Goal: Task Accomplishment & Management: Use online tool/utility

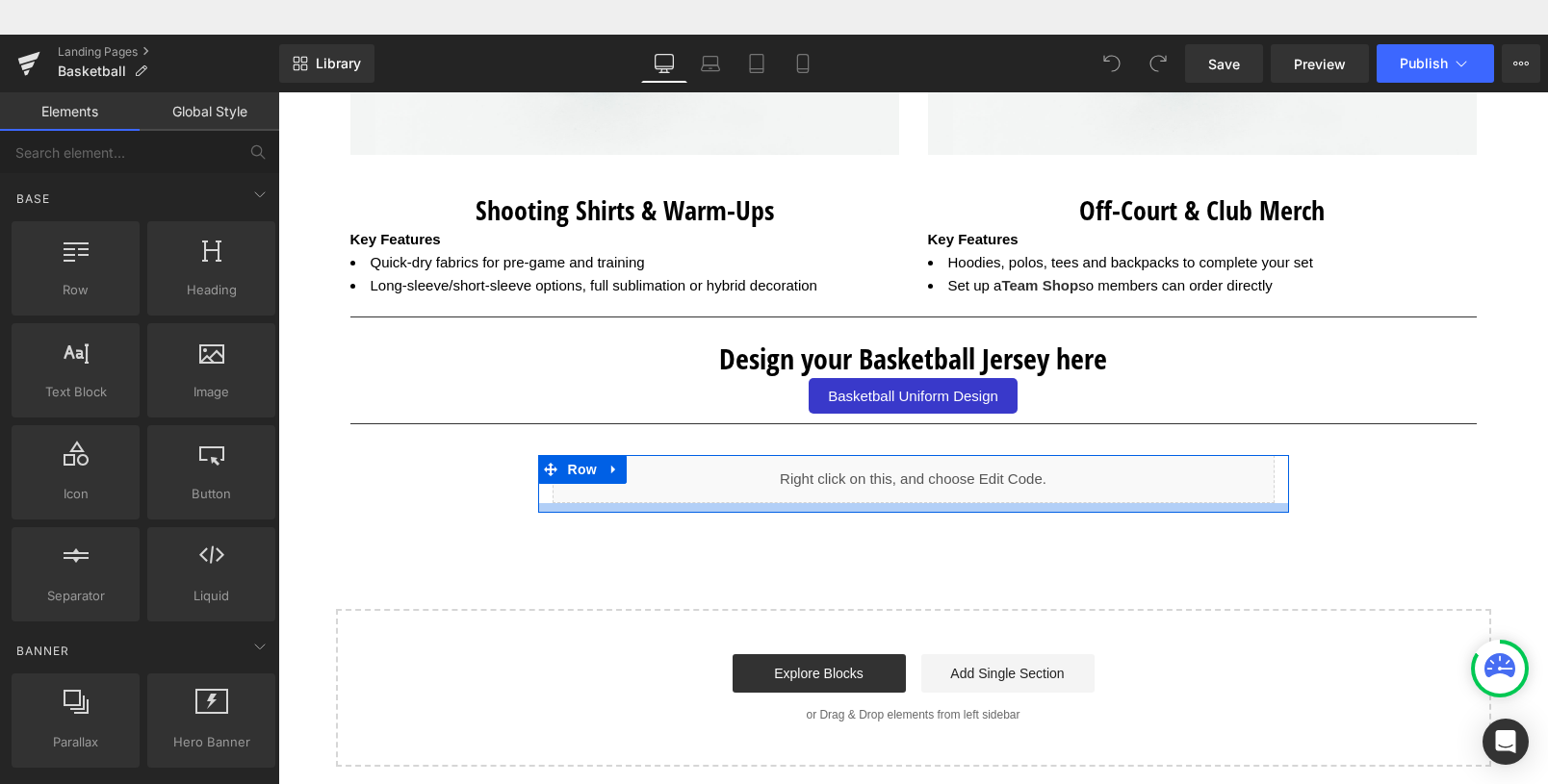
scroll to position [3367, 0]
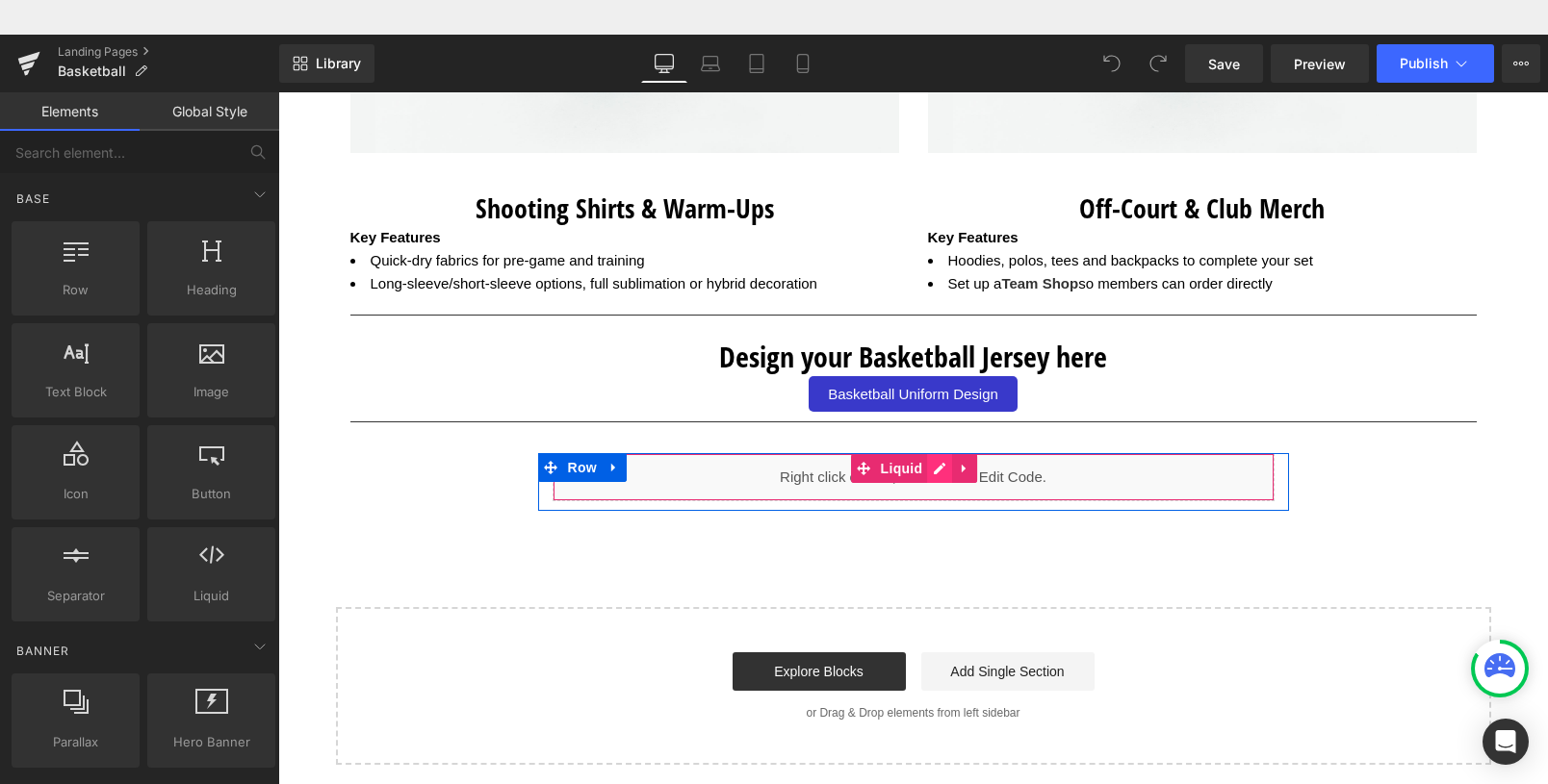
click at [934, 472] on div "Liquid" at bounding box center [913, 477] width 722 height 48
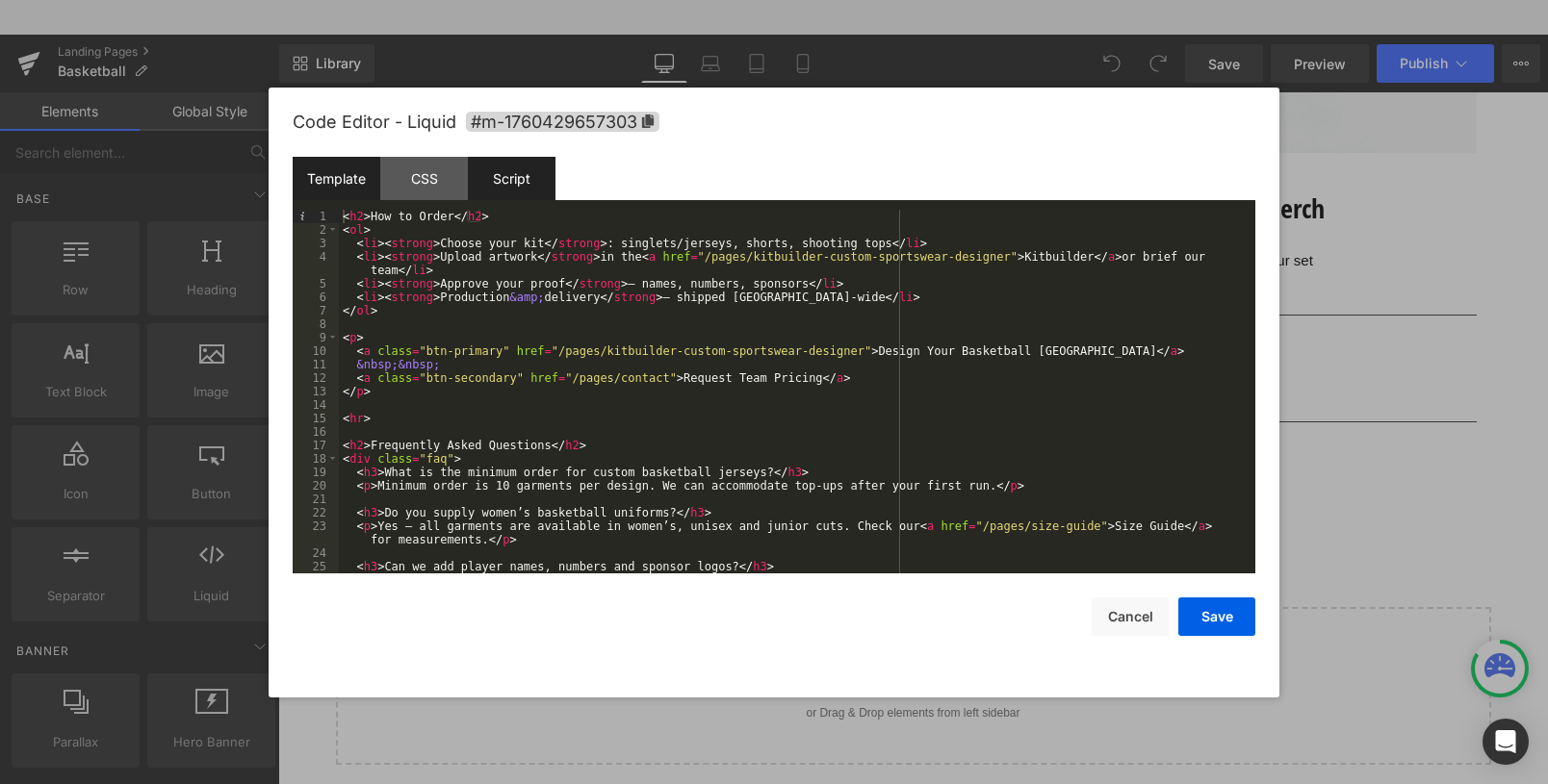
click at [523, 180] on div "Script" at bounding box center [511, 178] width 88 height 43
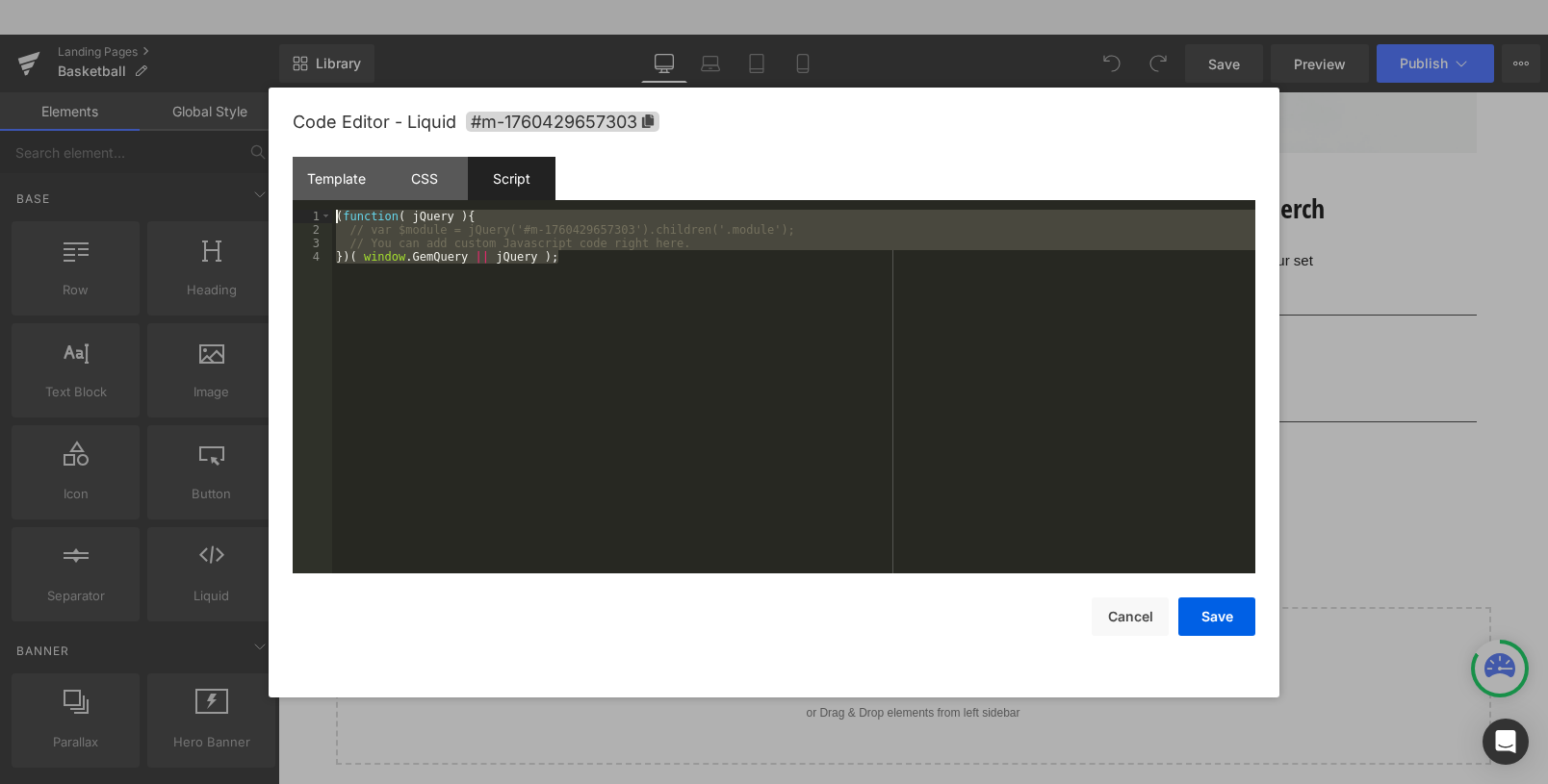
drag, startPoint x: 589, startPoint y: 272, endPoint x: 311, endPoint y: 204, distance: 286.2
click at [311, 204] on div "Template CSS Script Data 1 2 3 4 5 6 7 8 9 10 11 12 13 14 15 16 17 18 19 20 21 …" at bounding box center [774, 365] width 963 height 417
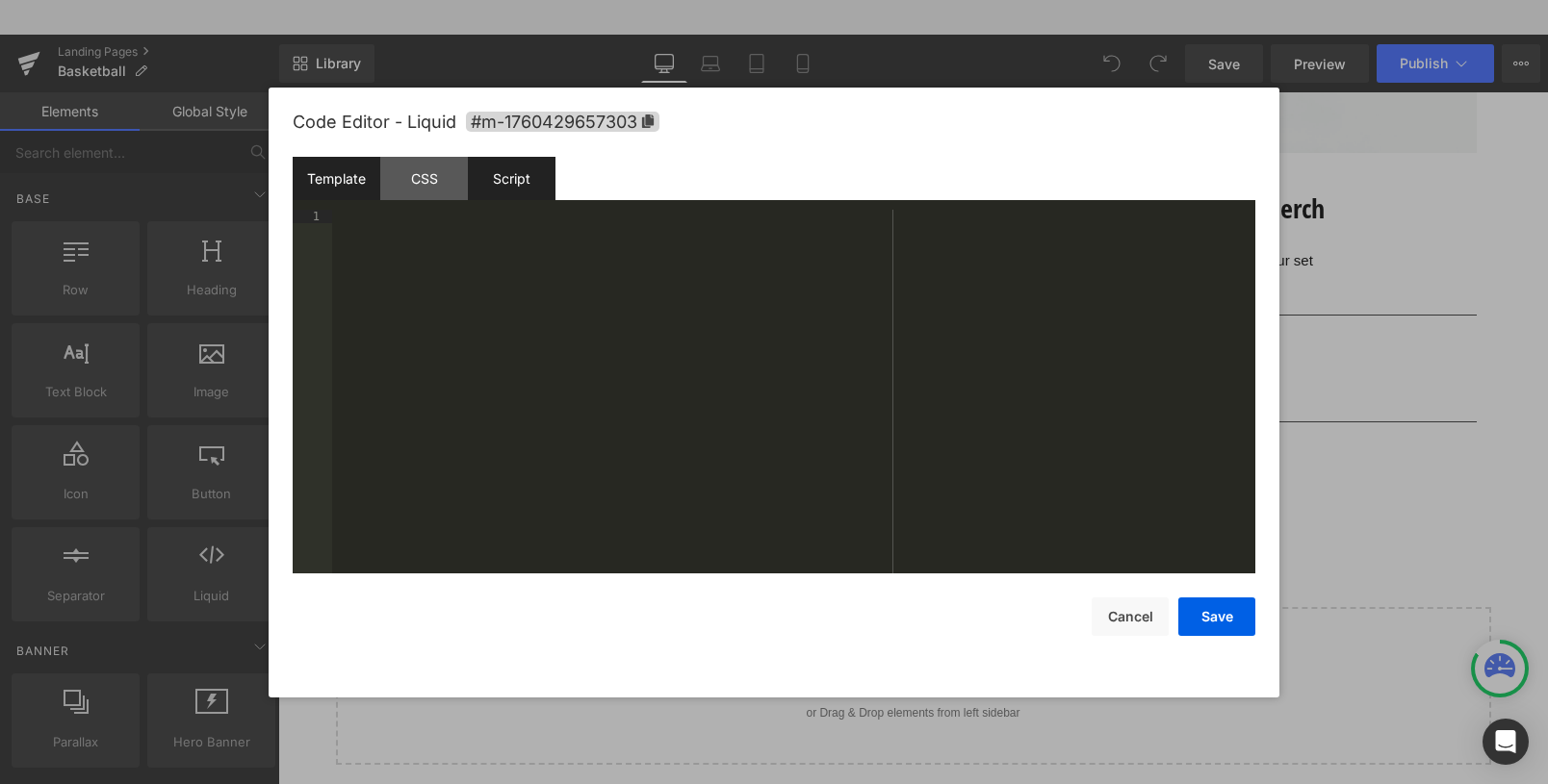
click at [339, 178] on div "Template" at bounding box center [336, 178] width 88 height 43
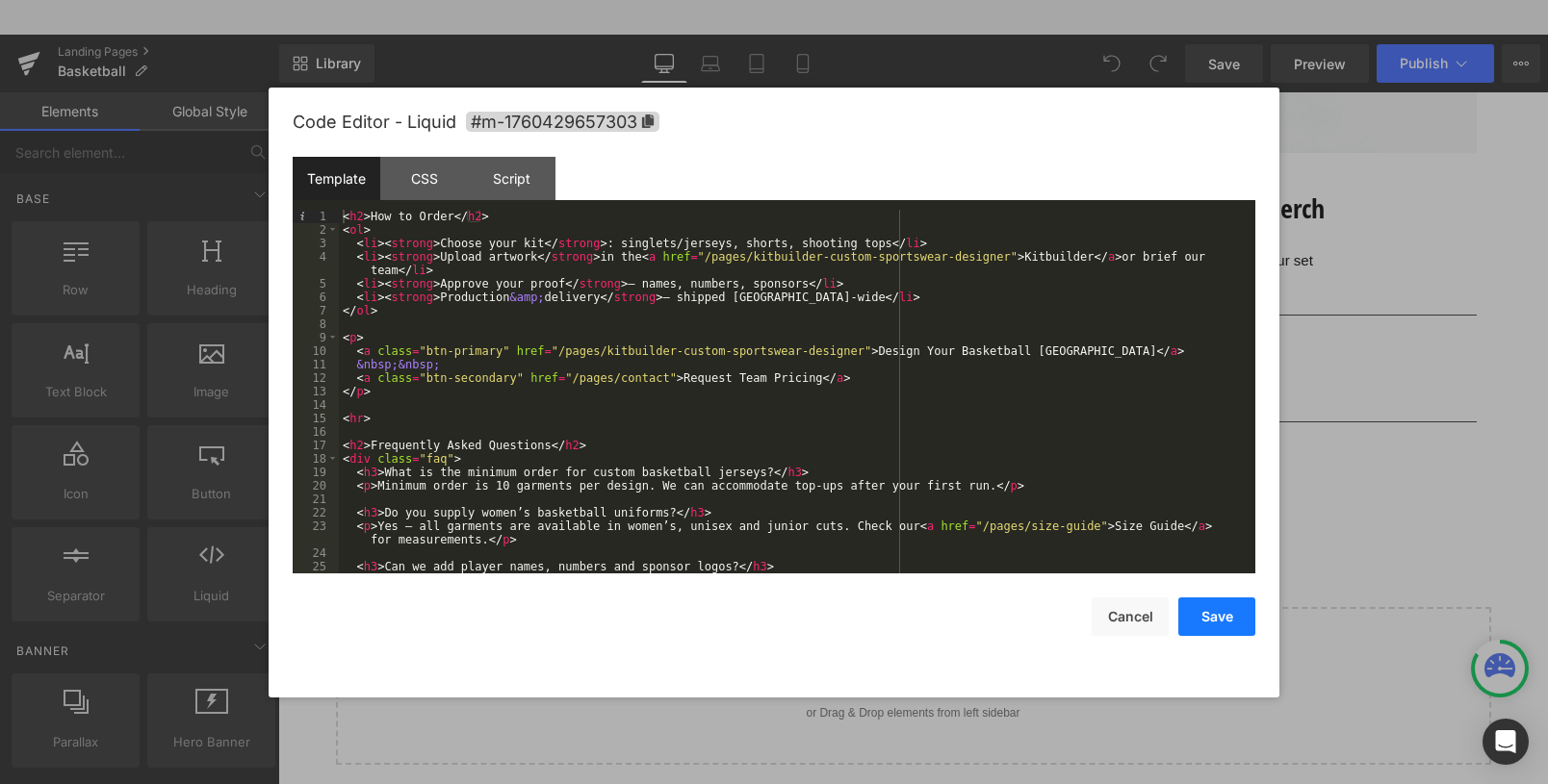
click at [1233, 607] on button "Save" at bounding box center [1217, 617] width 77 height 39
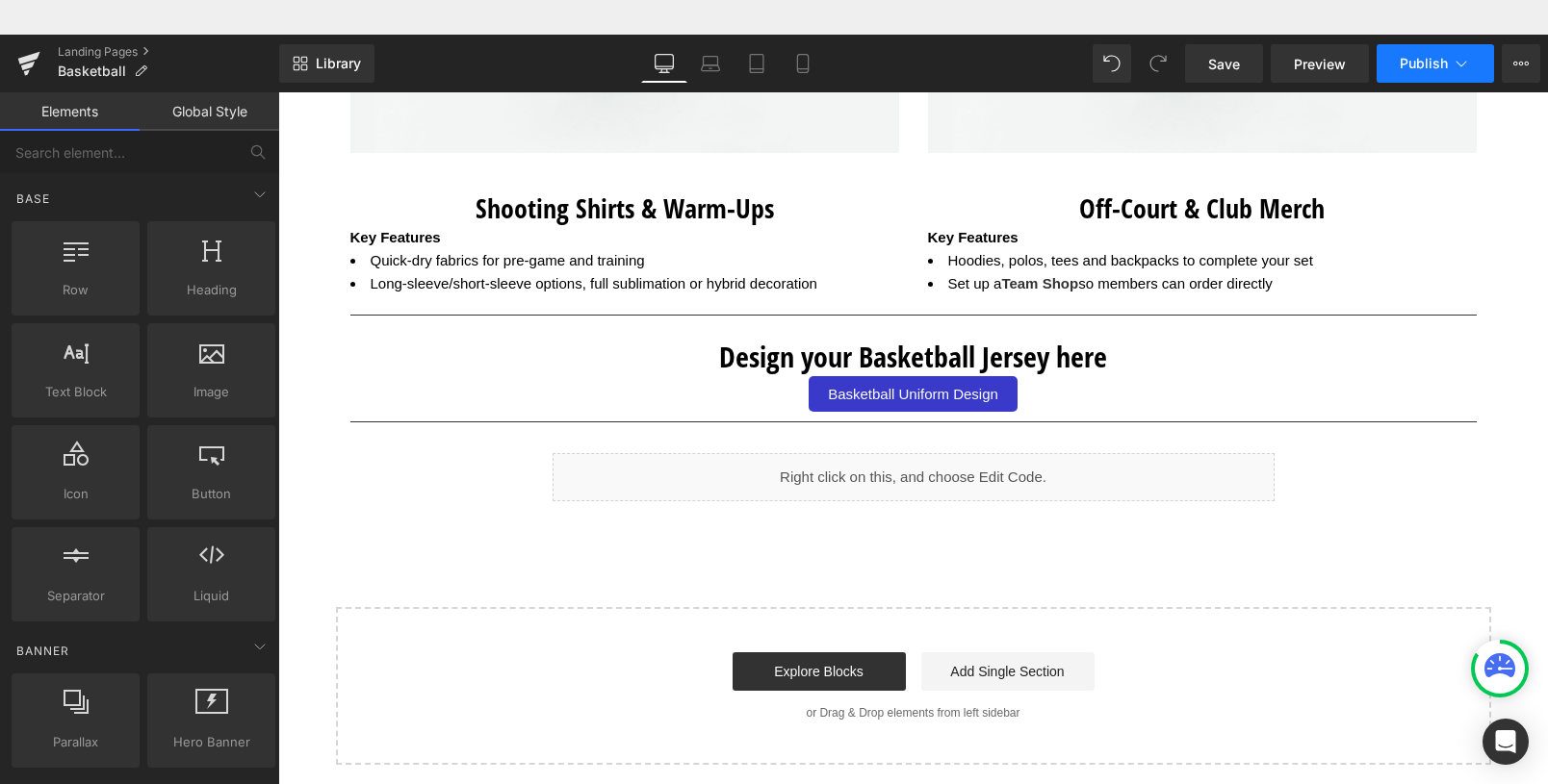
click at [1430, 60] on span "Publish" at bounding box center [1423, 63] width 48 height 16
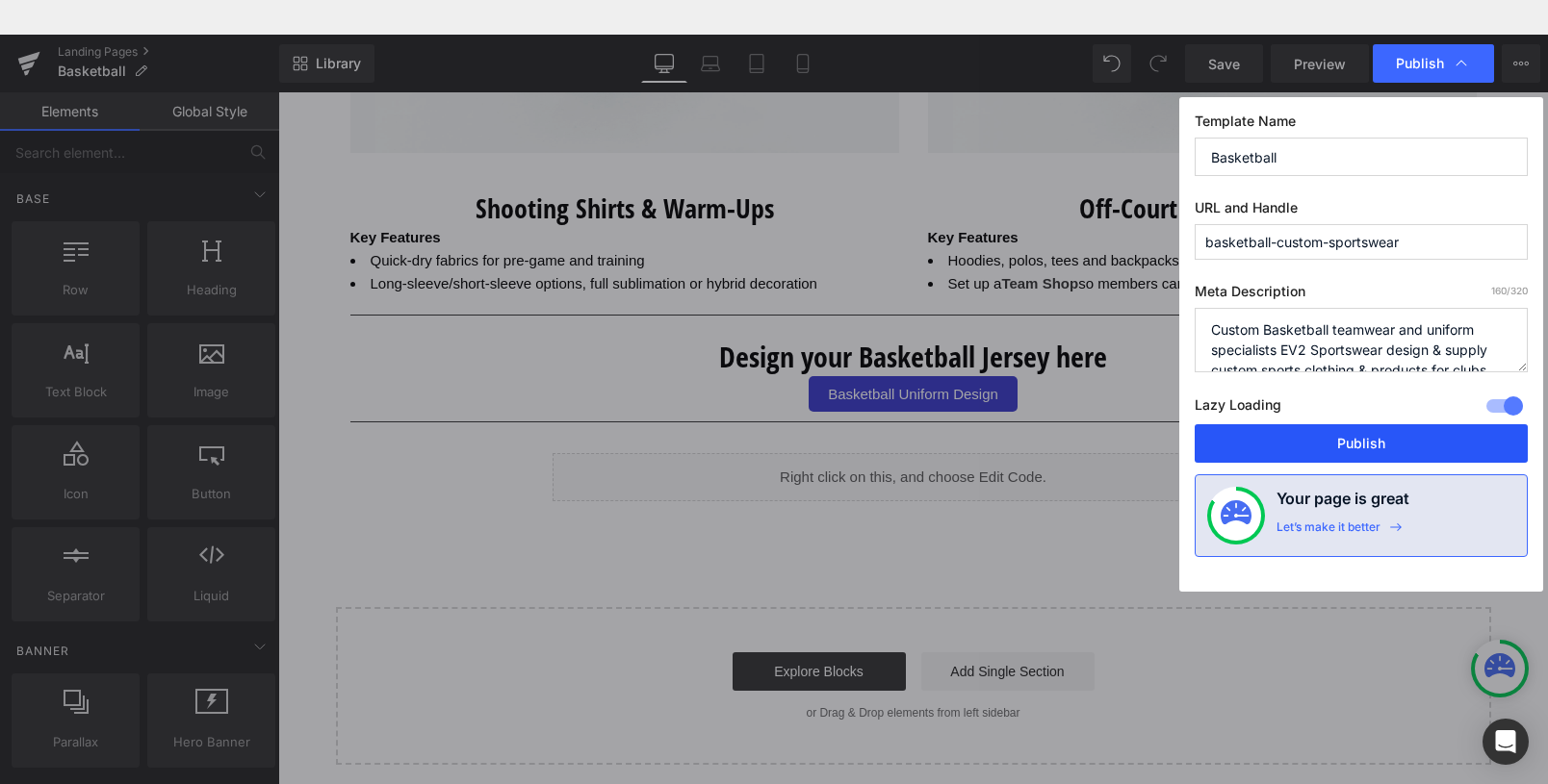
click at [1359, 437] on button "Publish" at bounding box center [1362, 444] width 333 height 39
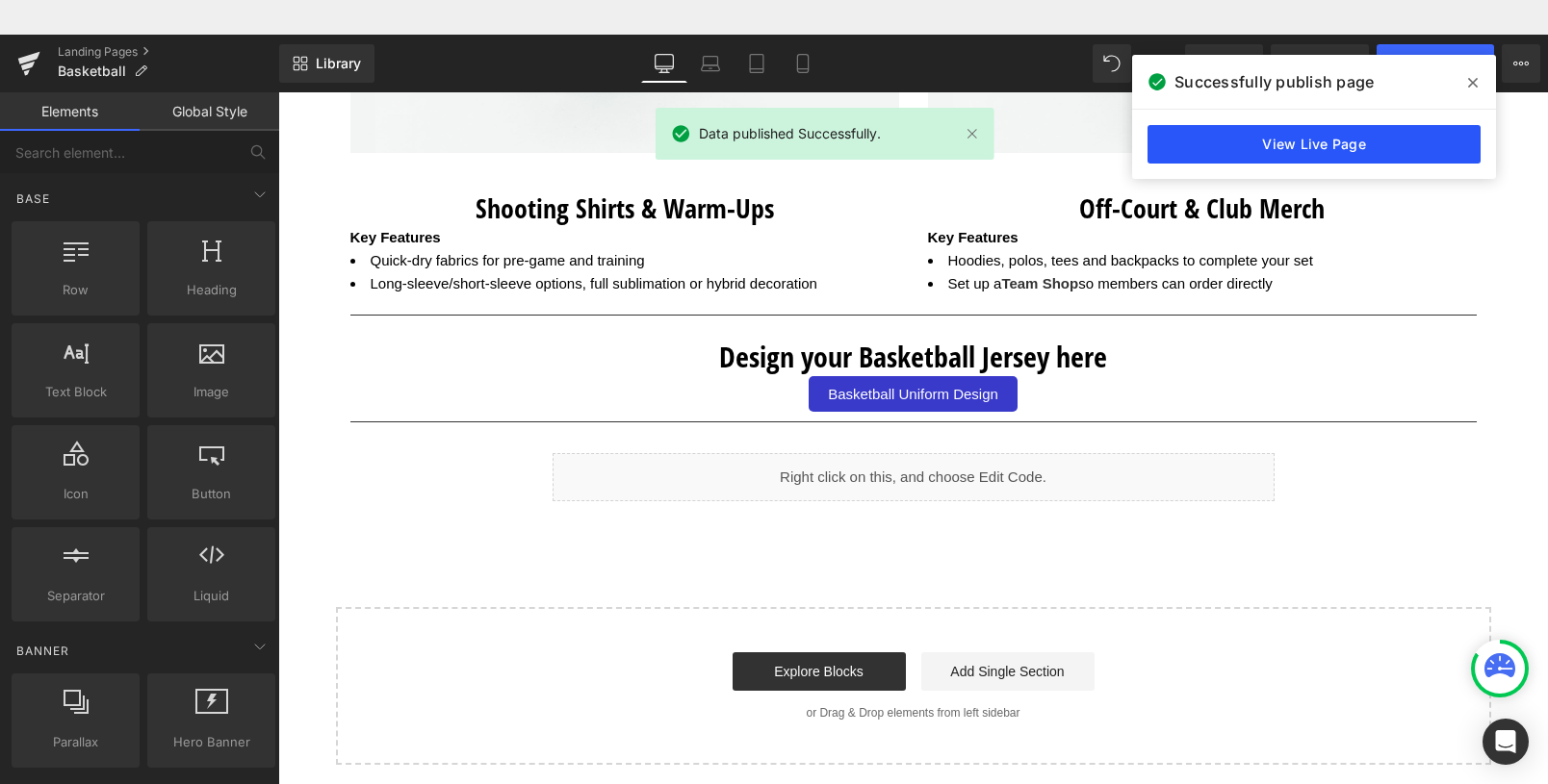
click at [1319, 134] on link "View Live Page" at bounding box center [1314, 144] width 333 height 39
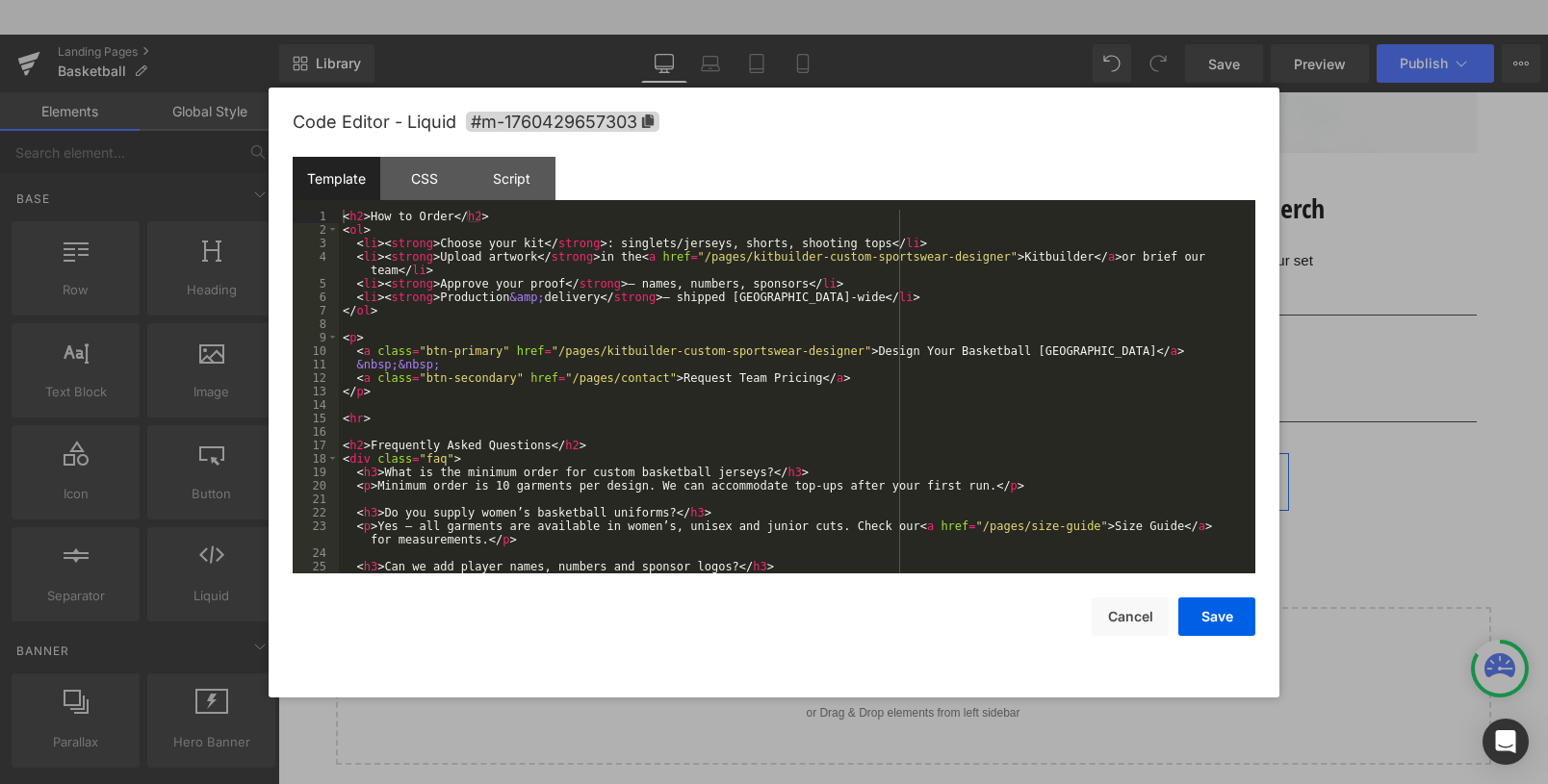
click at [929, 473] on icon at bounding box center [934, 468] width 11 height 12
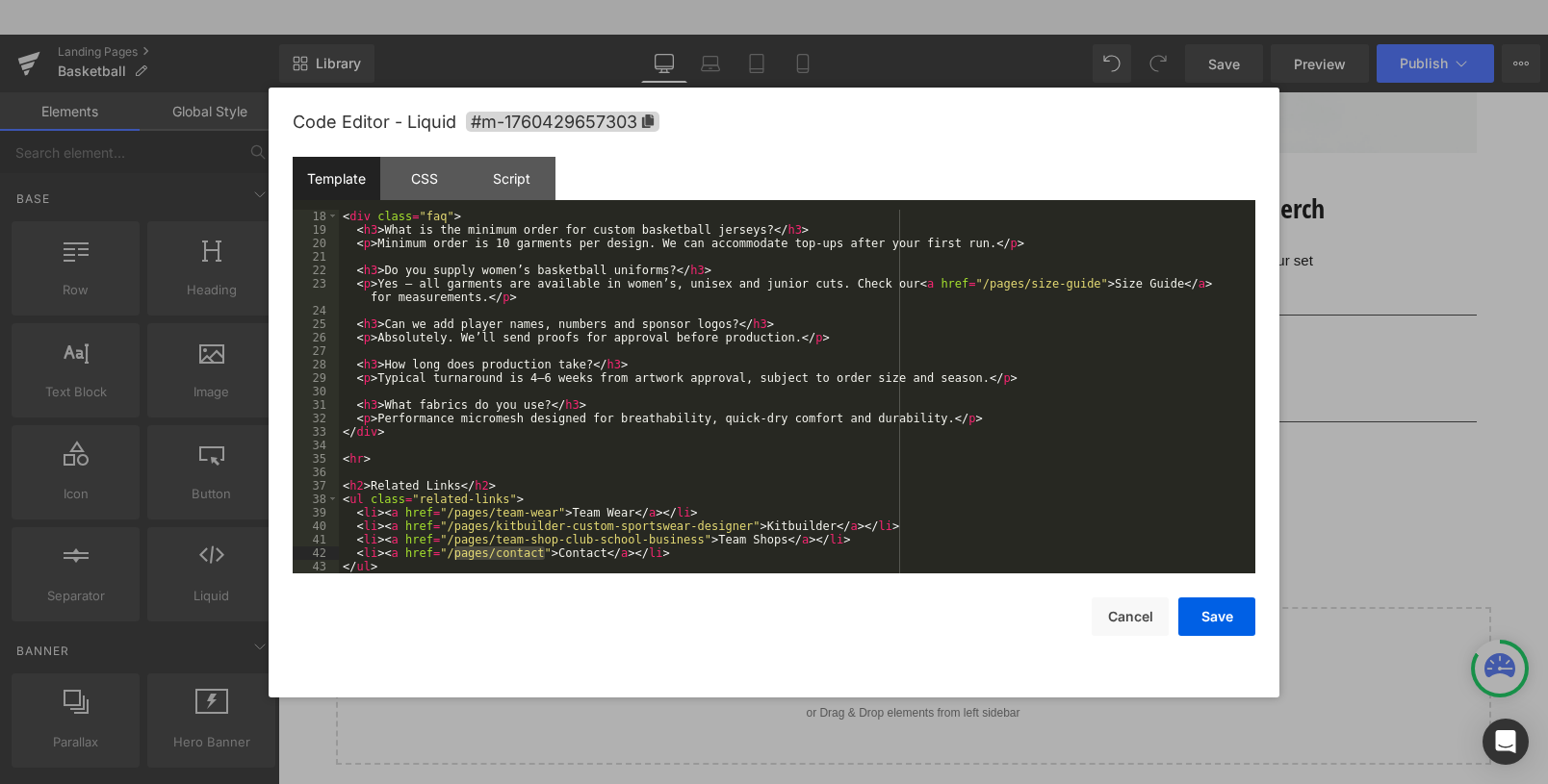
drag, startPoint x: 544, startPoint y: 553, endPoint x: 451, endPoint y: 553, distance: 93.0
click at [451, 553] on div "< div class = "faq" > < h3 > What is the minimum order for custom basketball je…" at bounding box center [793, 404] width 909 height 391
click at [1212, 618] on button "Save" at bounding box center [1217, 617] width 77 height 39
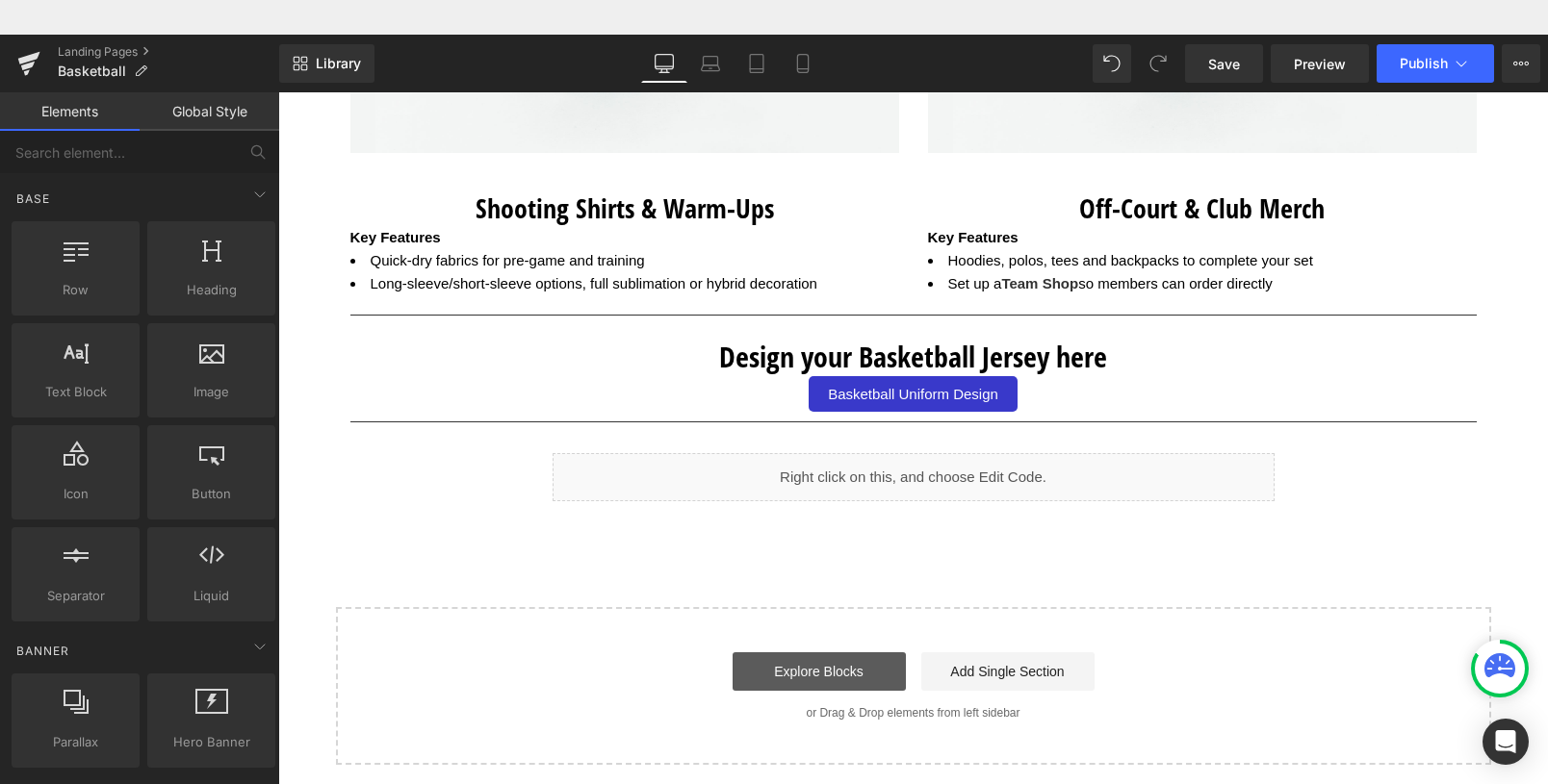
click at [788, 658] on link "Explore Blocks" at bounding box center [819, 672] width 173 height 39
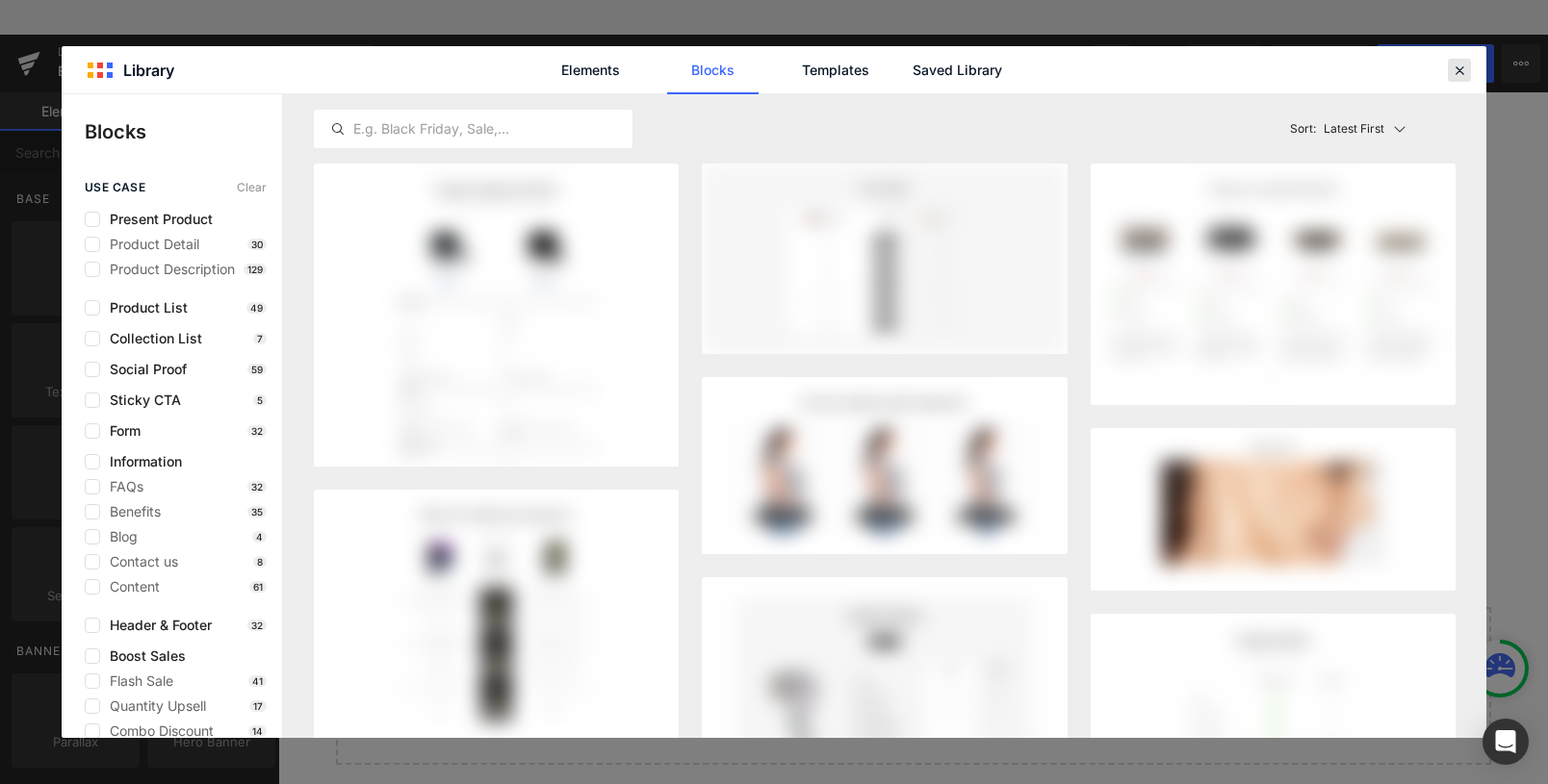
click at [1460, 71] on icon at bounding box center [1459, 70] width 18 height 18
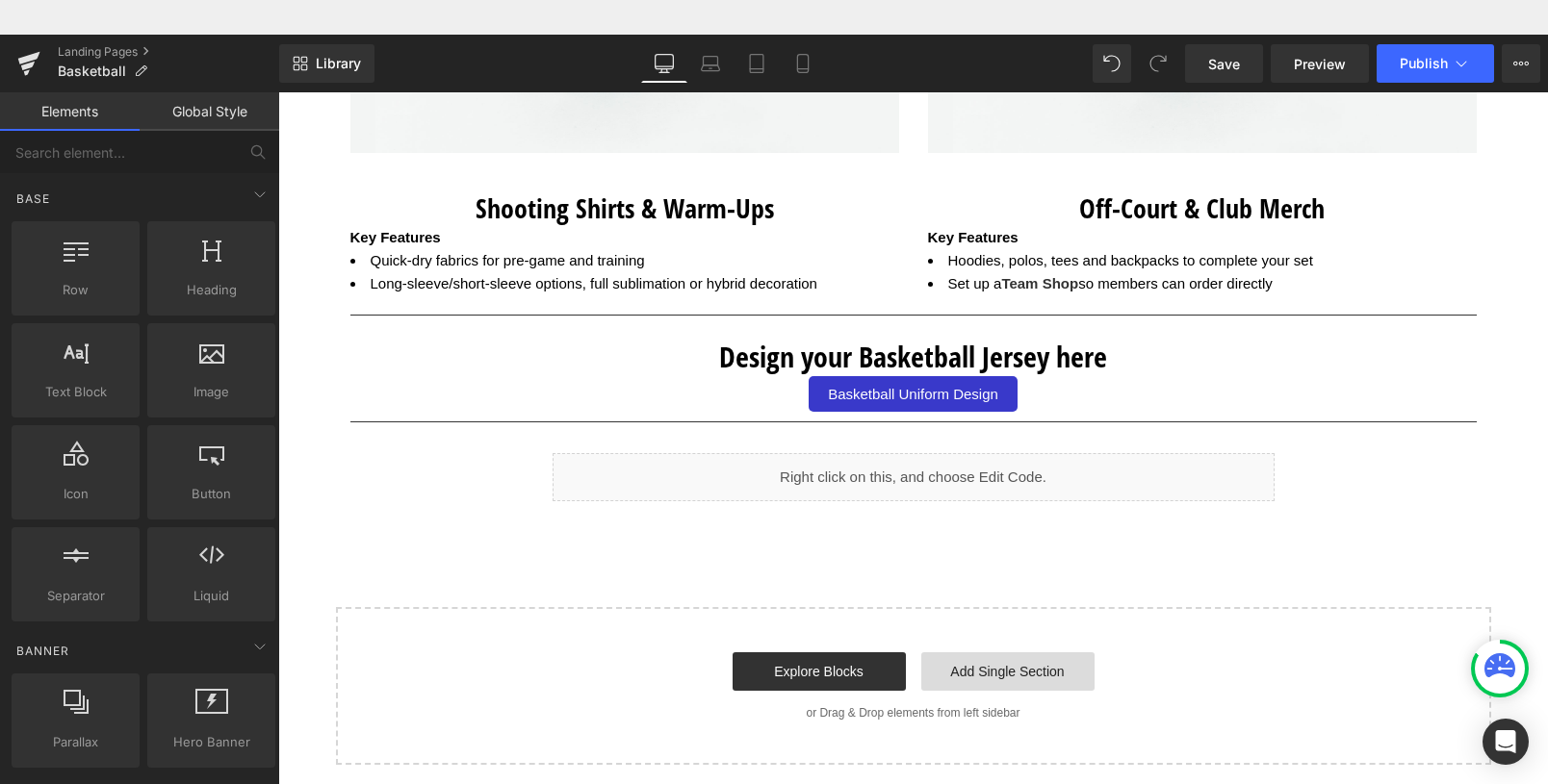
click at [969, 670] on link "Add Single Section" at bounding box center [1008, 672] width 173 height 39
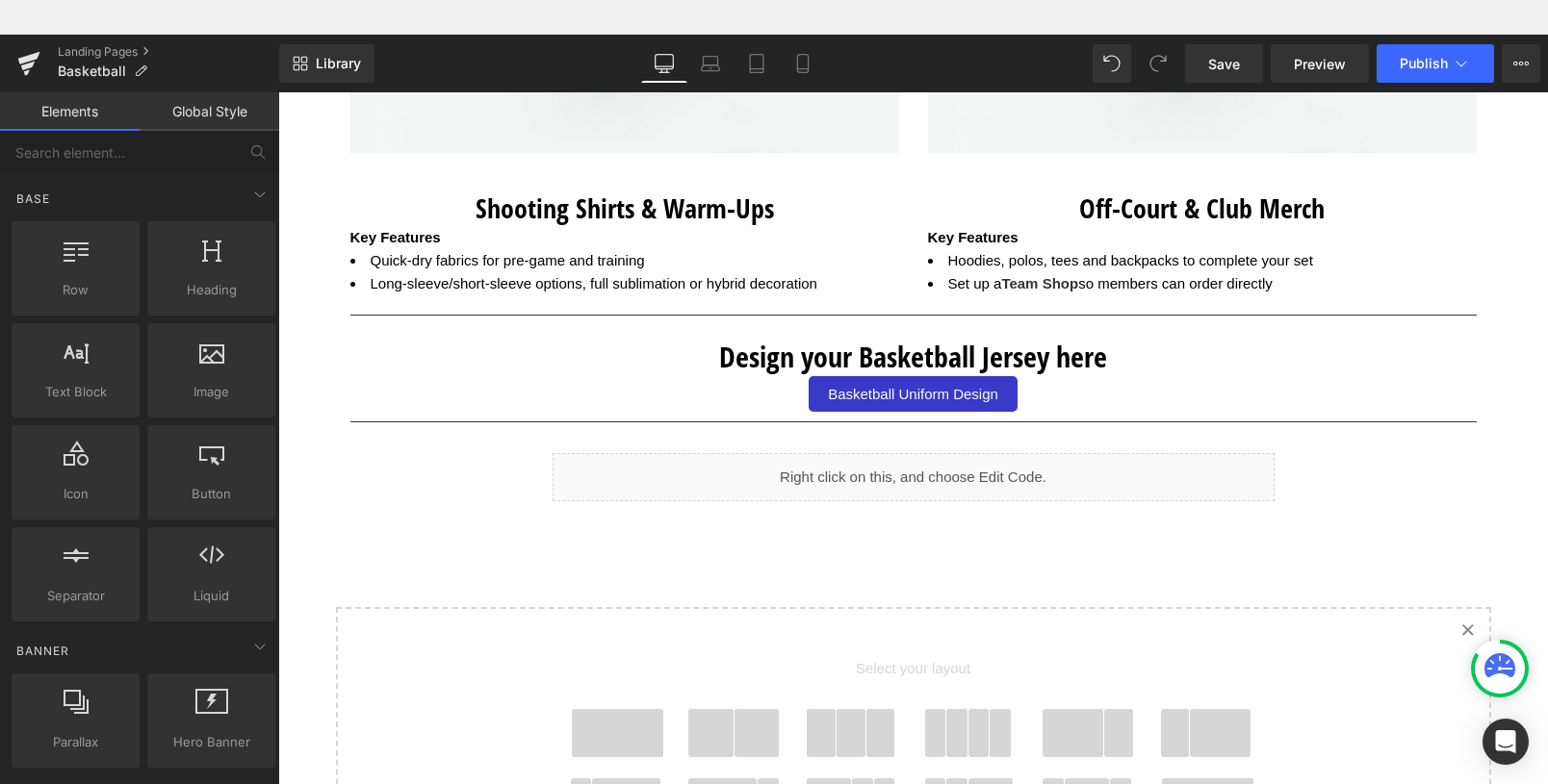
click at [619, 722] on span at bounding box center [618, 732] width 93 height 48
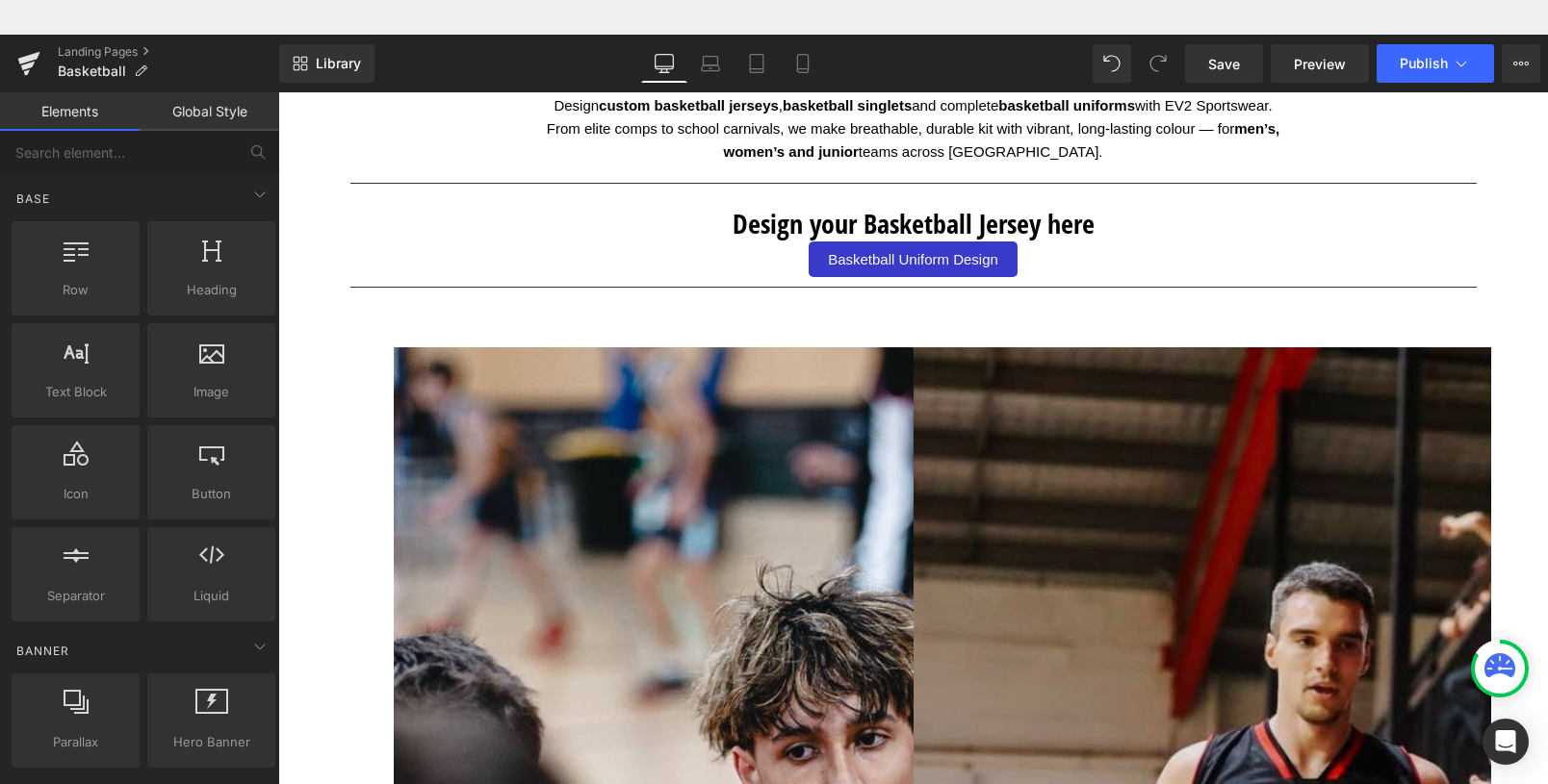
scroll to position [3491, 0]
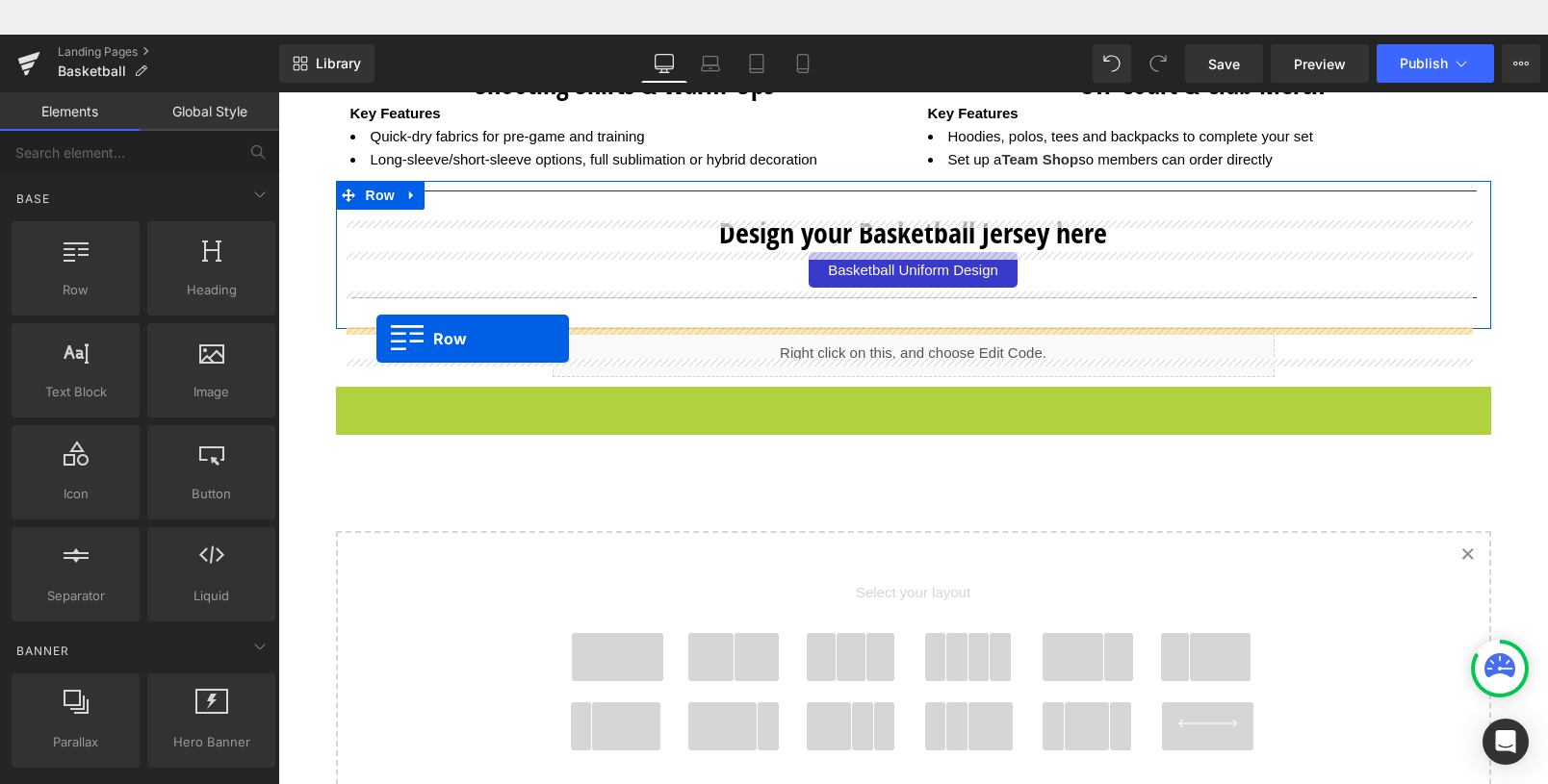
drag, startPoint x: 374, startPoint y: 408, endPoint x: 376, endPoint y: 304, distance: 104.0
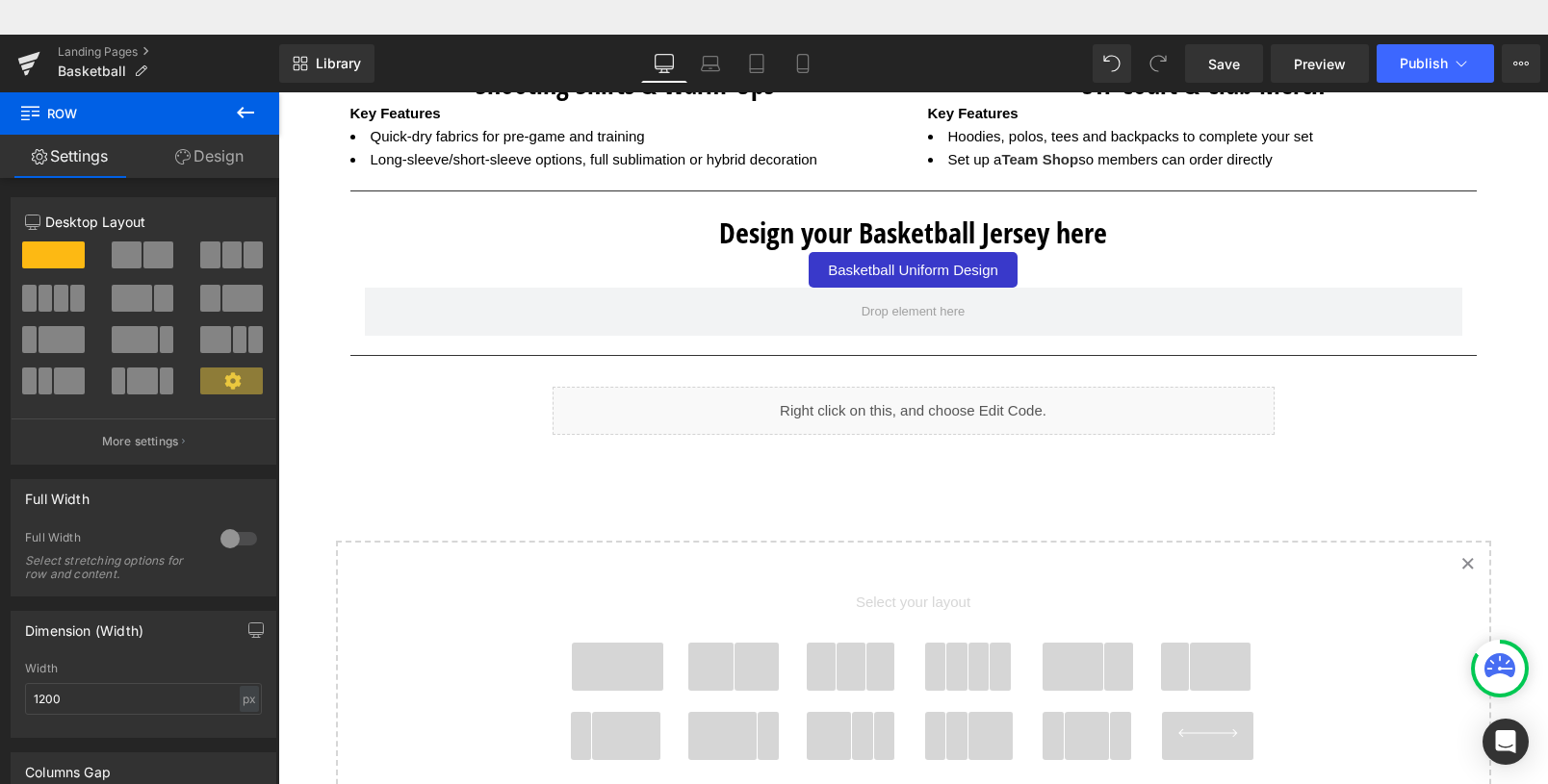
click at [242, 102] on icon at bounding box center [245, 113] width 23 height 23
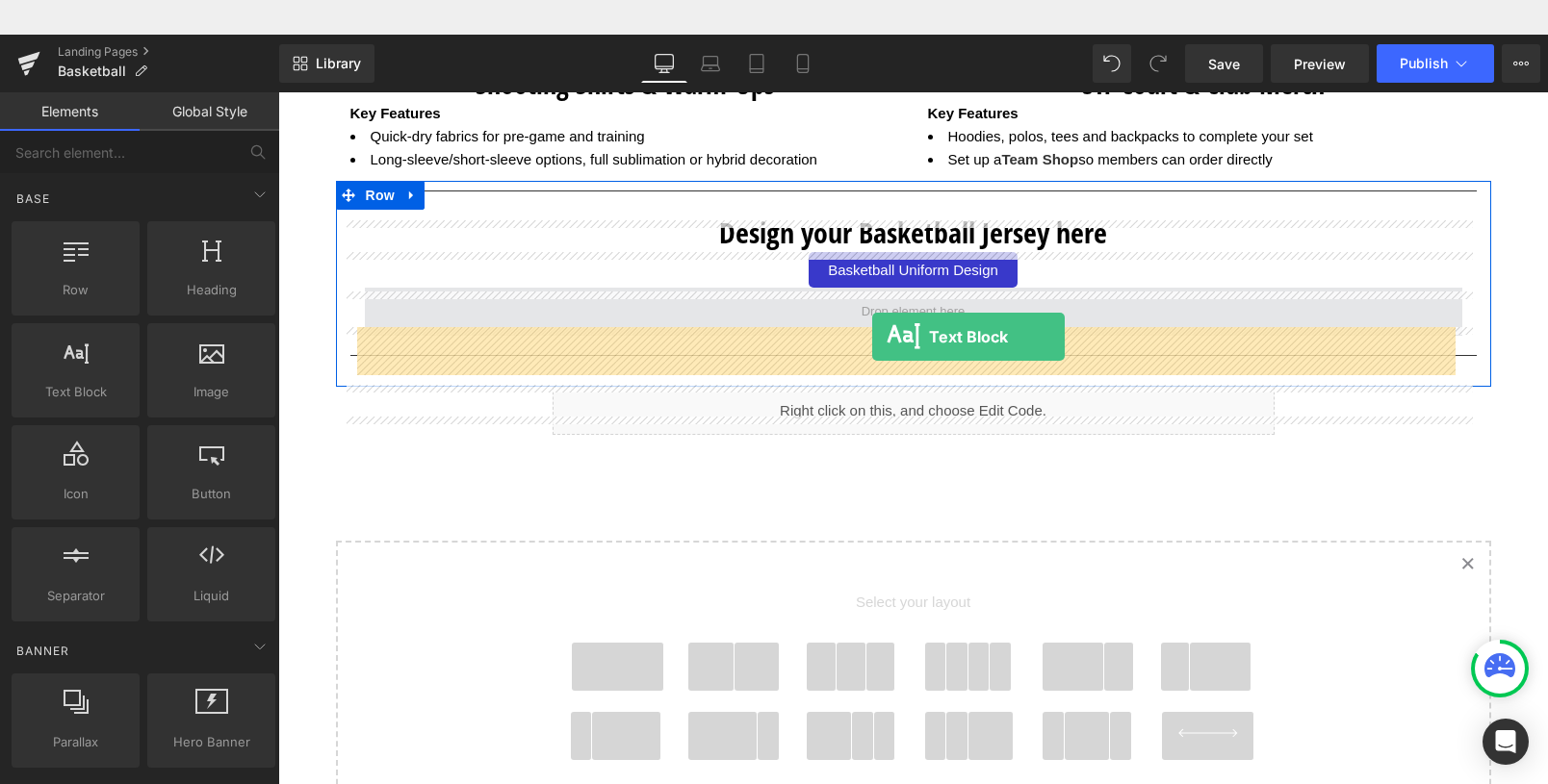
drag, startPoint x: 354, startPoint y: 414, endPoint x: 872, endPoint y: 302, distance: 530.0
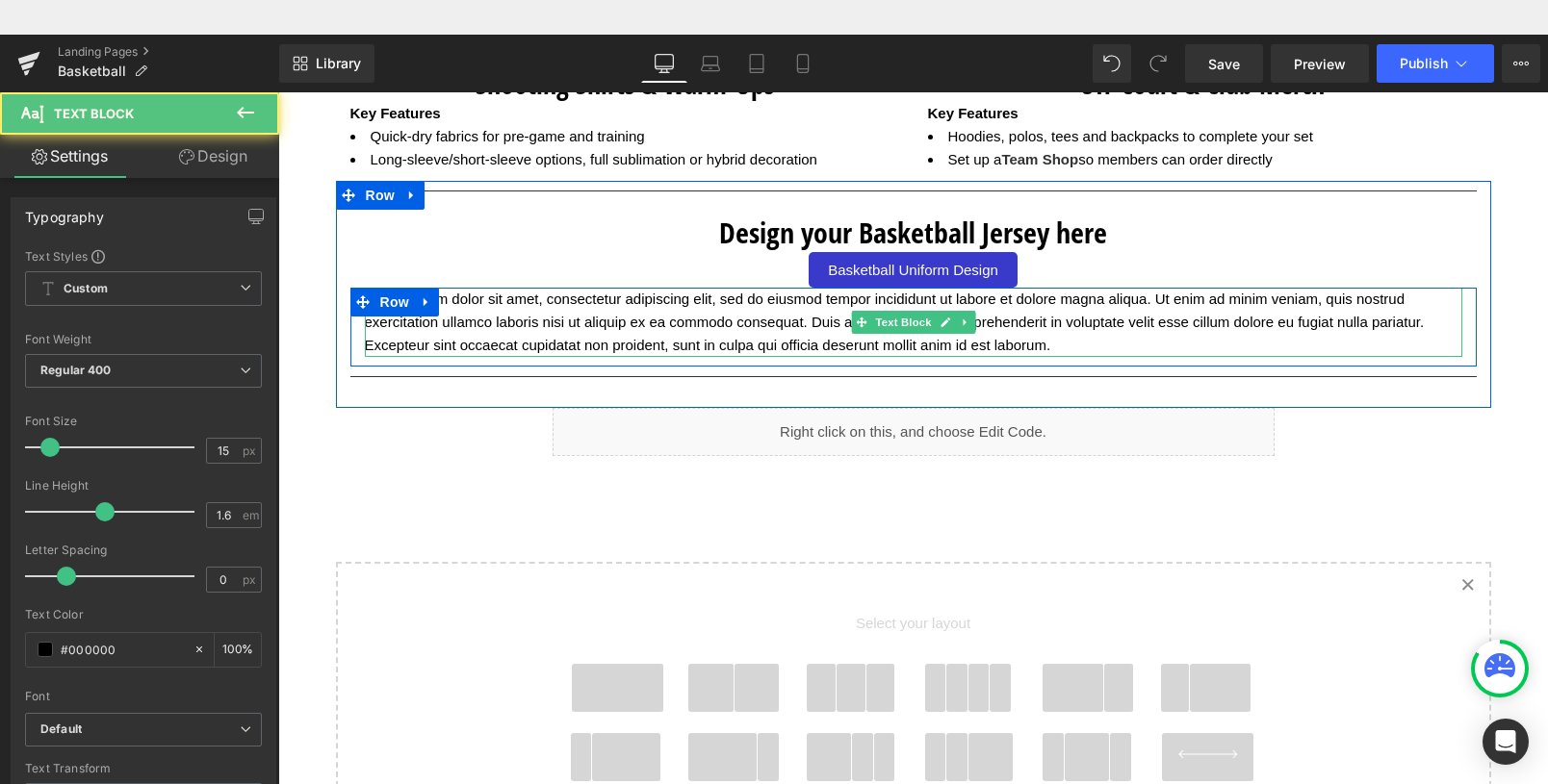
scroll to position [2769, 0]
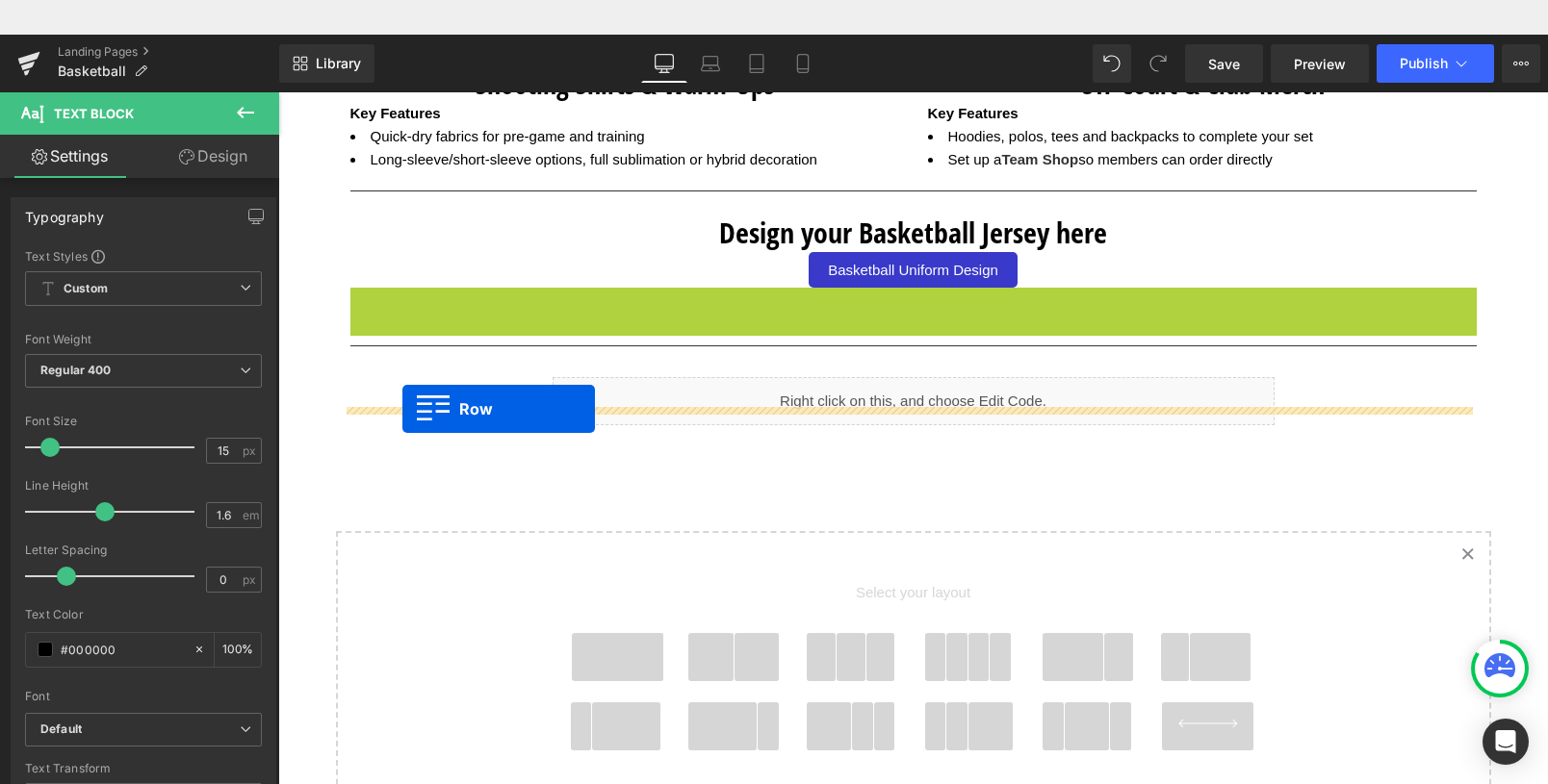
drag, startPoint x: 391, startPoint y: 303, endPoint x: 402, endPoint y: 374, distance: 71.8
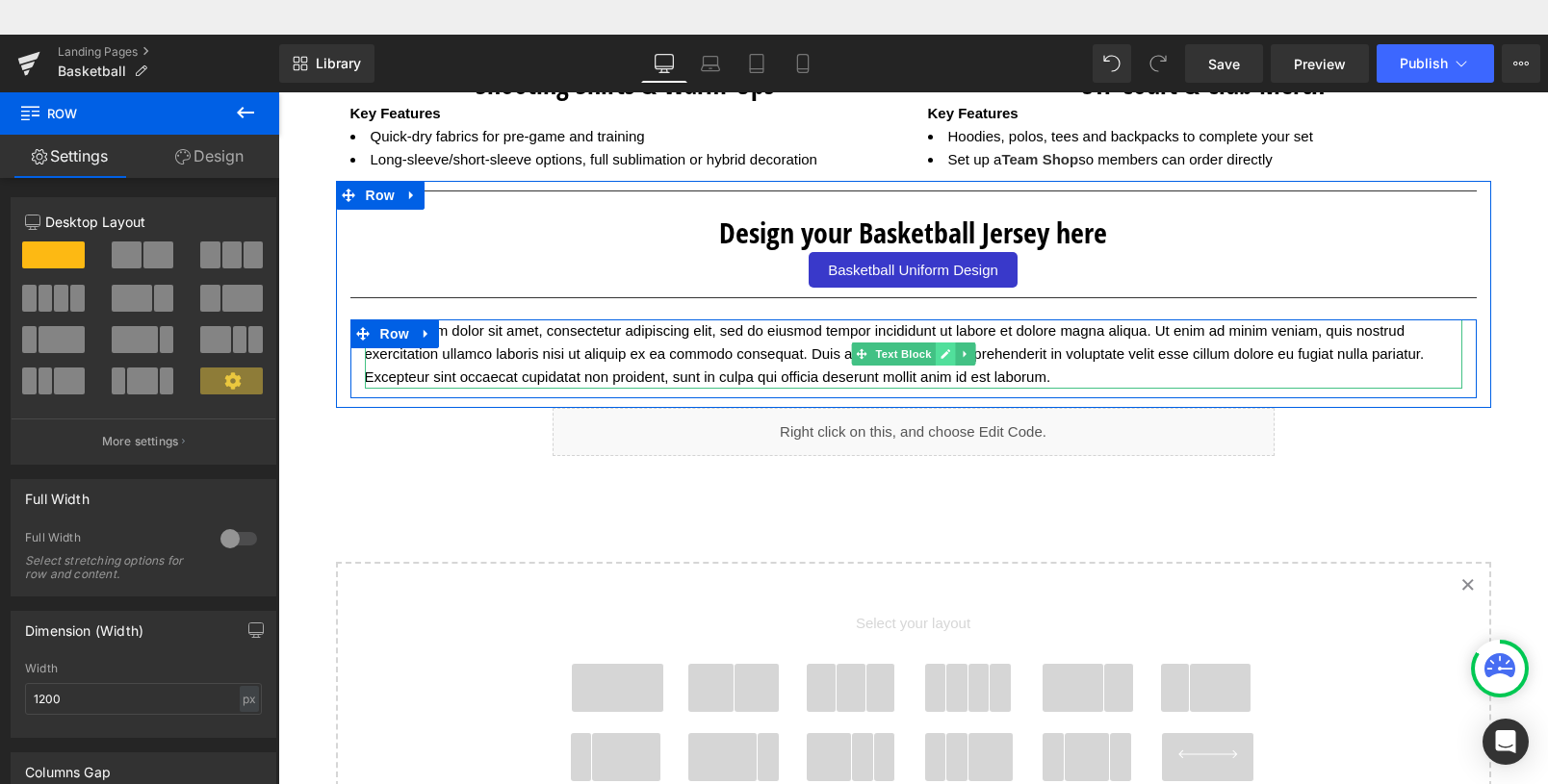
click at [940, 360] on icon at bounding box center [945, 355] width 11 height 12
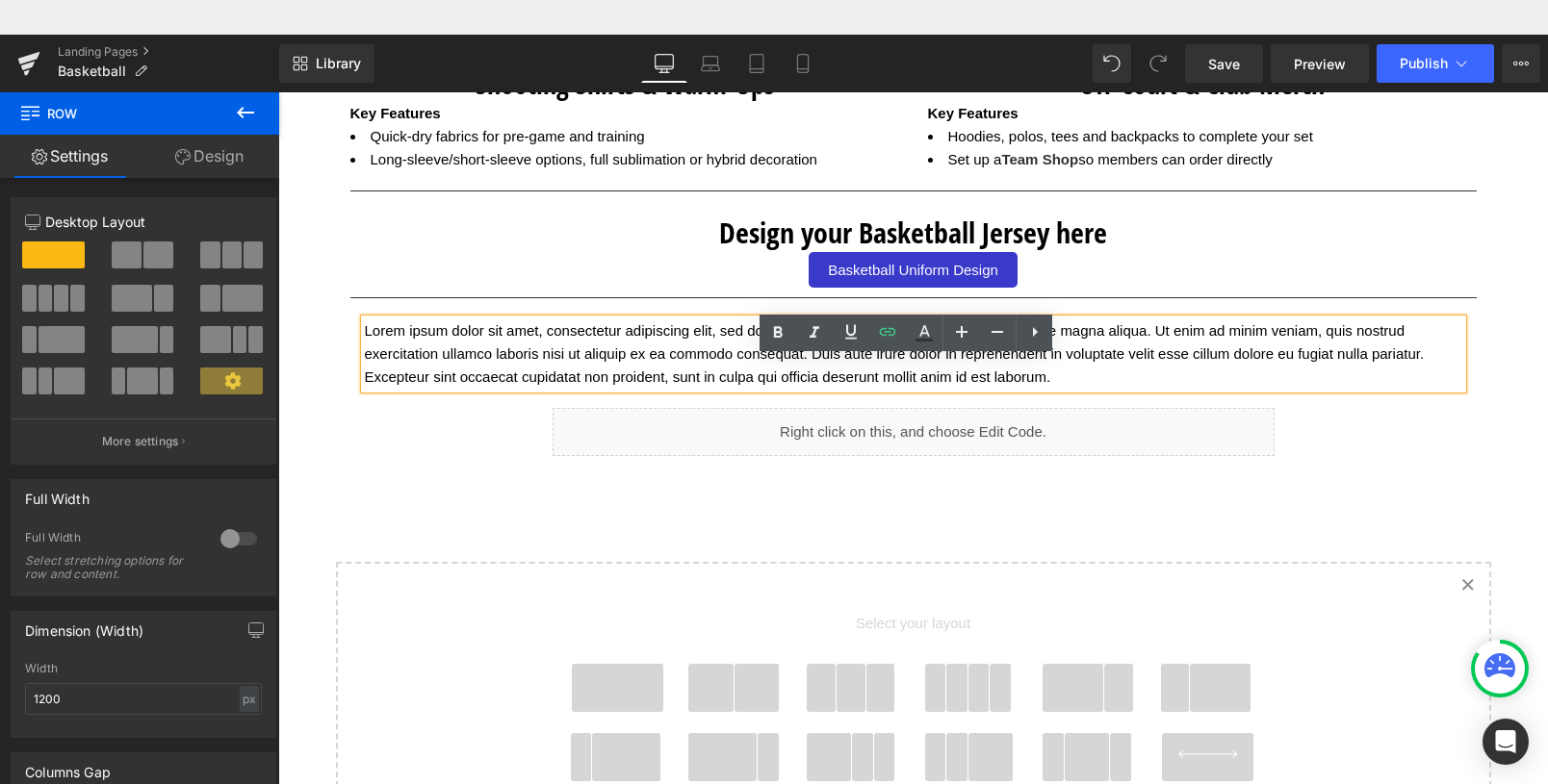
click at [1120, 377] on p "Lorem ipsum dolor sit amet, consectetur adipiscing elit, sed do eiusmod tempor …" at bounding box center [914, 354] width 1098 height 69
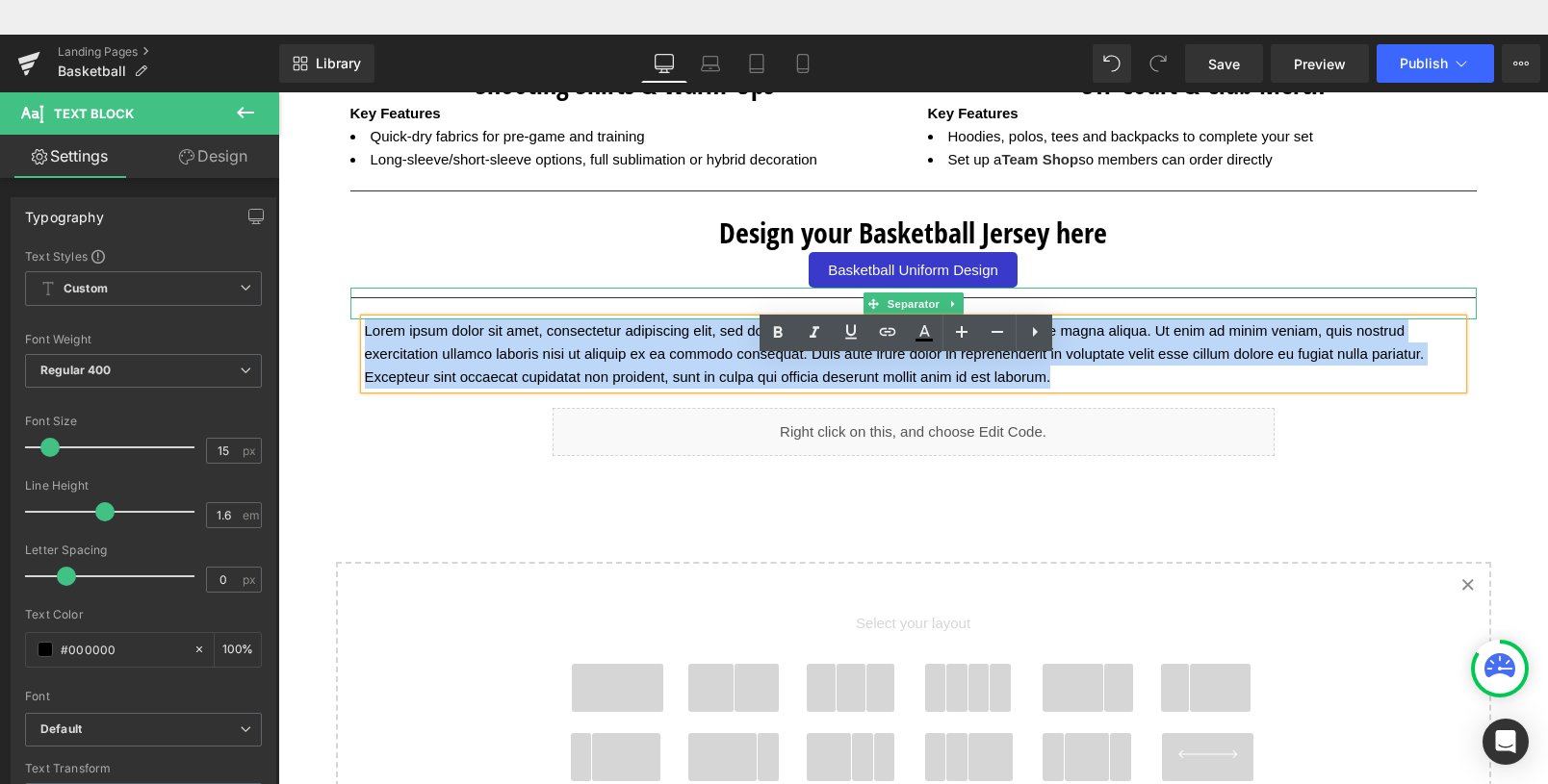
drag, startPoint x: 1098, startPoint y: 381, endPoint x: 354, endPoint y: 317, distance: 746.7
click at [354, 317] on div "Separator Design your Basketball Jersey here Heading Basketball Uniform Design …" at bounding box center [914, 289] width 1155 height 217
paste div
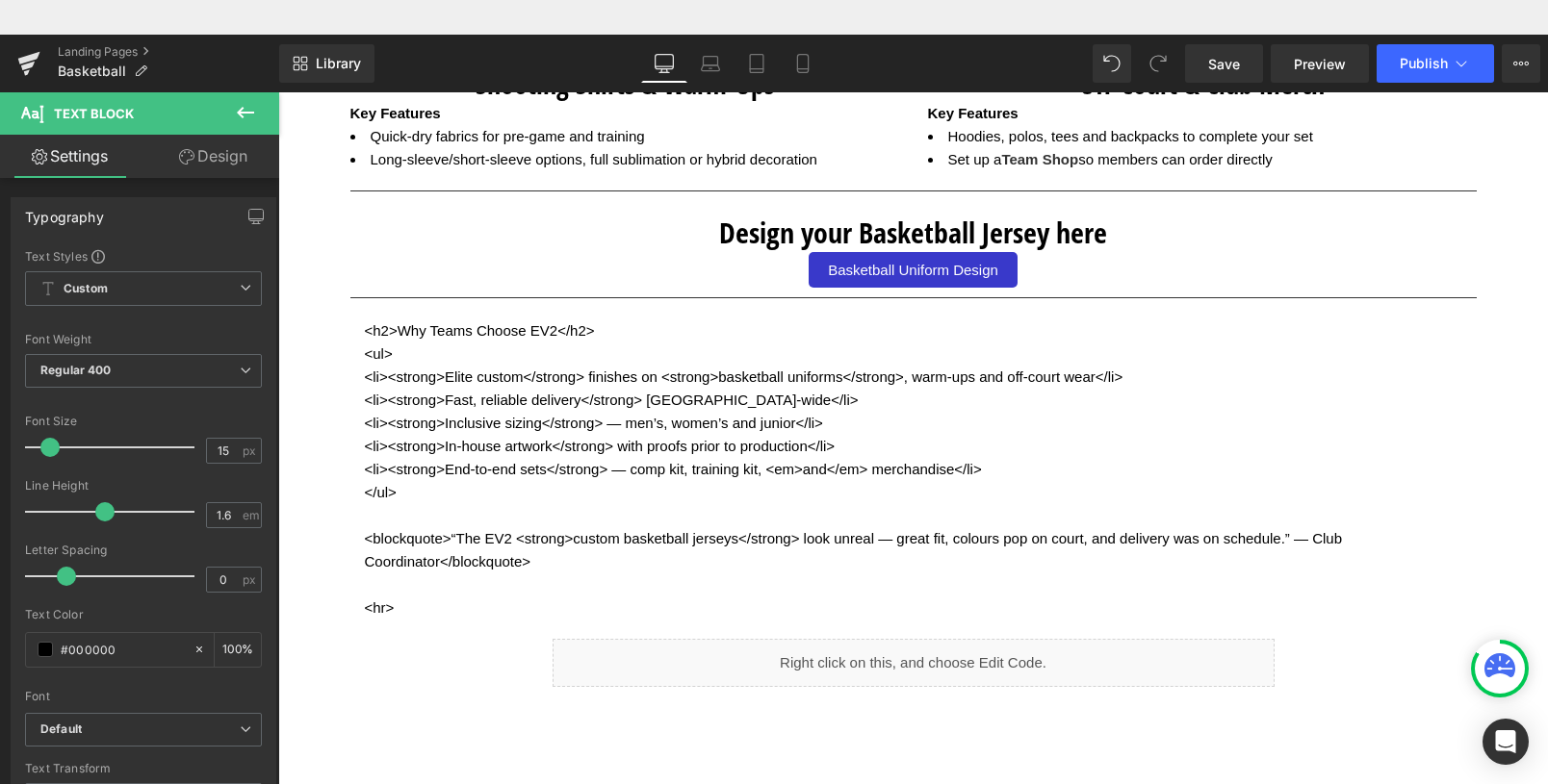
click at [237, 112] on icon at bounding box center [245, 113] width 23 height 23
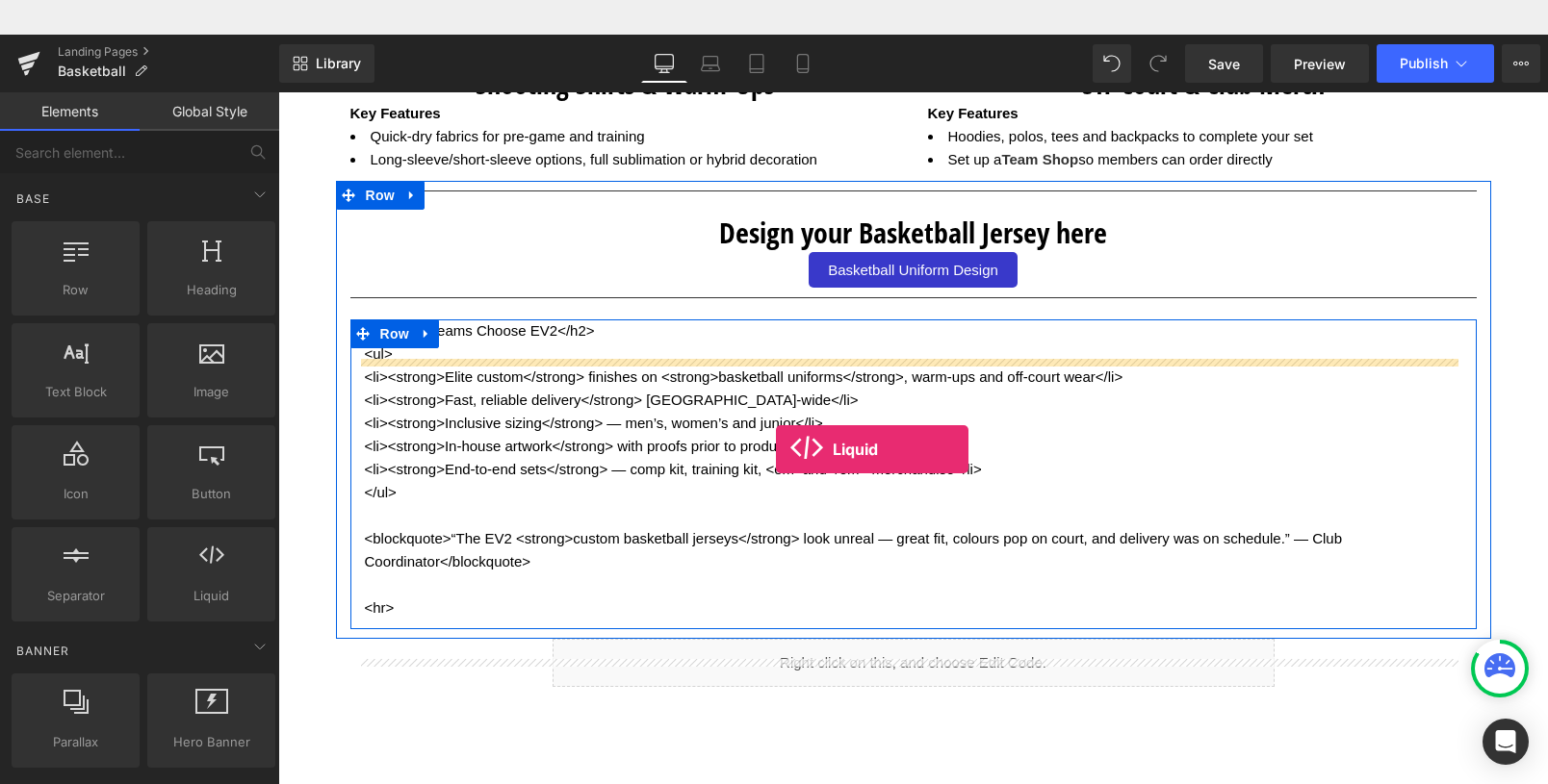
drag, startPoint x: 478, startPoint y: 620, endPoint x: 776, endPoint y: 415, distance: 361.7
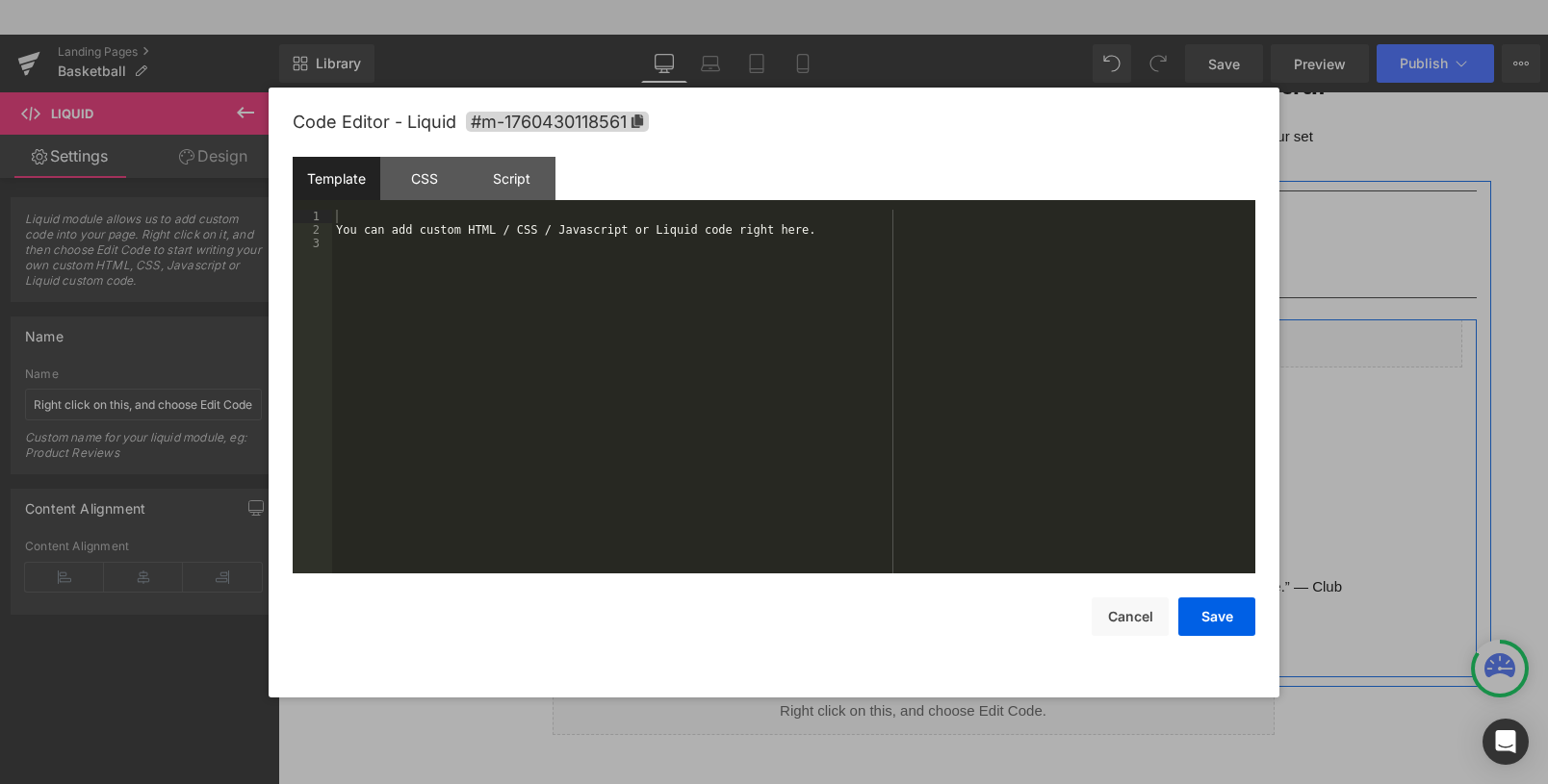
click at [935, 341] on div "Liquid" at bounding box center [914, 343] width 1098 height 48
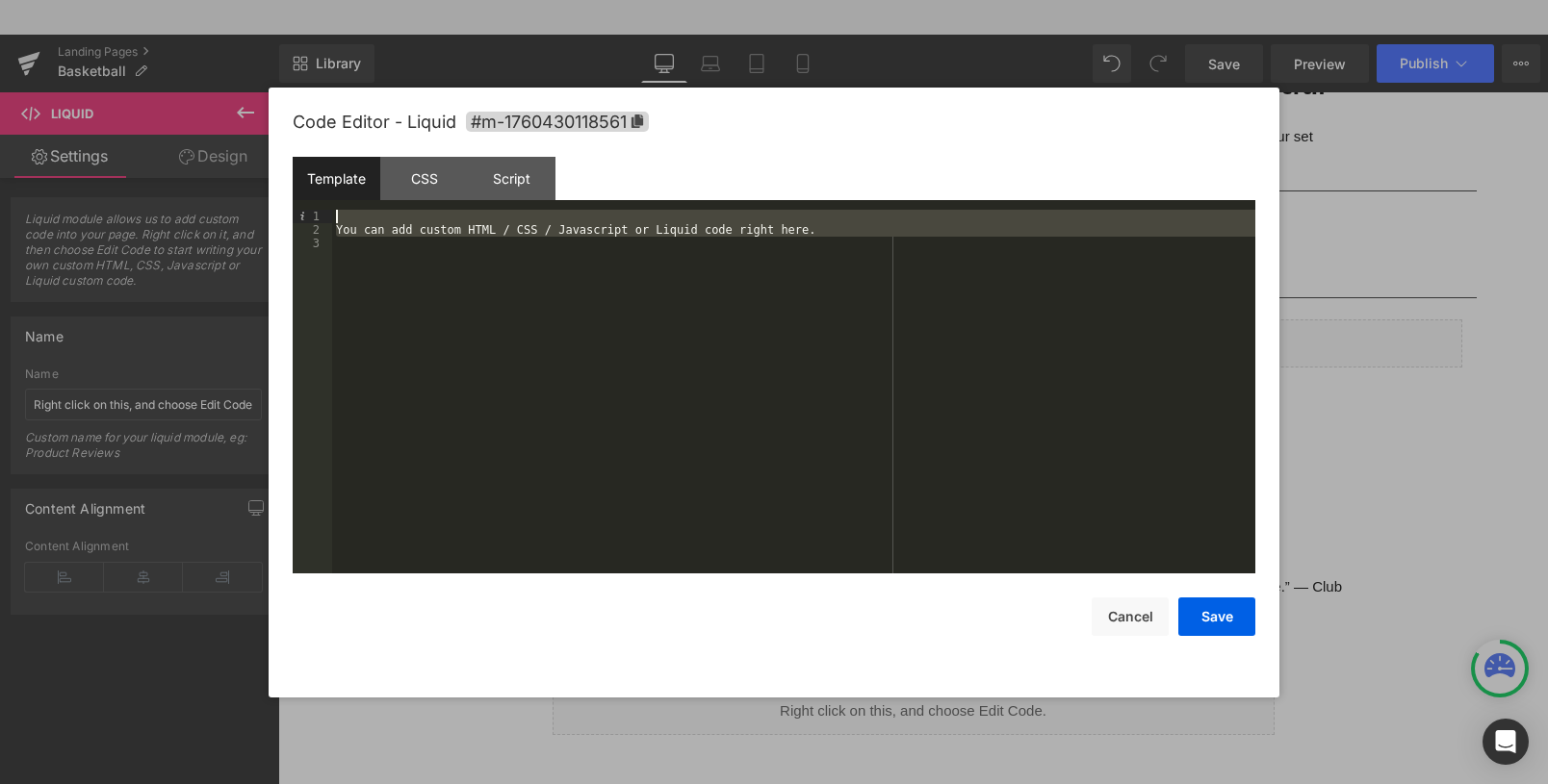
drag, startPoint x: 385, startPoint y: 286, endPoint x: 333, endPoint y: 215, distance: 88.0
click at [333, 215] on div "You can add custom HTML / CSS / Javascript or Liquid code right here." at bounding box center [794, 404] width 924 height 391
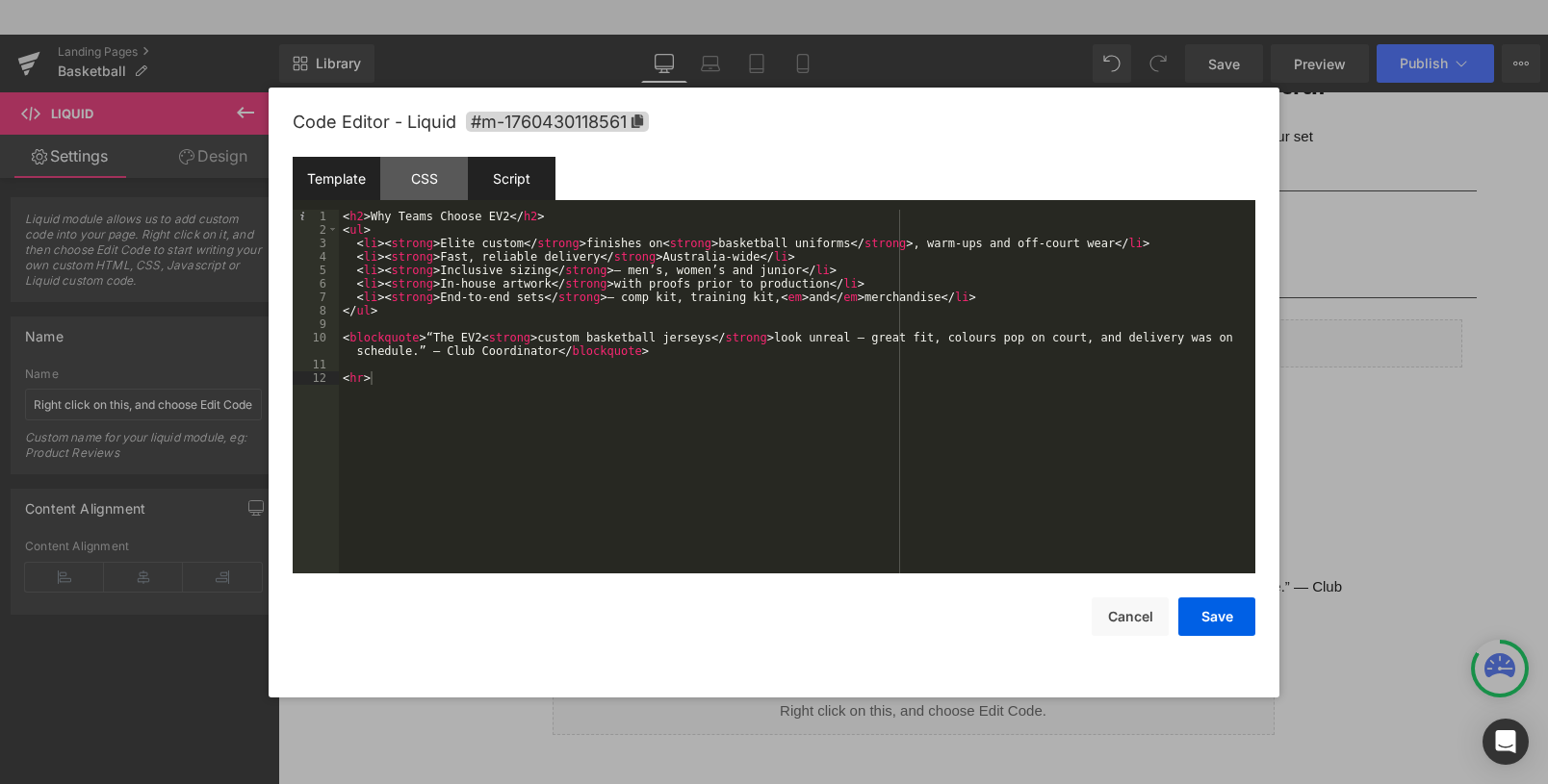
click at [509, 180] on div "Script" at bounding box center [511, 178] width 88 height 43
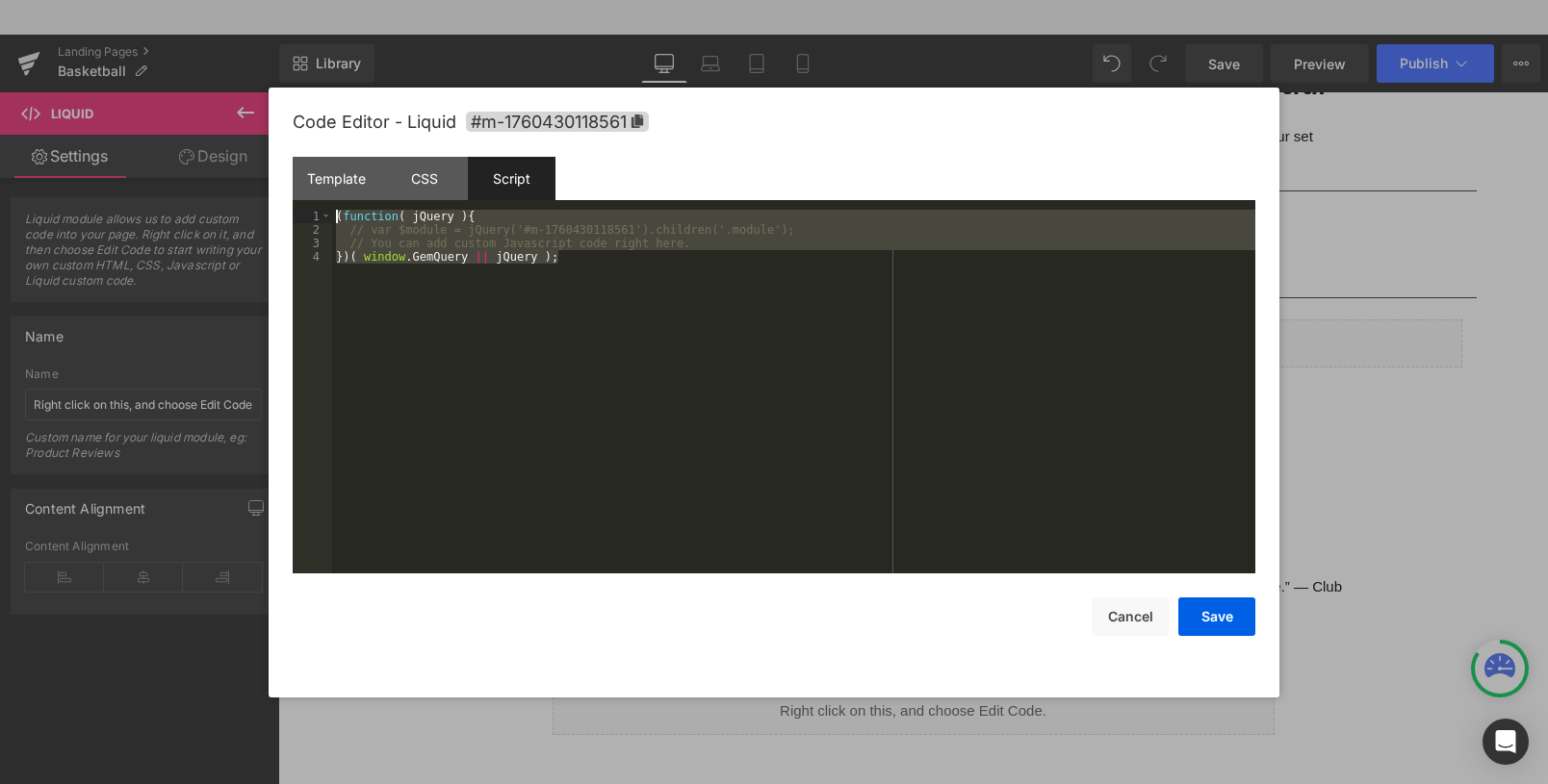
drag, startPoint x: 519, startPoint y: 311, endPoint x: 315, endPoint y: 205, distance: 229.9
click at [315, 205] on div "Template CSS Script Data 1 2 3 4 5 6 7 8 9 10 11 12 < h2 > Why Teams Choose EV2…" at bounding box center [774, 365] width 963 height 417
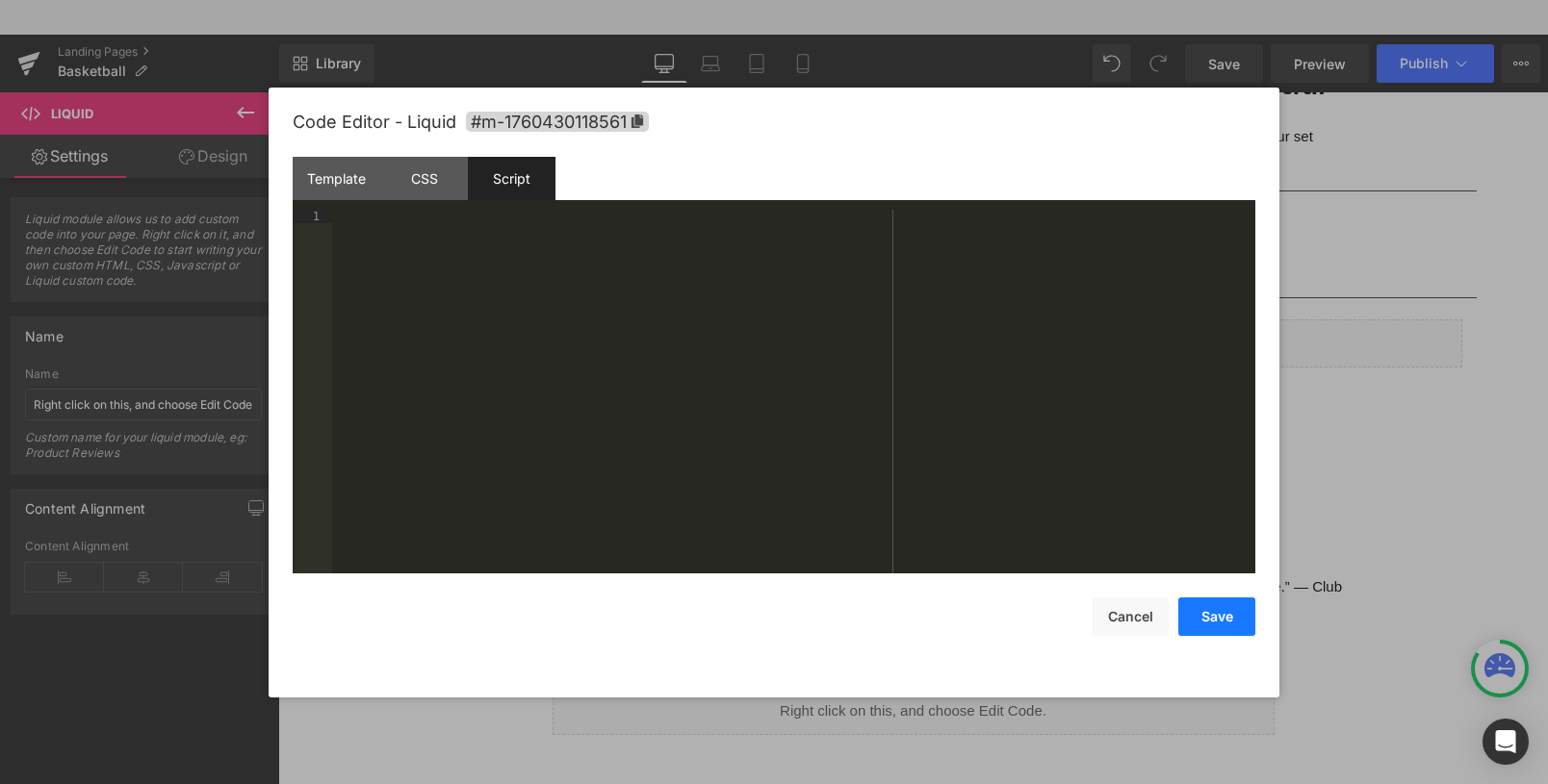
click at [1214, 625] on button "Save" at bounding box center [1217, 617] width 77 height 39
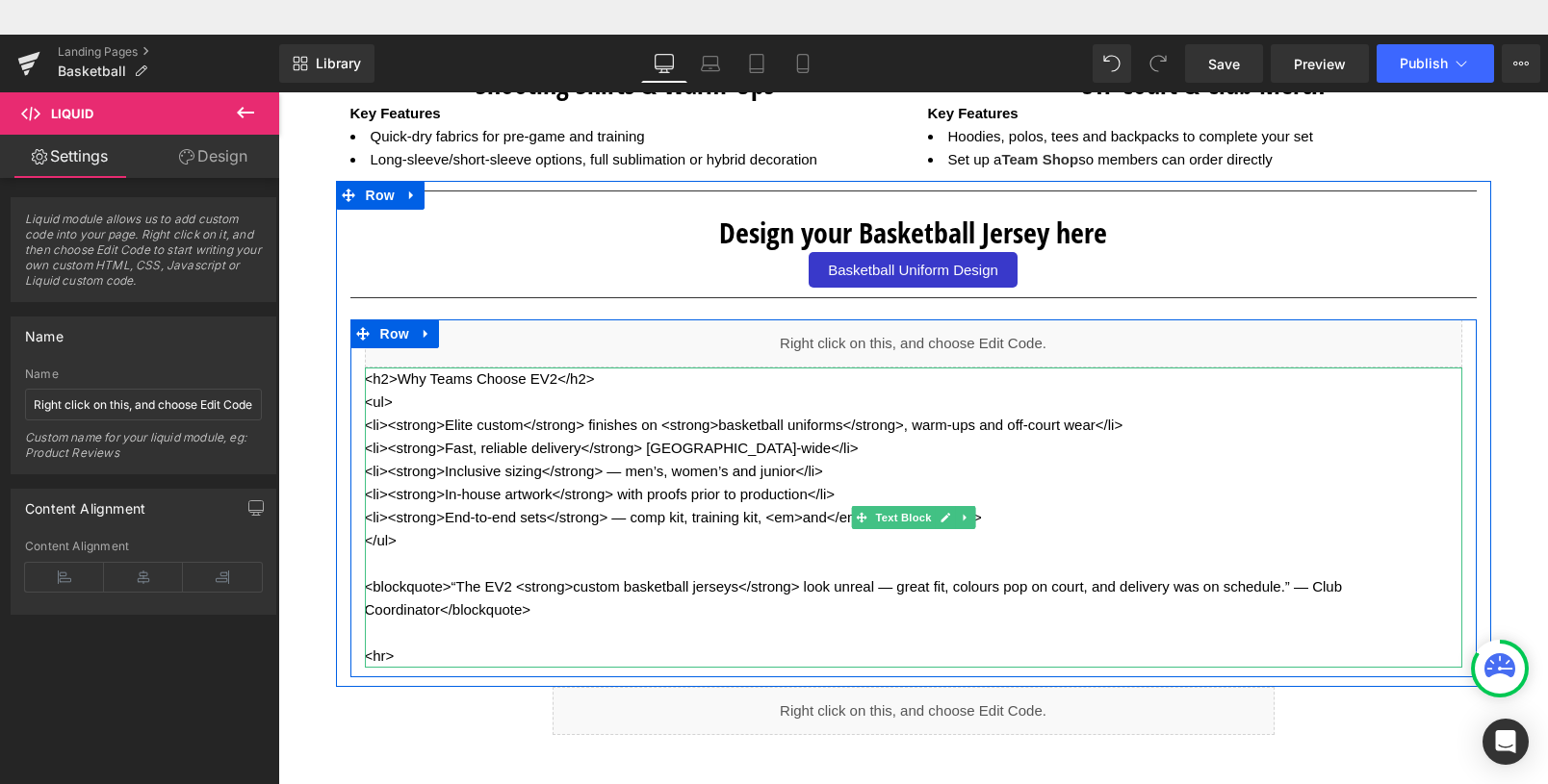
click at [560, 604] on p "<blockquote>“The EV2 <strong>custom basketball jerseys</strong> look unreal — g…" at bounding box center [914, 598] width 1098 height 46
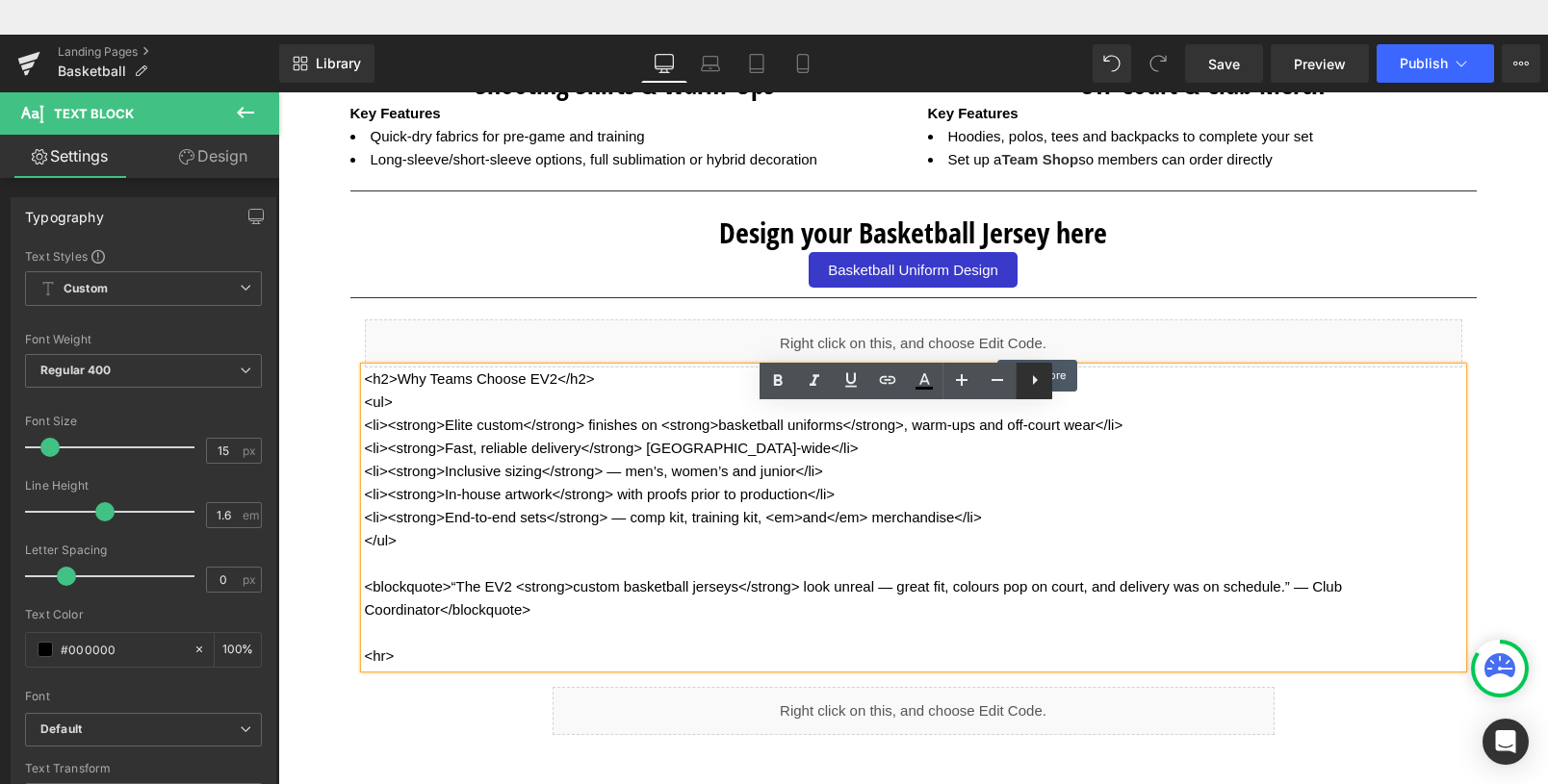
click at [1035, 375] on icon at bounding box center [1036, 381] width 23 height 23
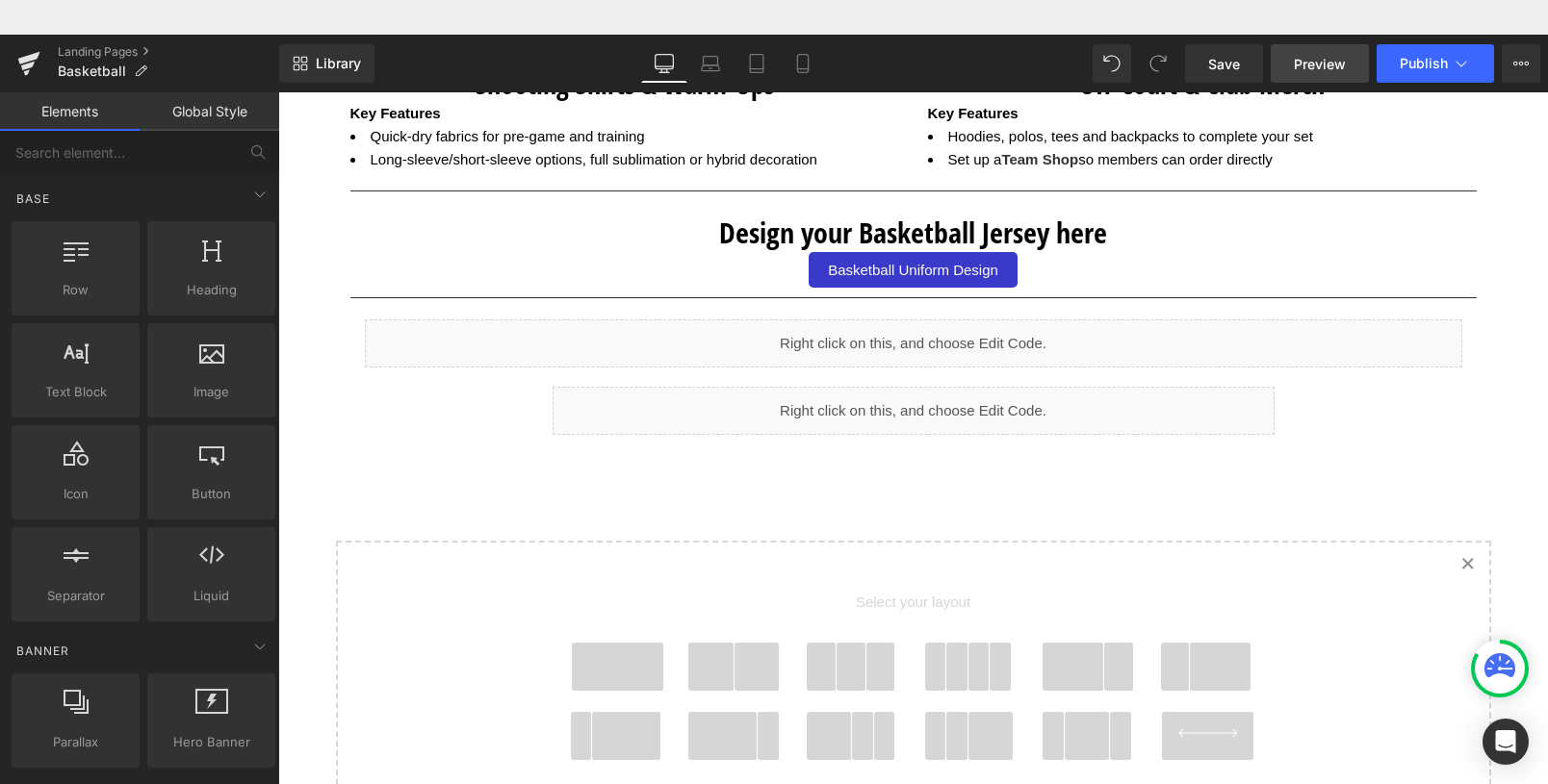
click at [1342, 57] on span "Preview" at bounding box center [1319, 63] width 52 height 20
click at [735, 652] on span at bounding box center [757, 666] width 45 height 48
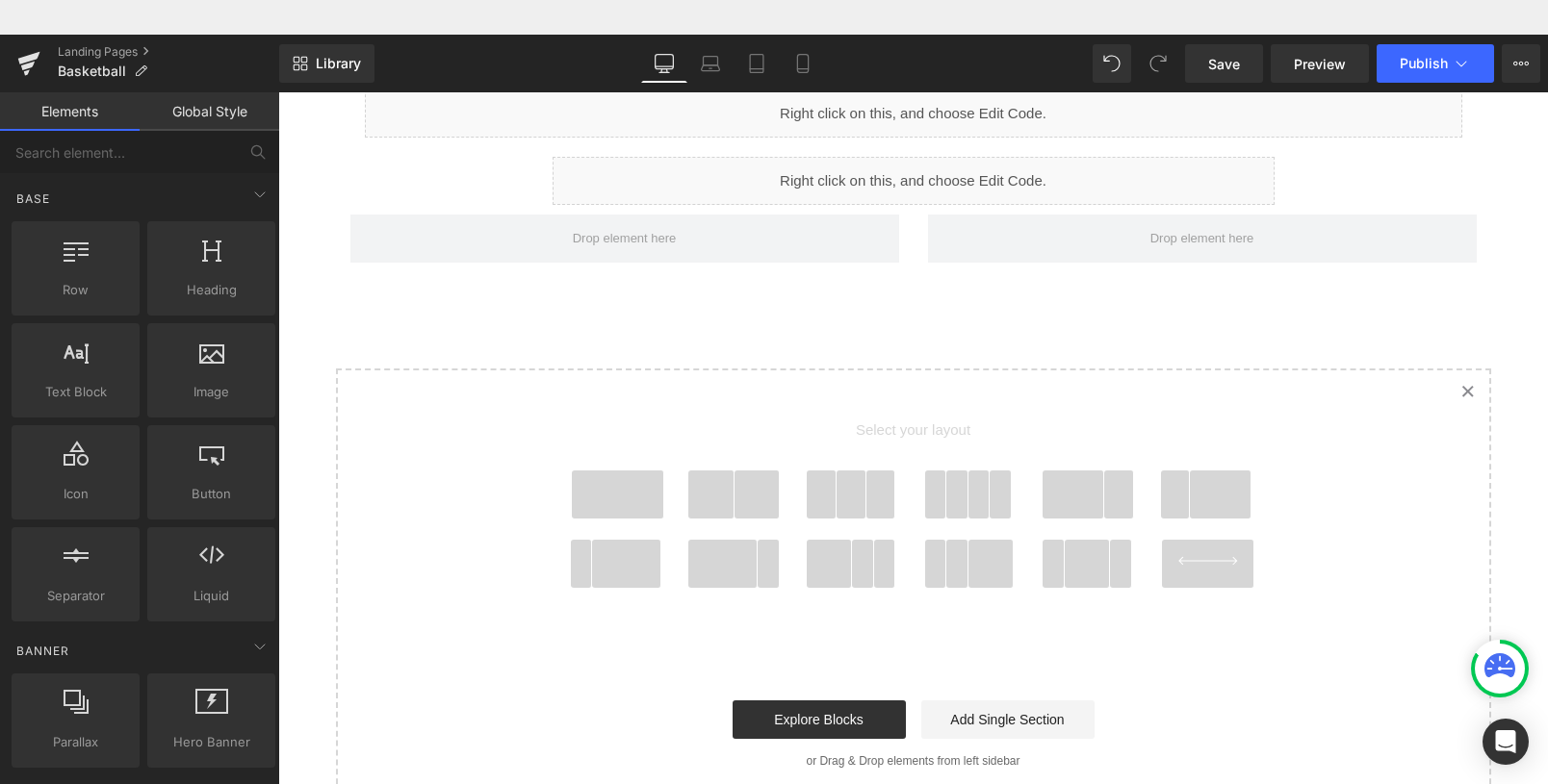
scroll to position [2846, 0]
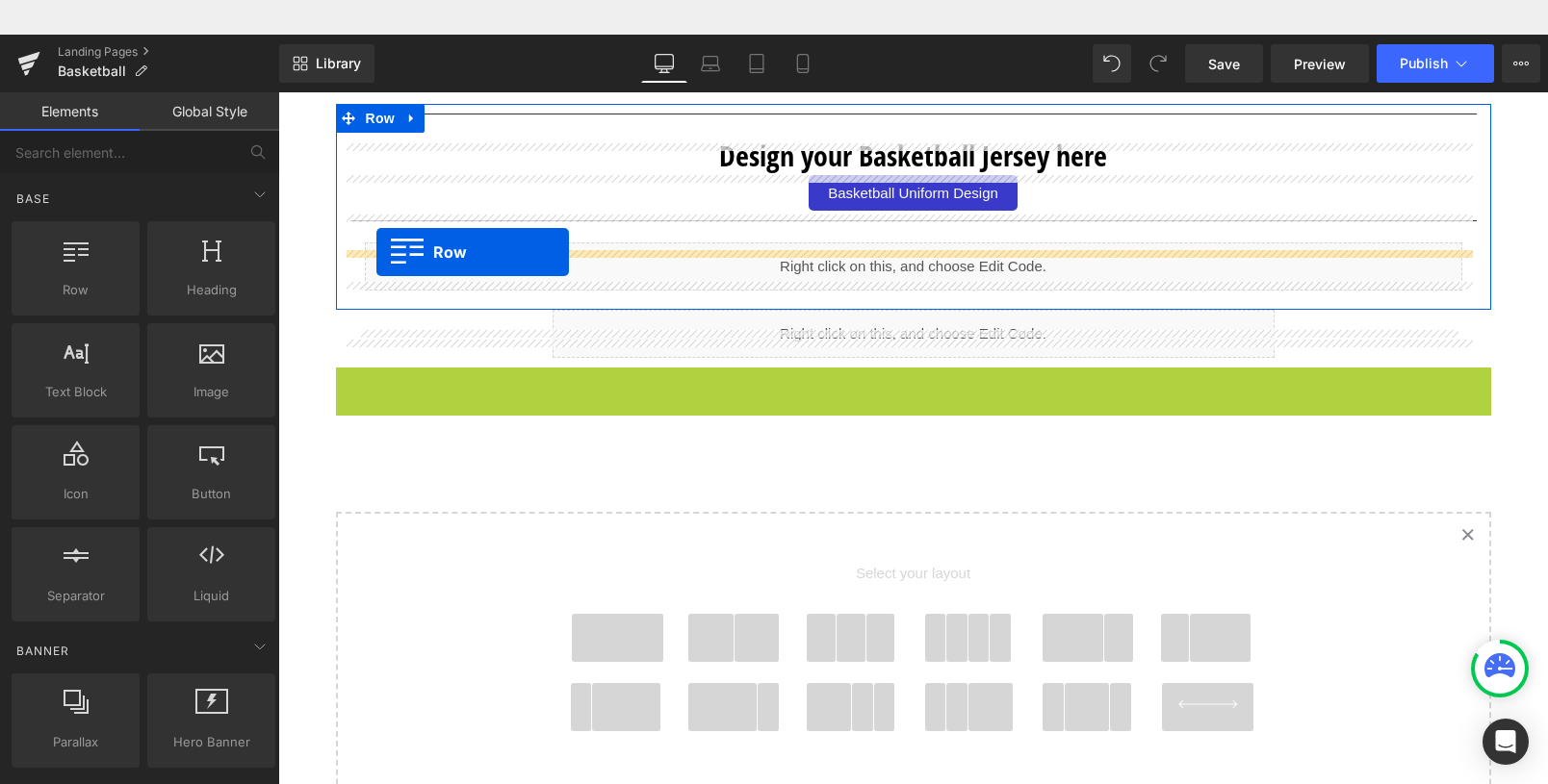
drag, startPoint x: 371, startPoint y: 387, endPoint x: 376, endPoint y: 217, distance: 170.1
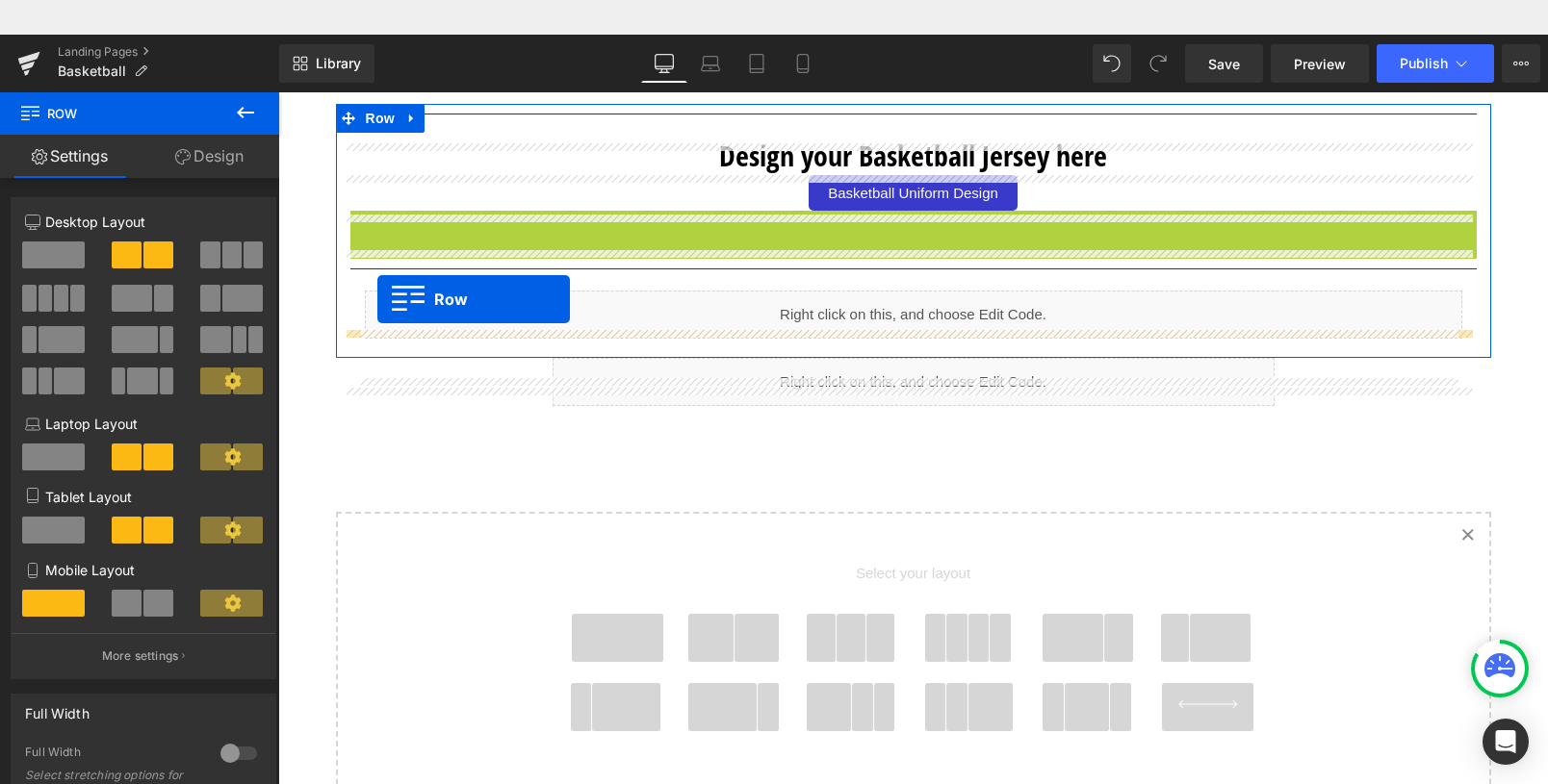
drag, startPoint x: 384, startPoint y: 226, endPoint x: 377, endPoint y: 265, distance: 39.6
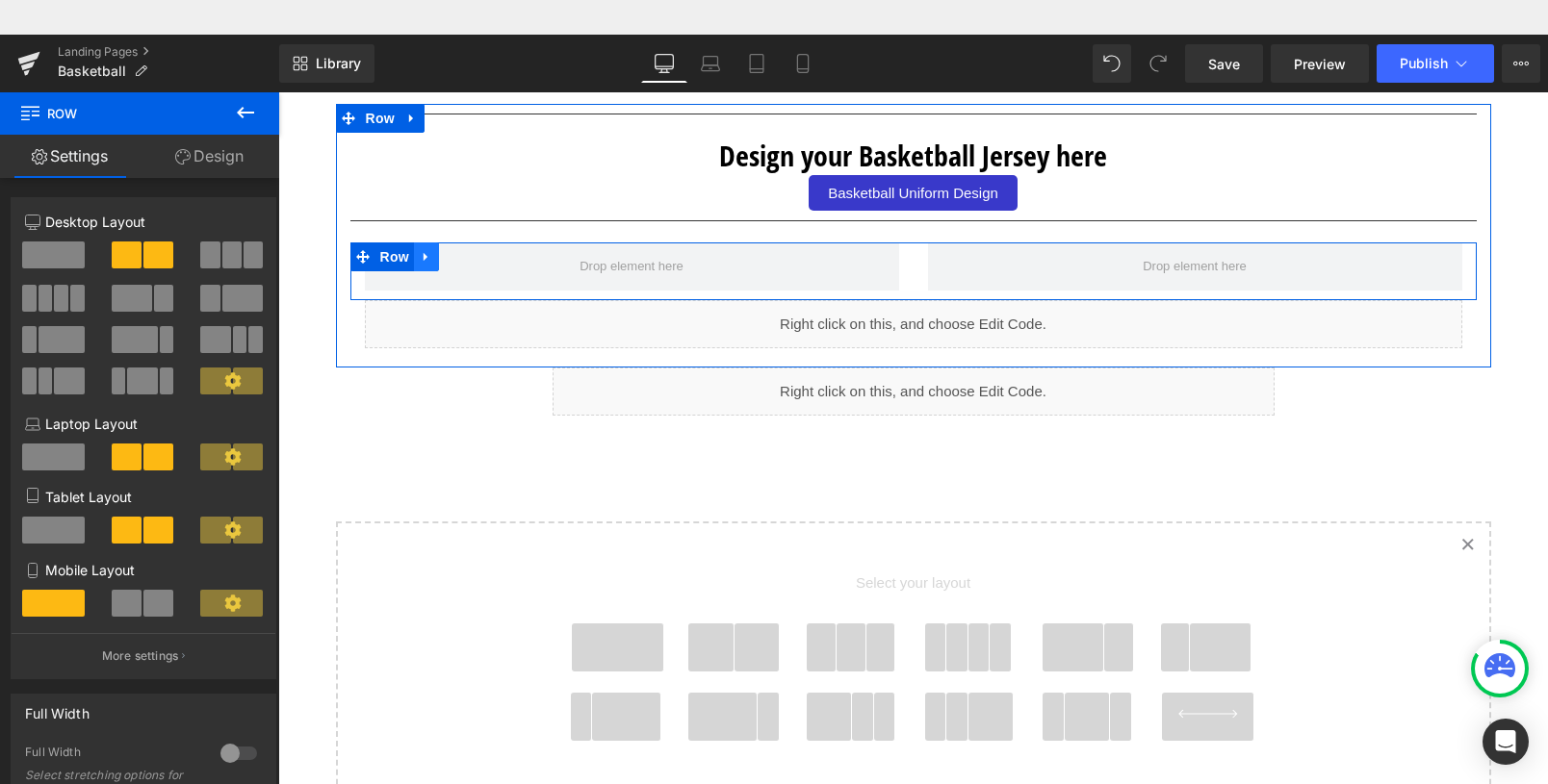
click at [420, 258] on icon at bounding box center [427, 257] width 14 height 15
click at [447, 261] on icon at bounding box center [452, 257] width 14 height 14
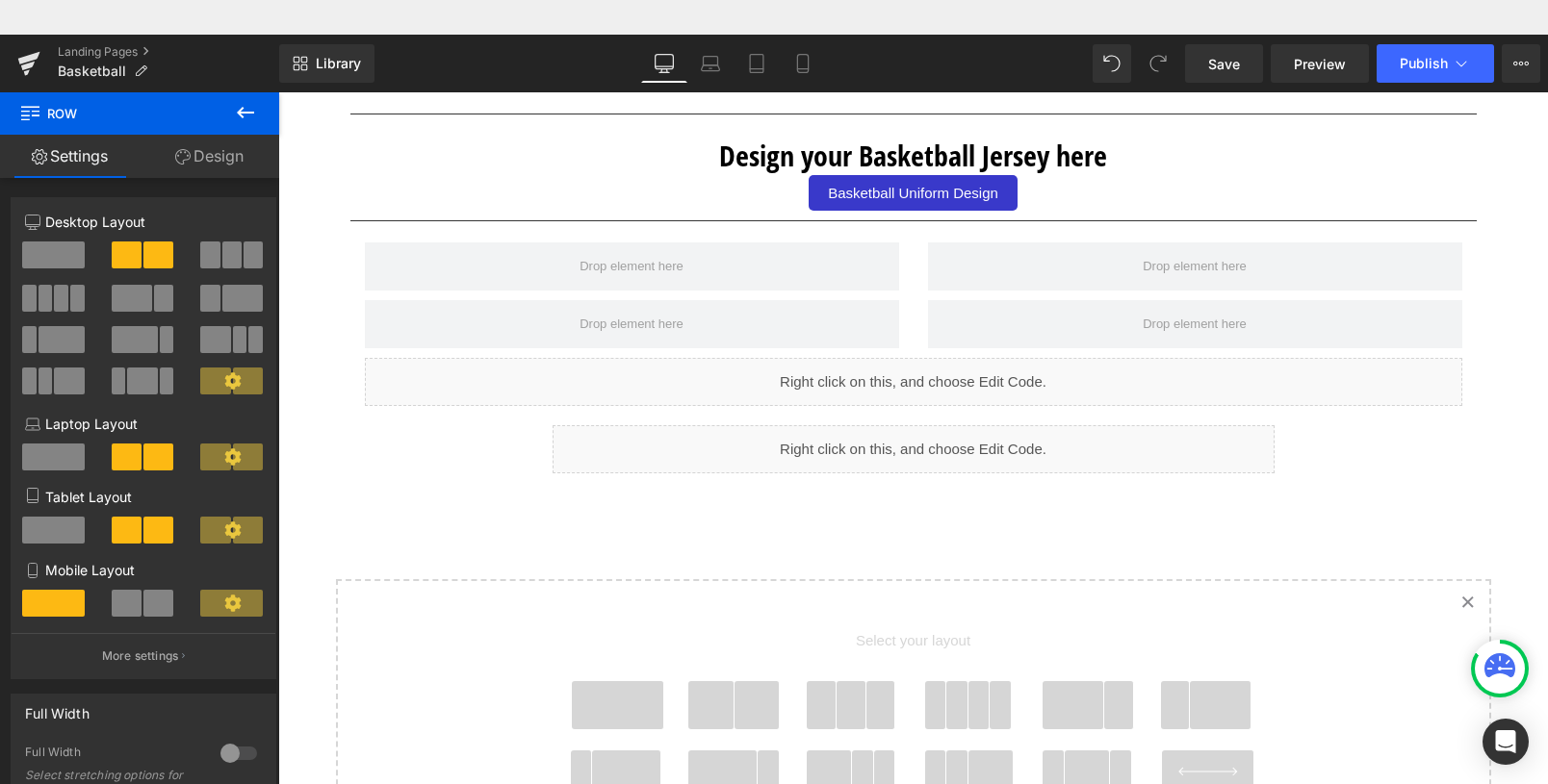
click at [246, 111] on icon at bounding box center [245, 113] width 23 height 23
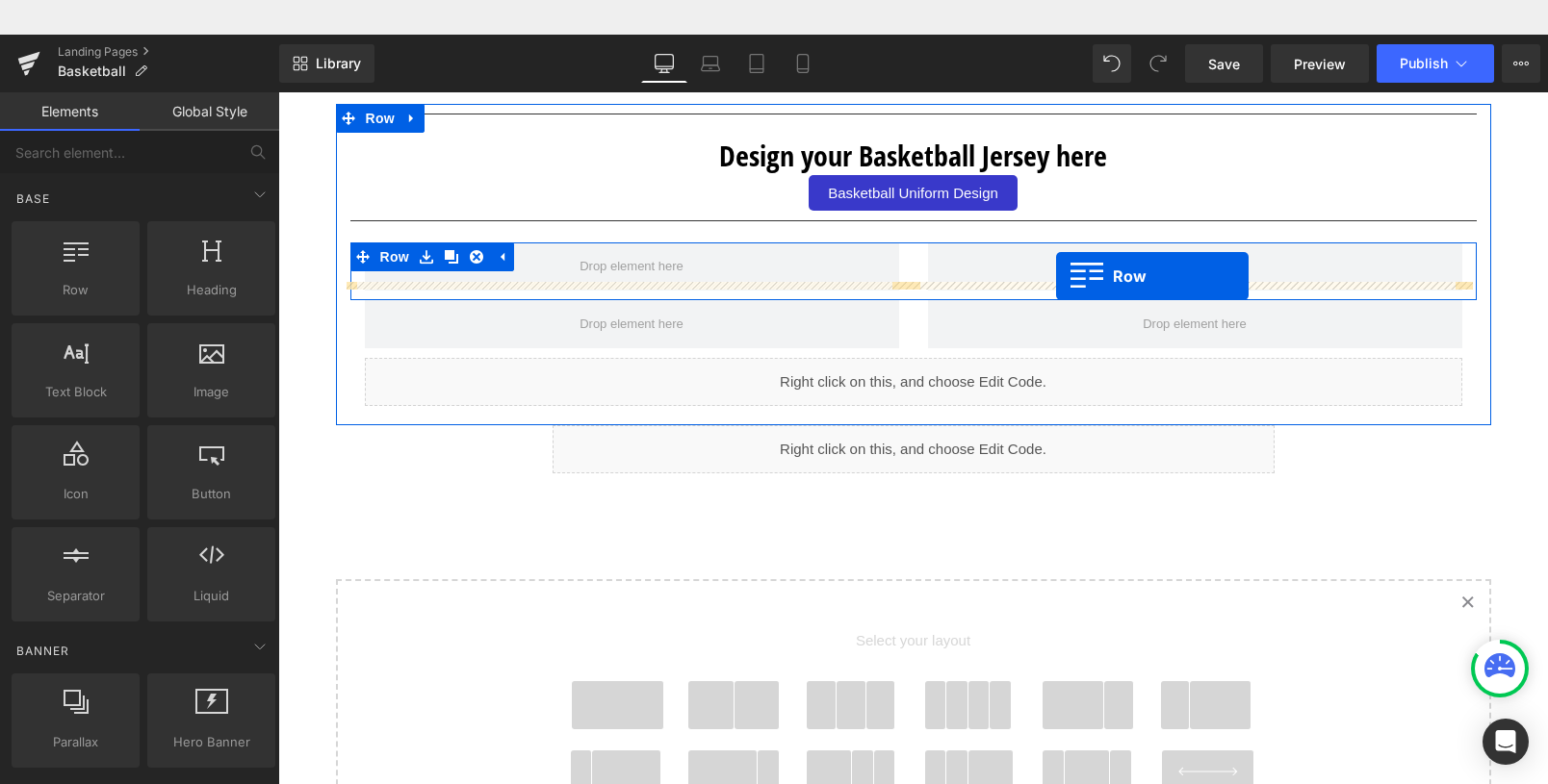
drag, startPoint x: 359, startPoint y: 318, endPoint x: 1056, endPoint y: 242, distance: 701.1
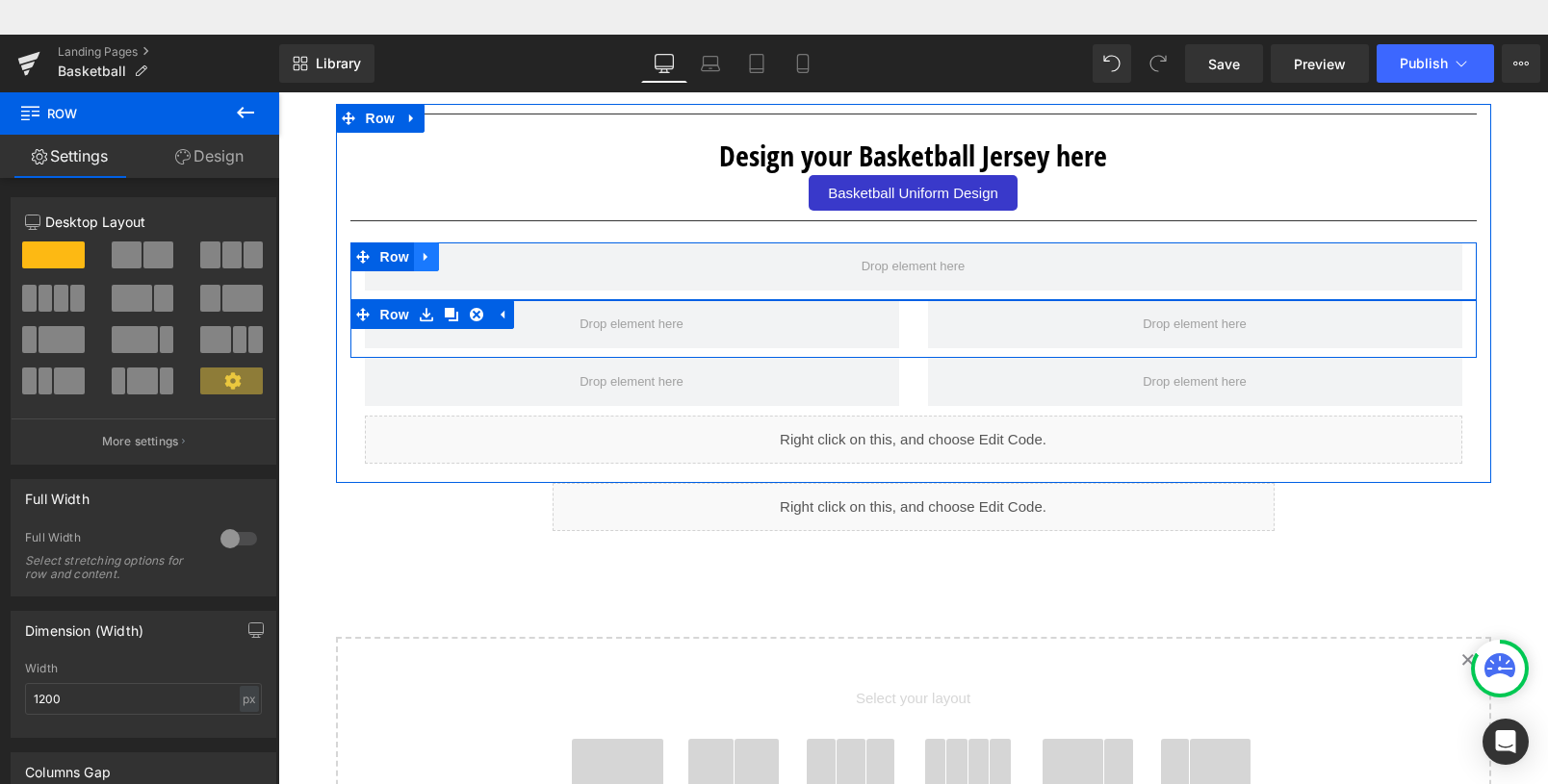
click at [422, 256] on icon at bounding box center [427, 257] width 14 height 15
click at [470, 261] on icon at bounding box center [476, 257] width 14 height 14
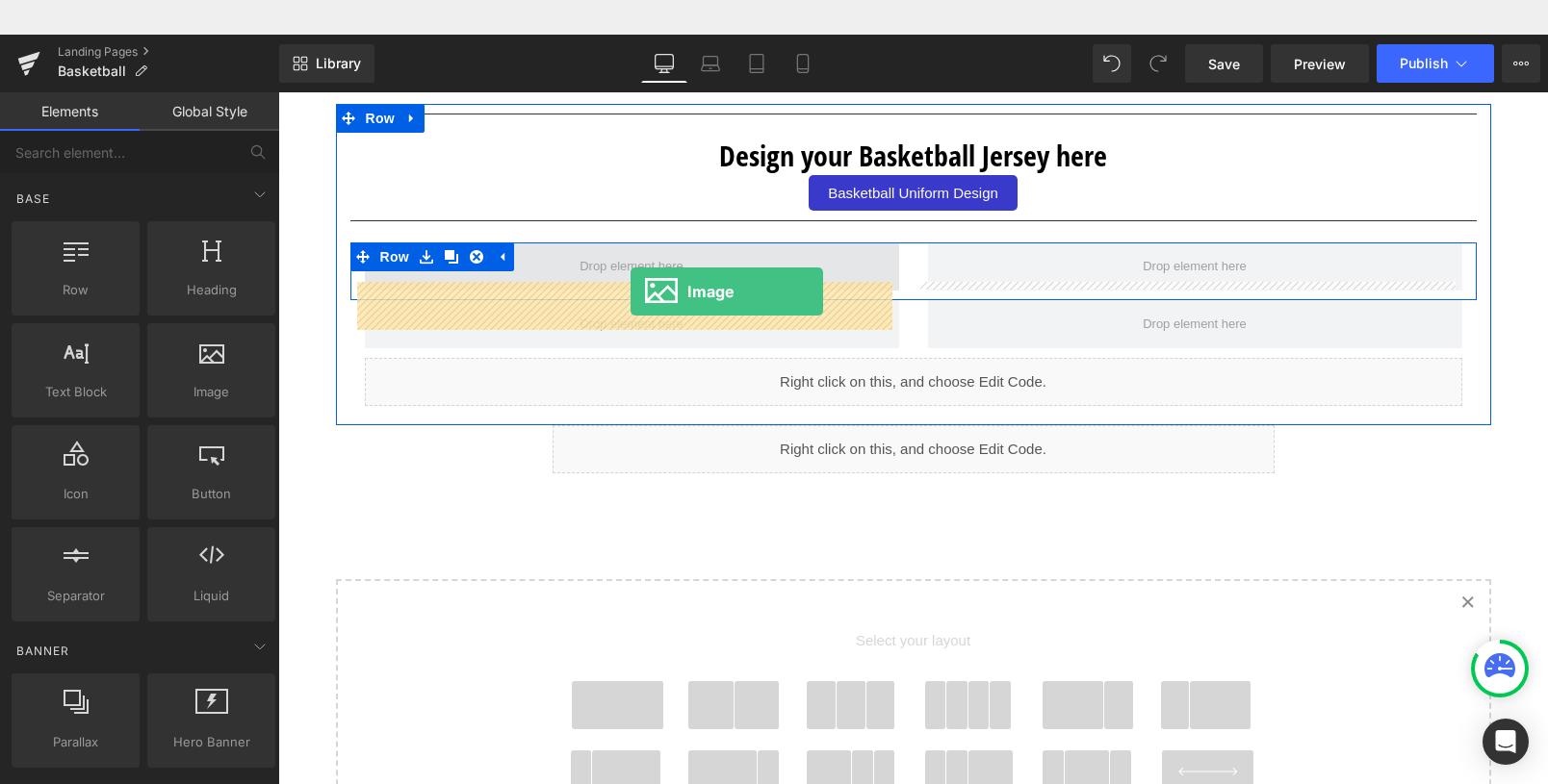
drag, startPoint x: 474, startPoint y: 416, endPoint x: 630, endPoint y: 257, distance: 222.7
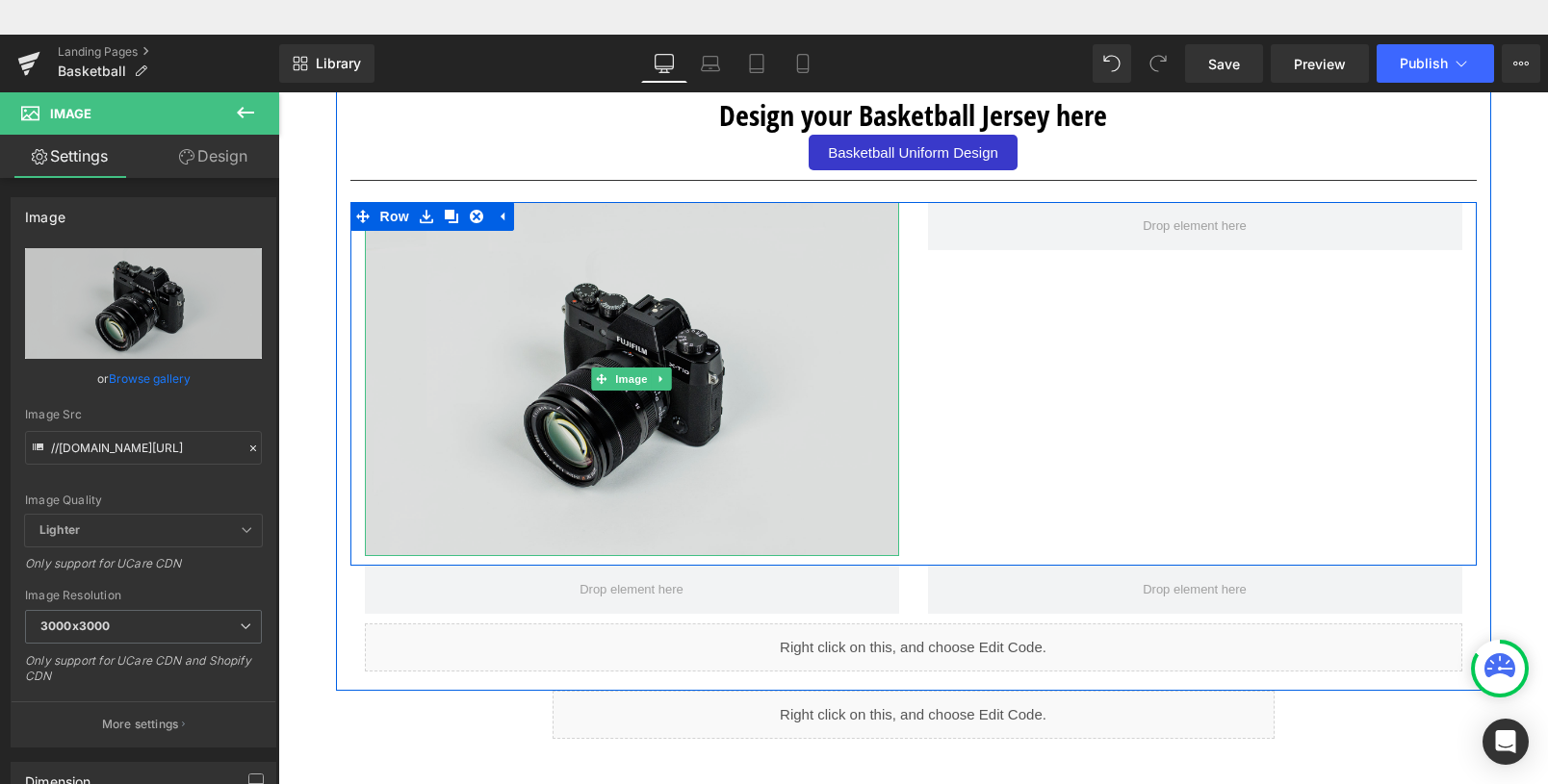
scroll to position [2918, 0]
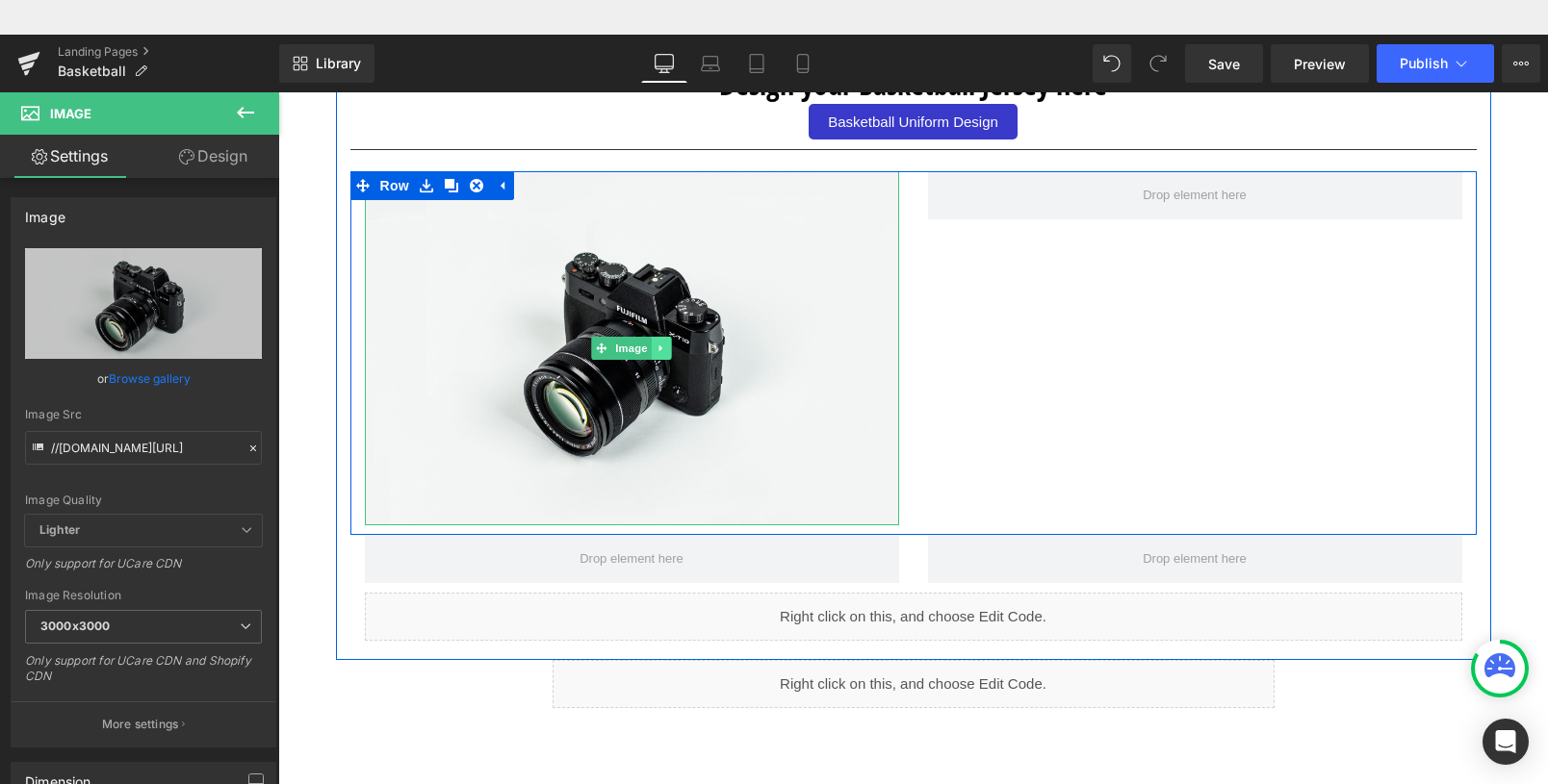
click at [660, 353] on icon at bounding box center [661, 349] width 3 height 7
click at [646, 355] on icon at bounding box center [651, 349] width 11 height 11
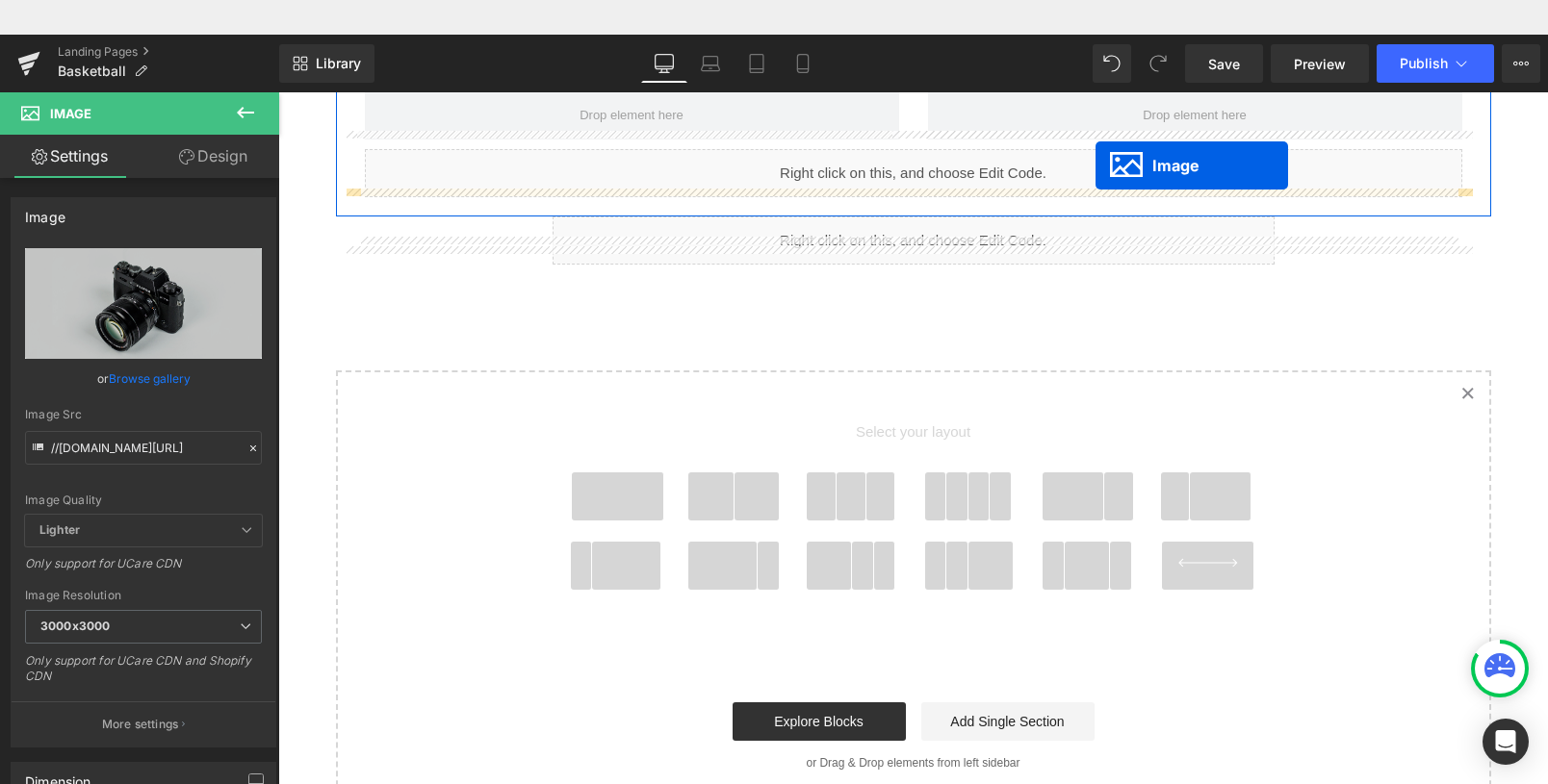
scroll to position [0, 0]
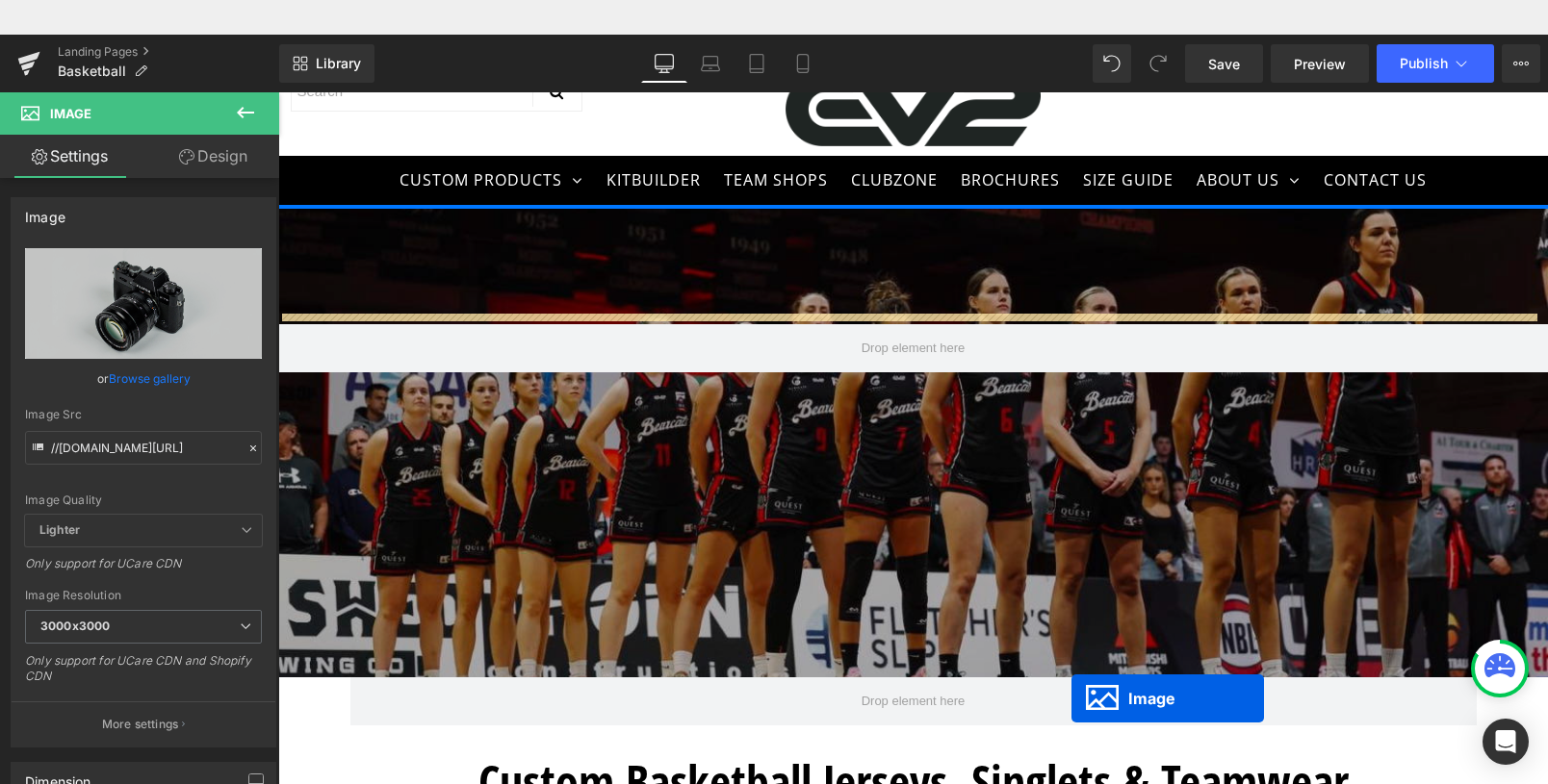
drag, startPoint x: 622, startPoint y: 212, endPoint x: 1072, endPoint y: 664, distance: 637.8
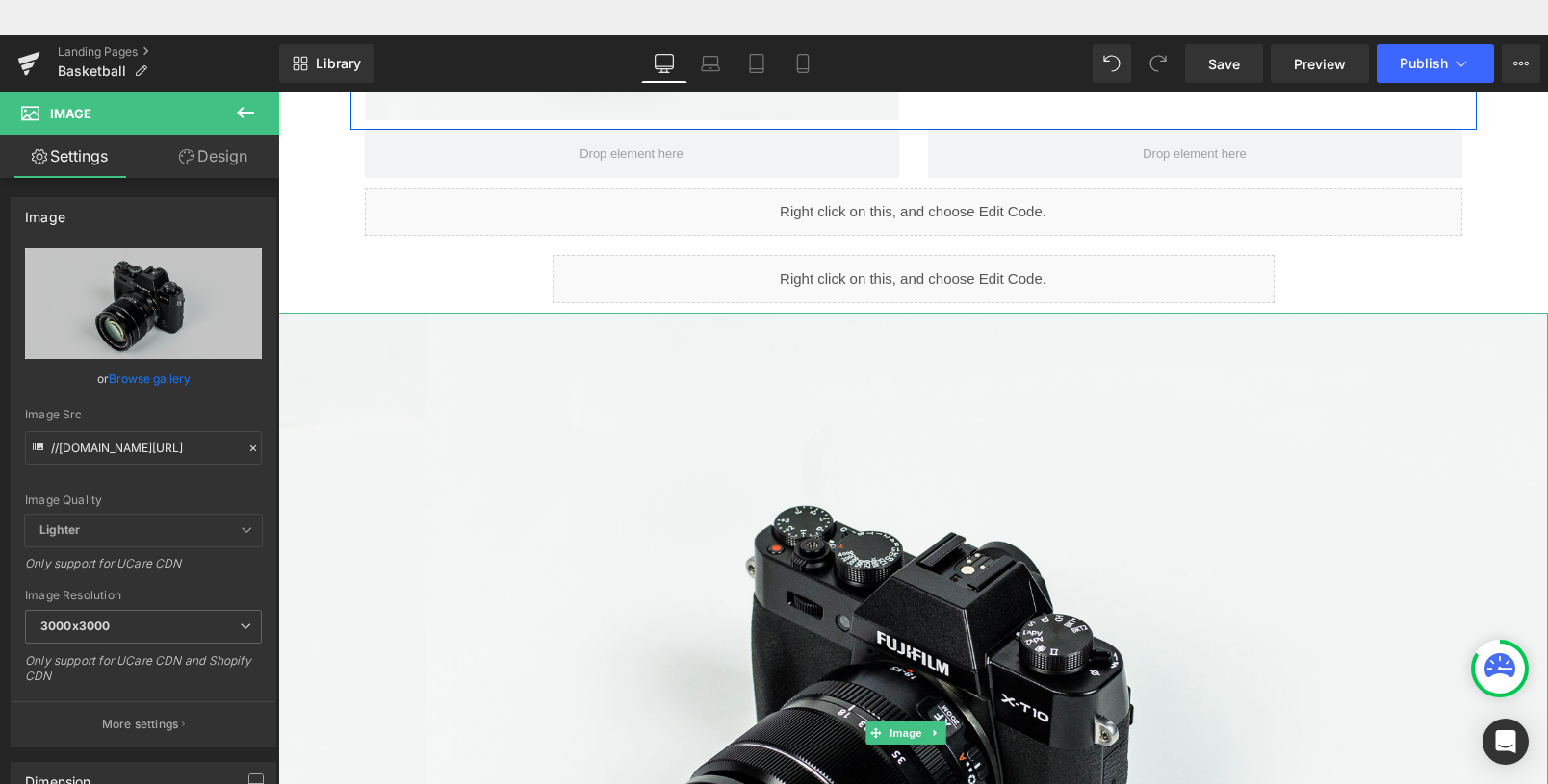
scroll to position [19, 0]
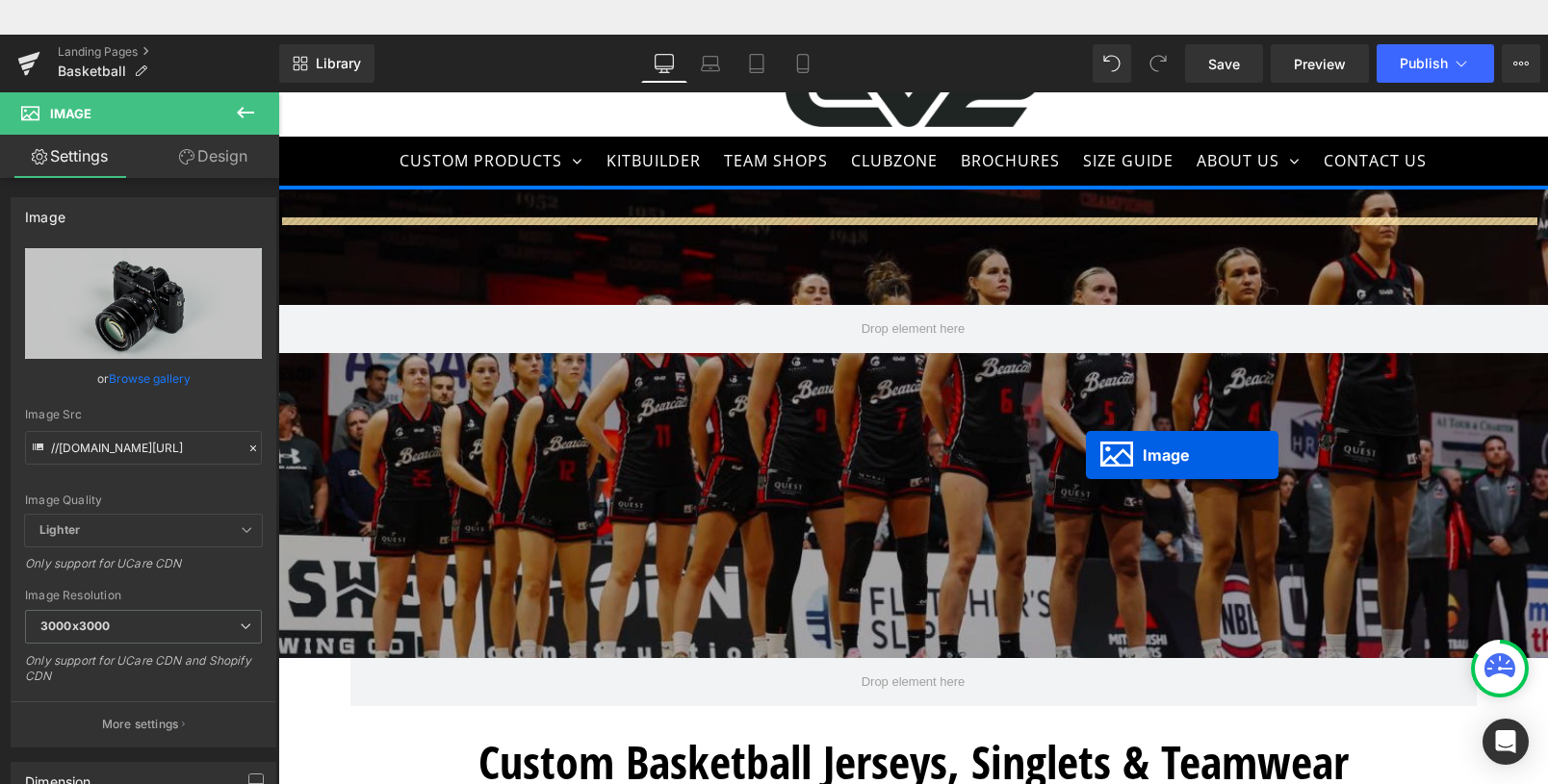
drag, startPoint x: 903, startPoint y: 729, endPoint x: 1087, endPoint y: 607, distance: 220.8
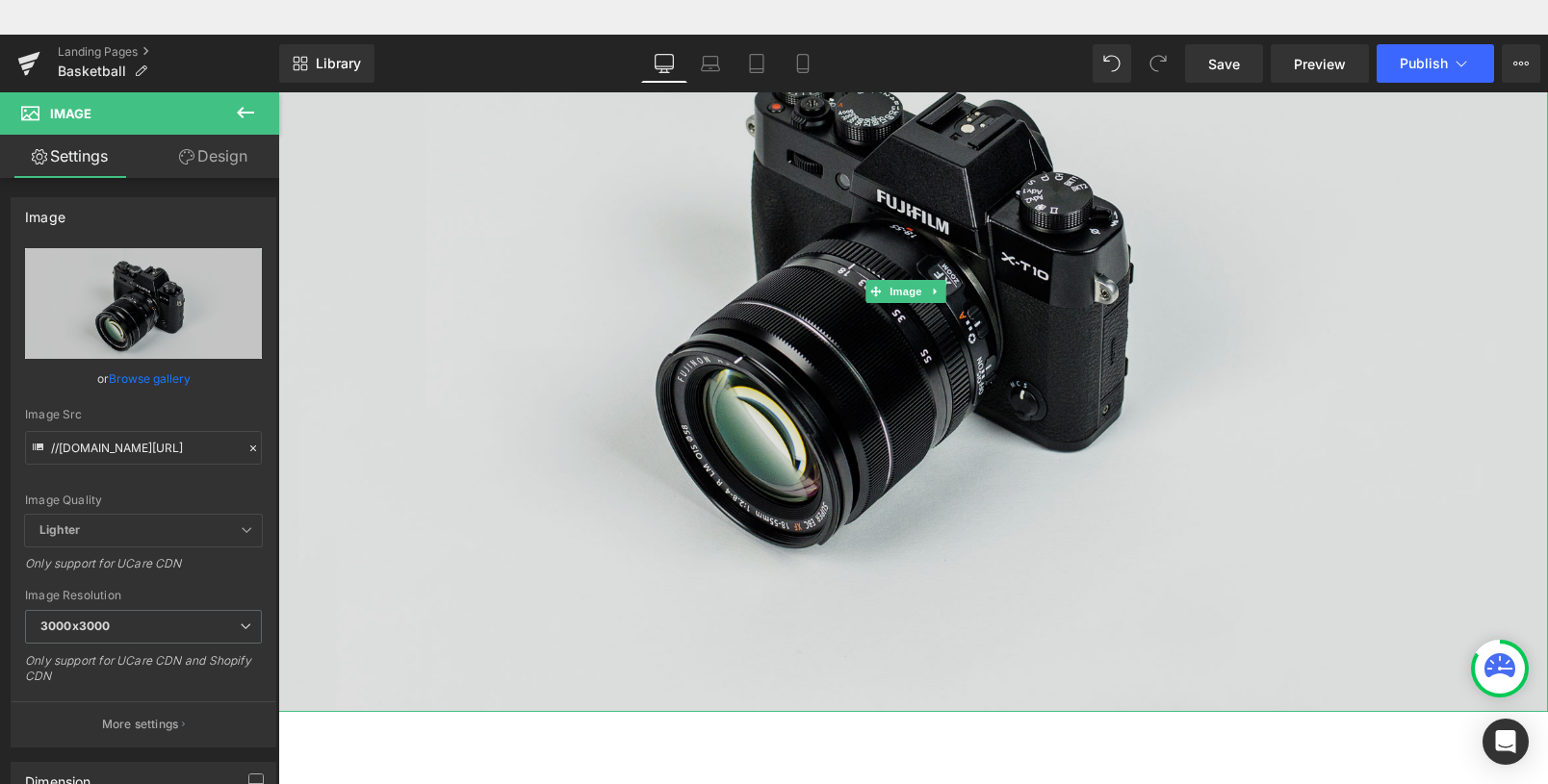
scroll to position [3617, 0]
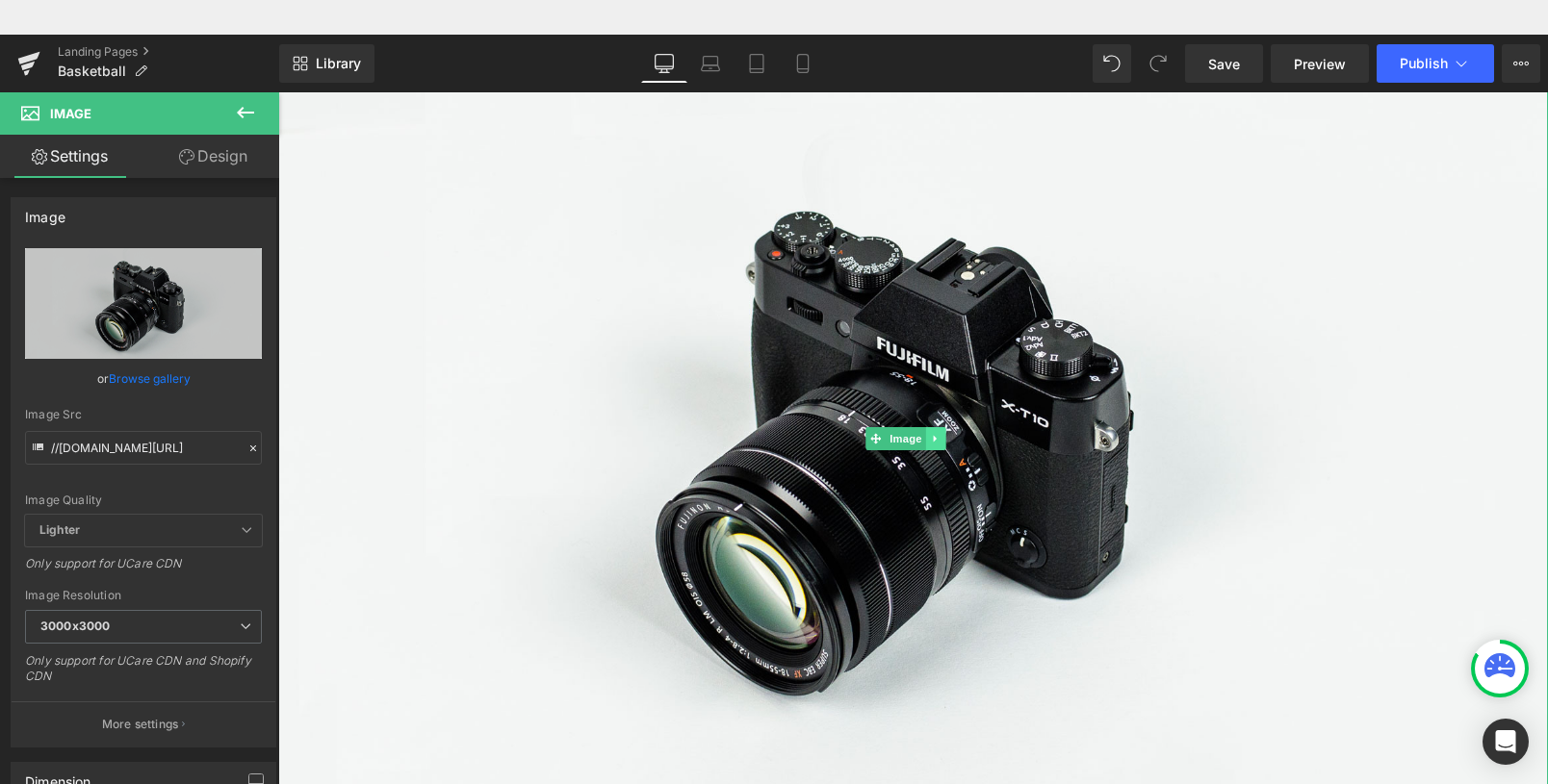
click at [937, 438] on icon at bounding box center [936, 439] width 11 height 12
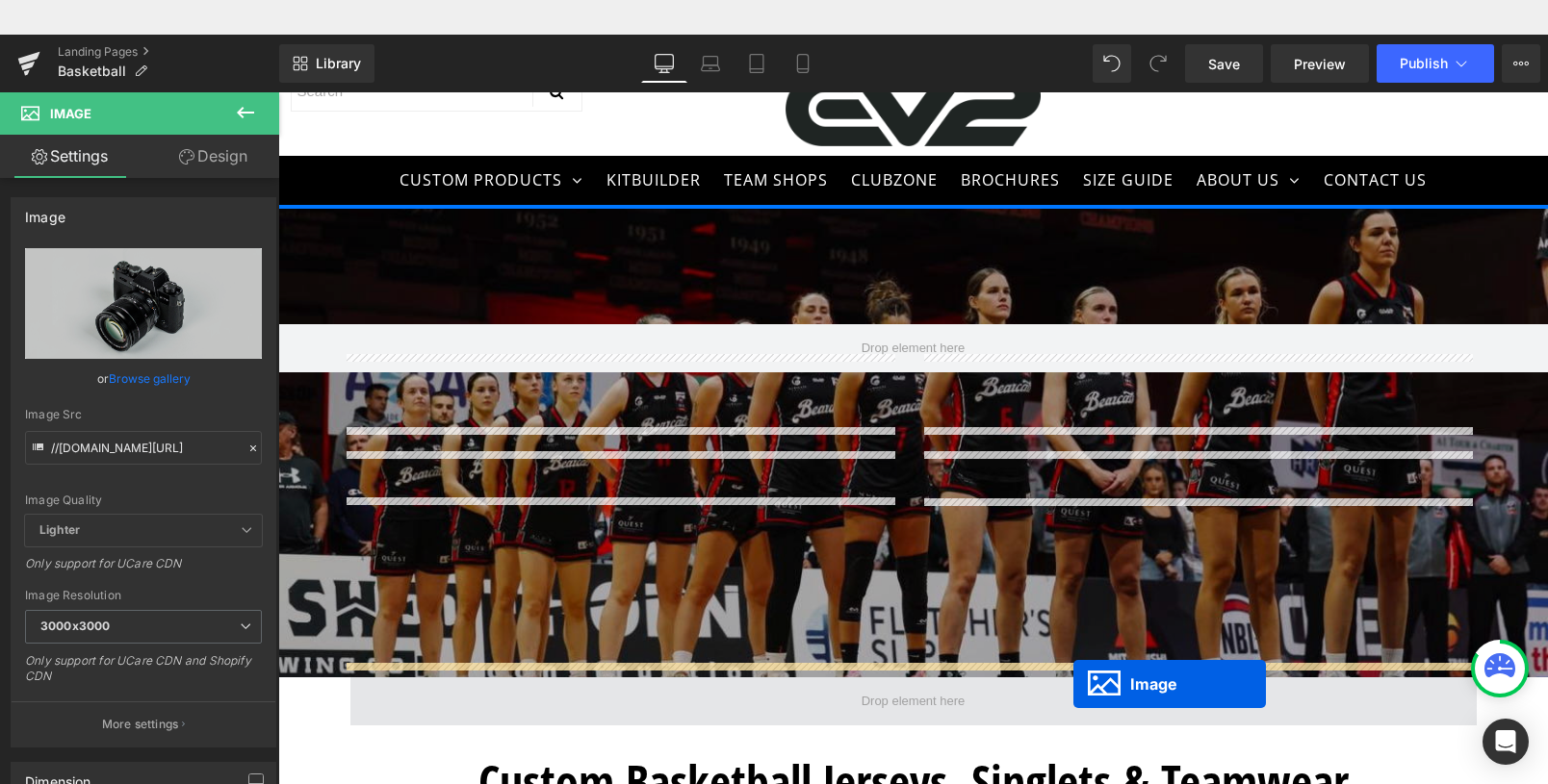
scroll to position [19, 0]
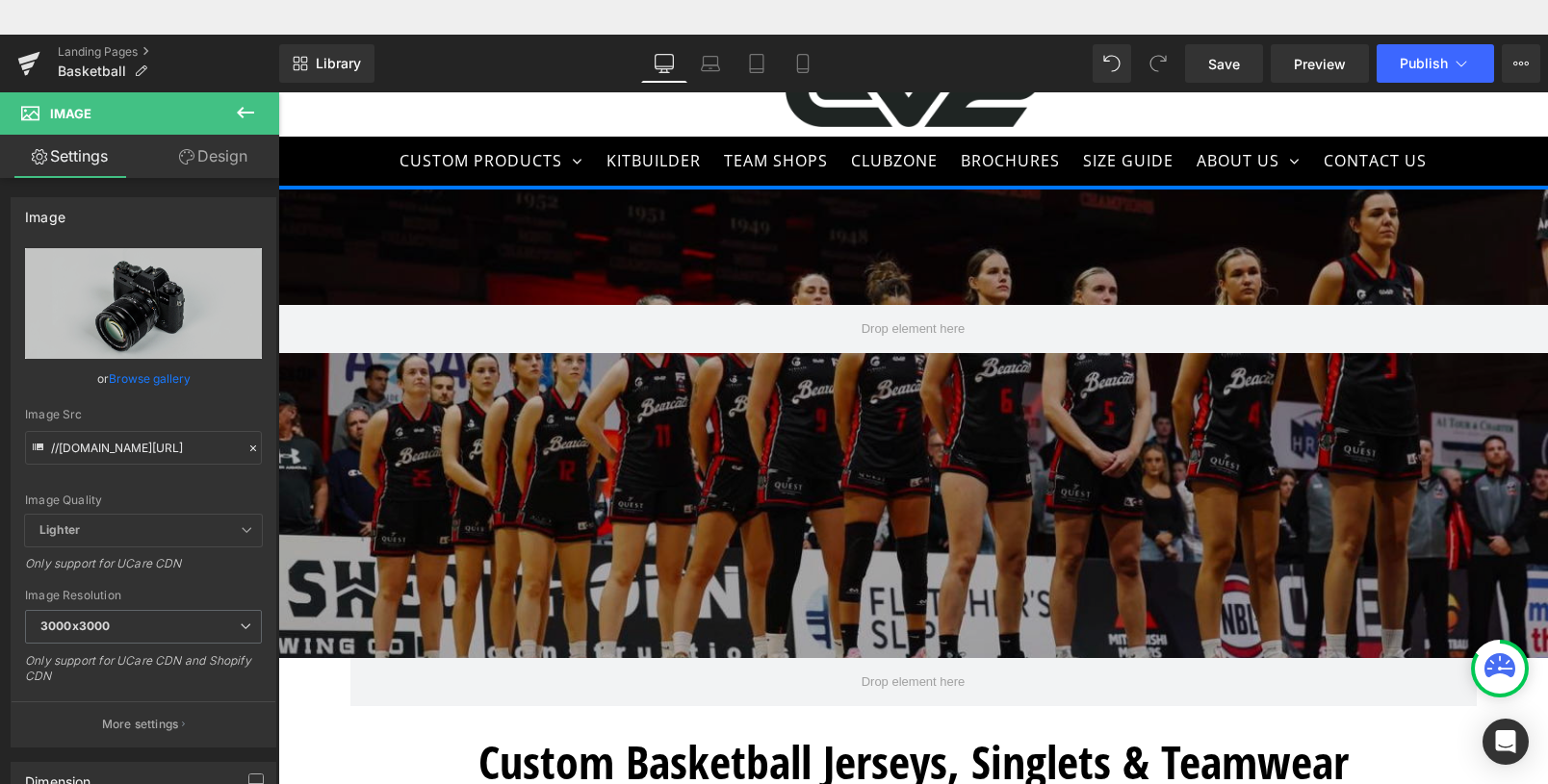
drag, startPoint x: 881, startPoint y: 100, endPoint x: 1060, endPoint y: 709, distance: 634.8
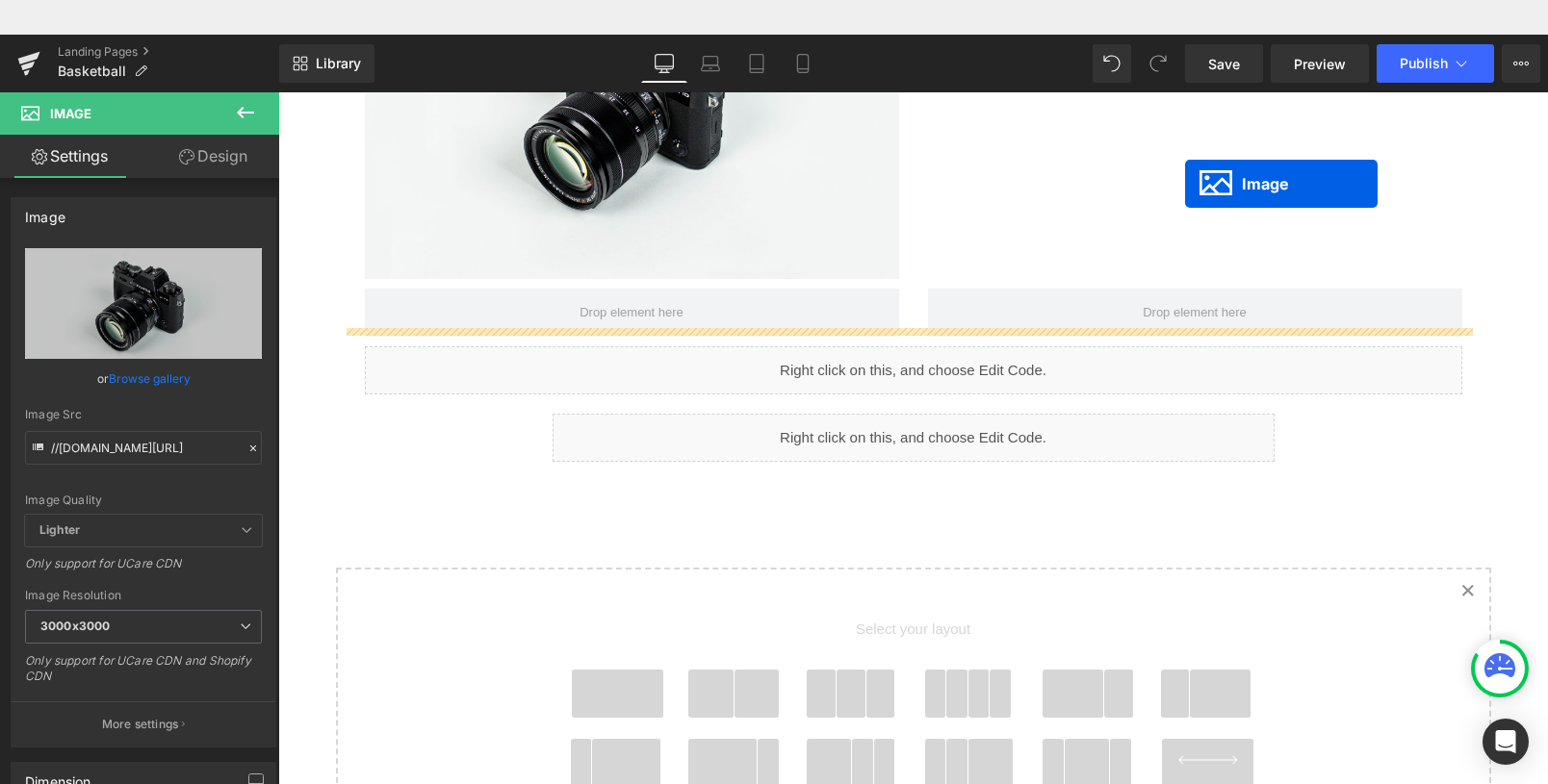
scroll to position [0, 0]
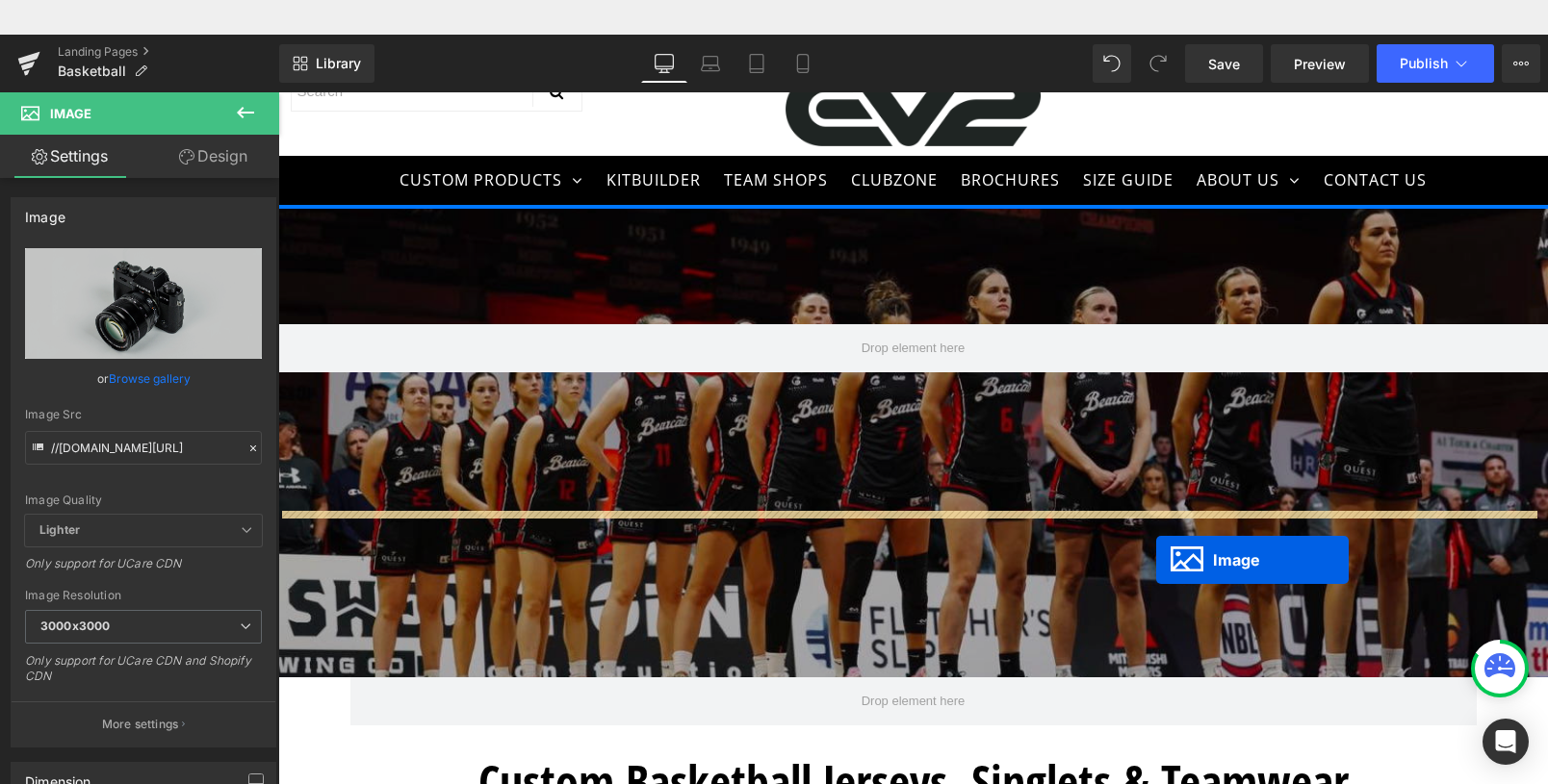
drag, startPoint x: 1178, startPoint y: 107, endPoint x: 1159, endPoint y: 400, distance: 293.6
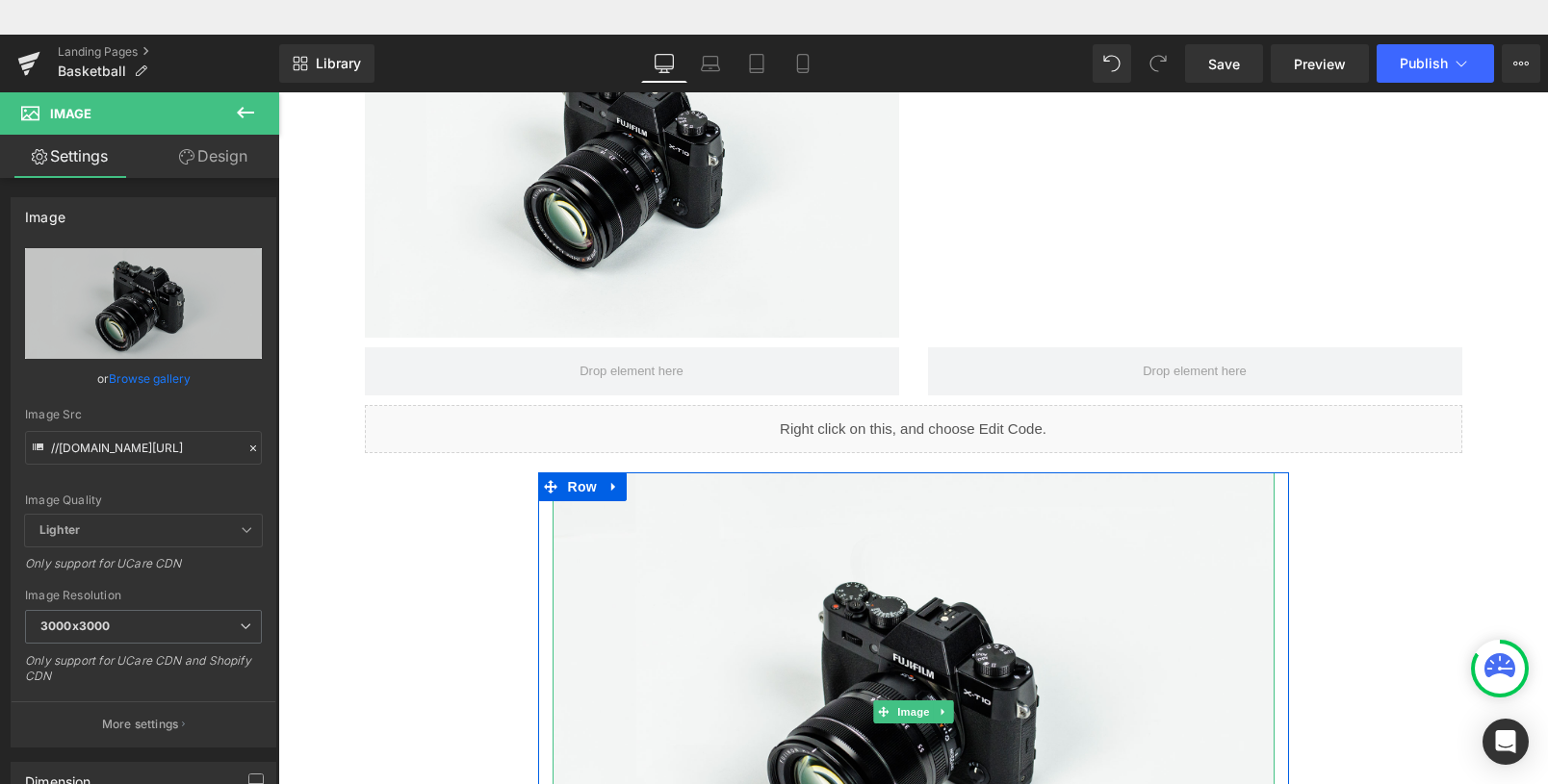
scroll to position [19, 0]
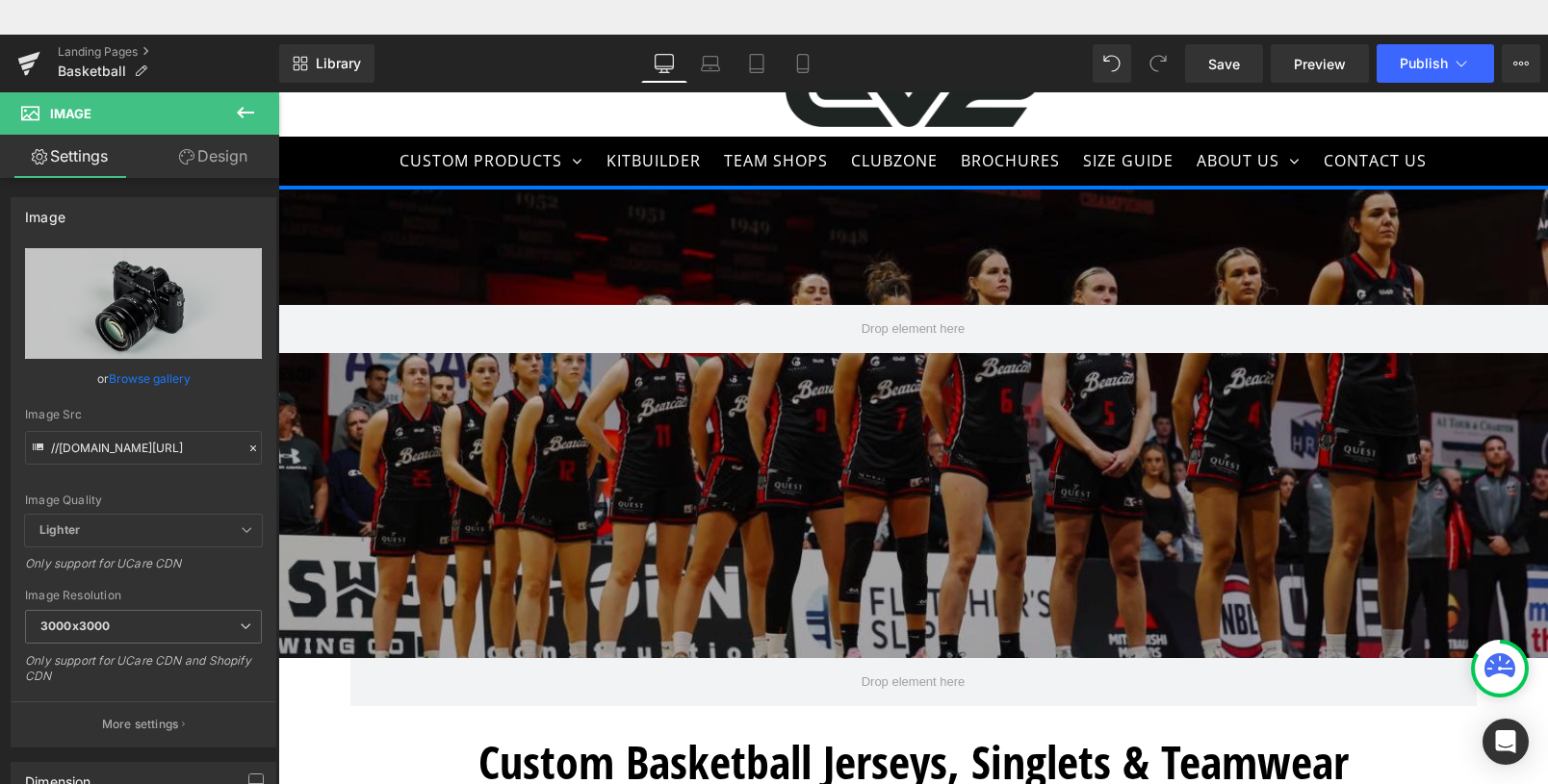
drag, startPoint x: 911, startPoint y: 718, endPoint x: 1144, endPoint y: 718, distance: 233.0
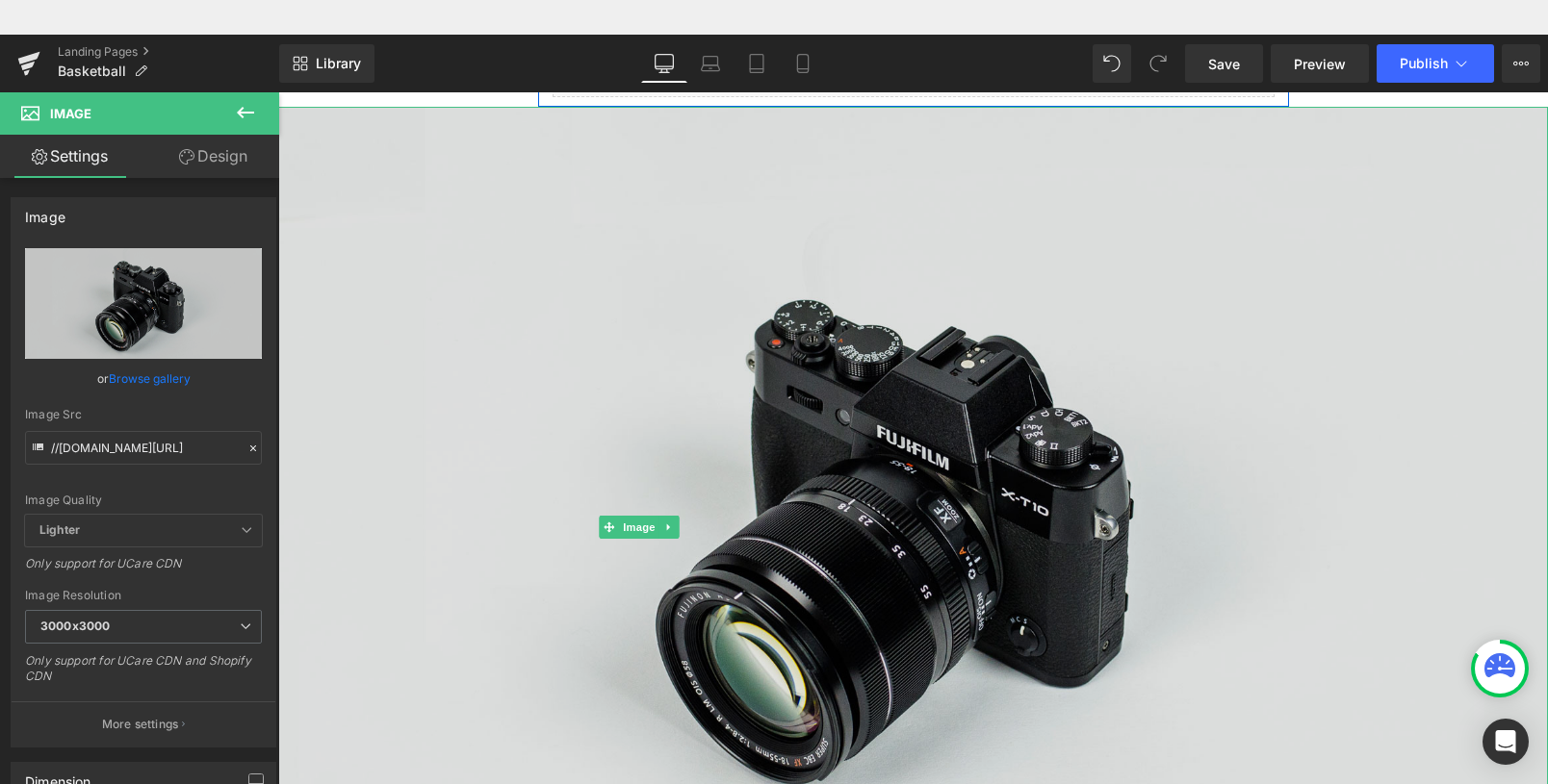
scroll to position [3497, 0]
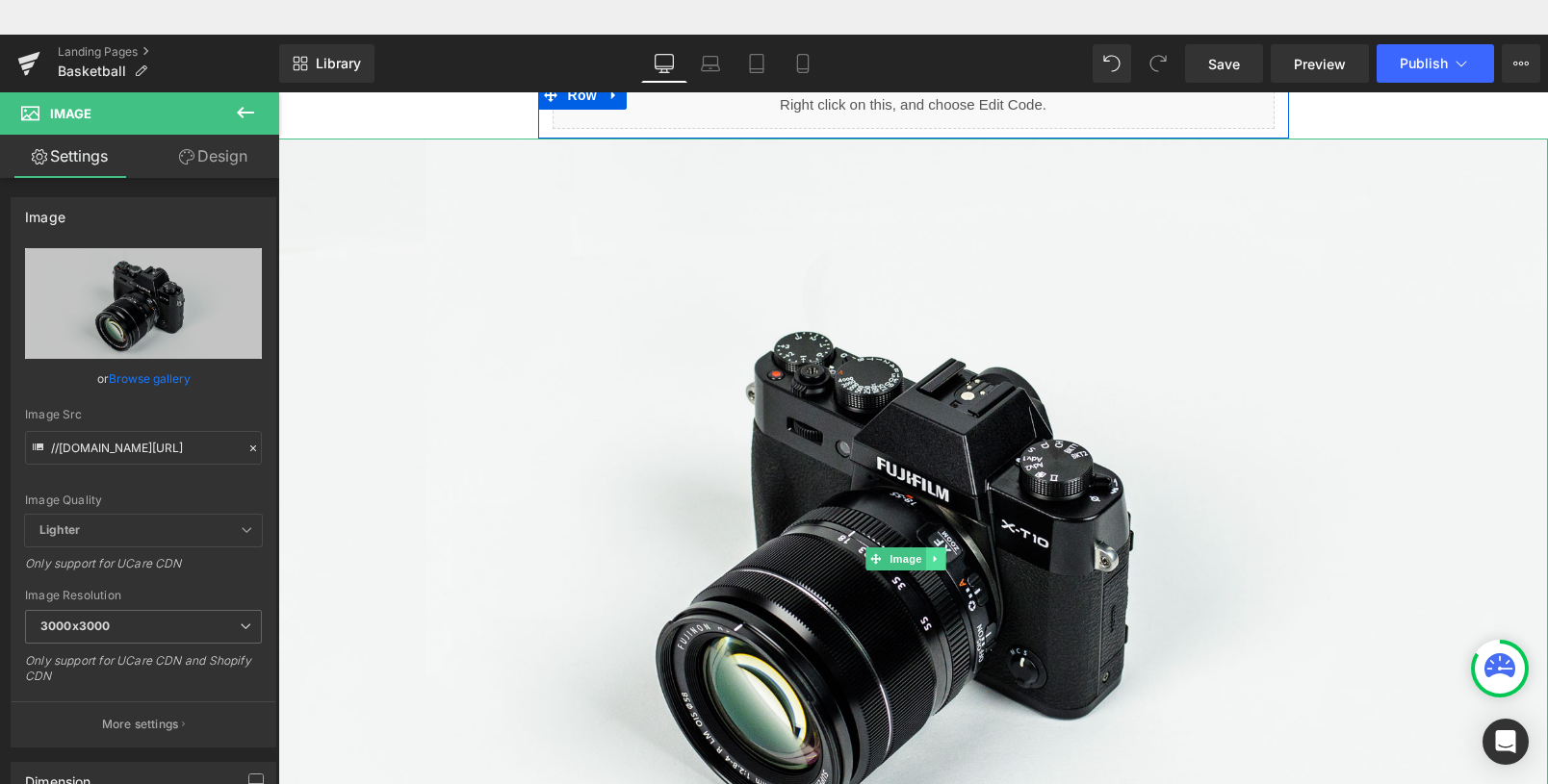
click at [935, 555] on icon at bounding box center [936, 559] width 11 height 12
click at [949, 556] on icon at bounding box center [946, 559] width 11 height 12
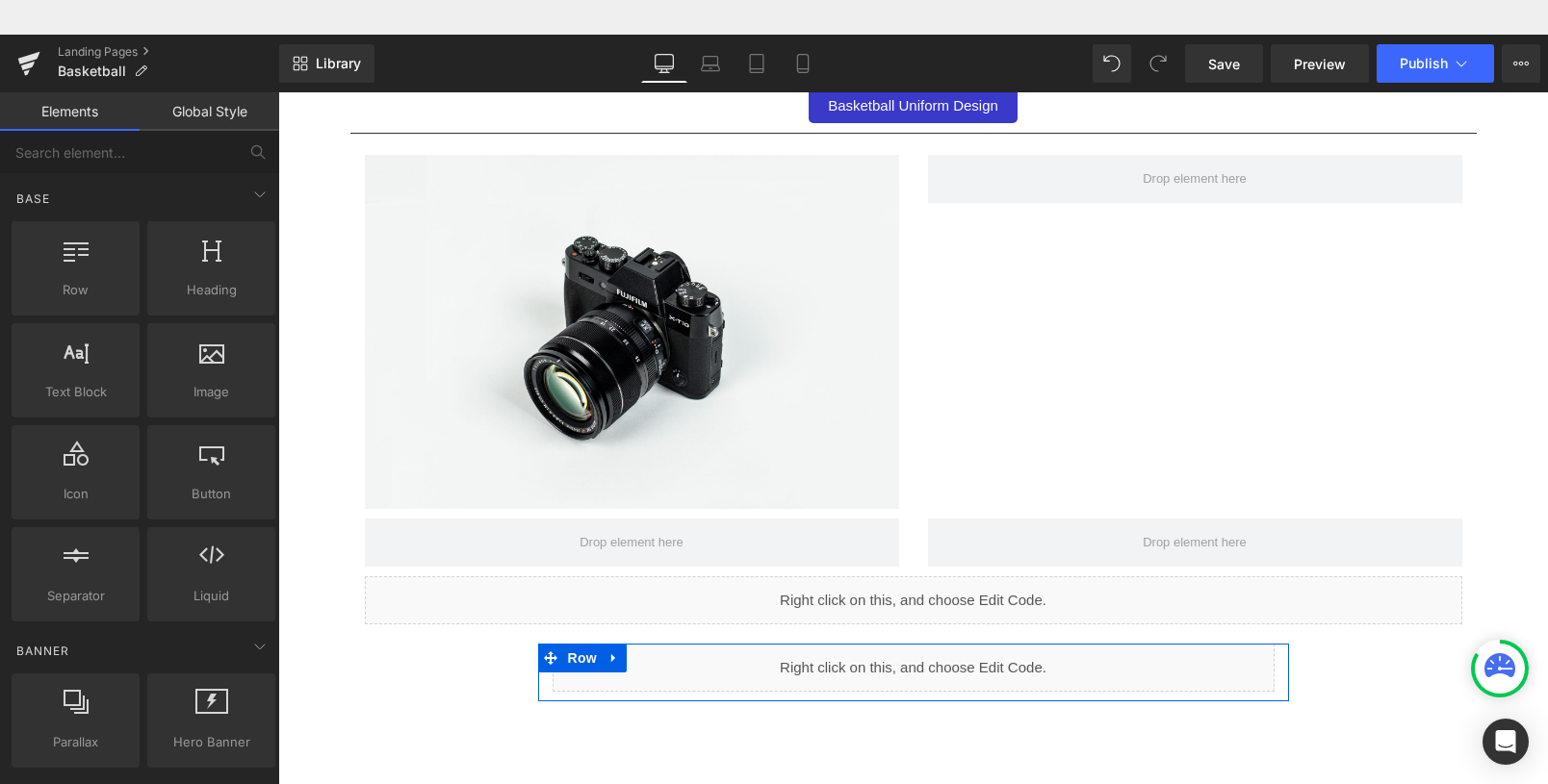
scroll to position [2932, 0]
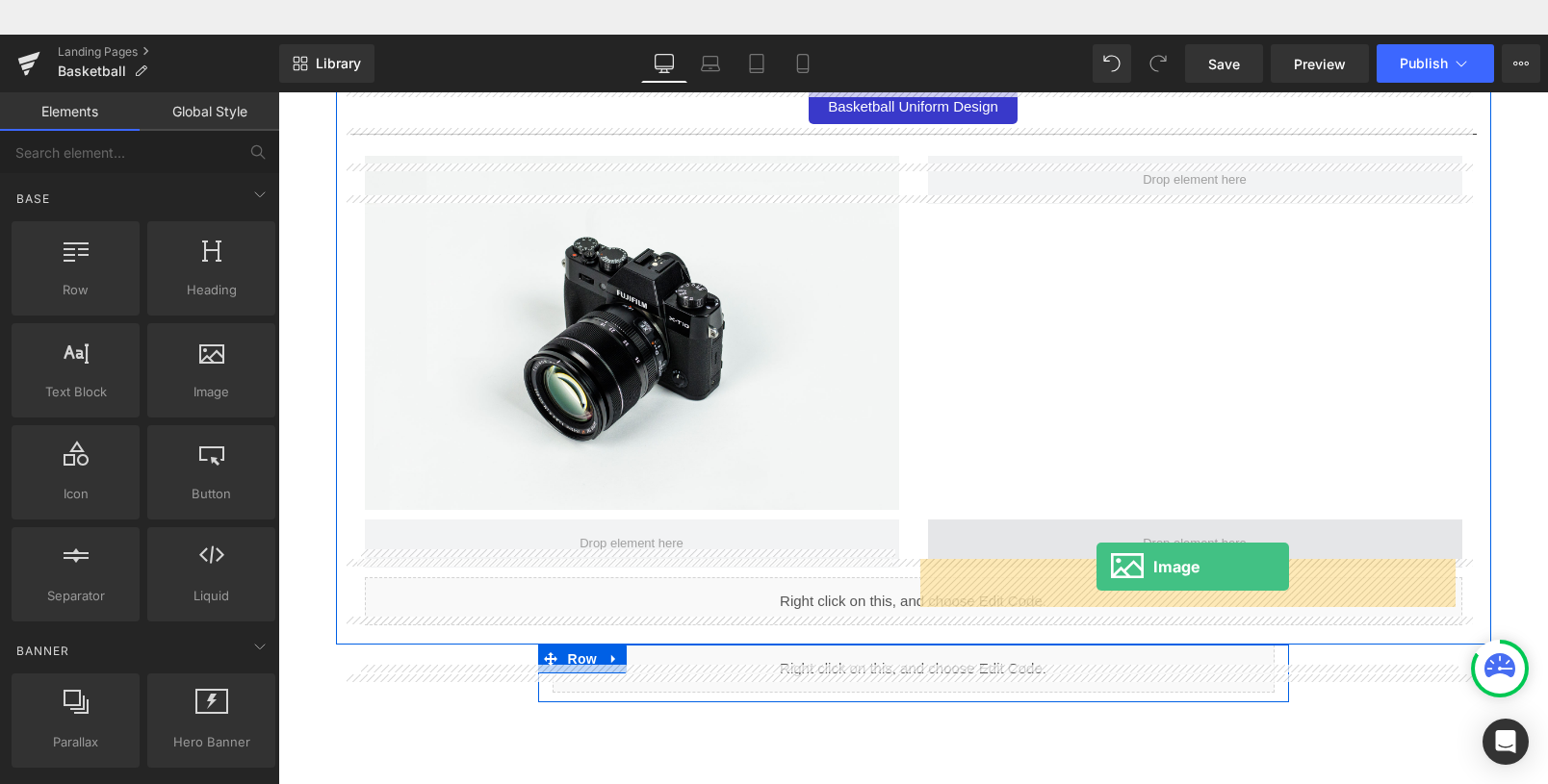
drag, startPoint x: 488, startPoint y: 426, endPoint x: 1097, endPoint y: 532, distance: 618.2
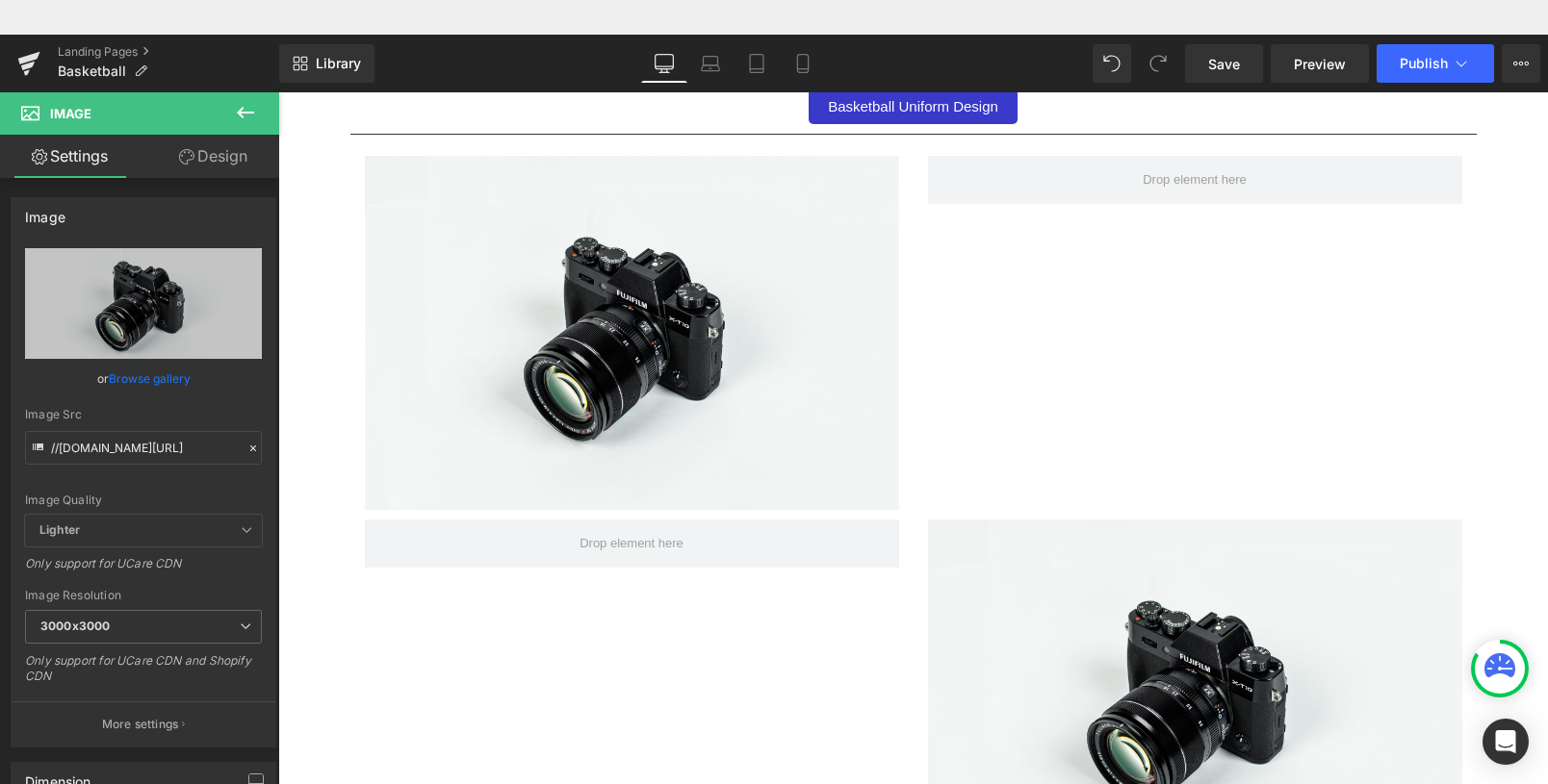
click at [245, 114] on icon at bounding box center [245, 113] width 23 height 23
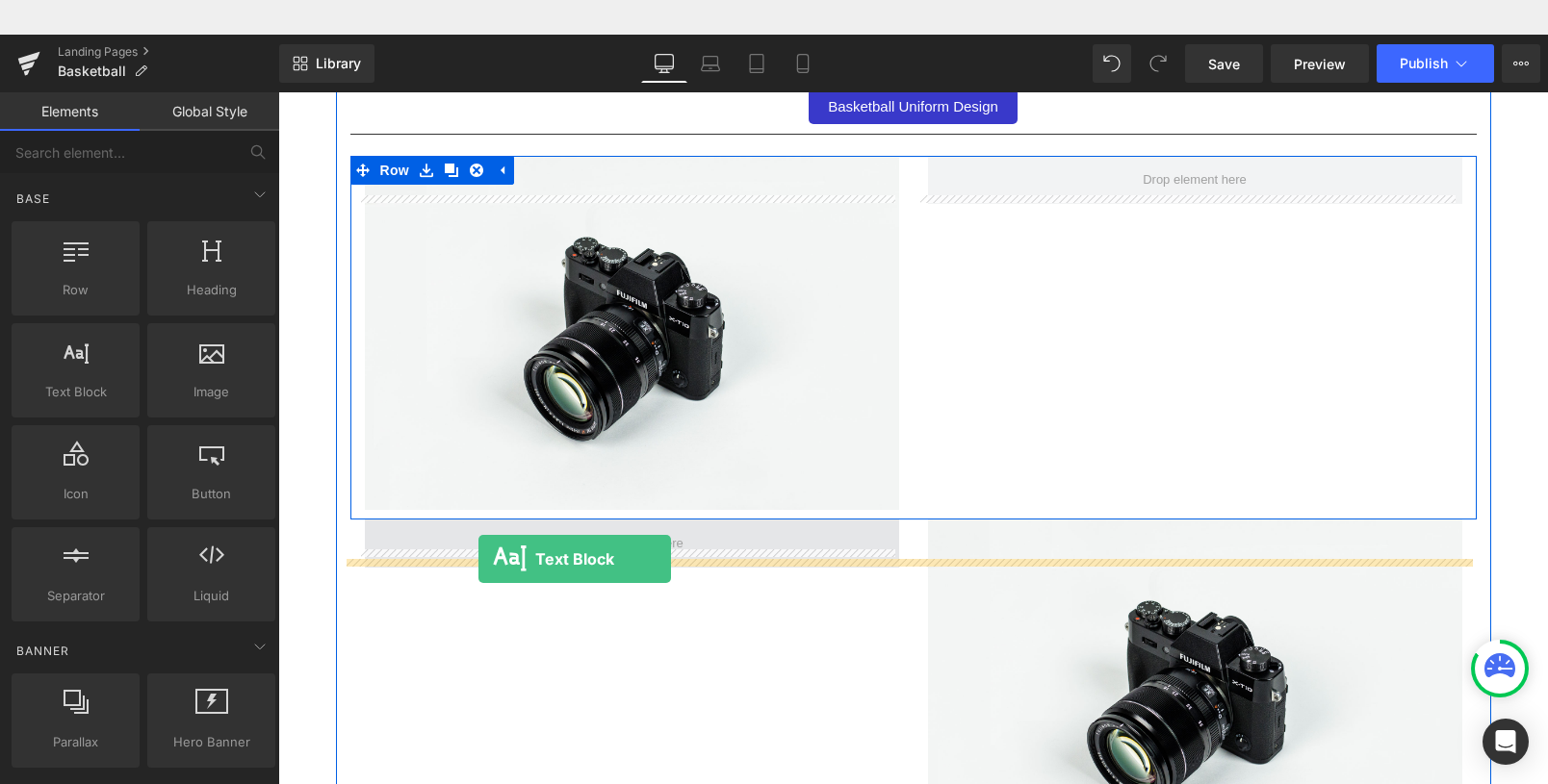
drag, startPoint x: 344, startPoint y: 414, endPoint x: 478, endPoint y: 525, distance: 174.0
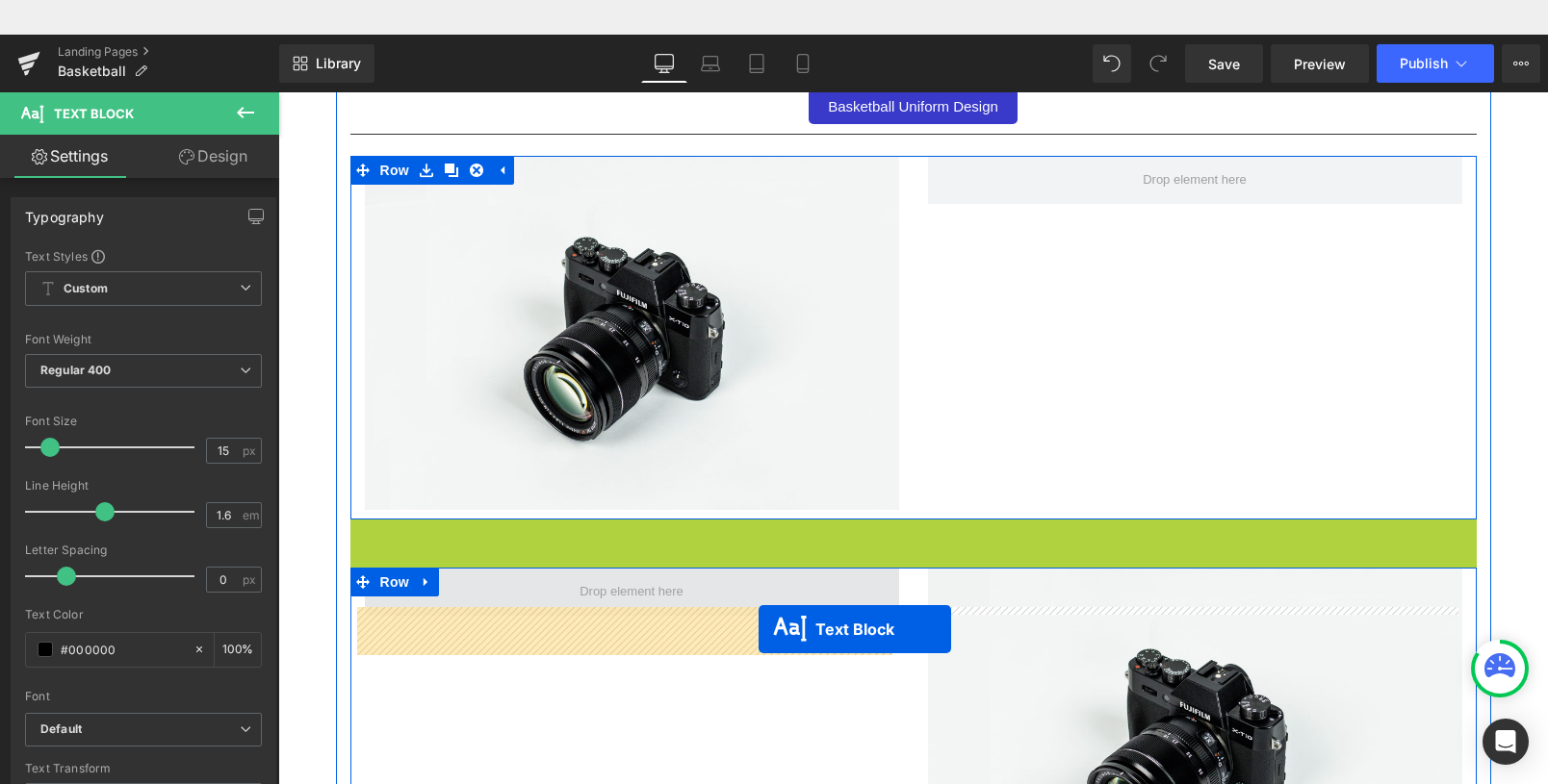
drag, startPoint x: 909, startPoint y: 561, endPoint x: 758, endPoint y: 594, distance: 154.6
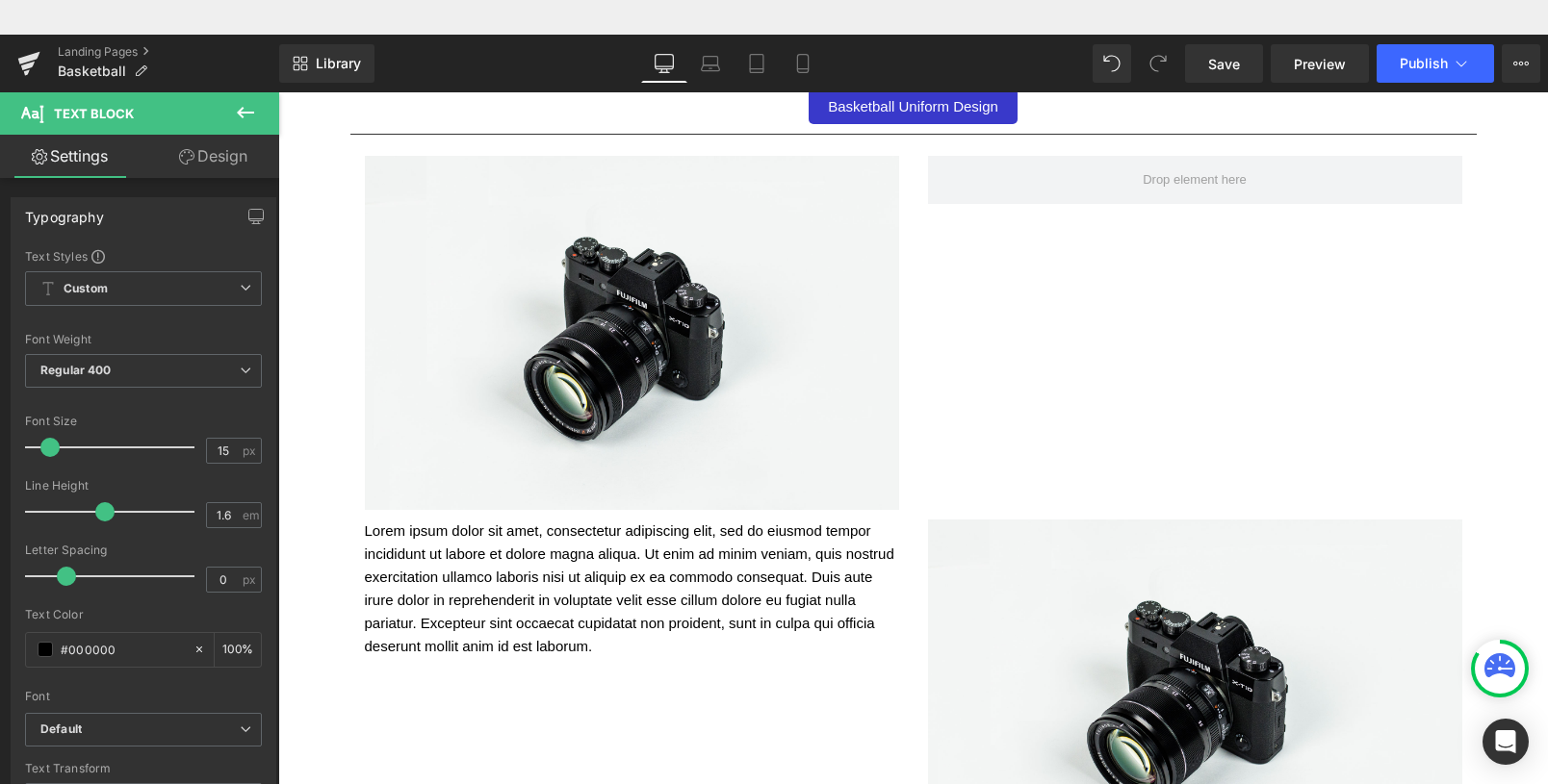
click at [245, 111] on icon at bounding box center [245, 113] width 23 height 23
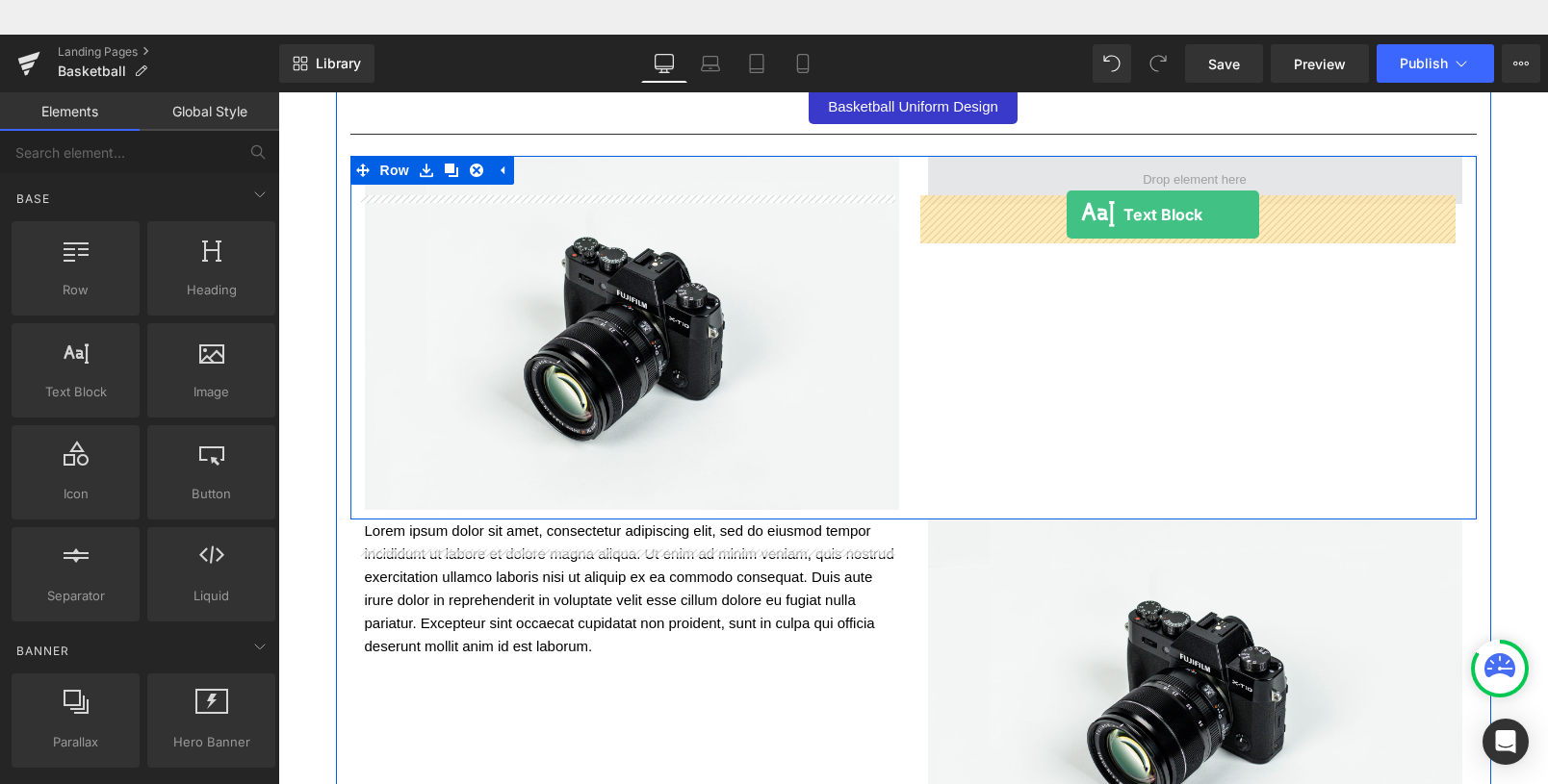
drag, startPoint x: 352, startPoint y: 421, endPoint x: 1067, endPoint y: 180, distance: 754.5
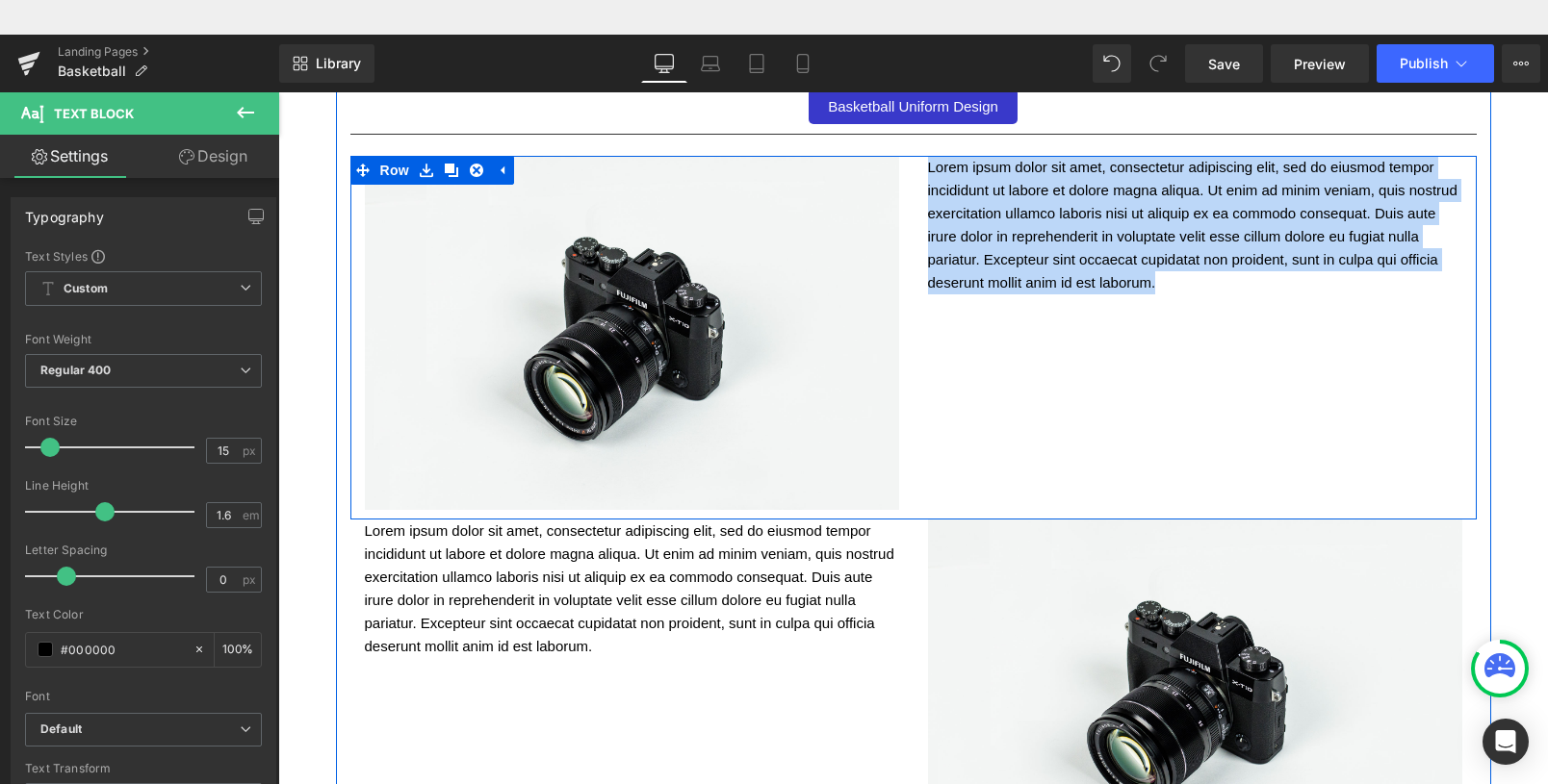
drag, startPoint x: 1212, startPoint y: 288, endPoint x: 918, endPoint y: 170, distance: 316.8
click at [918, 170] on div "Lorem ipsum dolor sit amet, consectetur adipiscing elit, sed do eiusmod tempor …" at bounding box center [1195, 225] width 563 height 138
click at [1234, 288] on p "Lorem ipsum dolor sit amet, consectetur adipiscing elit, sed do eiusmod tempor …" at bounding box center [1195, 225] width 535 height 138
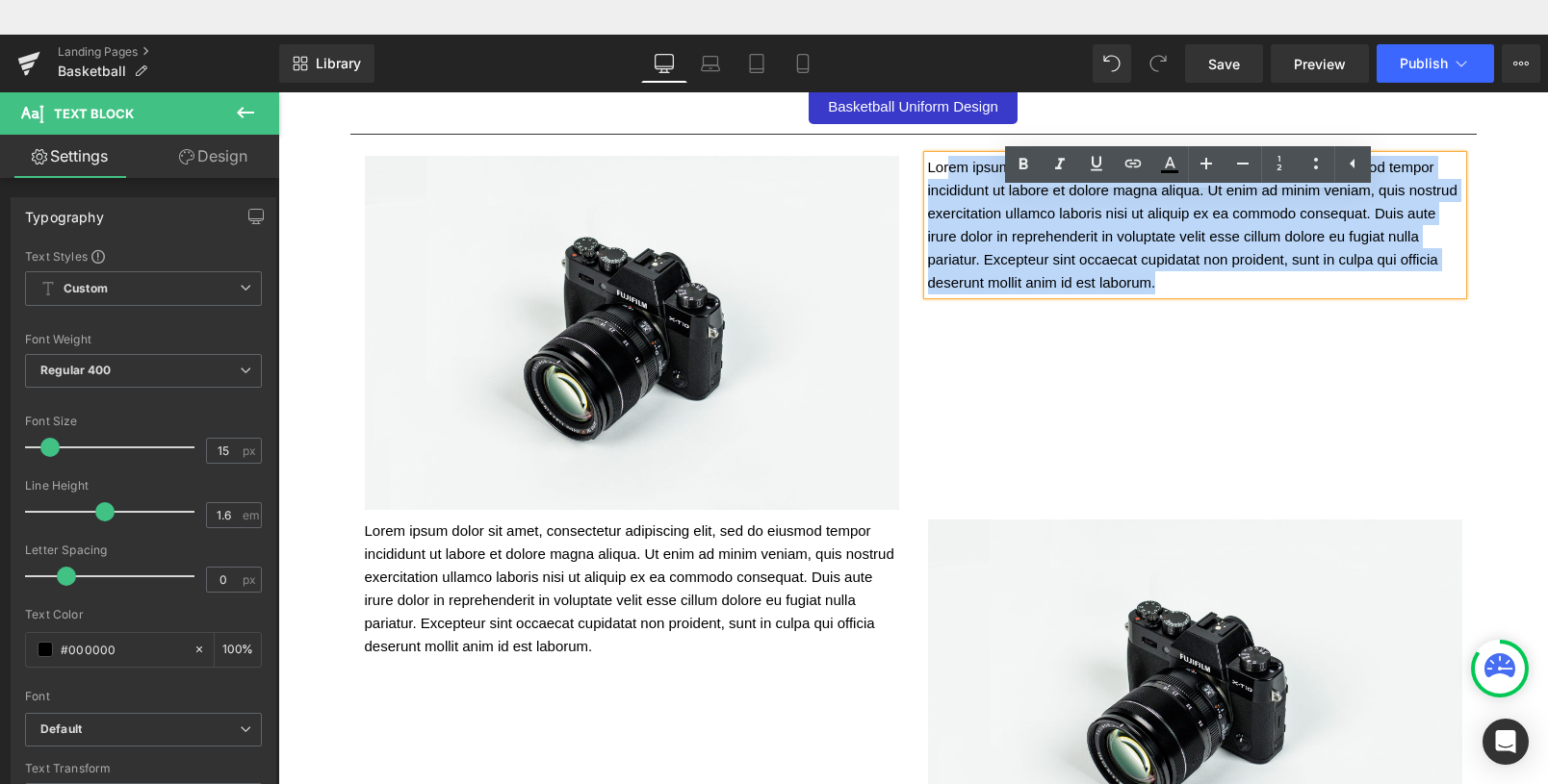
drag, startPoint x: 1234, startPoint y: 288, endPoint x: 944, endPoint y: 178, distance: 310.2
click at [944, 178] on p "Lorem ipsum dolor sit amet, consectetur adipiscing elit, sed do eiusmod tempor …" at bounding box center [1195, 225] width 535 height 138
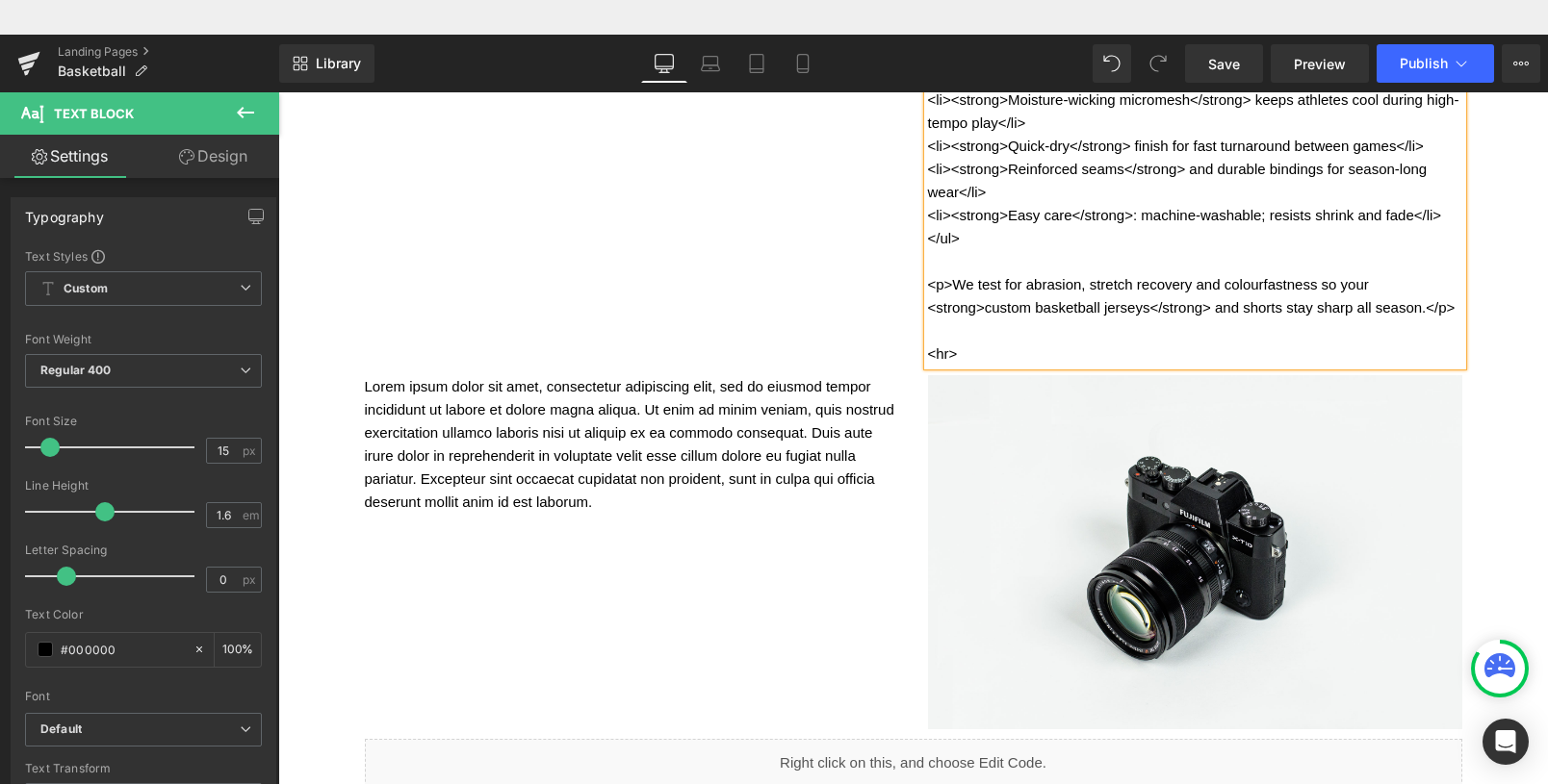
scroll to position [3687, 0]
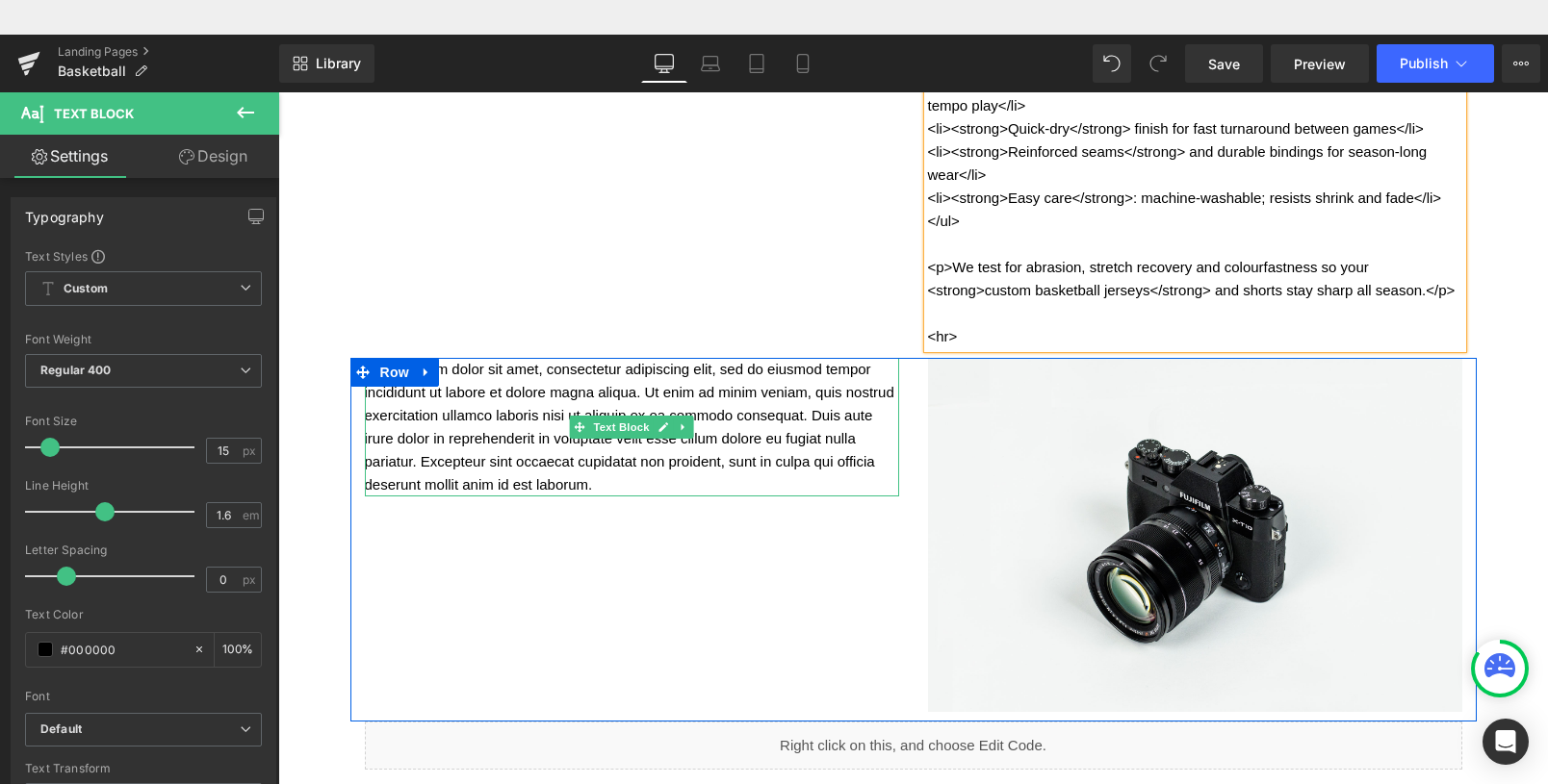
click at [684, 497] on p "Lorem ipsum dolor sit amet, consectetur adipiscing elit, sed do eiusmod tempor …" at bounding box center [632, 428] width 535 height 138
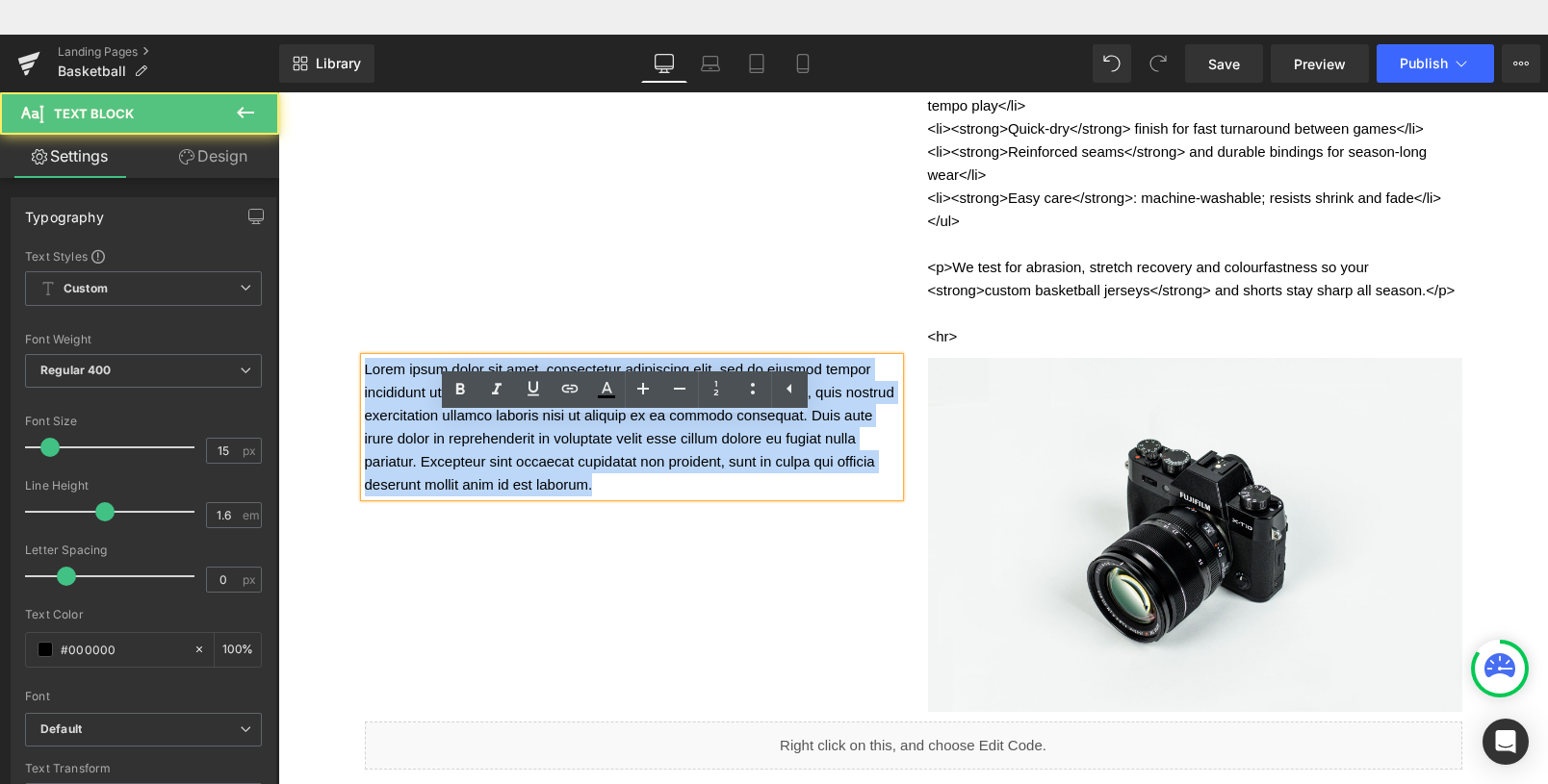
drag, startPoint x: 653, startPoint y: 521, endPoint x: 350, endPoint y: 404, distance: 324.8
click at [351, 404] on div "Lorem ipsum dolor sit amet, consectetur adipiscing elit, sed do eiusmod tempor …" at bounding box center [632, 428] width 563 height 138
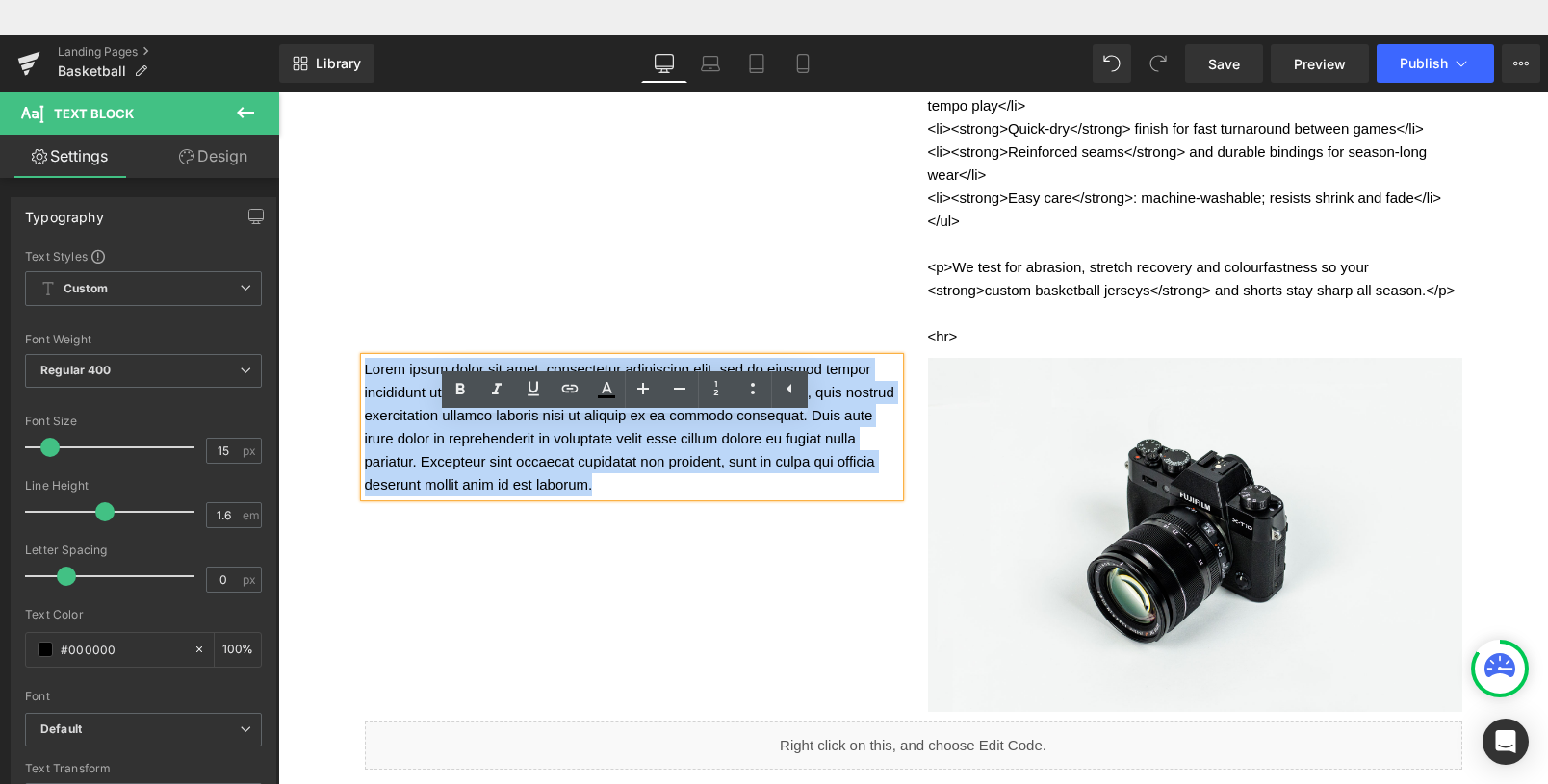
click at [619, 483] on p "Lorem ipsum dolor sit amet, consectetur adipiscing elit, sed do eiusmod tempor …" at bounding box center [632, 428] width 535 height 138
drag, startPoint x: 623, startPoint y: 512, endPoint x: 382, endPoint y: 402, distance: 264.9
click at [382, 402] on p "Lorem ipsum dolor sit amet, consectetur adipiscing elit, sed do eiusmod tempor …" at bounding box center [632, 428] width 535 height 138
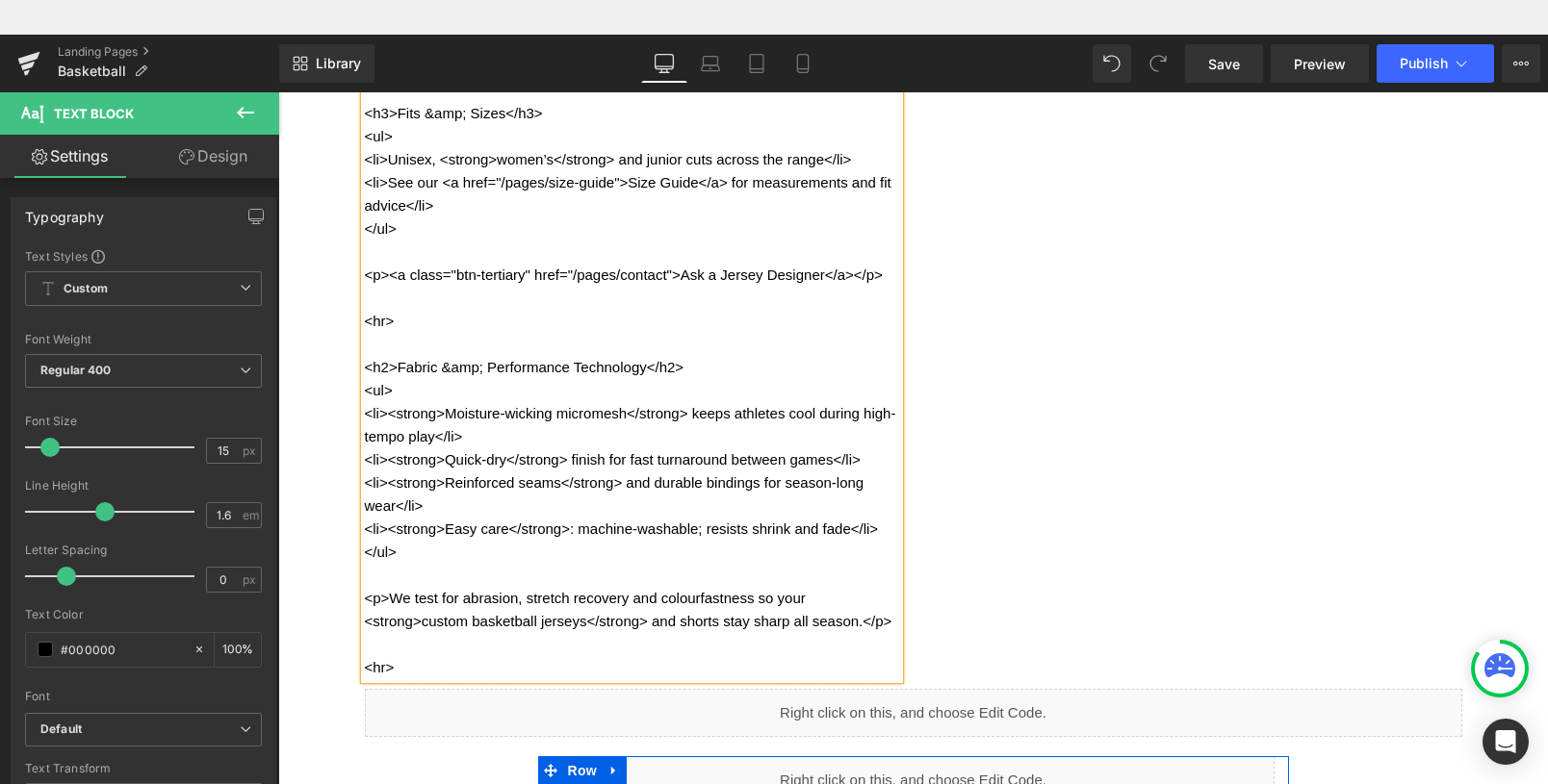
scroll to position [4420, 0]
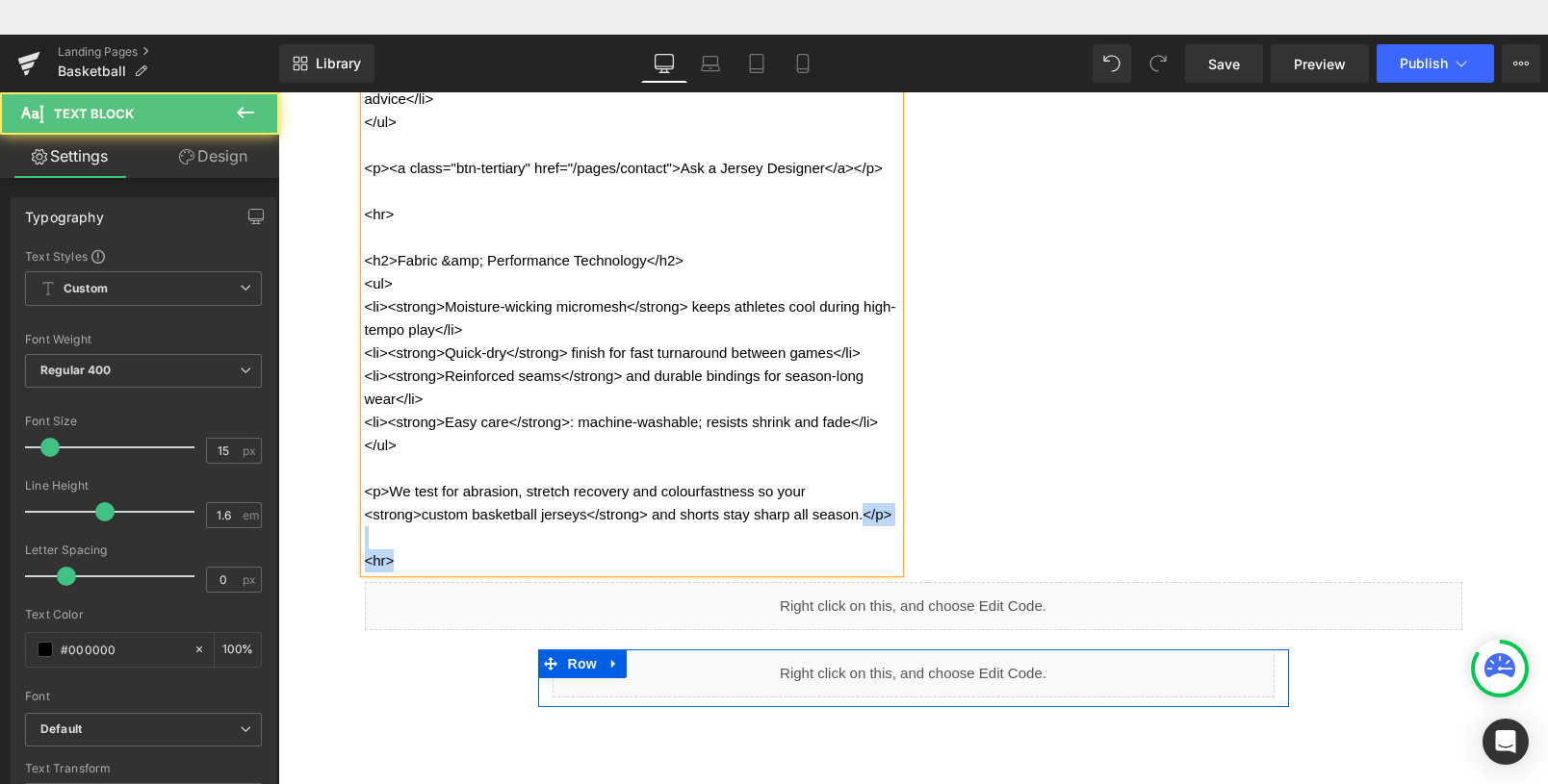
drag, startPoint x: 390, startPoint y: 618, endPoint x: 359, endPoint y: 573, distance: 54.6
click at [365, 573] on div "<h2>Design Options &amp; Customisation</h2> <h3>Jersey Artwork &amp; Layout</h3…" at bounding box center [632, 99] width 535 height 948
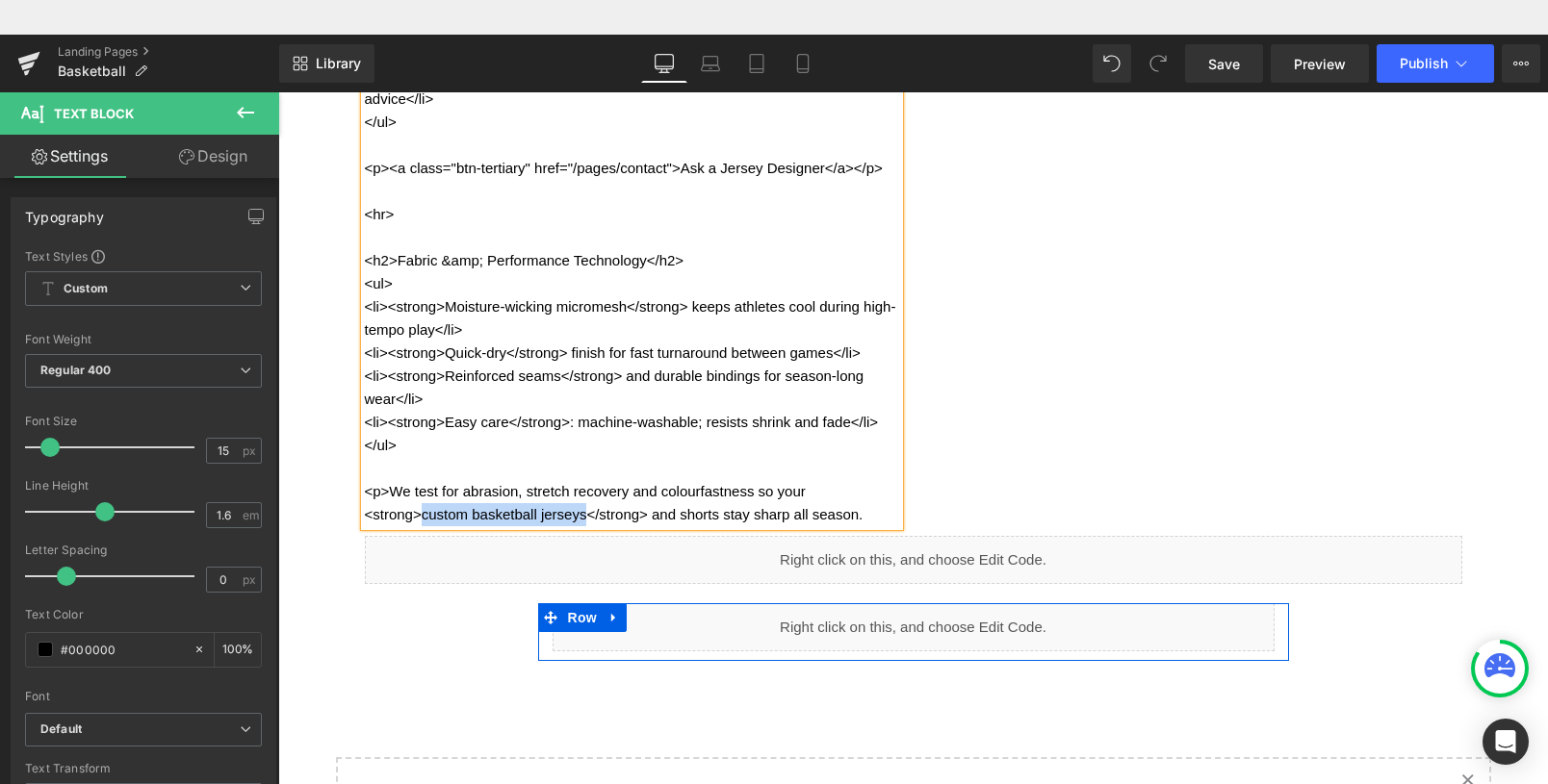
drag, startPoint x: 585, startPoint y: 539, endPoint x: 418, endPoint y: 539, distance: 167.0
click at [418, 527] on p "<p>We test for abrasion, stretch recovery and colourfastness so your <strong>cu…" at bounding box center [632, 503] width 535 height 46
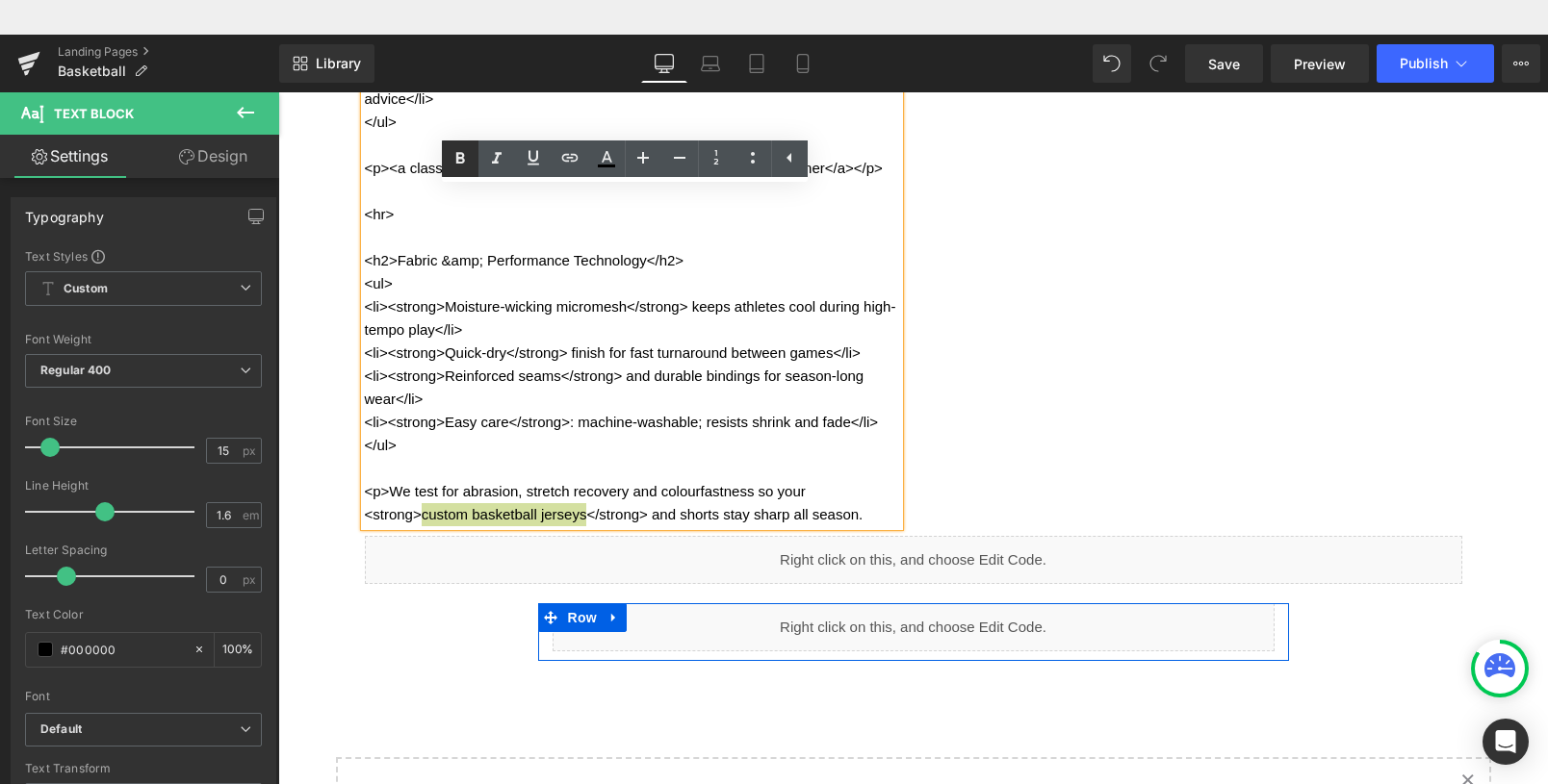
click at [459, 156] on icon at bounding box center [461, 159] width 23 height 23
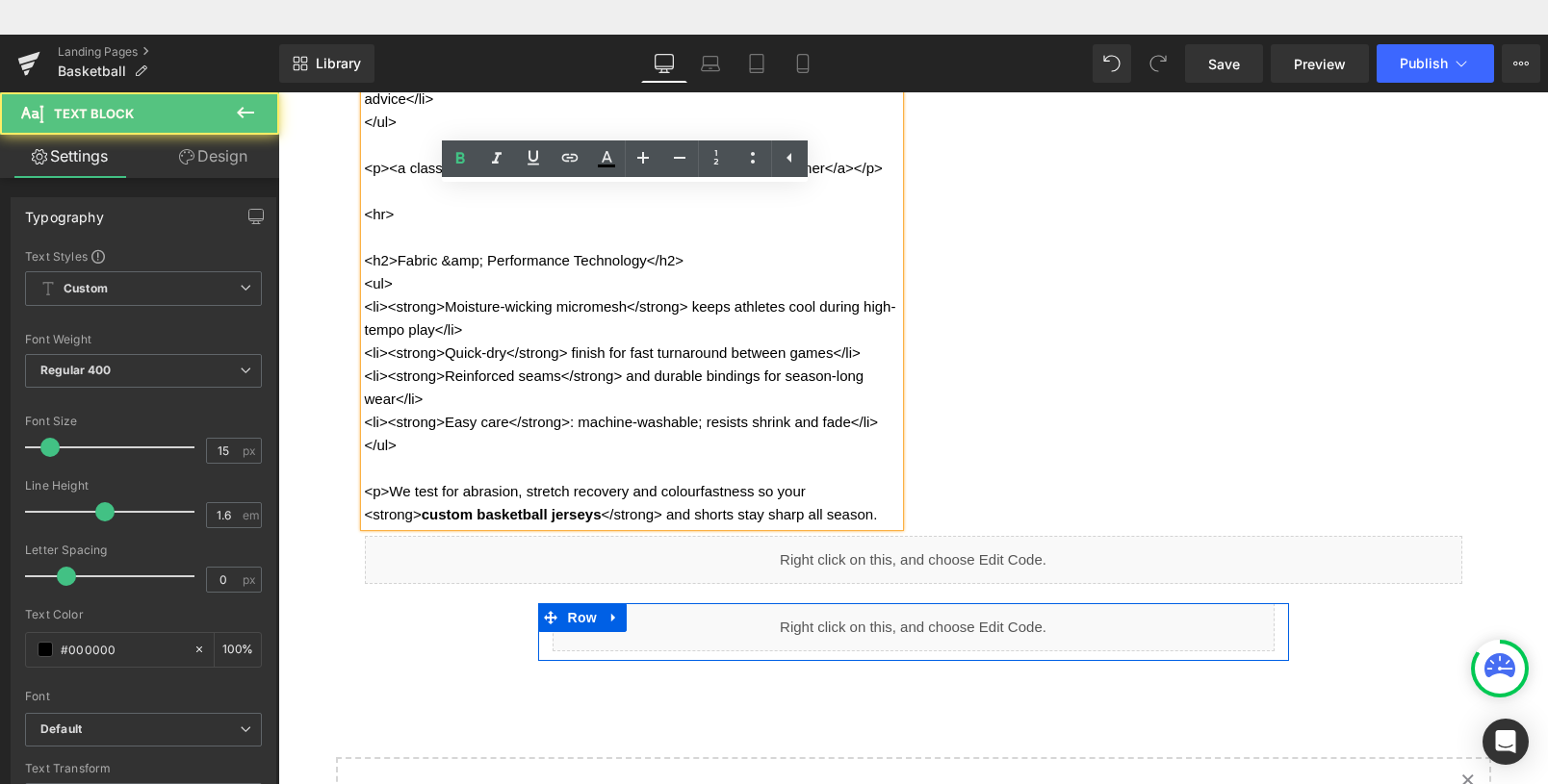
click at [658, 527] on p "<p>We test for abrasion, stretch recovery and colourfastness so your <strong> c…" at bounding box center [632, 503] width 535 height 46
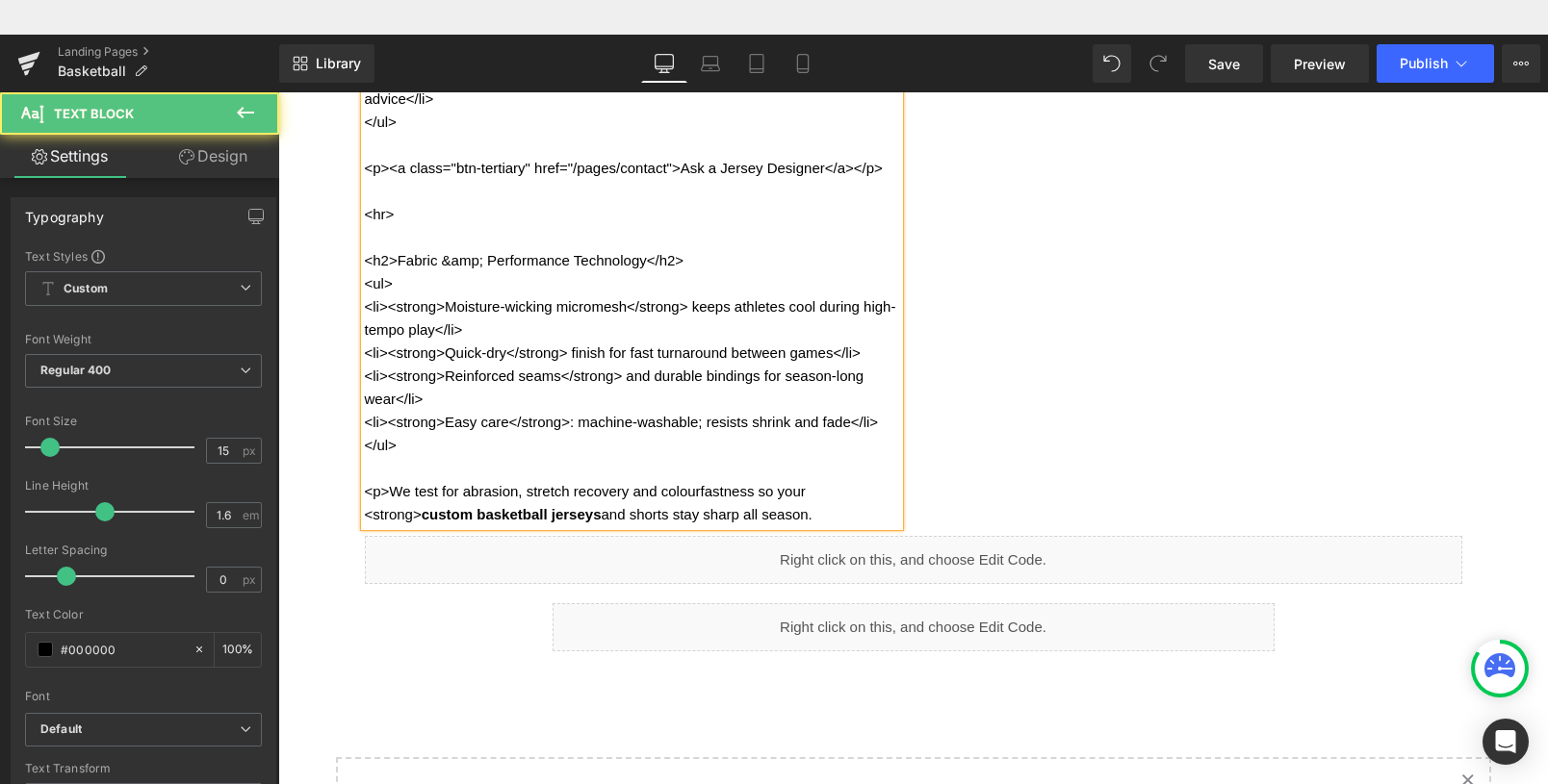
click at [422, 523] on strong "custom basketball jerseys" at bounding box center [511, 514] width 180 height 17
click at [381, 518] on p "<p>We test for abrasion, stretch recovery and colourfastness so your custom bas…" at bounding box center [632, 503] width 535 height 46
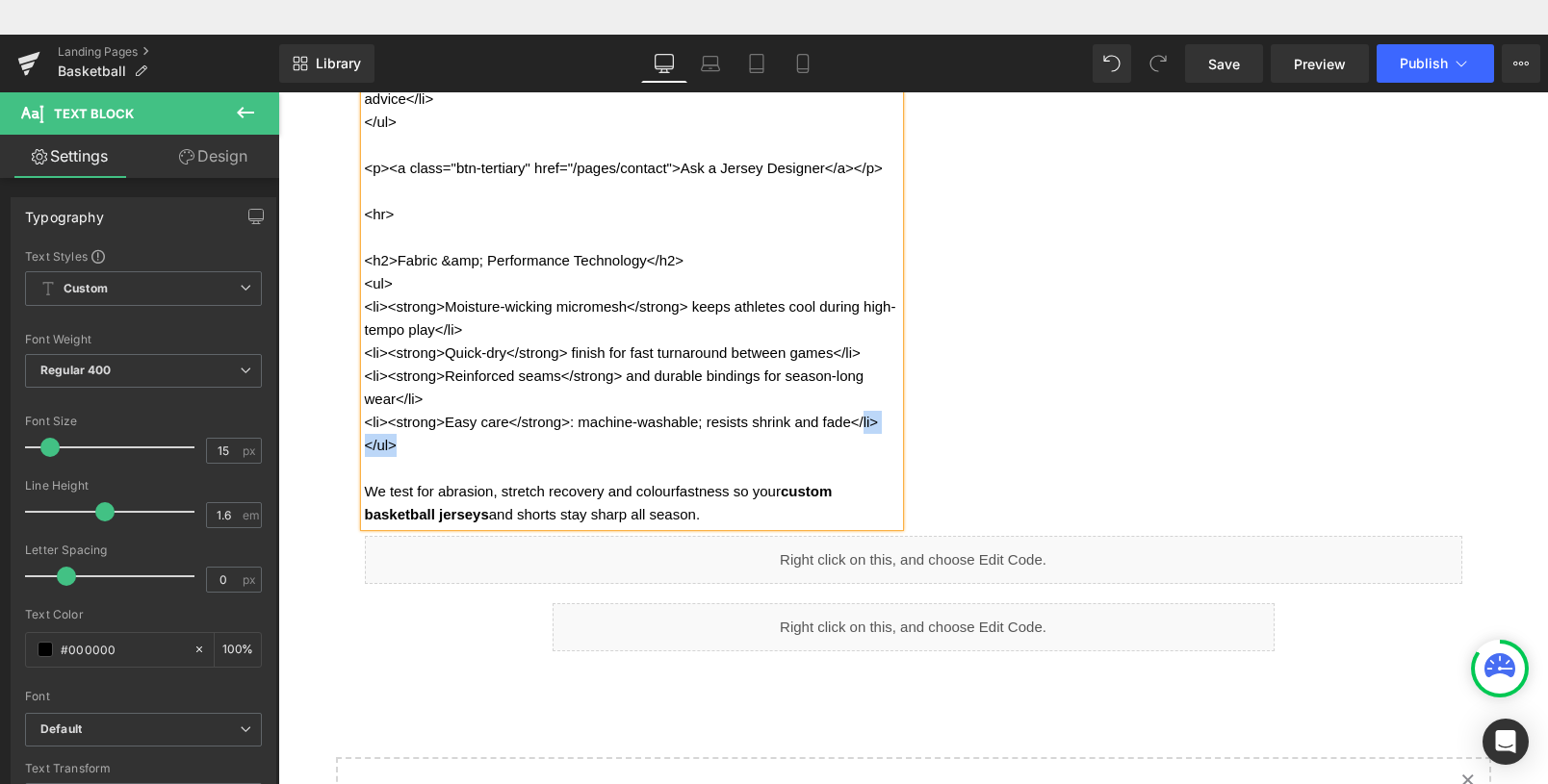
drag, startPoint x: 401, startPoint y: 477, endPoint x: 860, endPoint y: 453, distance: 459.6
click at [860, 453] on div "<h2>Design Options &amp; Customisation</h2> <h3>Jersey Artwork &amp; Layout</h3…" at bounding box center [632, 76] width 535 height 901
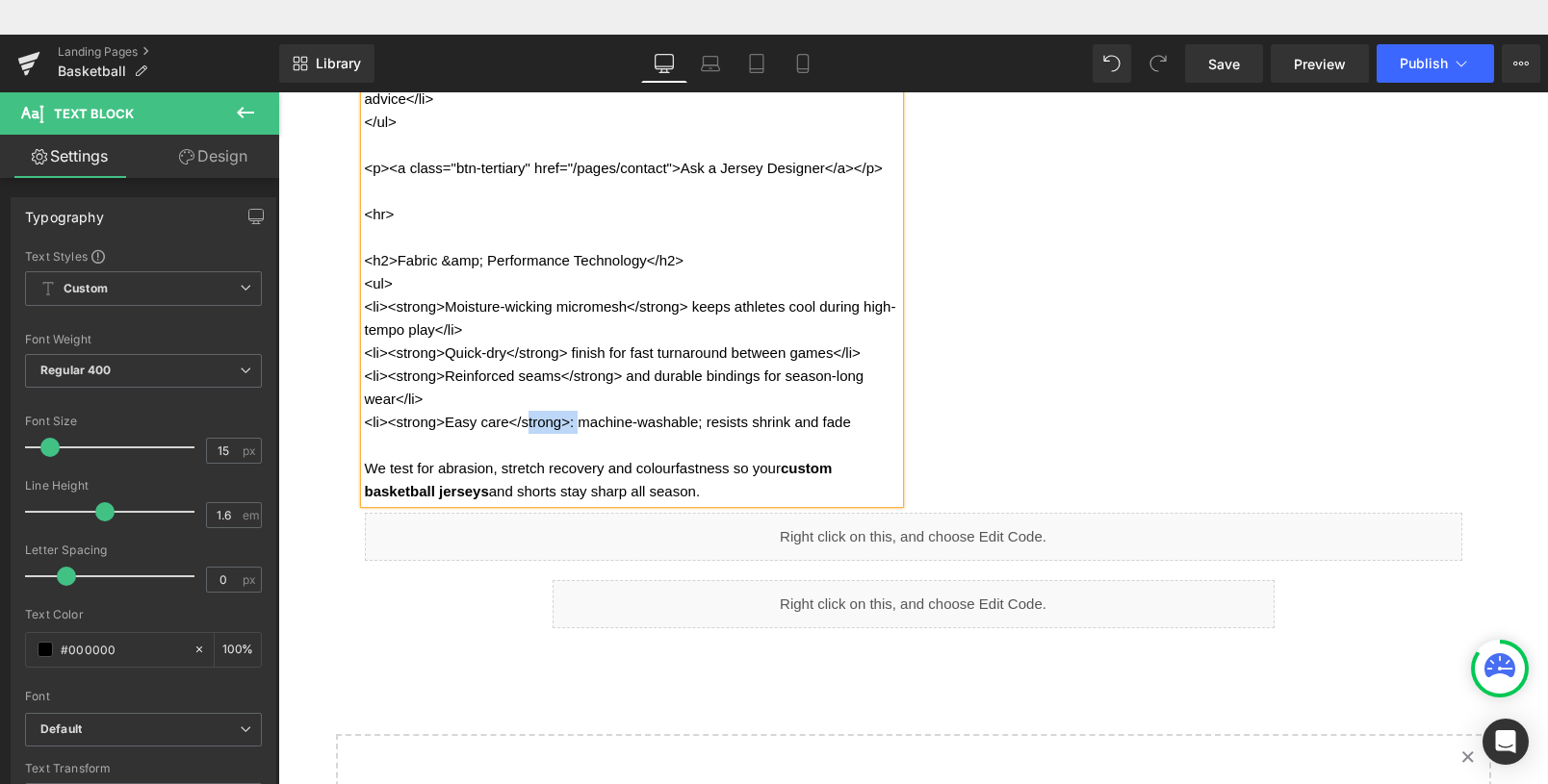
drag, startPoint x: 572, startPoint y: 451, endPoint x: 515, endPoint y: 450, distance: 57.0
click at [515, 434] on p "<li><strong>Easy care</strong>: machine-washable; resists shrink and fade" at bounding box center [632, 423] width 535 height 23
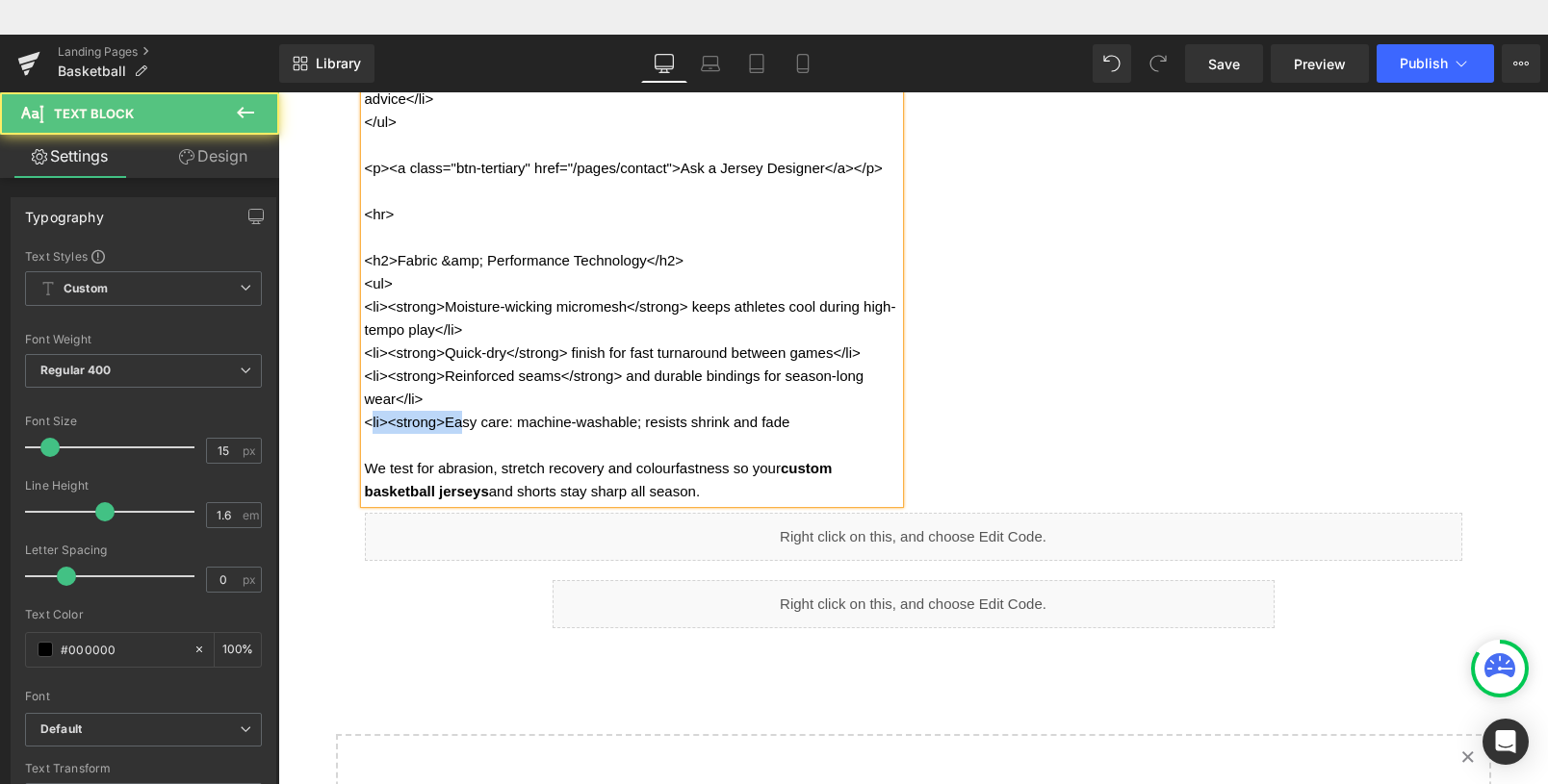
drag, startPoint x: 446, startPoint y: 448, endPoint x: 362, endPoint y: 450, distance: 84.0
click at [365, 434] on p "<li><strong>Easy care: machine-washable; resists shrink and fade" at bounding box center [632, 423] width 535 height 23
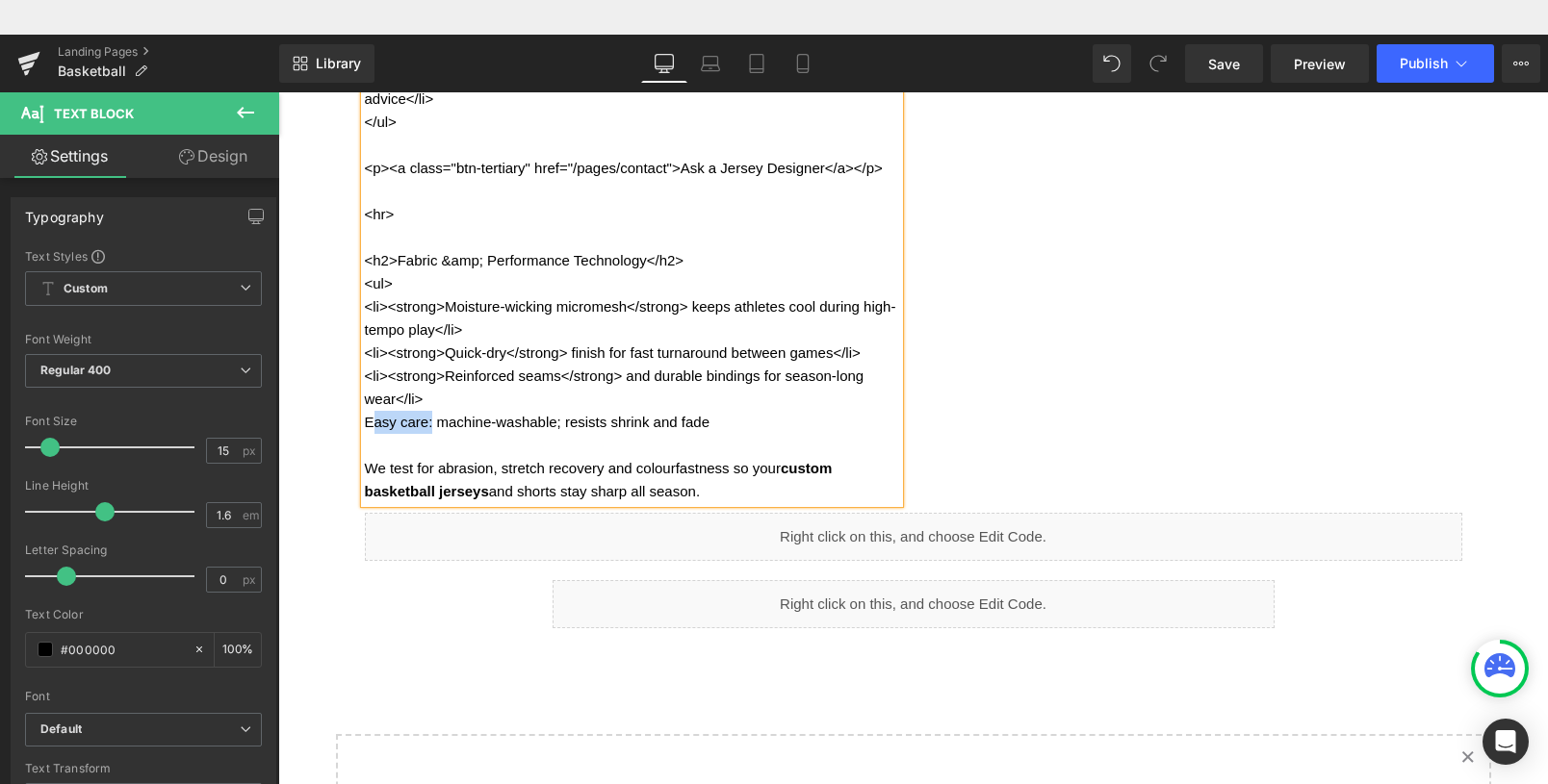
drag, startPoint x: 426, startPoint y: 452, endPoint x: 361, endPoint y: 454, distance: 65.0
click at [365, 434] on p "Easy care: machine-washable; resists shrink and fade" at bounding box center [632, 423] width 535 height 23
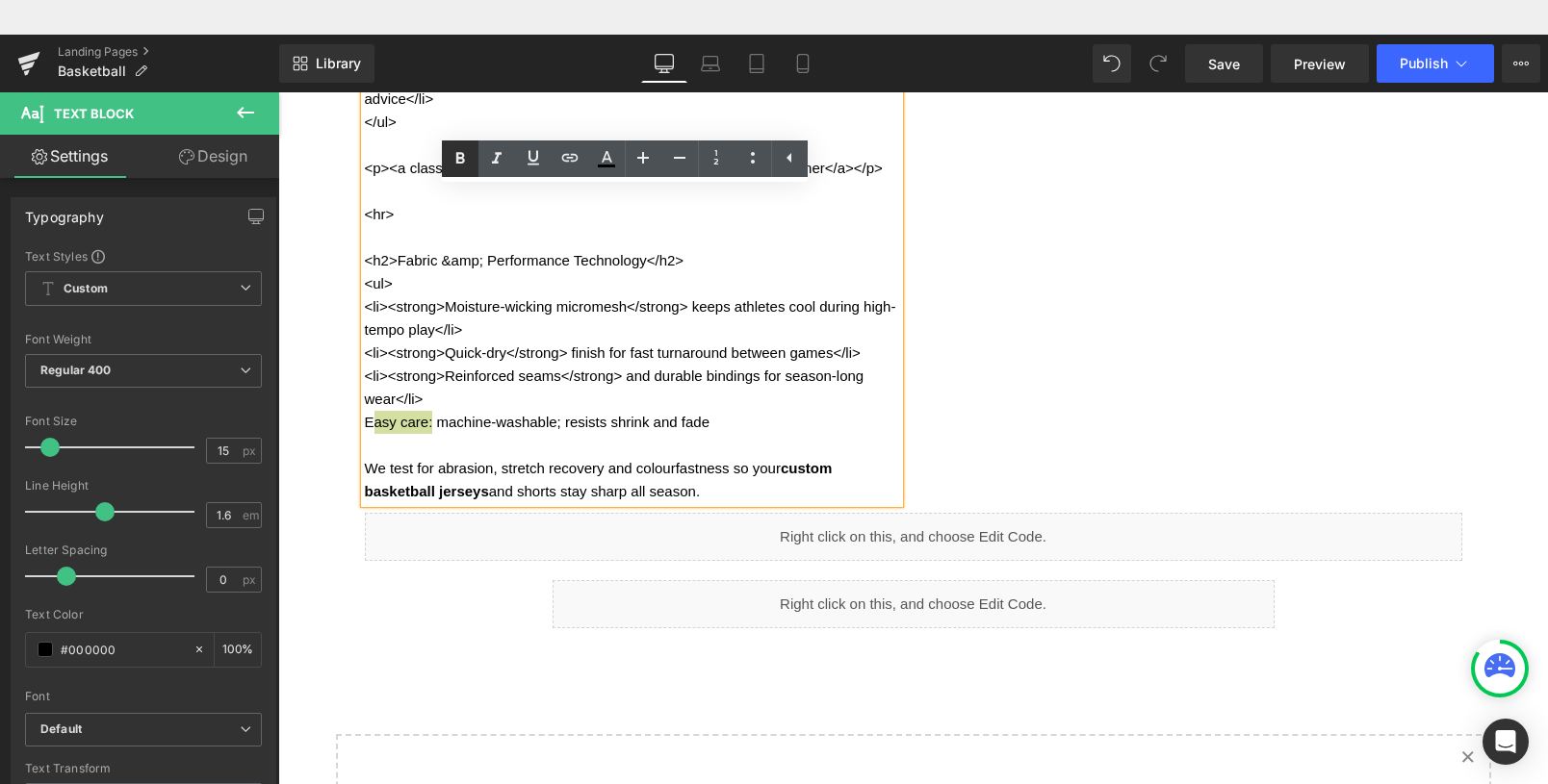
click at [457, 153] on icon at bounding box center [459, 158] width 9 height 12
click at [435, 411] on p "<li><strong>Reinforced seams</strong> and durable bindings for season-long wear…" at bounding box center [632, 388] width 535 height 46
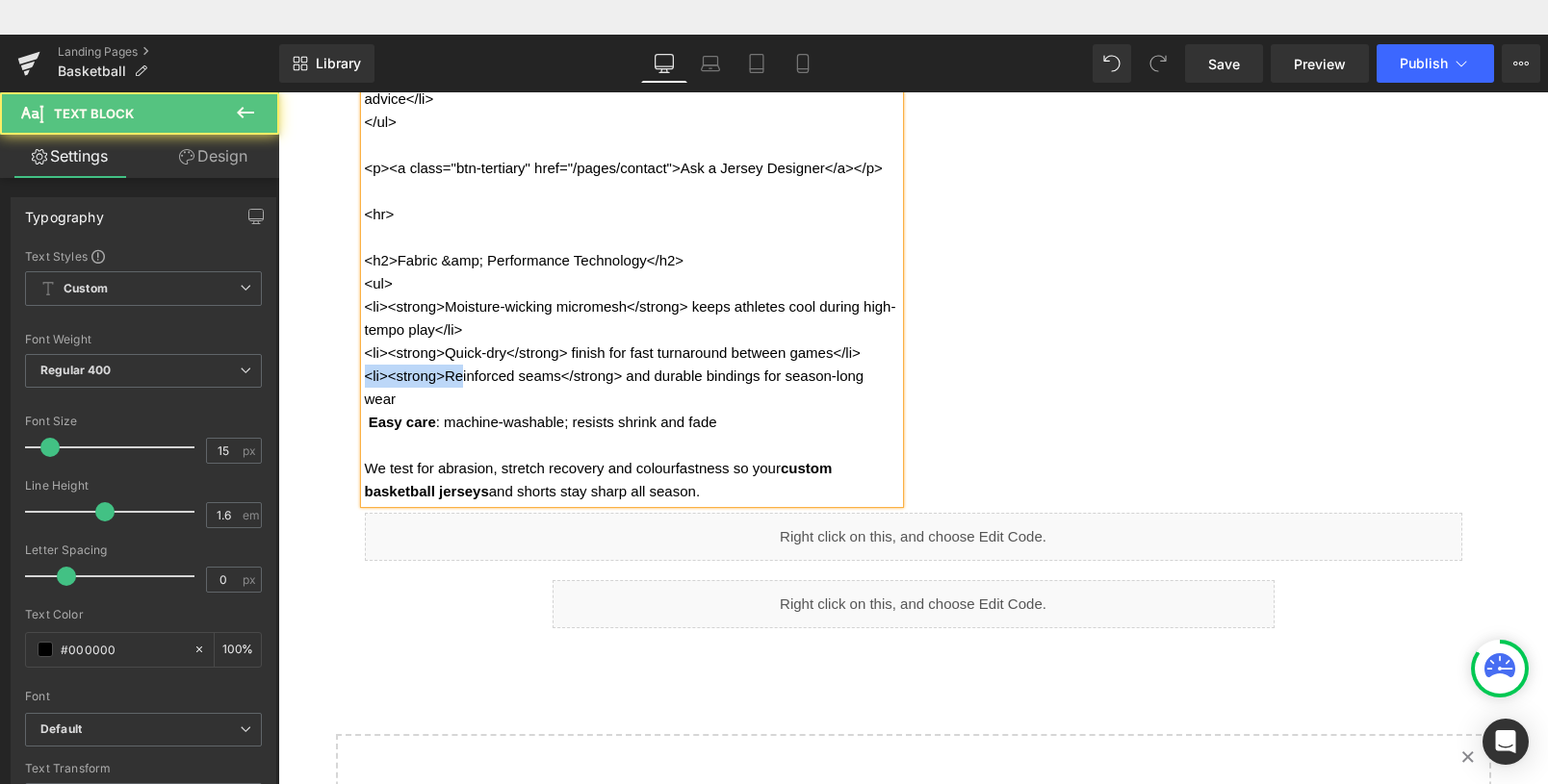
drag, startPoint x: 446, startPoint y: 403, endPoint x: 301, endPoint y: 393, distance: 145.3
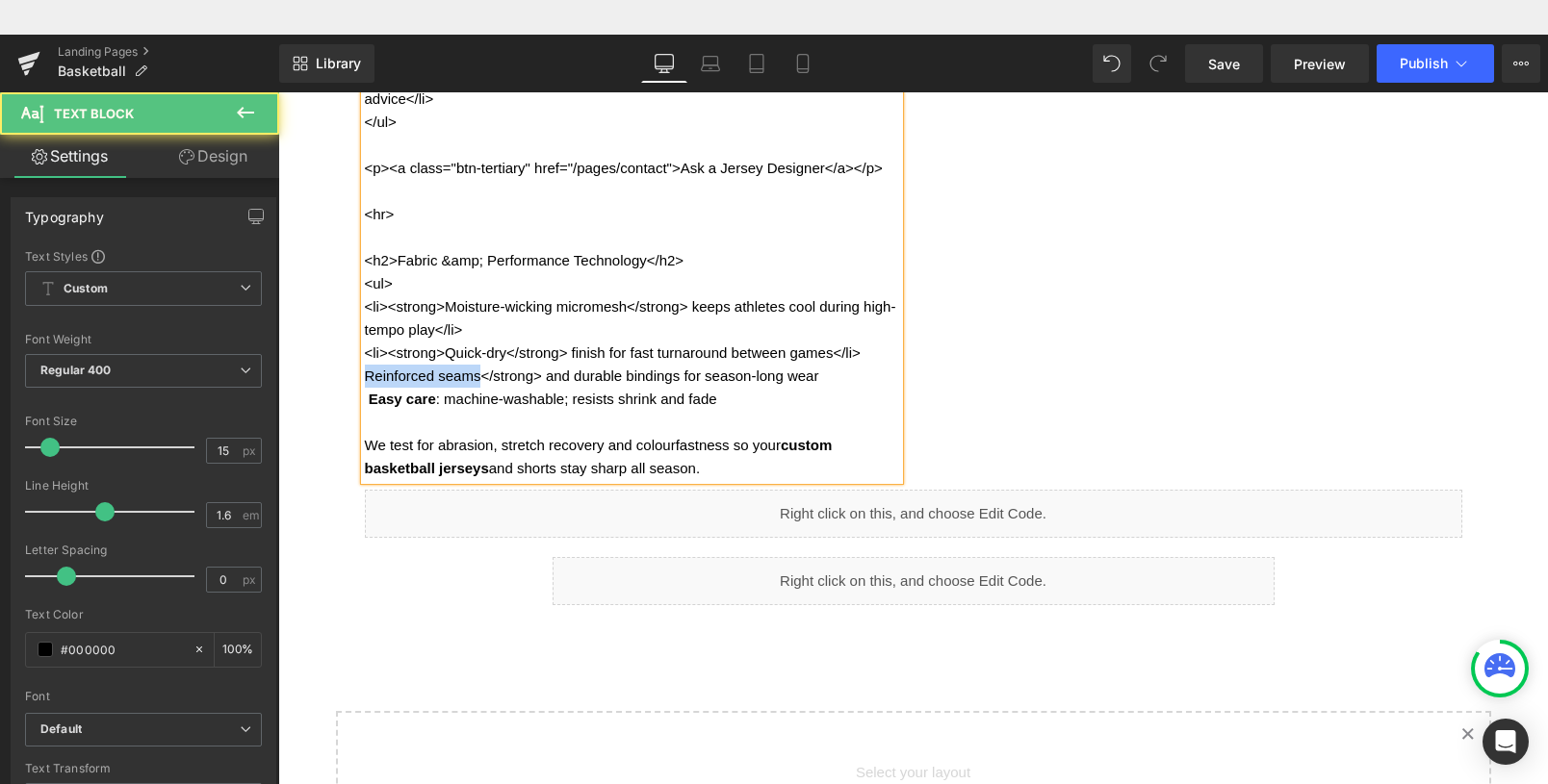
drag, startPoint x: 472, startPoint y: 409, endPoint x: 348, endPoint y: 407, distance: 124.0
click at [351, 407] on div "<h2>Design Options &amp; Customisation</h2> <h3>Jersey Artwork &amp; Layout</h3…" at bounding box center [632, 54] width 563 height 855
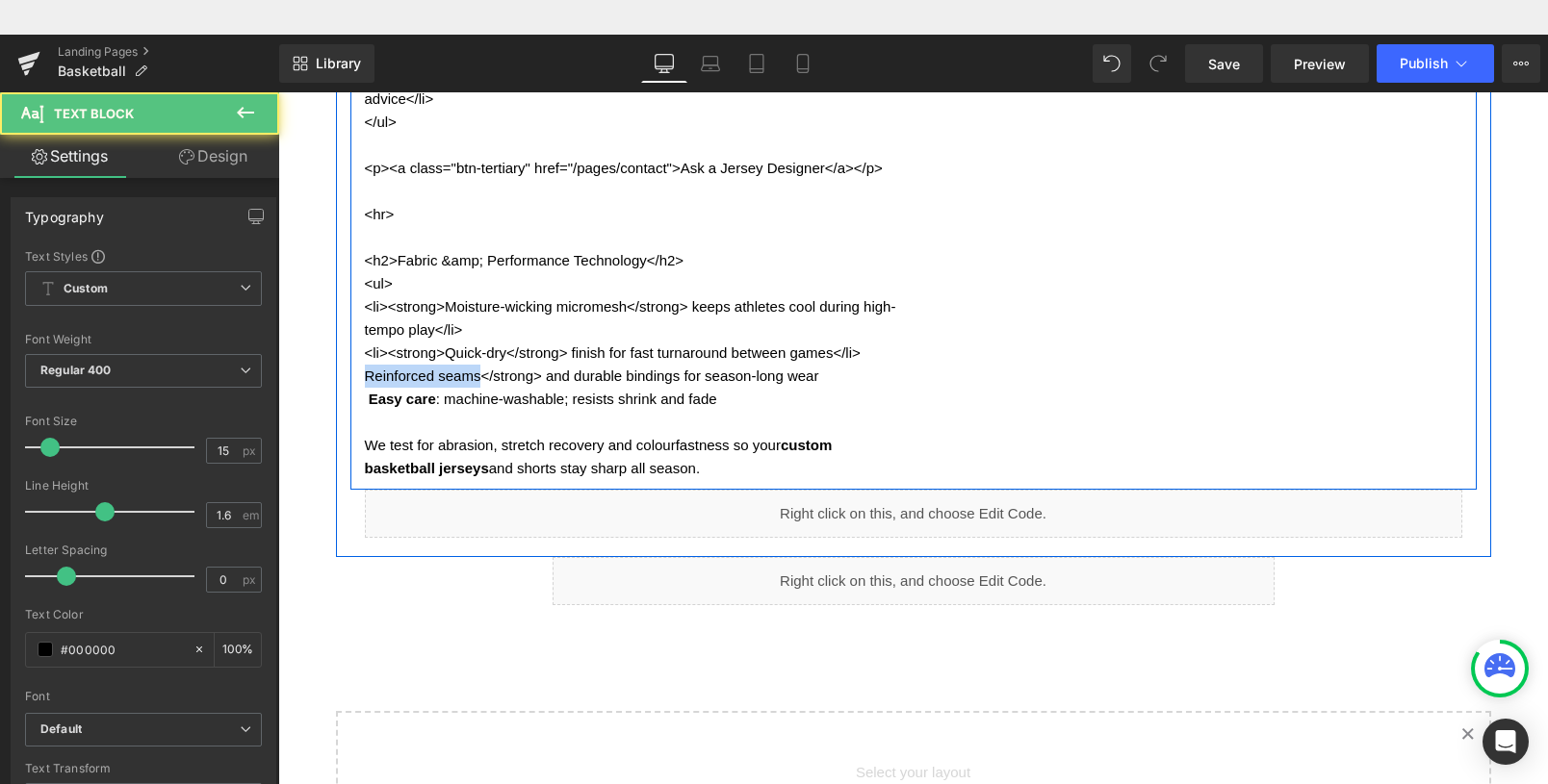
drag, startPoint x: 459, startPoint y: 409, endPoint x: 352, endPoint y: 409, distance: 107.0
click at [352, 409] on div "<h2>Design Options &amp; Customisation</h2> <h3>Jersey Artwork &amp; Layout</h3…" at bounding box center [632, 54] width 563 height 855
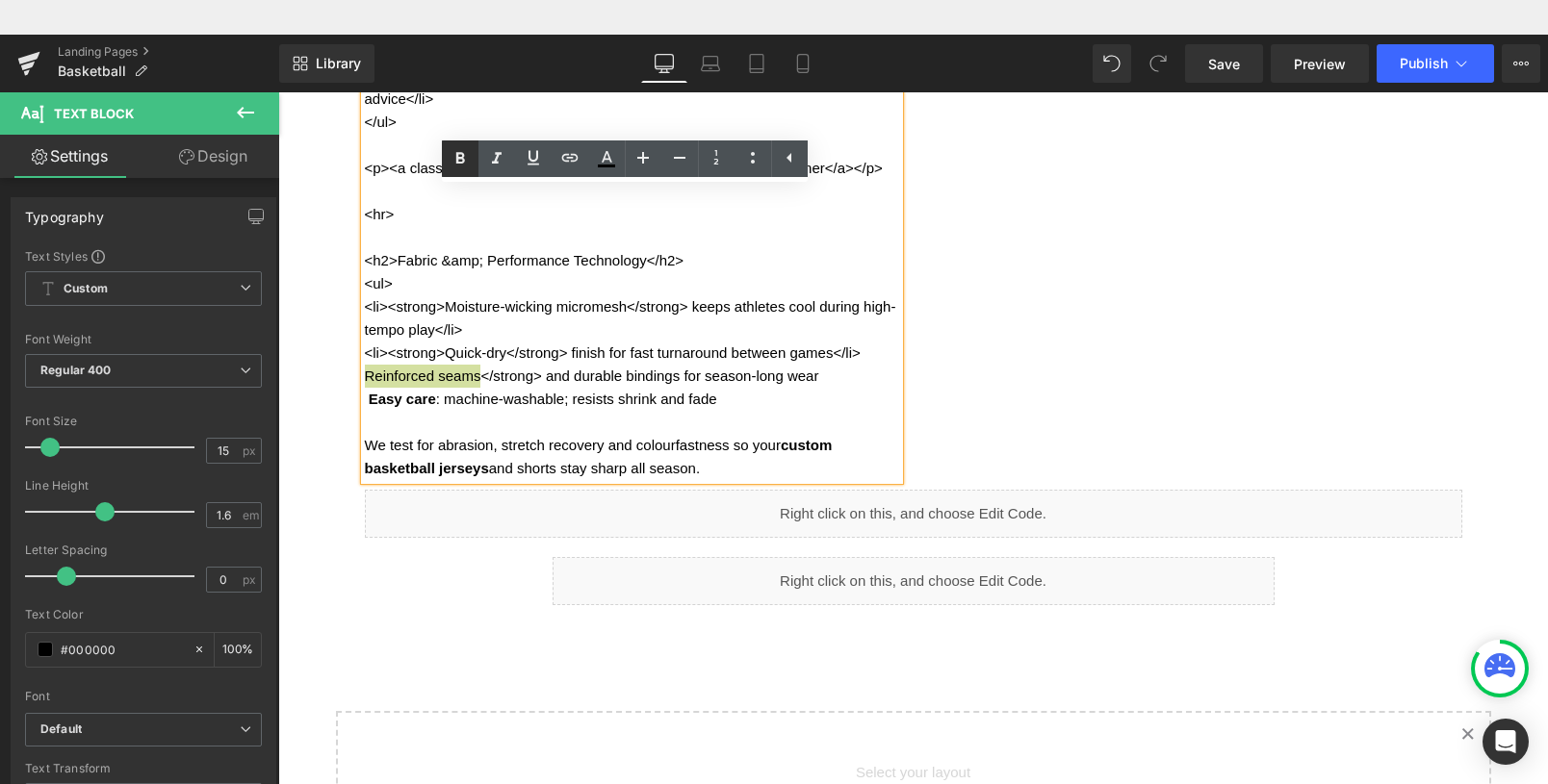
click at [459, 159] on icon at bounding box center [459, 158] width 9 height 12
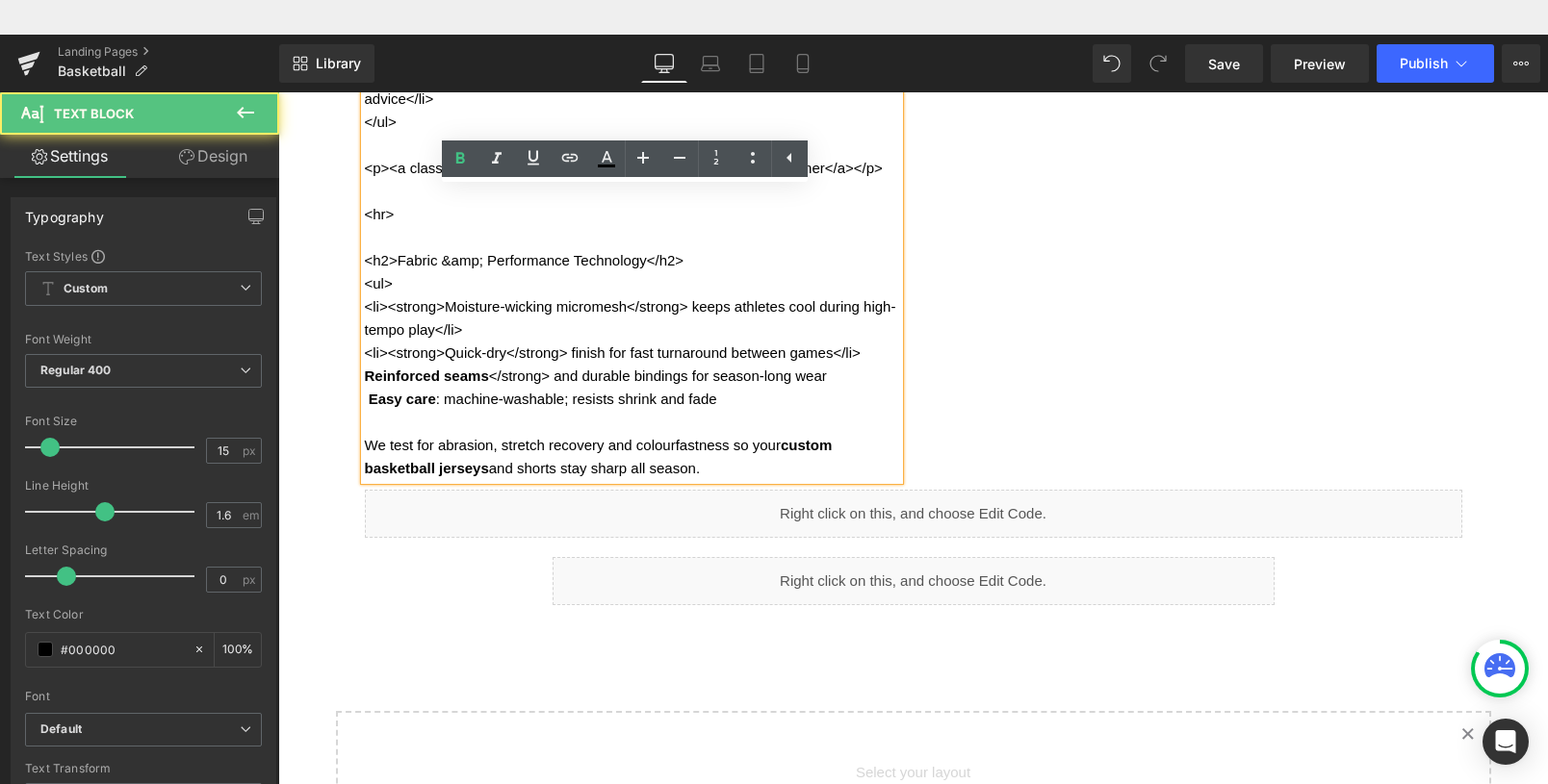
click at [541, 388] on p "Reinforced seams </strong> and durable bindings for season-long wear" at bounding box center [632, 377] width 535 height 23
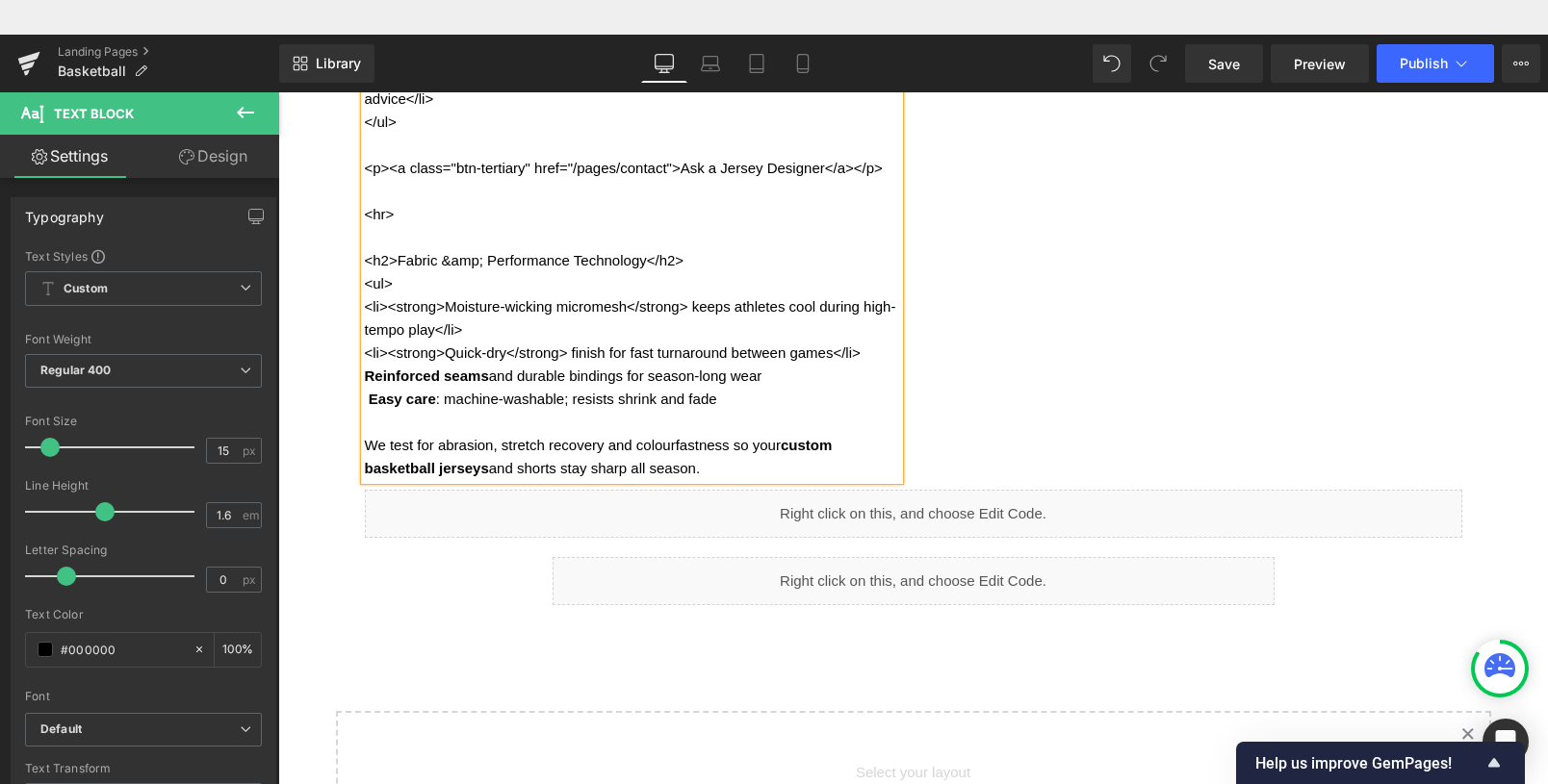
click at [875, 365] on p "<li><strong>Quick-dry</strong> finish for fast turnaround between games</li>" at bounding box center [632, 354] width 535 height 23
drag, startPoint x: 511, startPoint y: 384, endPoint x: 452, endPoint y: 377, distance: 59.4
click at [452, 365] on p "<li><strong>Quick-dry</strong> finish for fast turnaround between games" at bounding box center [632, 354] width 535 height 23
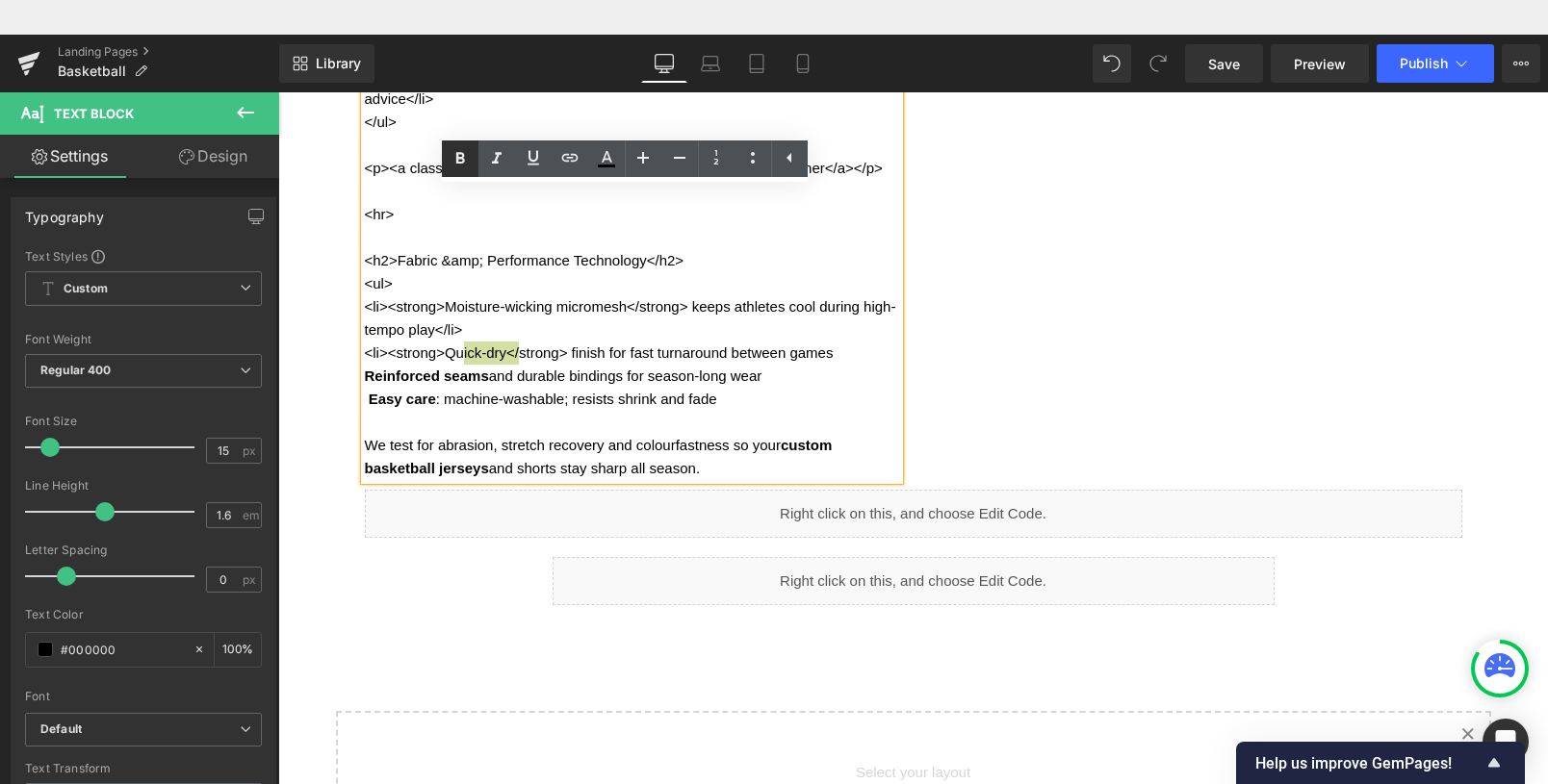
click at [462, 156] on icon at bounding box center [459, 158] width 9 height 12
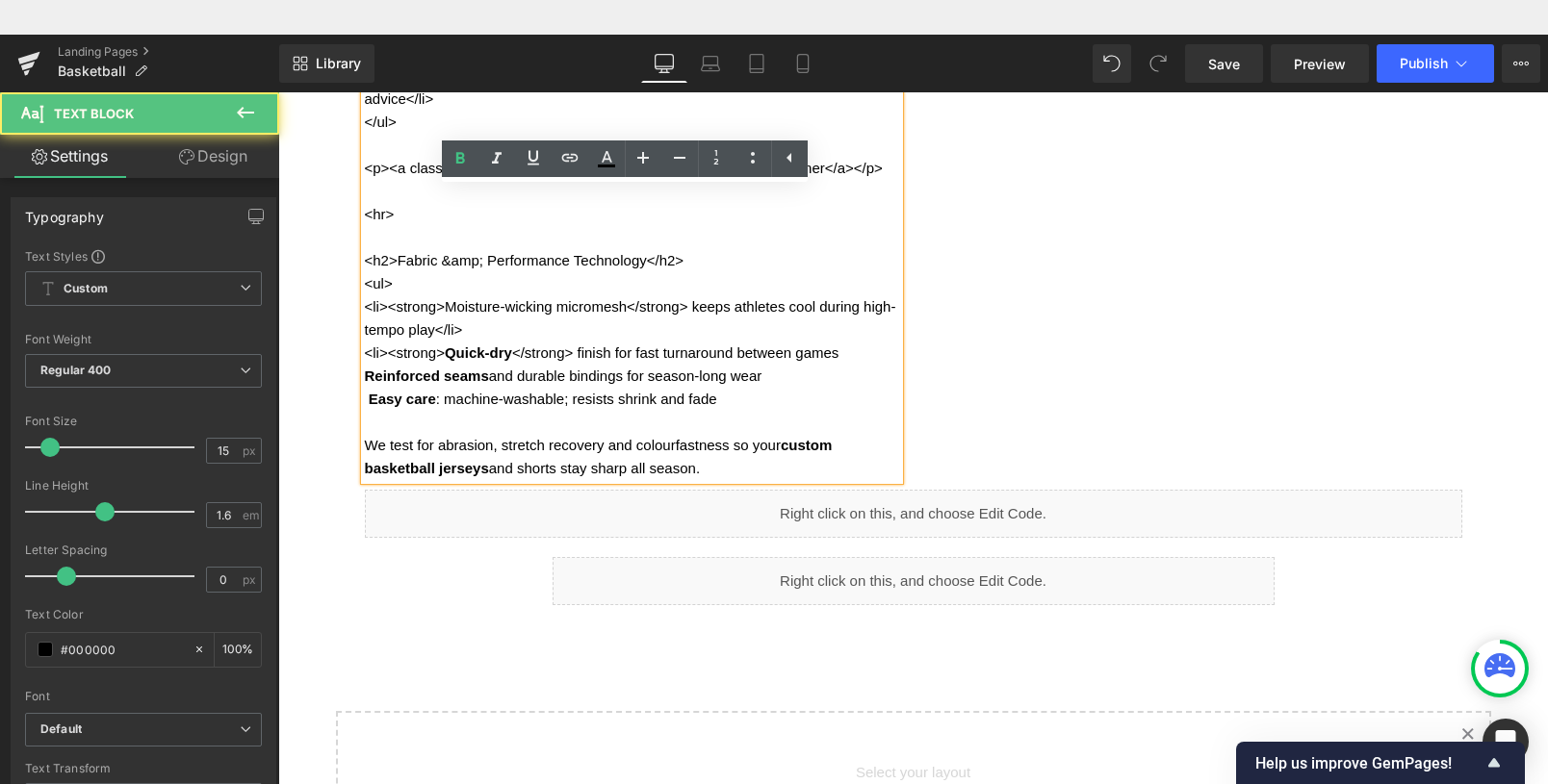
drag, startPoint x: 447, startPoint y: 380, endPoint x: 359, endPoint y: 382, distance: 88.0
click at [365, 365] on p "<li><strong> Quick-dry </strong> finish for fast turnaround between games" at bounding box center [632, 354] width 535 height 23
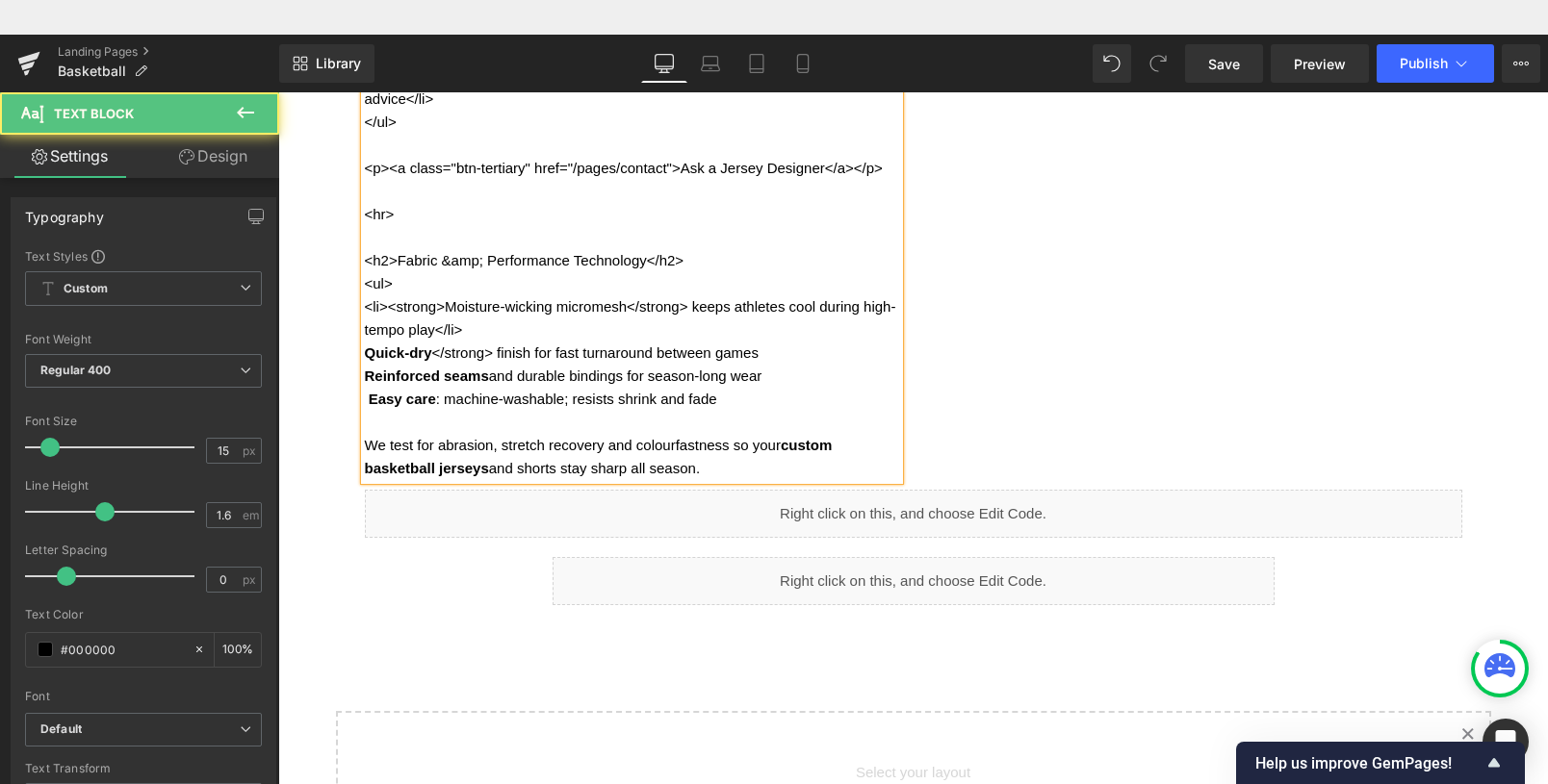
drag, startPoint x: 485, startPoint y: 387, endPoint x: 513, endPoint y: 411, distance: 36.9
click at [485, 365] on p "Quick-dry </strong> finish for fast turnaround between games" at bounding box center [632, 354] width 535 height 23
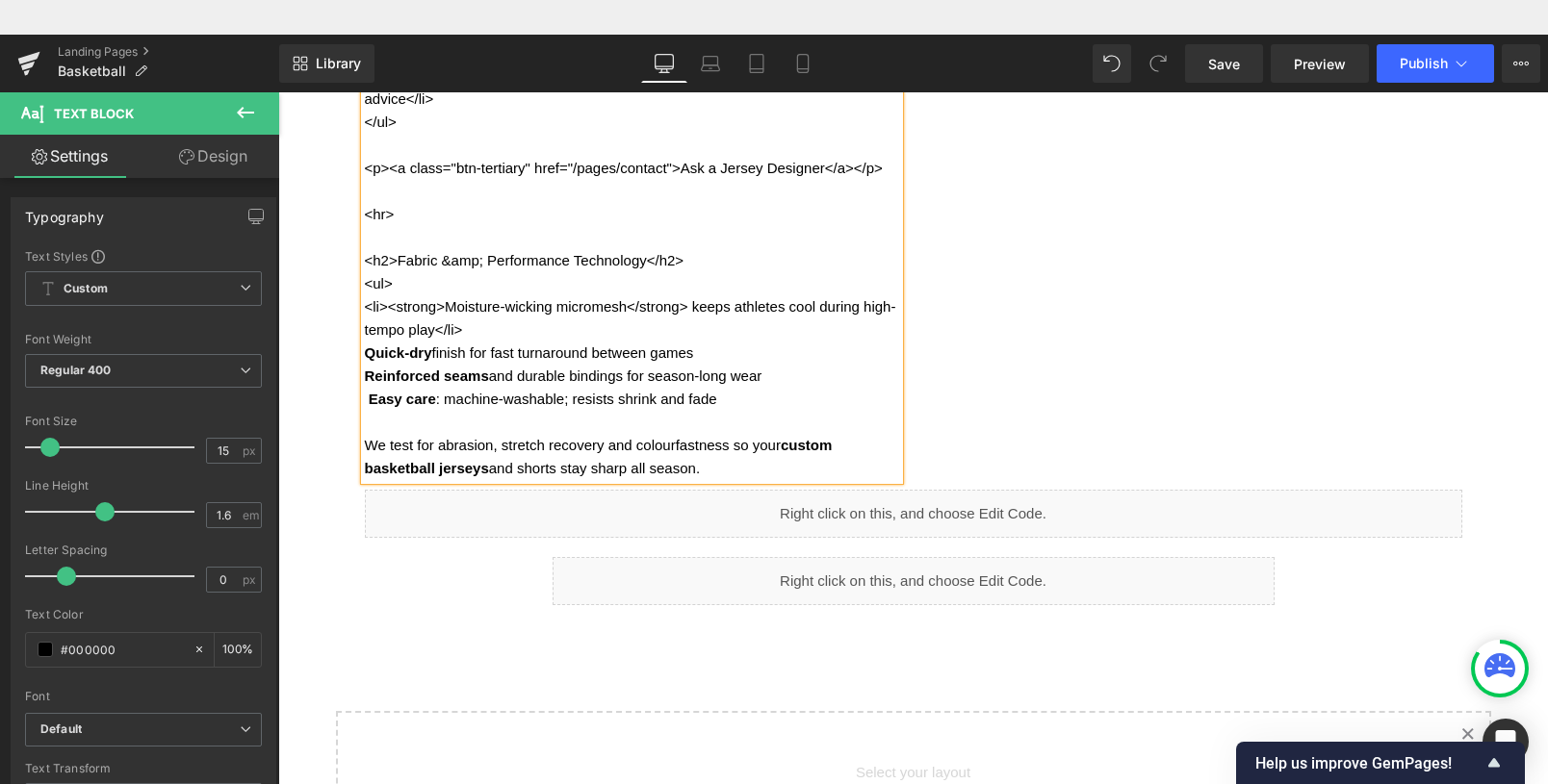
click at [502, 342] on p "<li><strong>Moisture-wicking micromesh</strong> keeps athletes cool during high…" at bounding box center [632, 317] width 535 height 46
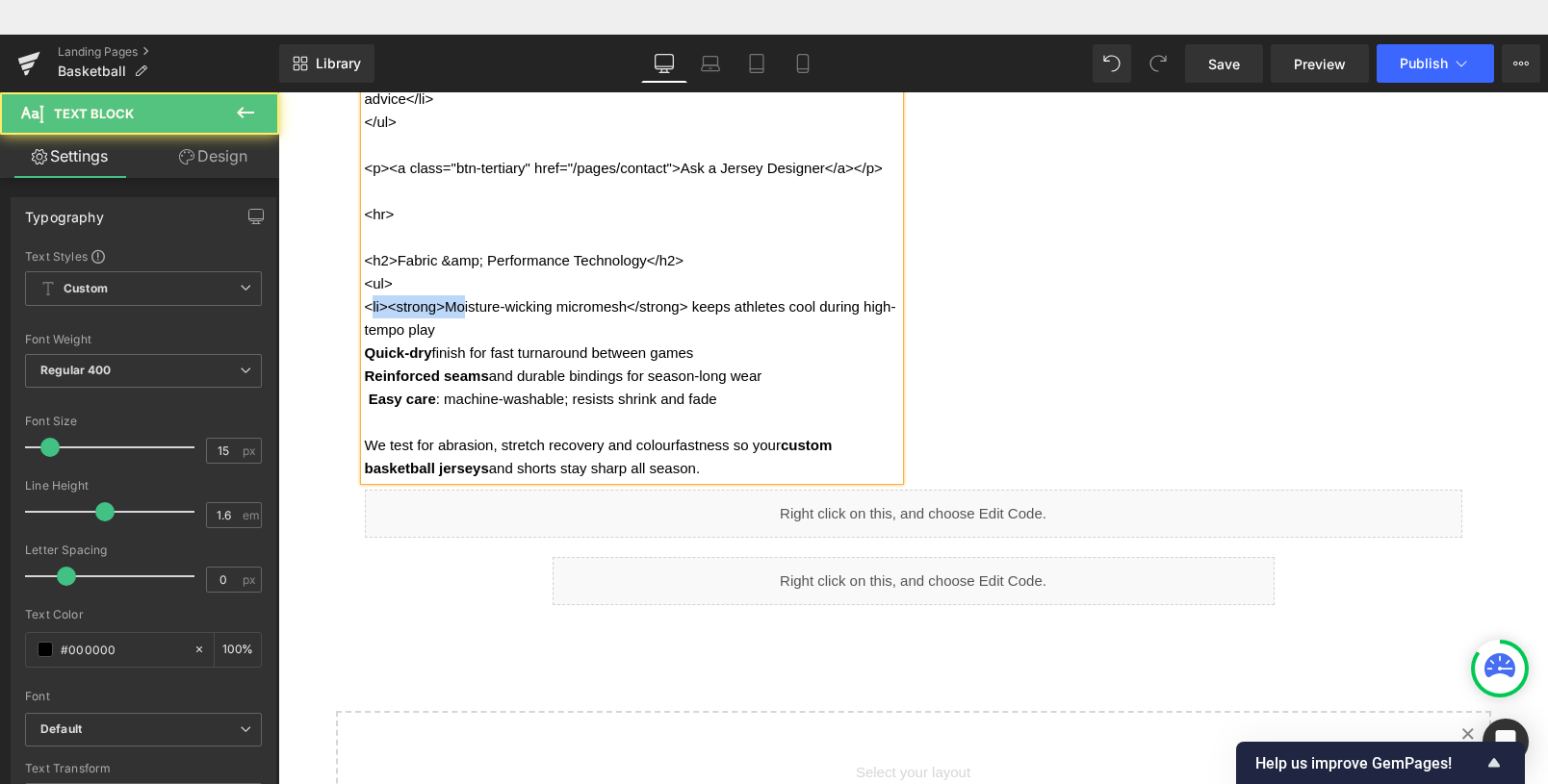
drag, startPoint x: 445, startPoint y: 332, endPoint x: 362, endPoint y: 340, distance: 83.4
click at [365, 340] on p "<li><strong>Moisture-wicking micromesh</strong> keeps athletes cool during high…" at bounding box center [632, 317] width 535 height 46
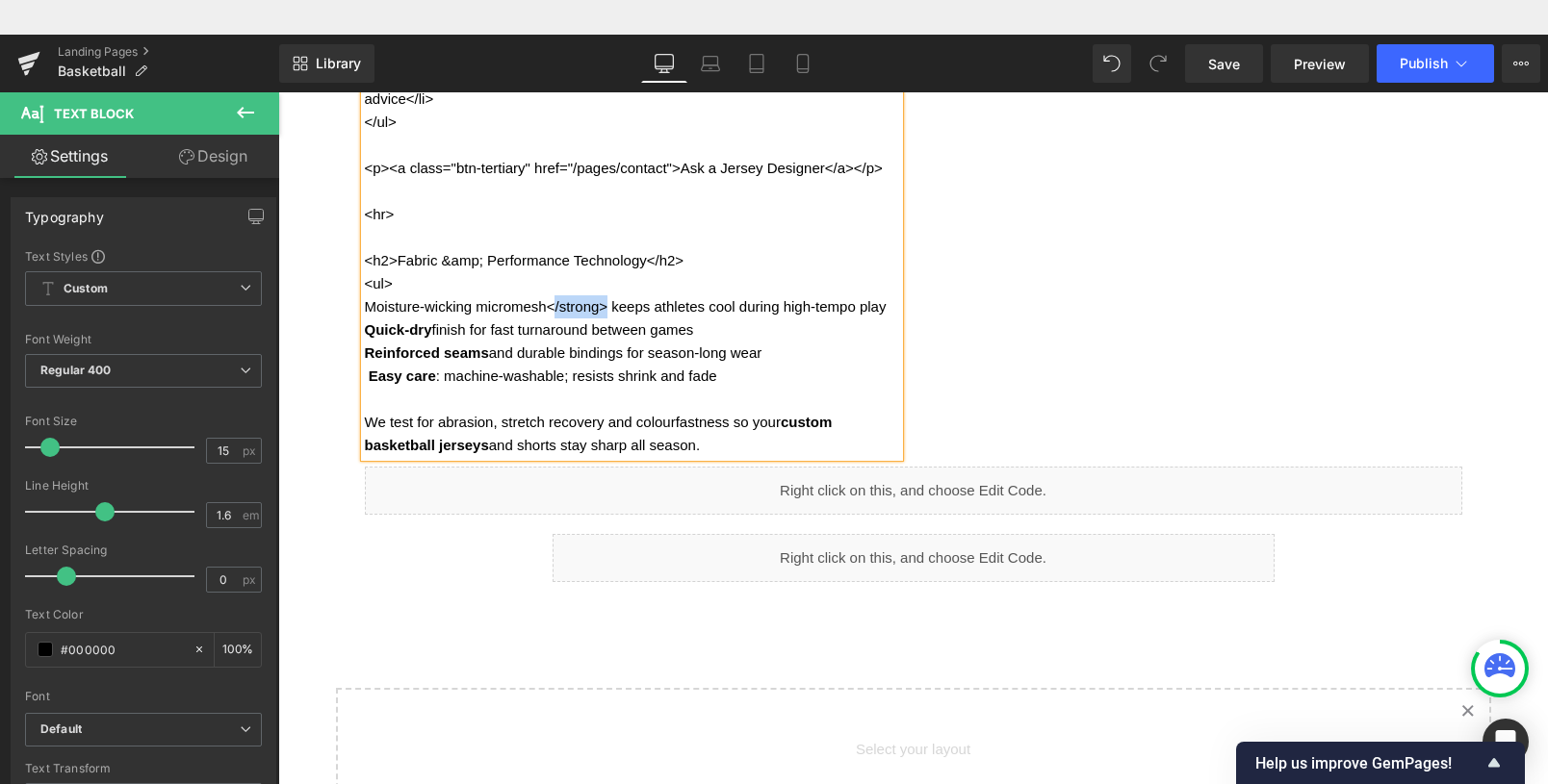
drag, startPoint x: 604, startPoint y: 337, endPoint x: 547, endPoint y: 332, distance: 57.2
click at [547, 318] on p "Moisture-wicking micromesh</strong> keeps athletes cool during high-tempo play" at bounding box center [632, 307] width 535 height 23
drag, startPoint x: 541, startPoint y: 339, endPoint x: 360, endPoint y: 337, distance: 181.0
click at [365, 318] on p "Moisture-wicking micromesh keeps athletes cool during high-tempo play" at bounding box center [632, 307] width 535 height 23
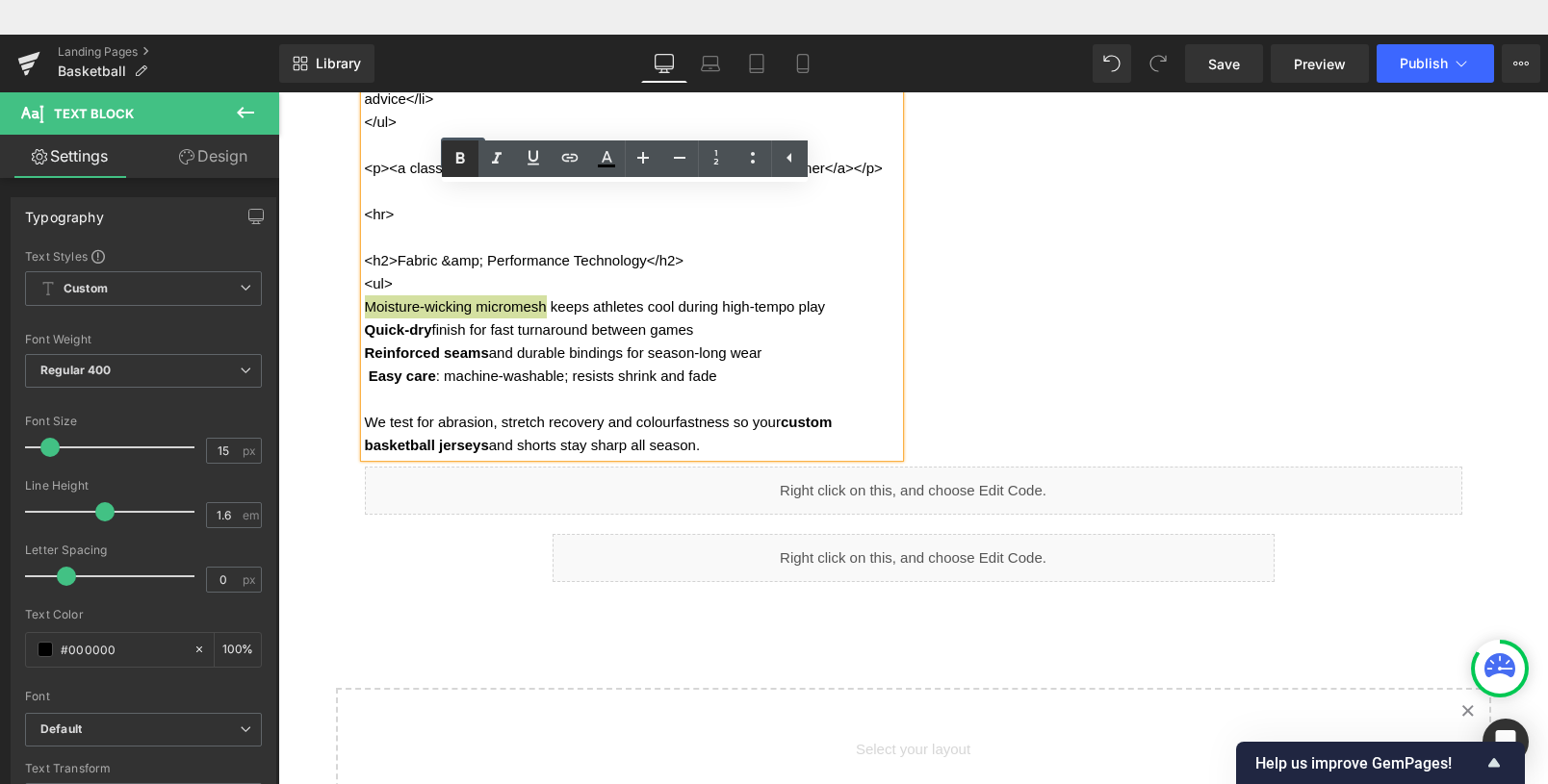
click at [462, 156] on icon at bounding box center [459, 158] width 9 height 12
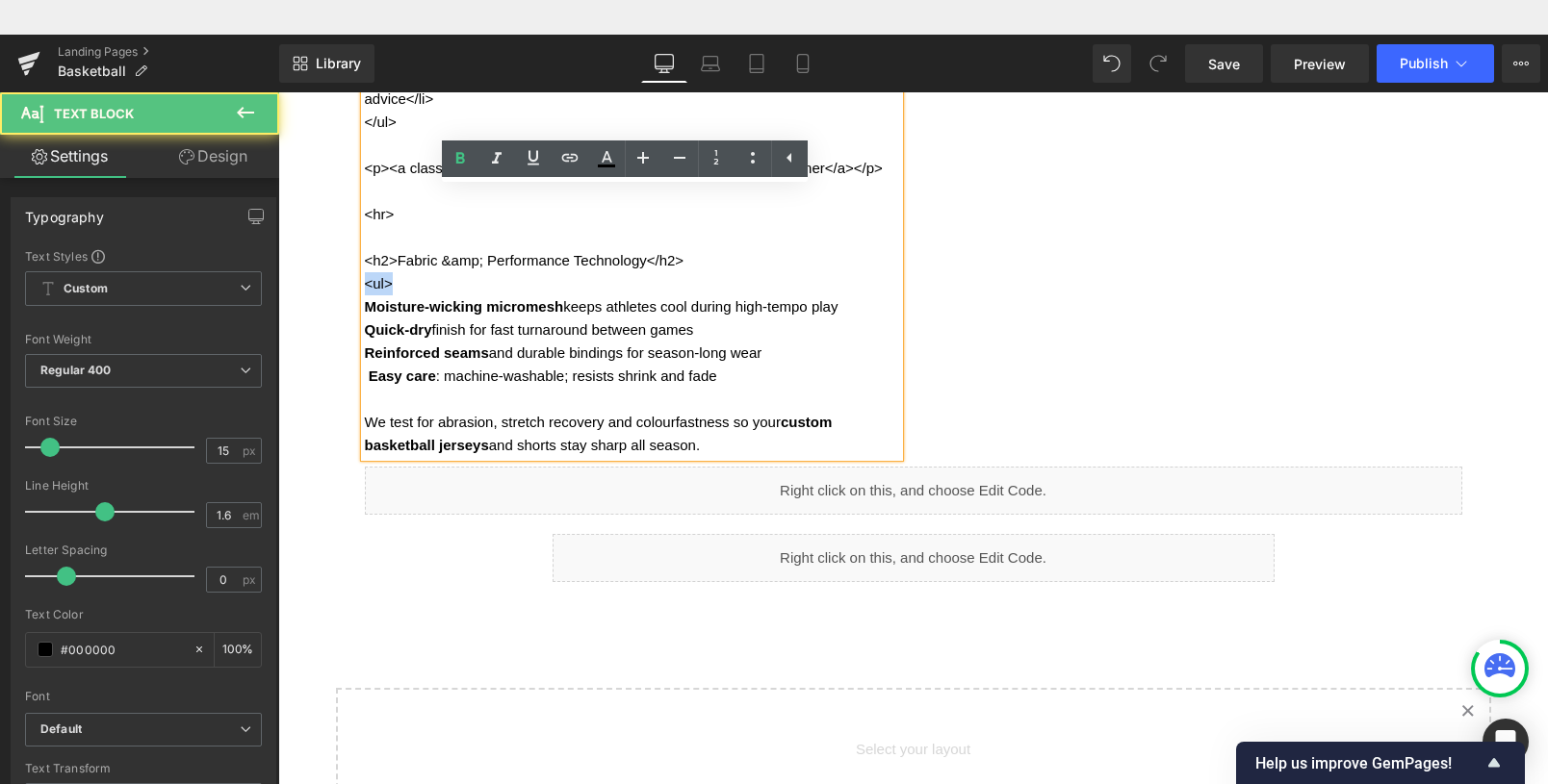
drag, startPoint x: 393, startPoint y: 310, endPoint x: 260, endPoint y: 314, distance: 133.1
click at [279, 314] on html "CUSTOM PRODUCTS TEAM WEAR AFL Athletics Basketball Boxing Cricket Cycling Dodge…" at bounding box center [914, 421] width 1270 height 727
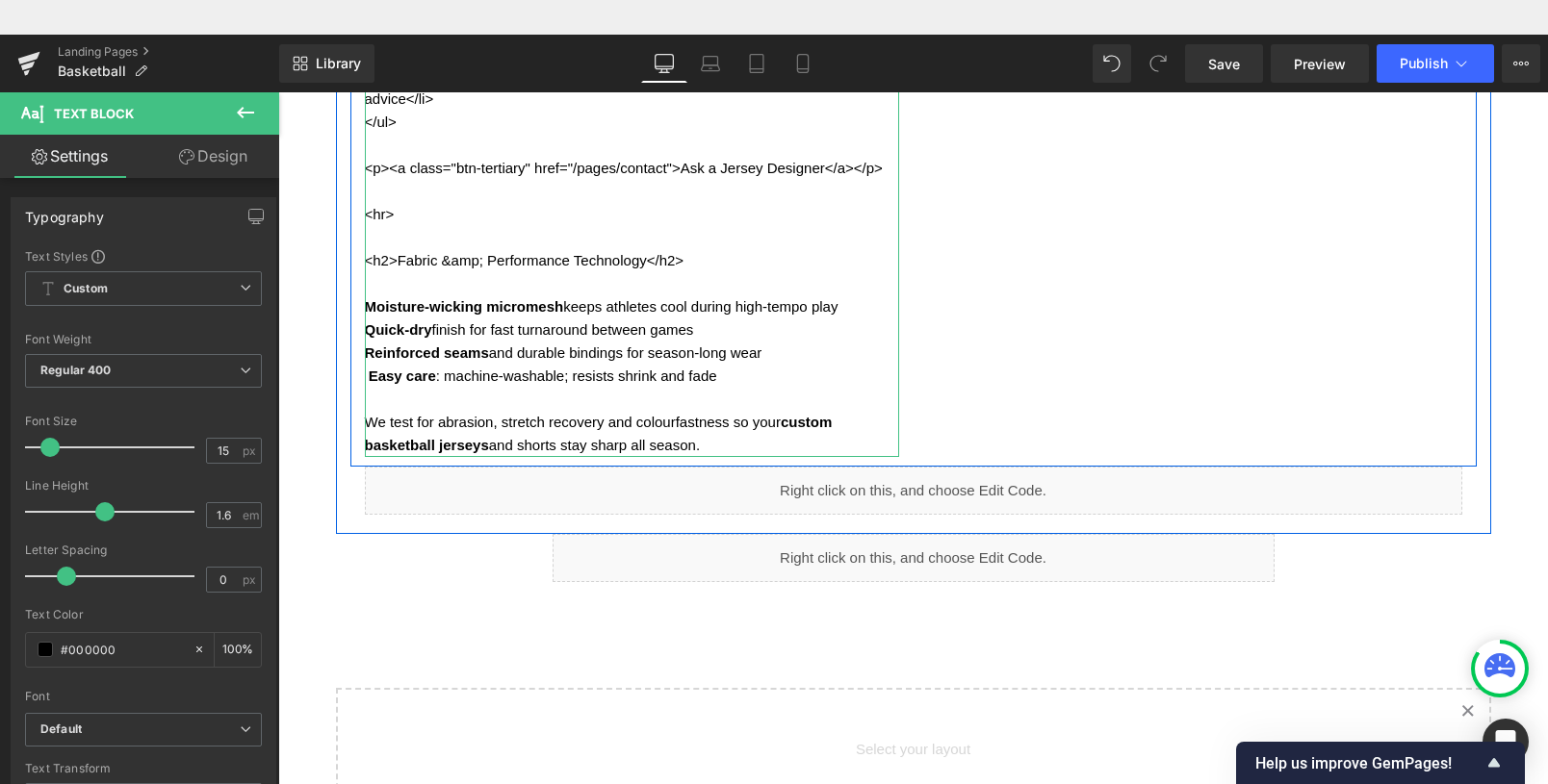
click at [369, 384] on strong "Easy care" at bounding box center [402, 376] width 67 height 17
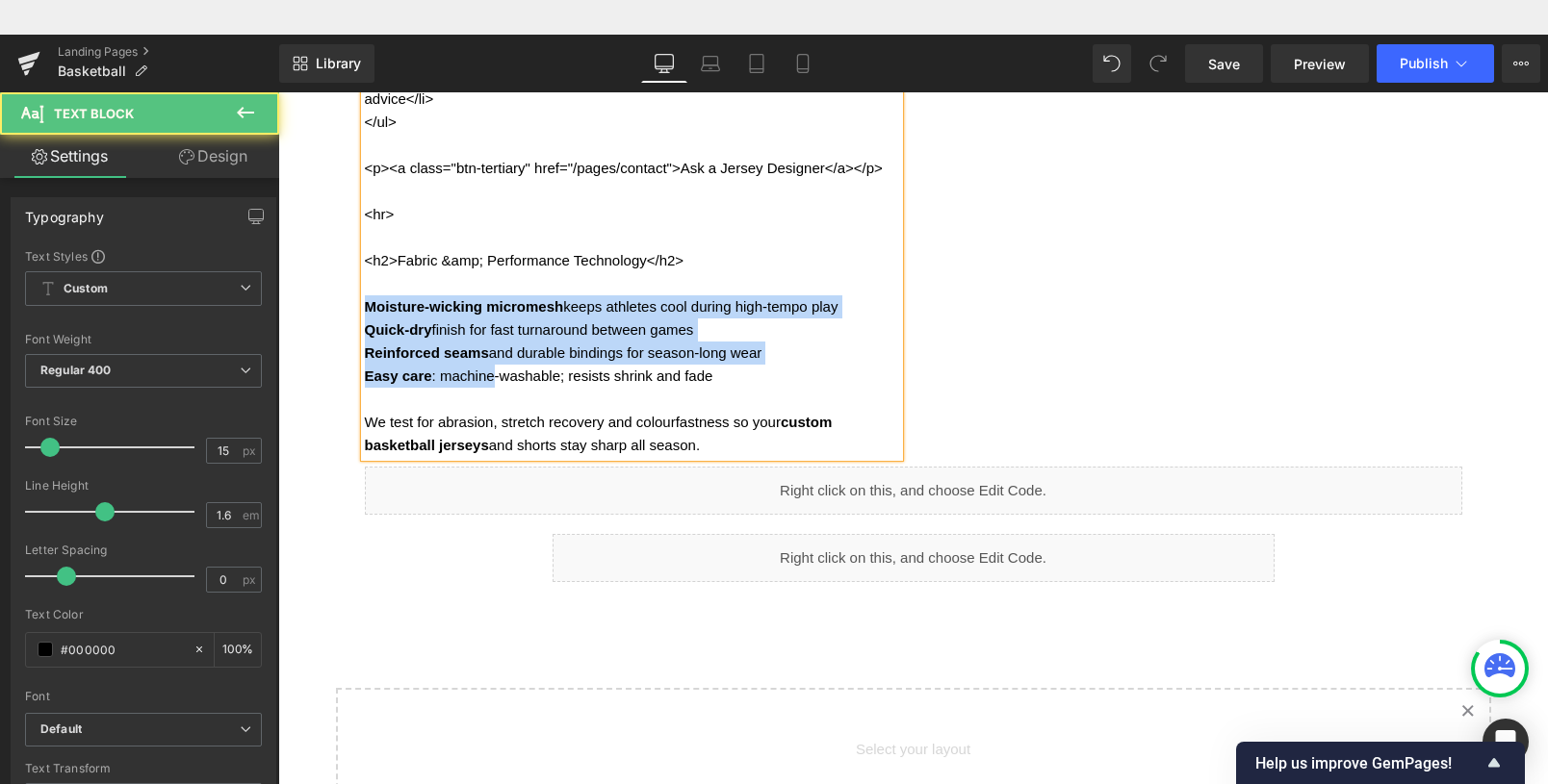
drag, startPoint x: 483, startPoint y: 323, endPoint x: 488, endPoint y: 411, distance: 88.1
click at [488, 411] on div "<h2>Design Options &amp; Customisation</h2> <h3>Jersey Artwork &amp; Layout</h3…" at bounding box center [632, 42] width 535 height 832
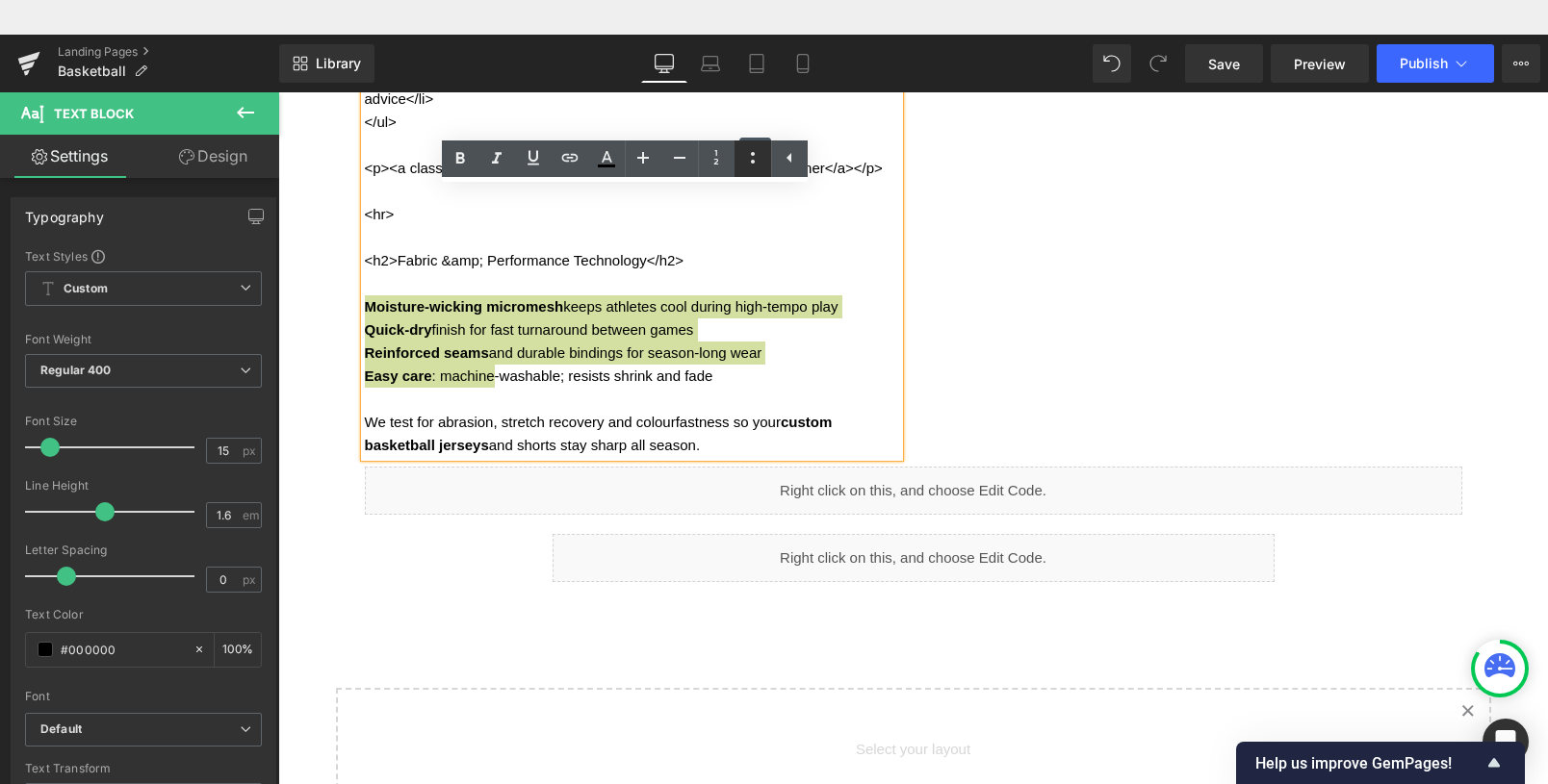
click at [756, 156] on icon at bounding box center [753, 158] width 23 height 23
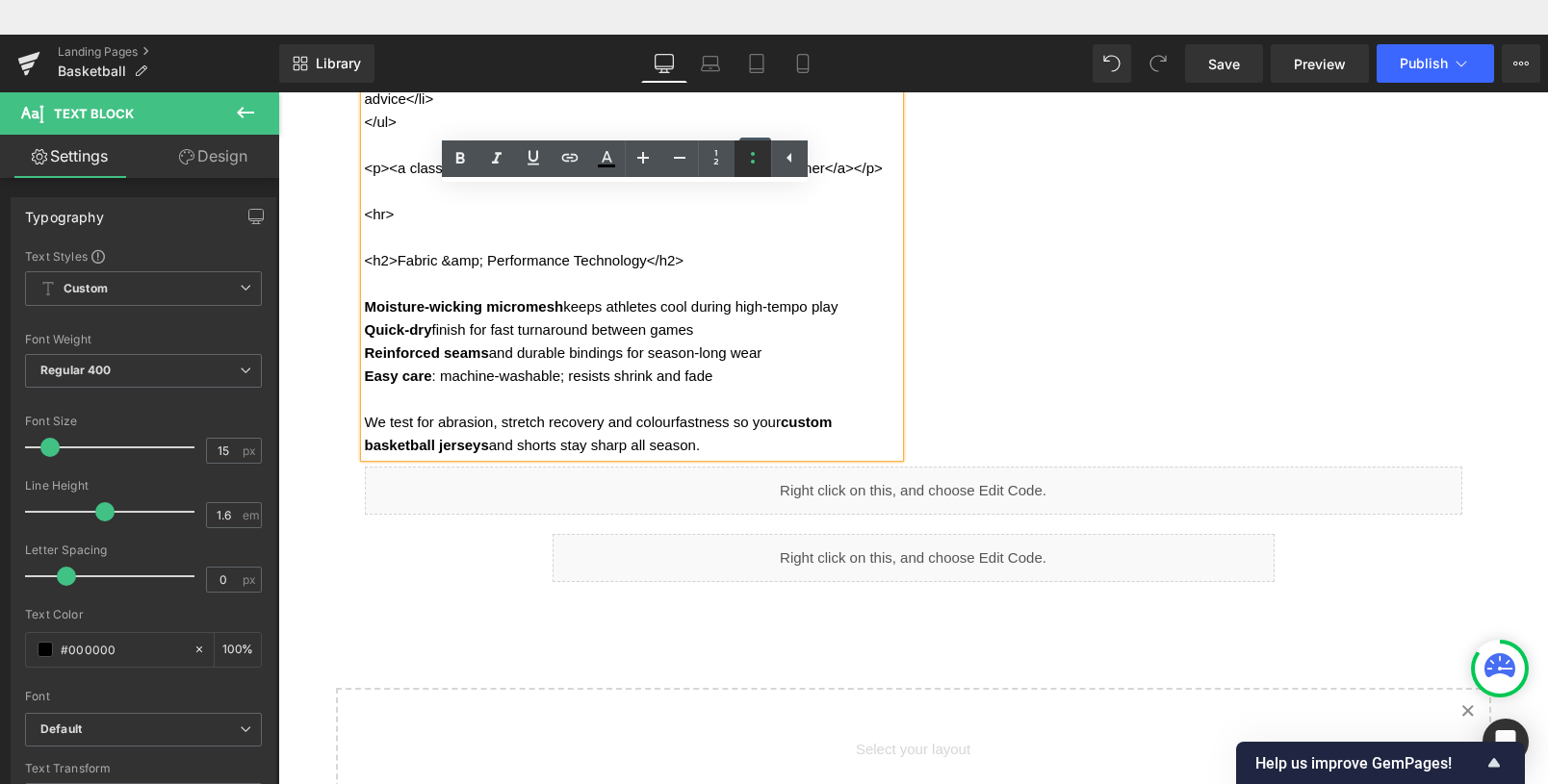
scroll to position [4547, 0]
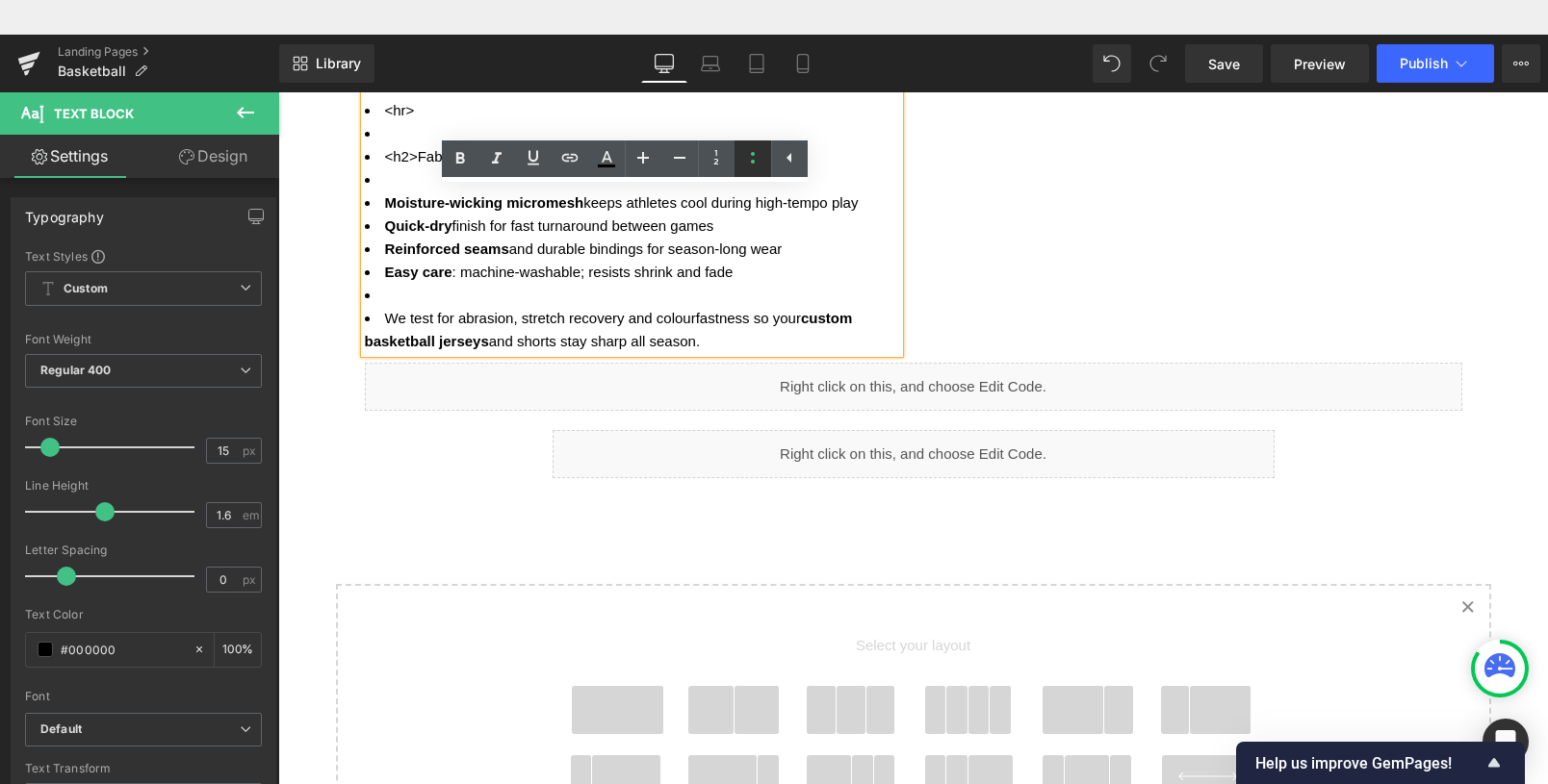
click at [754, 161] on icon at bounding box center [753, 158] width 4 height 12
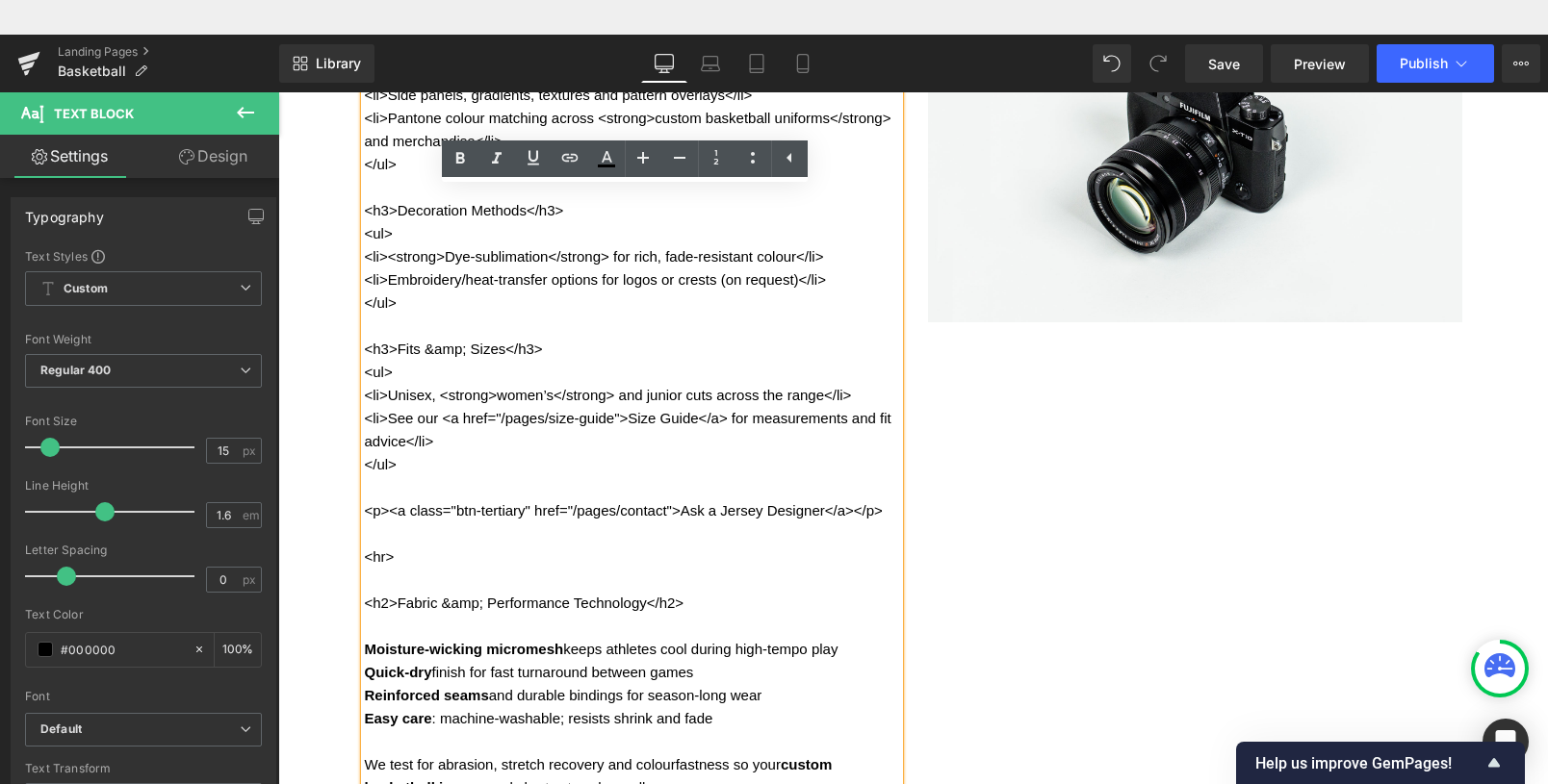
scroll to position [4057, 0]
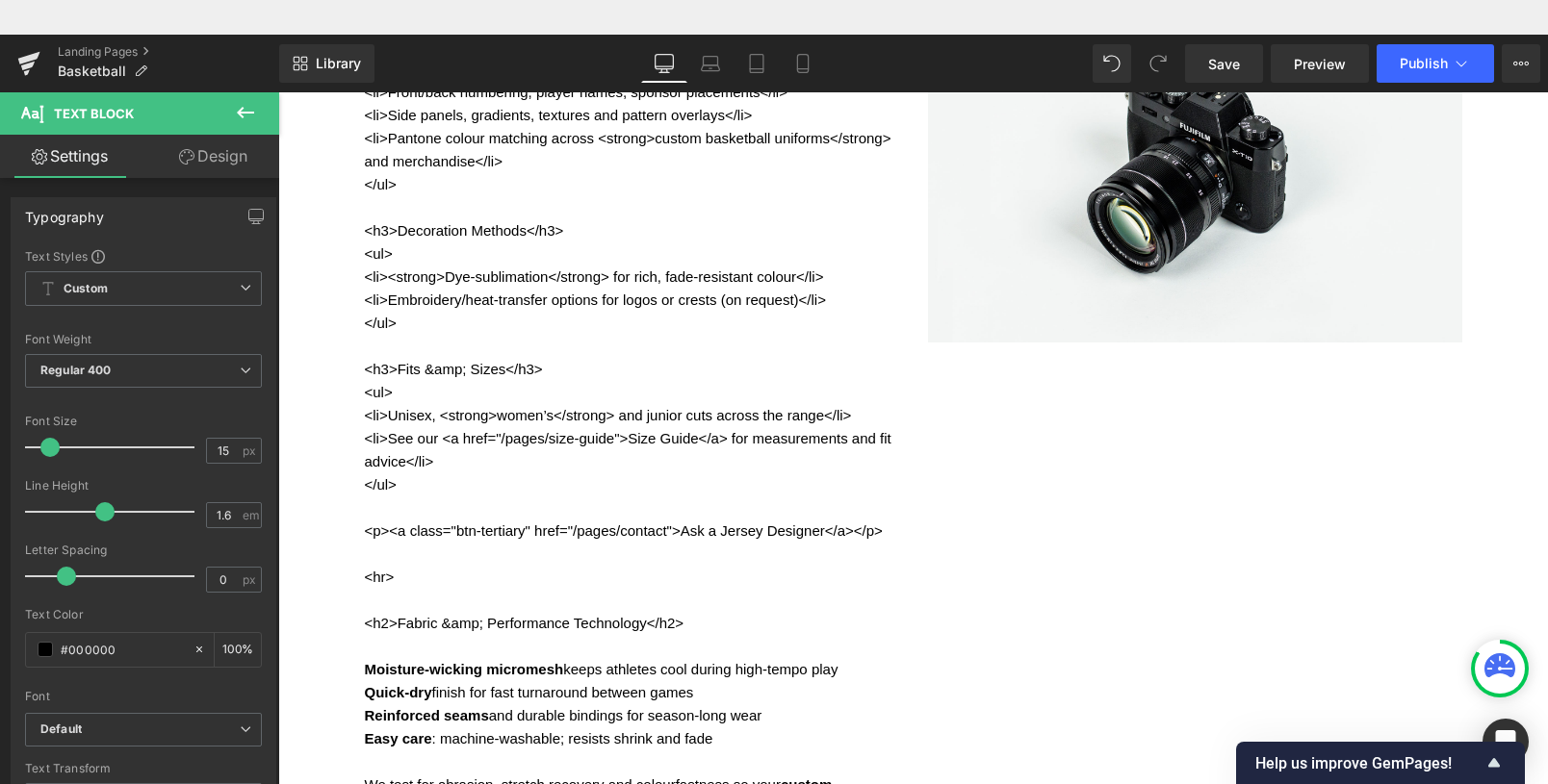
click at [240, 110] on icon at bounding box center [245, 113] width 18 height 12
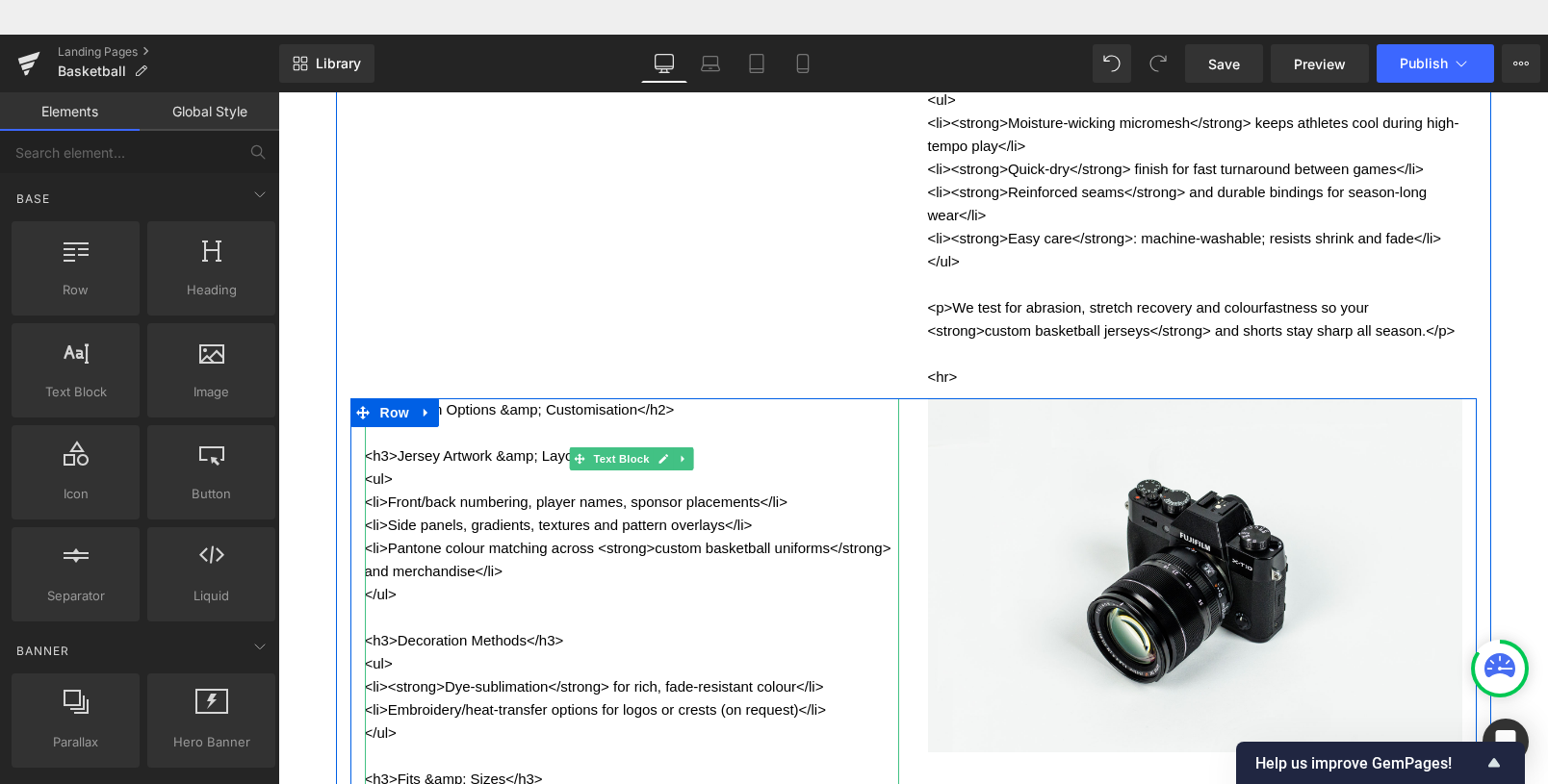
scroll to position [3646, 0]
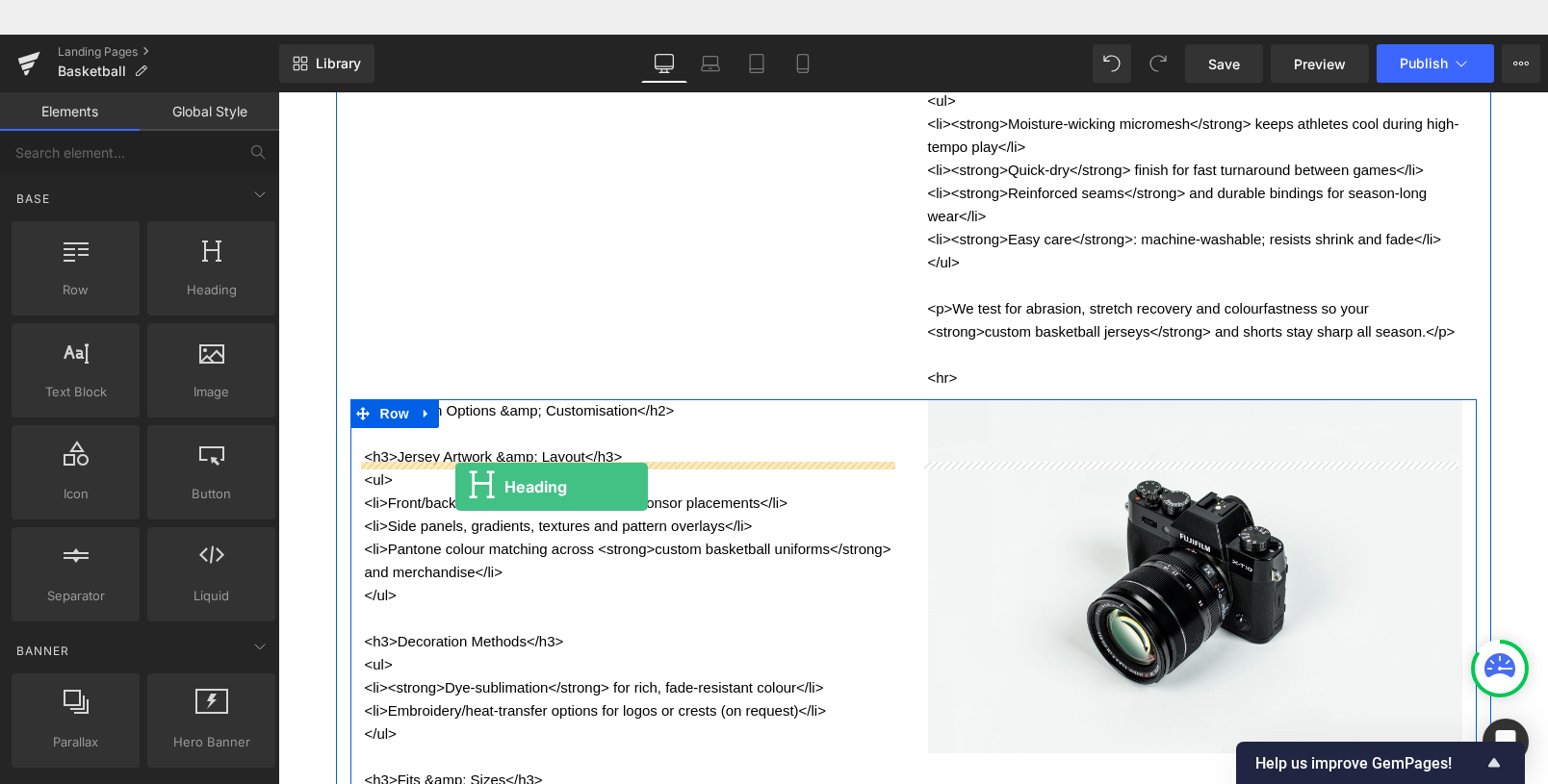
drag, startPoint x: 497, startPoint y: 328, endPoint x: 455, endPoint y: 453, distance: 131.9
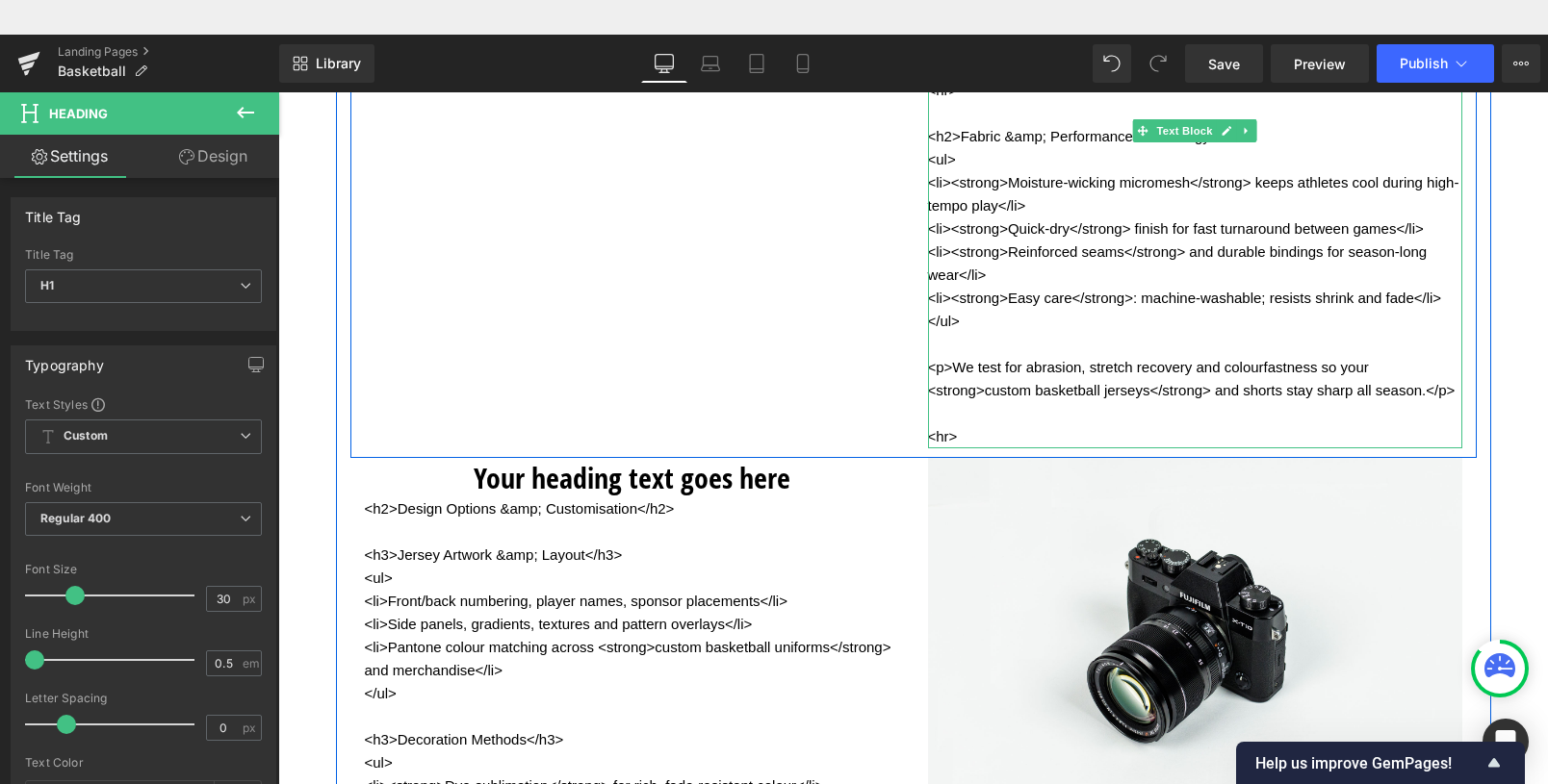
scroll to position [3530, 0]
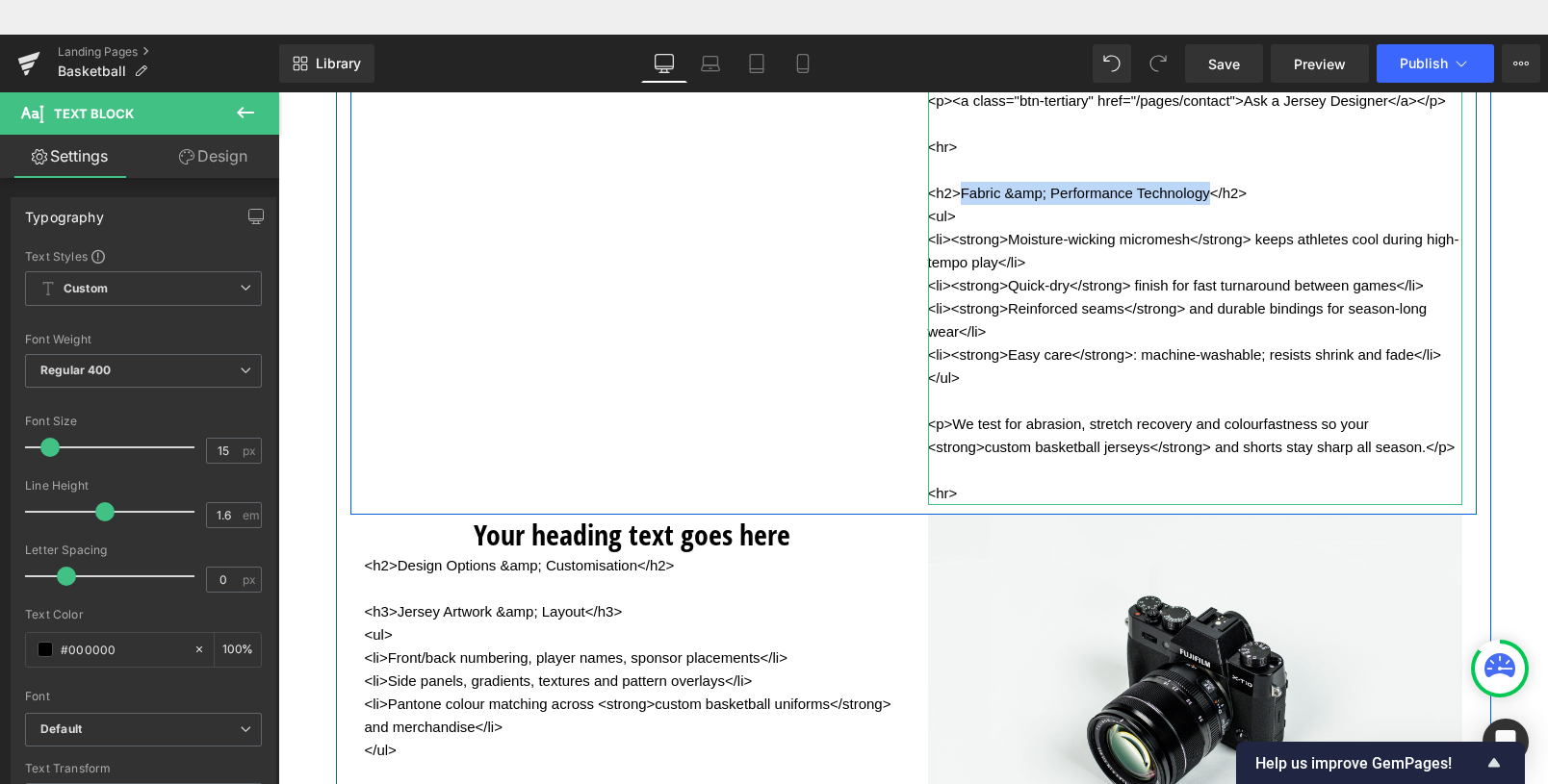
drag, startPoint x: 954, startPoint y: 203, endPoint x: 1203, endPoint y: 192, distance: 249.2
click at [1203, 192] on p "<h2>Fabric &amp; Performance Technology</h2>" at bounding box center [1195, 194] width 535 height 23
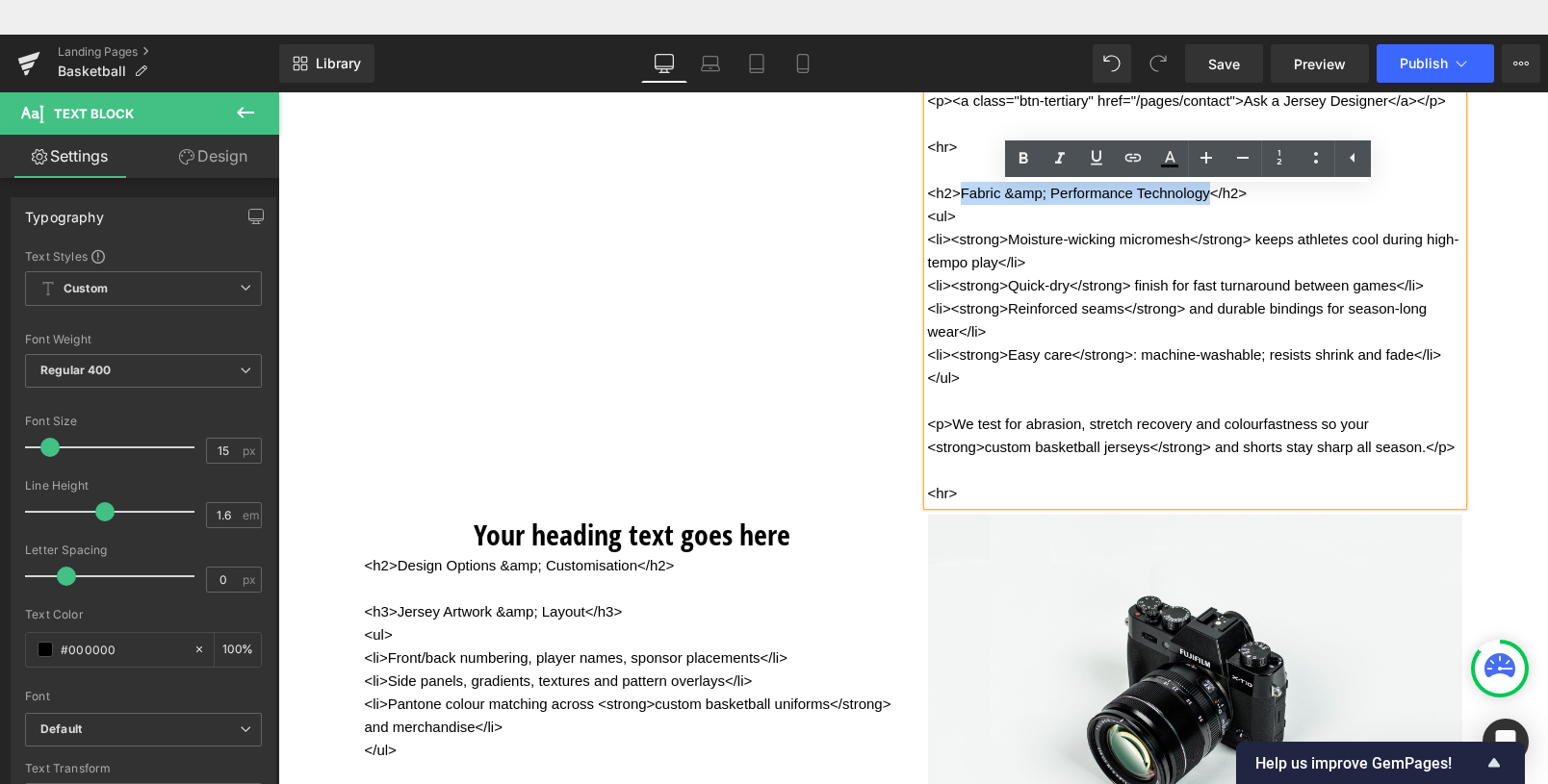
copy p "Fabric &amp; Performance Technology"
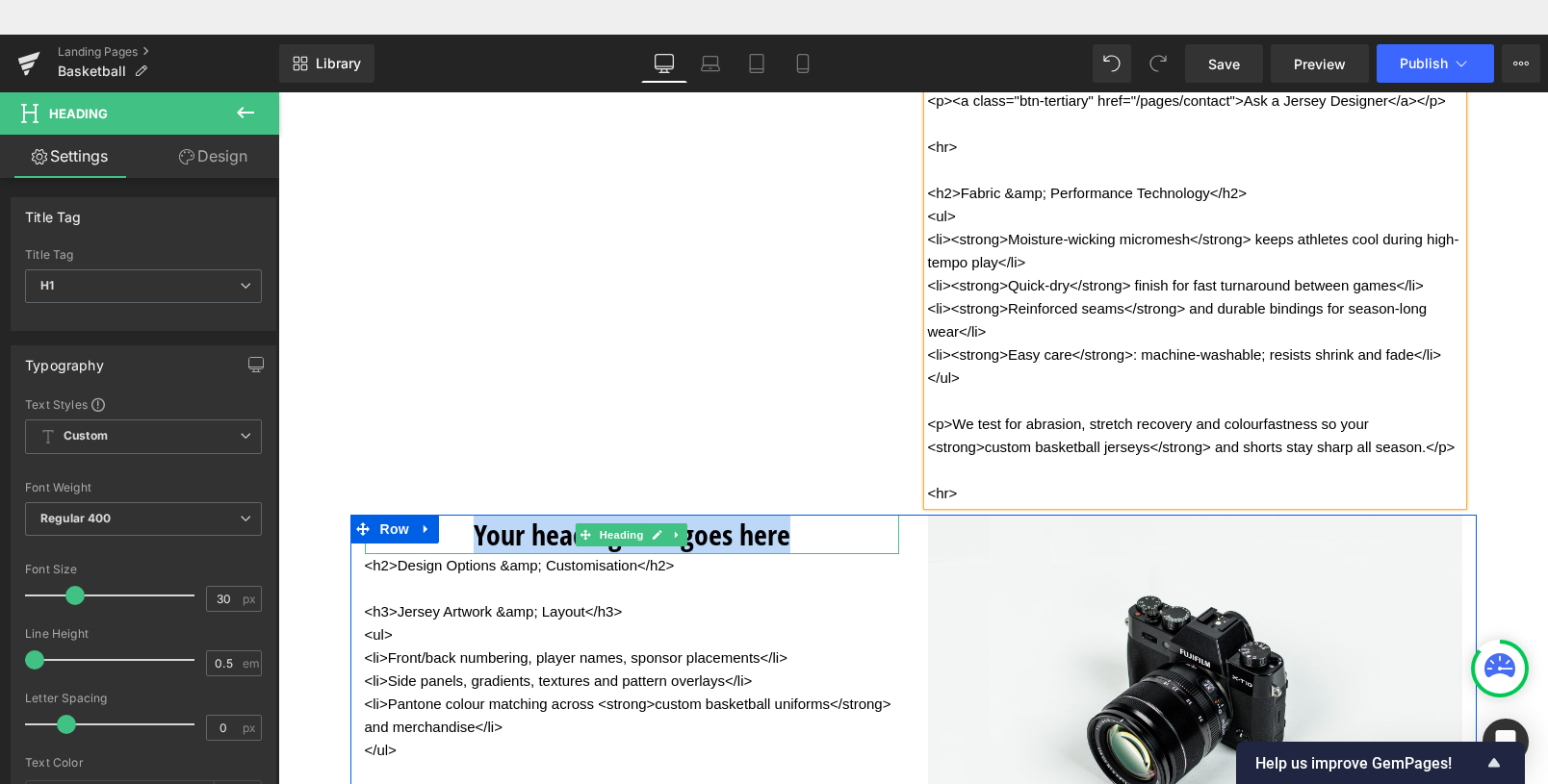
drag, startPoint x: 470, startPoint y: 565, endPoint x: 831, endPoint y: 559, distance: 361.0
click at [831, 554] on h1 "Your heading text goes here" at bounding box center [632, 535] width 535 height 40
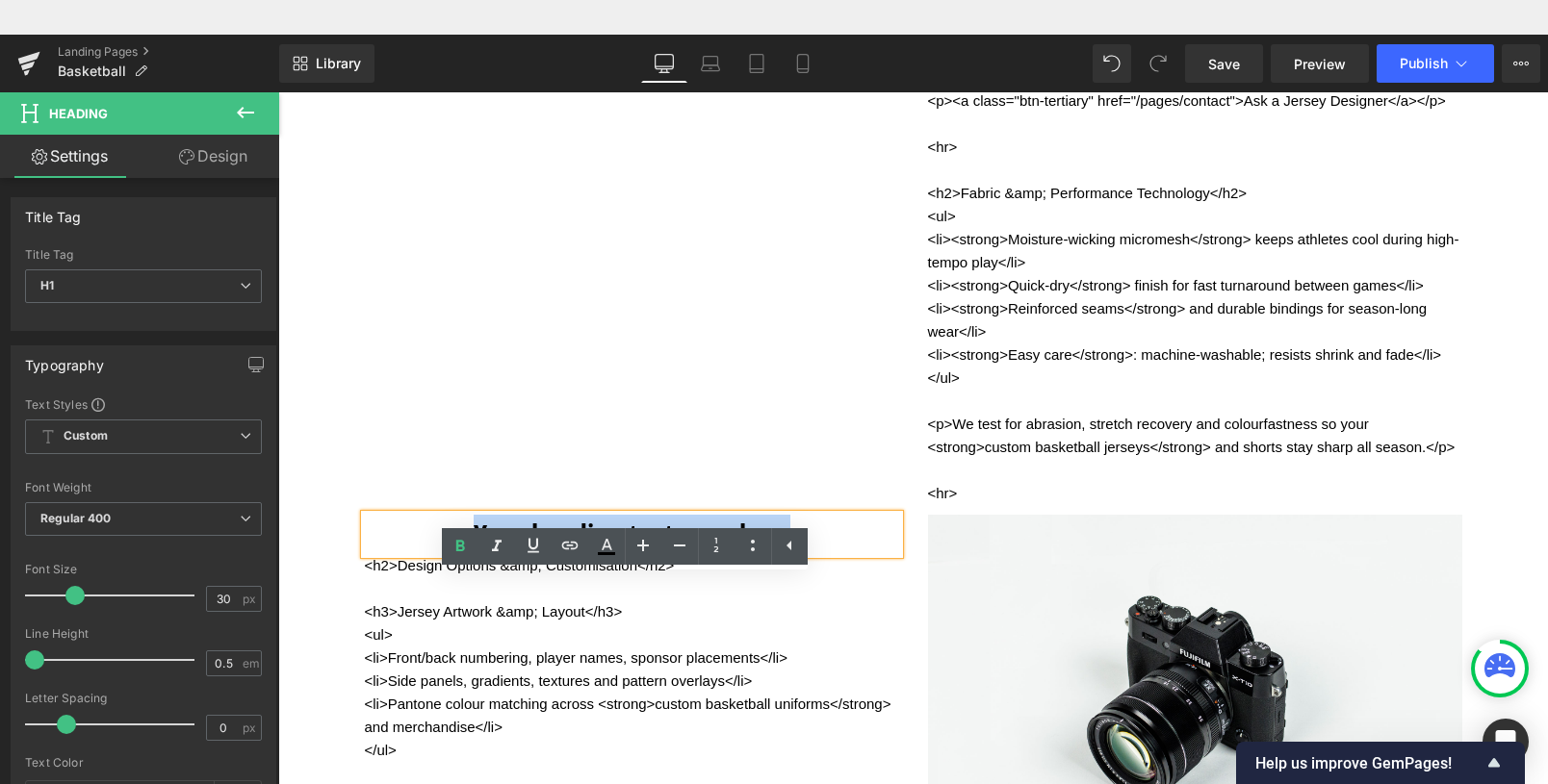
paste div
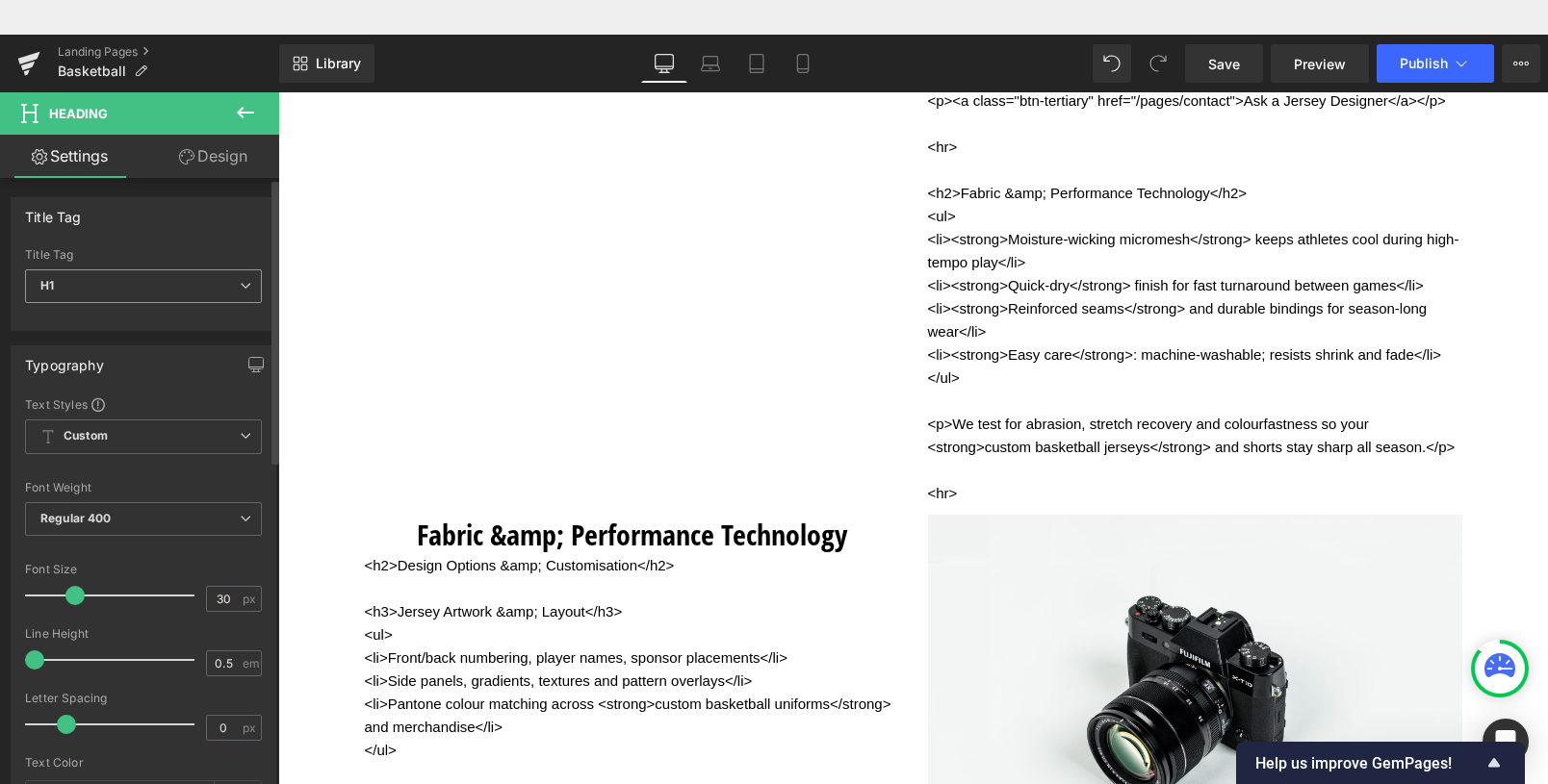
click at [83, 281] on span "H1" at bounding box center [143, 286] width 237 height 34
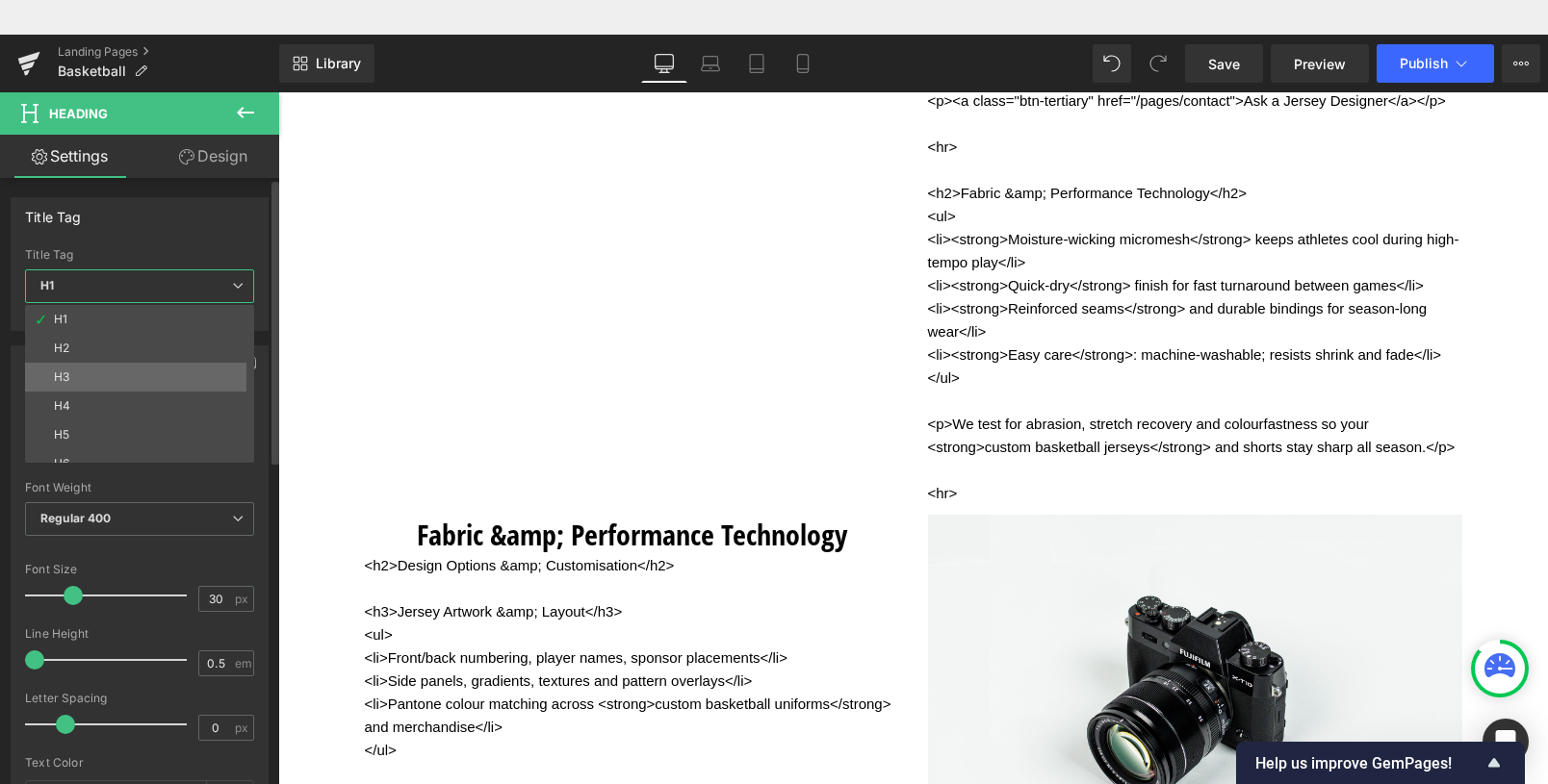
click at [98, 370] on li "H3" at bounding box center [144, 378] width 238 height 29
type input "16"
type input "100"
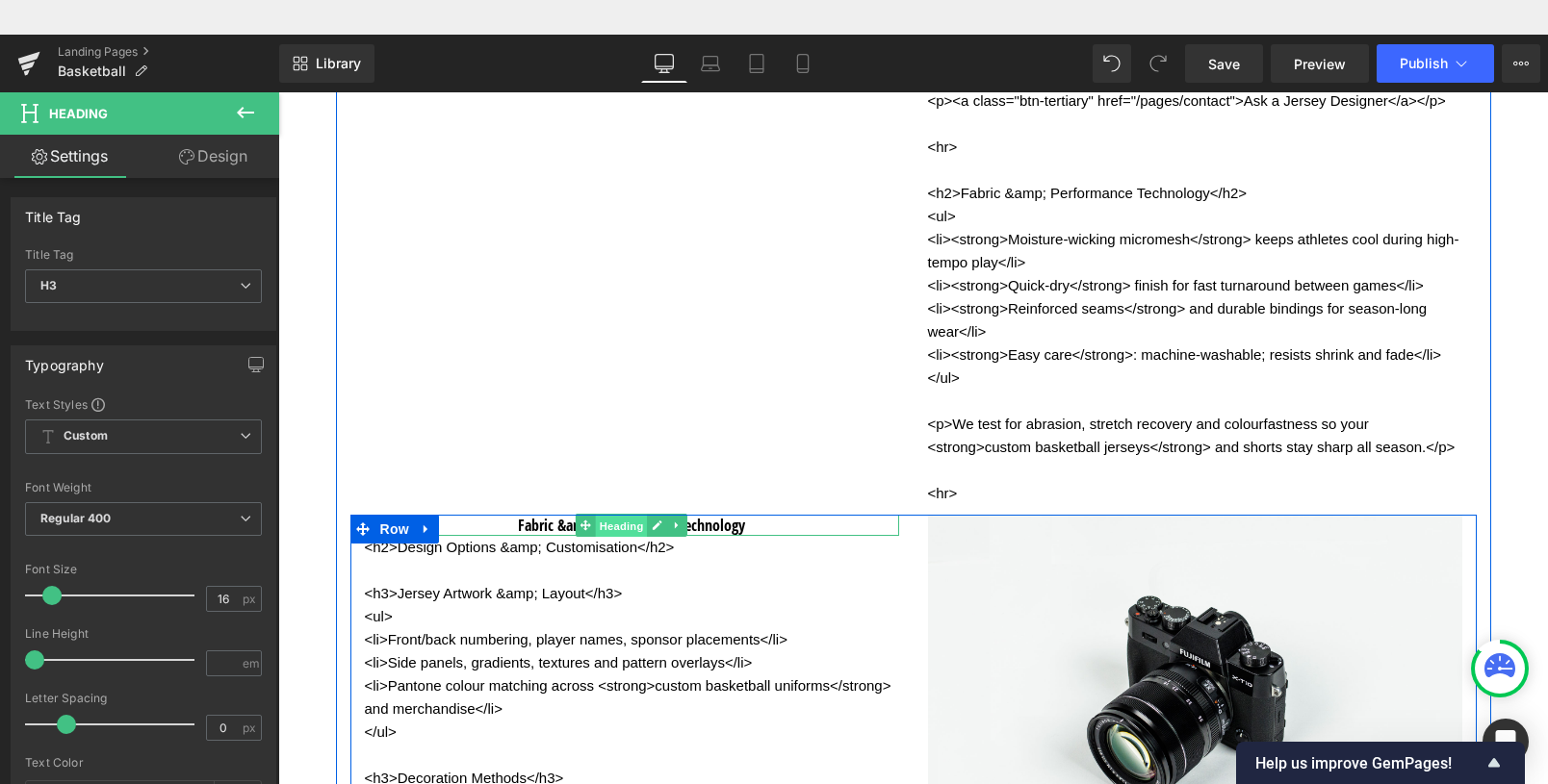
click at [596, 538] on span "Heading" at bounding box center [622, 527] width 52 height 23
click at [653, 532] on icon at bounding box center [658, 527] width 10 height 10
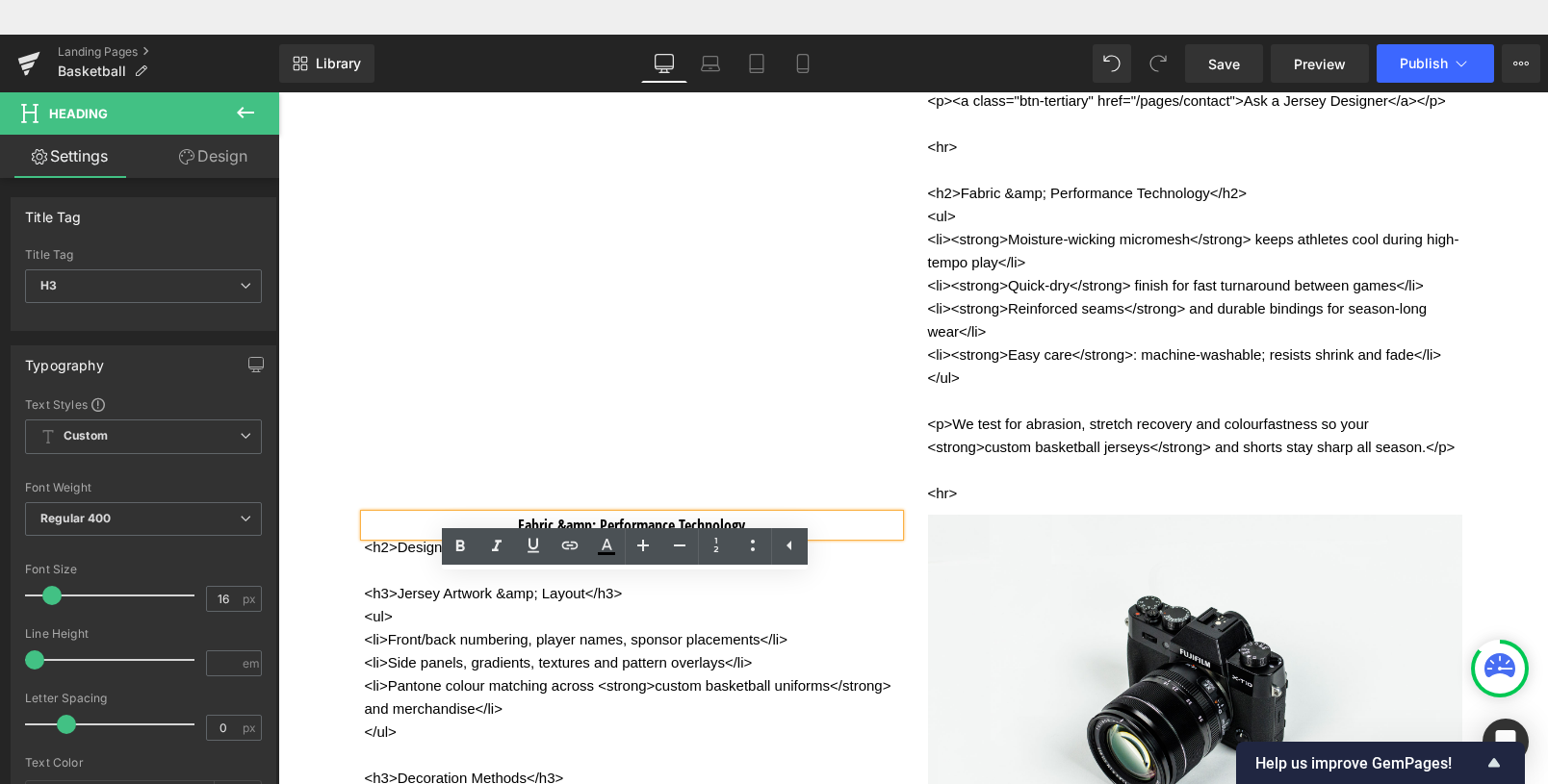
click at [848, 537] on h3 "Fabric &amp; Performance Technology" at bounding box center [632, 526] width 535 height 21
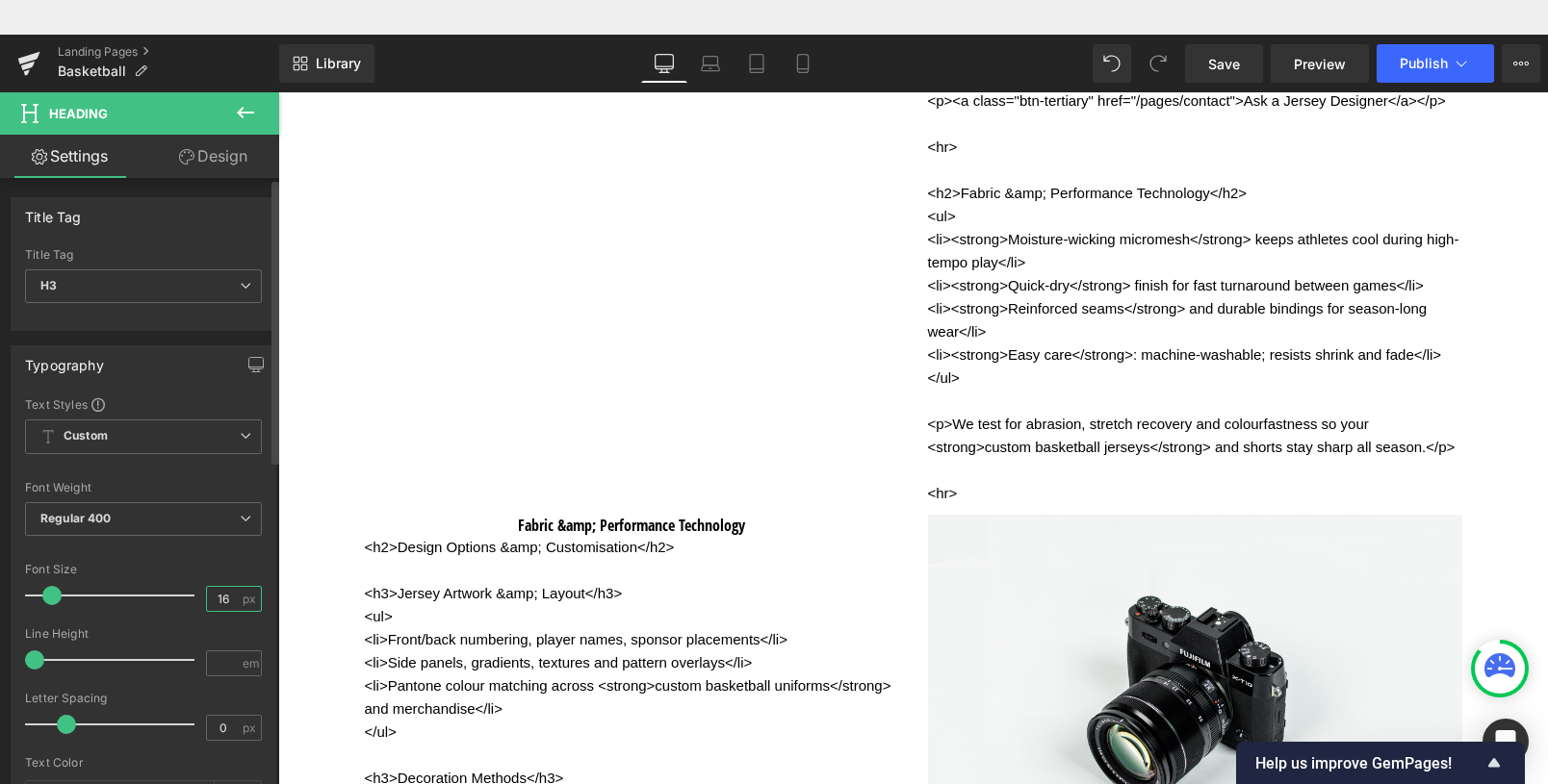
click at [228, 600] on input "16" at bounding box center [223, 599] width 34 height 24
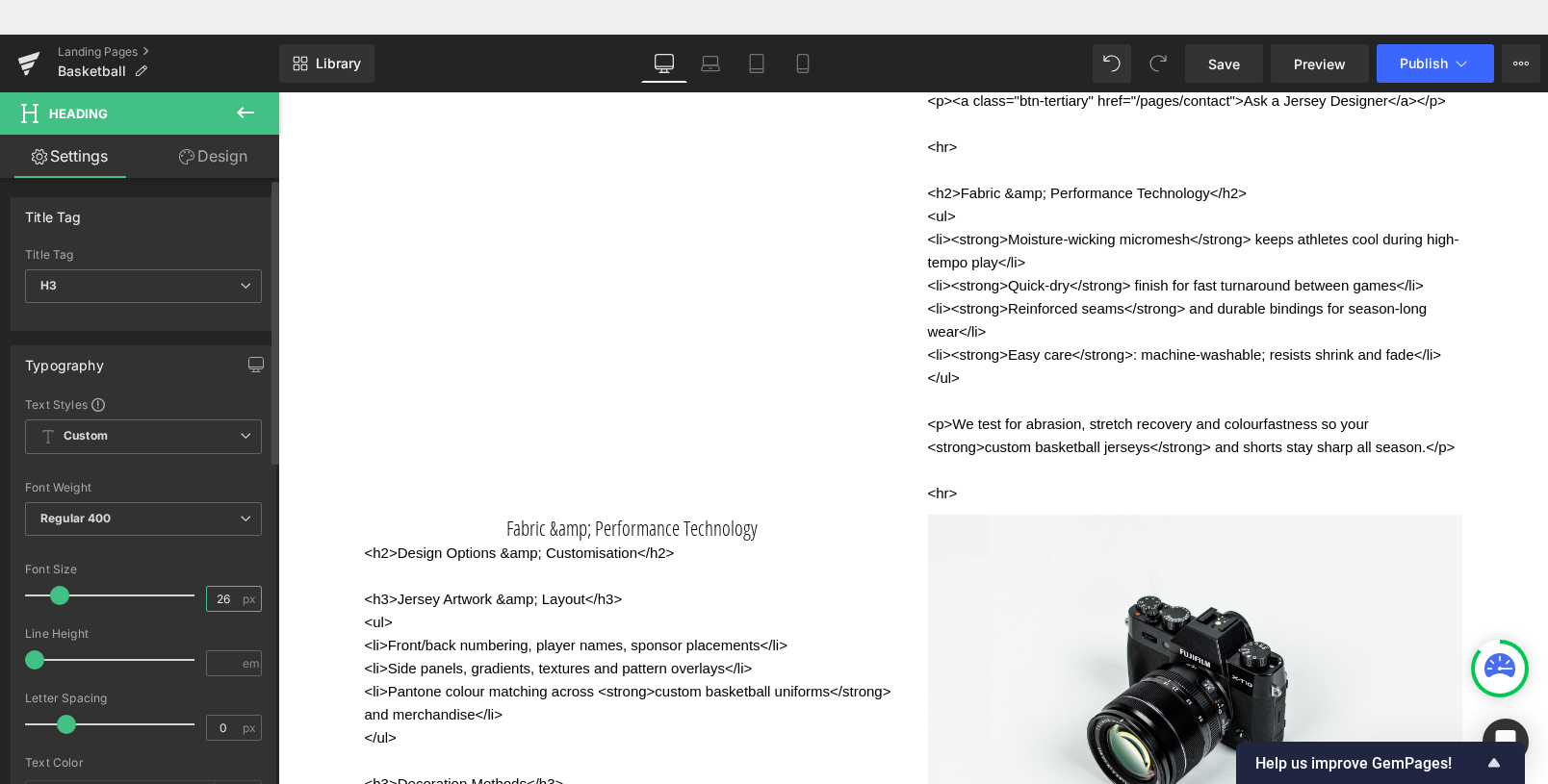
type input "27"
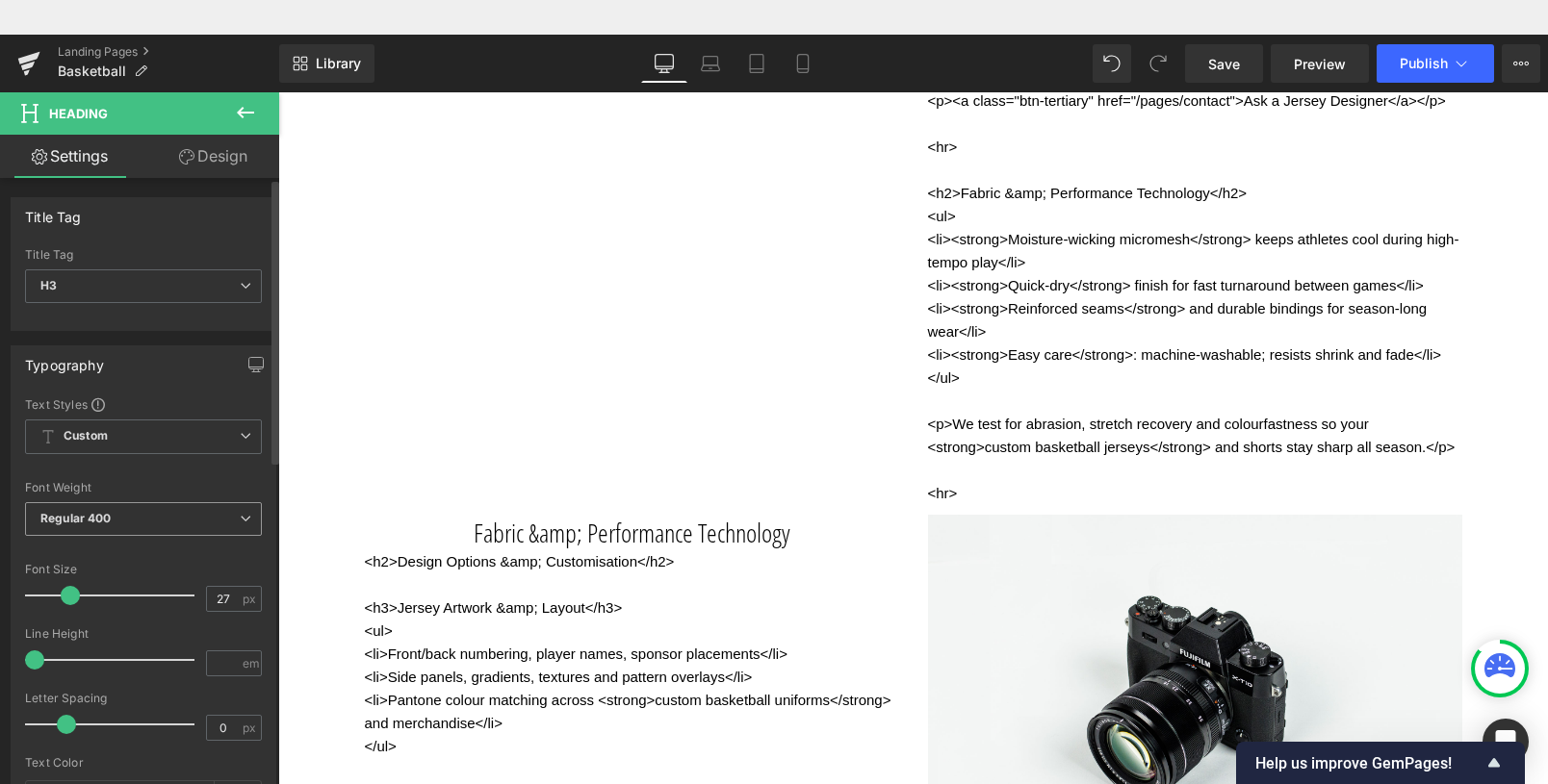
click at [140, 518] on span "Regular 400" at bounding box center [143, 519] width 237 height 34
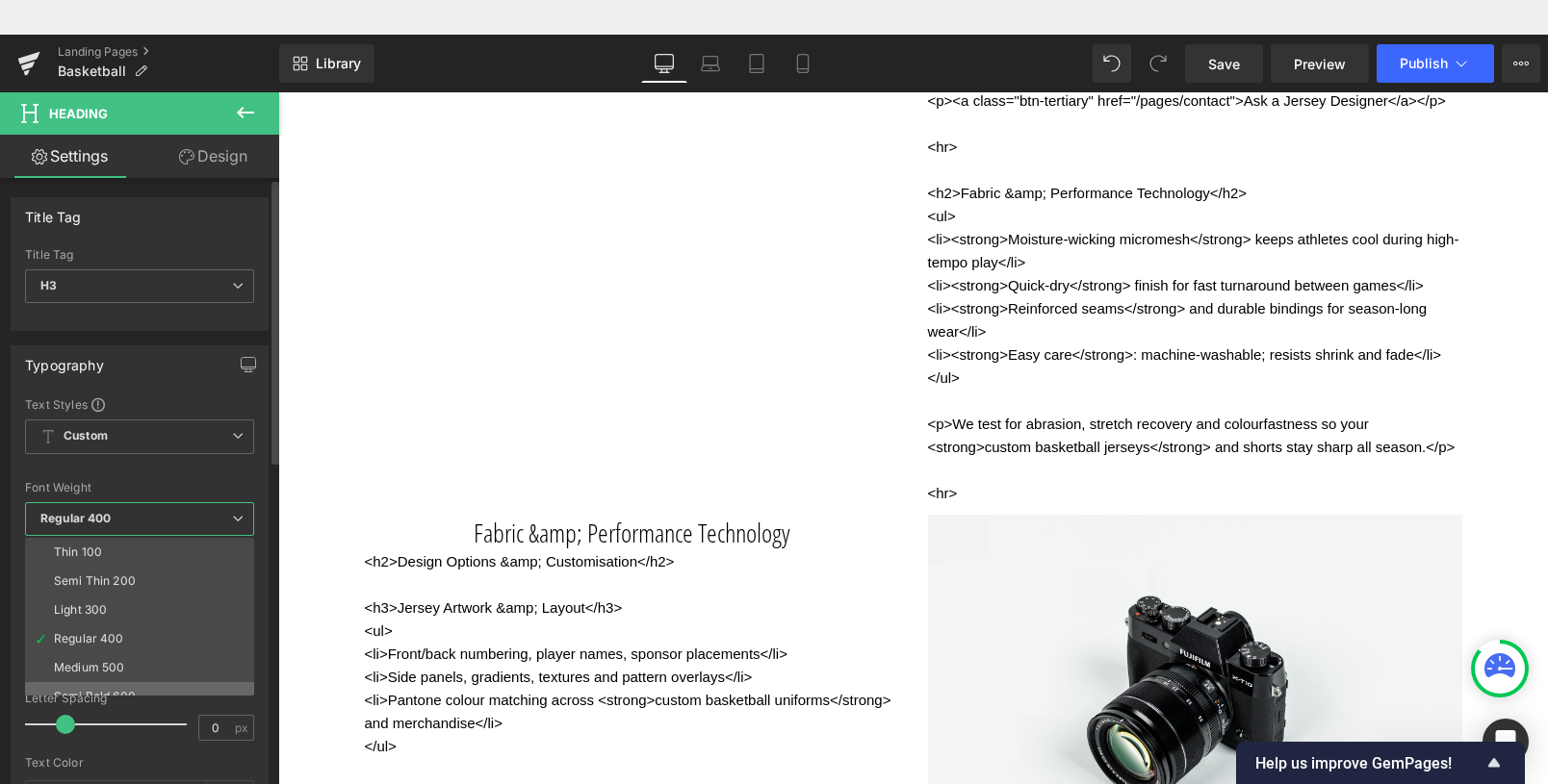
click at [108, 691] on div "Semi Bold 600" at bounding box center [94, 697] width 82 height 14
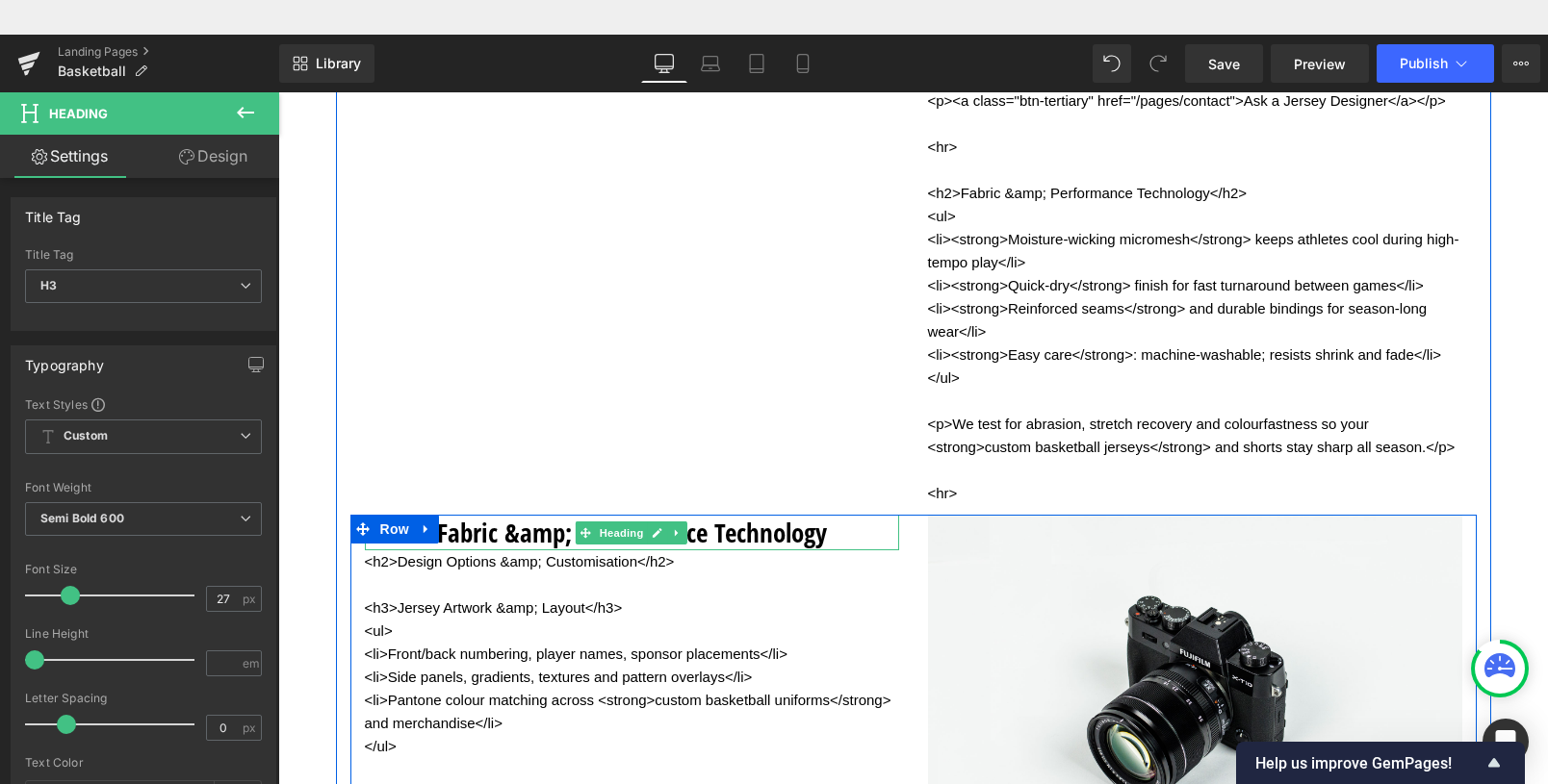
click at [564, 550] on h3 "Fabric &amp; Performance Technology" at bounding box center [632, 533] width 535 height 36
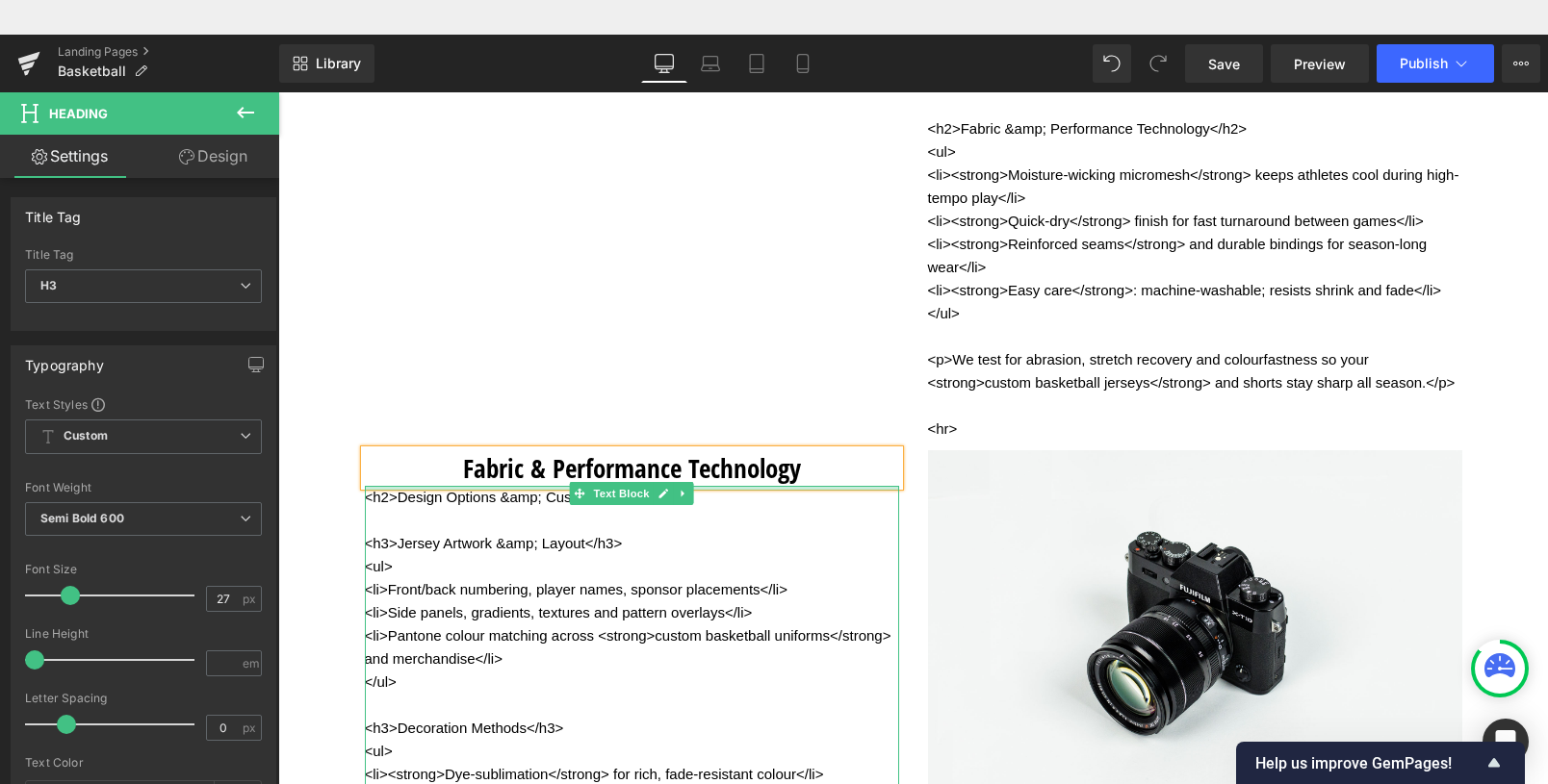
scroll to position [3599, 0]
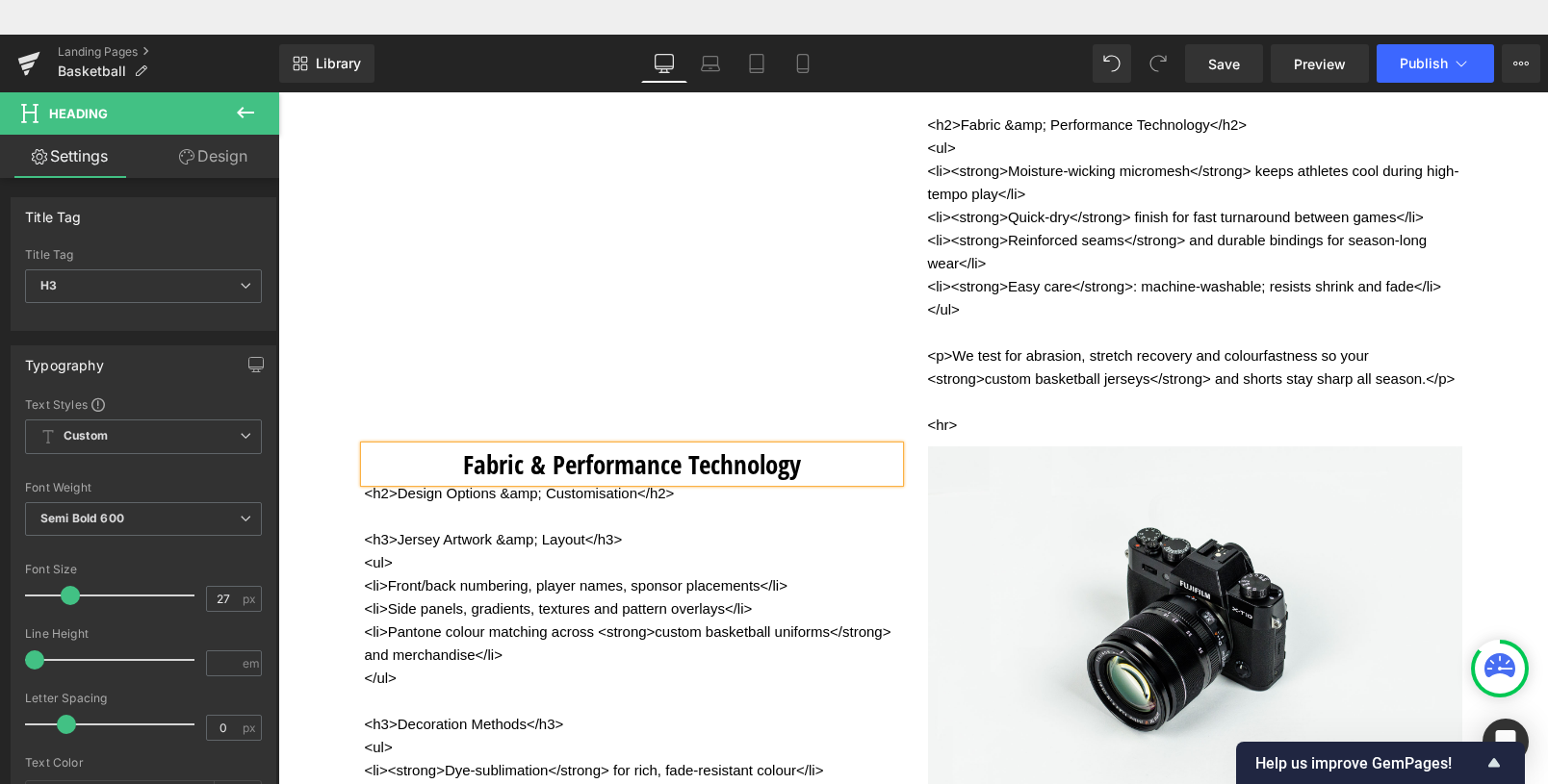
click at [435, 482] on h3 "Fabric & Performance Technology" at bounding box center [632, 465] width 535 height 36
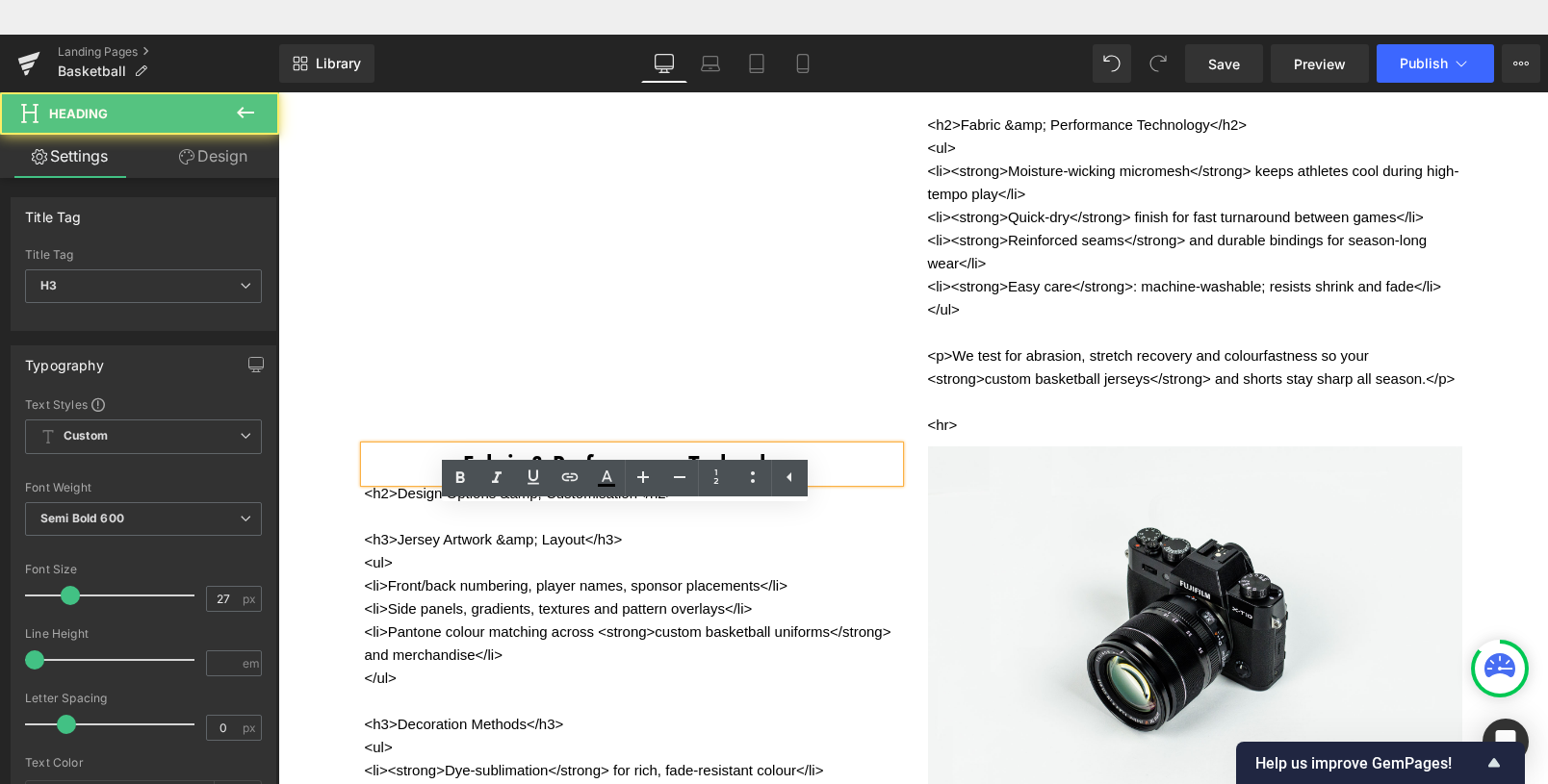
click at [850, 482] on h3 "Fabric & Performance Technology" at bounding box center [632, 465] width 535 height 36
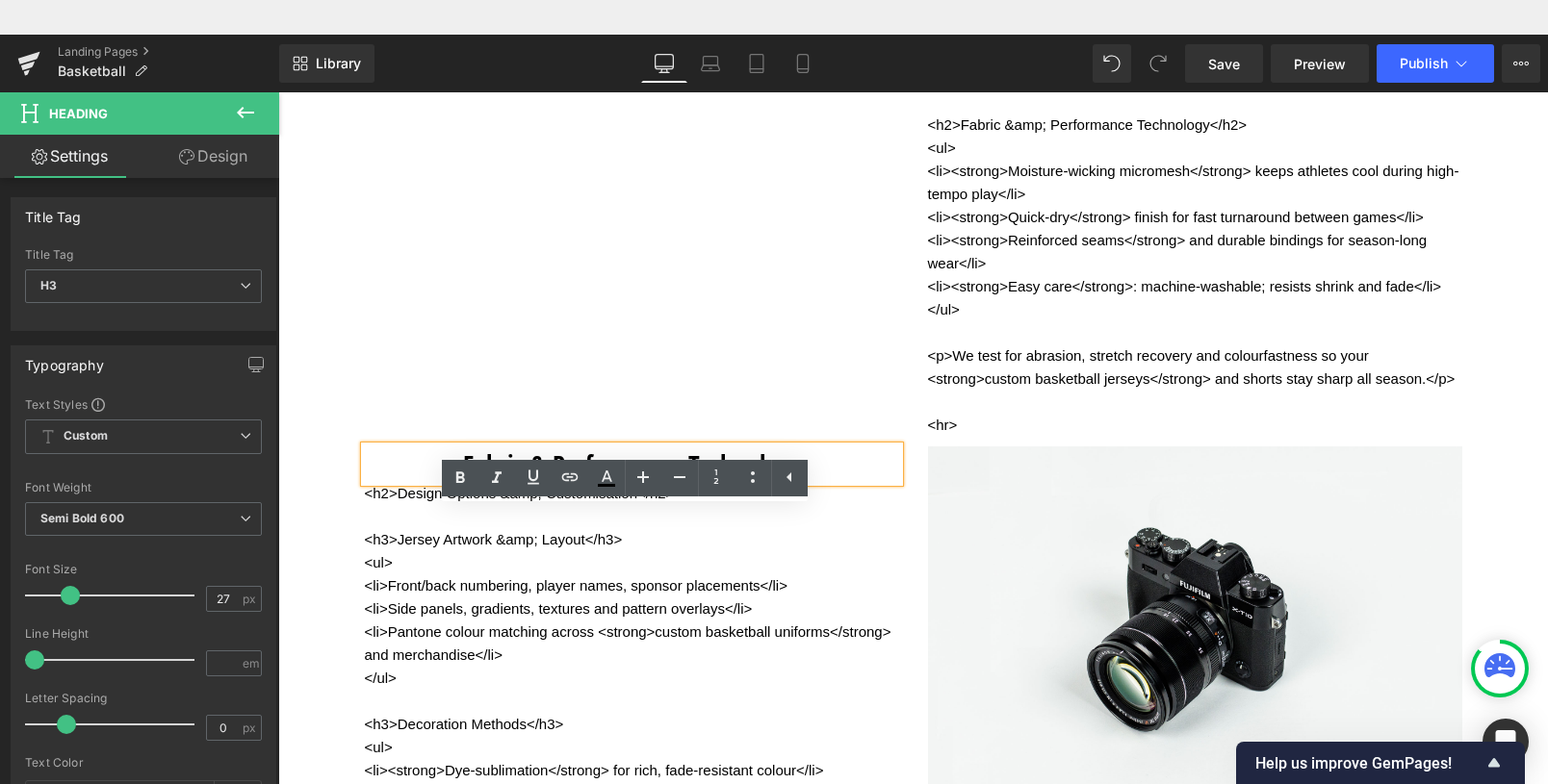
click at [373, 482] on h3 "Fabric & Performance Technology" at bounding box center [632, 465] width 535 height 36
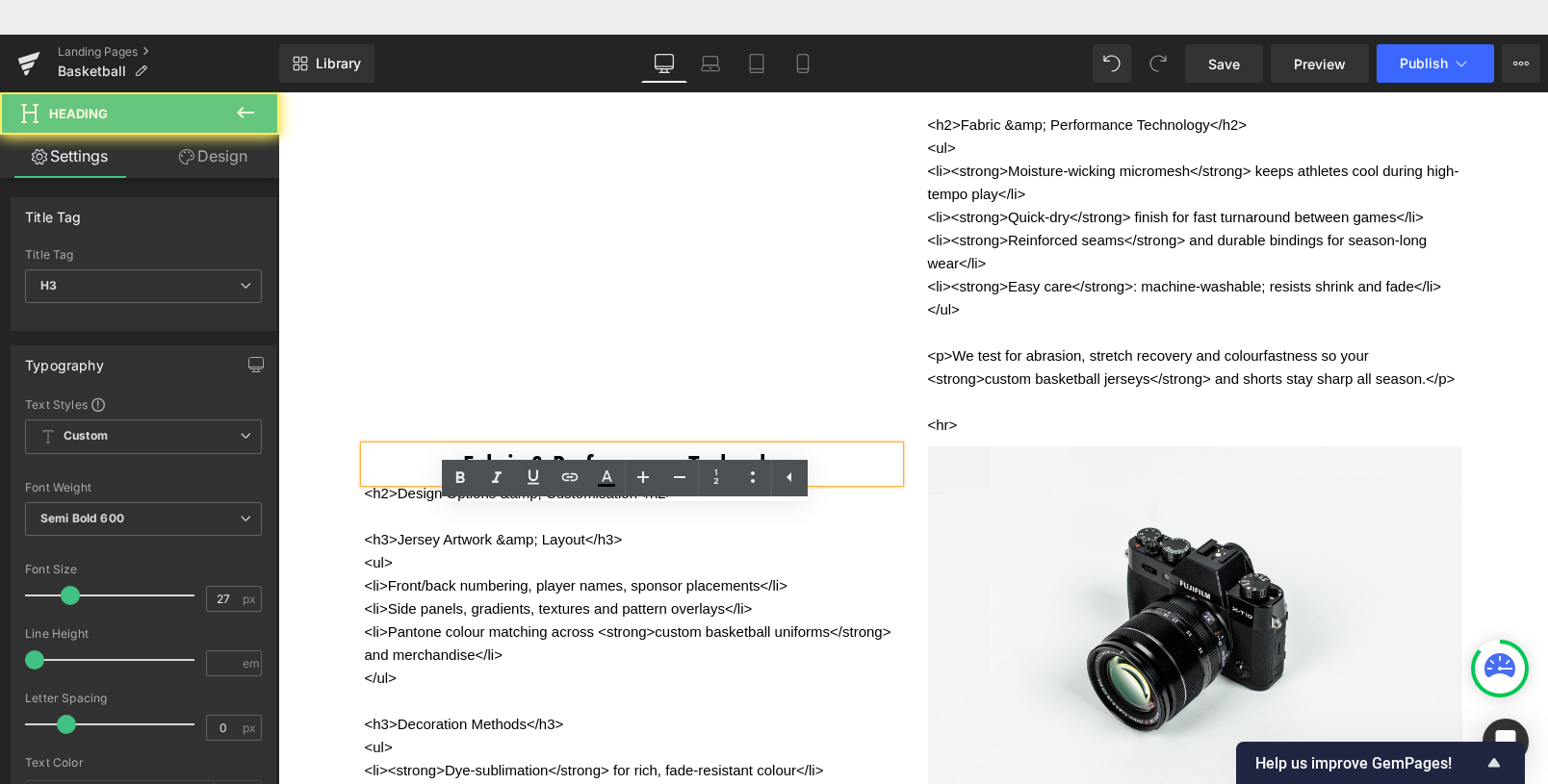
click at [369, 482] on h3 "Fabric & Performance Technology" at bounding box center [632, 465] width 535 height 36
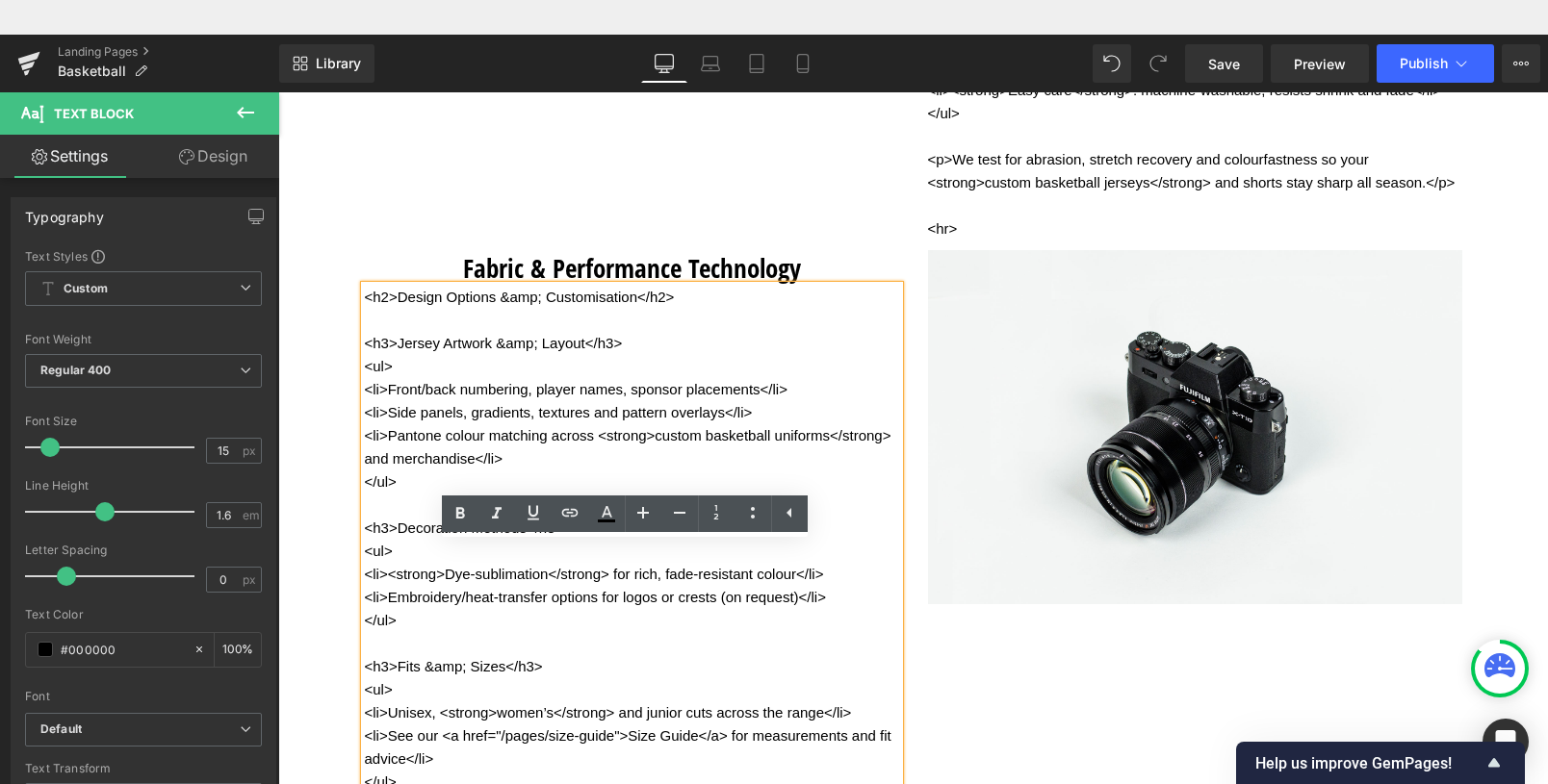
scroll to position [3939, 0]
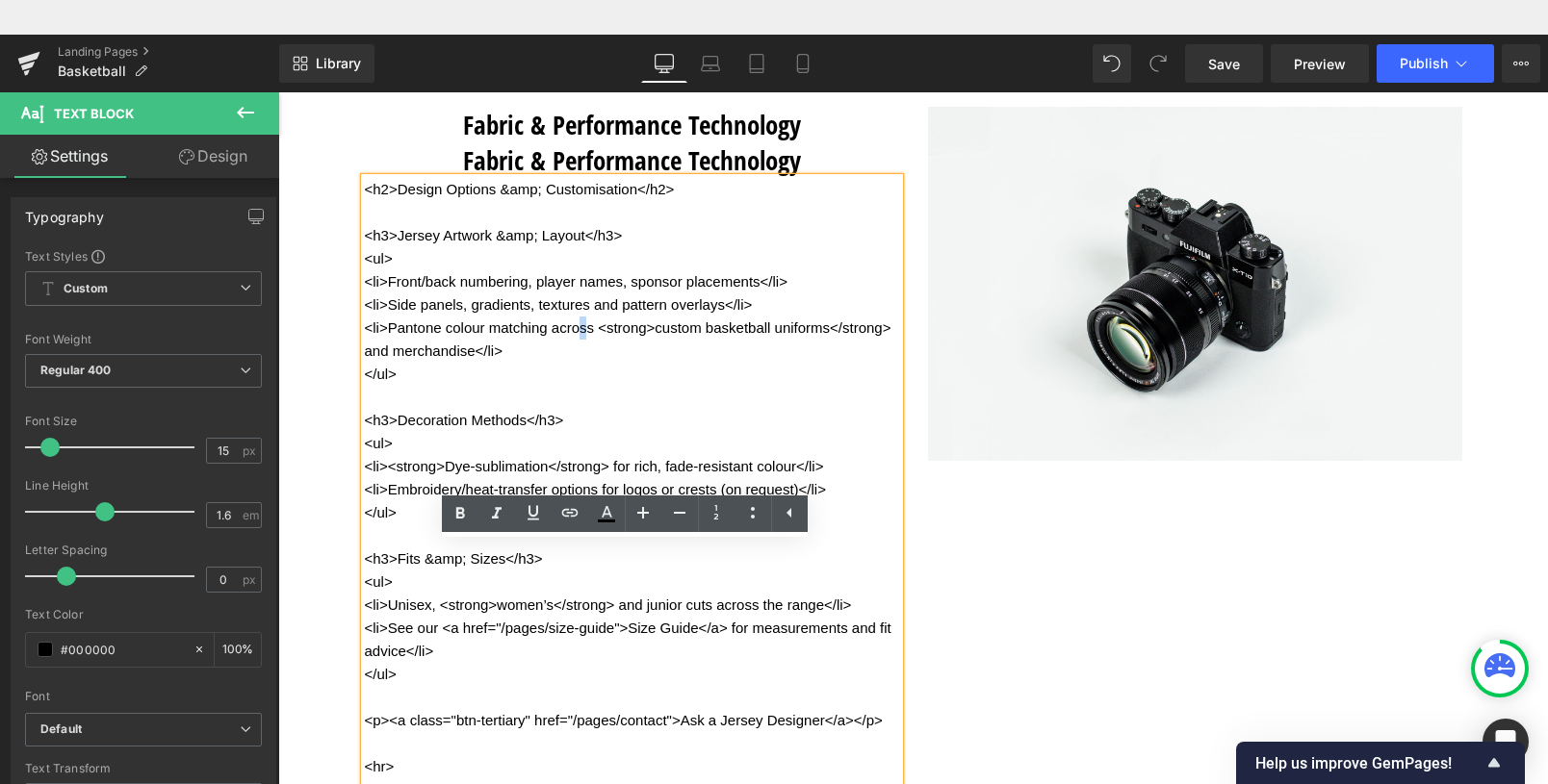
click at [575, 352] on span "<li>Pantone colour matching across <strong>custom basketball uniforms</strong> …" at bounding box center [628, 339] width 527 height 40
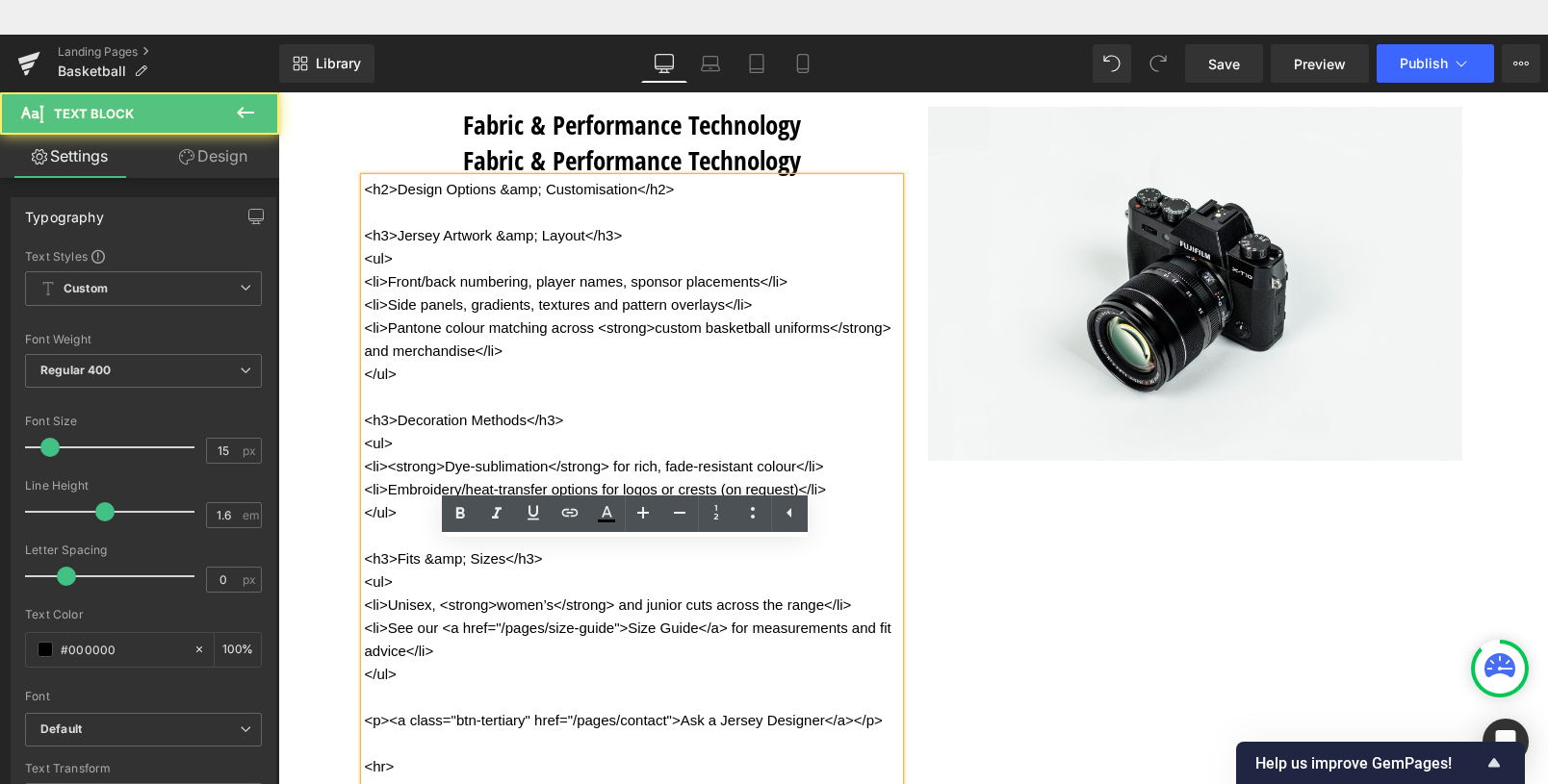
click at [641, 403] on p "<h2>Design Options &amp; Customisation</h2> <h3>Jersey Artwork &amp; Layout</h3…" at bounding box center [632, 594] width 535 height 832
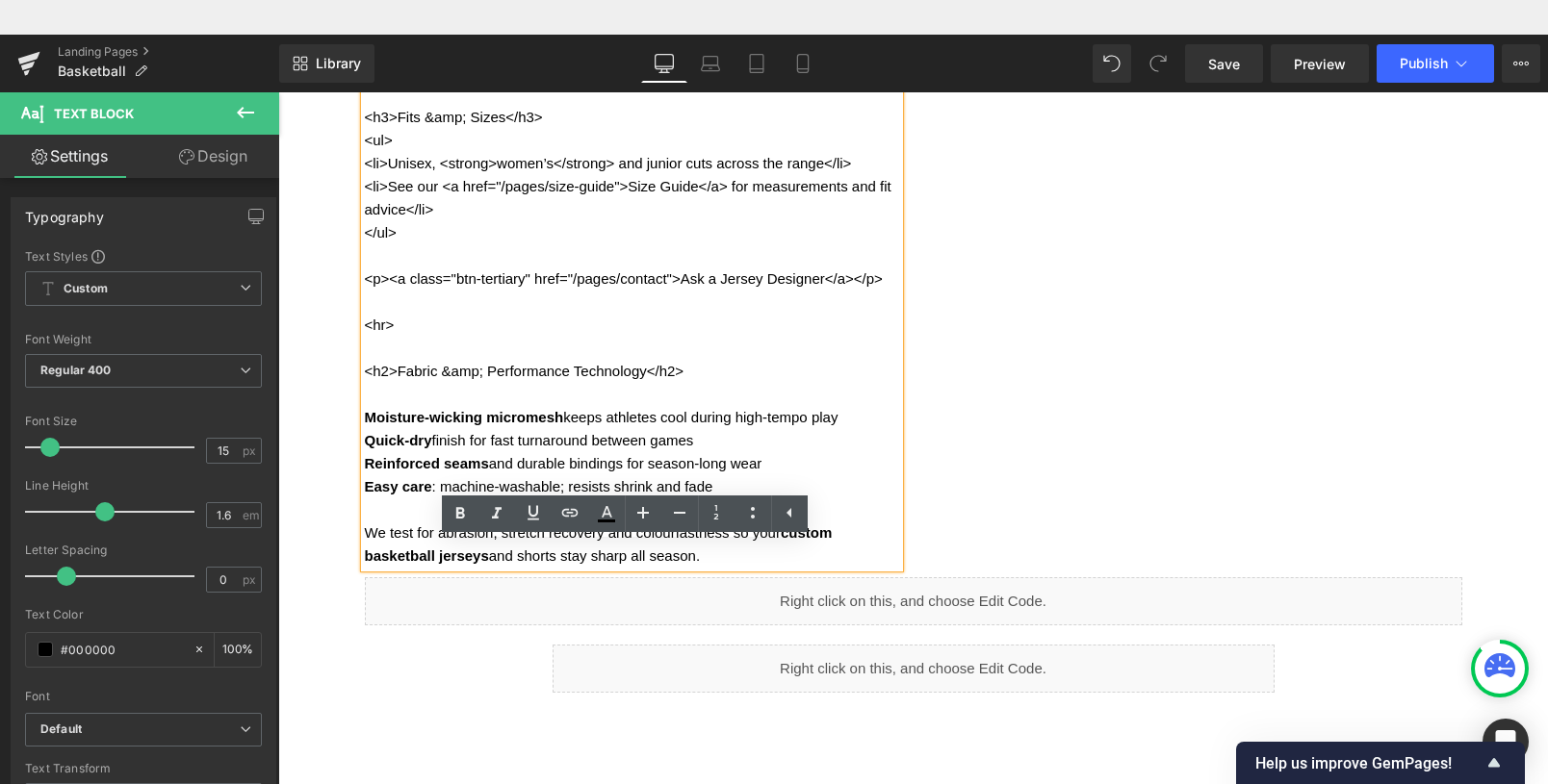
scroll to position [4806, 0]
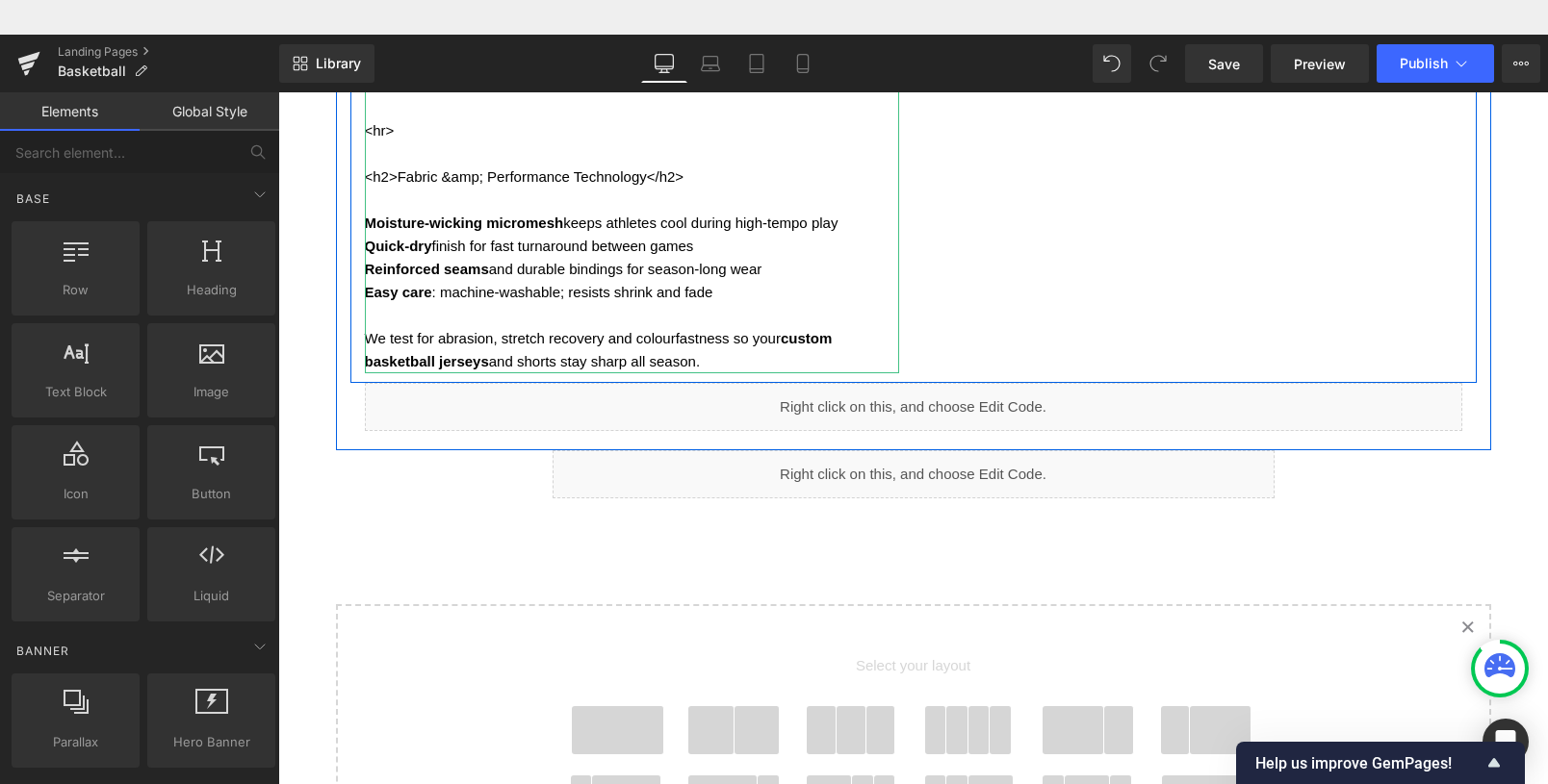
scroll to position [4098, 0]
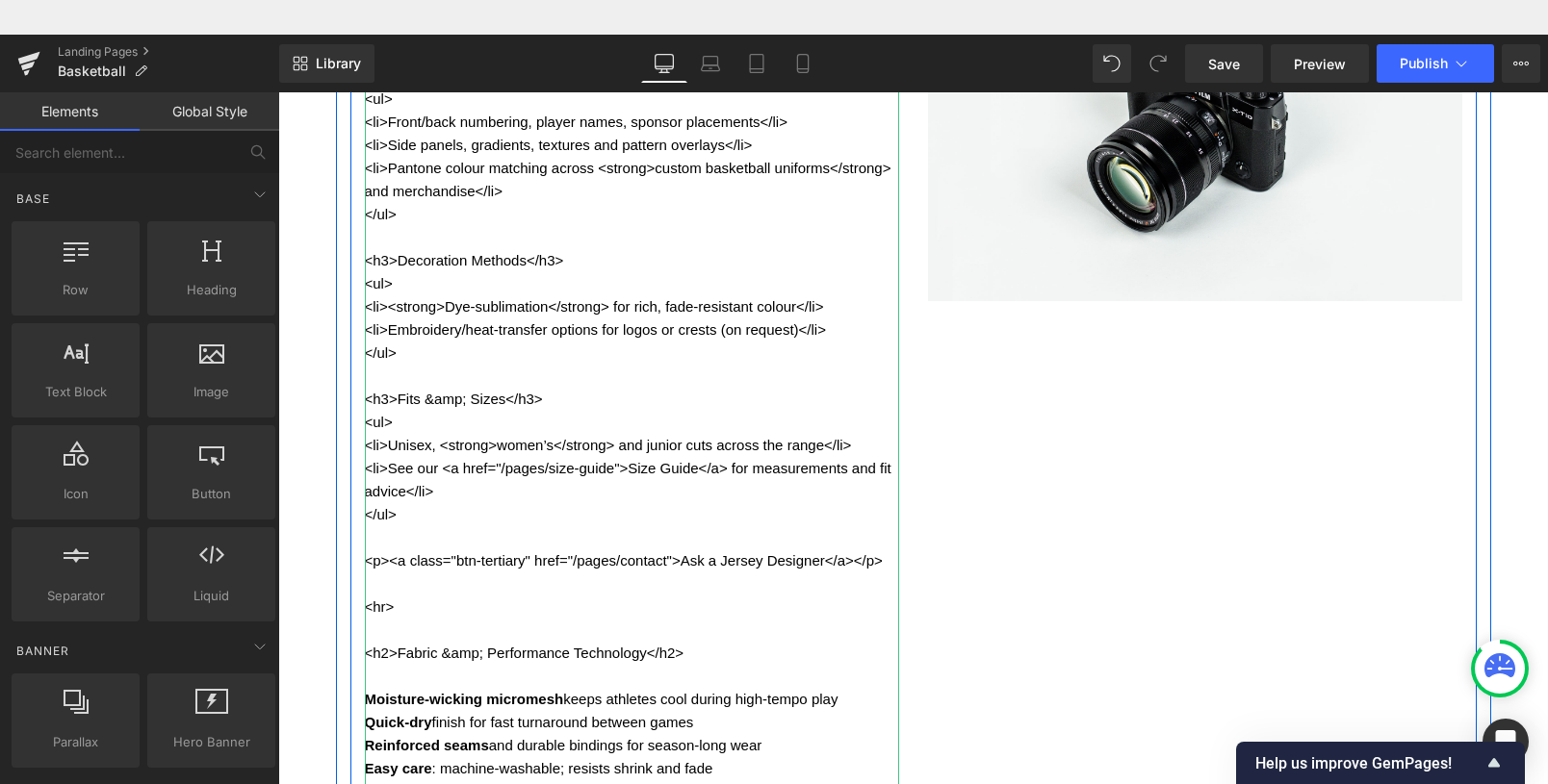
click at [585, 436] on p "<h2>Design Options &amp; Customisation</h2> <h3>Jersey Artwork &amp; Layout</h3…" at bounding box center [632, 434] width 535 height 832
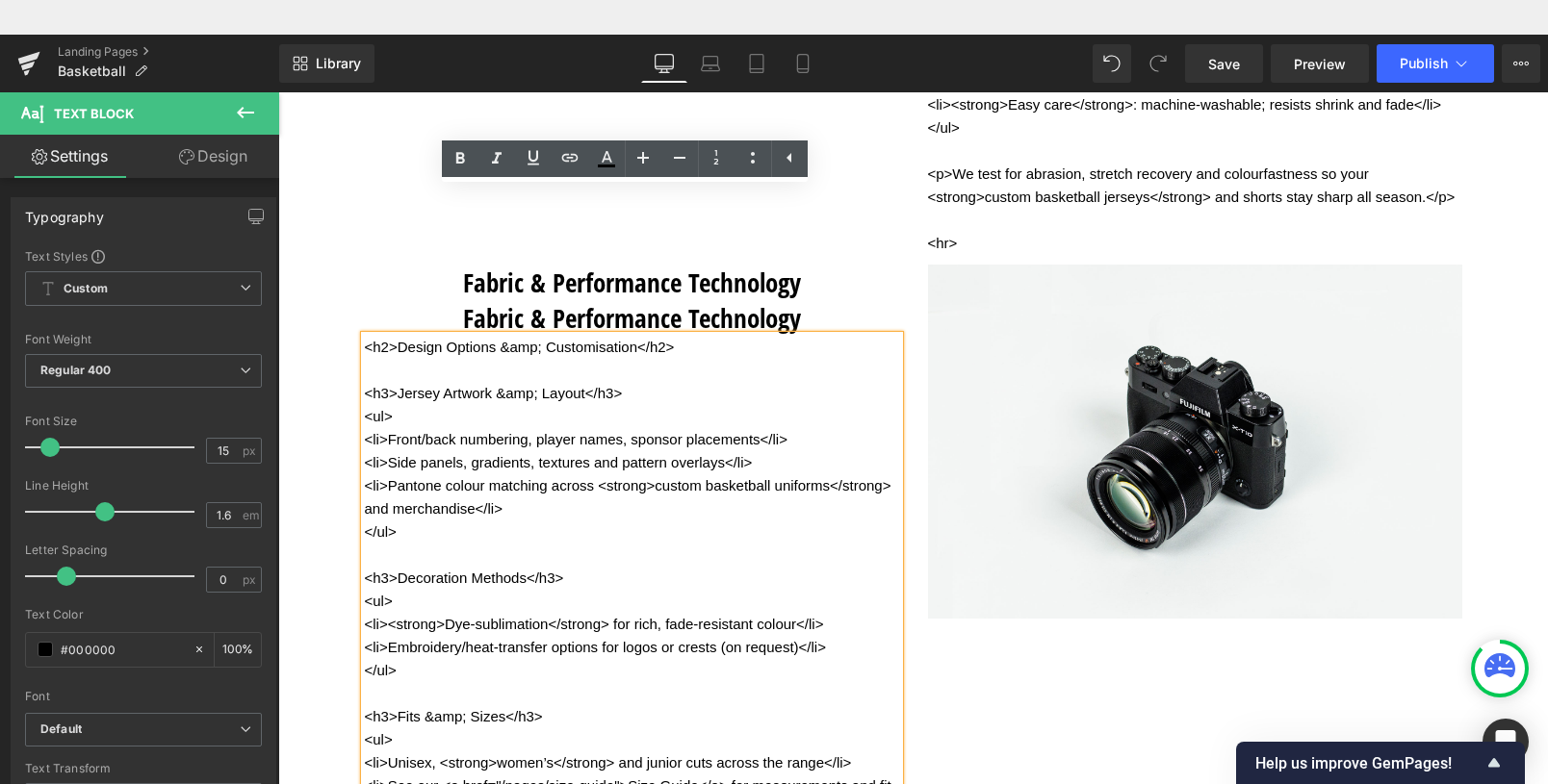
scroll to position [3782, 0]
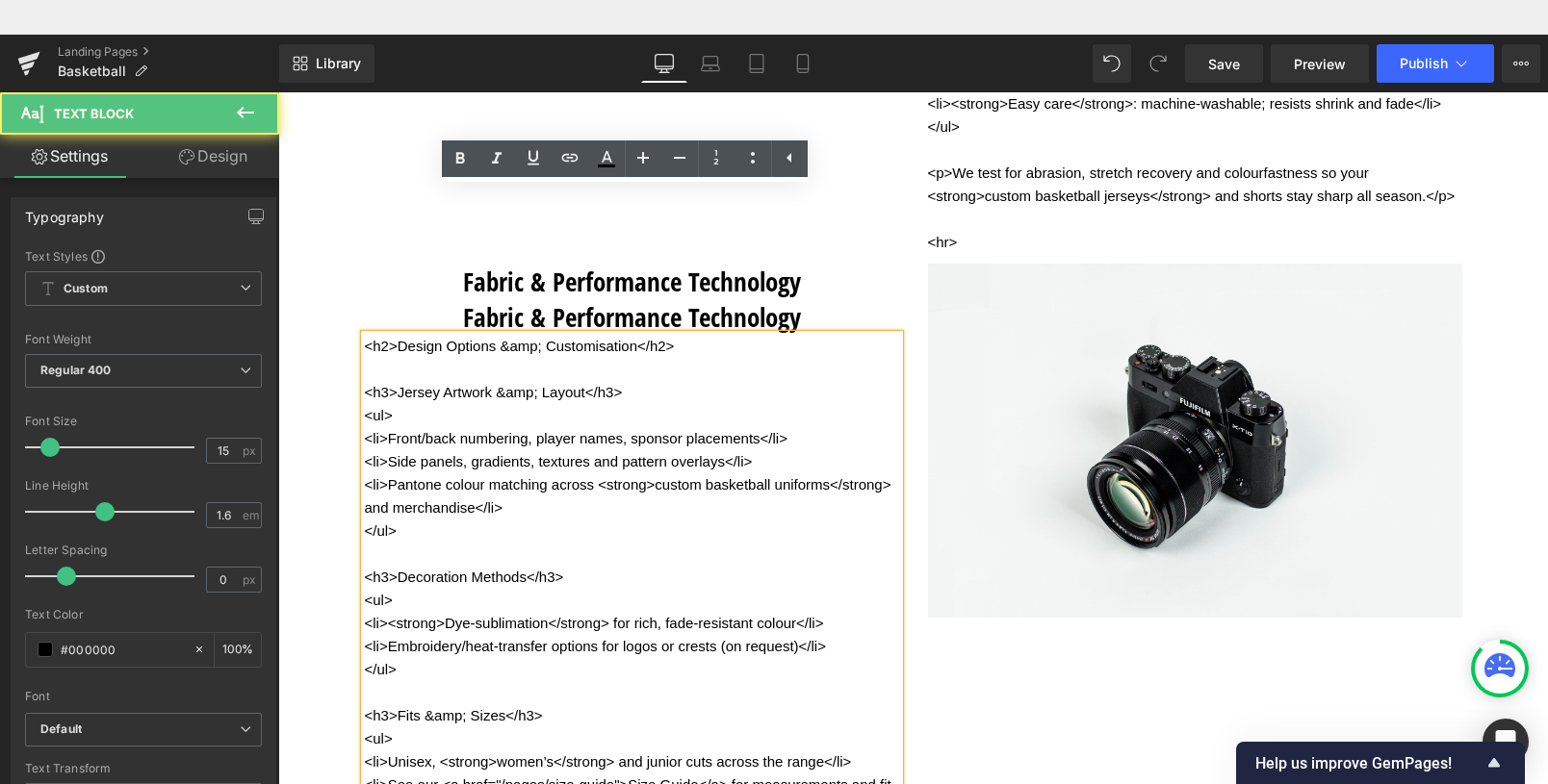
drag, startPoint x: 586, startPoint y: 383, endPoint x: 595, endPoint y: 358, distance: 26.6
click at [595, 358] on div "<h2>Design Options &amp; Customisation</h2> <h3>Jersey Artwork &amp; Layout</h3…" at bounding box center [632, 751] width 535 height 832
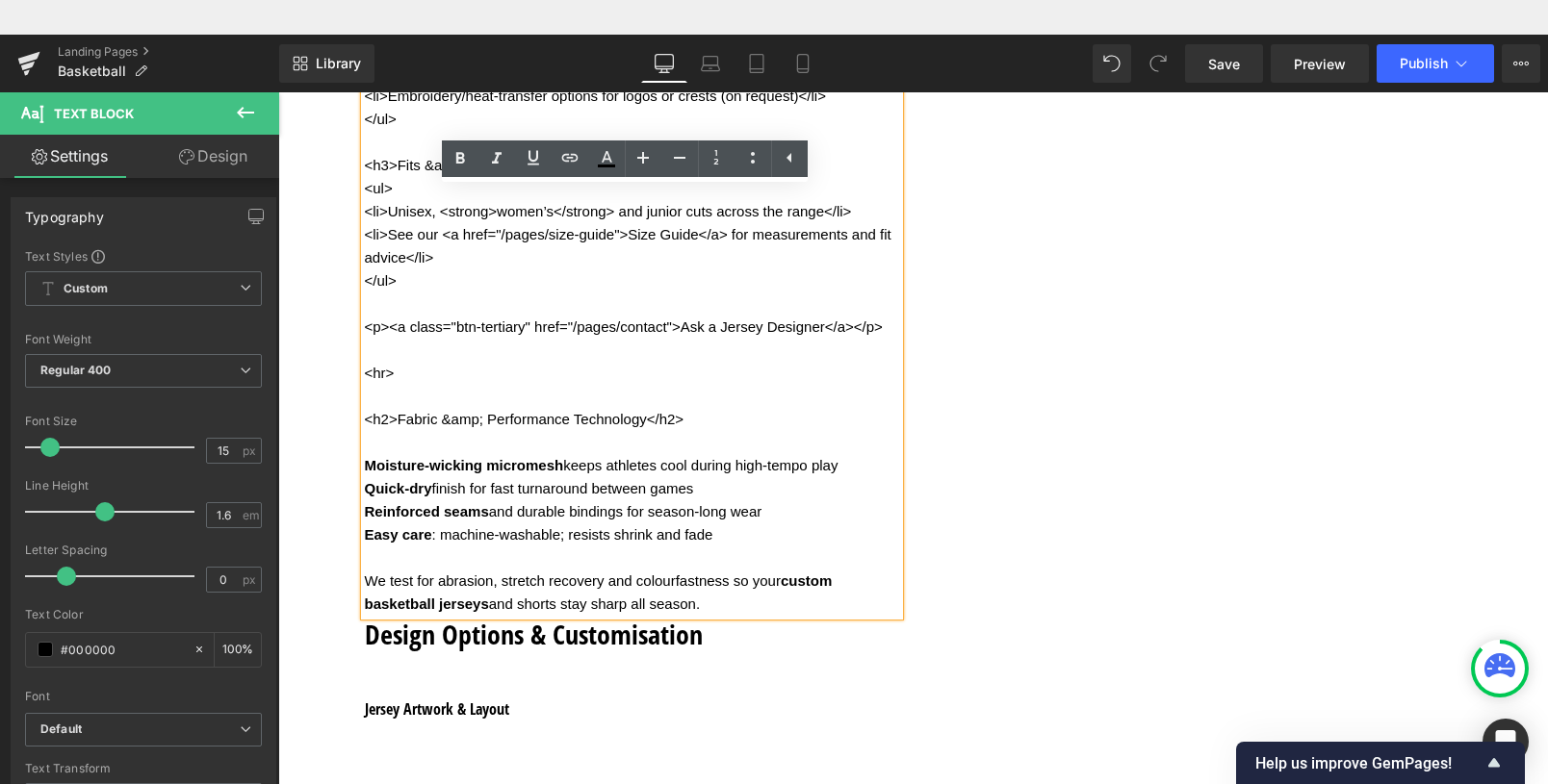
scroll to position [4349, 0]
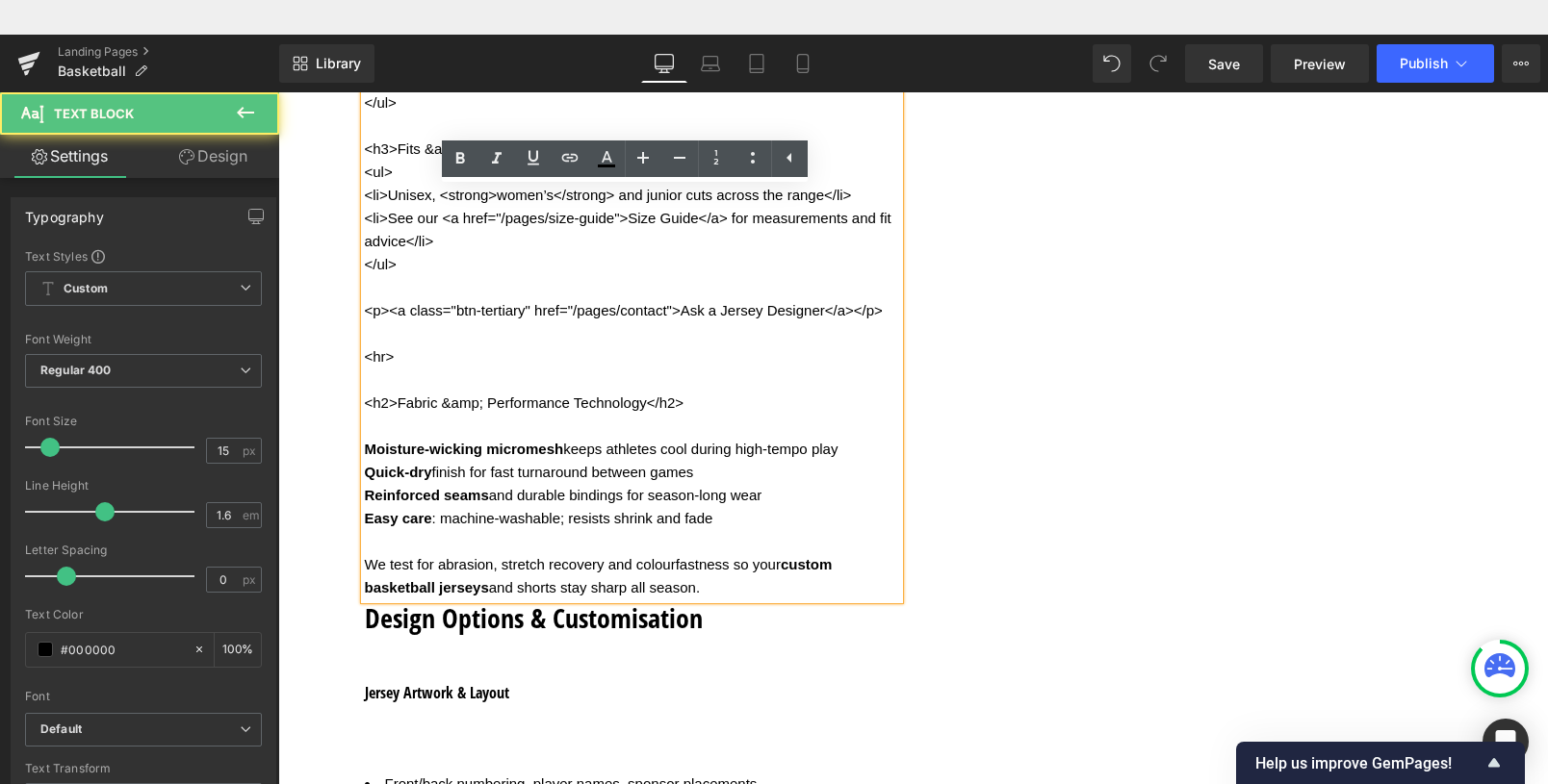
click at [686, 434] on p "<h2>Design Options &amp; Customisation</h2> <h3>Jersey Artwork &amp; Layout</h3…" at bounding box center [632, 184] width 535 height 832
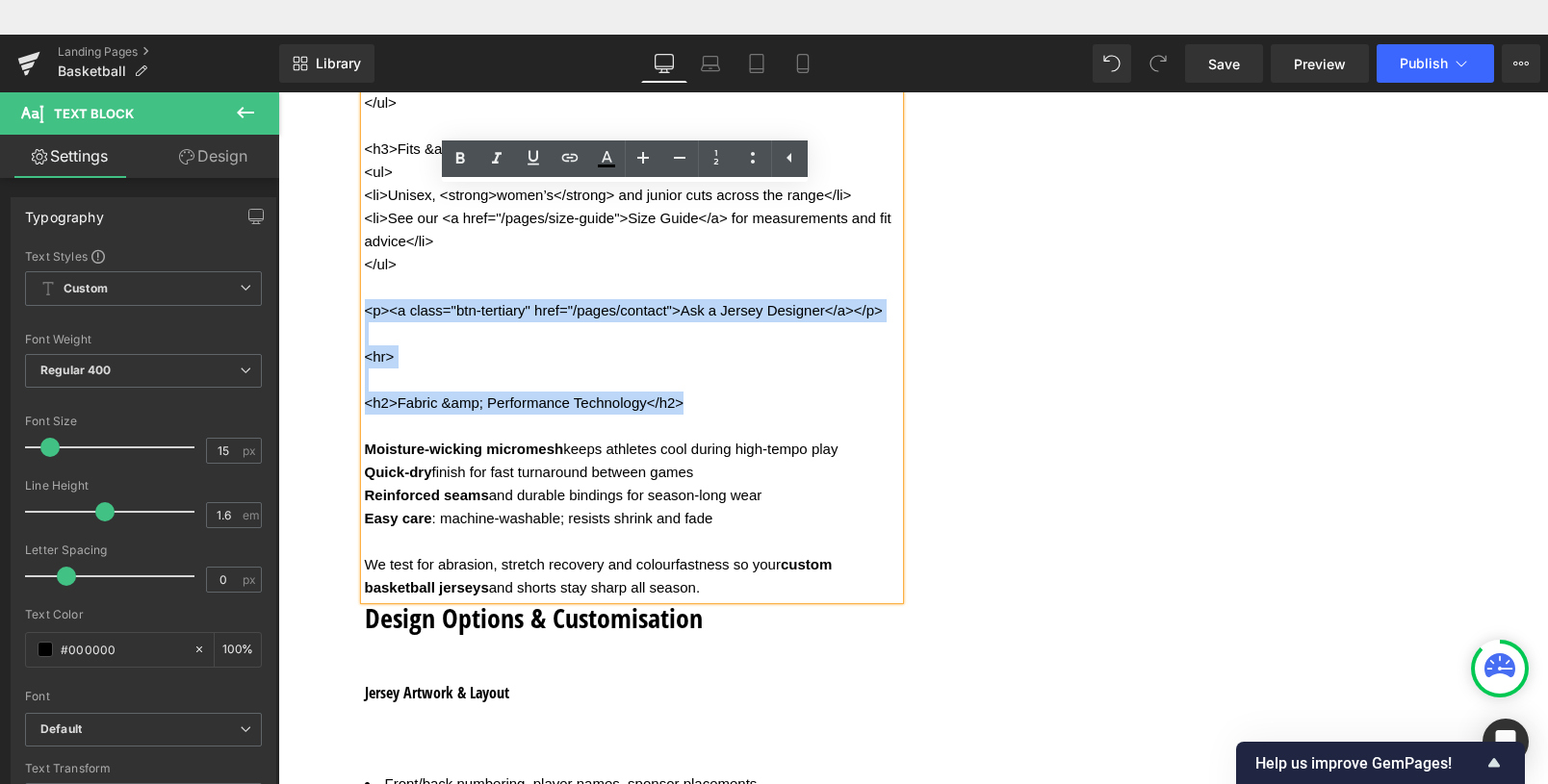
drag, startPoint x: 686, startPoint y: 434, endPoint x: 333, endPoint y: 344, distance: 364.3
click at [336, 344] on div "Separator Design your Basketball Jersey here Heading Basketball Uniform Design …" at bounding box center [914, 293] width 1155 height 3383
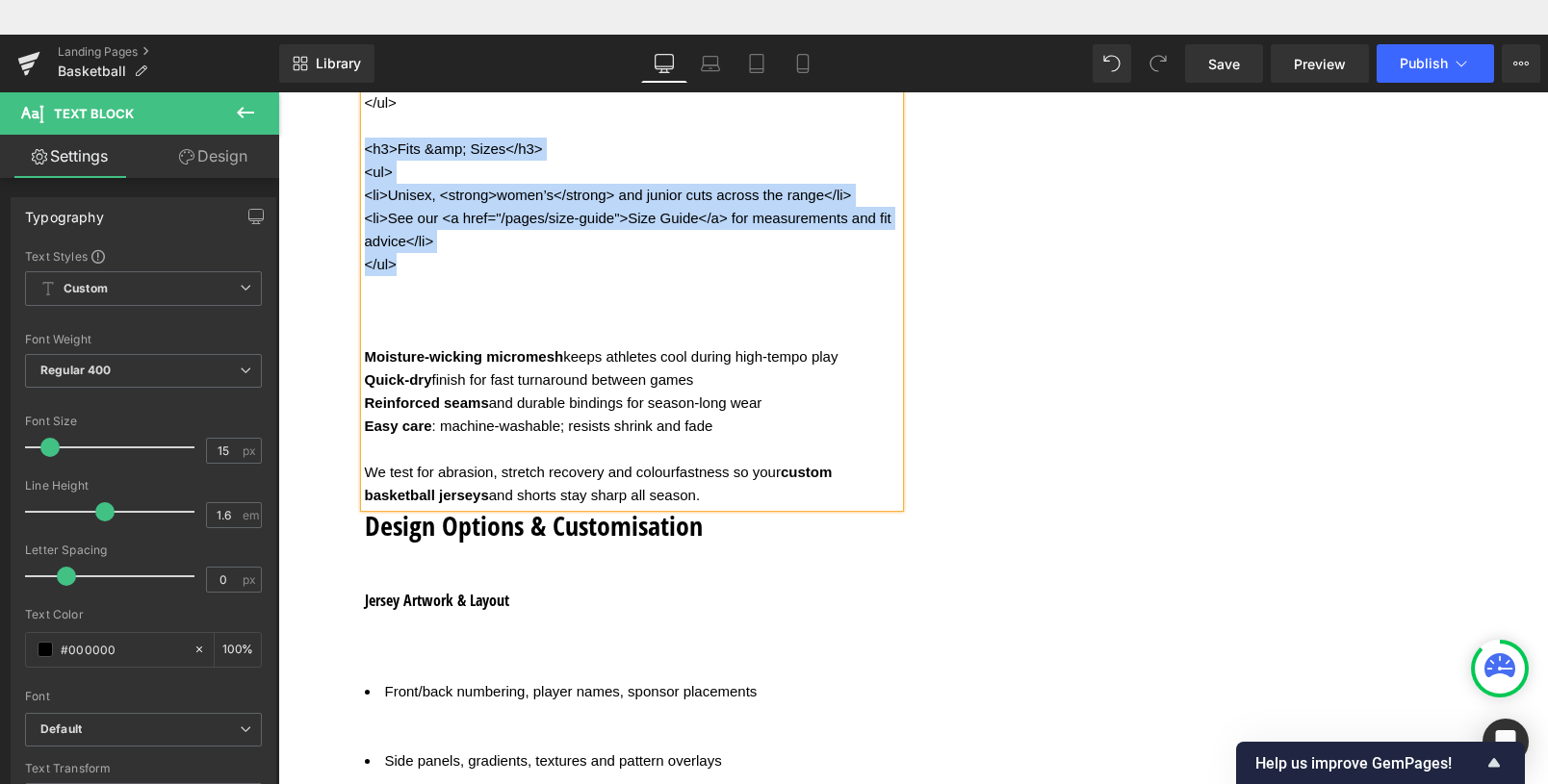
drag, startPoint x: 399, startPoint y: 290, endPoint x: 361, endPoint y: 178, distance: 118.3
click at [365, 178] on p "<h2>Design Options &amp; Customisation</h2> <h3>Jersey Artwork &amp; Layout</h3…" at bounding box center [632, 137] width 535 height 739
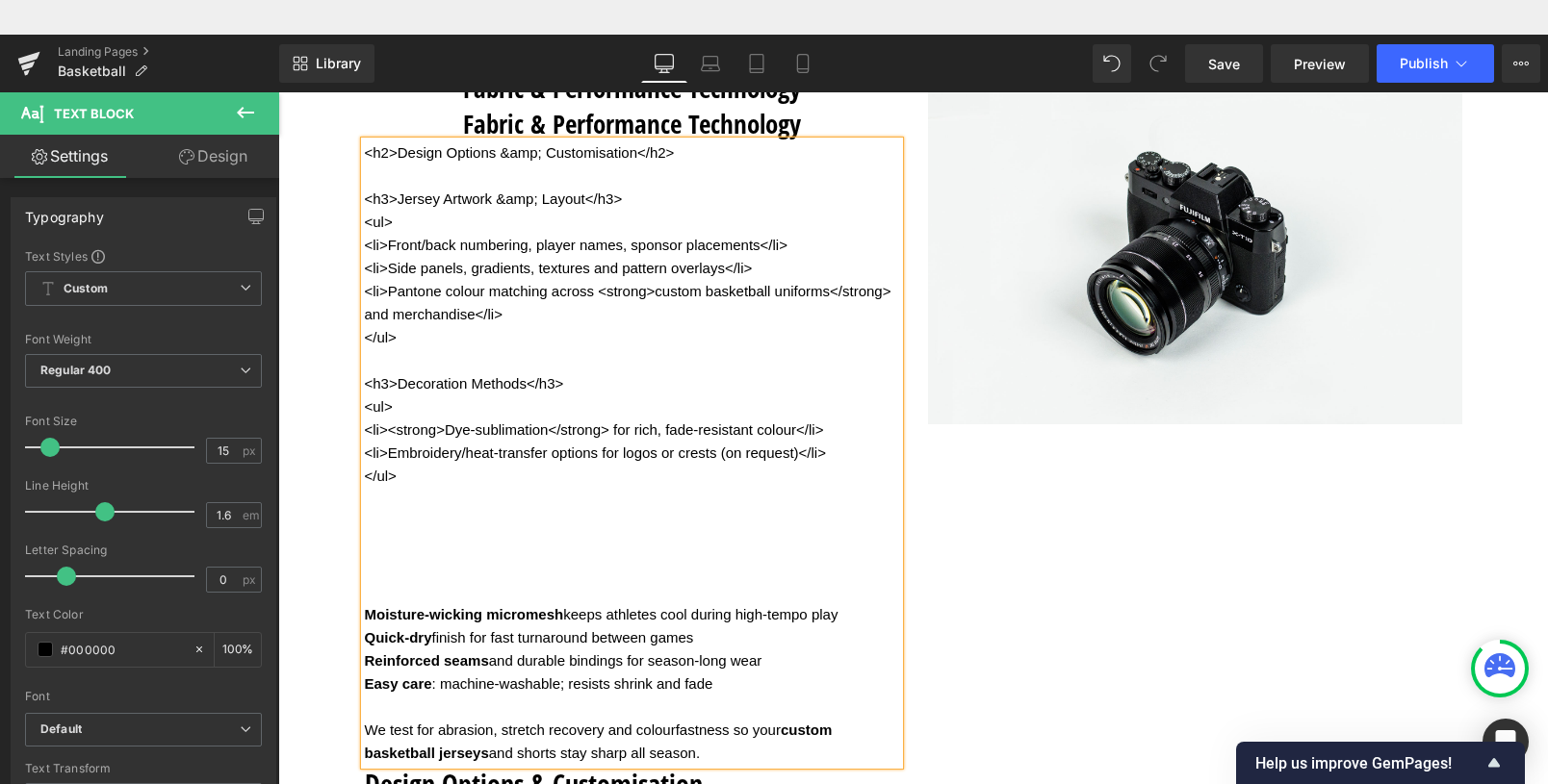
scroll to position [3894, 0]
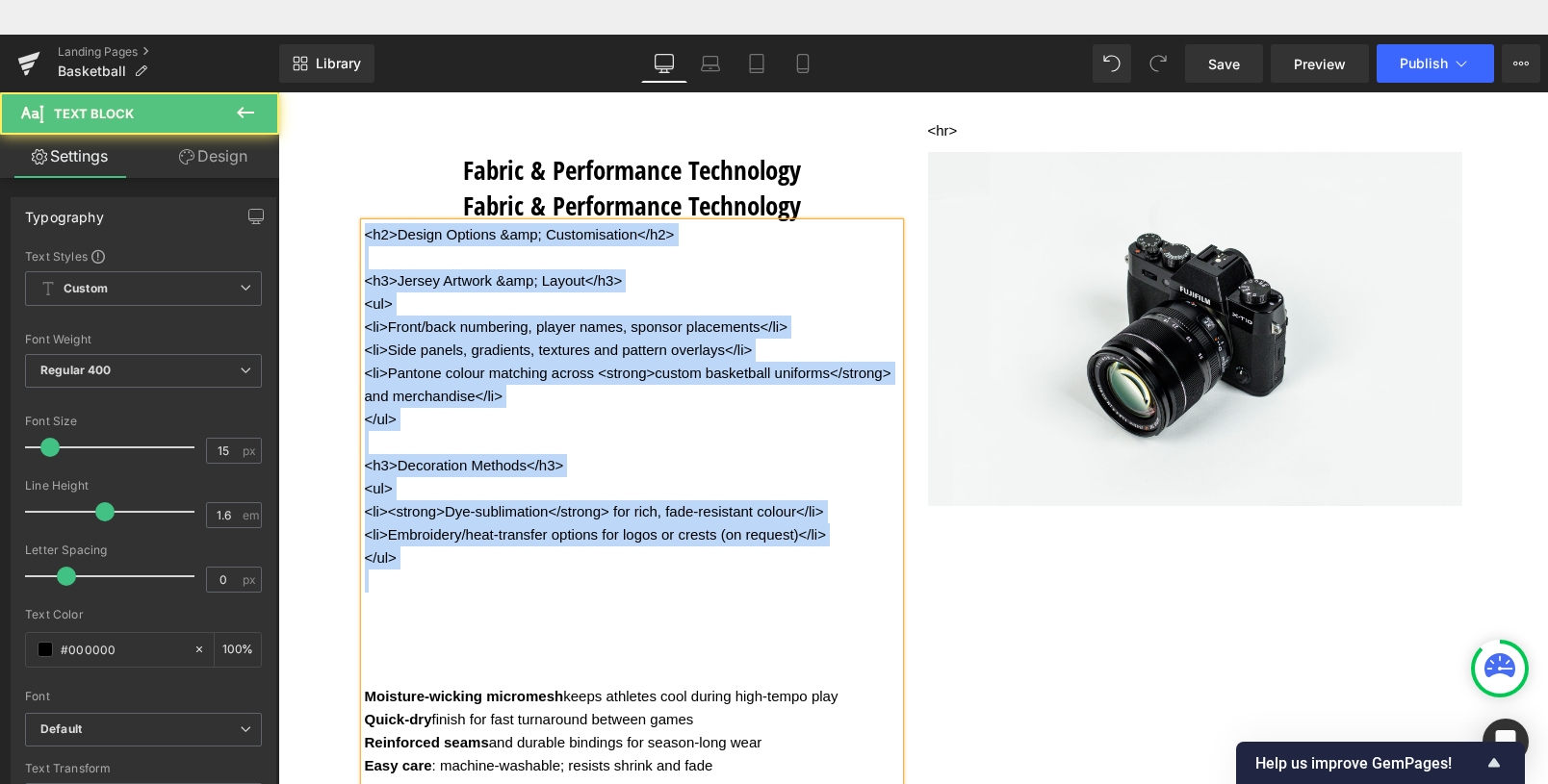
click at [365, 243] on span "<h2>Design Options &amp; Customisation</h2>" at bounding box center [520, 234] width 310 height 17
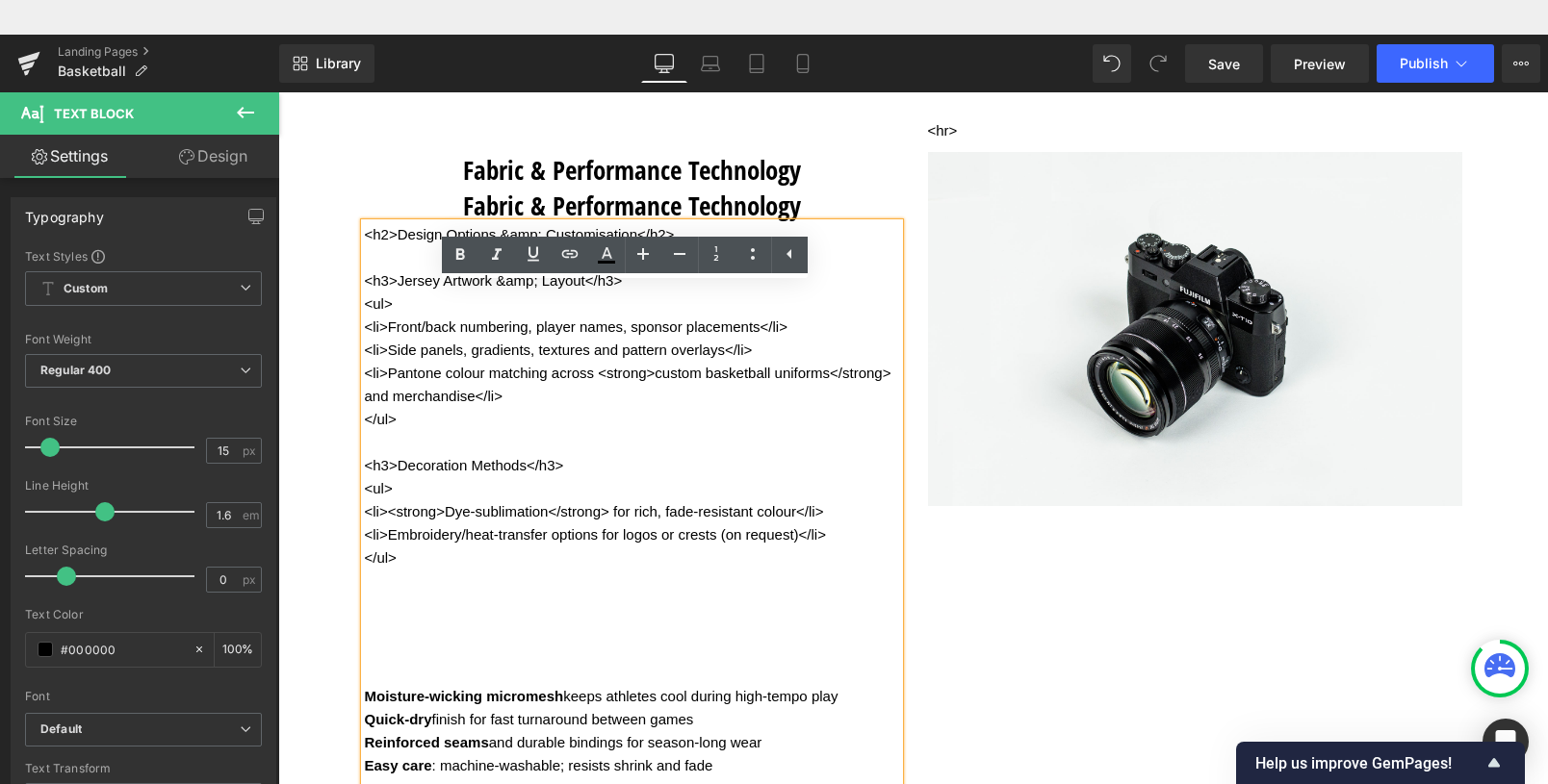
scroll to position [3524, 0]
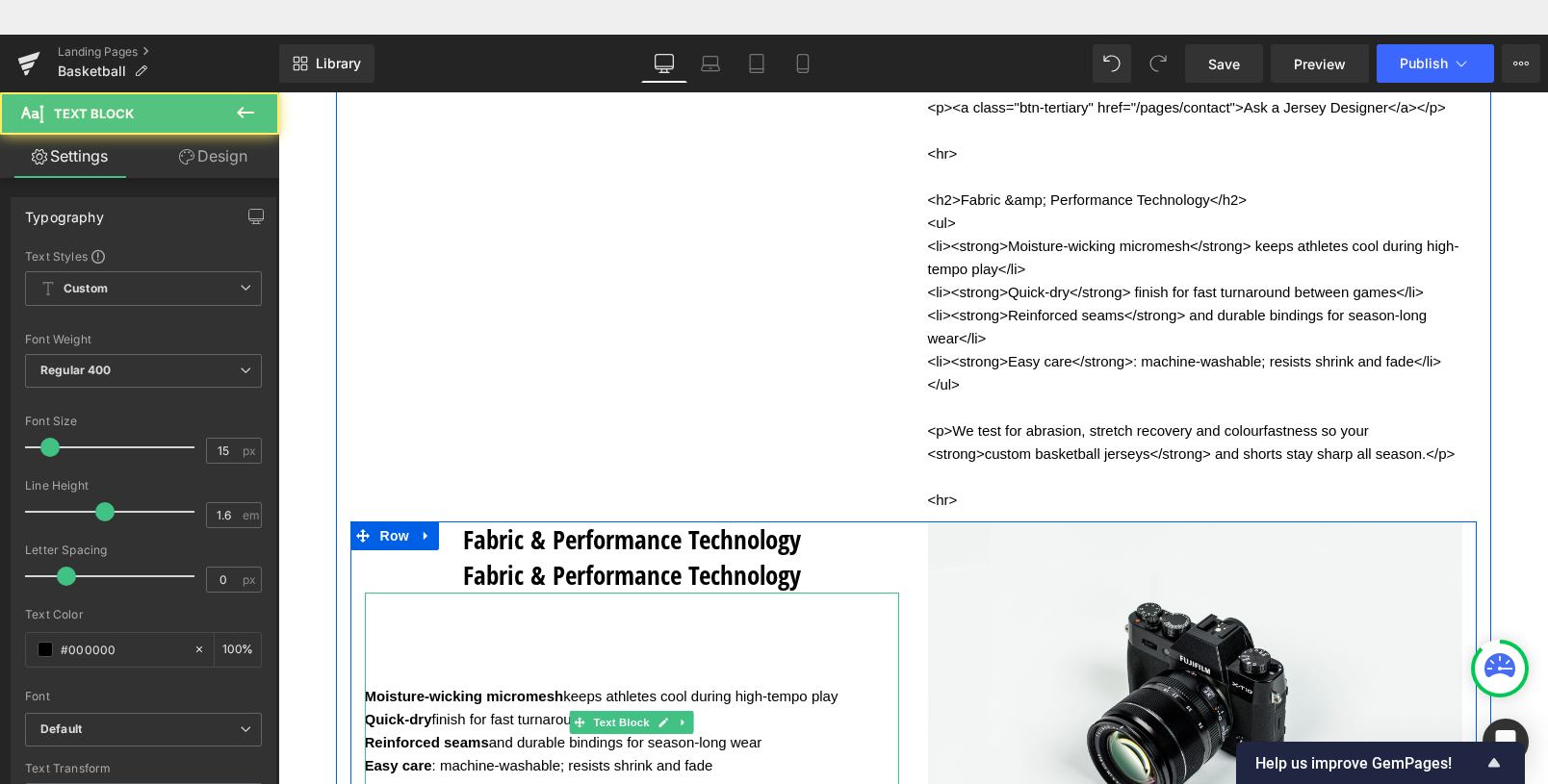
click at [376, 703] on p "Moisture-wicking micromesh keeps athletes cool during high-tempo play Quick-dry…" at bounding box center [632, 720] width 535 height 254
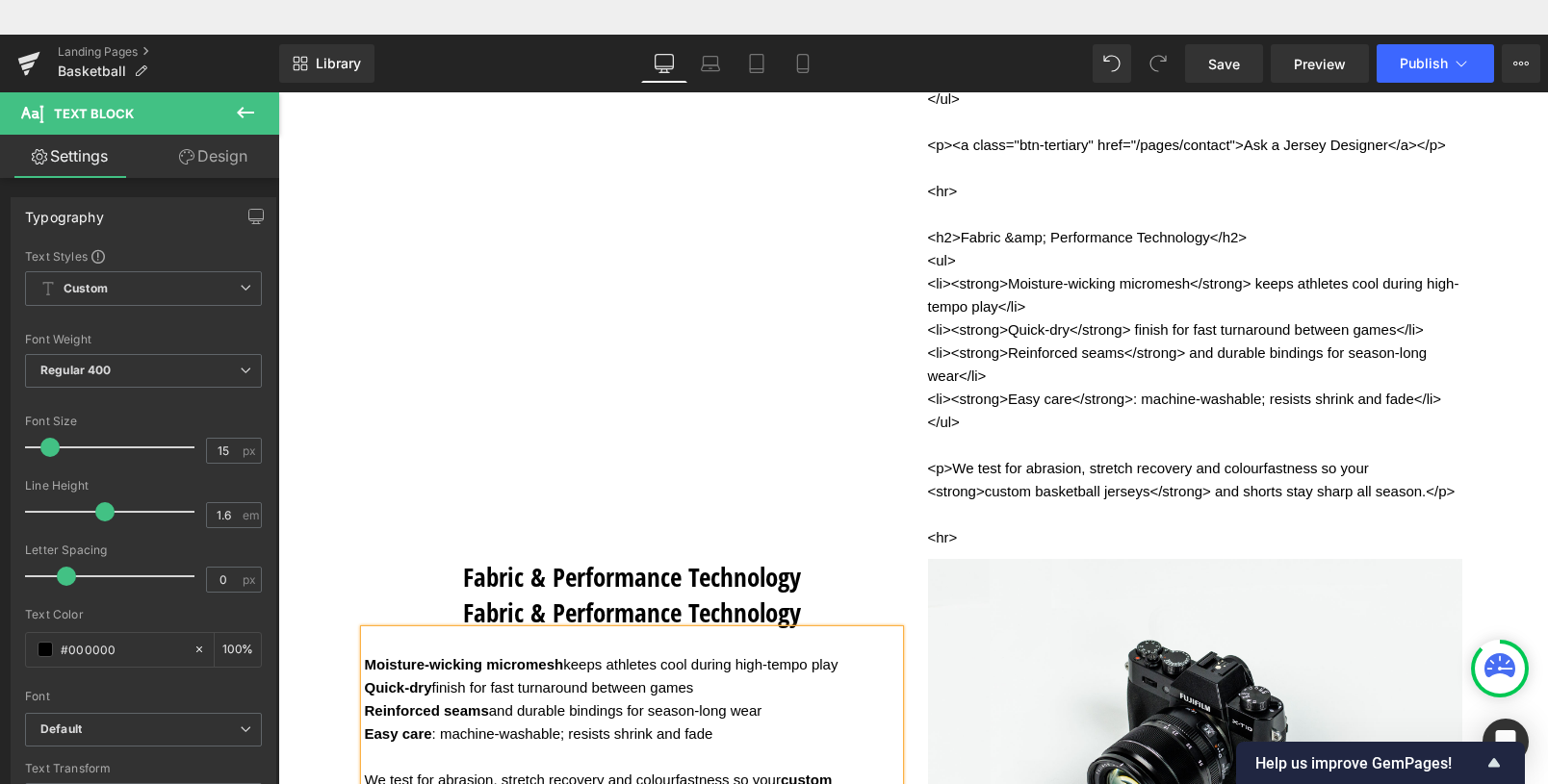
scroll to position [3786, 0]
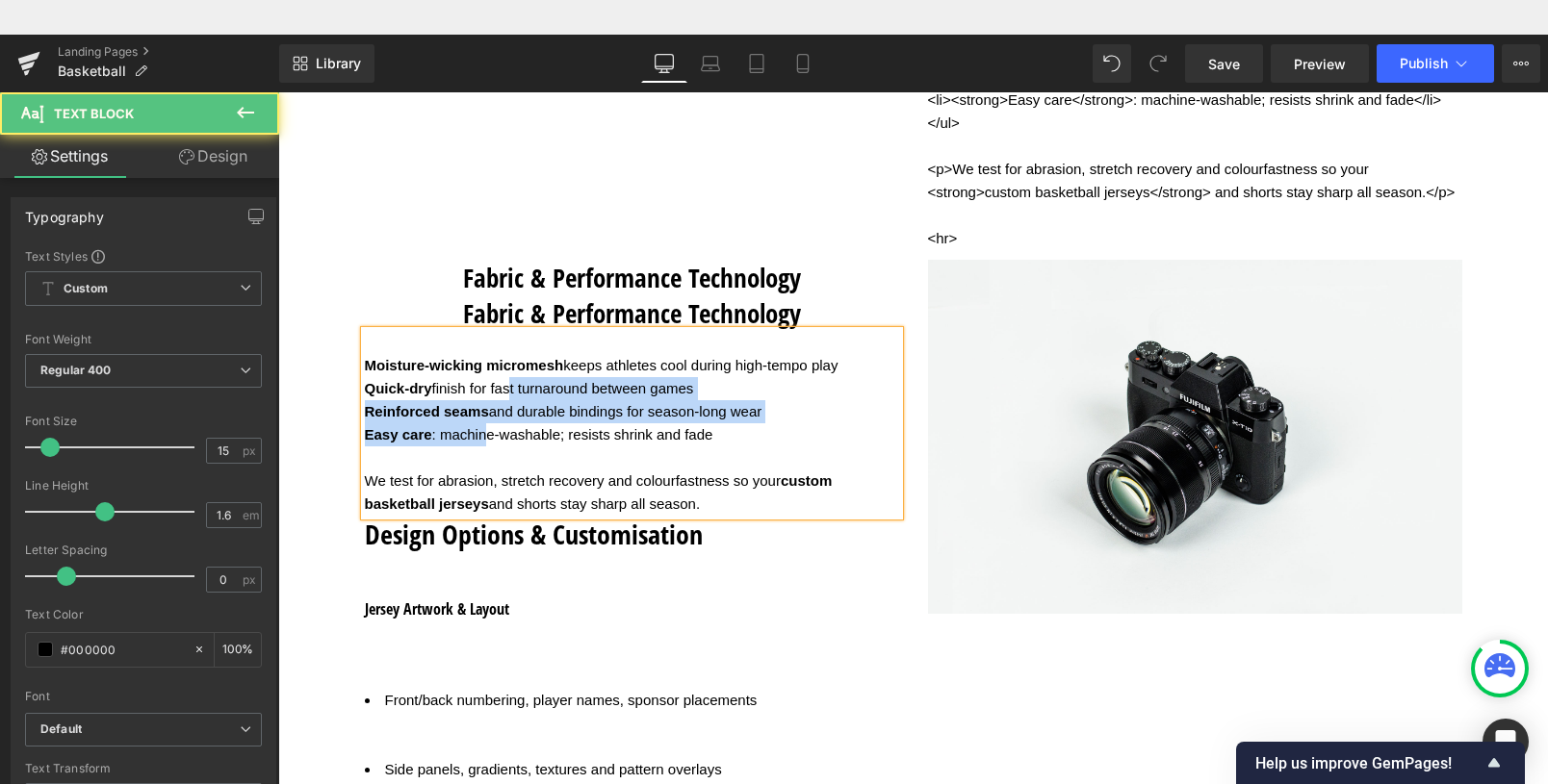
drag, startPoint x: 479, startPoint y: 475, endPoint x: 500, endPoint y: 411, distance: 67.4
click at [500, 418] on p "Moisture-wicking micromesh keeps athletes cool during high-tempo play Quick-dry…" at bounding box center [632, 435] width 535 height 162
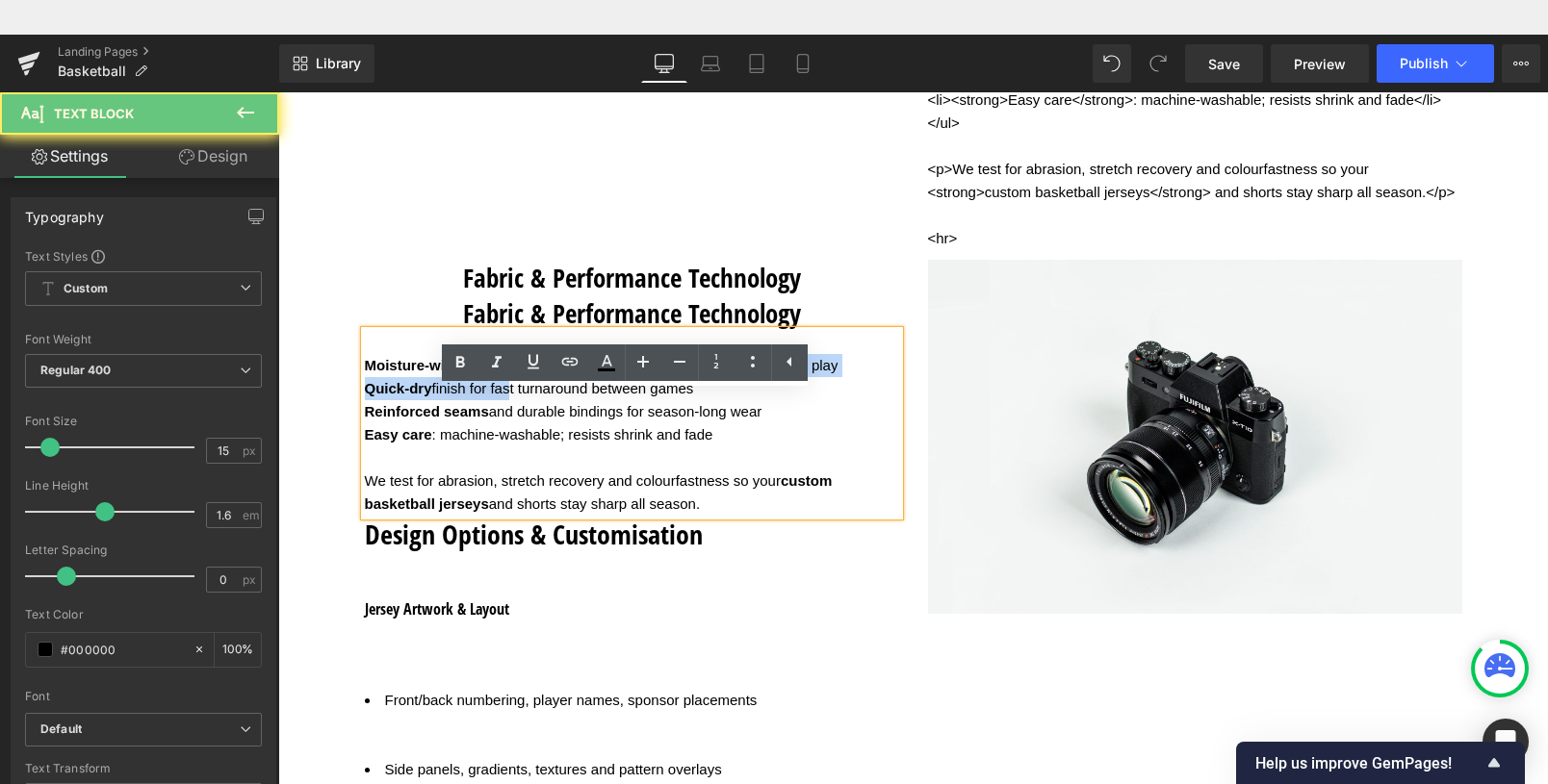
click at [500, 405] on p "Moisture-wicking micromesh keeps athletes cool during high-tempo play Quick-dry…" at bounding box center [632, 435] width 535 height 162
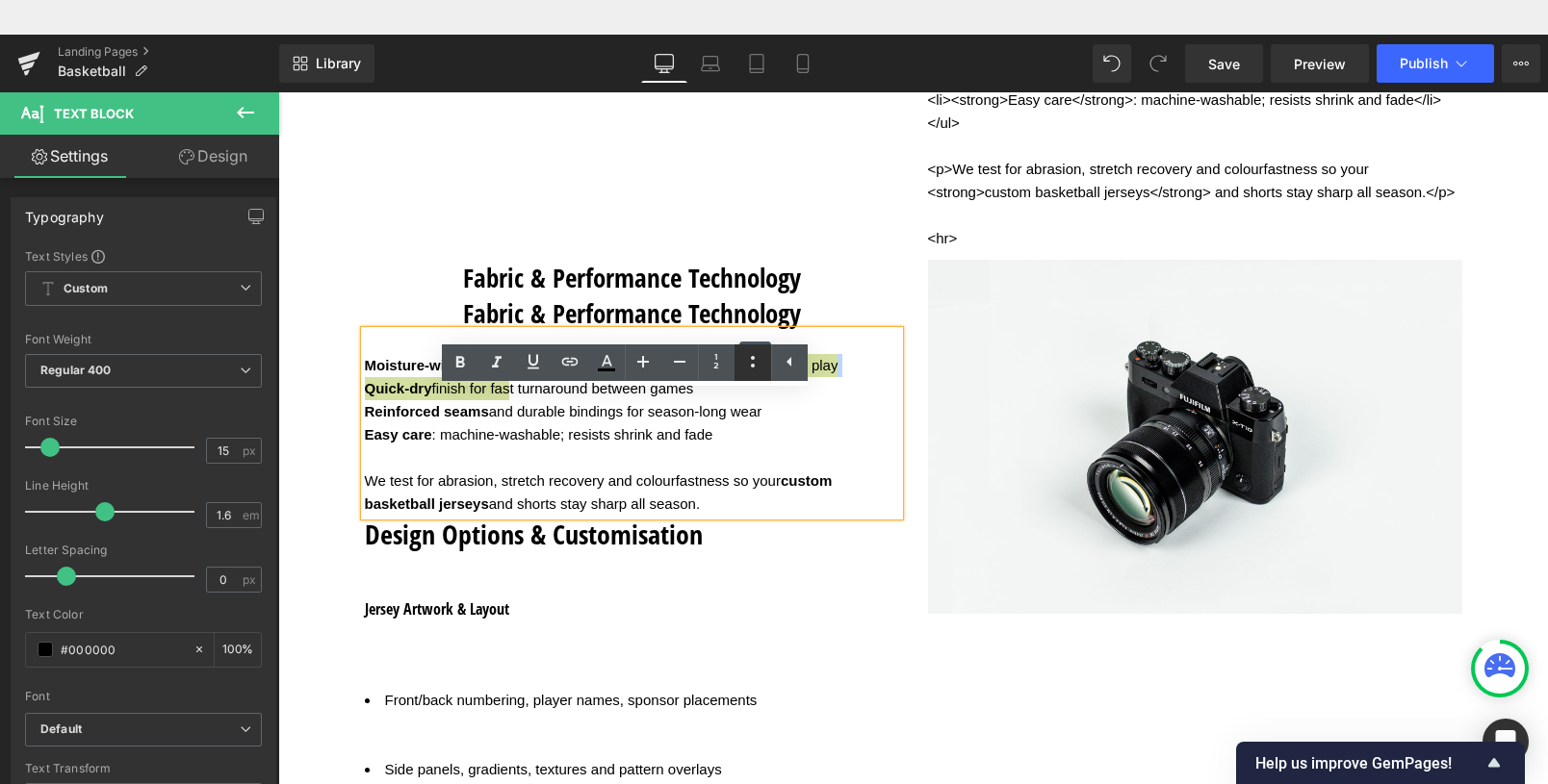
click at [753, 369] on icon at bounding box center [753, 362] width 23 height 23
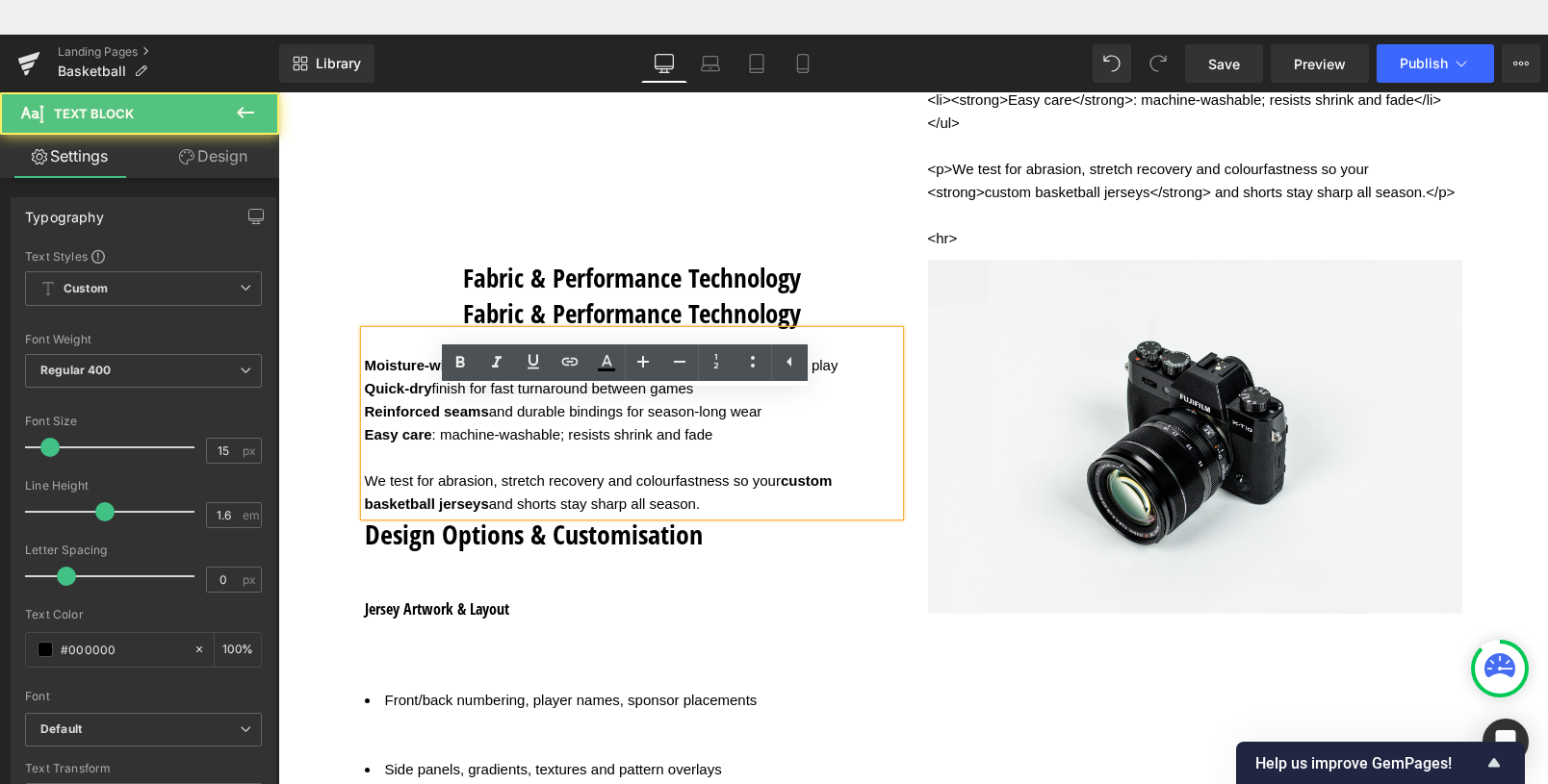
click at [861, 513] on p "Moisture-wicking micromesh keeps athletes cool during high-tempo play Quick-dry…" at bounding box center [632, 424] width 535 height 185
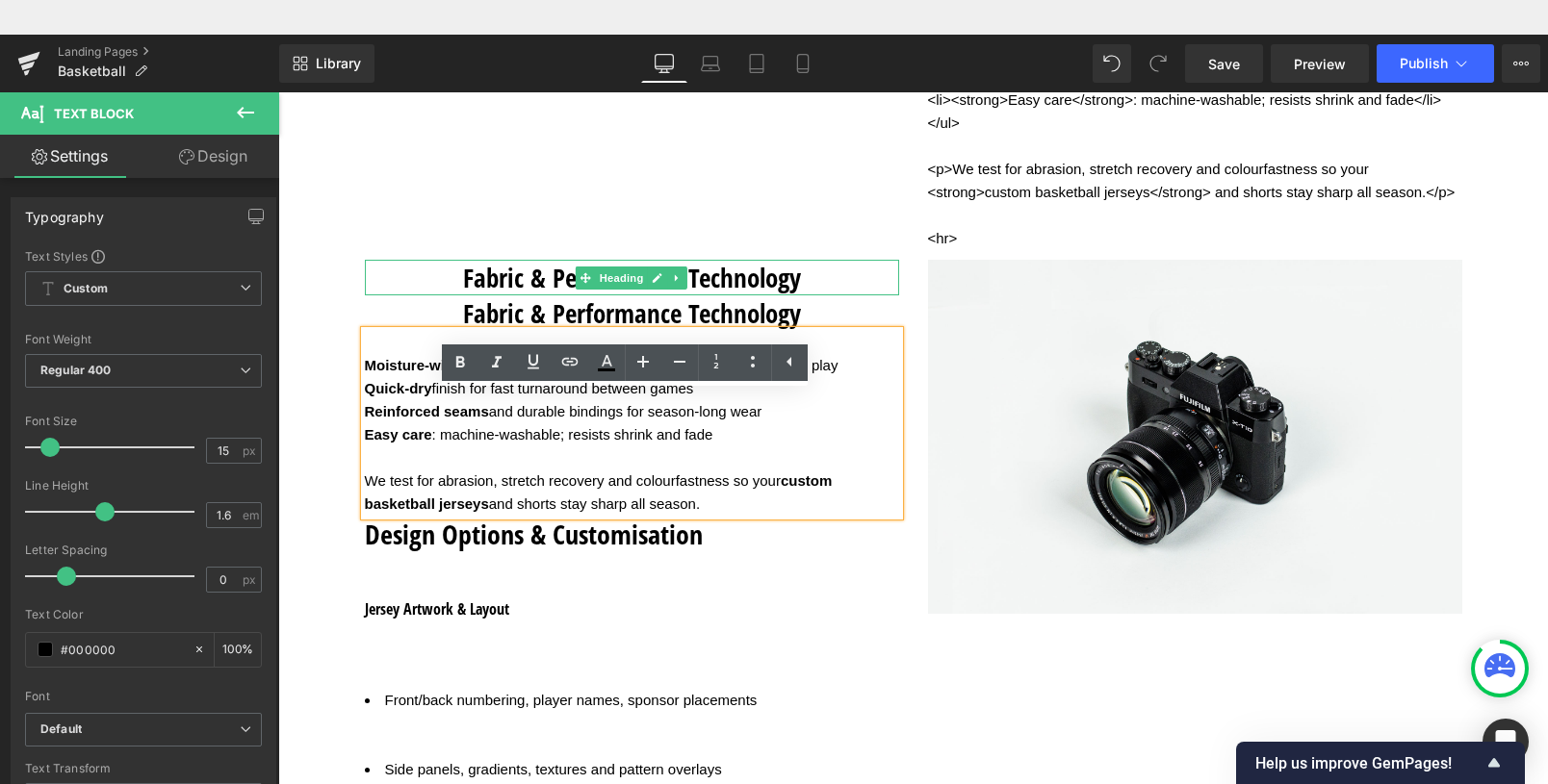
click at [793, 295] on h3 "Fabric & Performance Technology" at bounding box center [632, 278] width 535 height 36
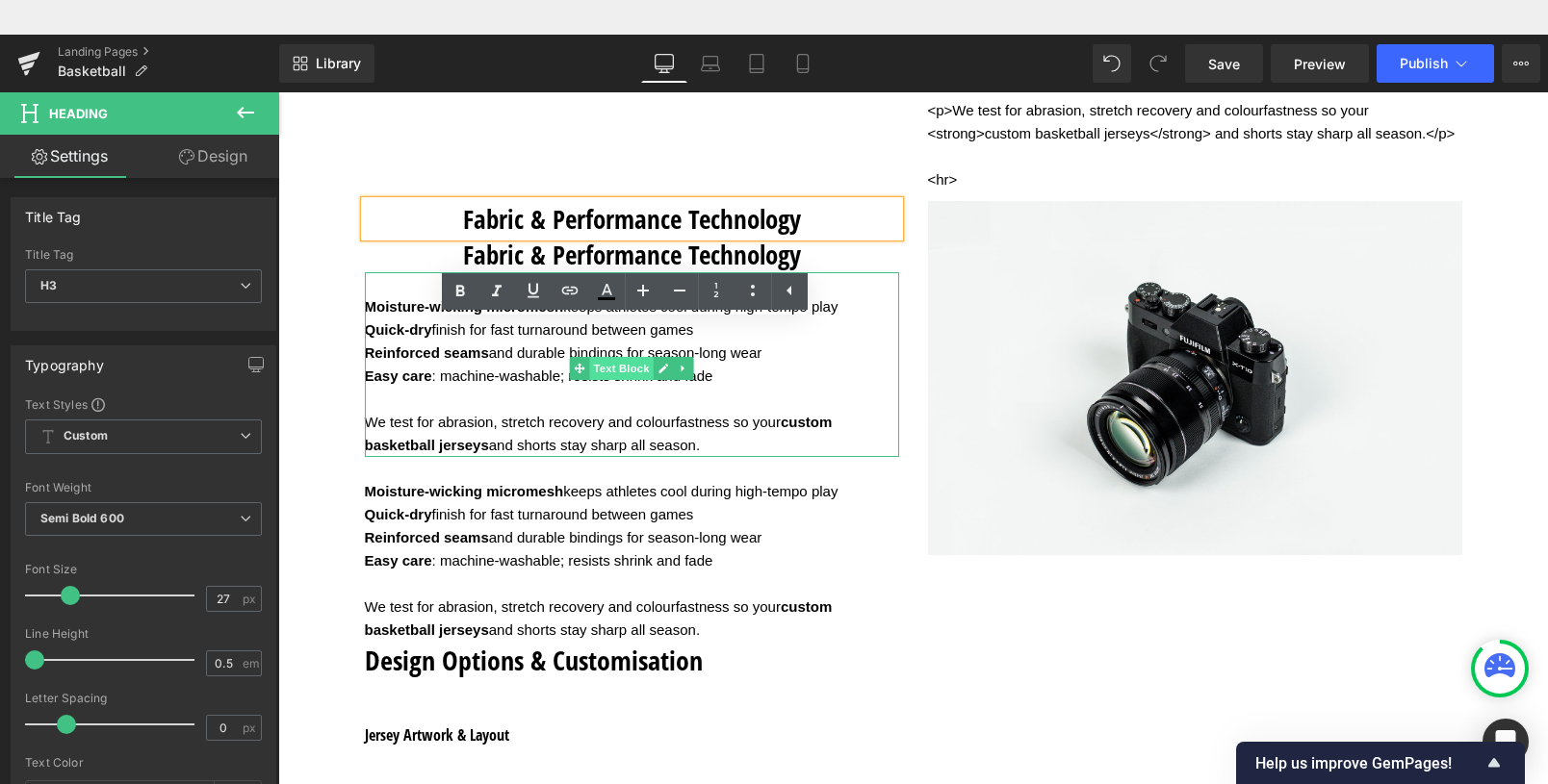
scroll to position [3842, 0]
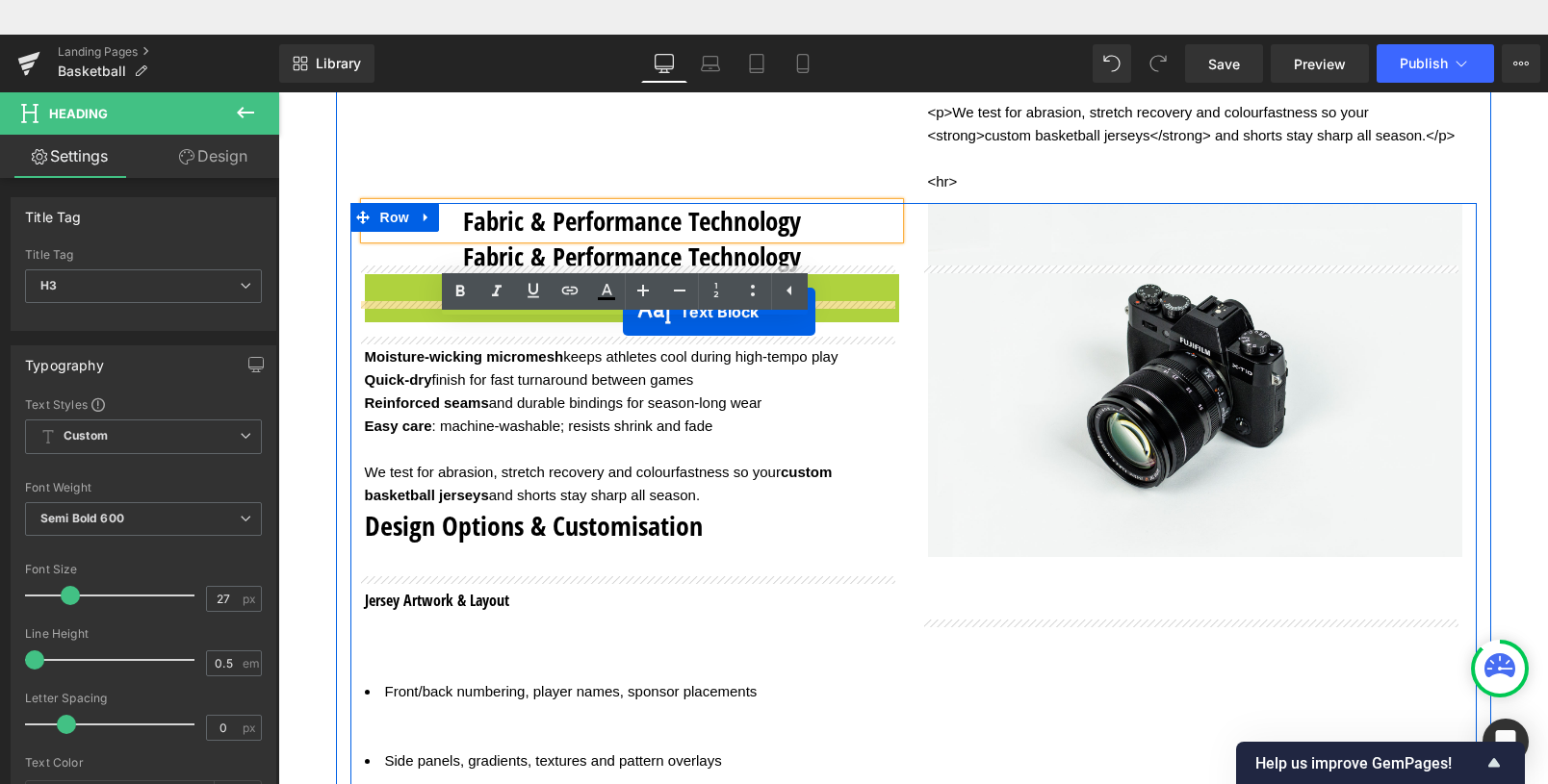
drag, startPoint x: 619, startPoint y: 396, endPoint x: 623, endPoint y: 278, distance: 118.1
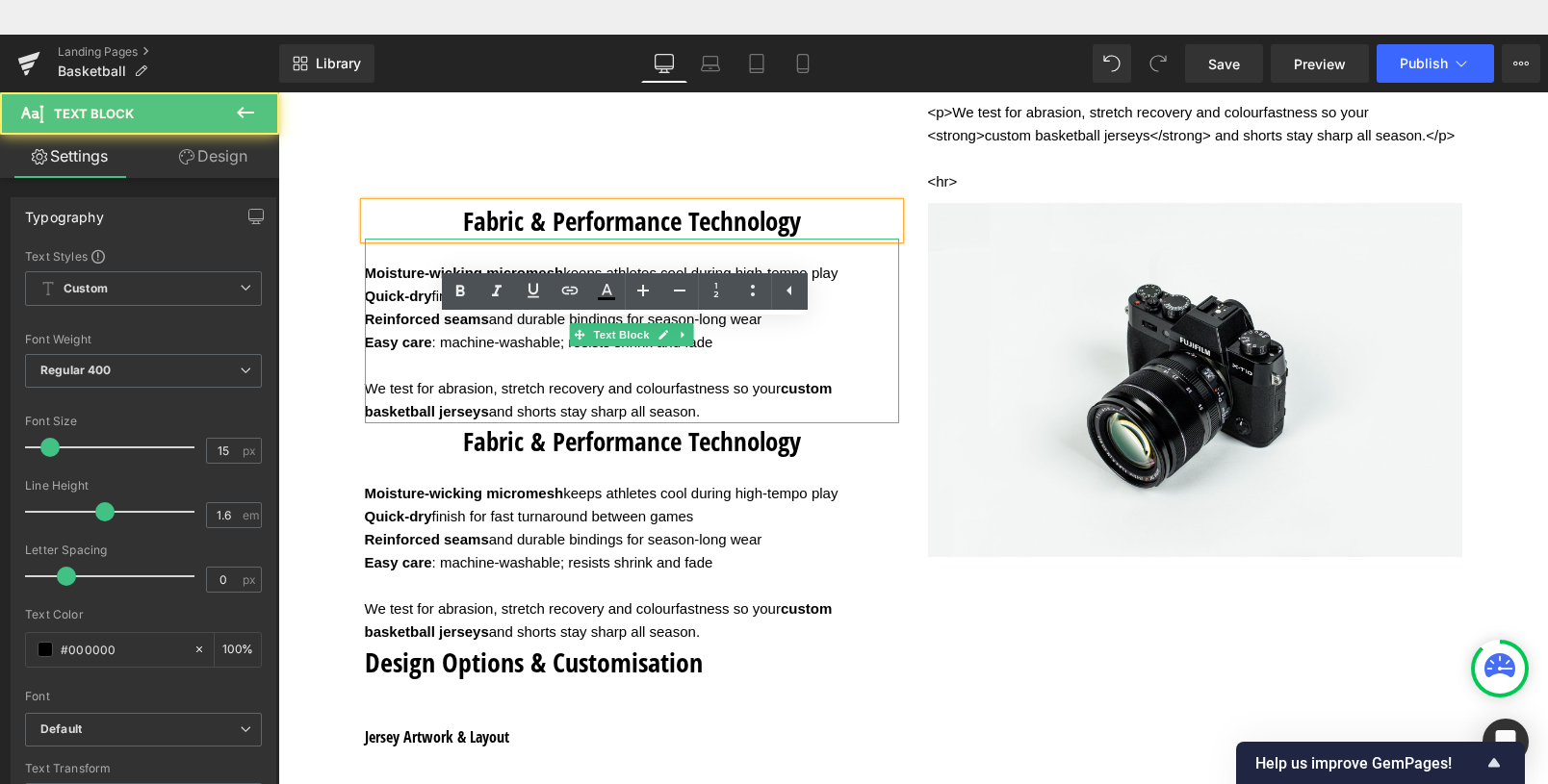
click at [727, 424] on p "Moisture-wicking micromesh keeps athletes cool during high-tempo play Quick-dry…" at bounding box center [632, 331] width 535 height 185
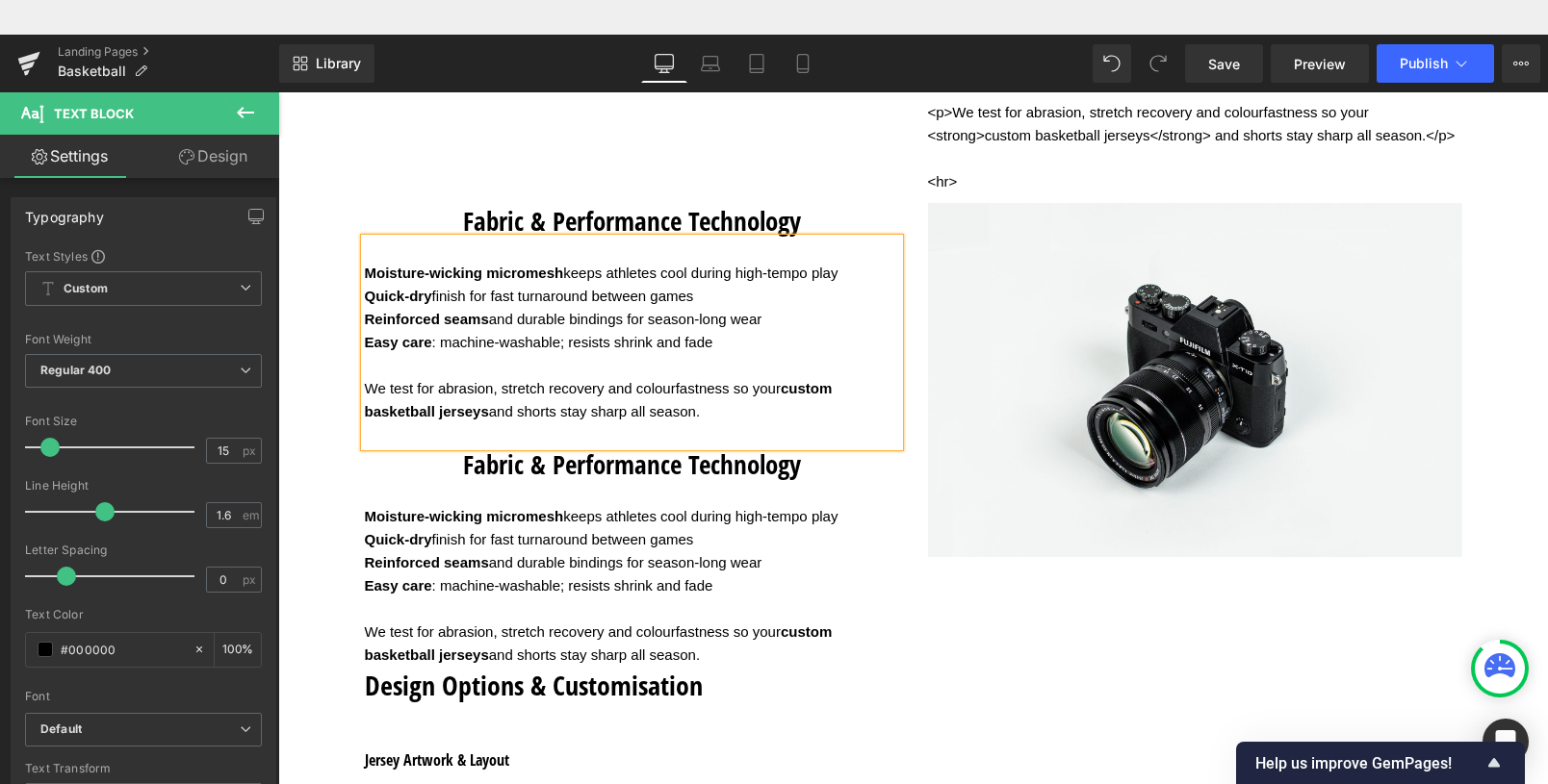
drag, startPoint x: 728, startPoint y: 453, endPoint x: 360, endPoint y: 298, distance: 399.3
click at [365, 298] on p "Moisture-wicking micromesh keeps athletes cool during high-tempo play Quick-dry…" at bounding box center [632, 331] width 535 height 185
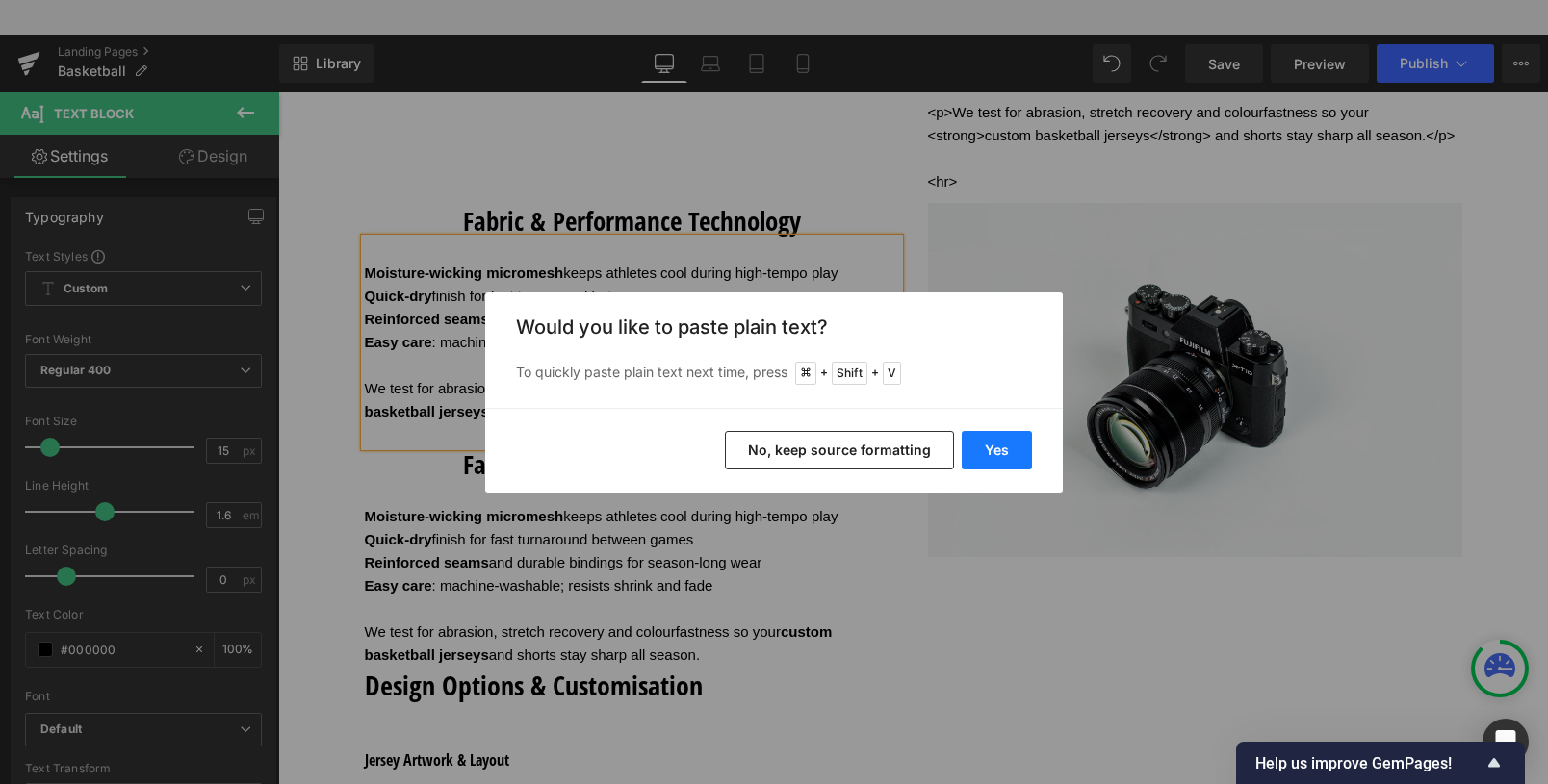
click at [1009, 449] on button "Yes" at bounding box center [997, 451] width 70 height 39
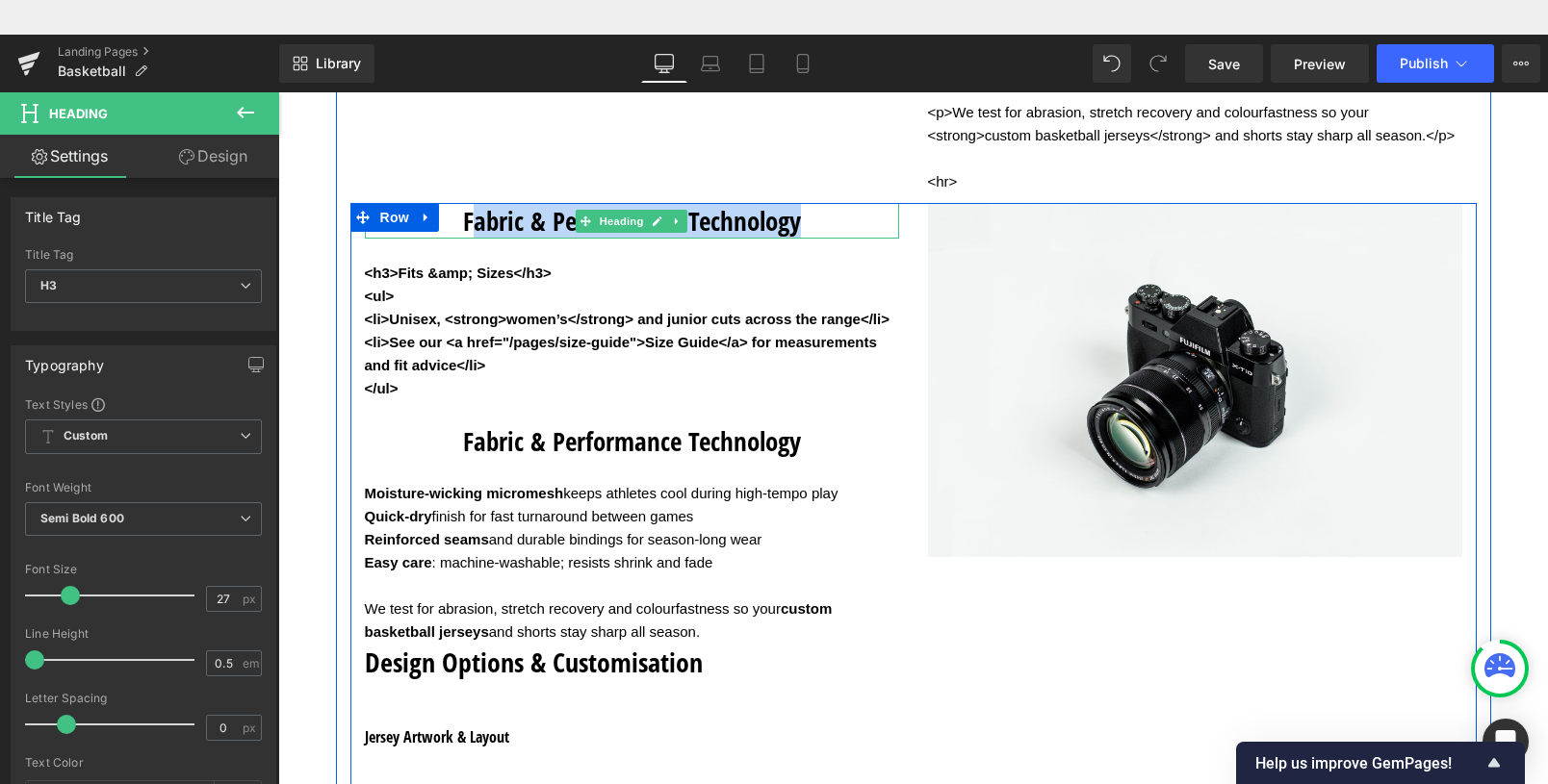
drag, startPoint x: 792, startPoint y: 252, endPoint x: 461, endPoint y: 242, distance: 331.2
click at [461, 239] on h3 "Fabric & Performance Technology" at bounding box center [632, 221] width 535 height 36
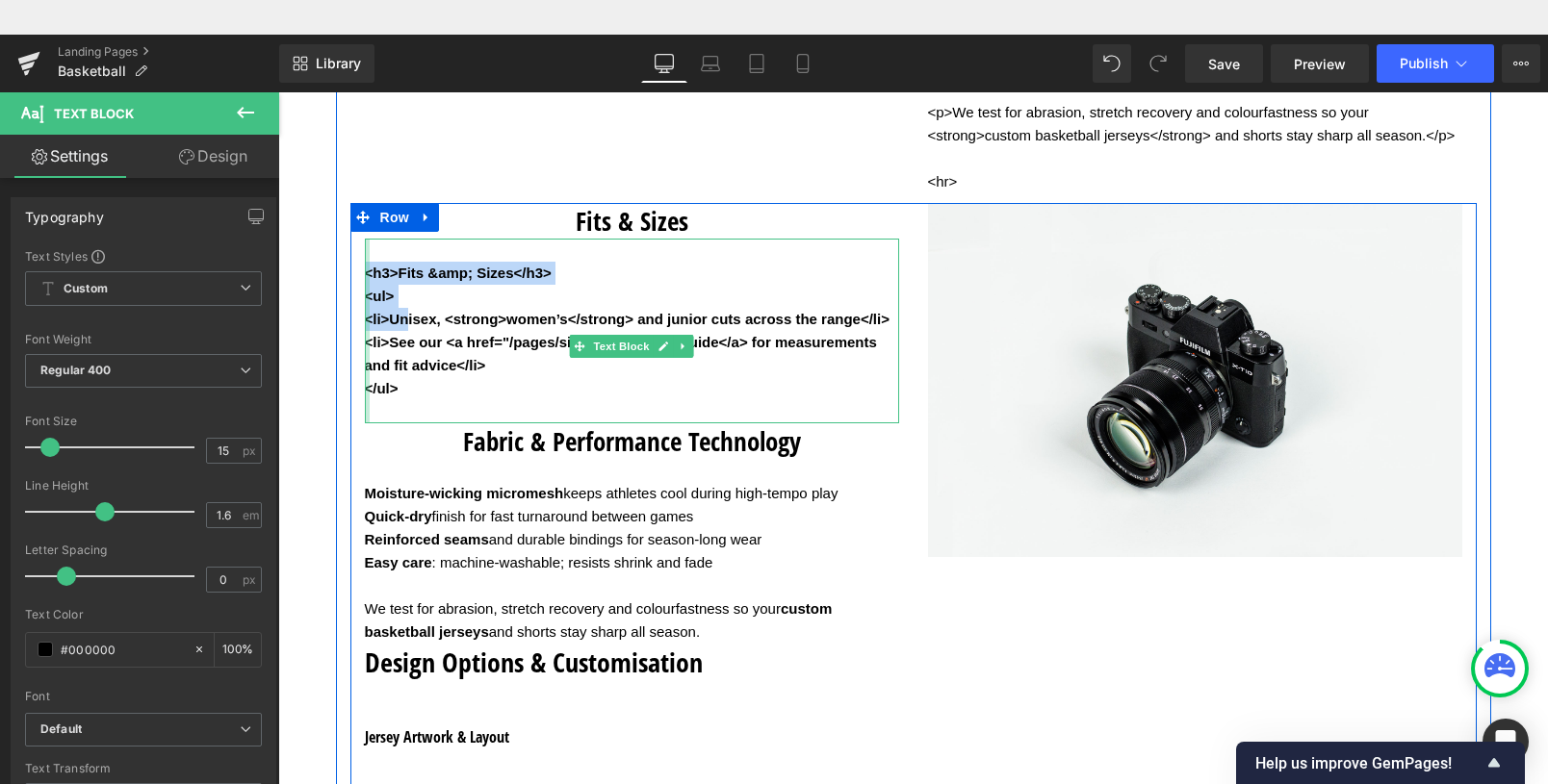
drag, startPoint x: 388, startPoint y: 355, endPoint x: 360, endPoint y: 295, distance: 66.2
click at [365, 295] on div "<h3>Fits &amp; Sizes</h3> <ul> <li>Unisex, <strong>women’s</strong> and junior …" at bounding box center [632, 331] width 535 height 185
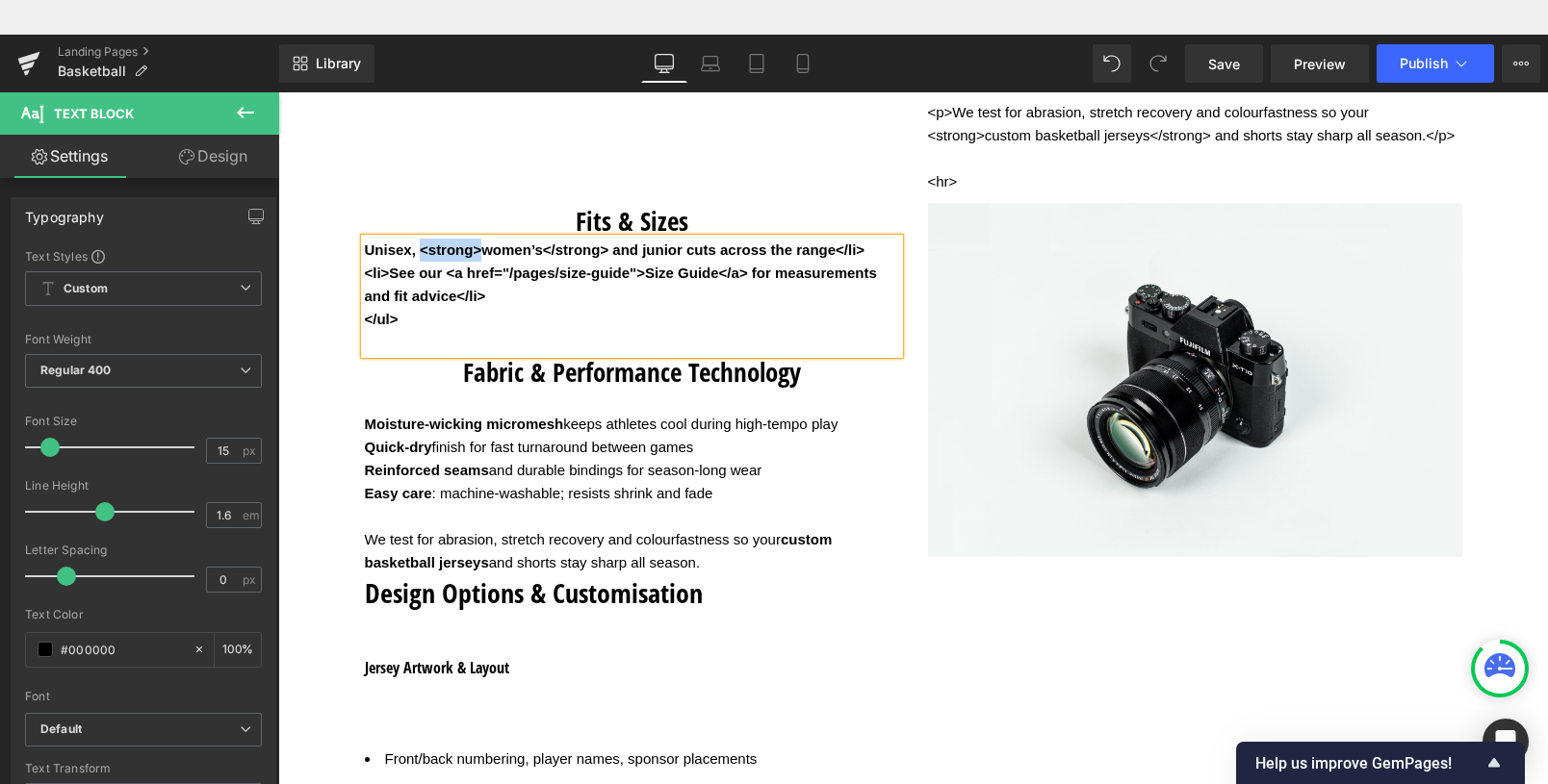
drag, startPoint x: 413, startPoint y: 281, endPoint x: 470, endPoint y: 281, distance: 57.0
click at [470, 258] on b "Unisex, <strong>women’s</strong> and junior cuts across the range</li>" at bounding box center [616, 249] width 501 height 17
drag, startPoint x: 474, startPoint y: 282, endPoint x: 541, endPoint y: 276, distance: 67.3
click at [541, 258] on b "Unisex, women’s</strong> and junior cuts across the range</li>" at bounding box center [585, 249] width 438 height 17
drag, startPoint x: 741, startPoint y: 282, endPoint x: 703, endPoint y: 277, distance: 38.3
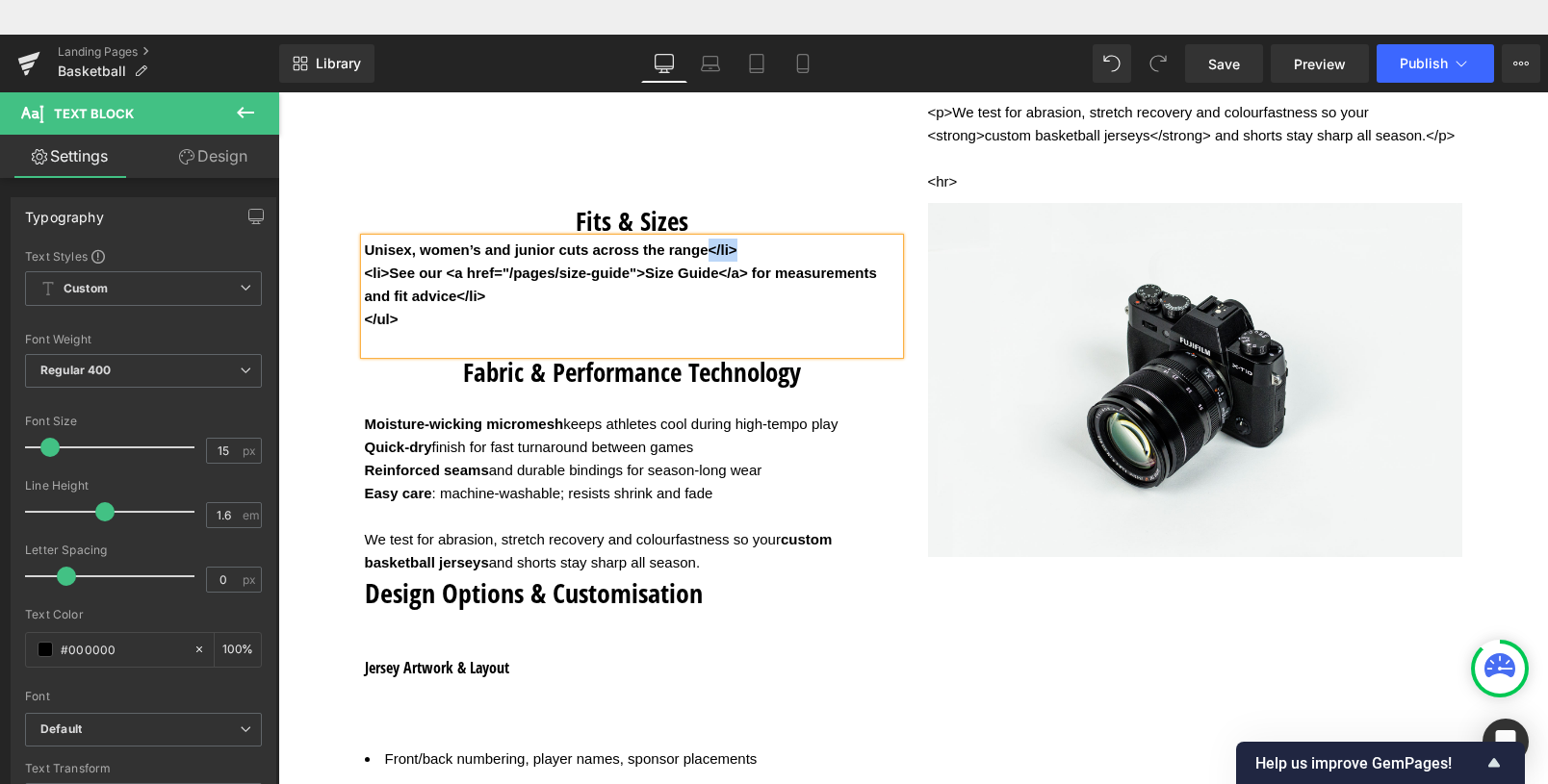
click at [703, 262] on p "Unisex, women’s and junior cuts across the range</li>" at bounding box center [632, 250] width 535 height 23
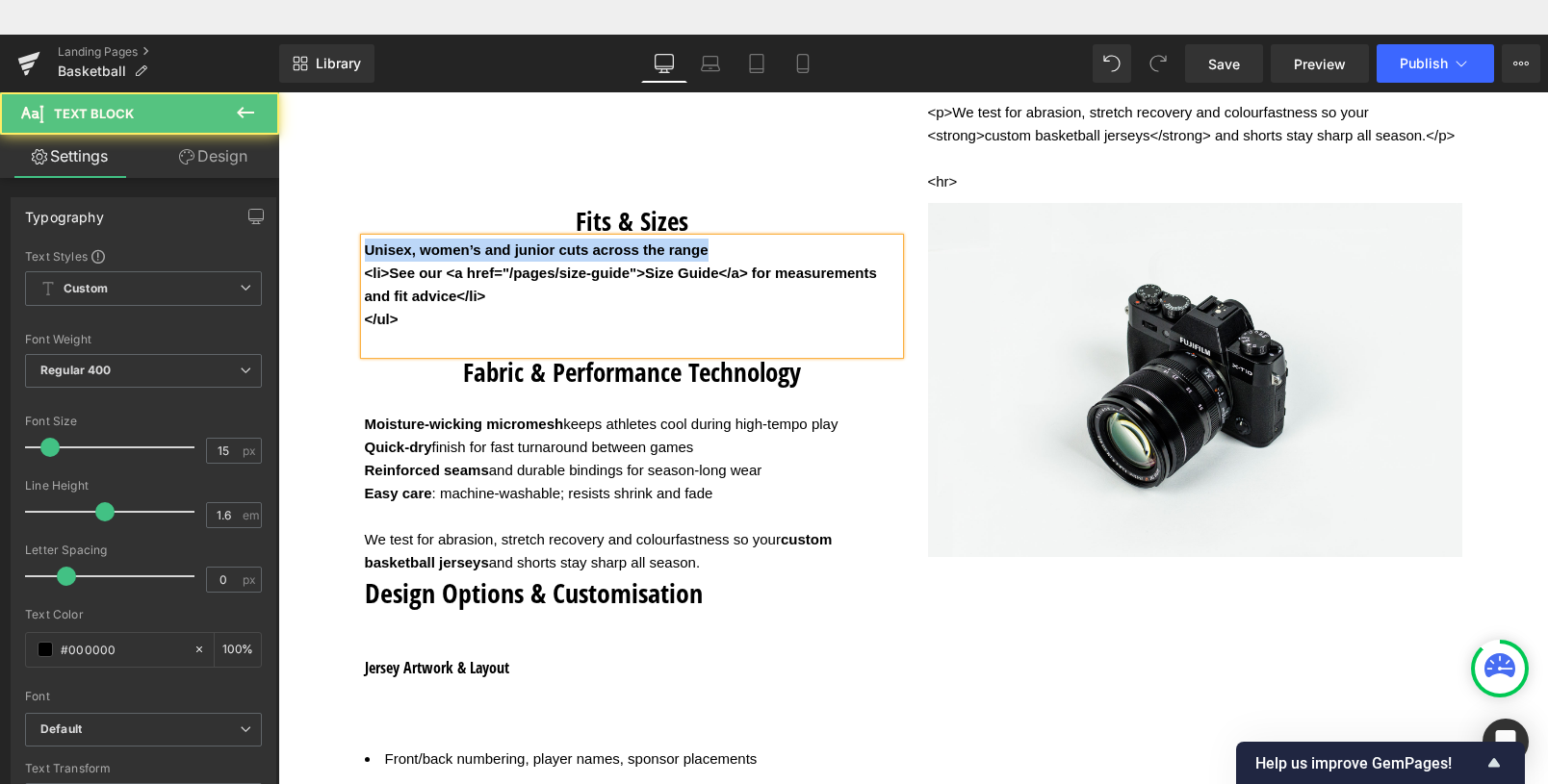
drag, startPoint x: 718, startPoint y: 275, endPoint x: 331, endPoint y: 272, distance: 387.0
click at [336, 272] on div "Separator Design your Basketball Jersey here Heading Basketball Uniform Design …" at bounding box center [914, 534] width 1155 height 2852
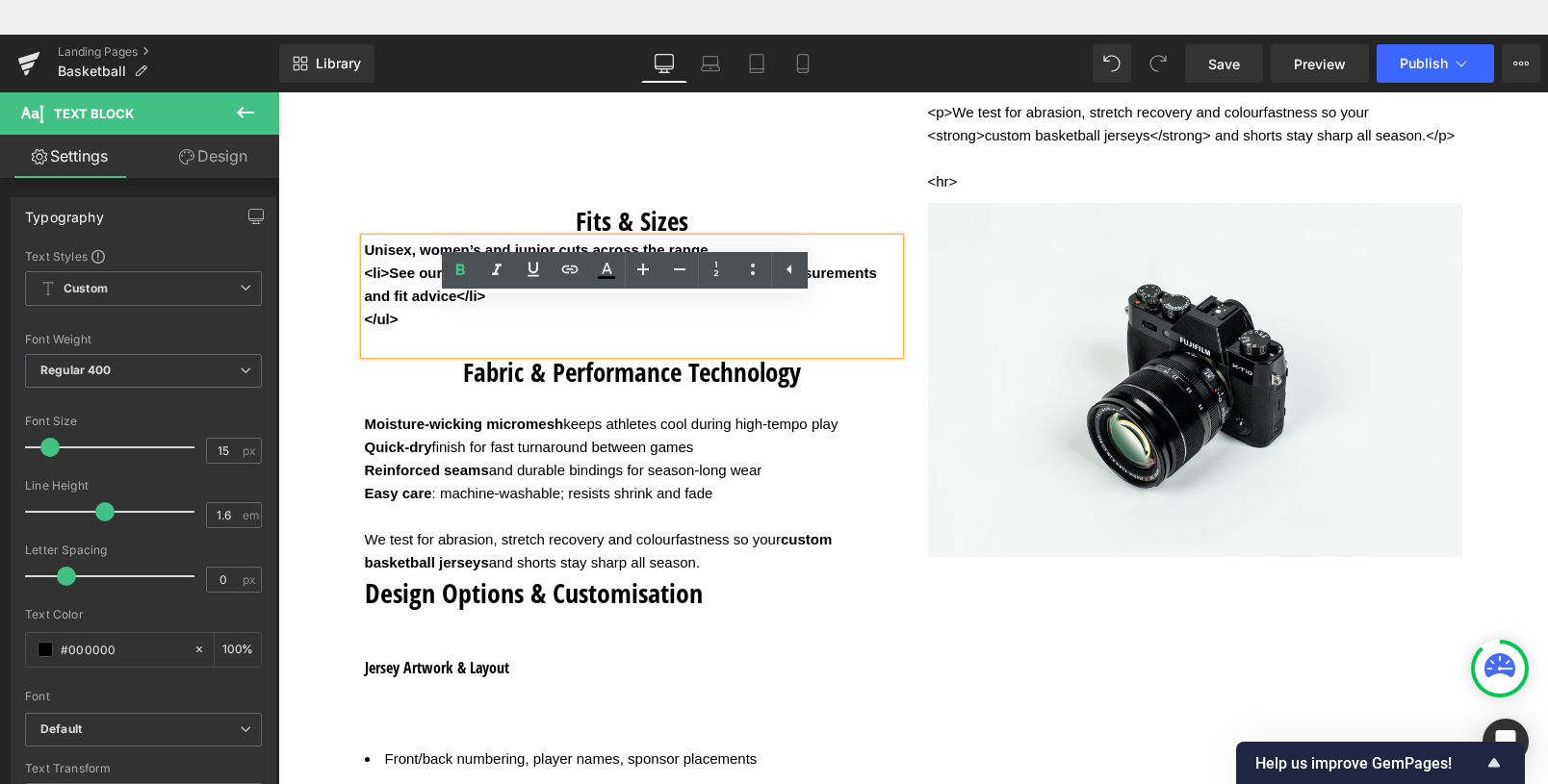
drag, startPoint x: 635, startPoint y: 310, endPoint x: 511, endPoint y: 303, distance: 124.2
click at [511, 303] on b "<li>See our <a href="/pages/size-guide">Size Guide</a> for measurements and fit…" at bounding box center [622, 284] width 512 height 40
copy b "/pages/size-guide"
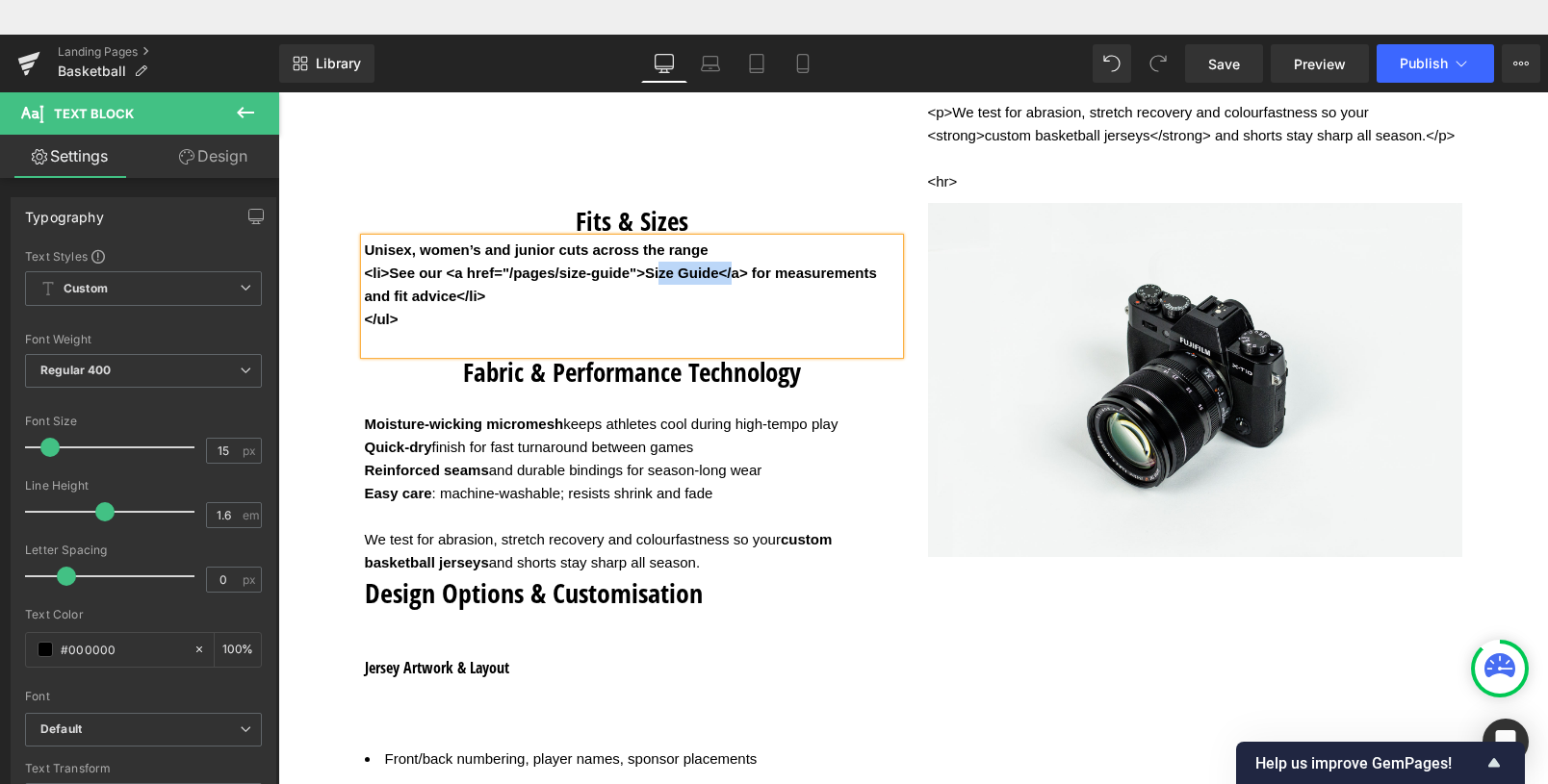
drag, startPoint x: 724, startPoint y: 306, endPoint x: 651, endPoint y: 299, distance: 73.3
click at [651, 299] on b "<li>See our <a href="/pages/size-guide">Size Guide</a> for measurements and fit…" at bounding box center [622, 284] width 512 height 40
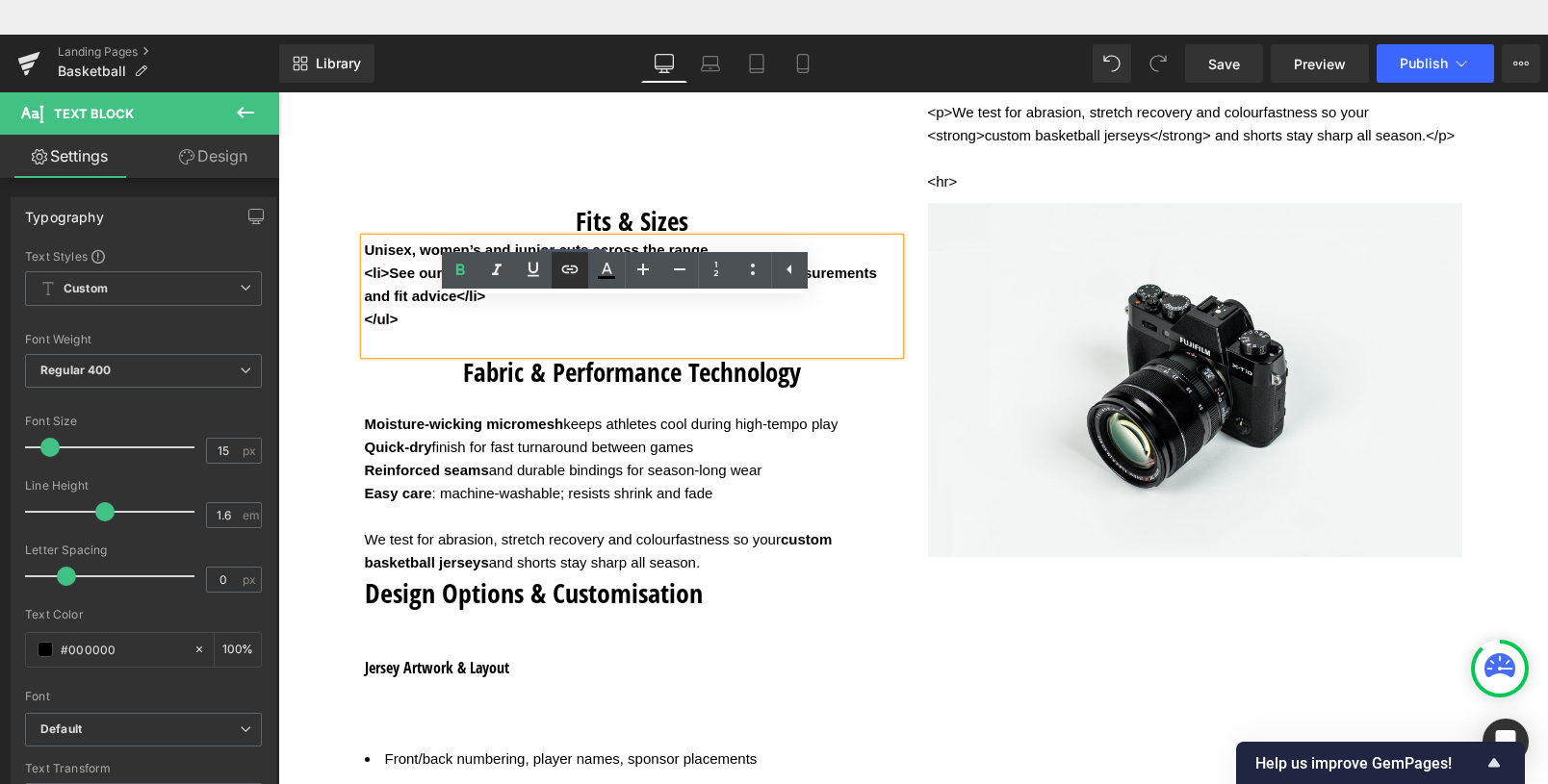
click at [572, 261] on icon at bounding box center [570, 270] width 23 height 23
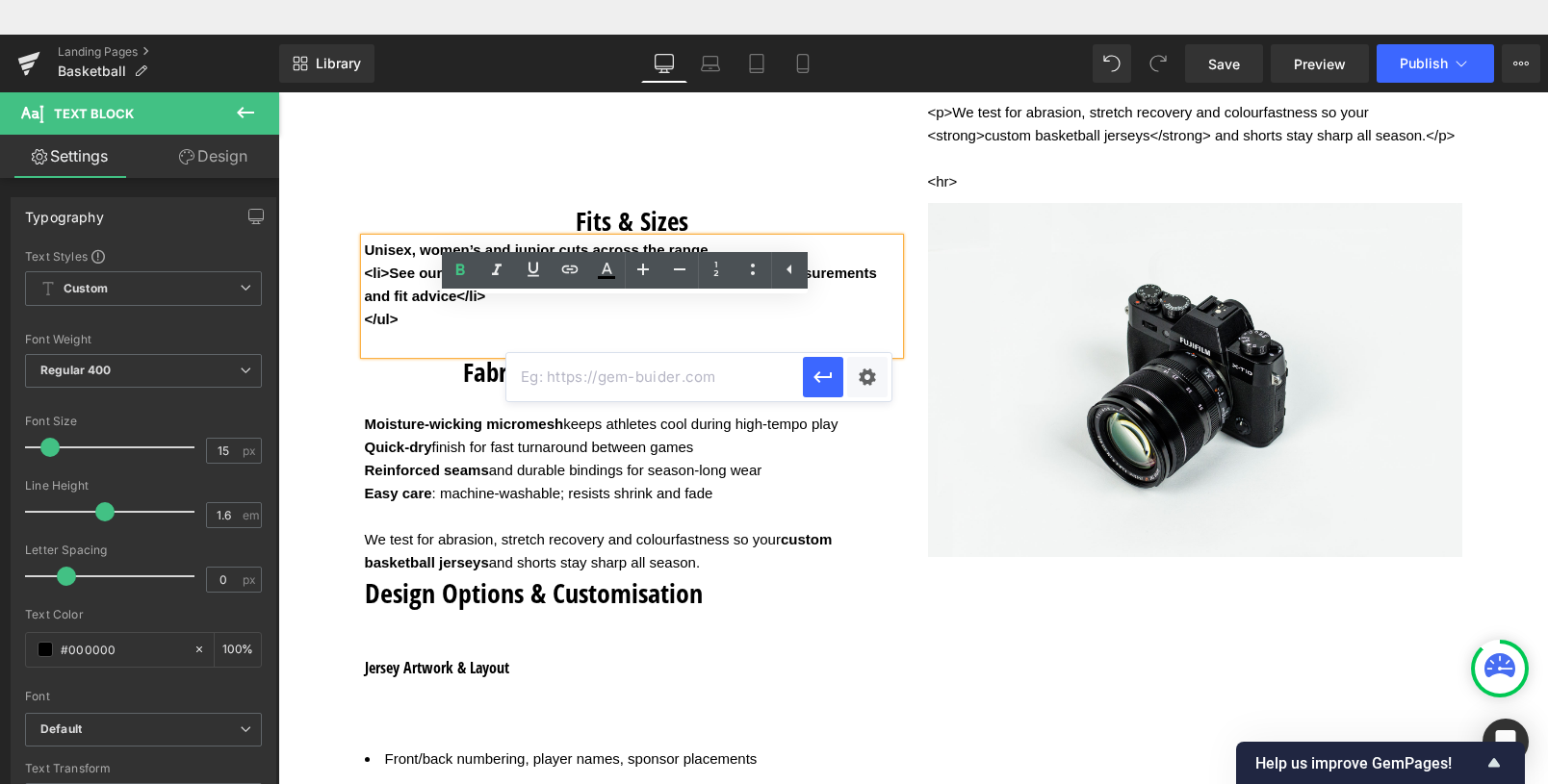
click at [589, 380] on input "text" at bounding box center [655, 377] width 296 height 48
paste input "/pages/size-guide"
drag, startPoint x: 953, startPoint y: 435, endPoint x: 496, endPoint y: 356, distance: 463.8
paste input "[URL][DOMAIN_NAME]"
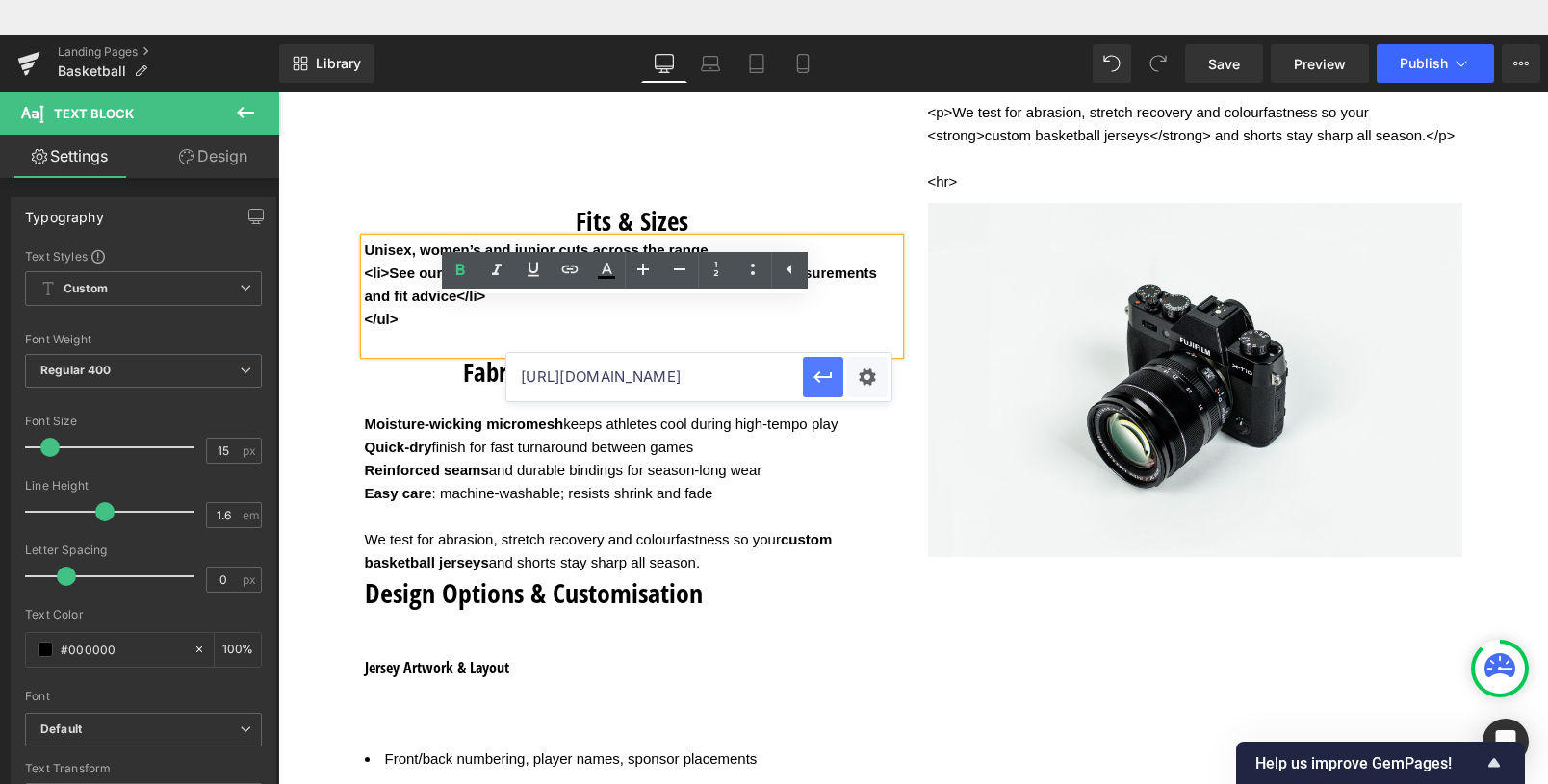
type input "[URL][DOMAIN_NAME]"
click at [820, 370] on icon "button" at bounding box center [823, 378] width 23 height 23
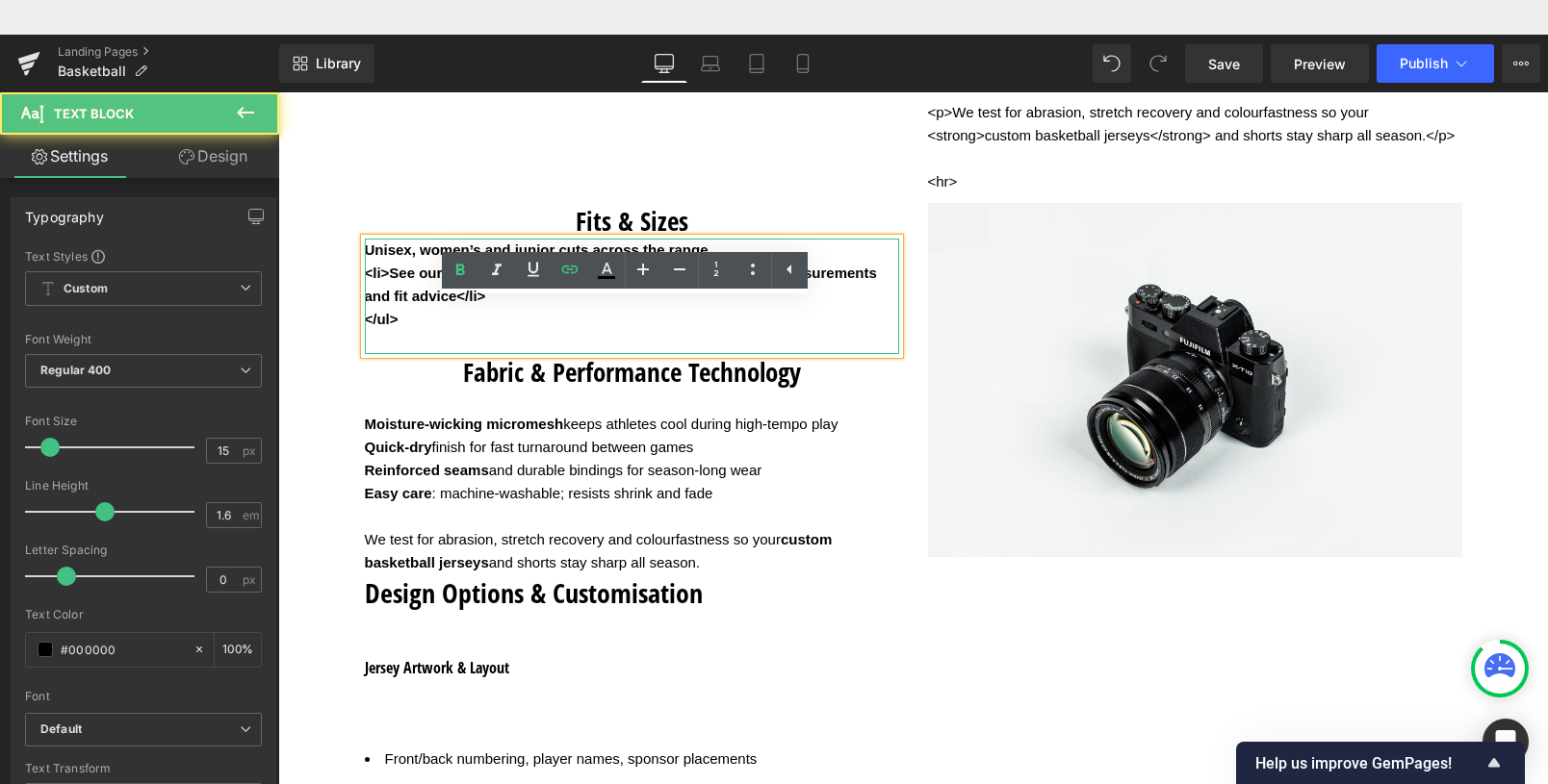
click at [750, 304] on b "<li>See our <a href="/pages/size-guide"> Size Guide </a> for measurements and f…" at bounding box center [622, 284] width 512 height 40
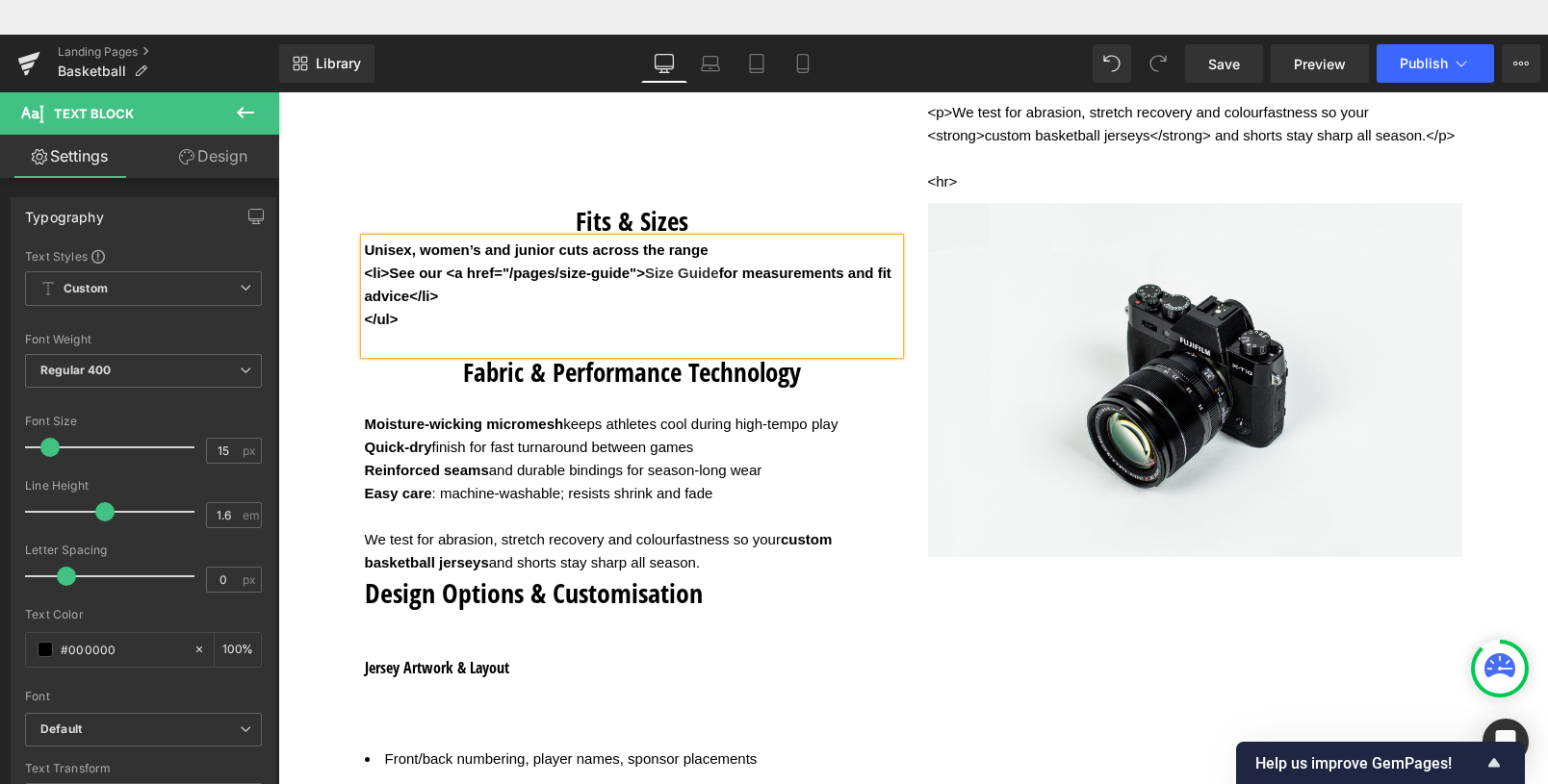
drag, startPoint x: 647, startPoint y: 301, endPoint x: 448, endPoint y: 307, distance: 199.1
click at [448, 304] on b "<li>See our <a href="/pages/size-guide"> Size Guide for measurements and fit ad…" at bounding box center [628, 284] width 527 height 40
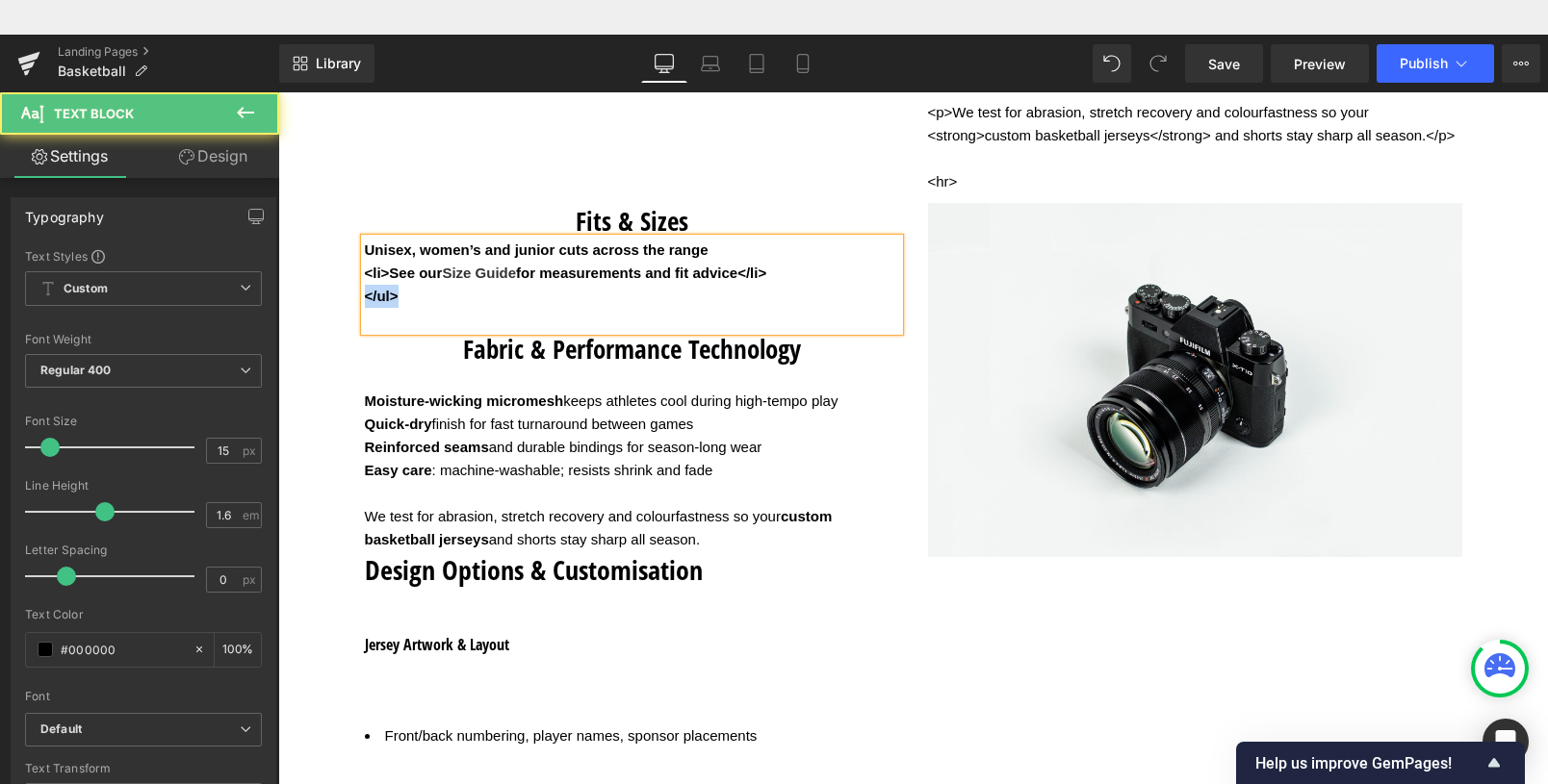
drag, startPoint x: 347, startPoint y: 330, endPoint x: 314, endPoint y: 330, distance: 33.0
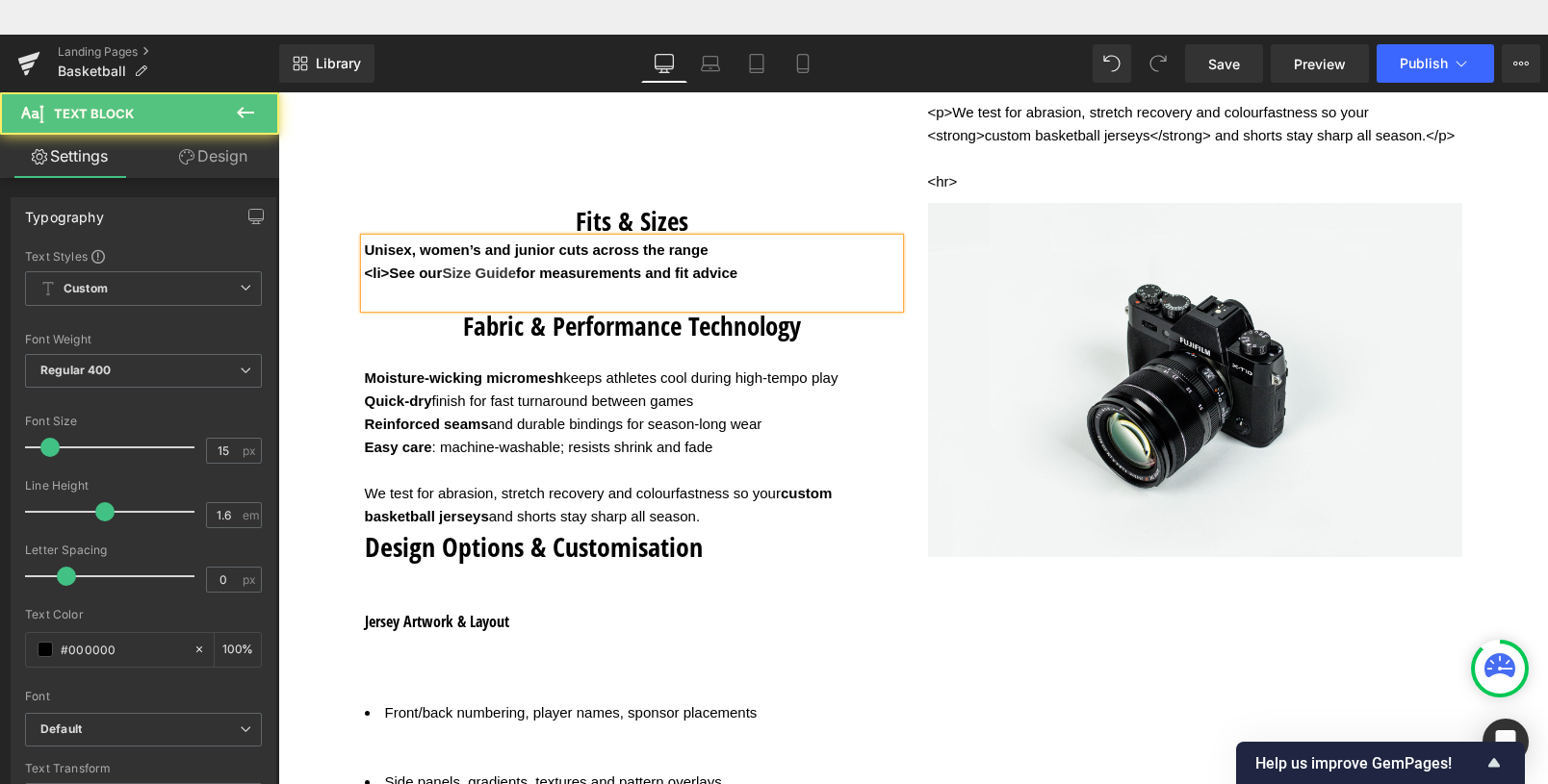
click at [389, 281] on b "<li>See our Size Guide for measurements and fit advice" at bounding box center [551, 273] width 373 height 17
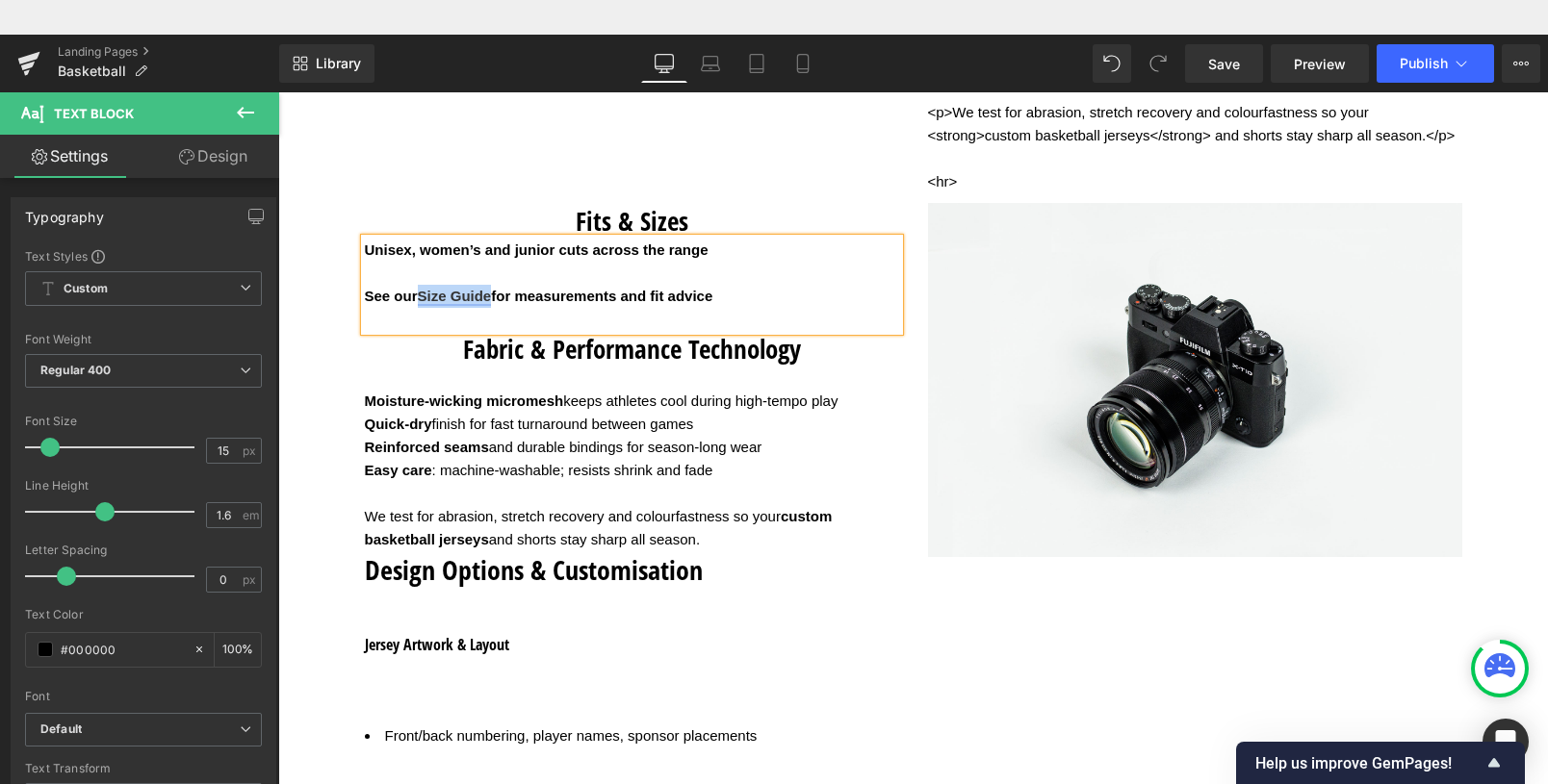
drag, startPoint x: 486, startPoint y: 324, endPoint x: 417, endPoint y: 323, distance: 69.0
click at [417, 304] on b "See our Size Guide for measurements and fit advice" at bounding box center [540, 296] width 349 height 17
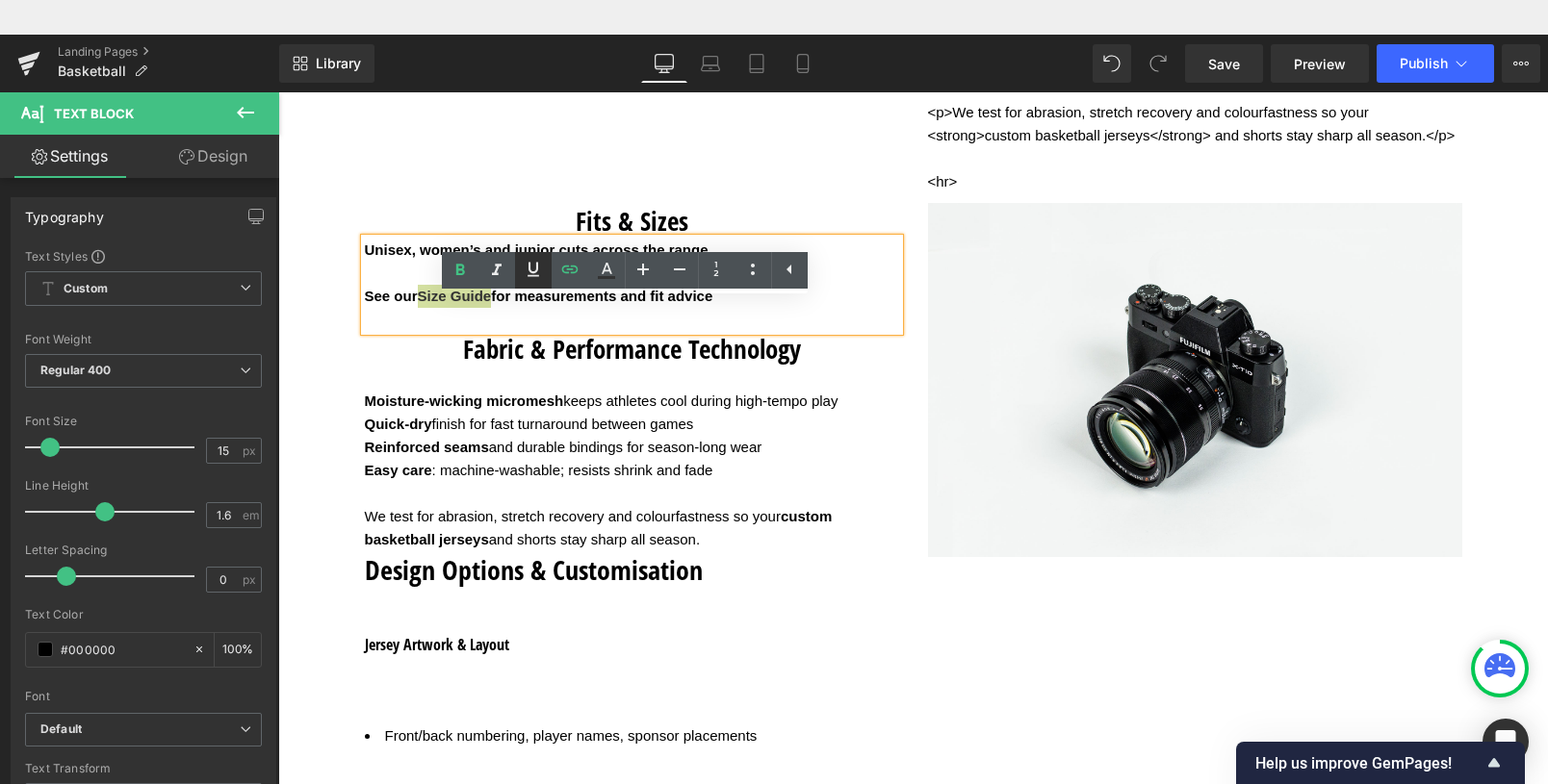
click at [535, 273] on icon at bounding box center [534, 270] width 12 height 15
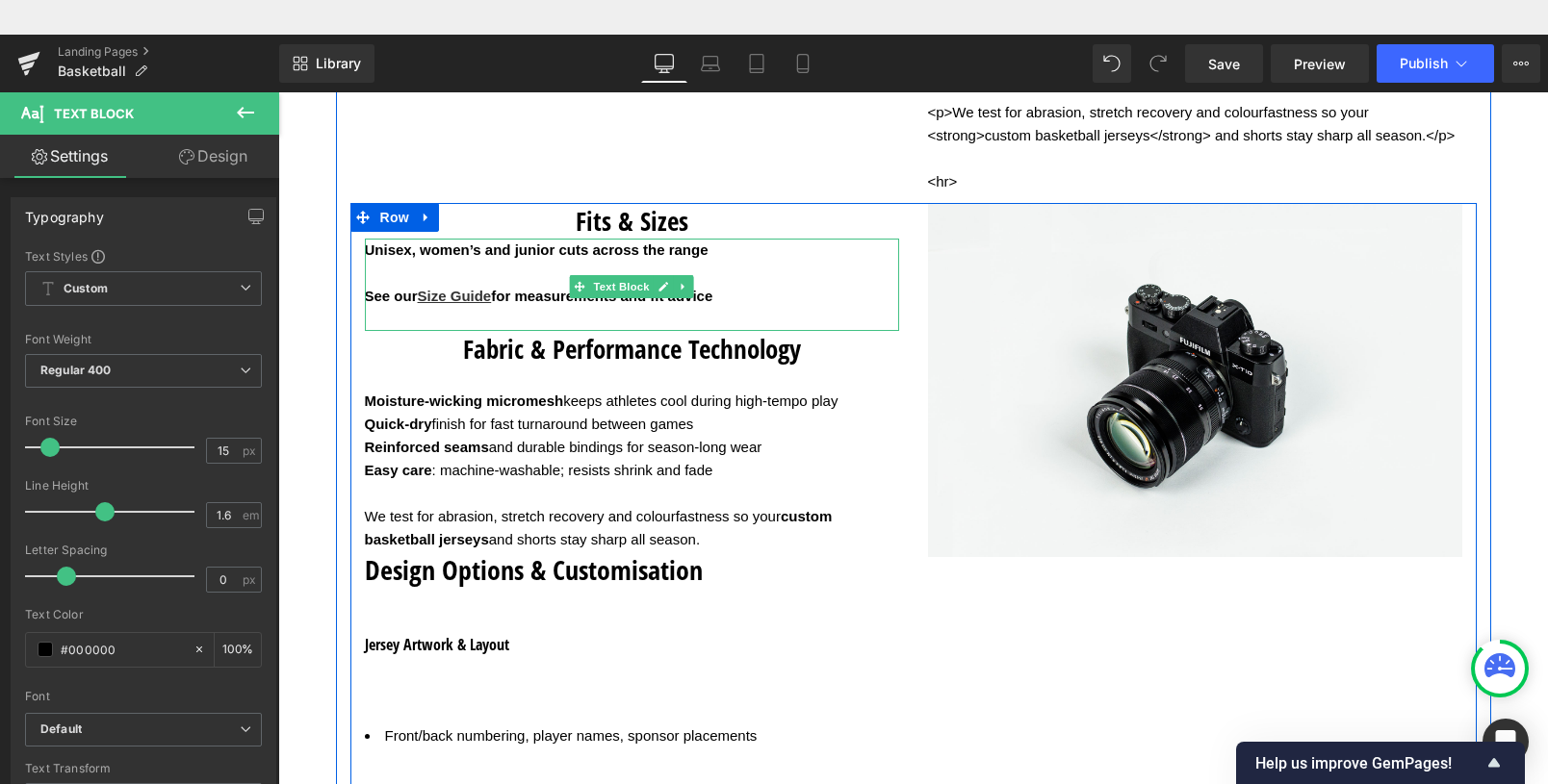
click at [365, 258] on b "Unisex, women’s and junior cuts across the range" at bounding box center [537, 249] width 344 height 17
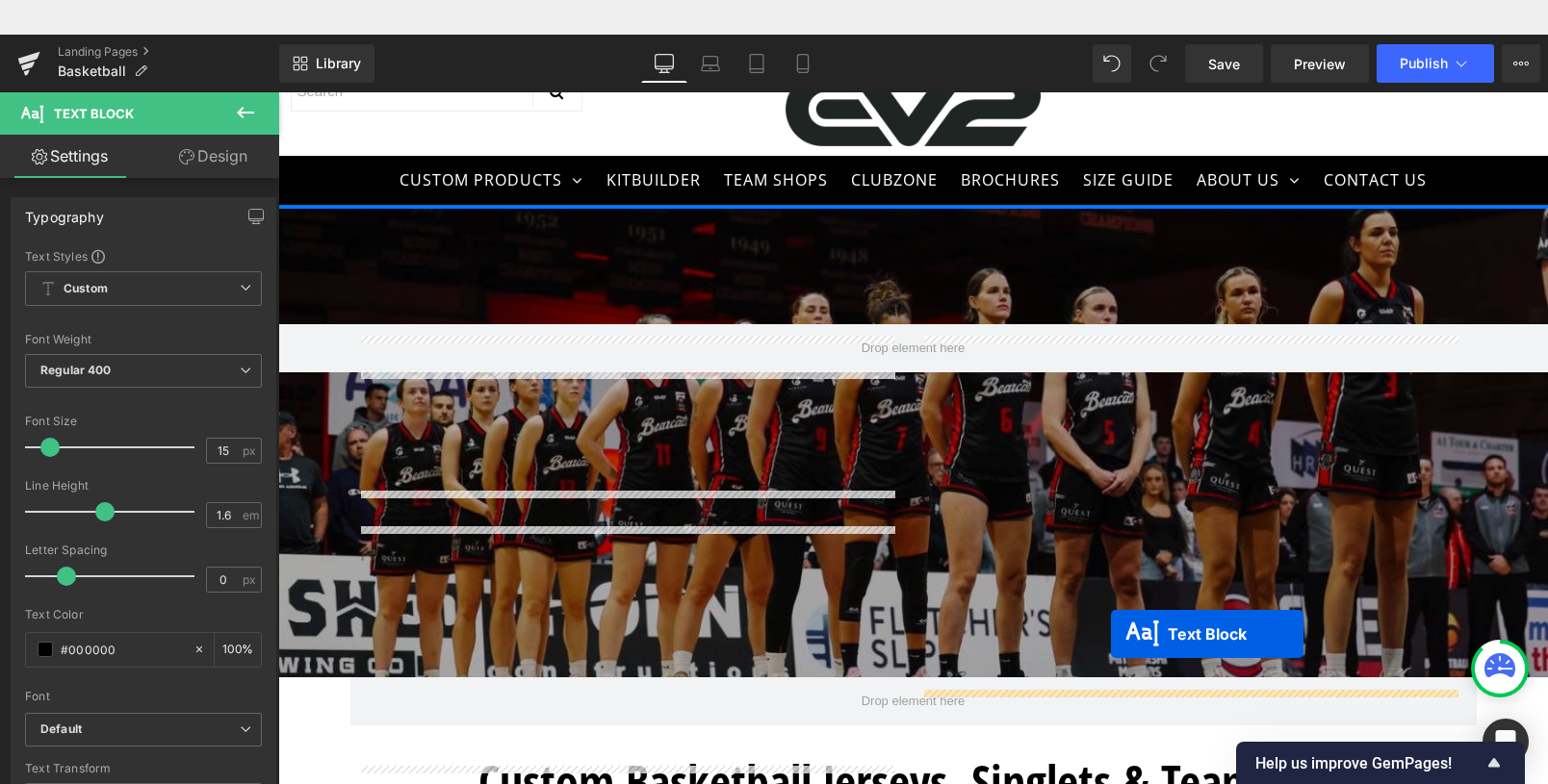
drag, startPoint x: 612, startPoint y: 501, endPoint x: 1162, endPoint y: 541, distance: 551.5
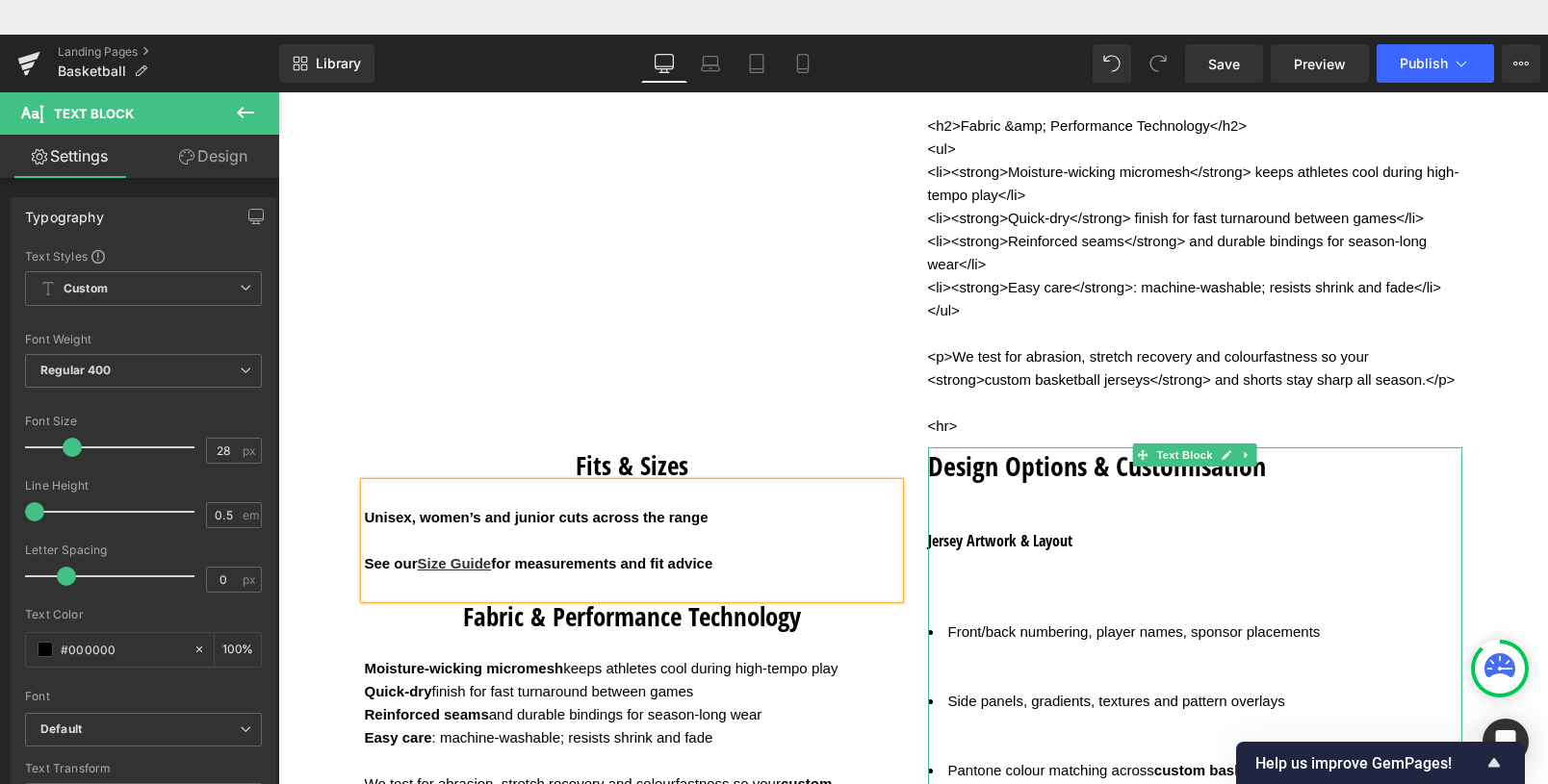
scroll to position [3641, 0]
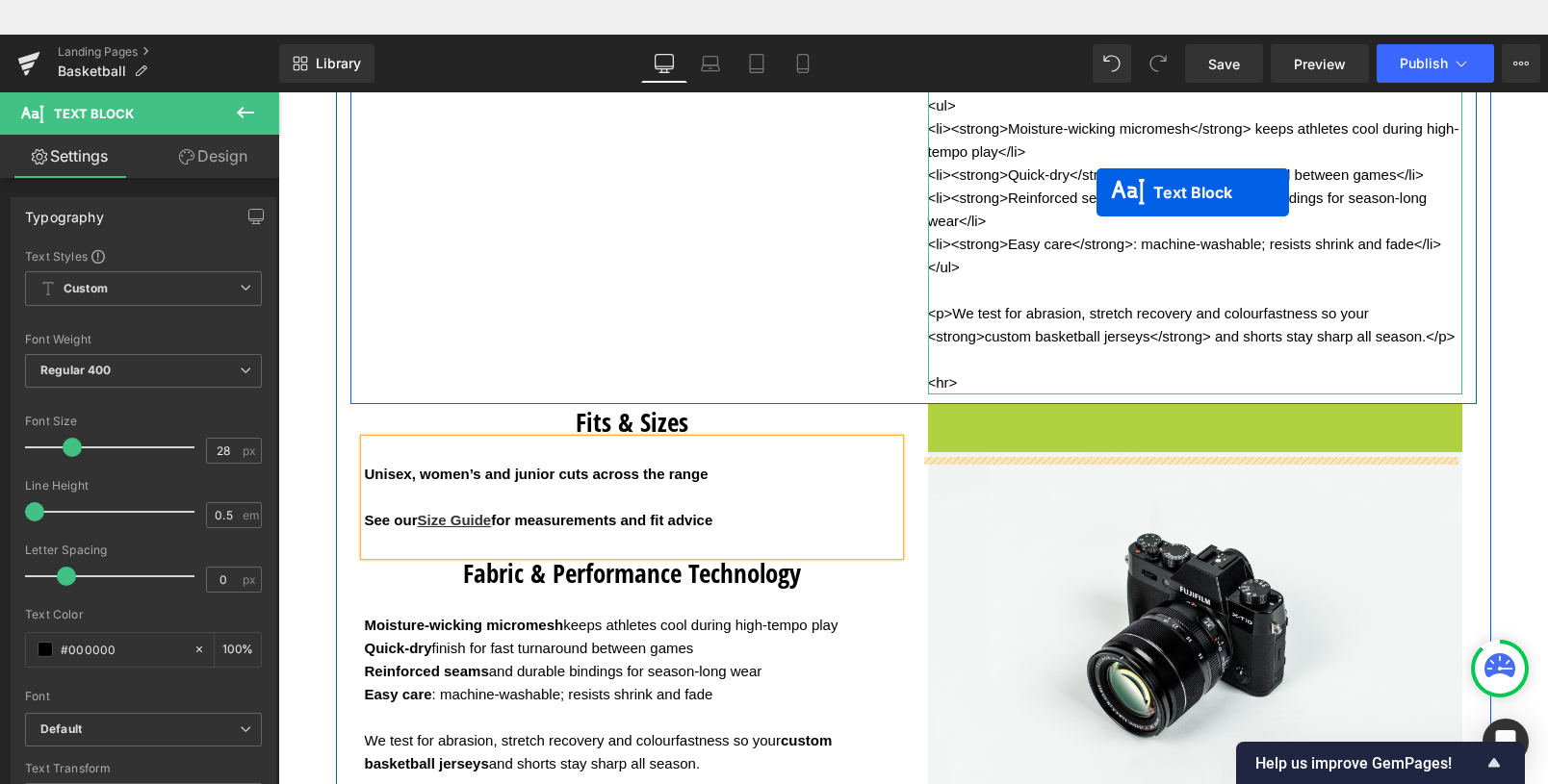
drag, startPoint x: 1178, startPoint y: 439, endPoint x: 1097, endPoint y: 158, distance: 292.4
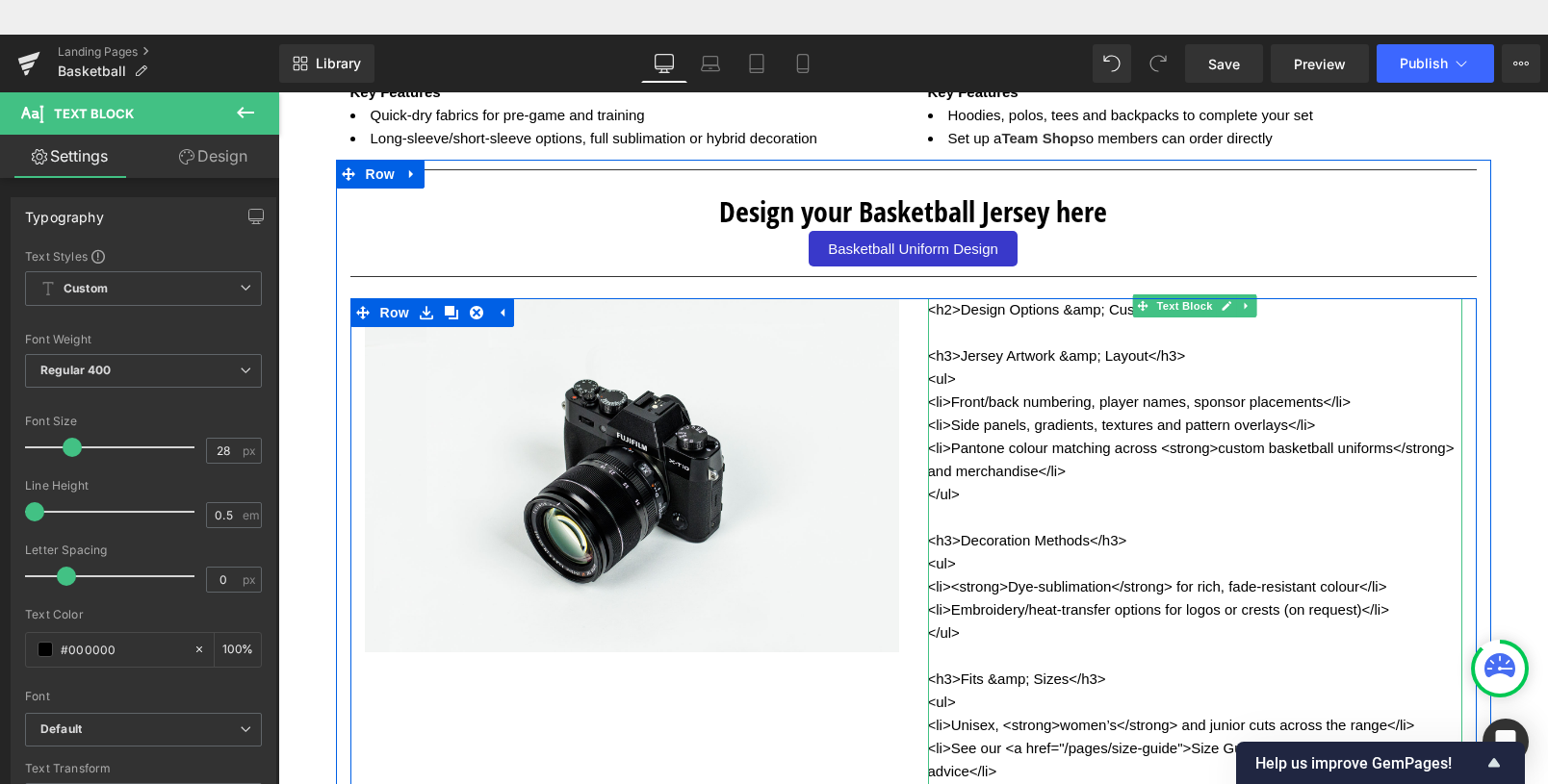
scroll to position [2844, 0]
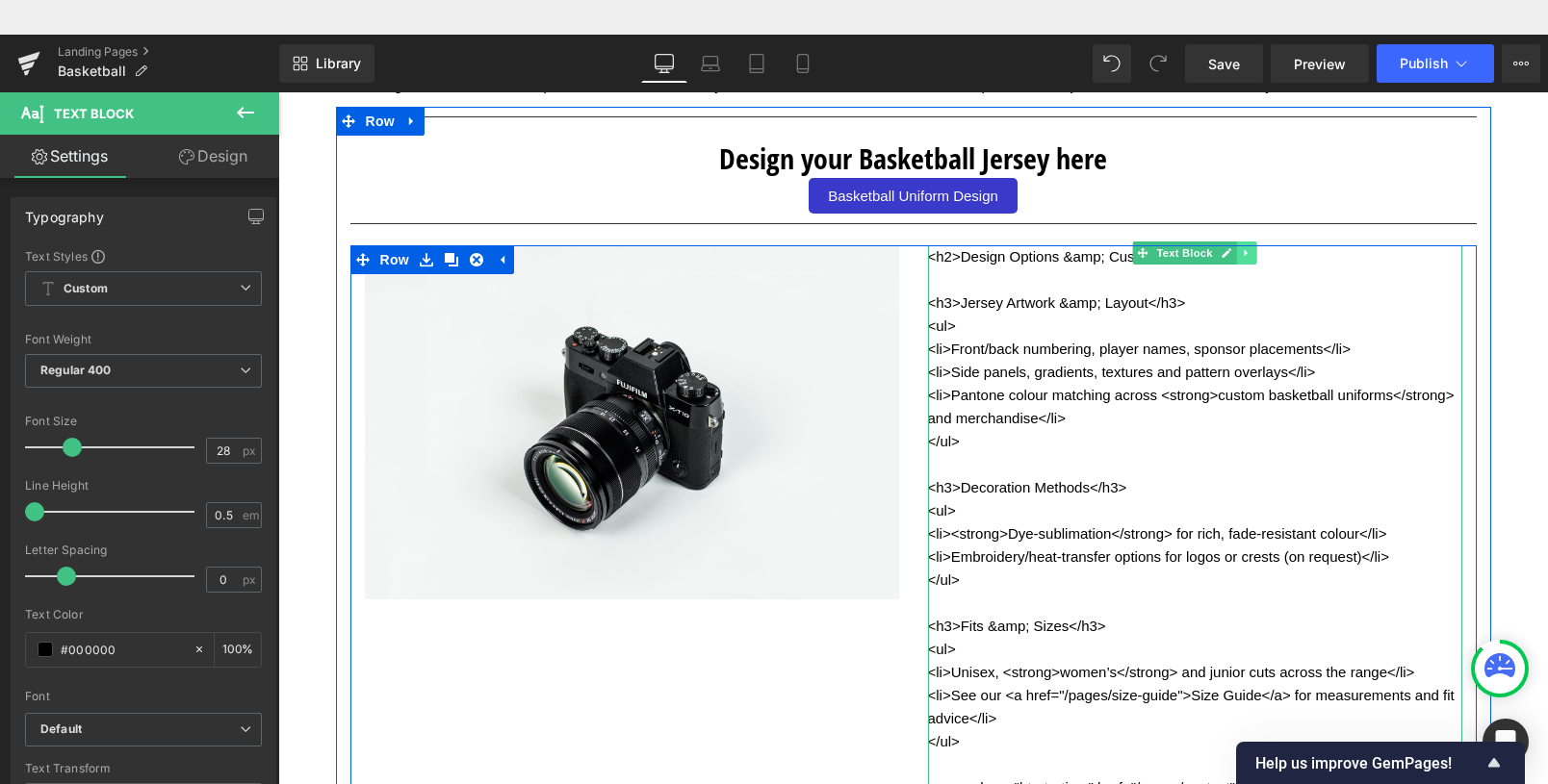
click at [1241, 259] on icon at bounding box center [1246, 253] width 11 height 12
click at [1252, 258] on icon at bounding box center [1257, 253] width 11 height 11
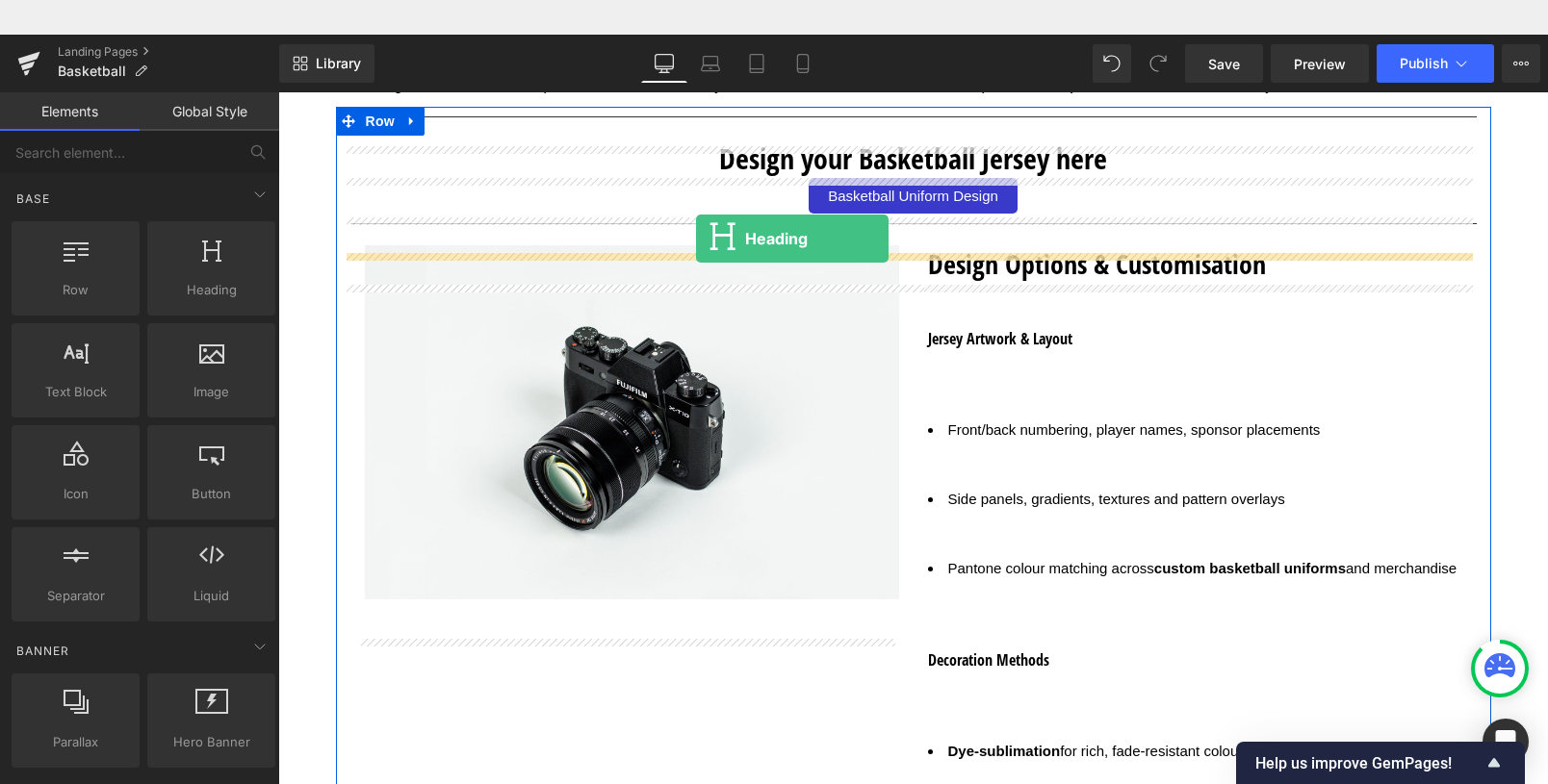
drag, startPoint x: 483, startPoint y: 315, endPoint x: 697, endPoint y: 205, distance: 240.6
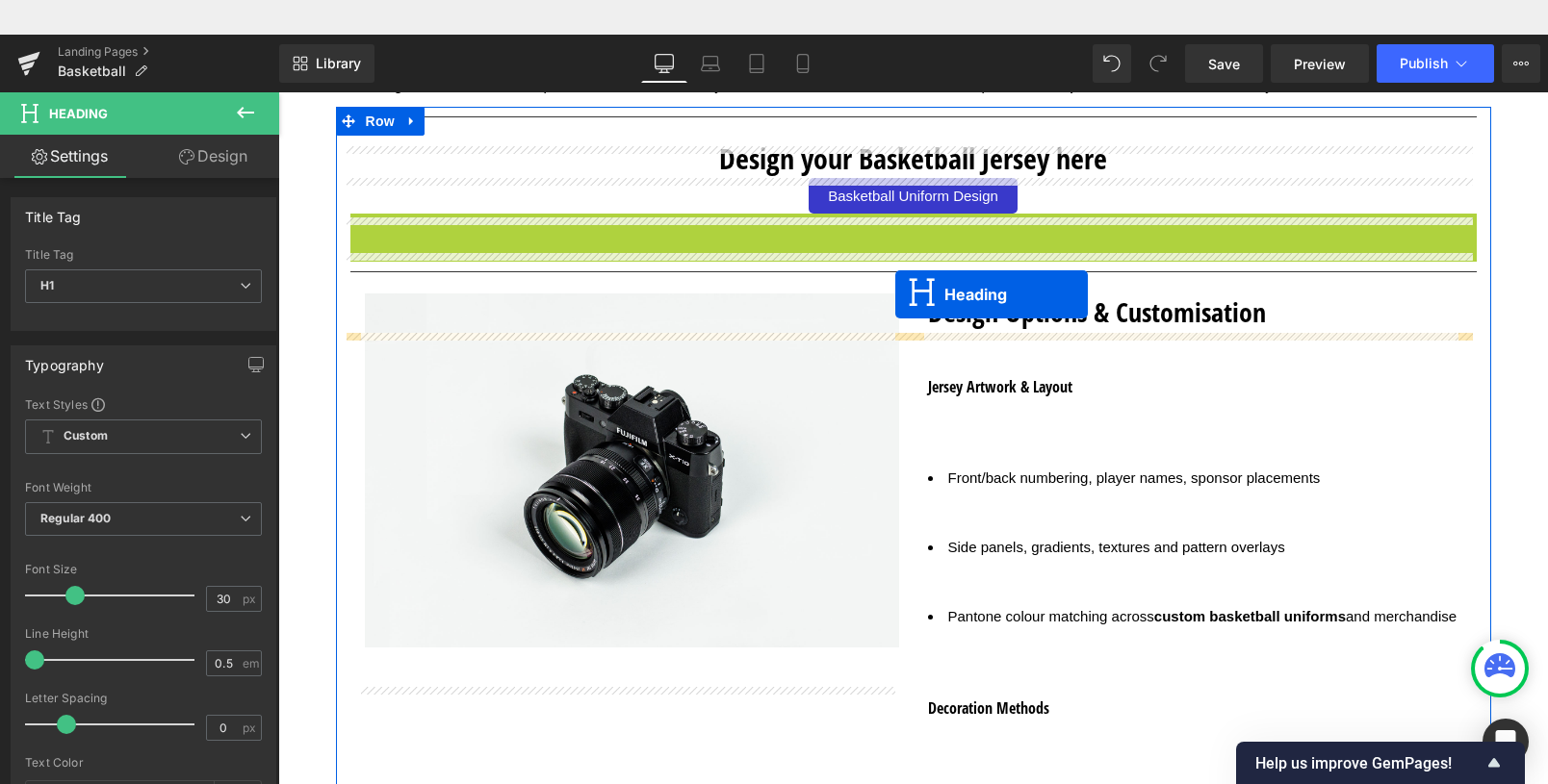
drag, startPoint x: 902, startPoint y: 234, endPoint x: 895, endPoint y: 260, distance: 26.9
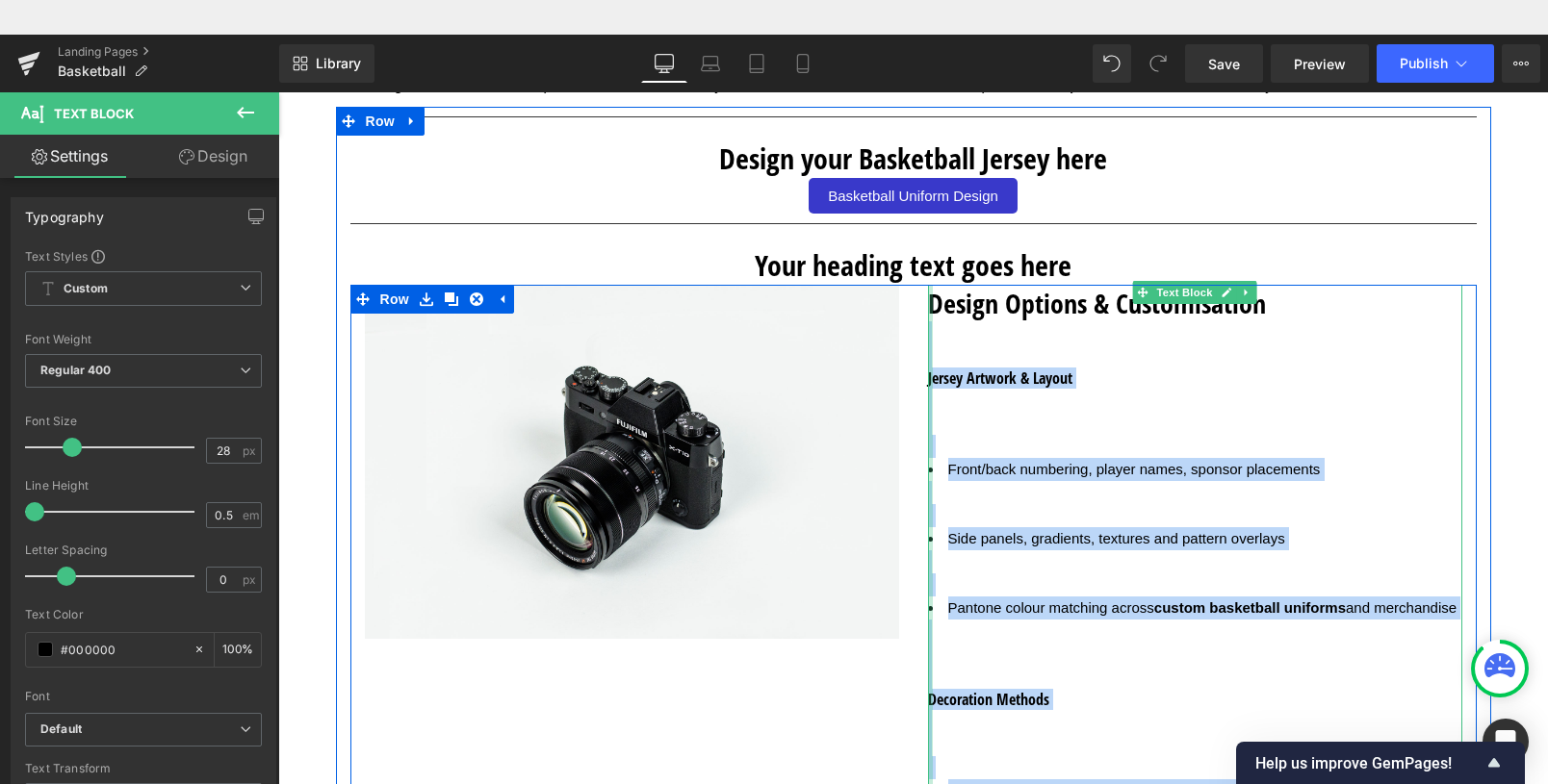
drag, startPoint x: 1268, startPoint y: 299, endPoint x: 925, endPoint y: 304, distance: 343.0
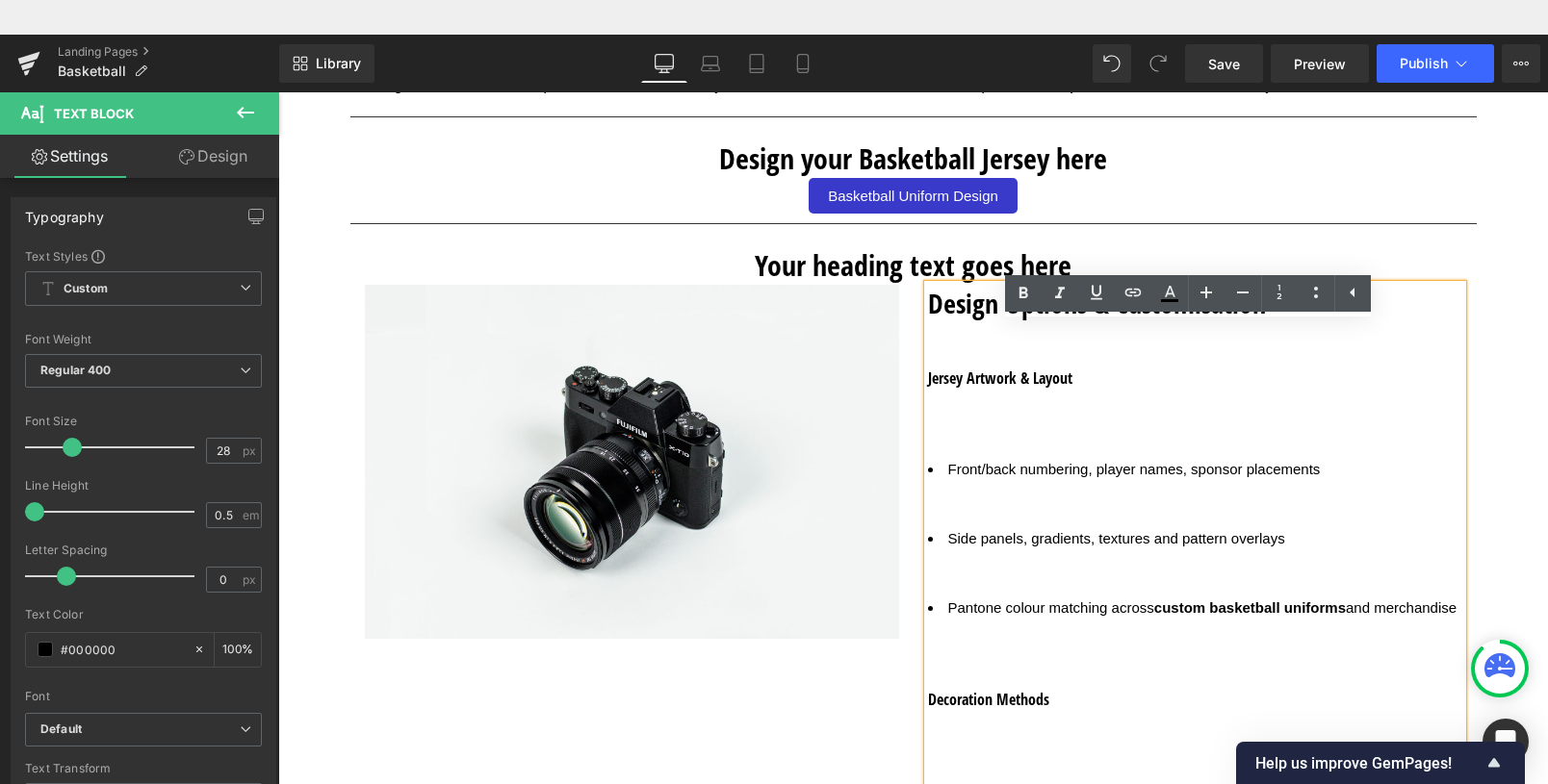
drag, startPoint x: 1014, startPoint y: 335, endPoint x: 996, endPoint y: 334, distance: 18.0
drag, startPoint x: 924, startPoint y: 308, endPoint x: 1258, endPoint y: 305, distance: 334.0
click at [1258, 305] on h2 "Design Options & Customisation" at bounding box center [1195, 304] width 535 height 37
copy h2 "Design Options & Customisation"
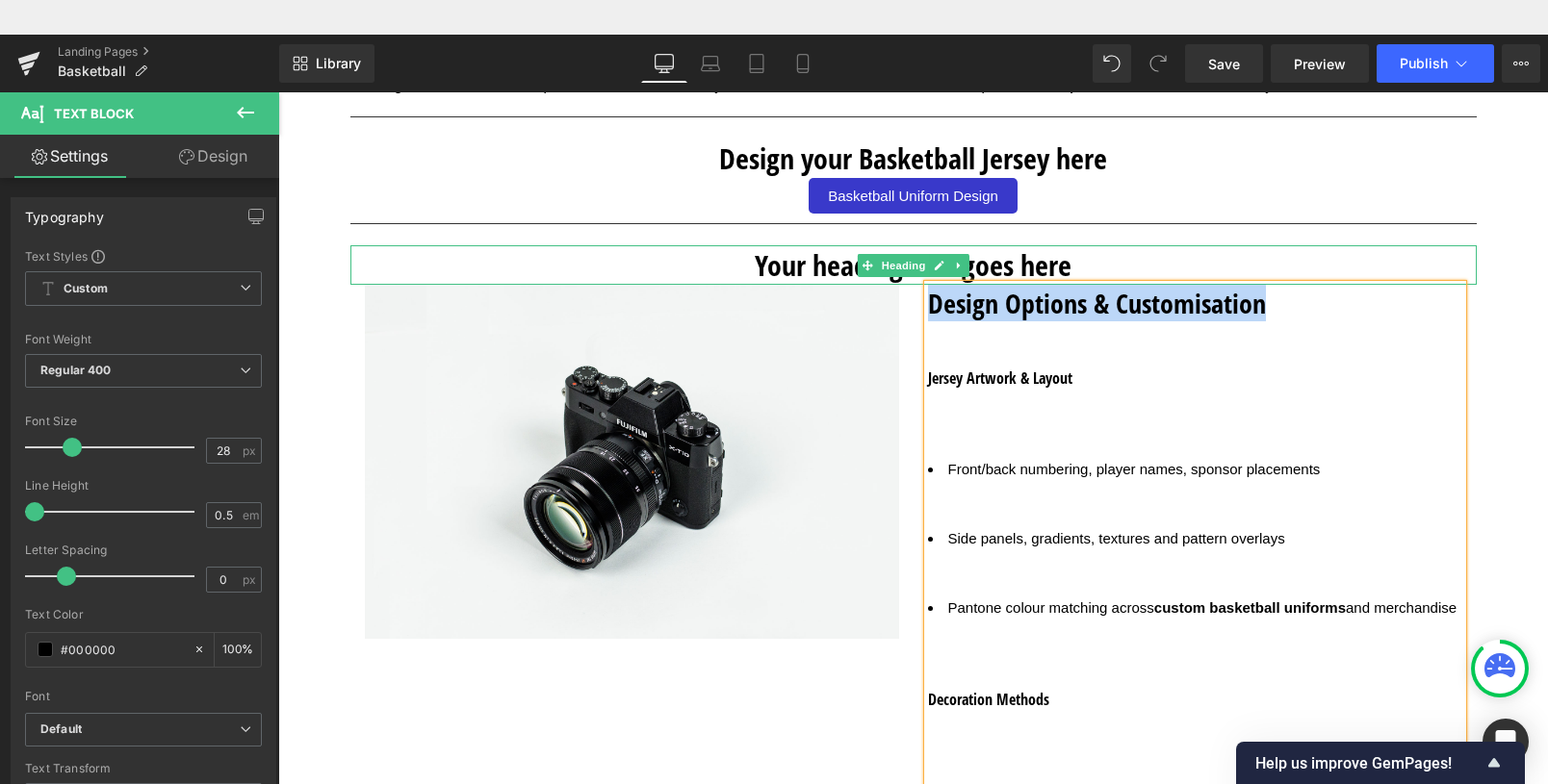
click at [974, 268] on h1 "Your heading text goes here" at bounding box center [914, 265] width 1126 height 40
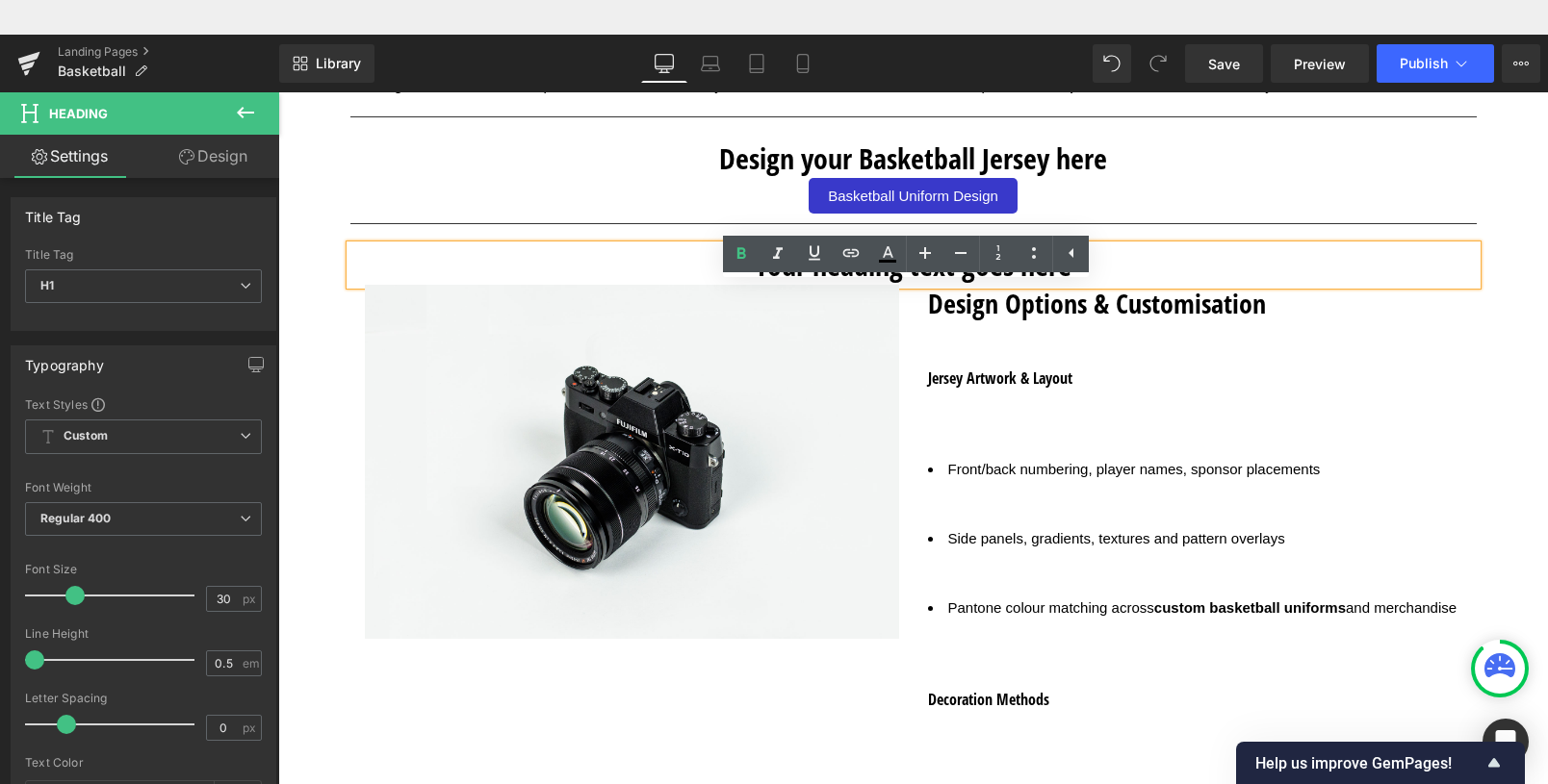
paste div
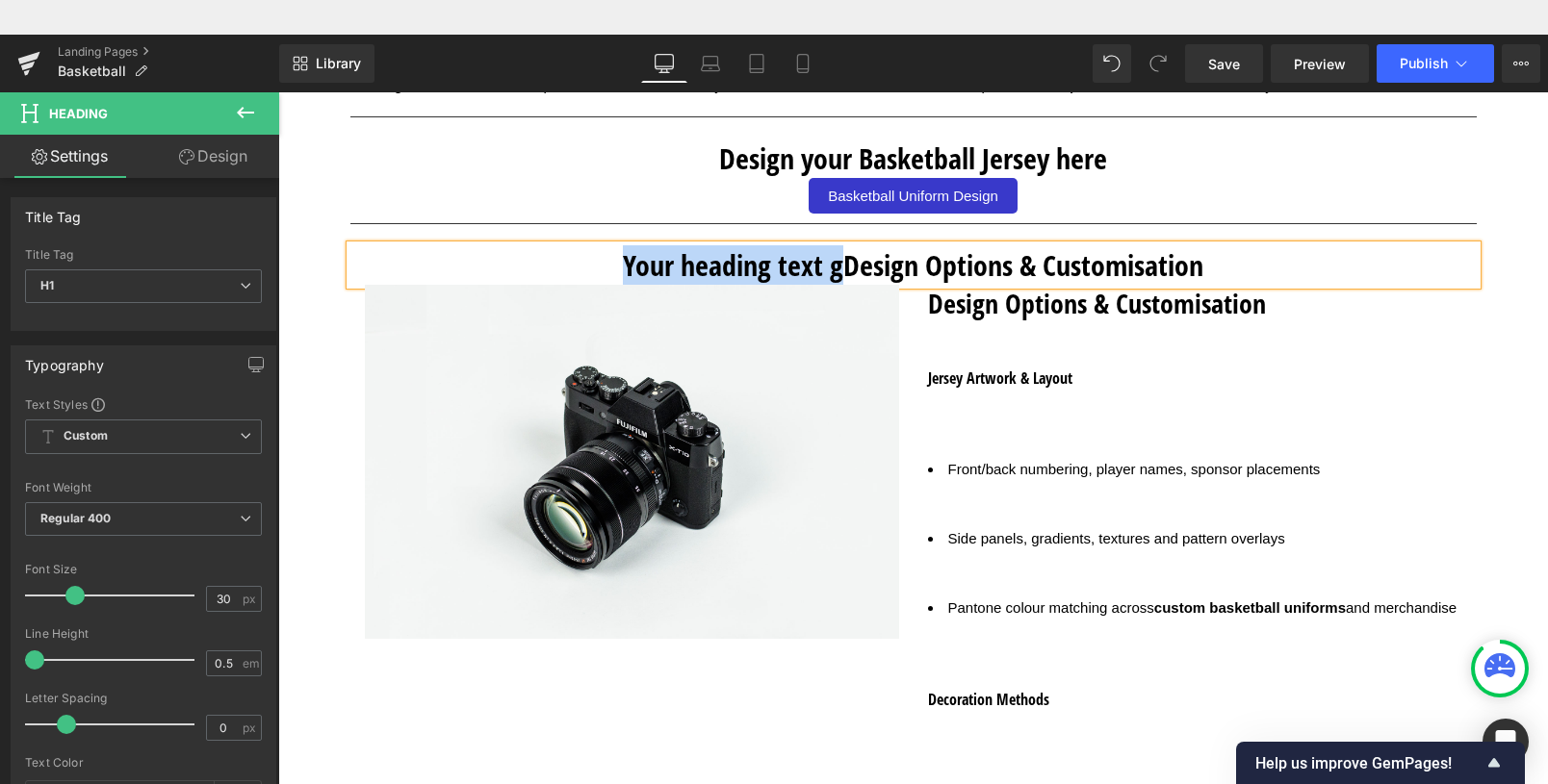
drag, startPoint x: 618, startPoint y: 267, endPoint x: 836, endPoint y: 266, distance: 218.0
click at [836, 266] on h1 "Your heading text gDesign Options & Customisation" at bounding box center [914, 265] width 1126 height 40
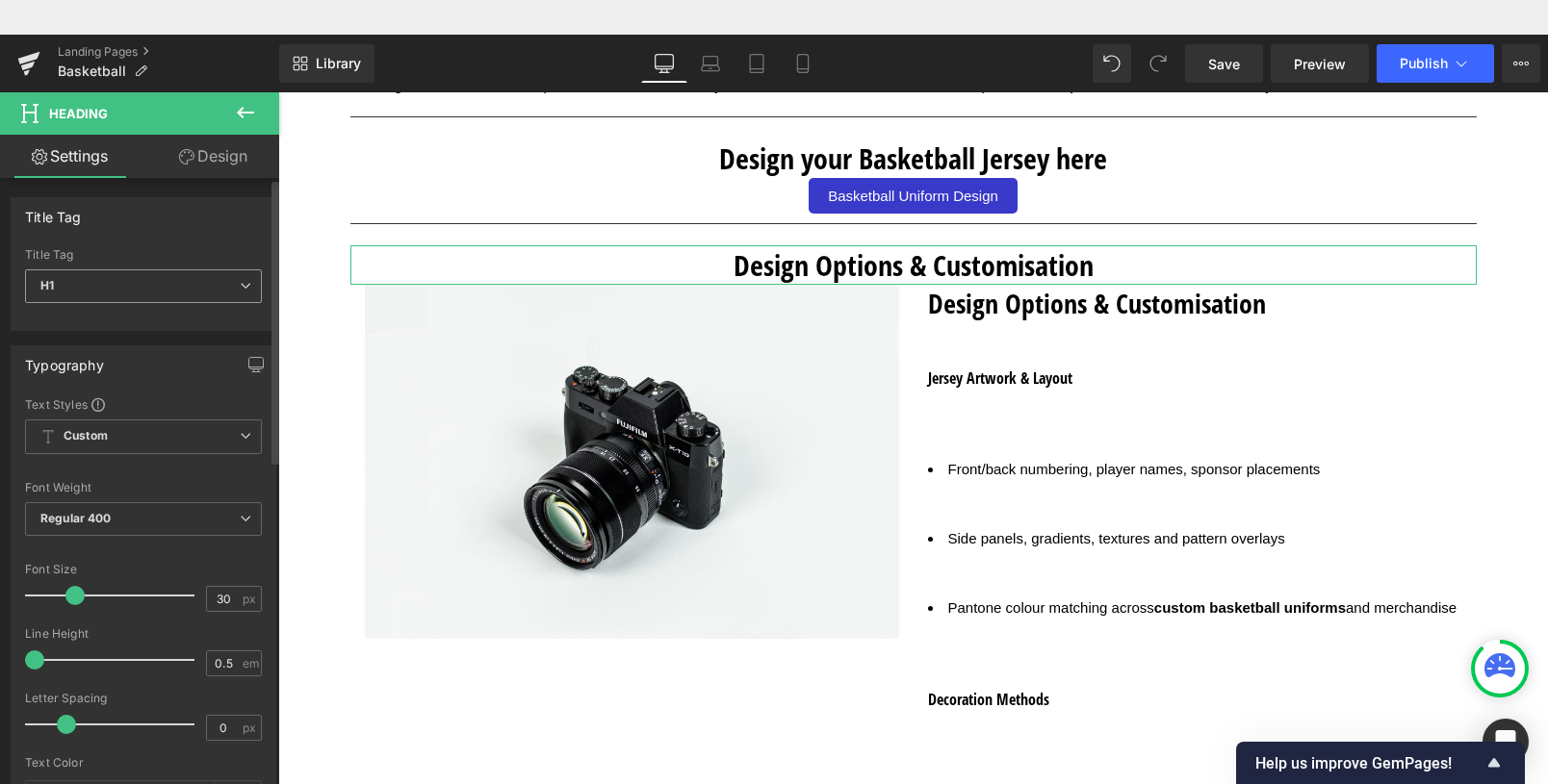
click at [56, 280] on span "H1" at bounding box center [143, 286] width 237 height 34
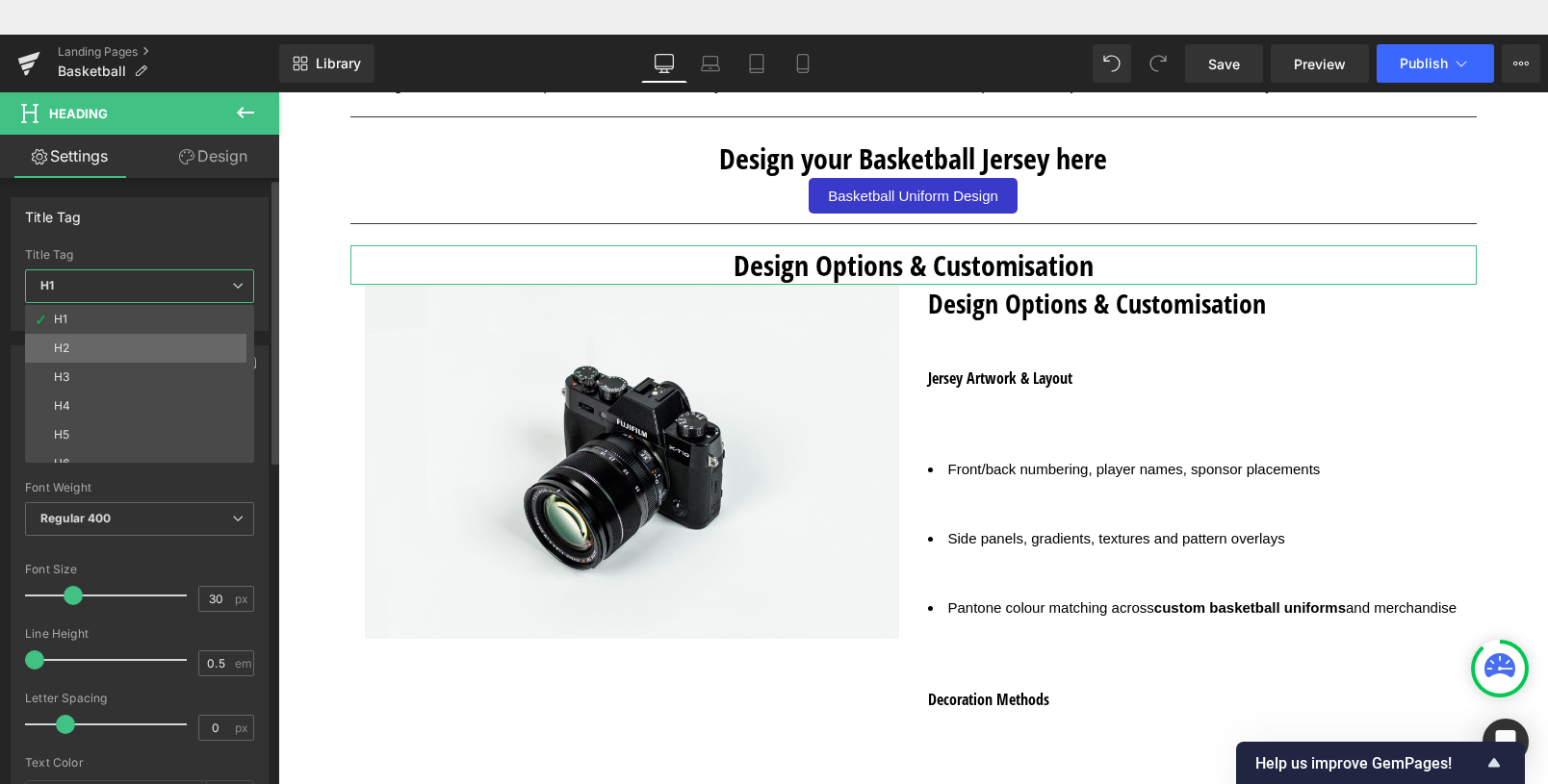
click at [71, 344] on li "H2" at bounding box center [144, 349] width 238 height 29
type input "28"
type input "100"
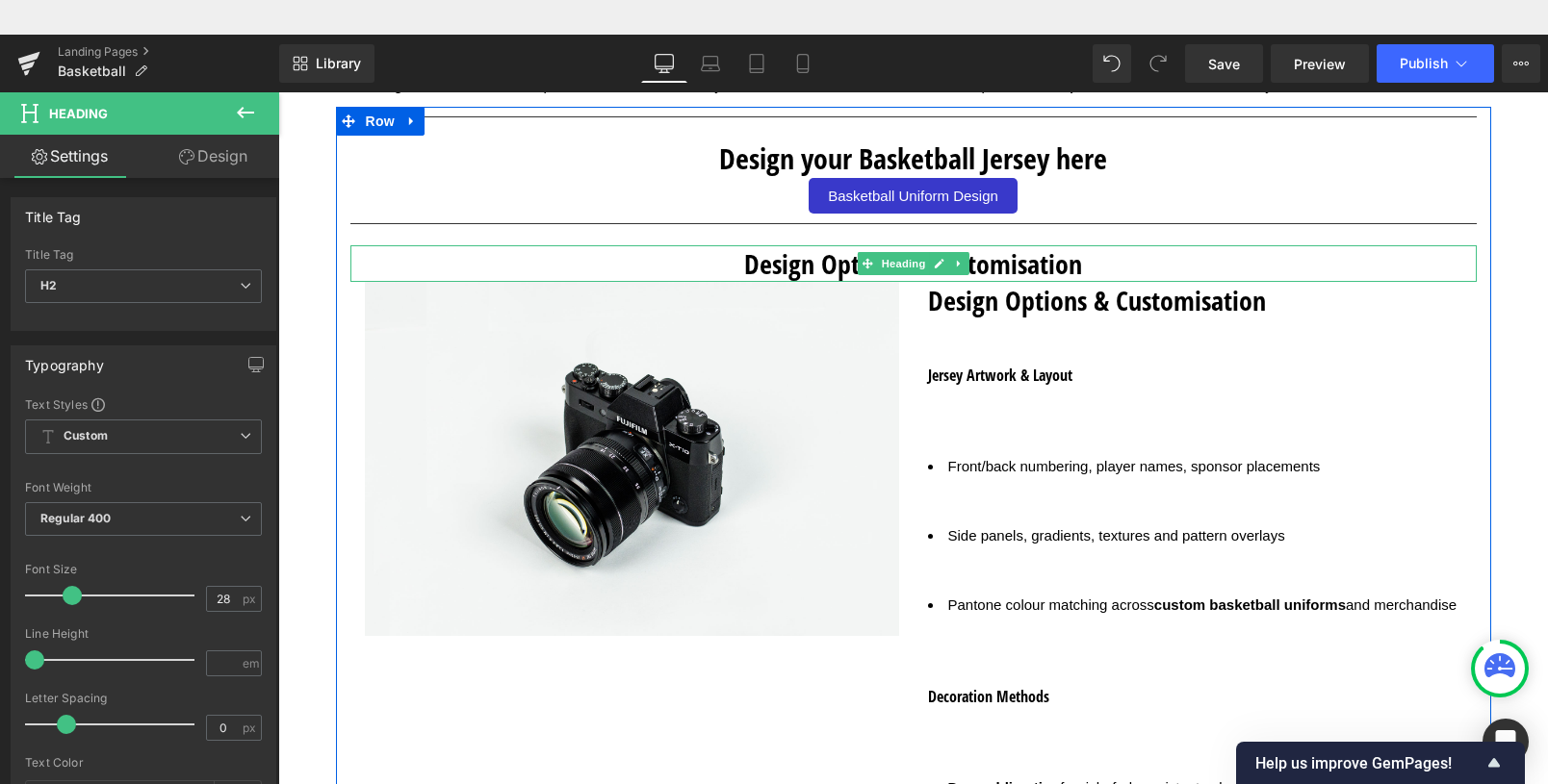
click at [1032, 276] on h2 "Design Options & Customisation" at bounding box center [914, 264] width 1126 height 37
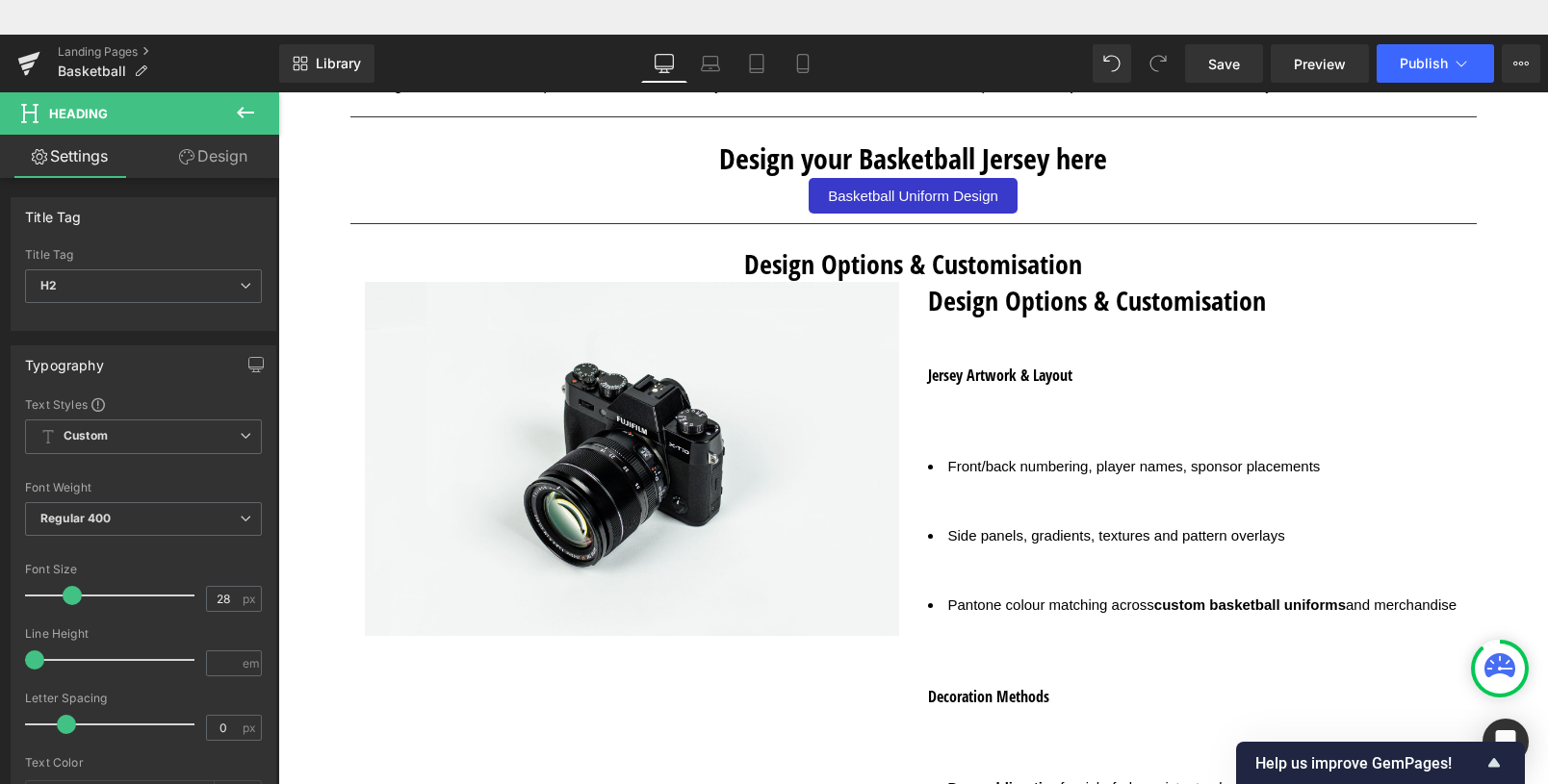
click at [239, 149] on link "Design" at bounding box center [212, 156] width 139 height 43
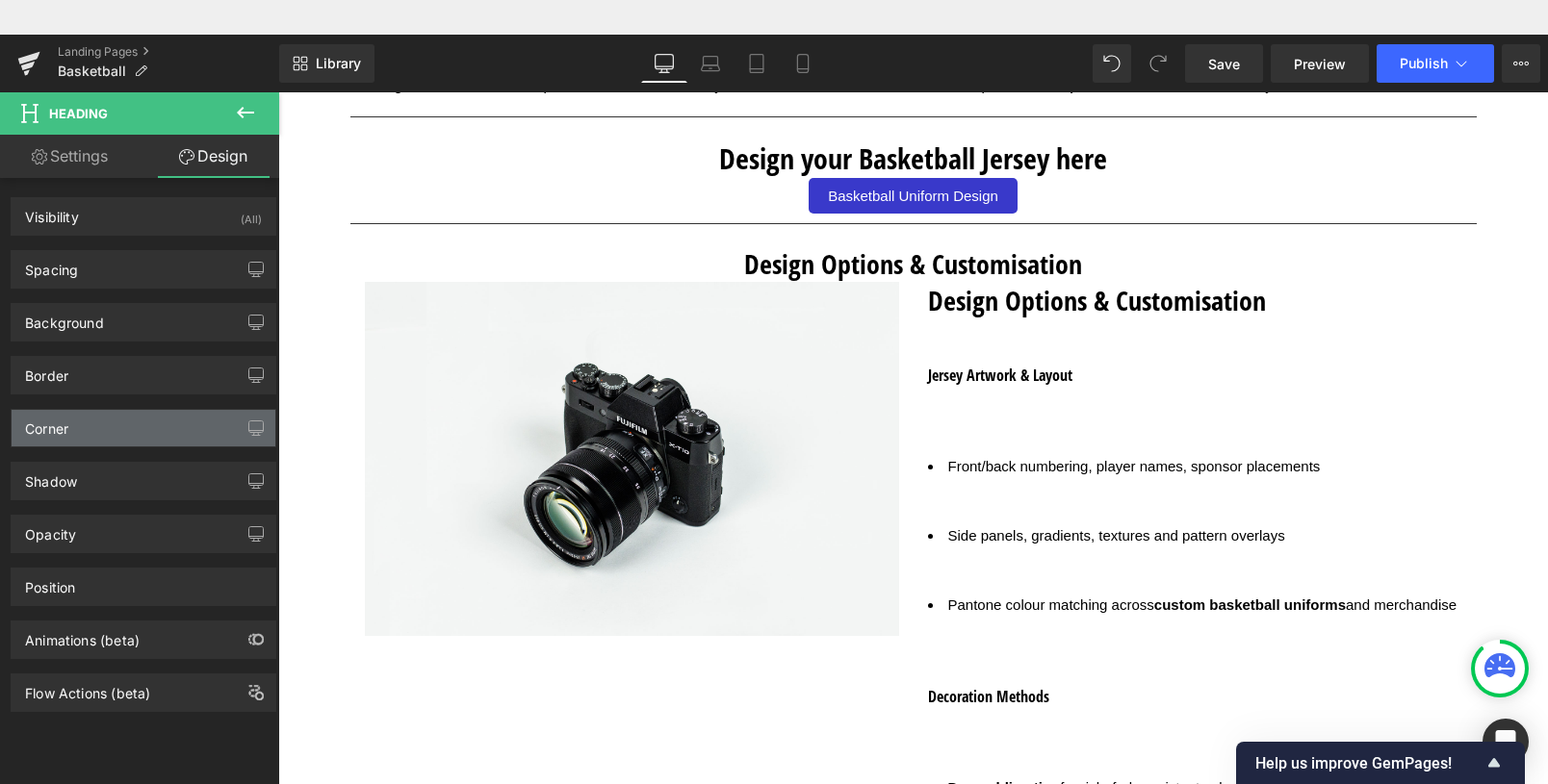
type input "0"
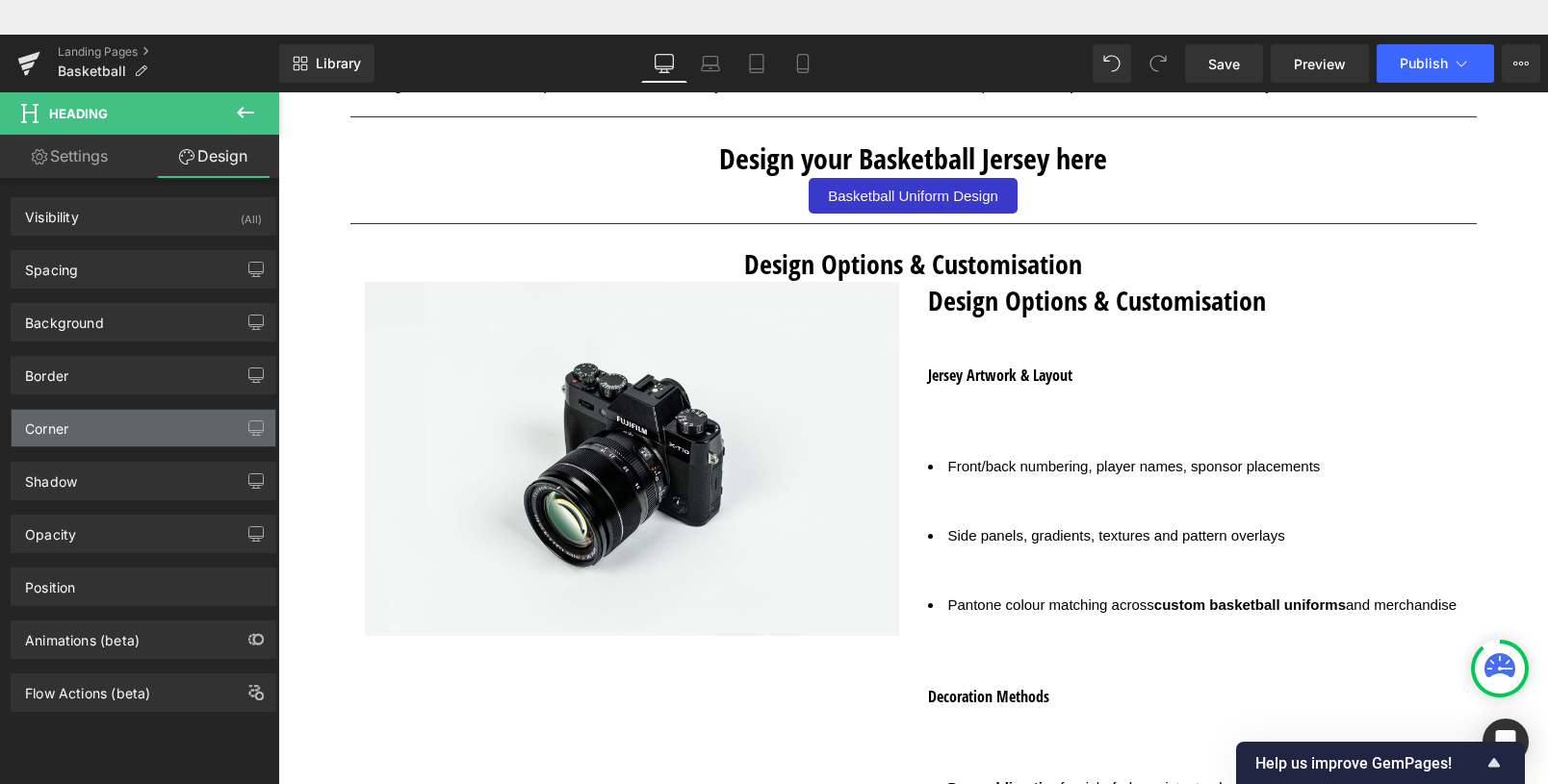
type input "0"
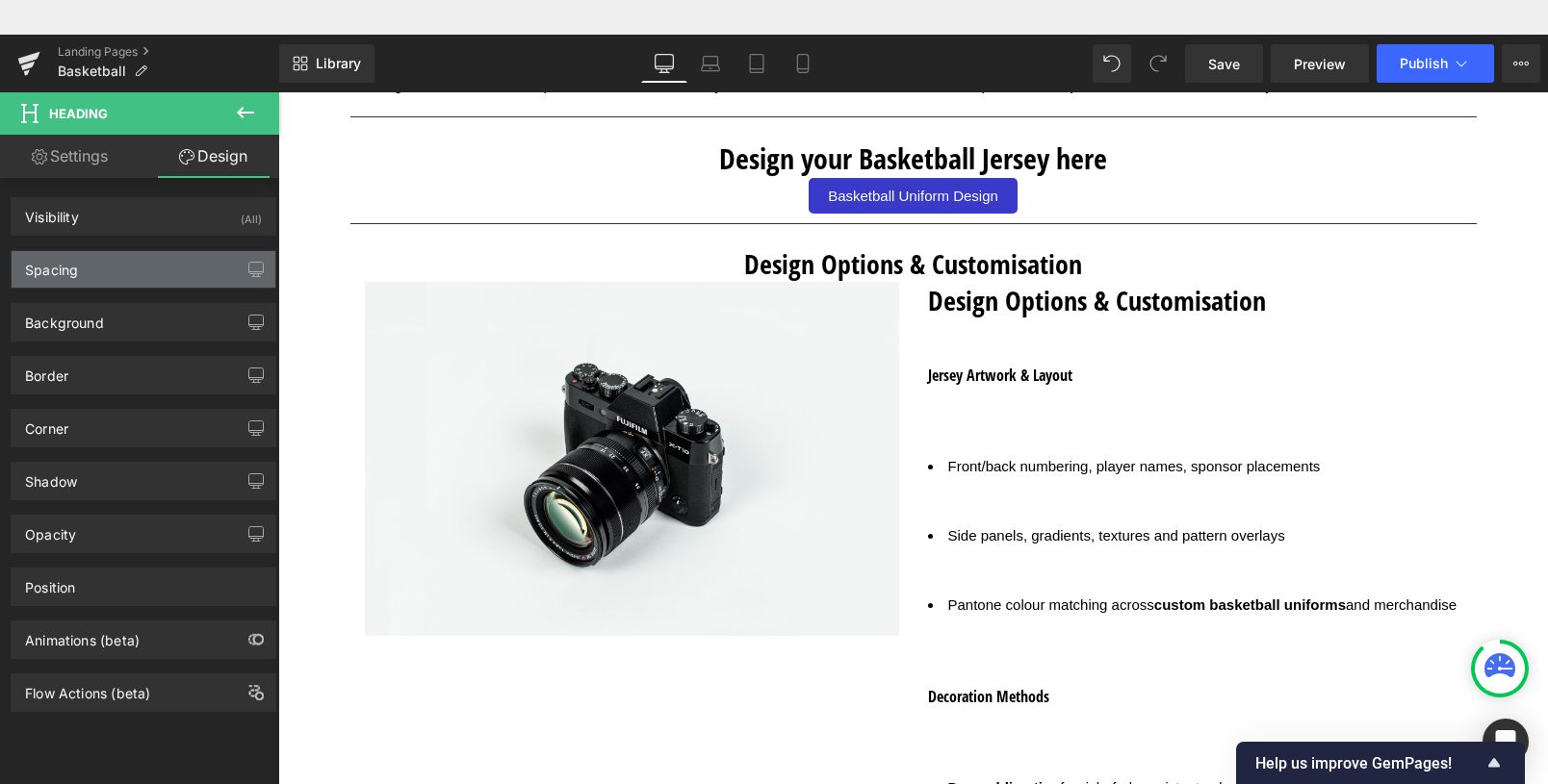
click at [84, 271] on div "Spacing" at bounding box center [143, 270] width 264 height 37
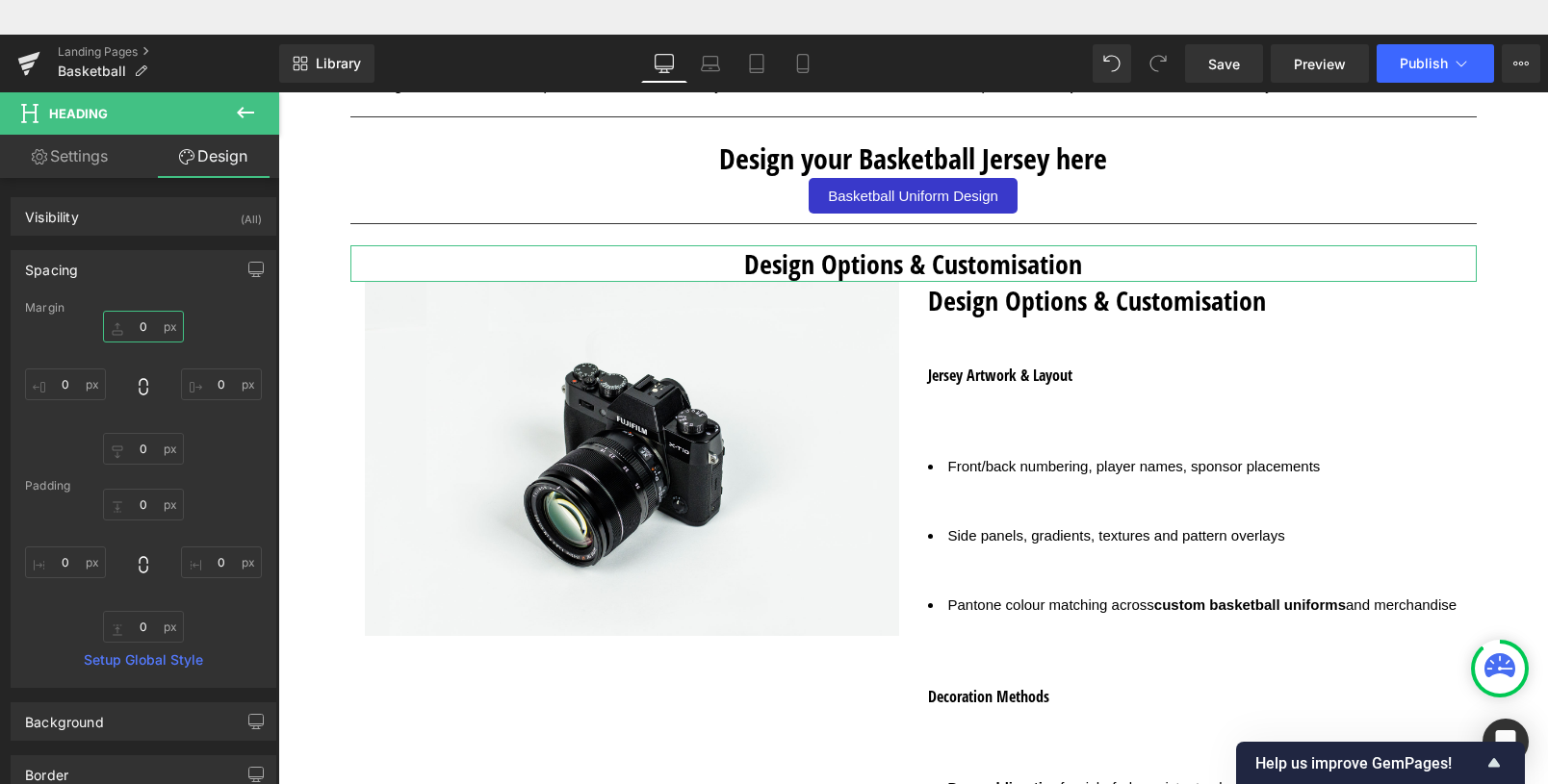
click at [139, 323] on input "0" at bounding box center [143, 326] width 81 height 32
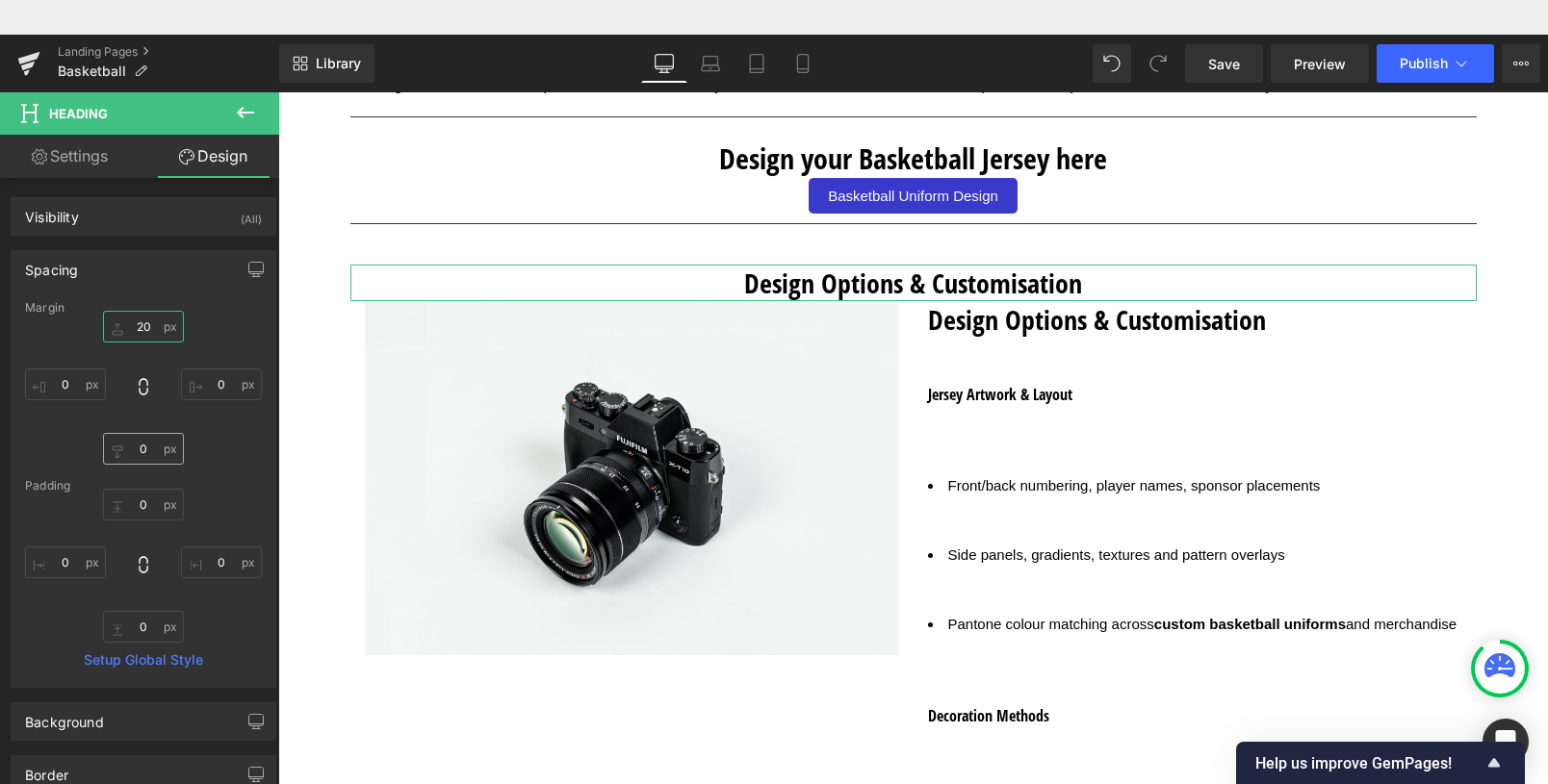
type input "20"
click at [127, 448] on input "0" at bounding box center [143, 449] width 81 height 32
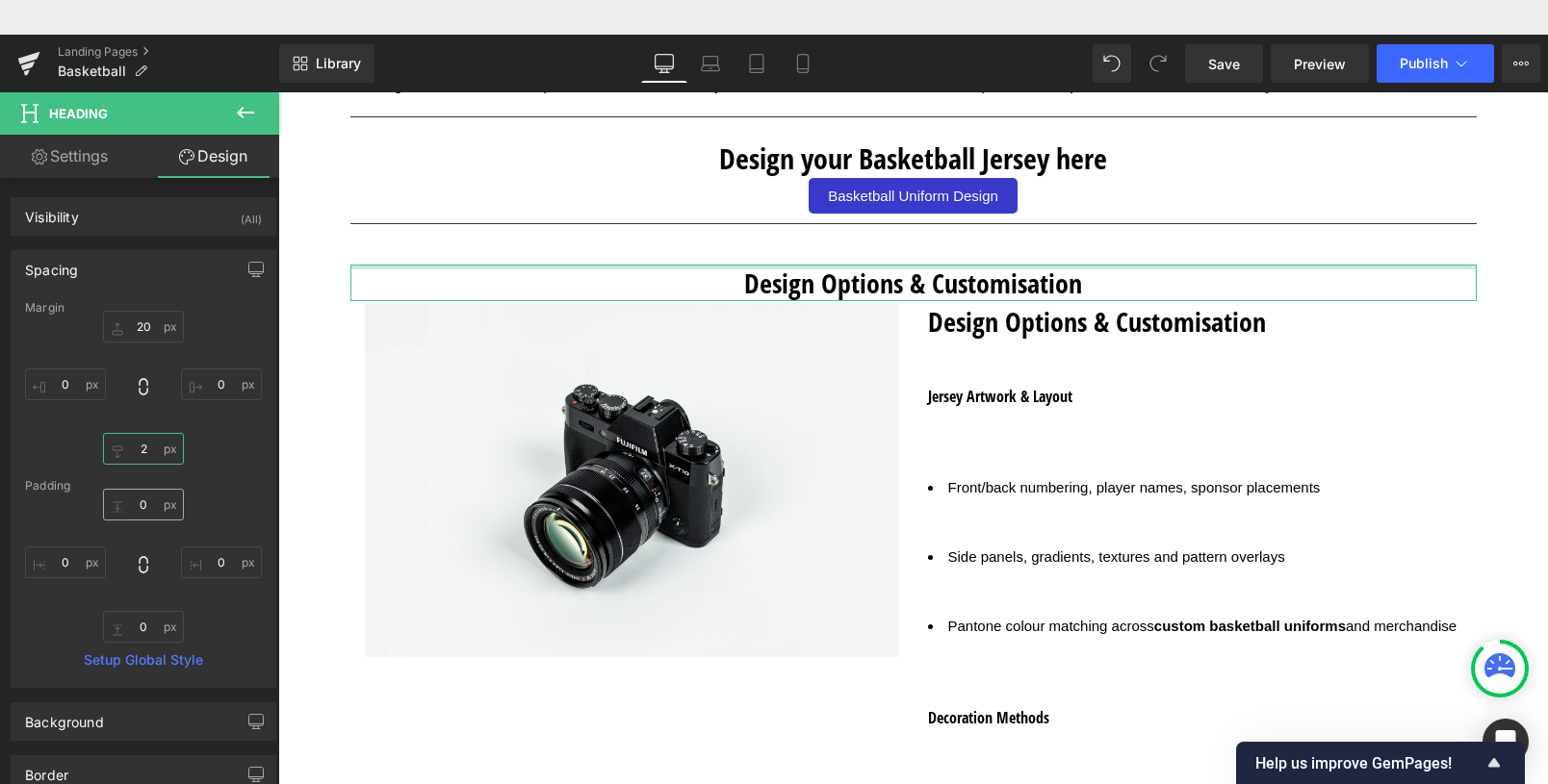
type input "20"
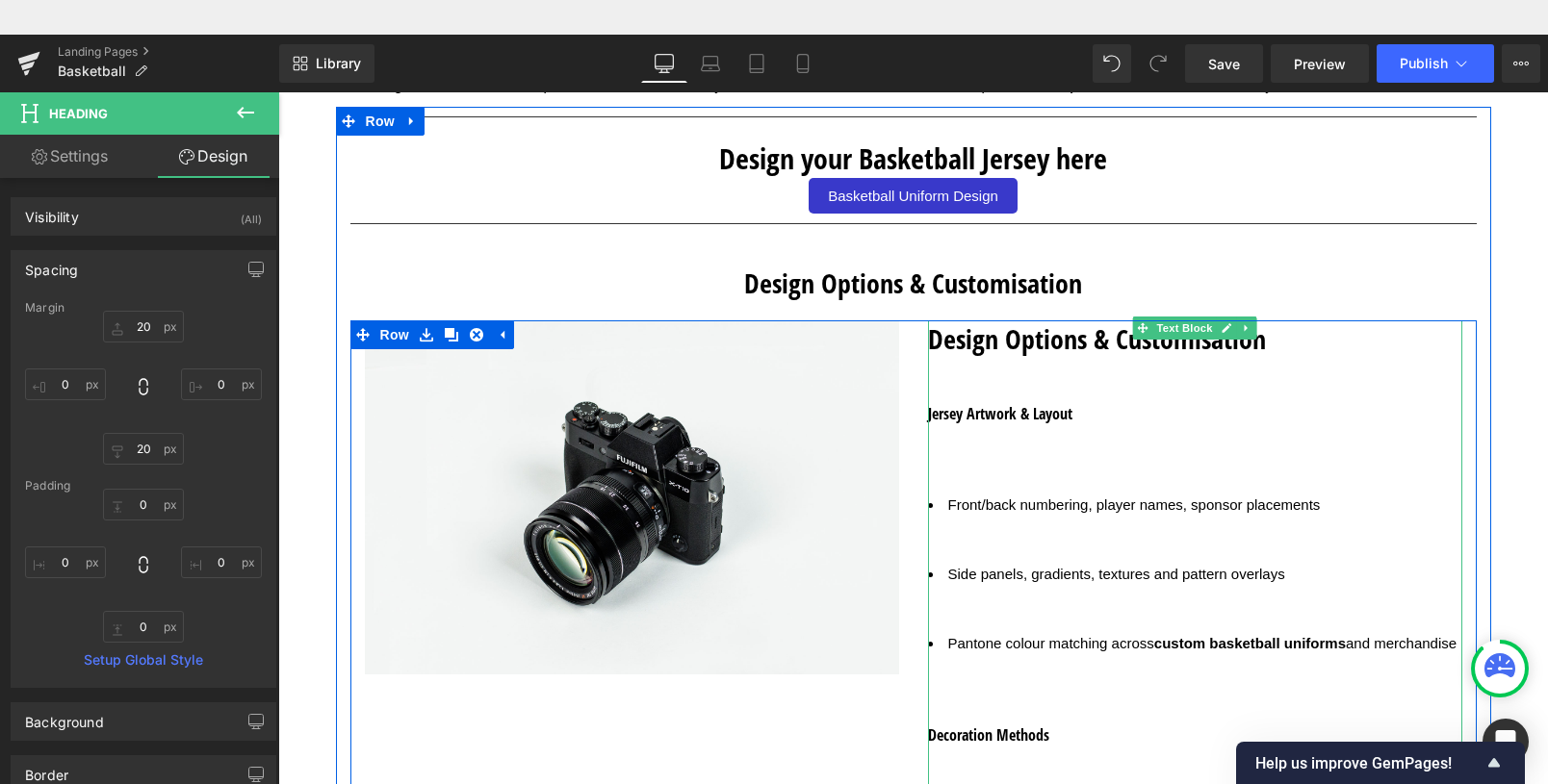
click at [1033, 353] on h2 "Design Options & Customisation" at bounding box center [1195, 339] width 535 height 37
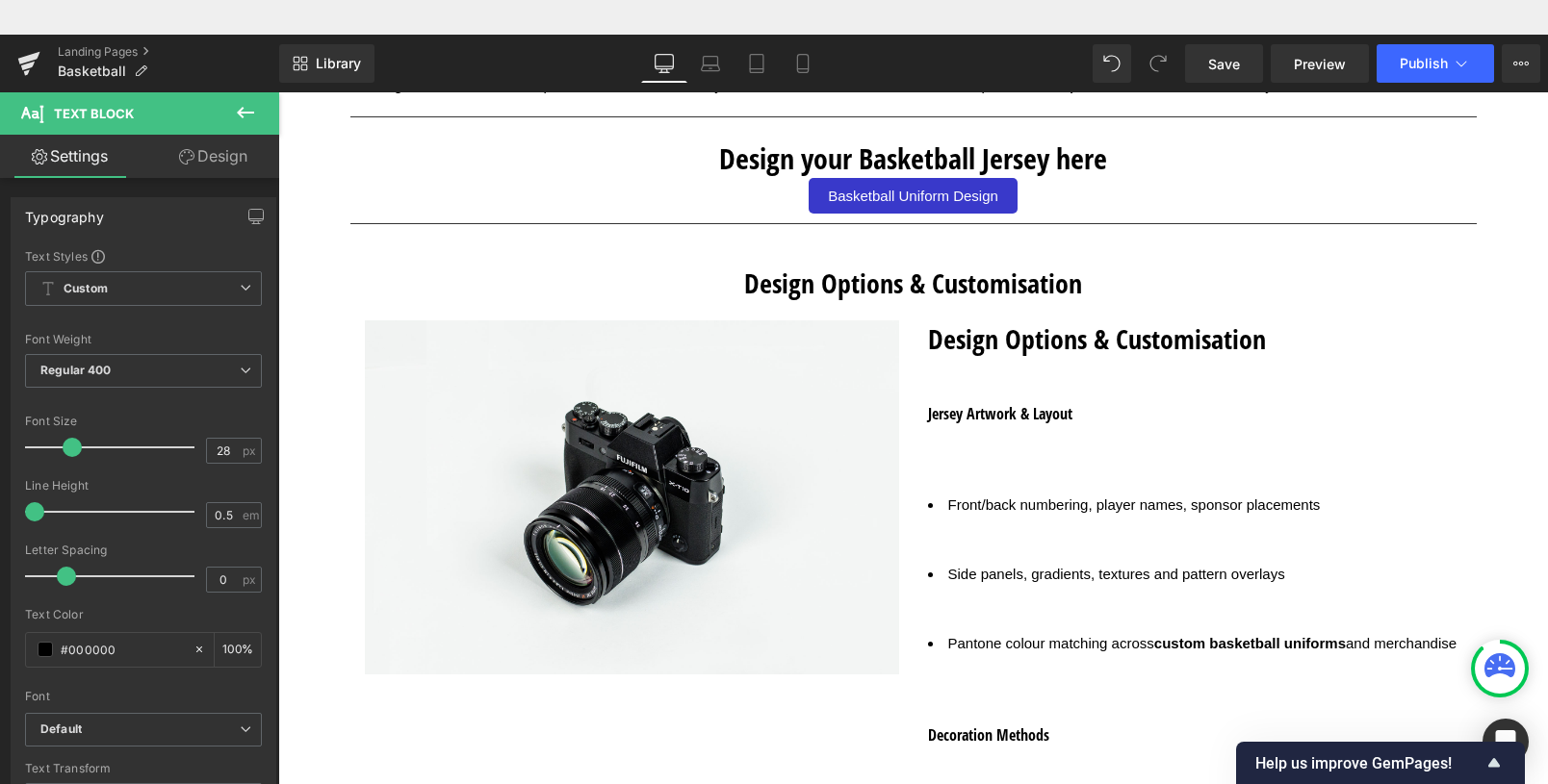
click at [252, 112] on icon at bounding box center [245, 113] width 18 height 12
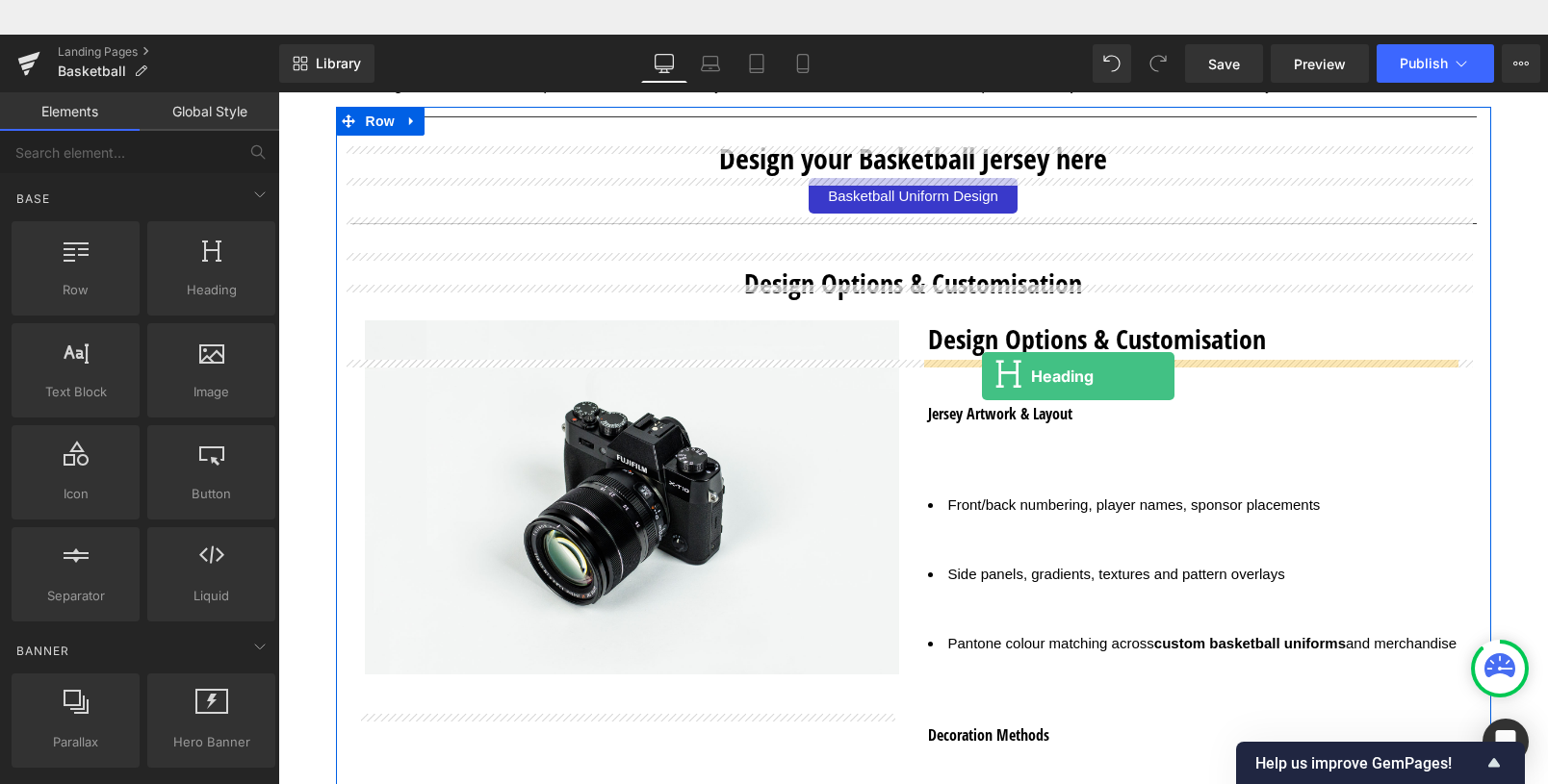
drag, startPoint x: 475, startPoint y: 315, endPoint x: 982, endPoint y: 342, distance: 507.7
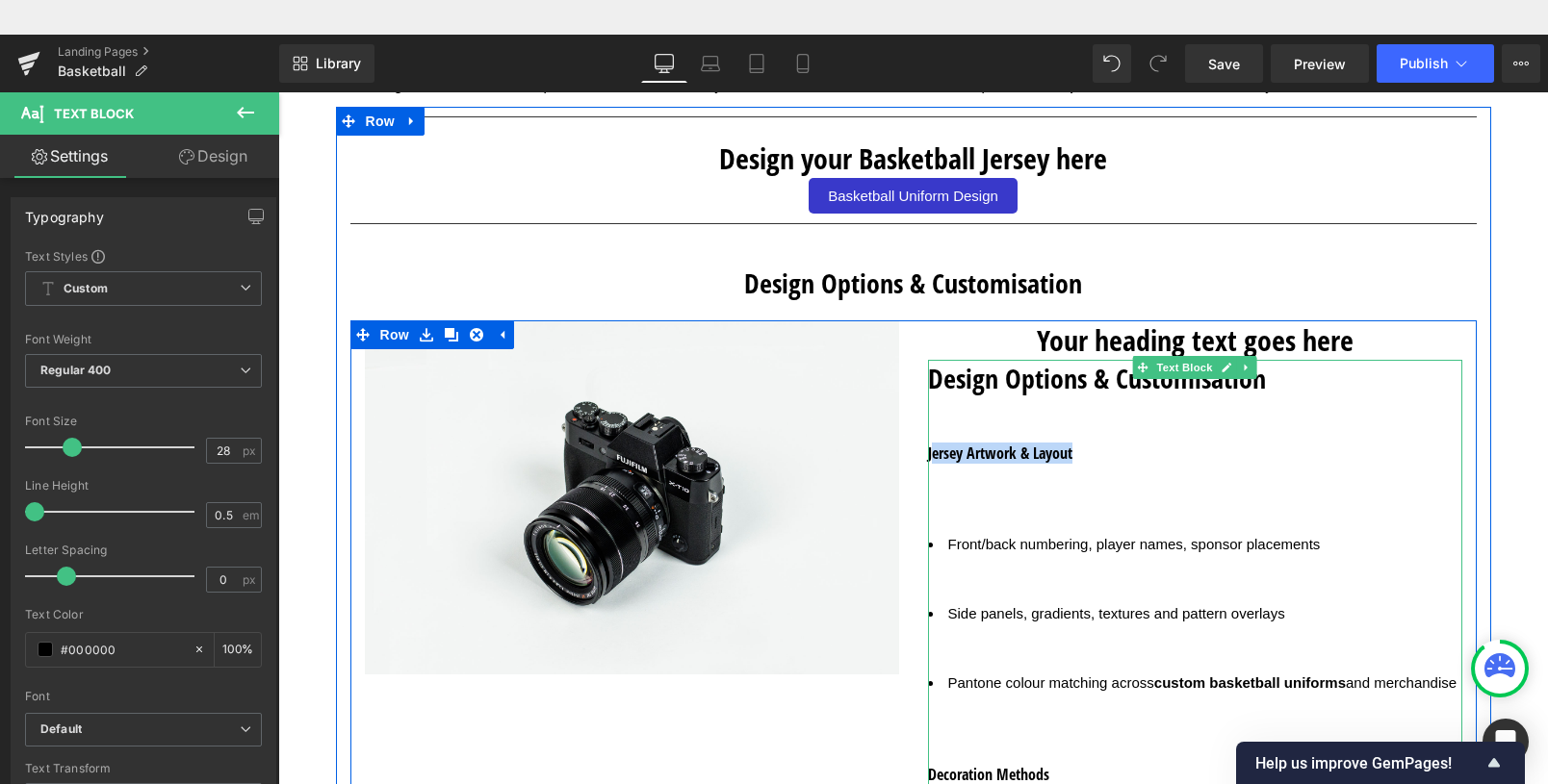
drag, startPoint x: 1078, startPoint y: 461, endPoint x: 935, endPoint y: 460, distance: 143.0
click at [928, 455] on h3 "Jersey Artwork & Layout" at bounding box center [1195, 454] width 535 height 21
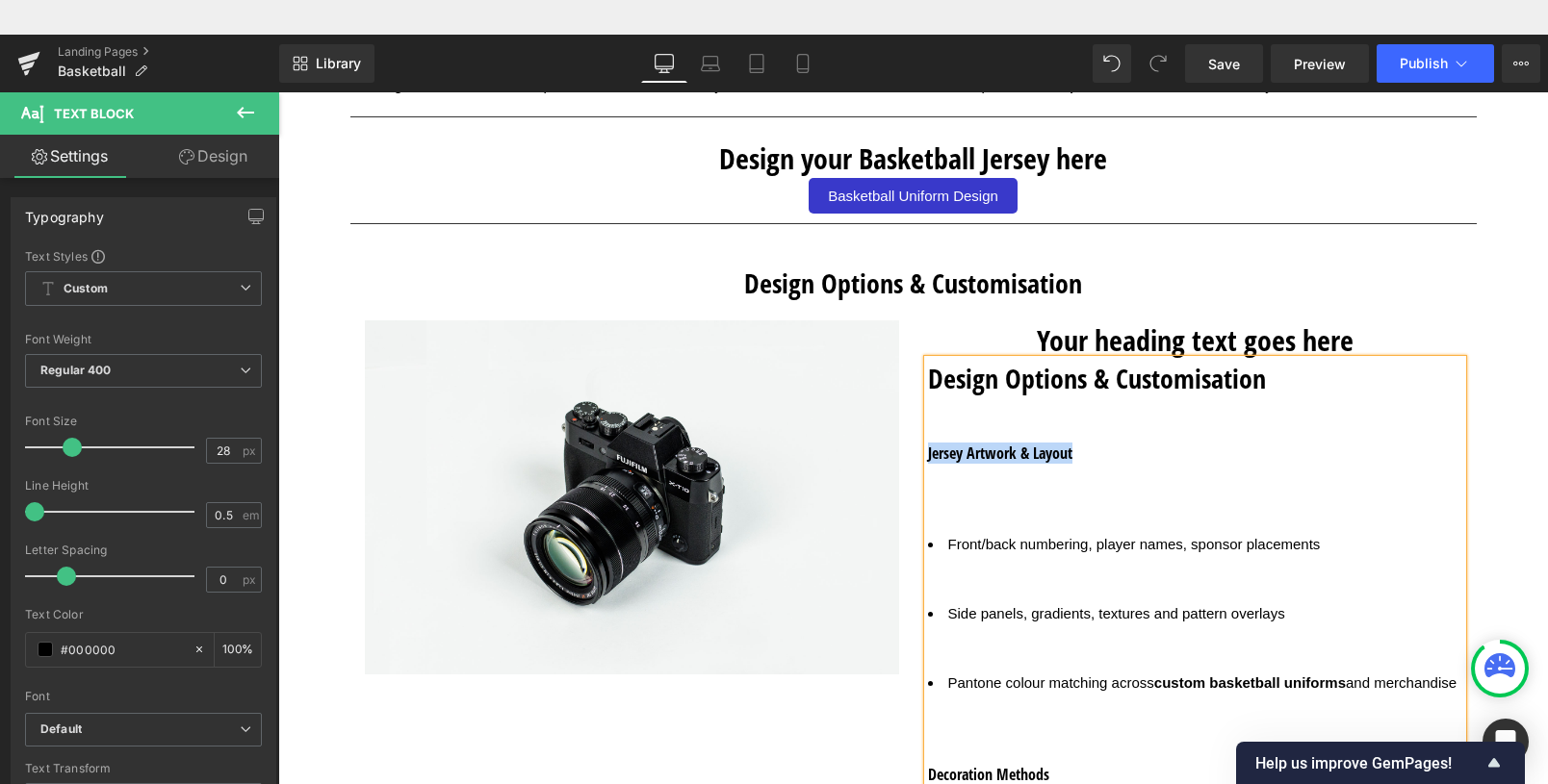
copy h3 "Jersey Artwork & Layout"
click at [1216, 344] on icon at bounding box center [1221, 341] width 10 height 10
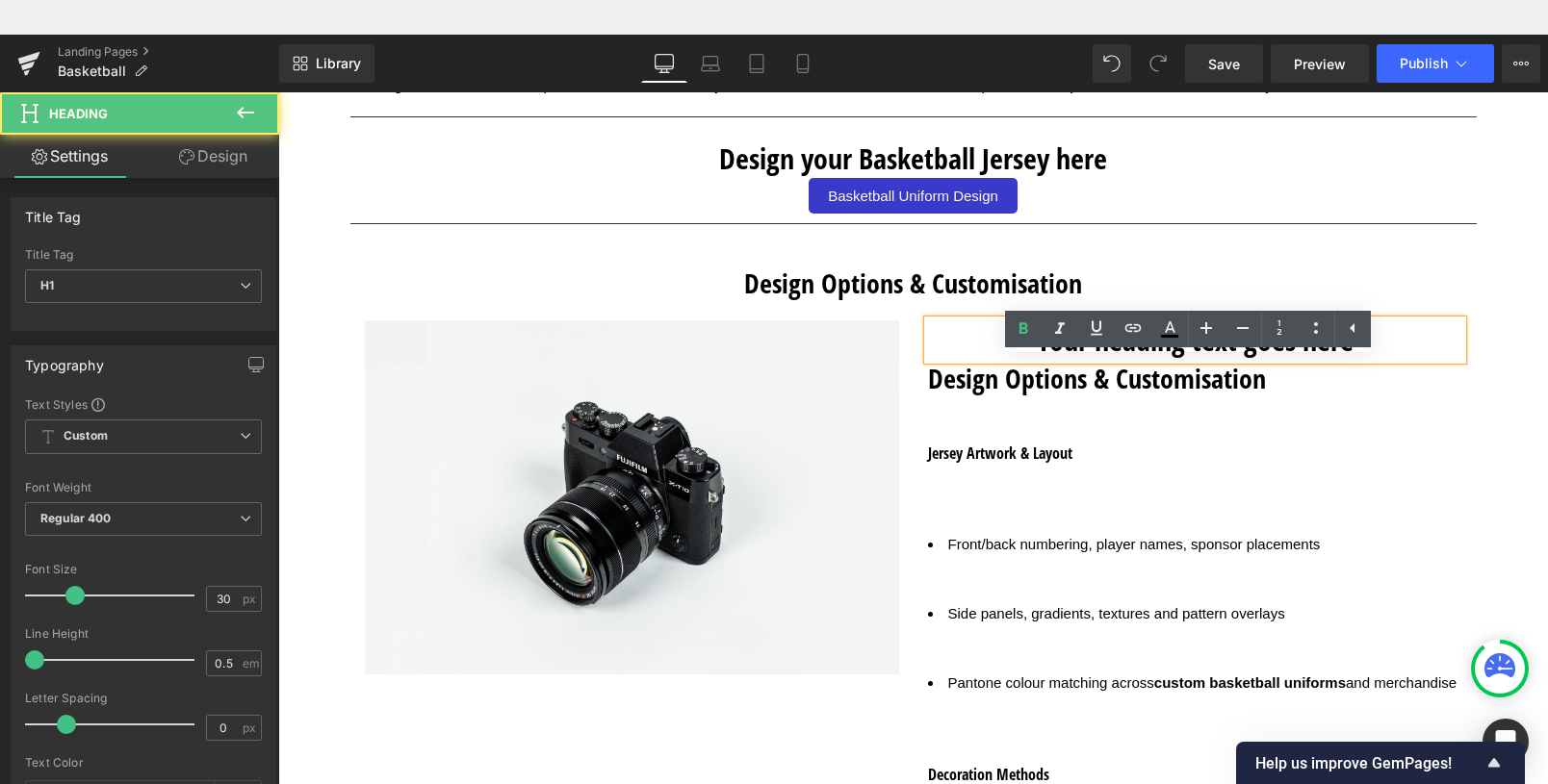
click at [1381, 348] on h1 "Your heading text goes here" at bounding box center [1195, 340] width 535 height 40
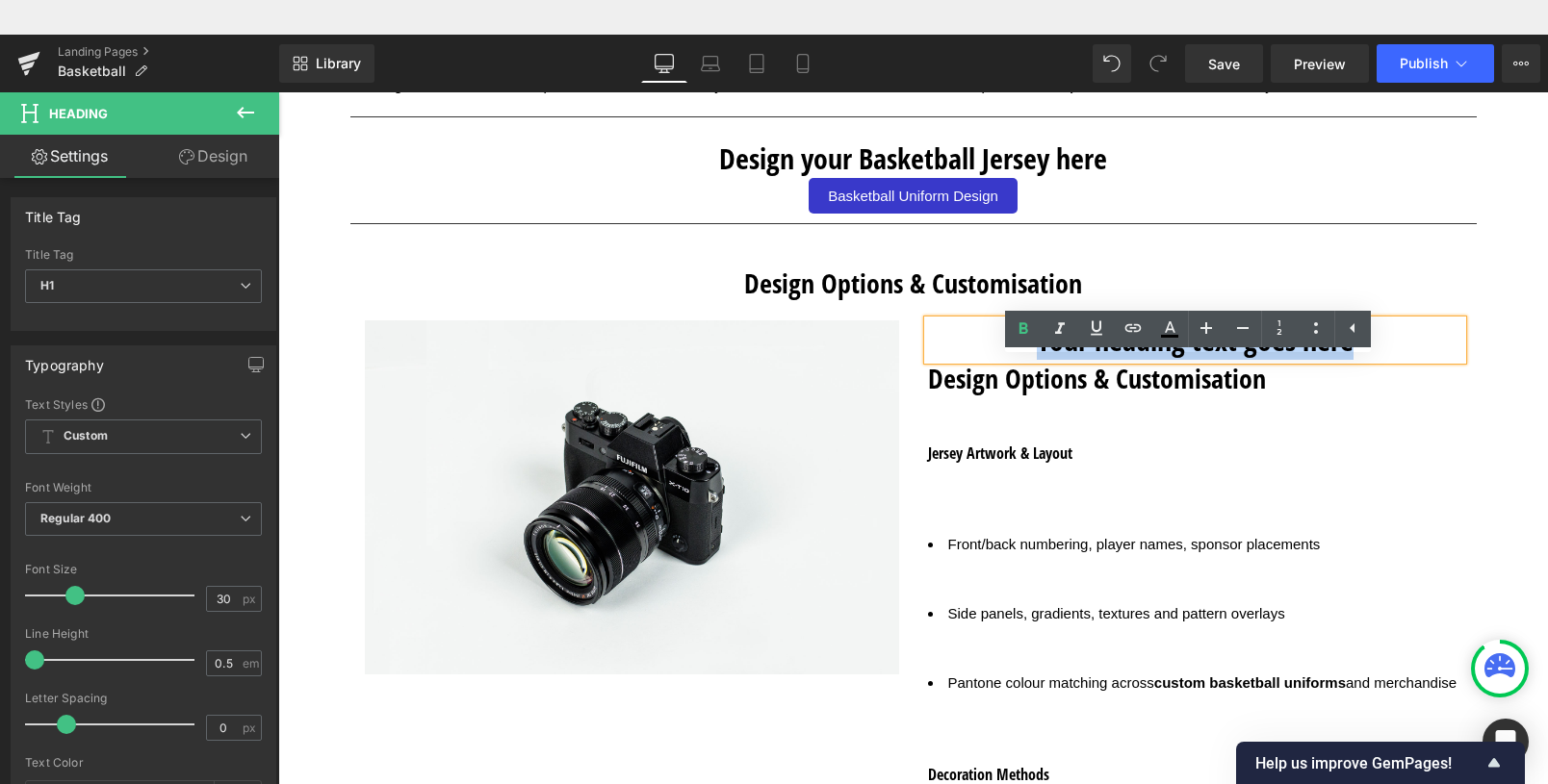
drag, startPoint x: 1379, startPoint y: 348, endPoint x: 1042, endPoint y: 325, distance: 337.8
click at [1042, 325] on h1 "Your heading text goes here" at bounding box center [1195, 340] width 535 height 40
paste div
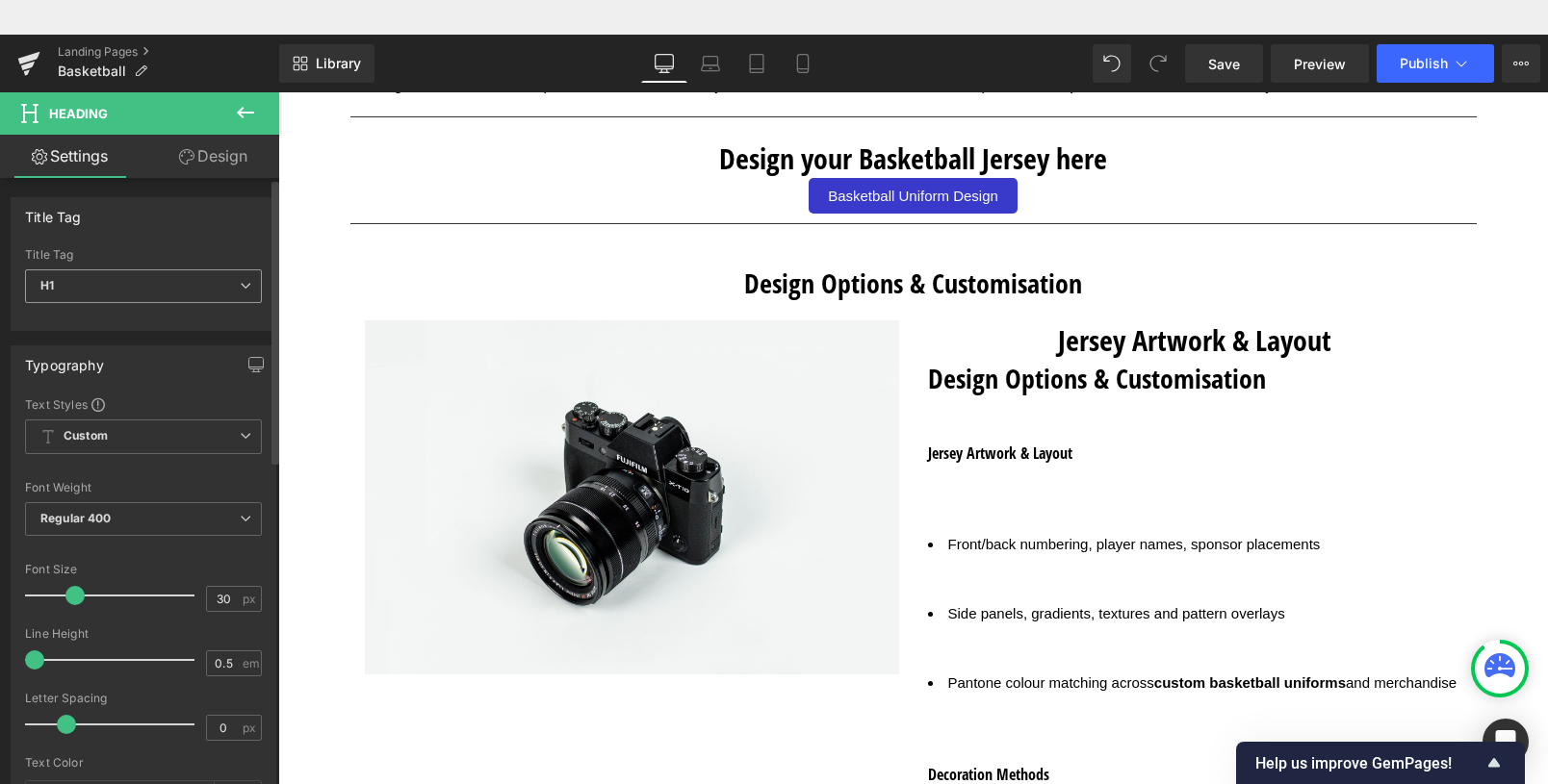
click at [50, 281] on b "H1" at bounding box center [48, 285] width 14 height 15
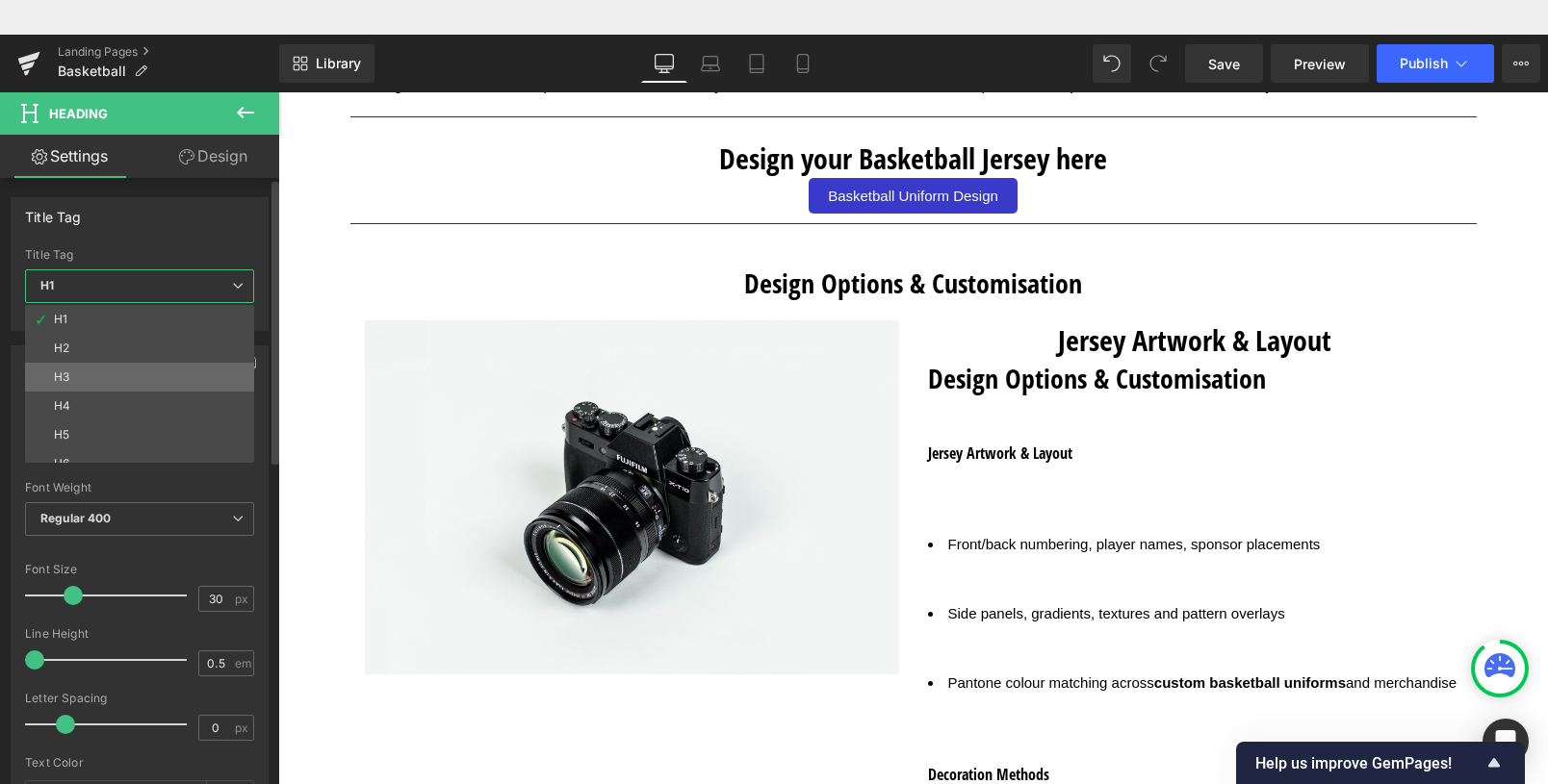
click at [58, 374] on div "H3" at bounding box center [61, 378] width 16 height 14
type input "16"
type input "100"
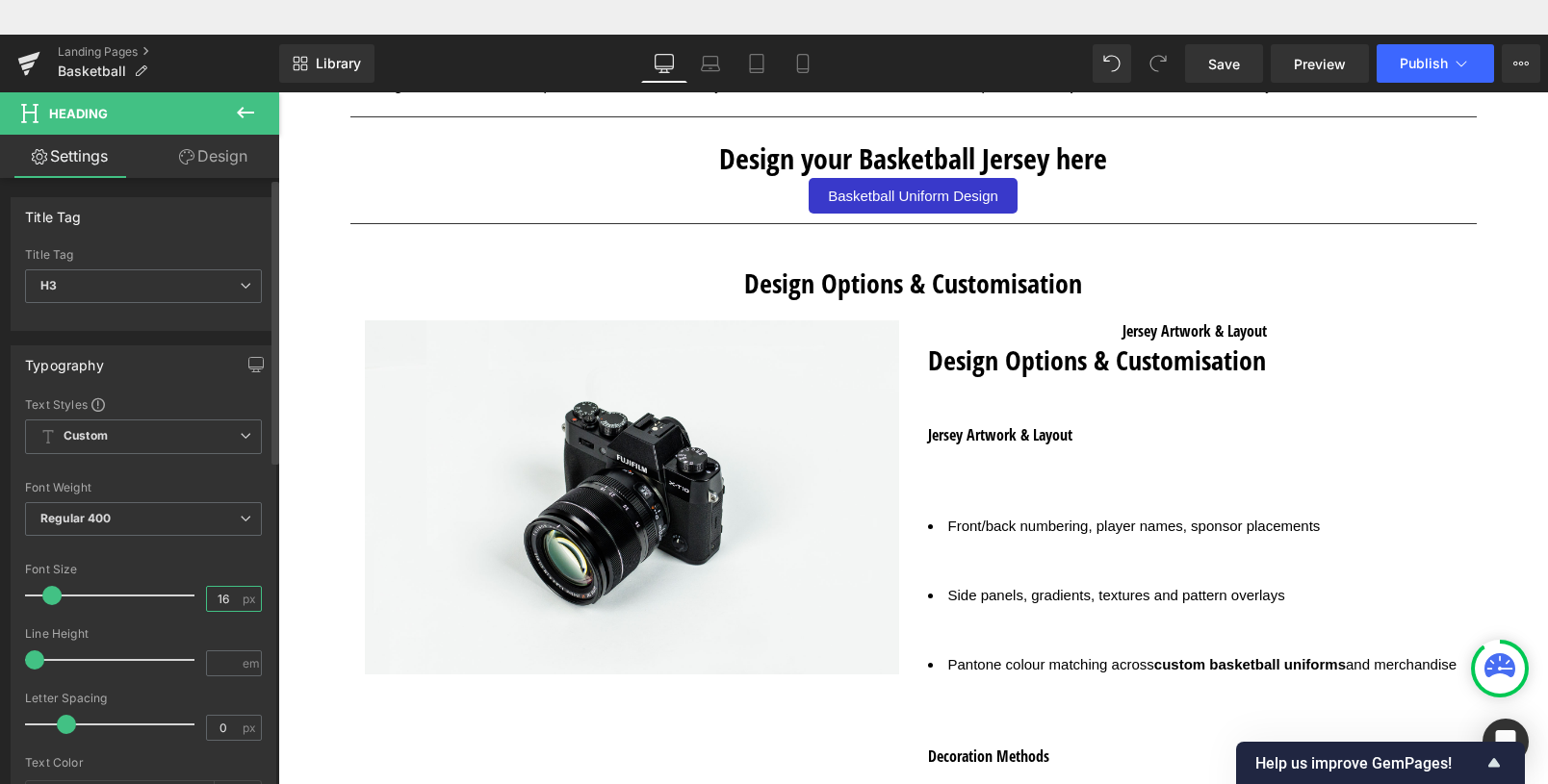
click at [223, 602] on input "16" at bounding box center [223, 599] width 34 height 24
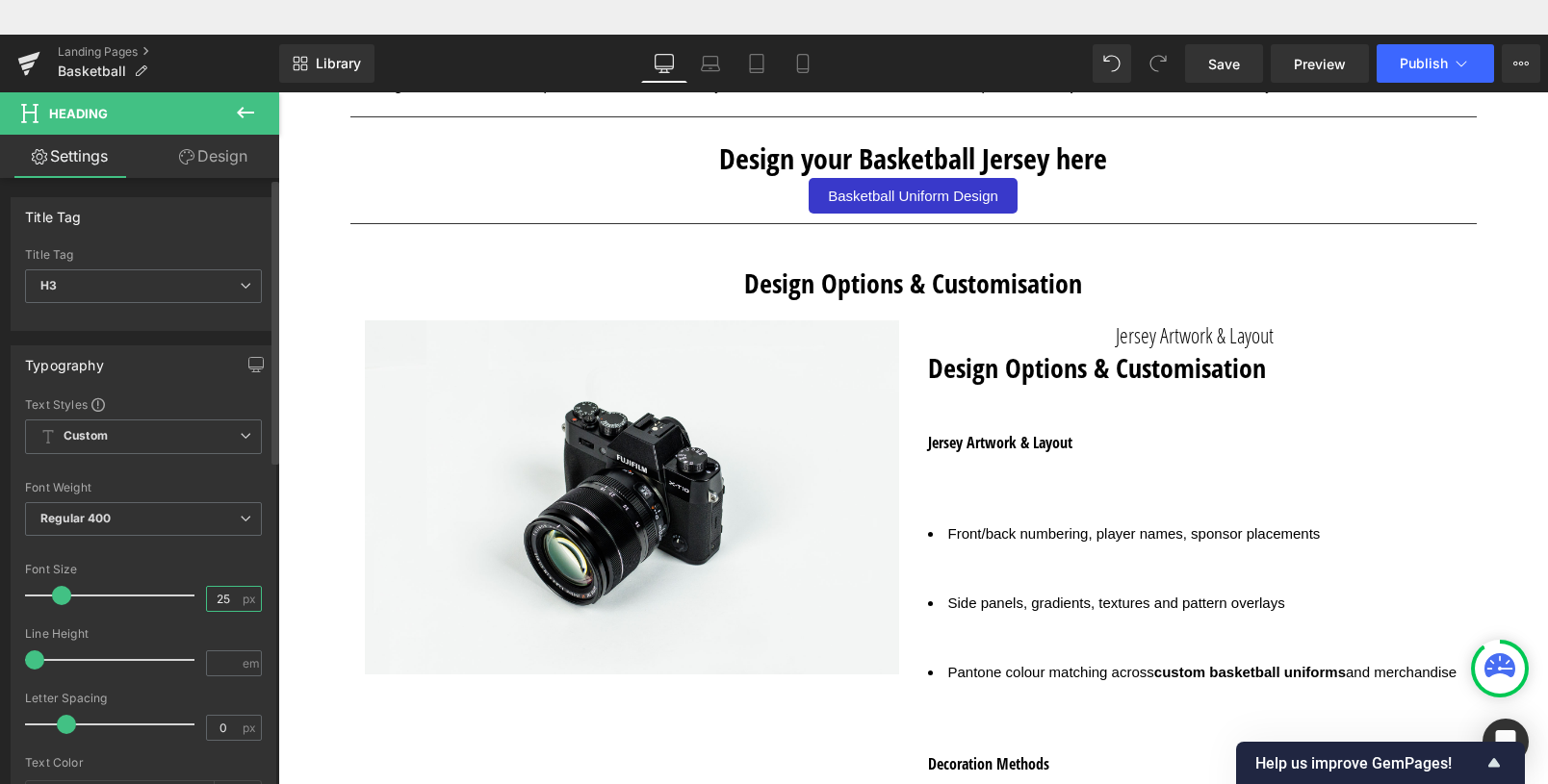
type input "26"
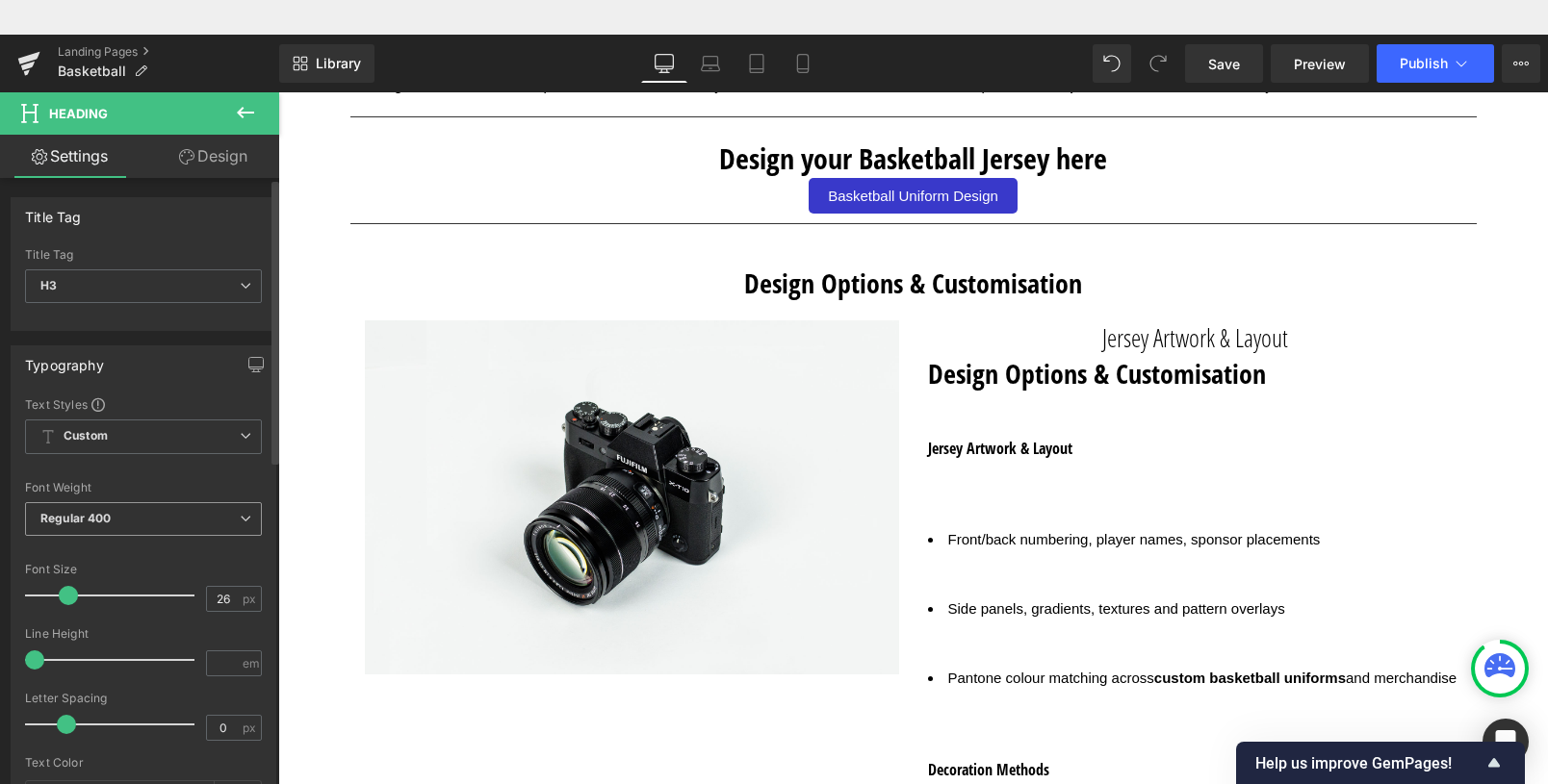
click at [122, 529] on span "Regular 400" at bounding box center [143, 519] width 237 height 34
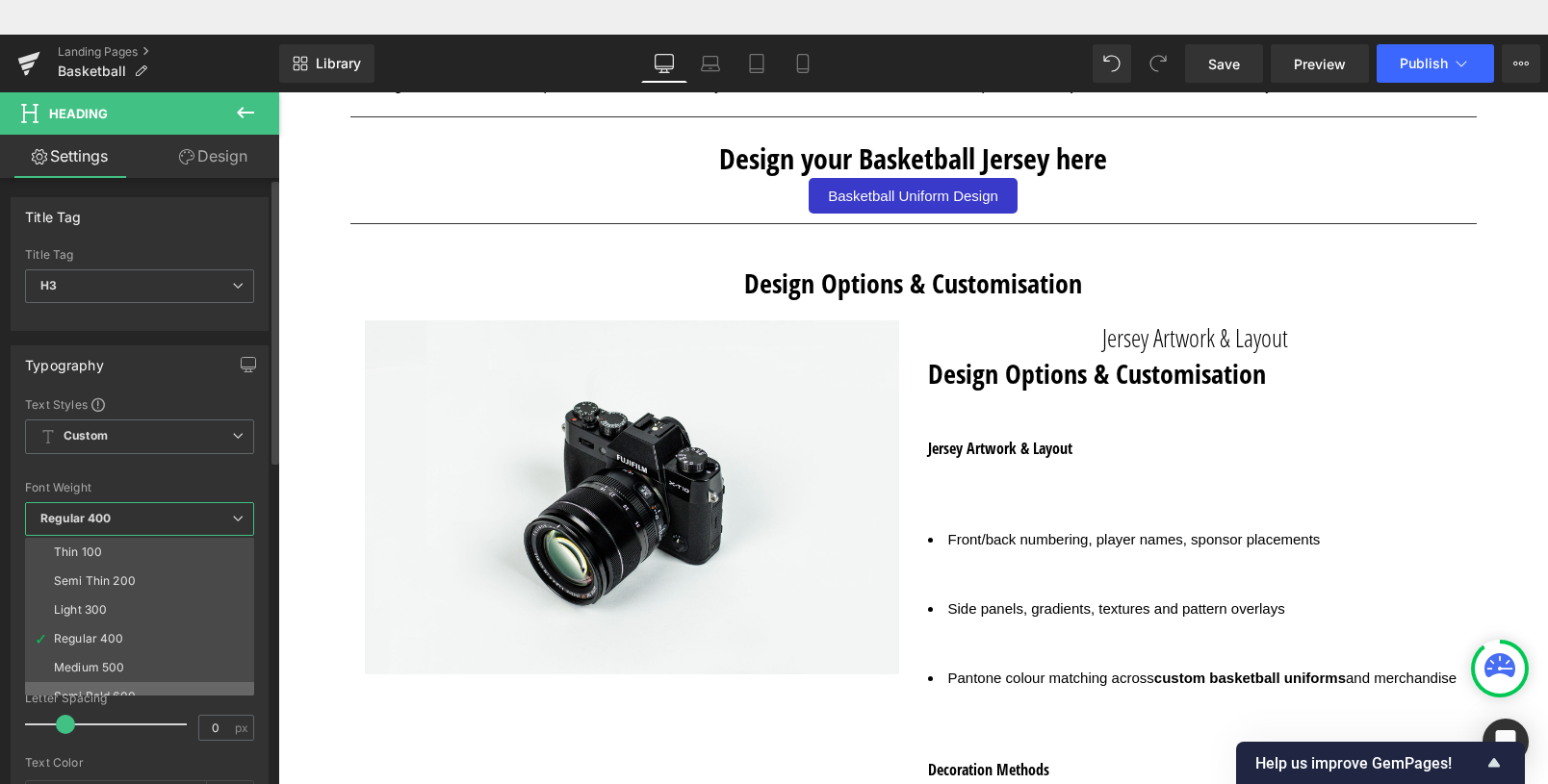
click at [123, 692] on div "Semi Bold 600" at bounding box center [94, 697] width 82 height 14
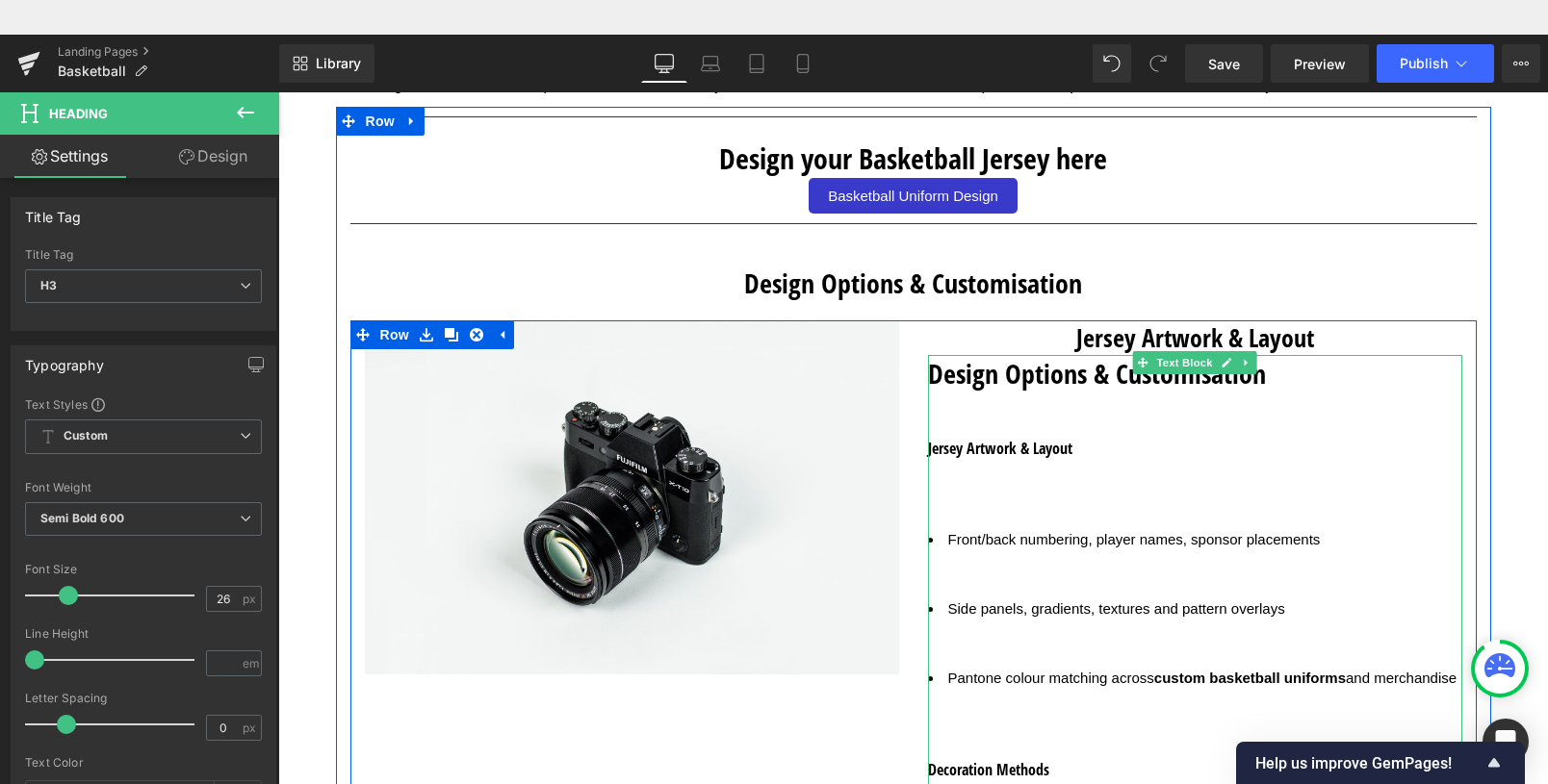
click at [969, 517] on ul "Front/back numbering, player names, sponsor placements Side panels, gradients, …" at bounding box center [1195, 597] width 535 height 231
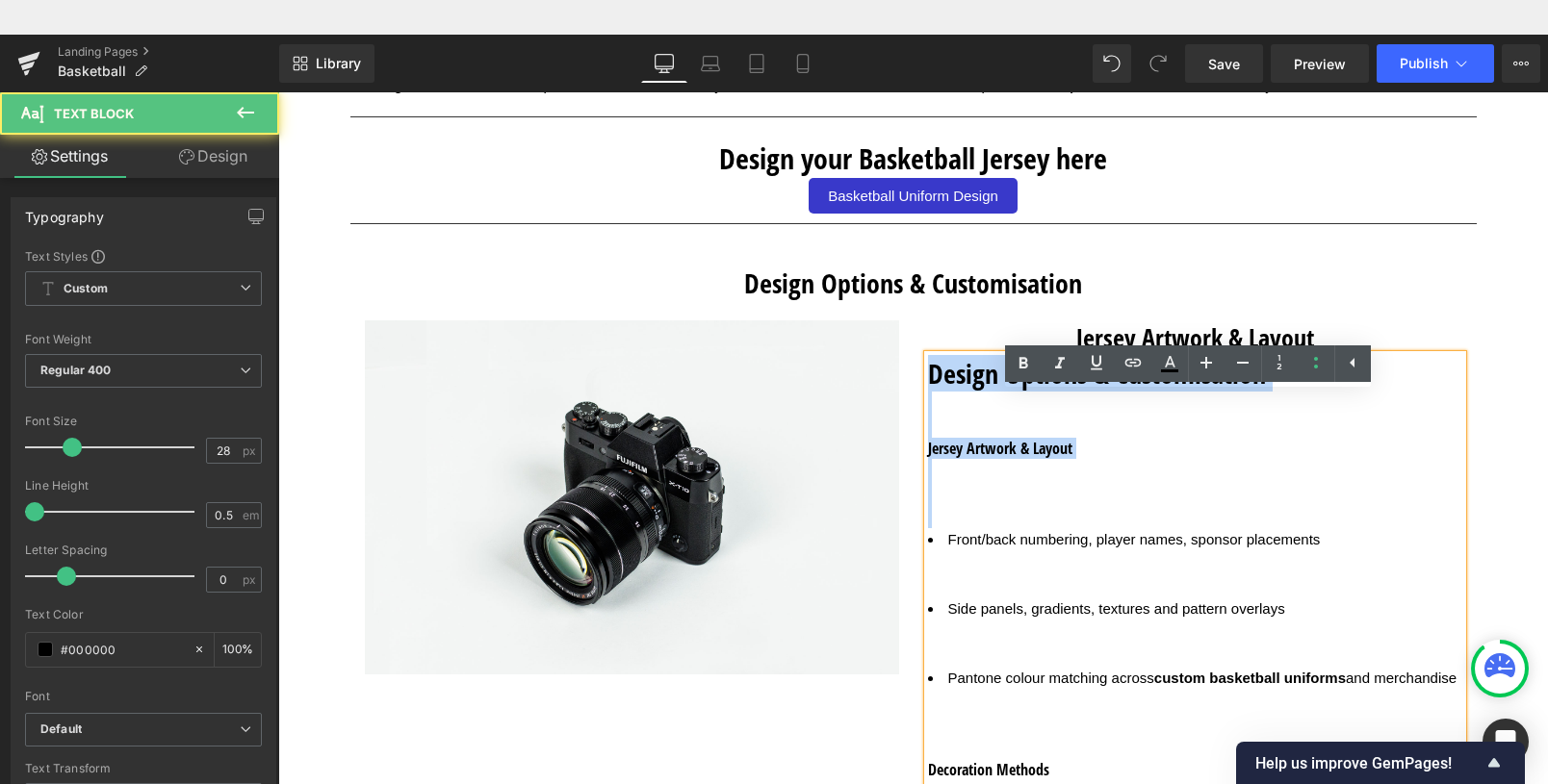
click at [928, 375] on h2 "Design Options & Customisation" at bounding box center [1195, 374] width 535 height 37
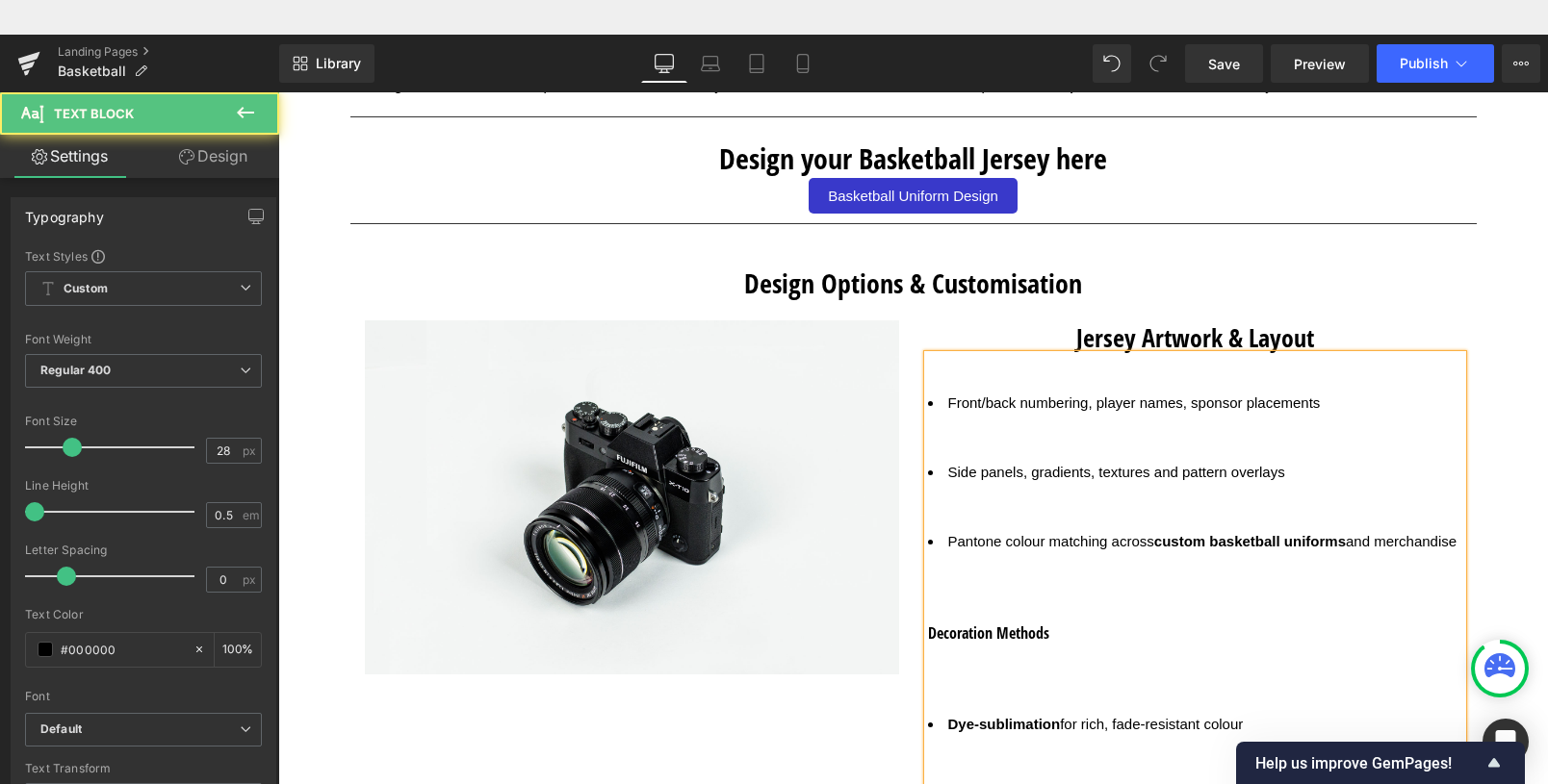
click at [928, 412] on li "Front/back numbering, player names, sponsor placements" at bounding box center [1195, 403] width 535 height 23
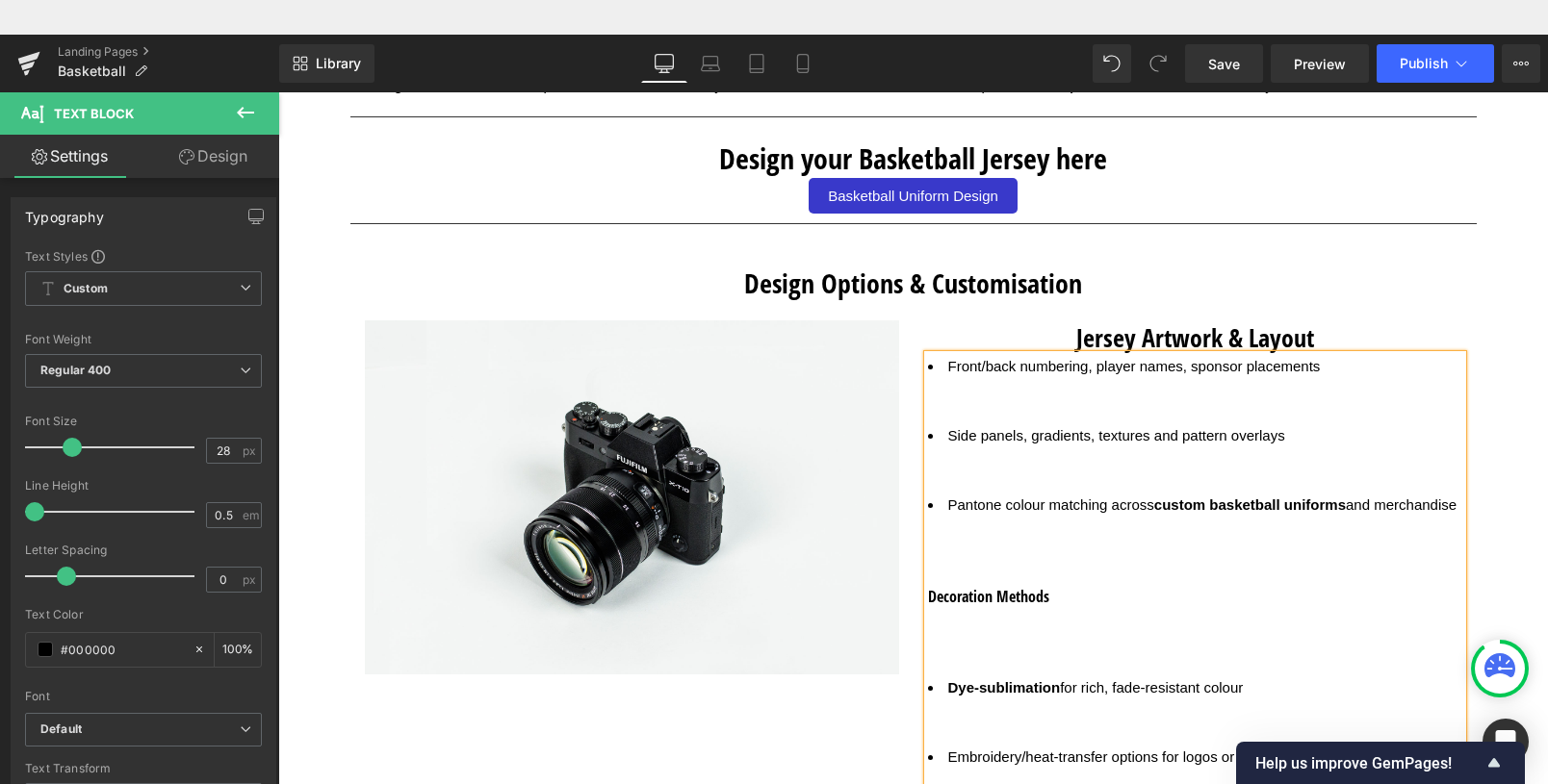
click at [967, 413] on ul "Front/back numbering, player names, sponsor placements Side panels, gradients, …" at bounding box center [1195, 448] width 535 height 185
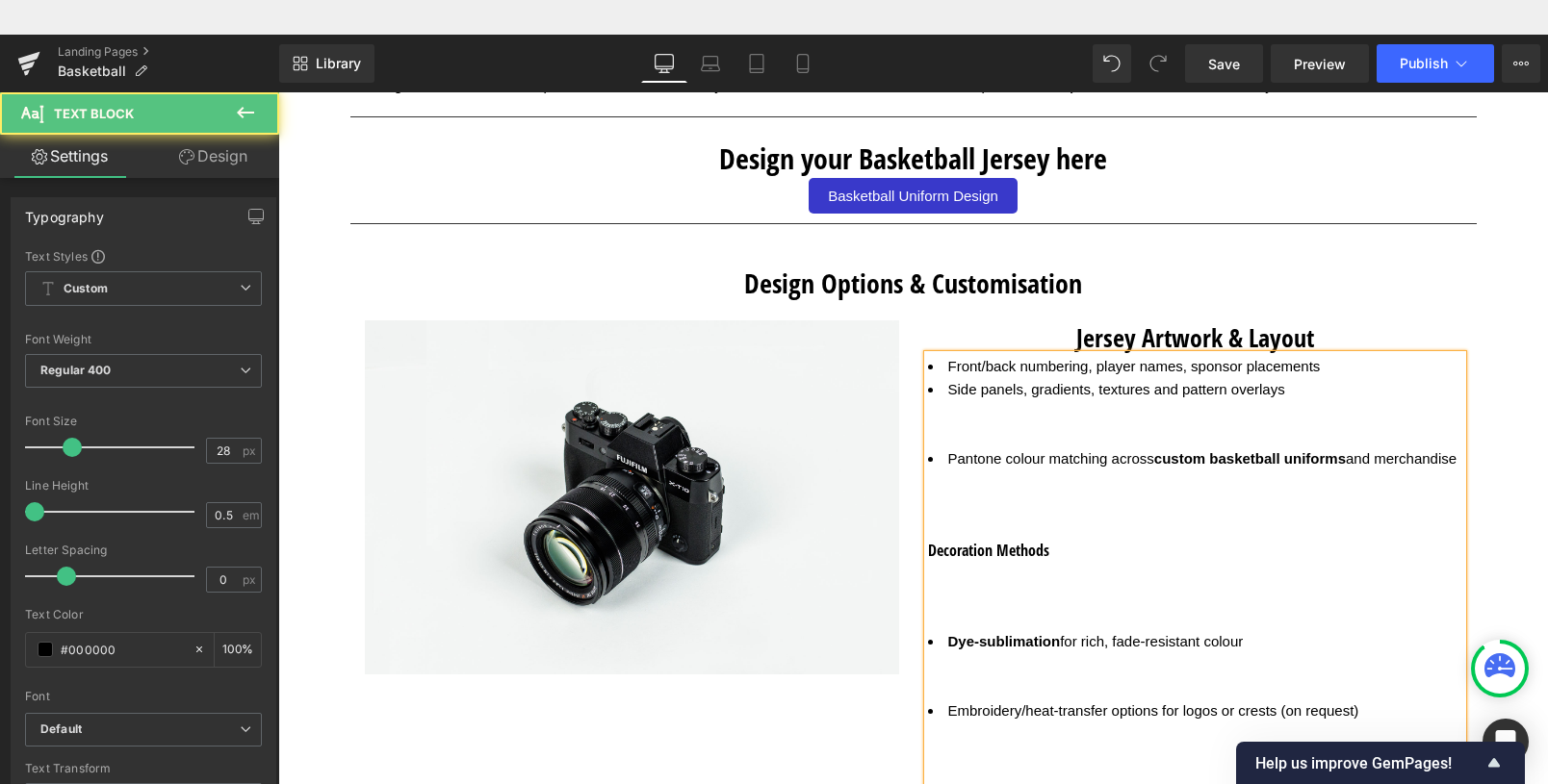
click at [963, 464] on li "Pantone colour matching across custom basketball uniforms and merchandise" at bounding box center [1195, 460] width 535 height 23
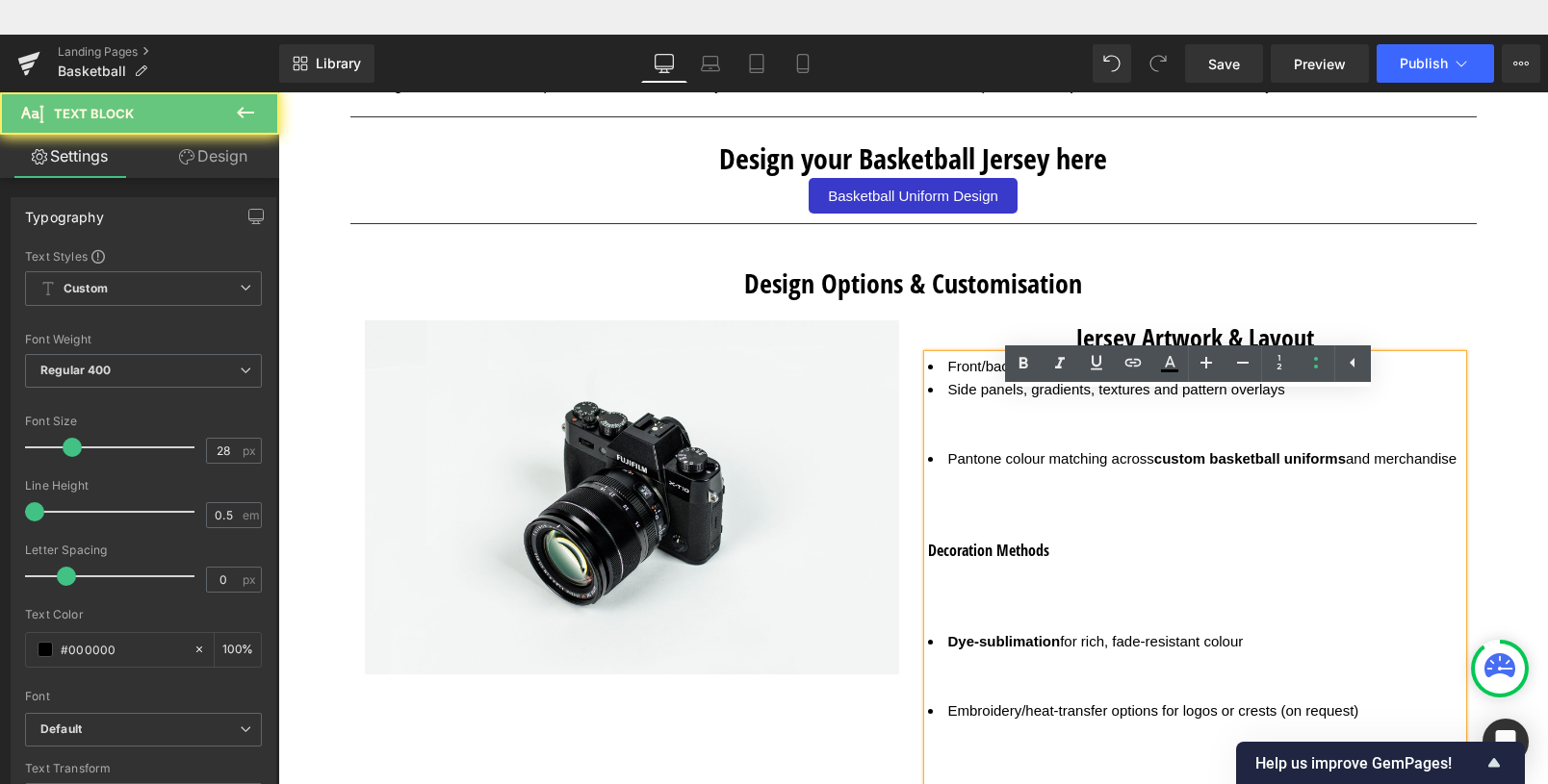
click at [959, 441] on ul "Front/back numbering, player names, sponsor placements Side panels, gradients, …" at bounding box center [1195, 425] width 535 height 138
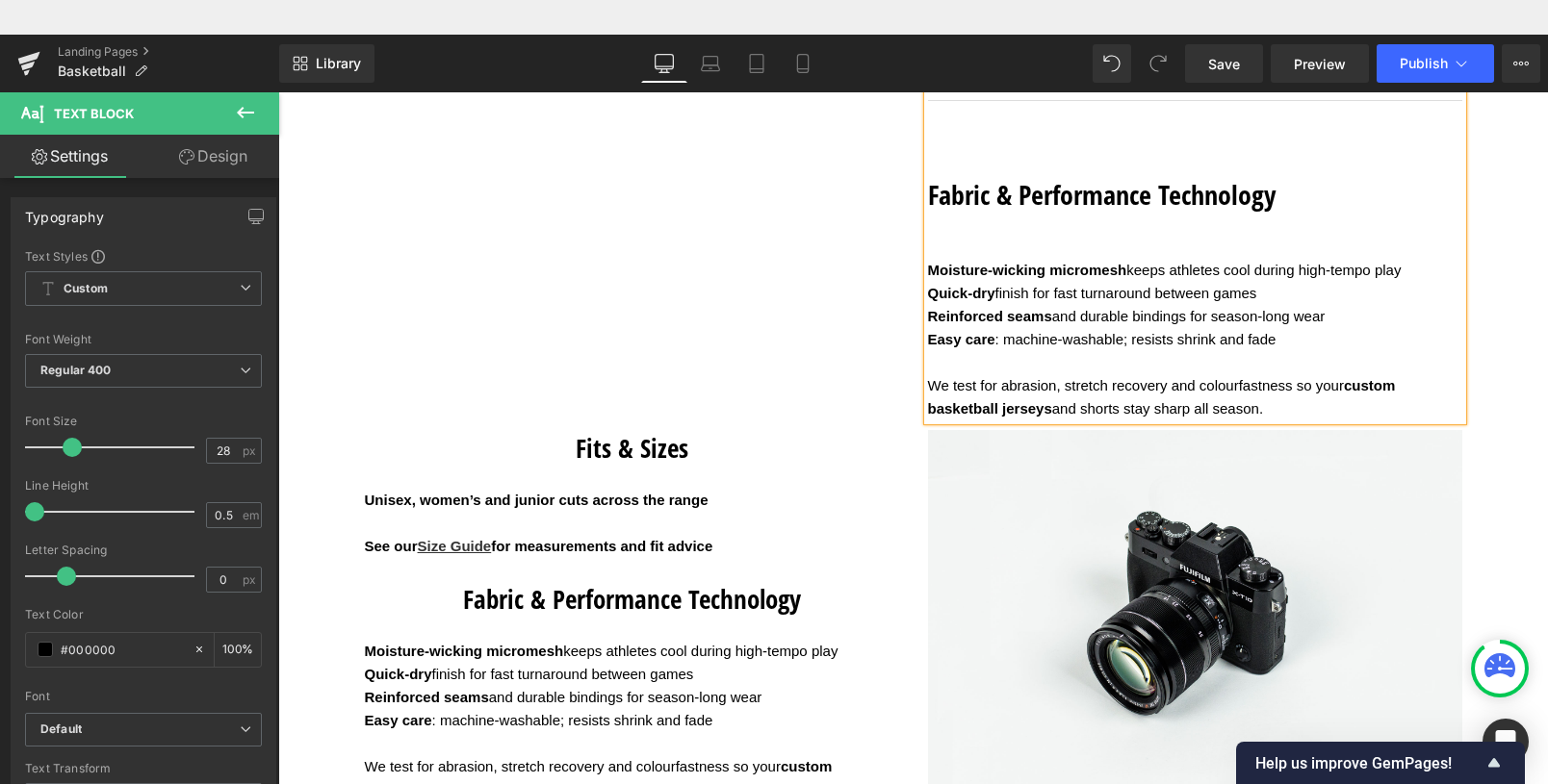
scroll to position [3834, 0]
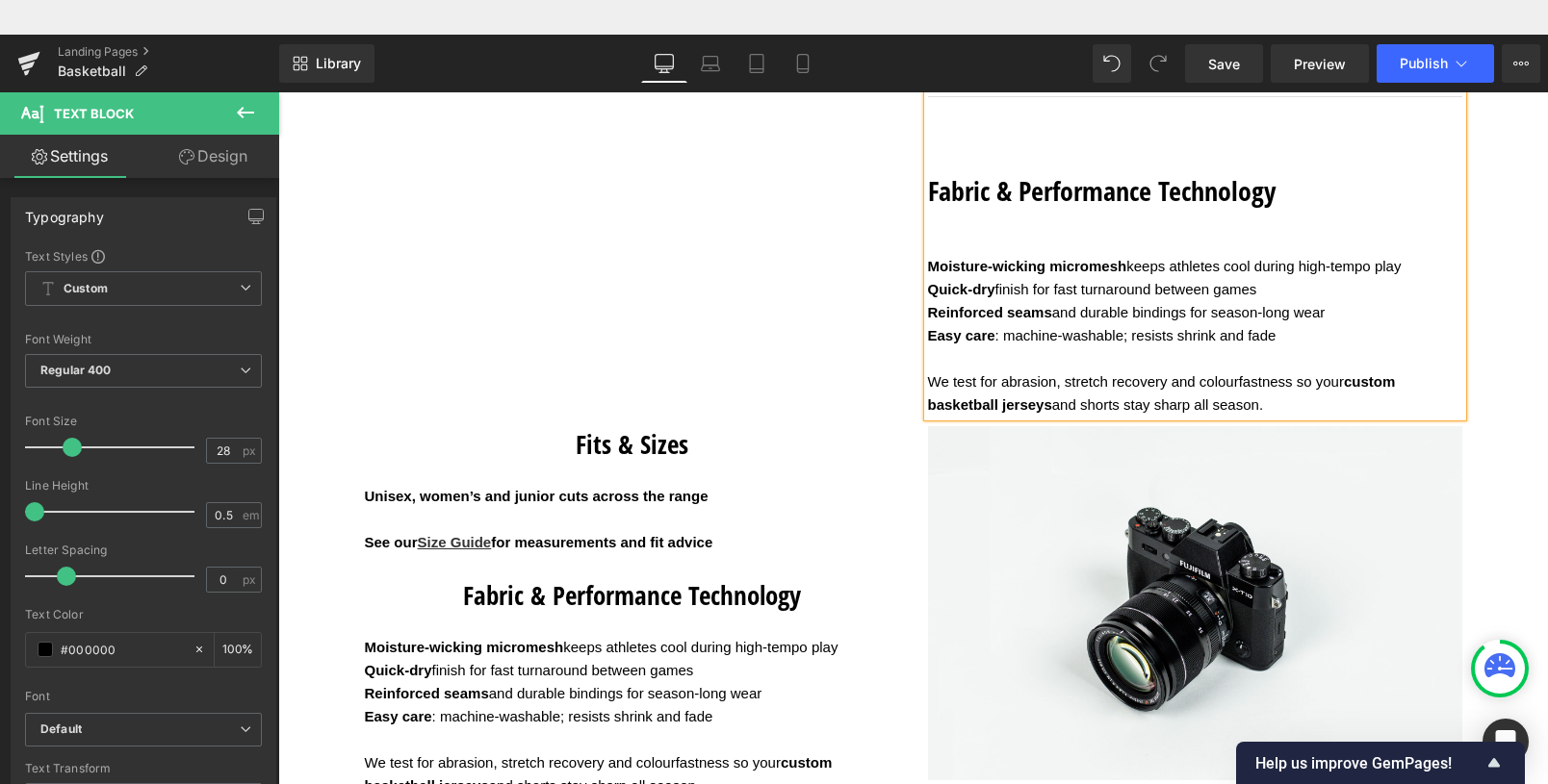
drag, startPoint x: 1262, startPoint y: 441, endPoint x: 917, endPoint y: 182, distance: 431.4
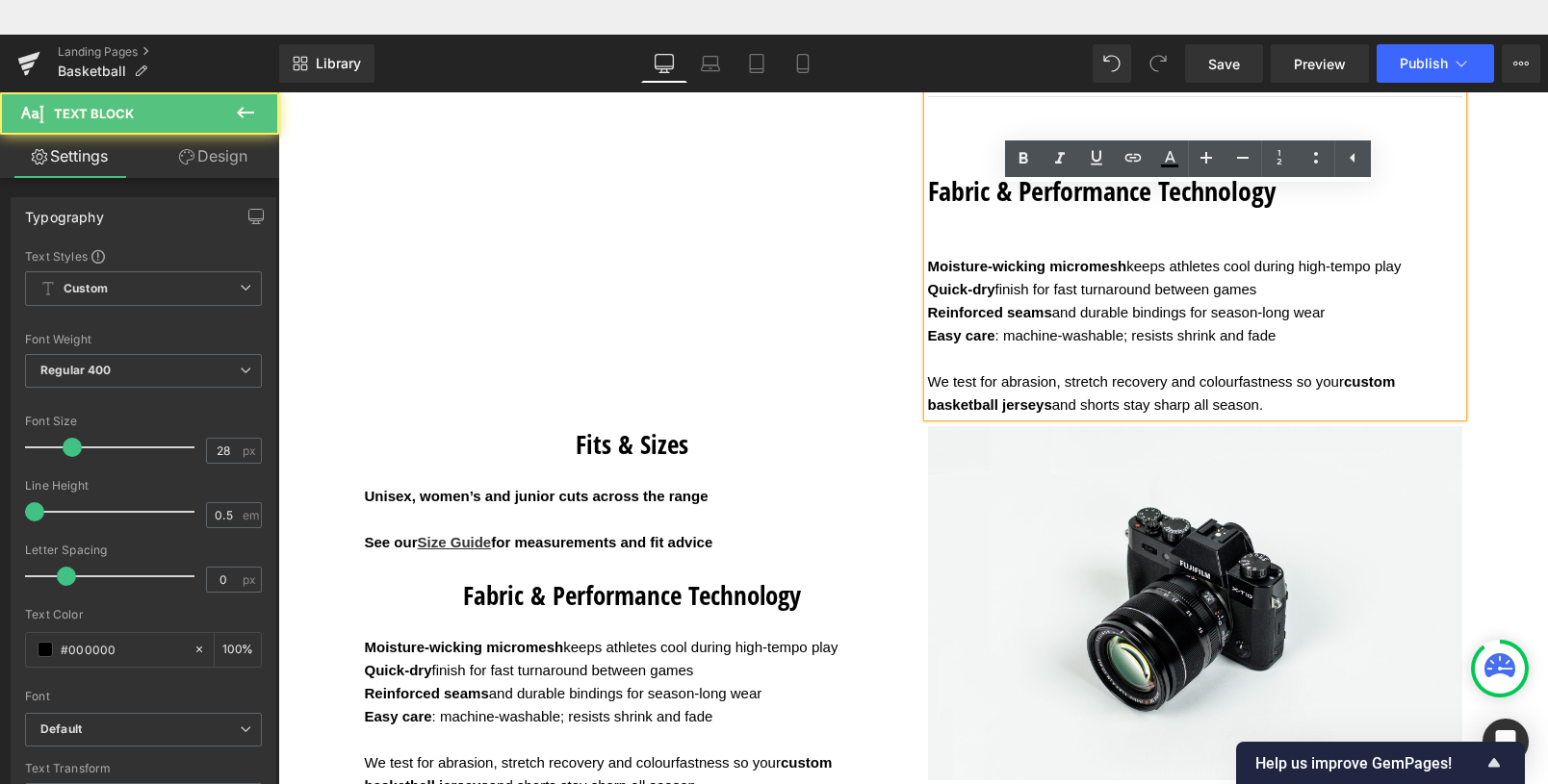
click at [931, 208] on h2 "Fabric & Performance Technology" at bounding box center [1195, 191] width 535 height 37
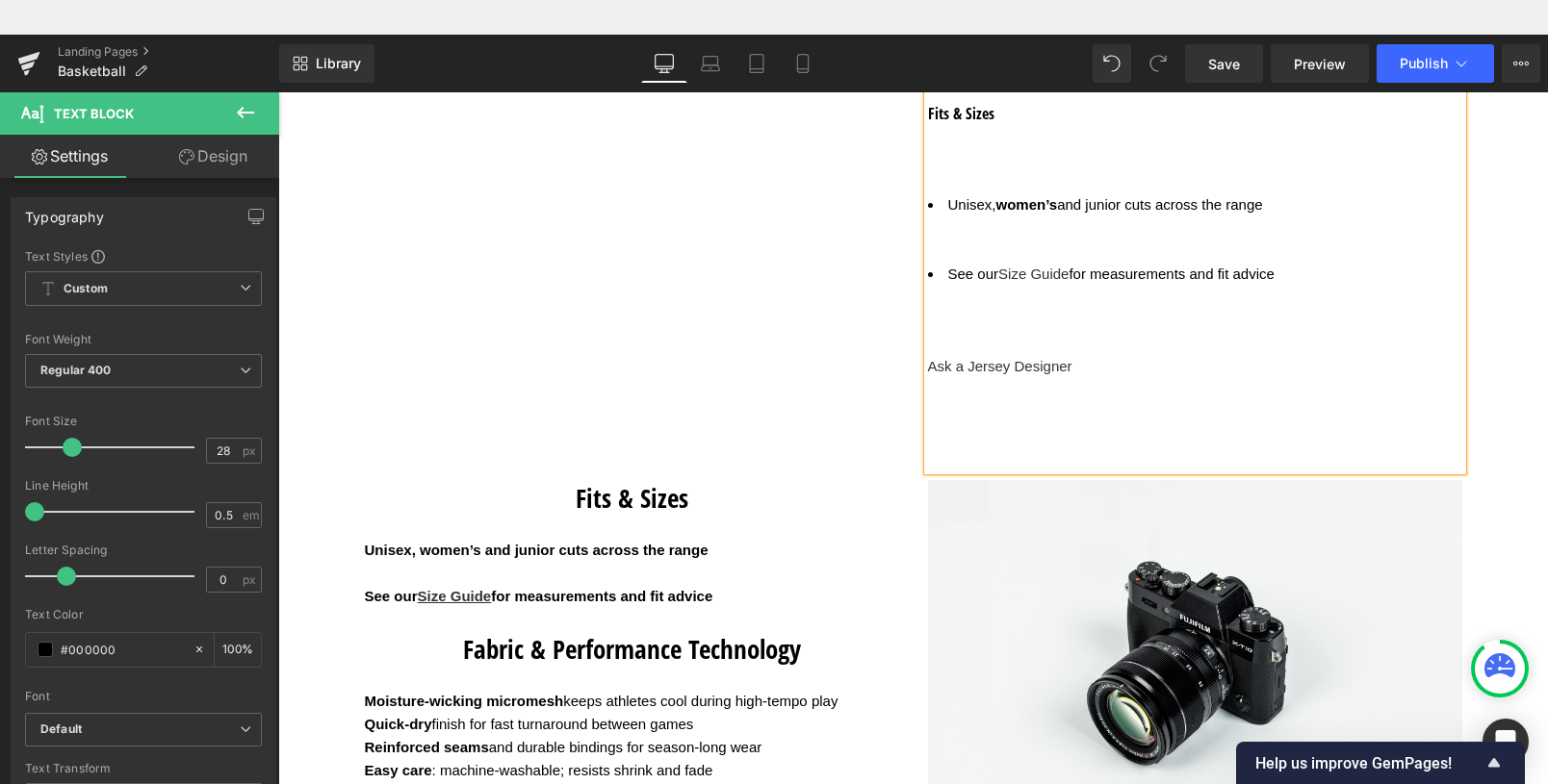
scroll to position [3453, 0]
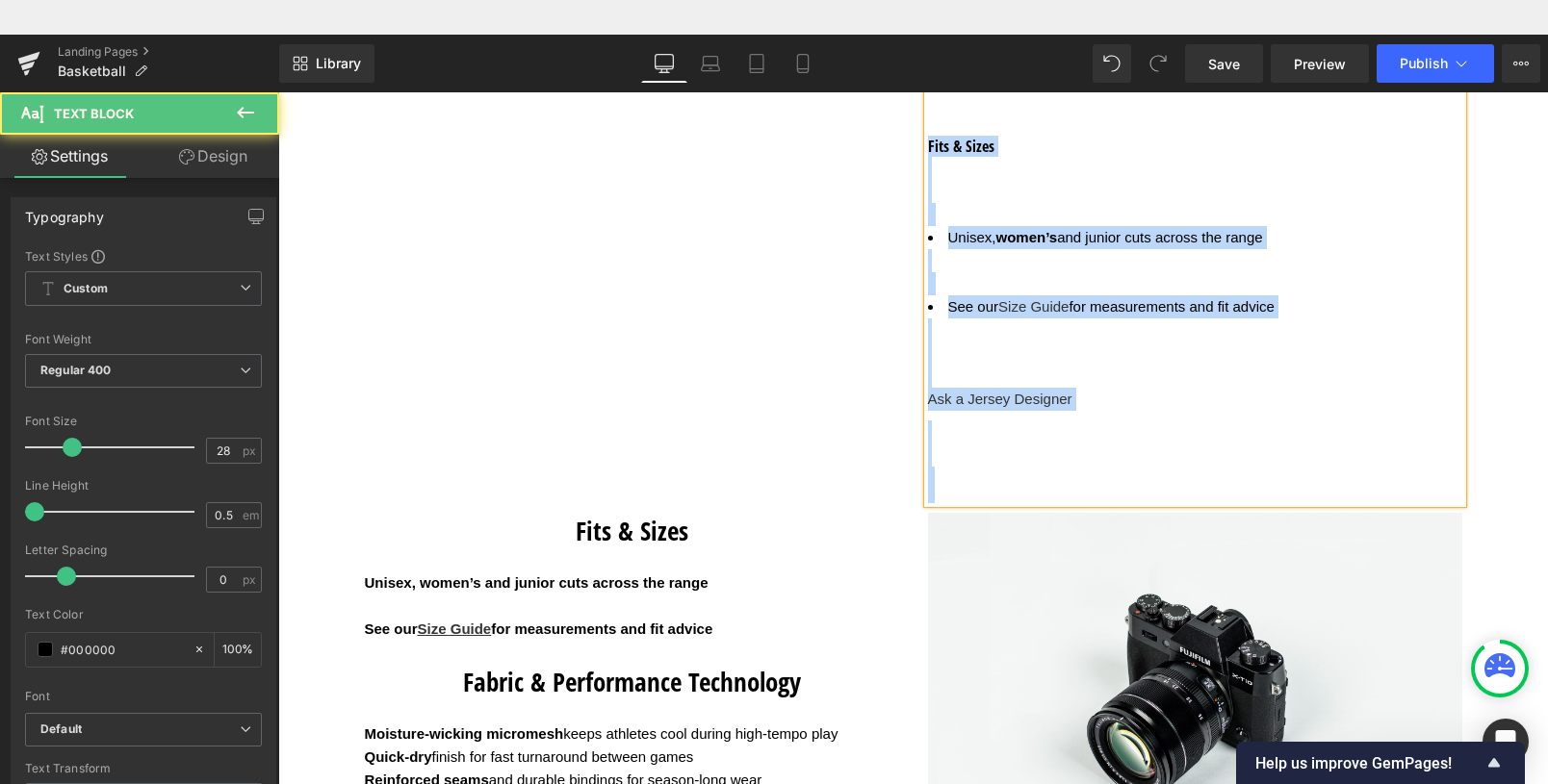
click at [928, 157] on h3 "Fits & Sizes" at bounding box center [1195, 146] width 535 height 21
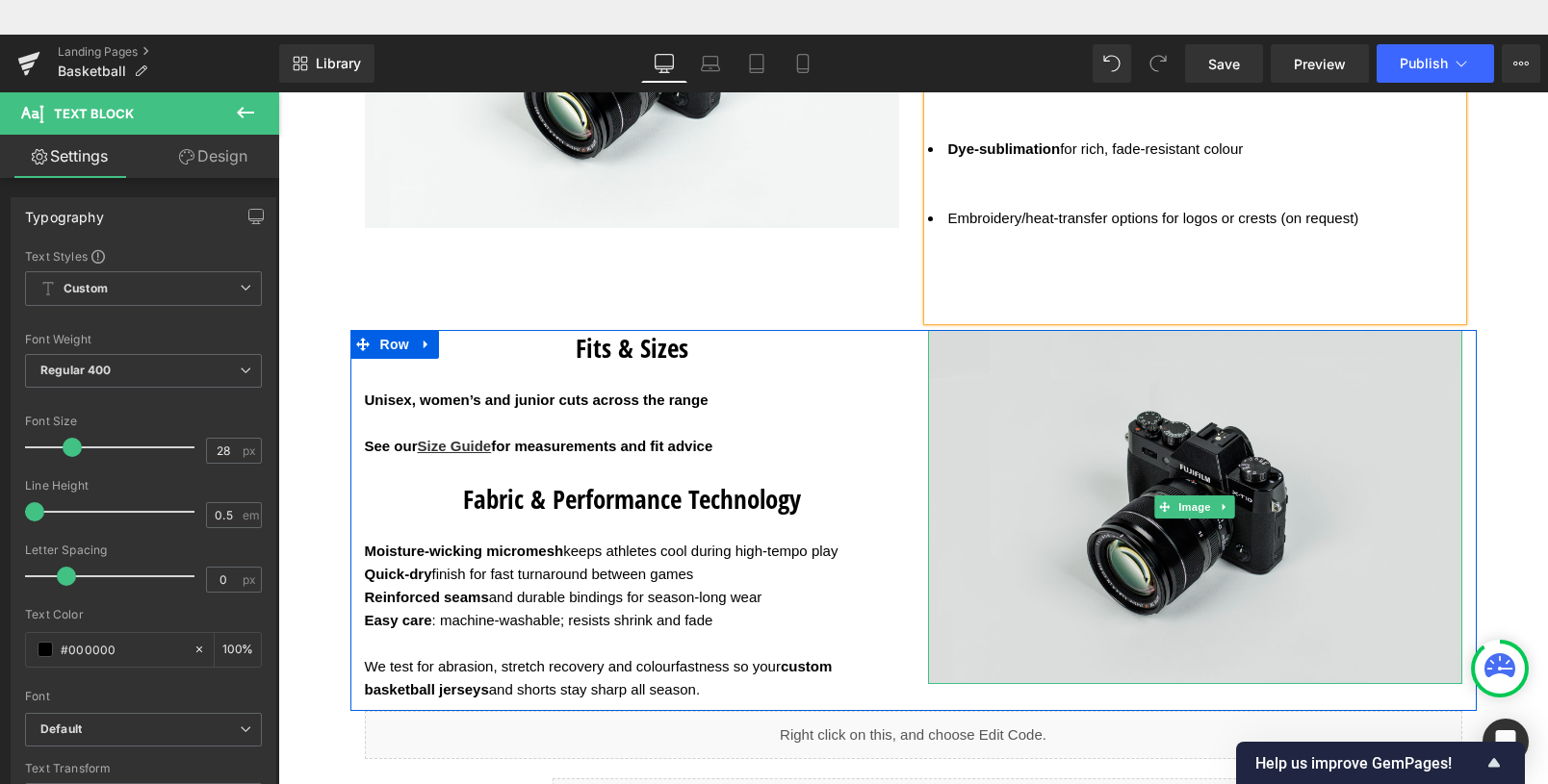
scroll to position [3049, 0]
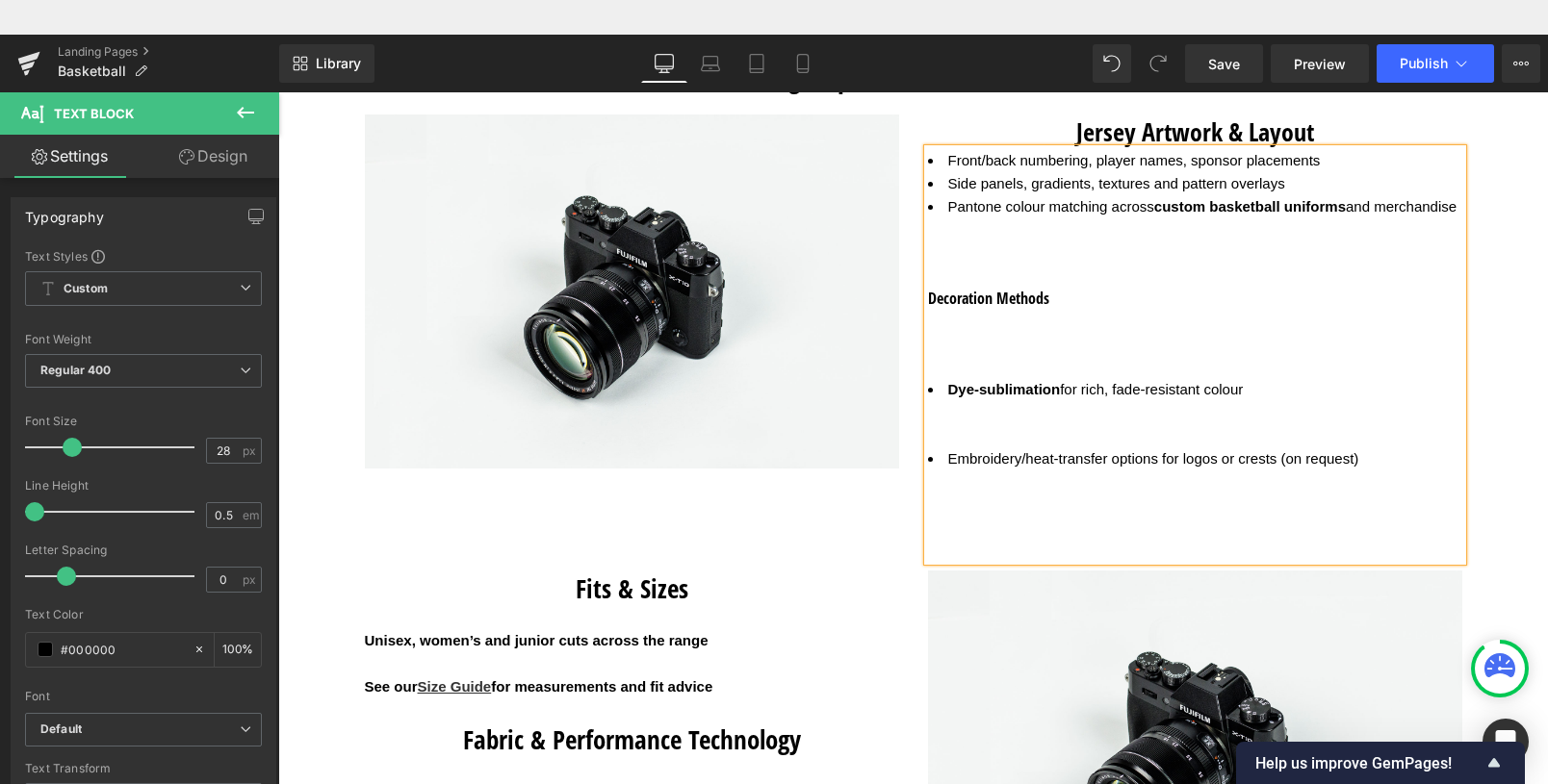
click at [1041, 309] on h3 "Decoration Methods" at bounding box center [1195, 299] width 535 height 21
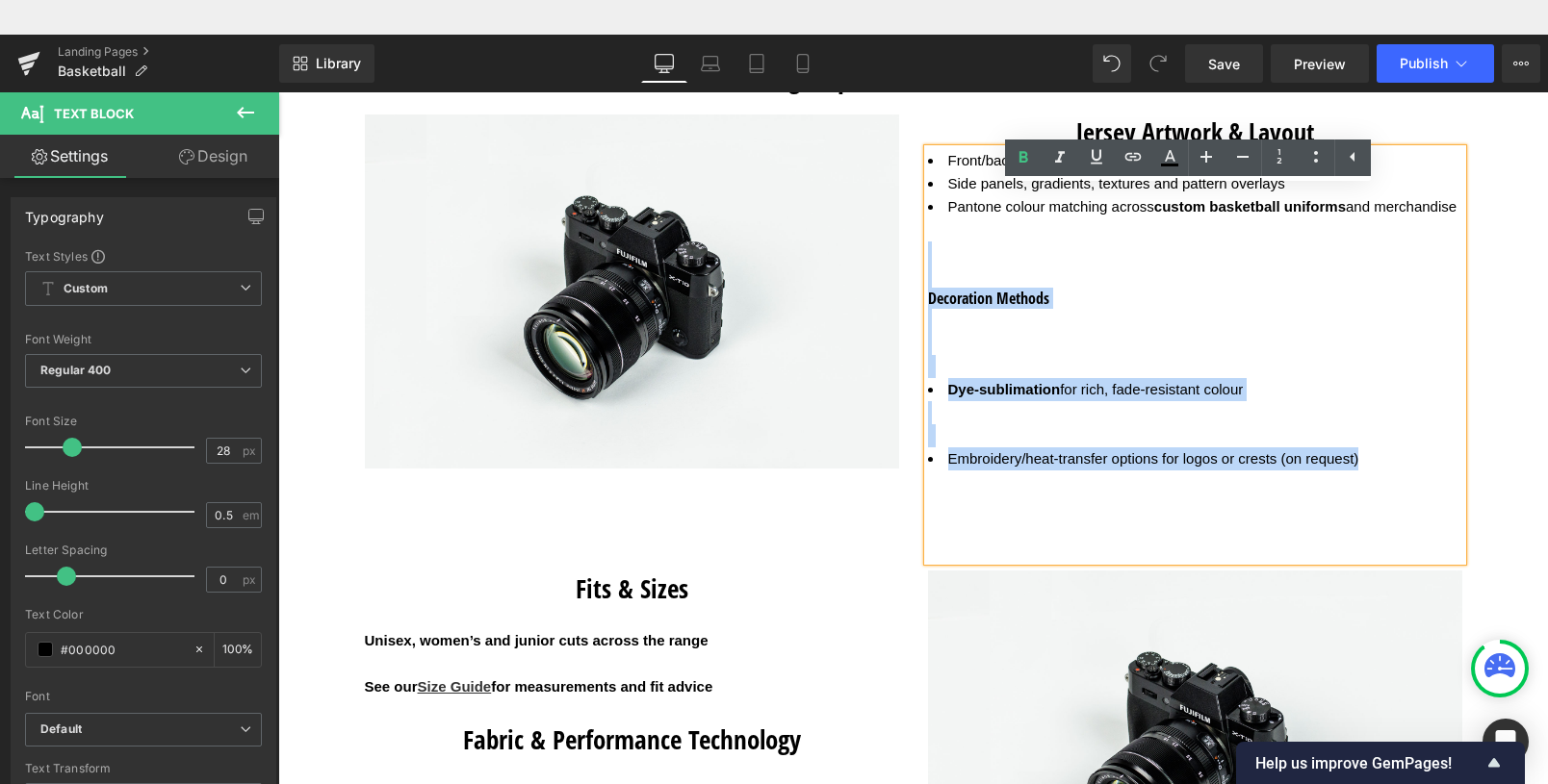
drag, startPoint x: 1381, startPoint y: 494, endPoint x: 892, endPoint y: 298, distance: 526.8
click at [892, 298] on div "Image Jersey Artwork & Layout Heading Front/back numbering, player names, spons…" at bounding box center [914, 343] width 1126 height 456
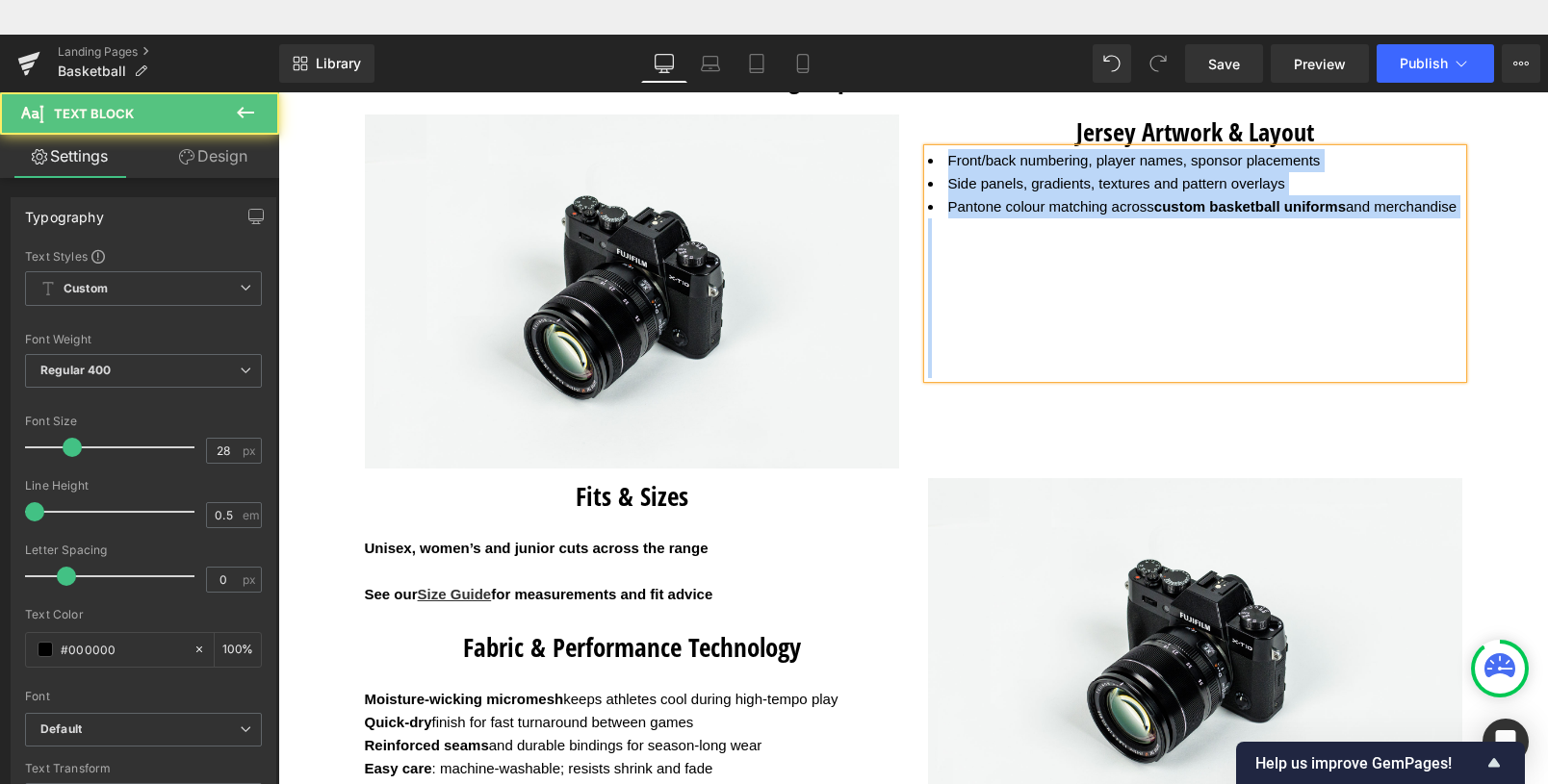
drag, startPoint x: 973, startPoint y: 388, endPoint x: 939, endPoint y: 276, distance: 117.0
click at [939, 276] on div "Front/back numbering, player names, sponsor placements Side panels, gradients, …" at bounding box center [1195, 263] width 535 height 229
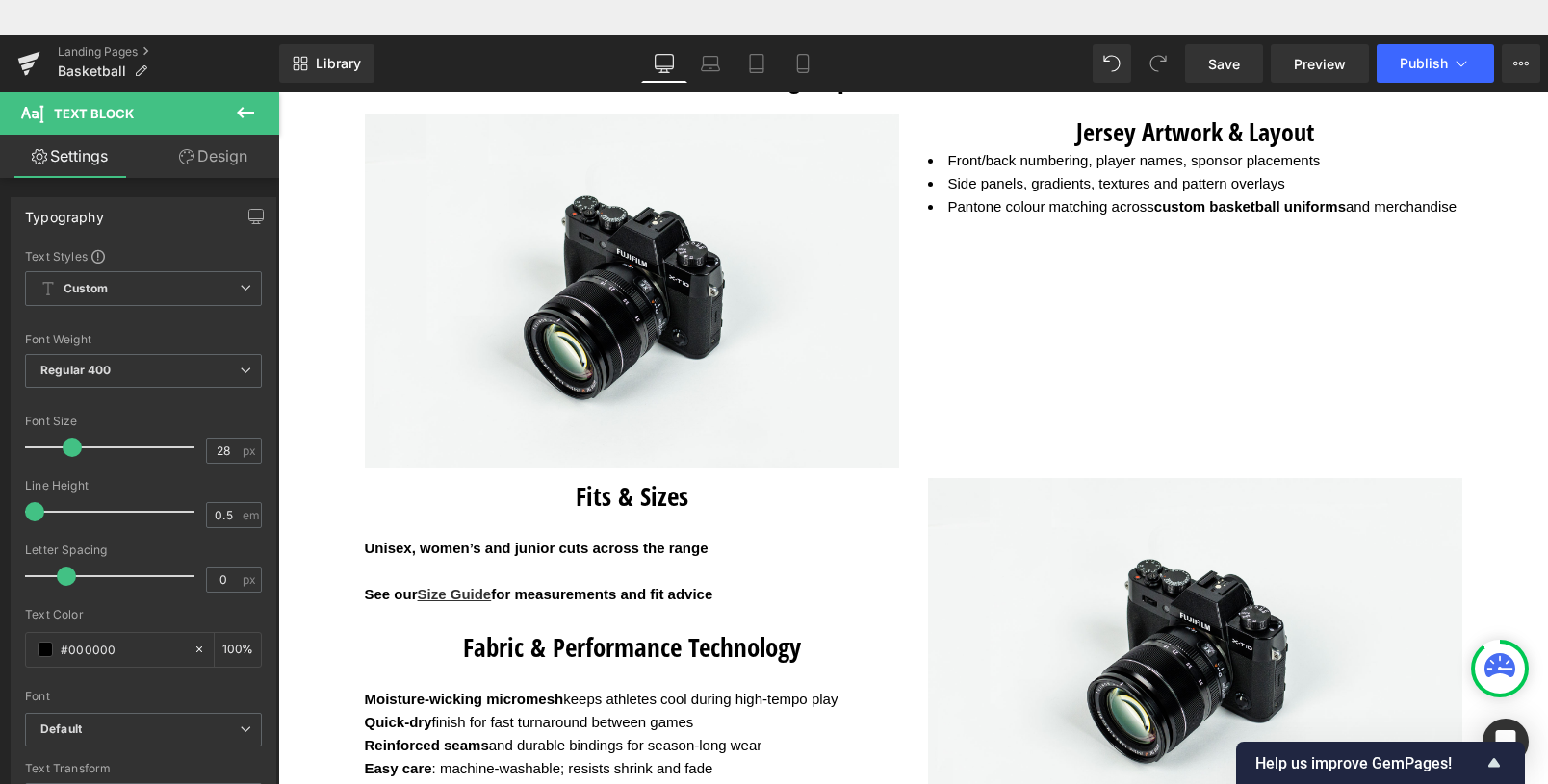
click at [239, 114] on icon at bounding box center [245, 113] width 18 height 12
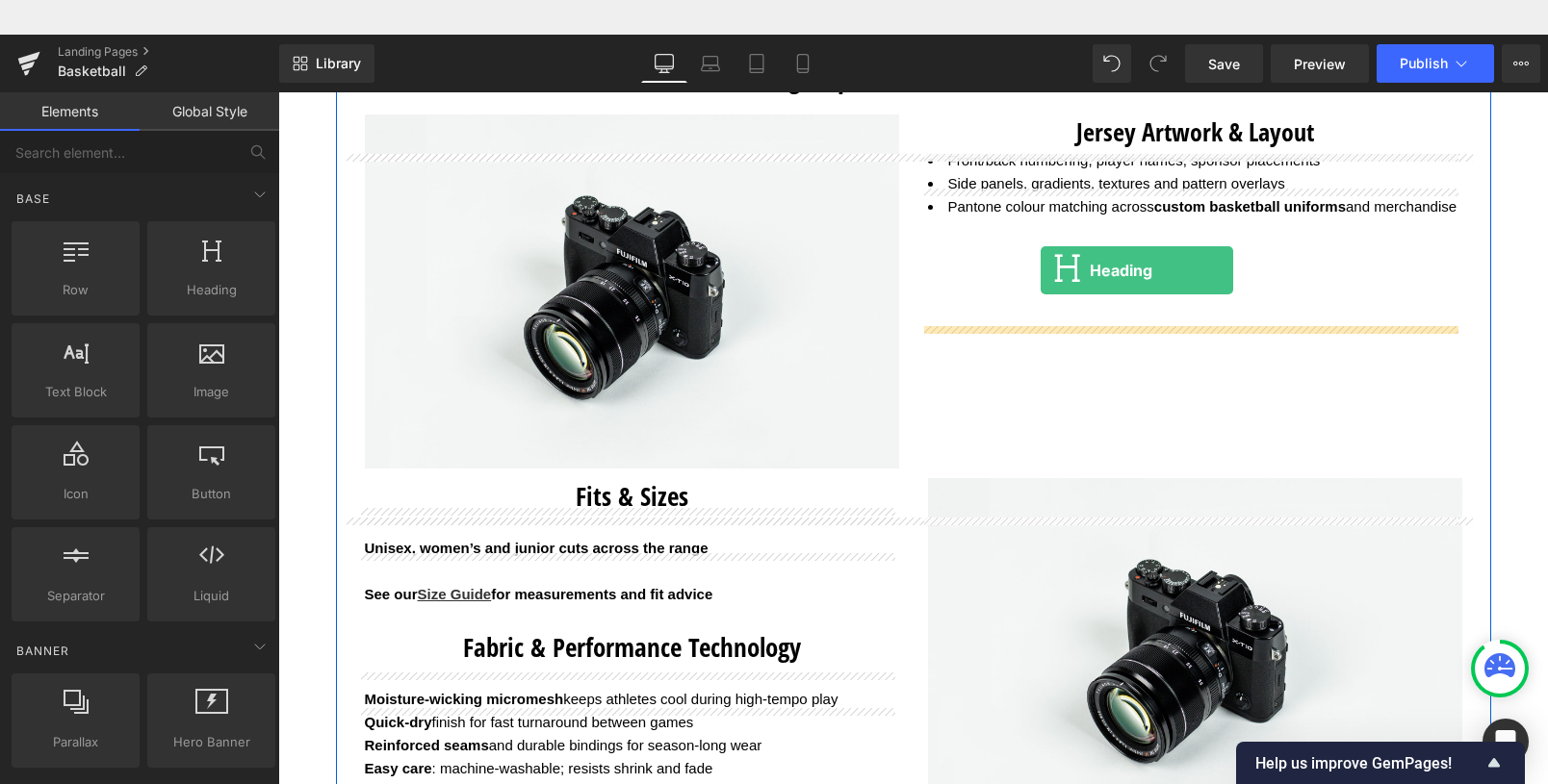
drag, startPoint x: 482, startPoint y: 319, endPoint x: 1039, endPoint y: 235, distance: 563.3
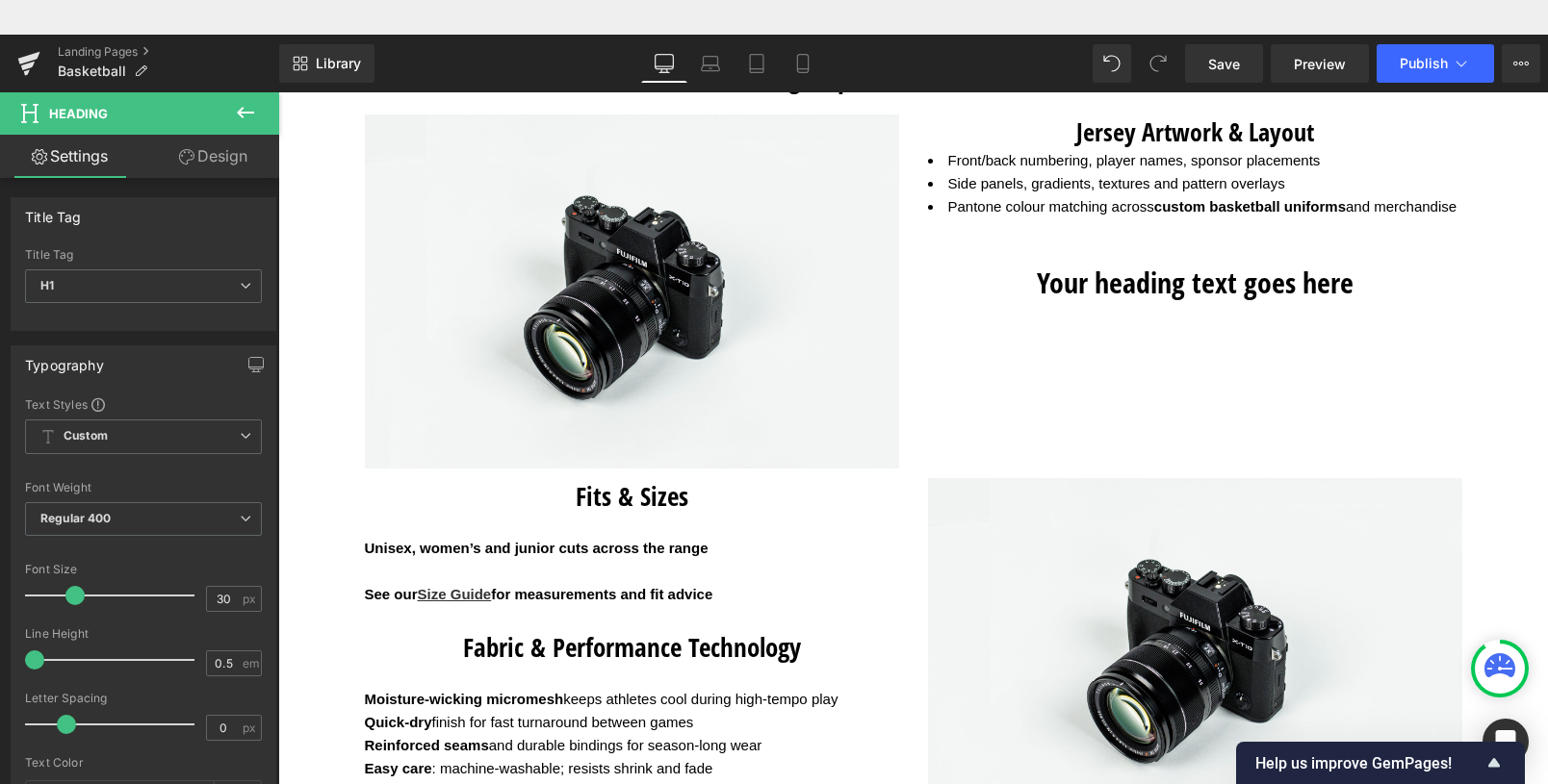
click at [245, 107] on icon at bounding box center [245, 113] width 23 height 23
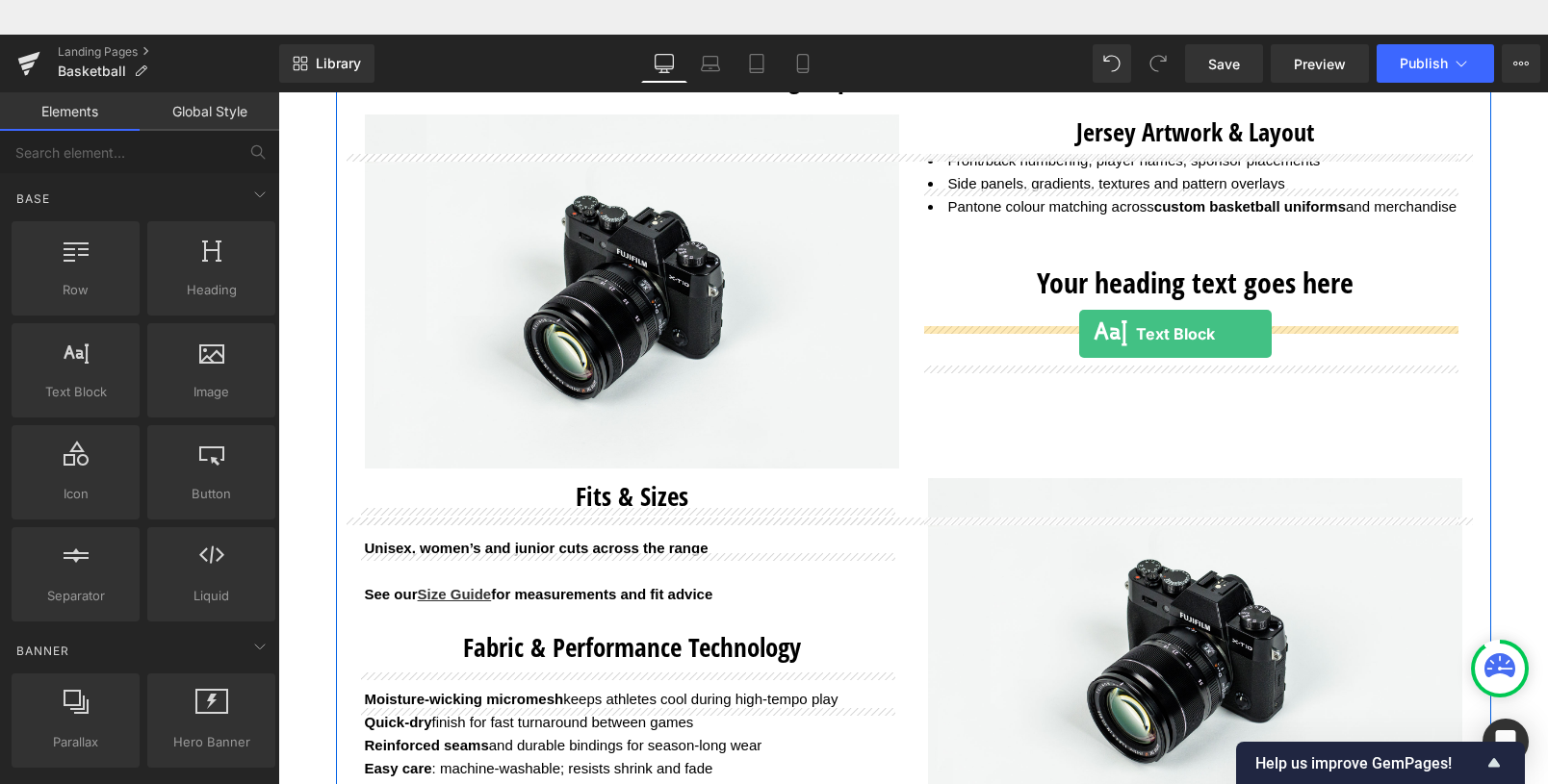
drag, startPoint x: 352, startPoint y: 425, endPoint x: 1079, endPoint y: 299, distance: 737.8
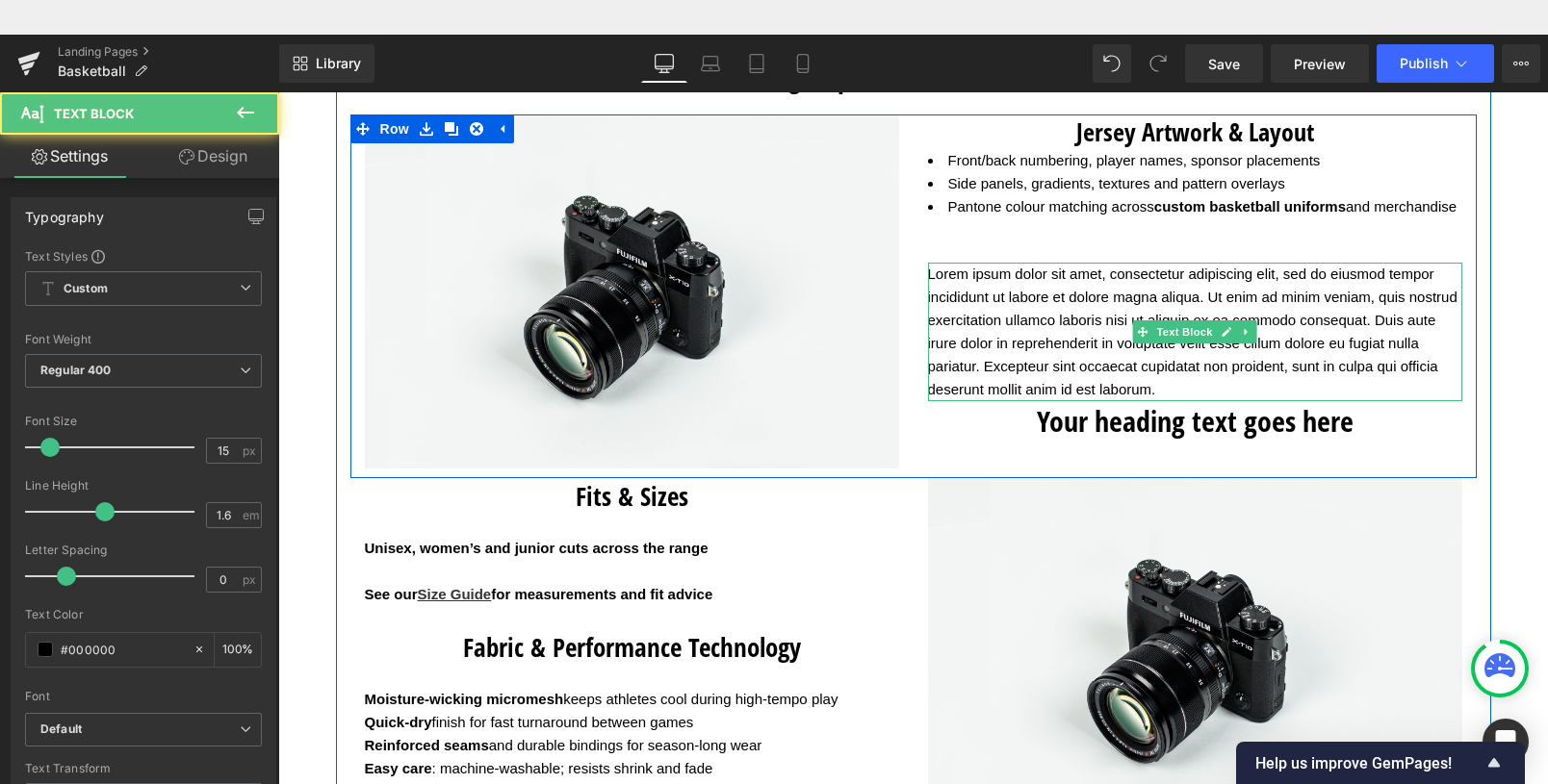
click at [1215, 401] on p "Lorem ipsum dolor sit amet, consectetur adipiscing elit, sed do eiusmod tempor …" at bounding box center [1195, 332] width 535 height 138
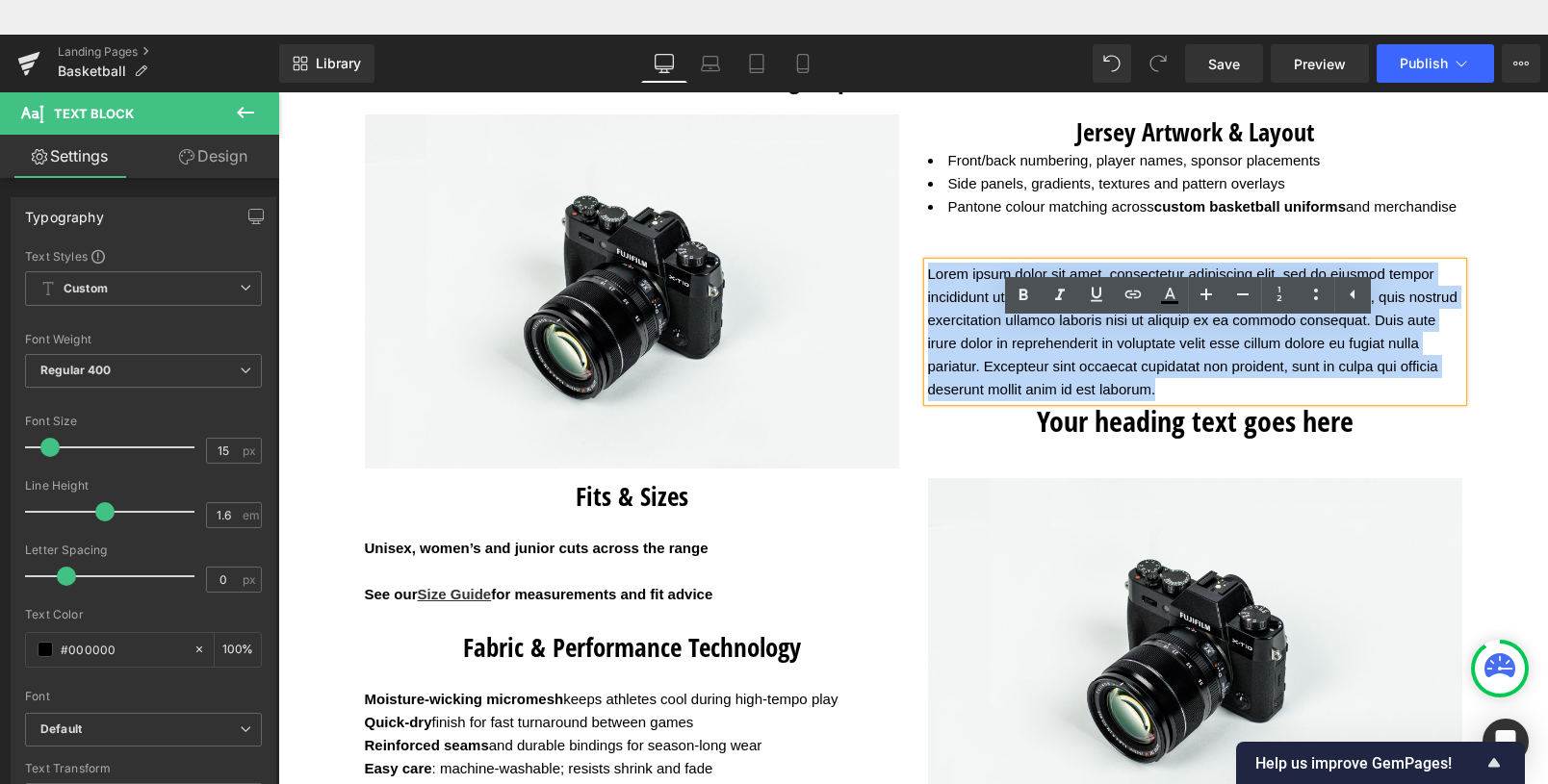
drag, startPoint x: 1215, startPoint y: 414, endPoint x: 905, endPoint y: 299, distance: 330.6
click at [914, 299] on div "Jersey Artwork & Layout Heading Front/back numbering, player names, sponsor pla…" at bounding box center [1195, 278] width 563 height 326
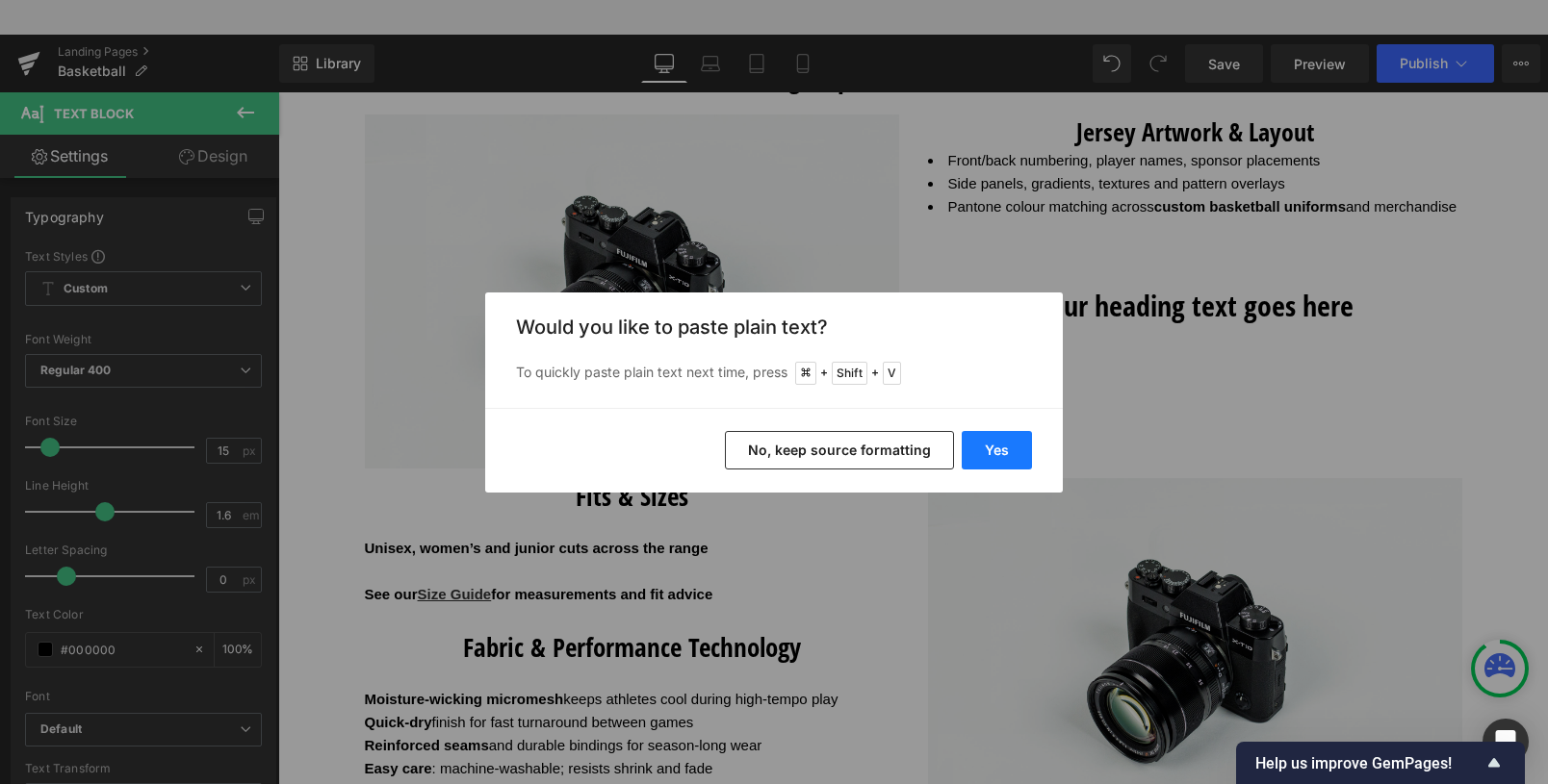
click at [995, 445] on button "Yes" at bounding box center [997, 451] width 70 height 39
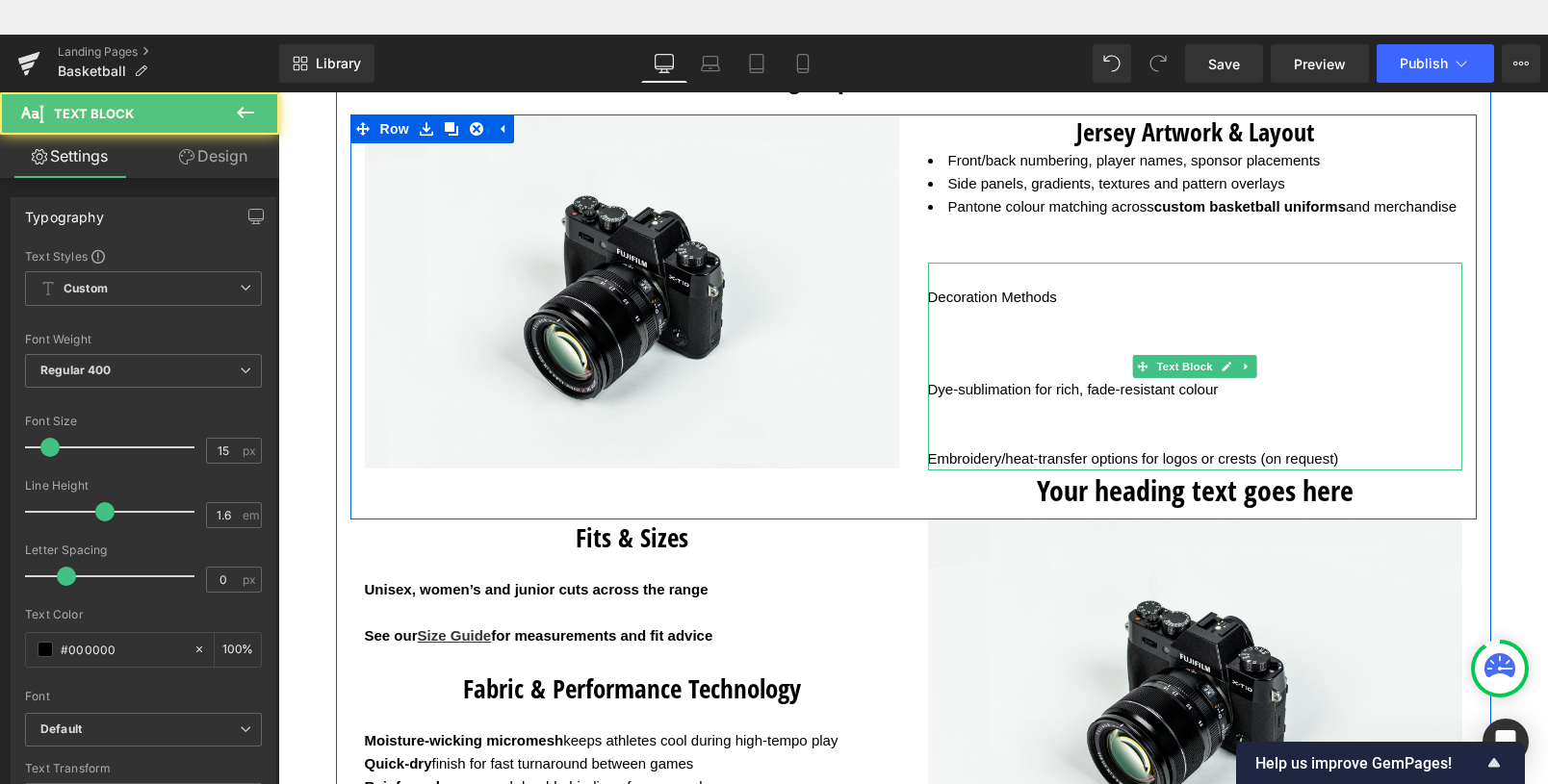
click at [938, 448] on p at bounding box center [1195, 436] width 535 height 23
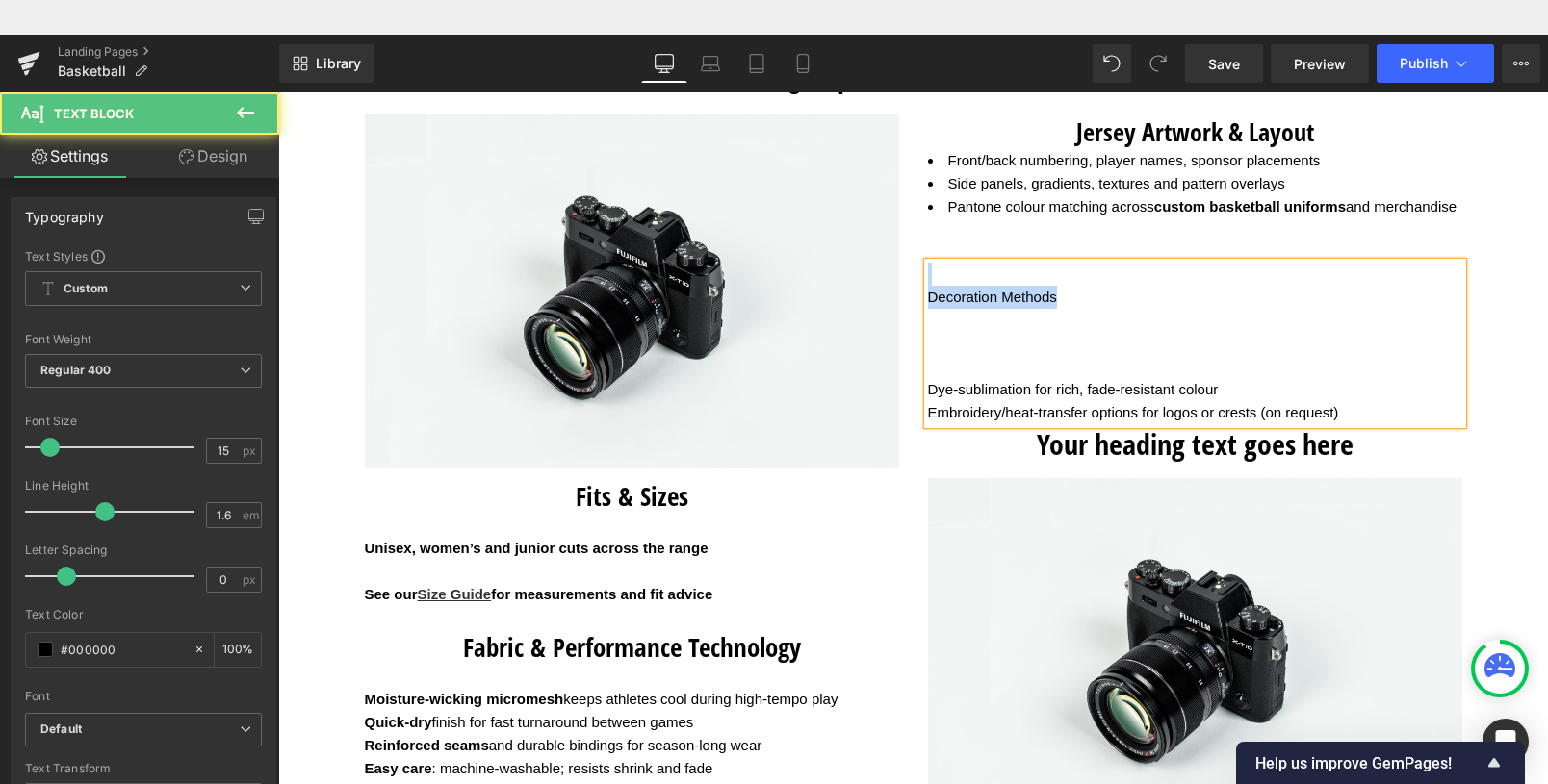
drag, startPoint x: 1095, startPoint y: 323, endPoint x: 915, endPoint y: 315, distance: 180.2
click at [928, 315] on div "Decoration Methods Dye-sublimation for rich, fade-resistant colour Embroidery/h…" at bounding box center [1195, 344] width 535 height 162
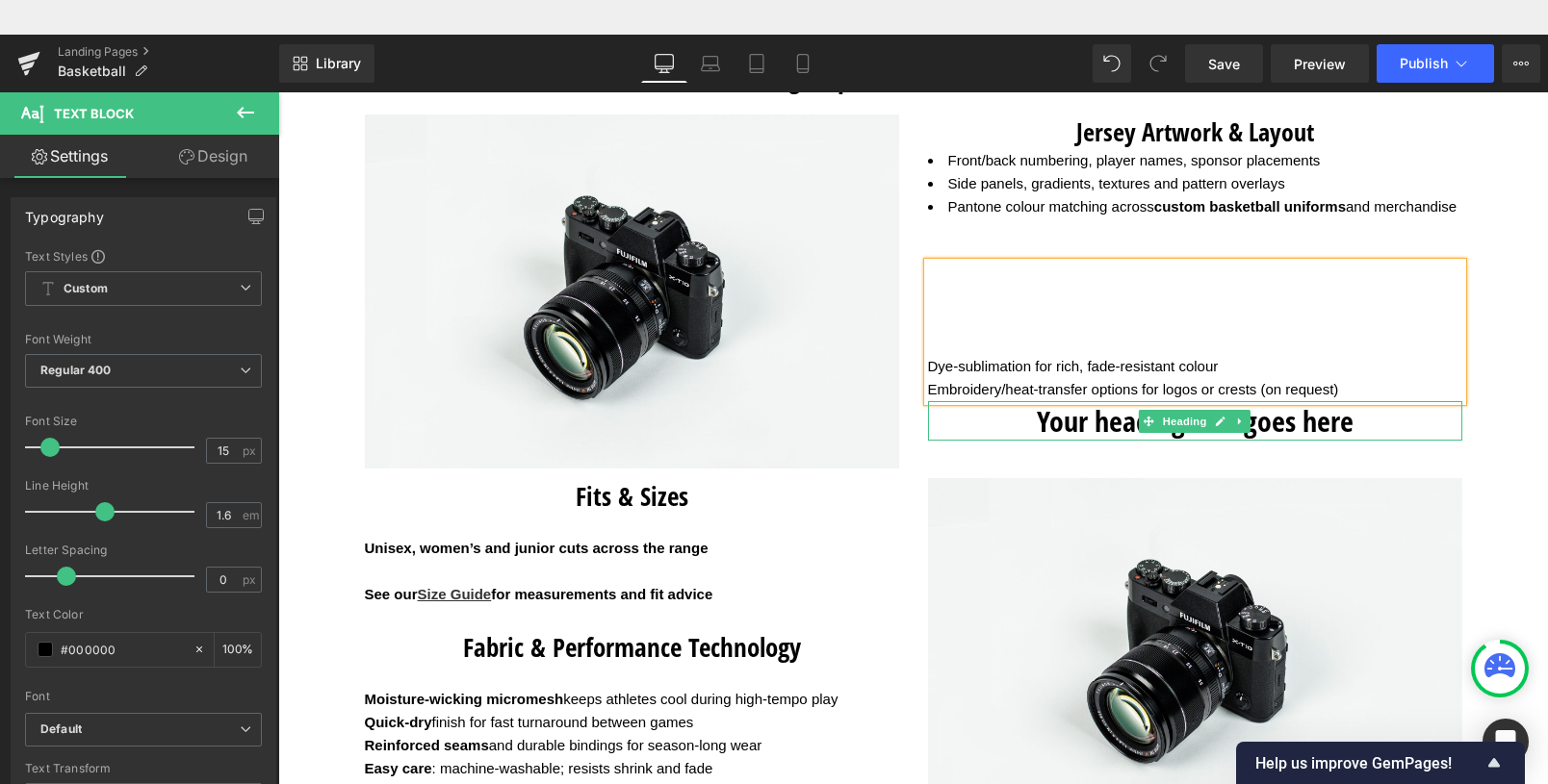
click at [1066, 441] on h1 "Your heading text goes here" at bounding box center [1195, 421] width 535 height 40
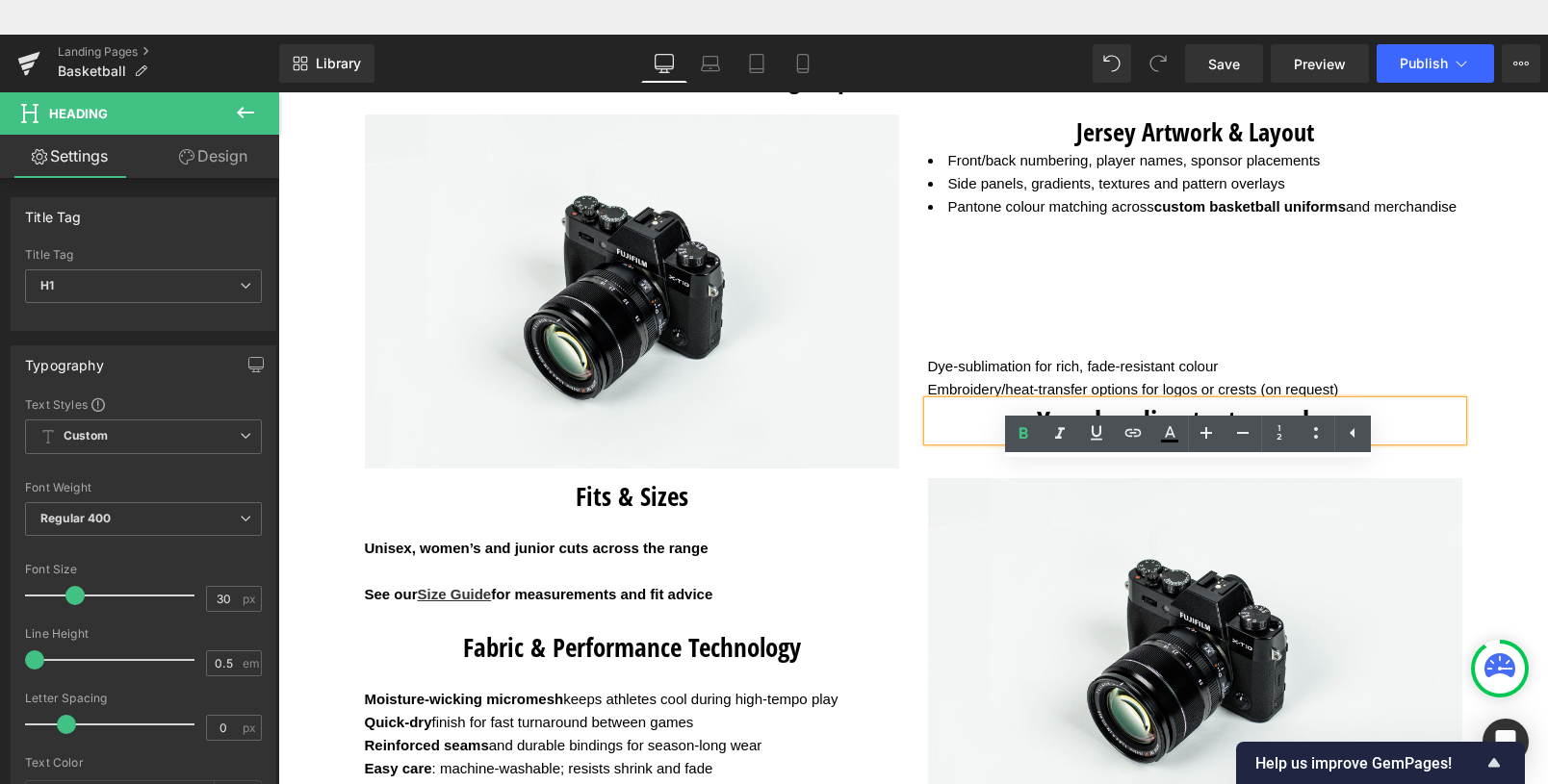
click at [1023, 456] on ul "Text Color Highlight Color #333333" at bounding box center [1189, 436] width 366 height 41
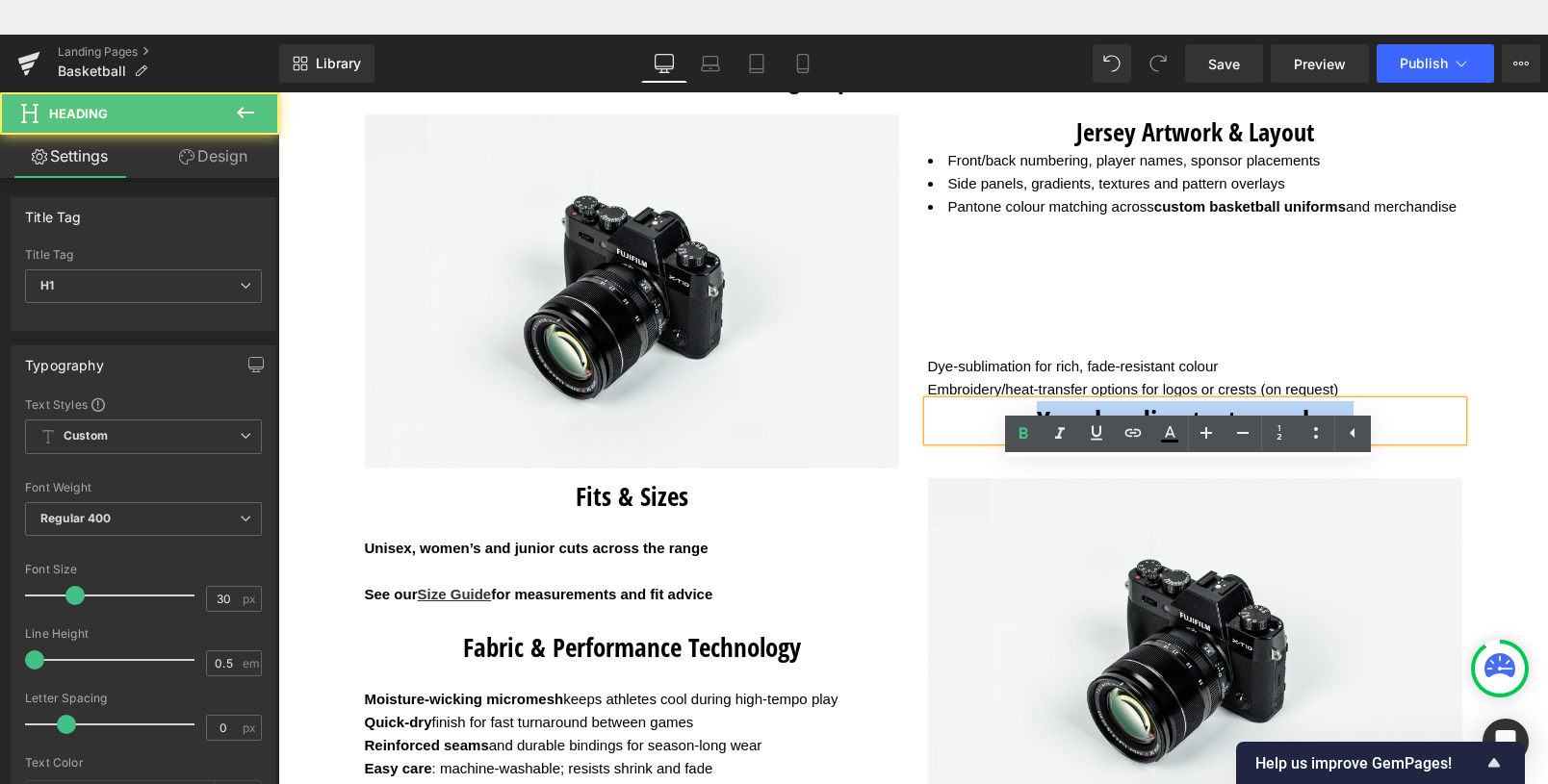
drag, startPoint x: 1032, startPoint y: 459, endPoint x: 1409, endPoint y: 453, distance: 377.0
click at [1409, 441] on h1 "Your heading text goes here" at bounding box center [1195, 421] width 535 height 40
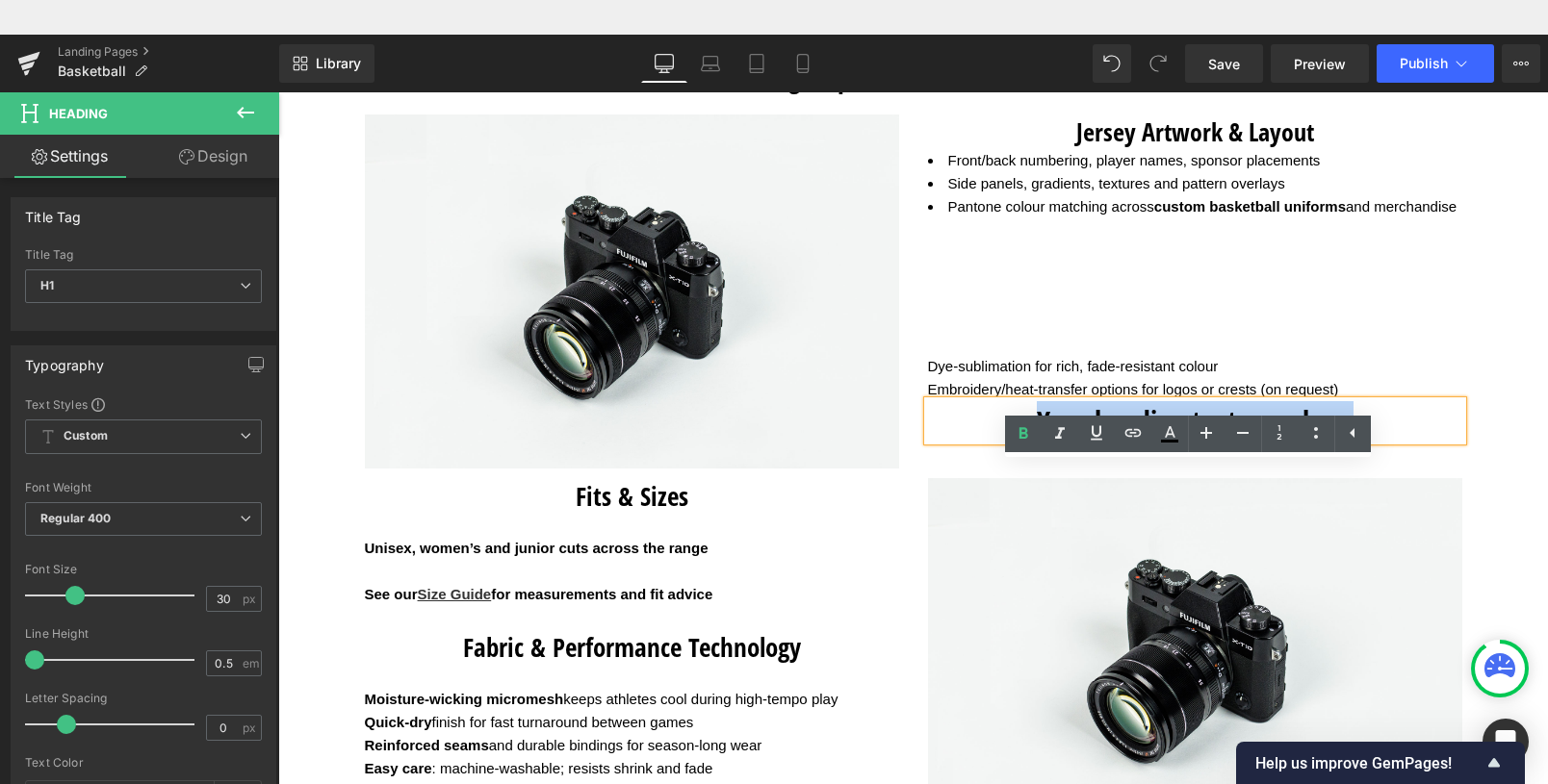
paste div
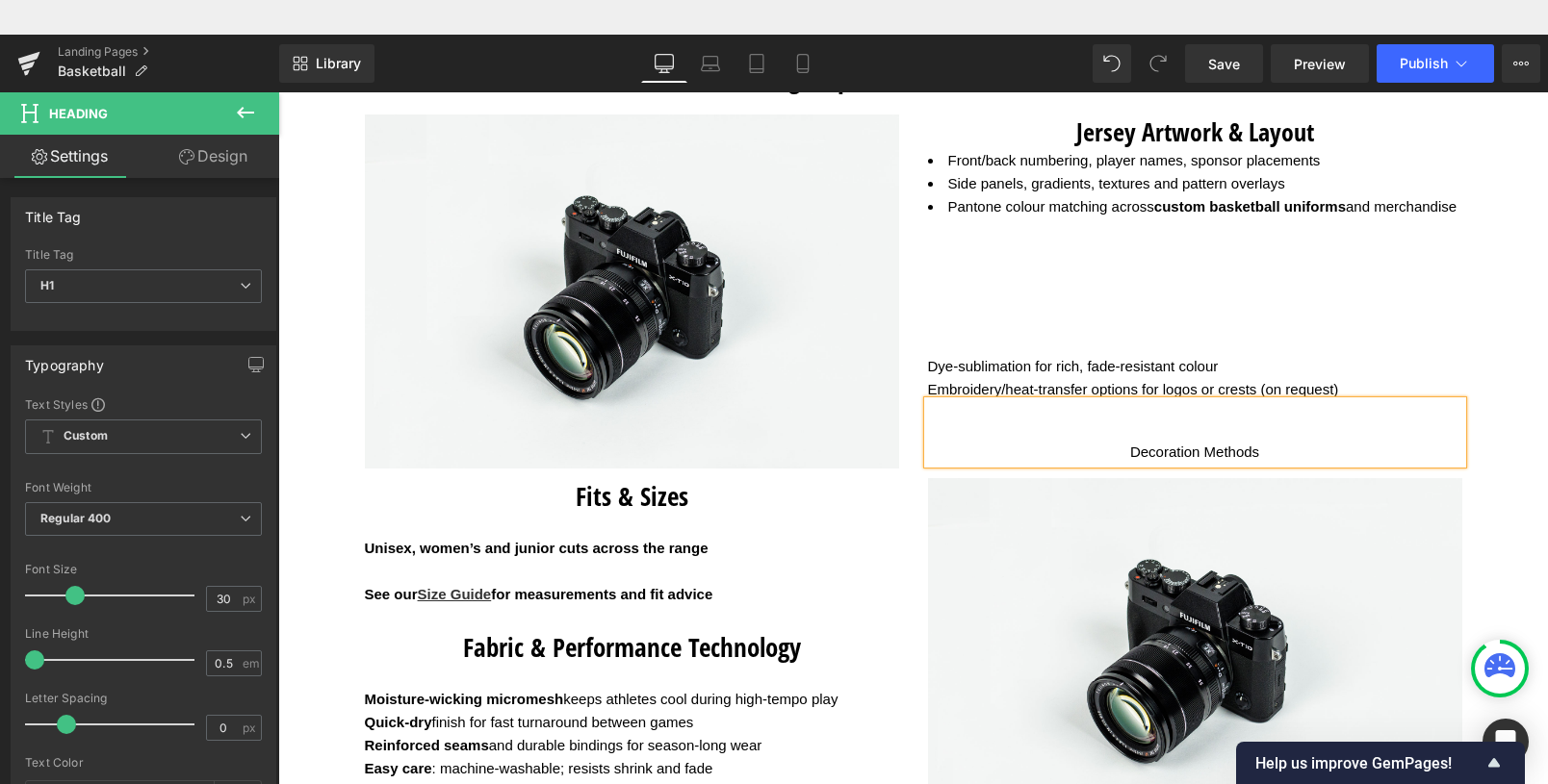
click at [1112, 464] on div "Decoration Methods" at bounding box center [1195, 453] width 535 height 23
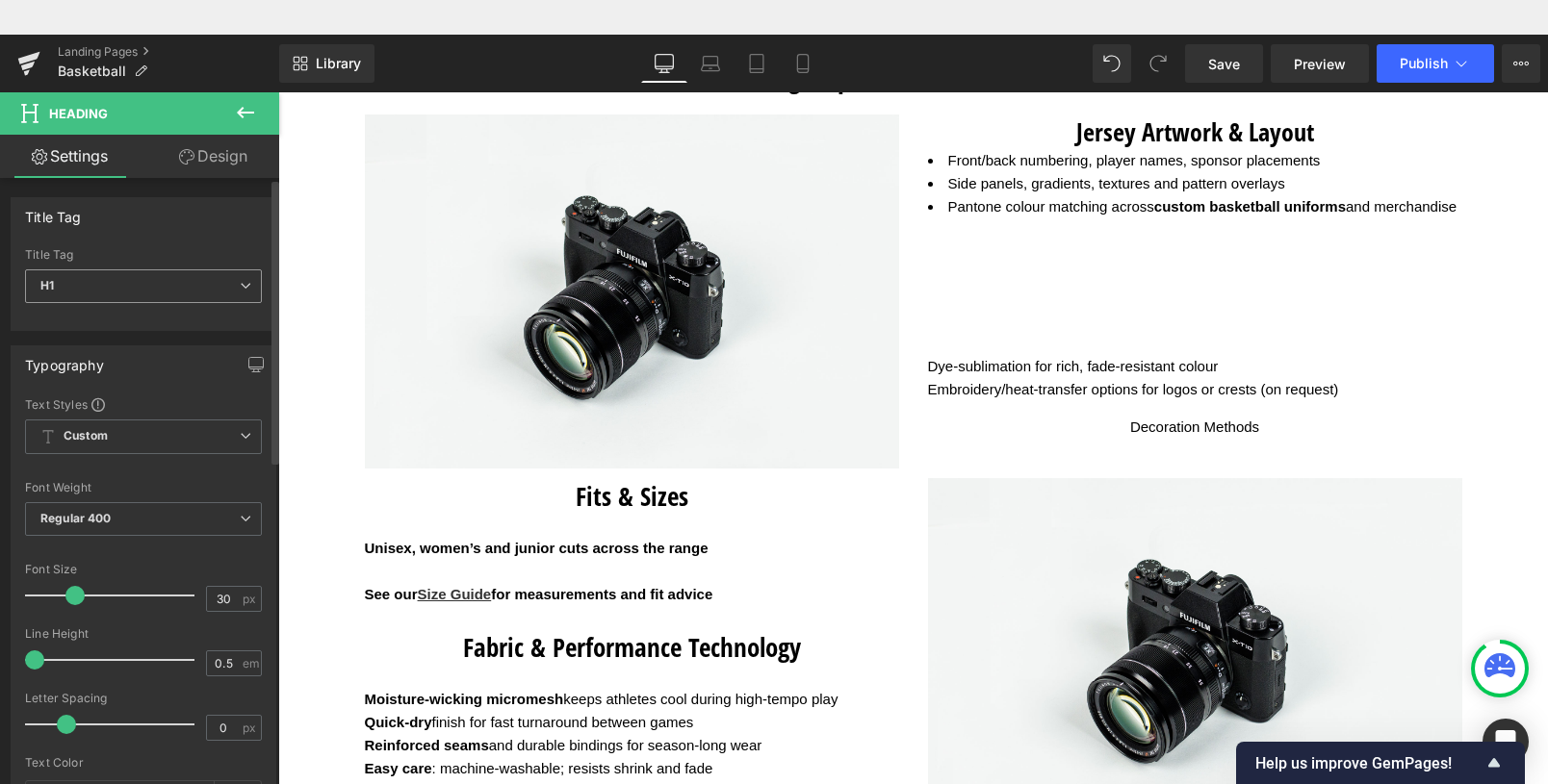
click at [156, 284] on span "H1" at bounding box center [143, 286] width 237 height 34
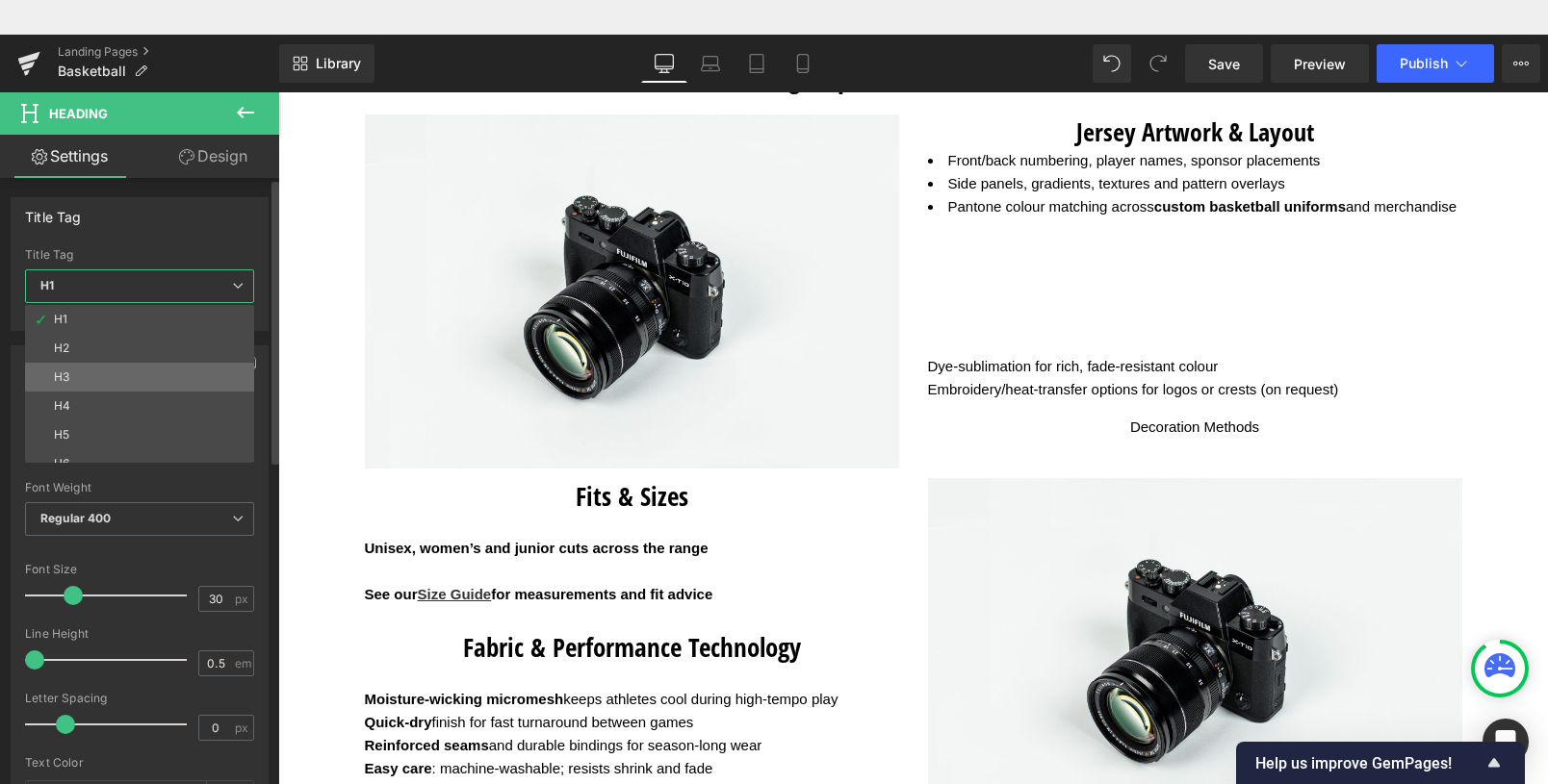
click at [75, 371] on li "H3" at bounding box center [144, 378] width 238 height 29
type input "16"
type input "100"
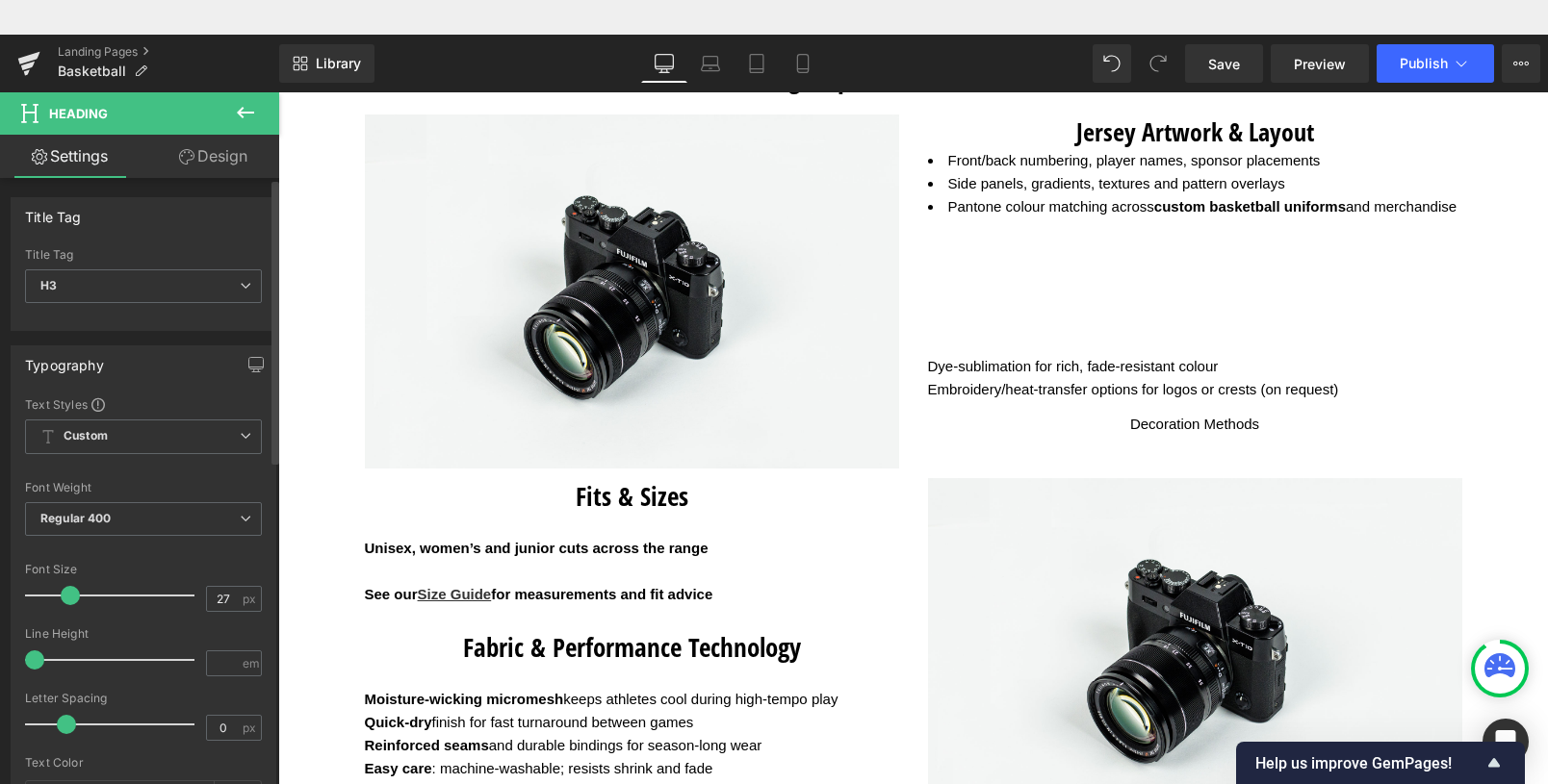
type input "28"
drag, startPoint x: 54, startPoint y: 596, endPoint x: 74, endPoint y: 595, distance: 20.0
click at [74, 595] on span at bounding box center [72, 596] width 19 height 19
click at [111, 518] on b "Regular 400" at bounding box center [76, 518] width 71 height 15
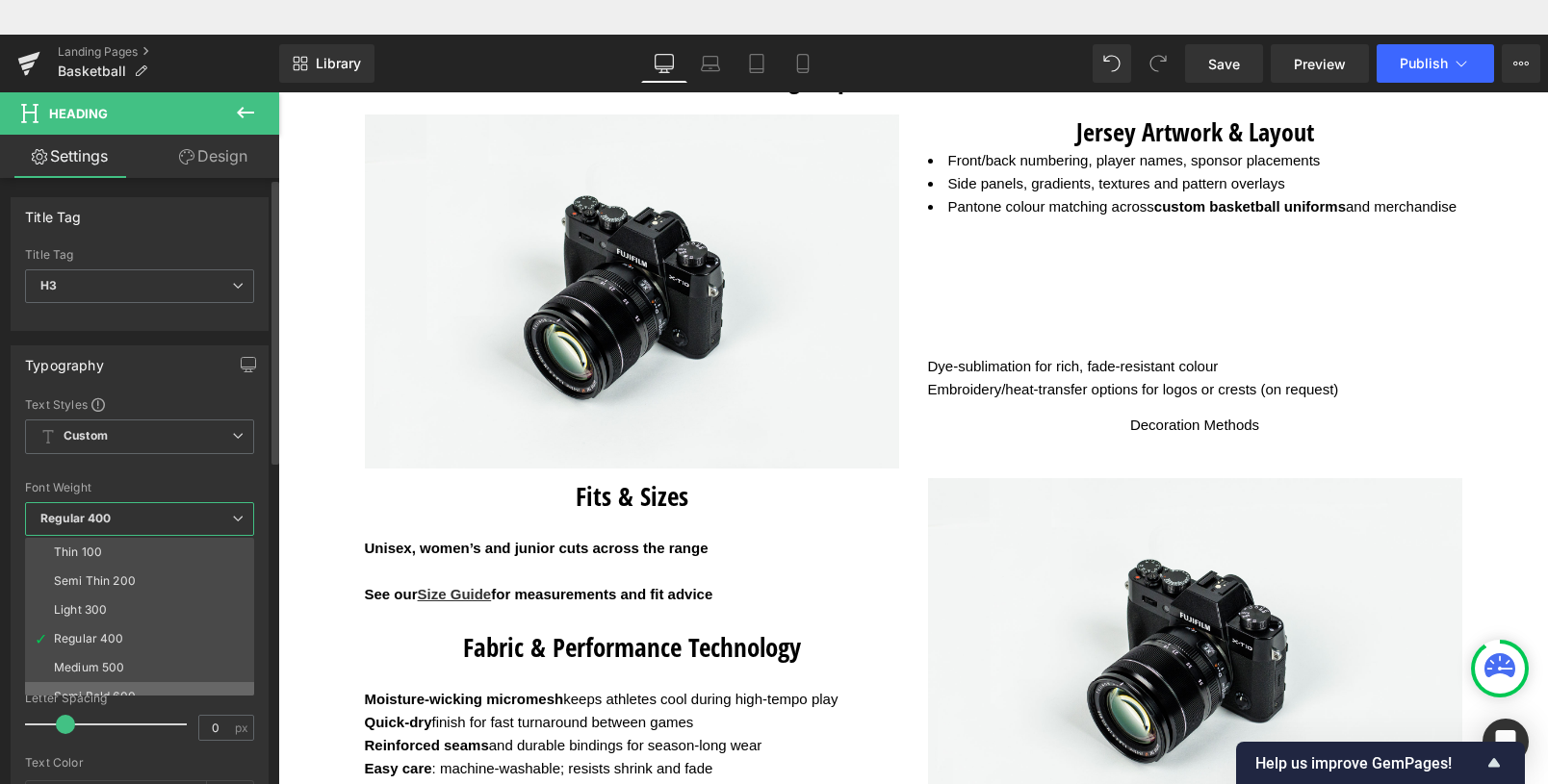
click at [98, 691] on div "Semi Bold 600" at bounding box center [94, 697] width 82 height 14
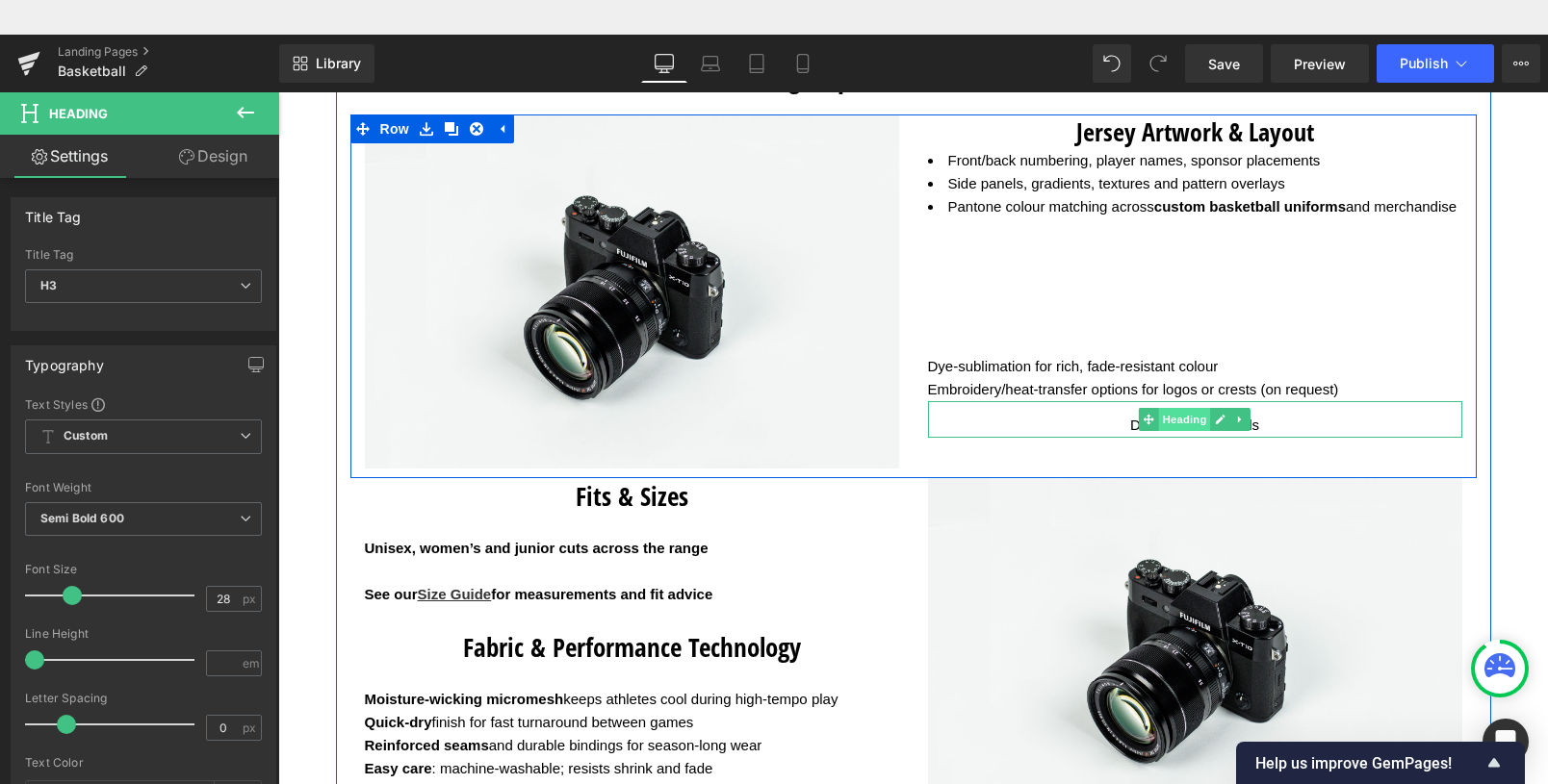
click at [1184, 431] on span "Heading" at bounding box center [1185, 420] width 52 height 23
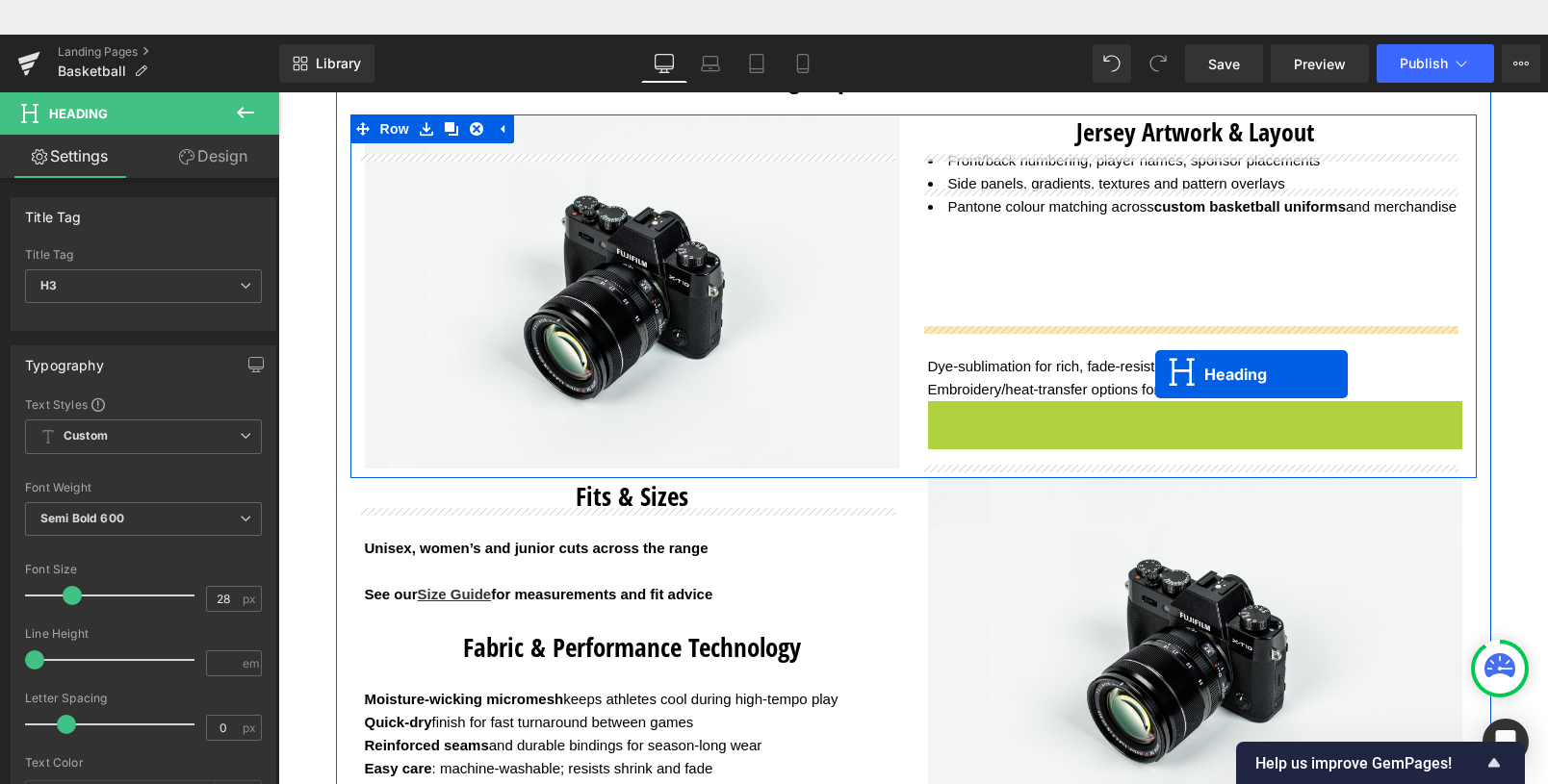
drag, startPoint x: 1174, startPoint y: 443, endPoint x: 1155, endPoint y: 340, distance: 104.7
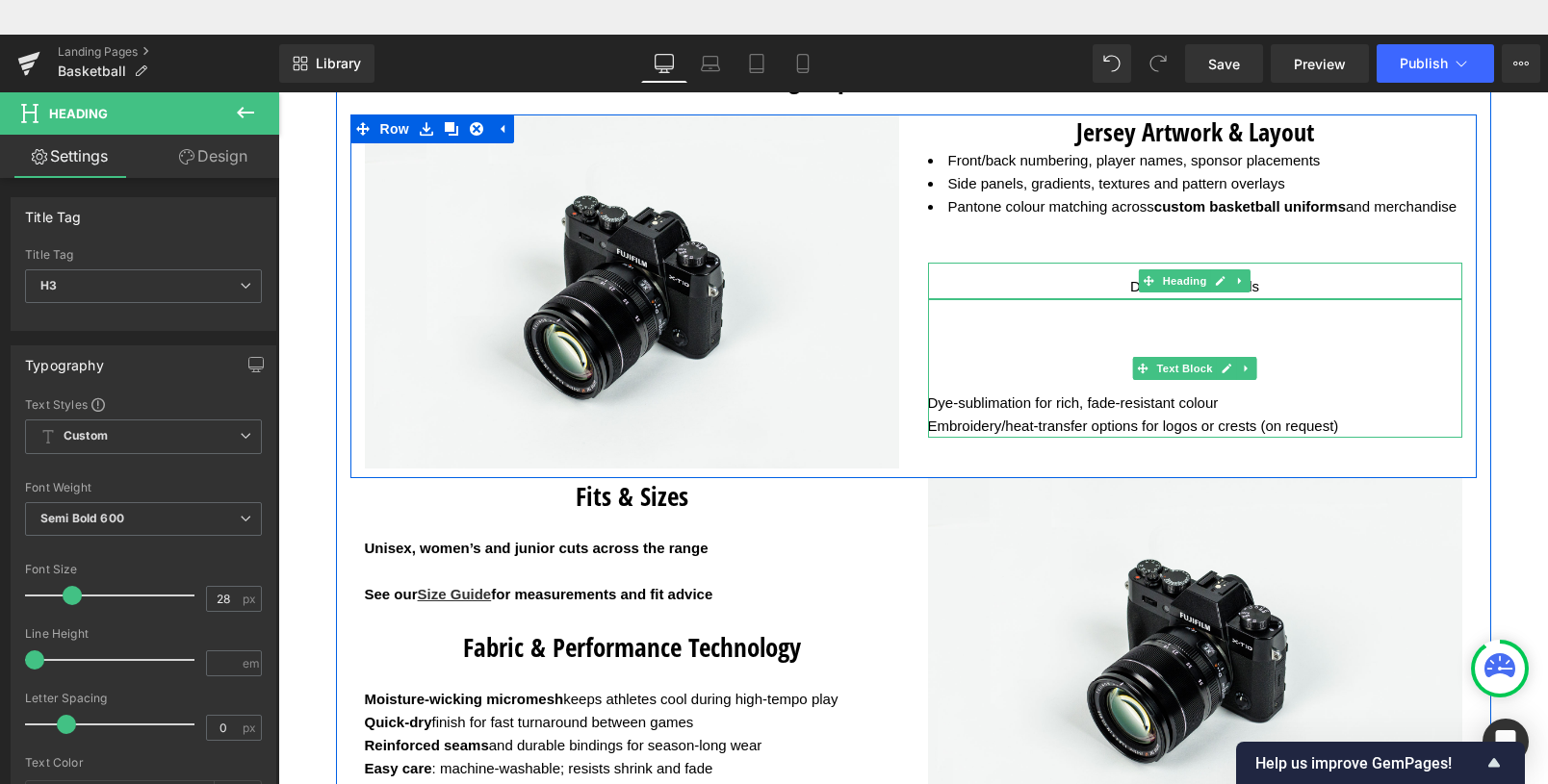
click at [1059, 369] on p at bounding box center [1195, 357] width 535 height 23
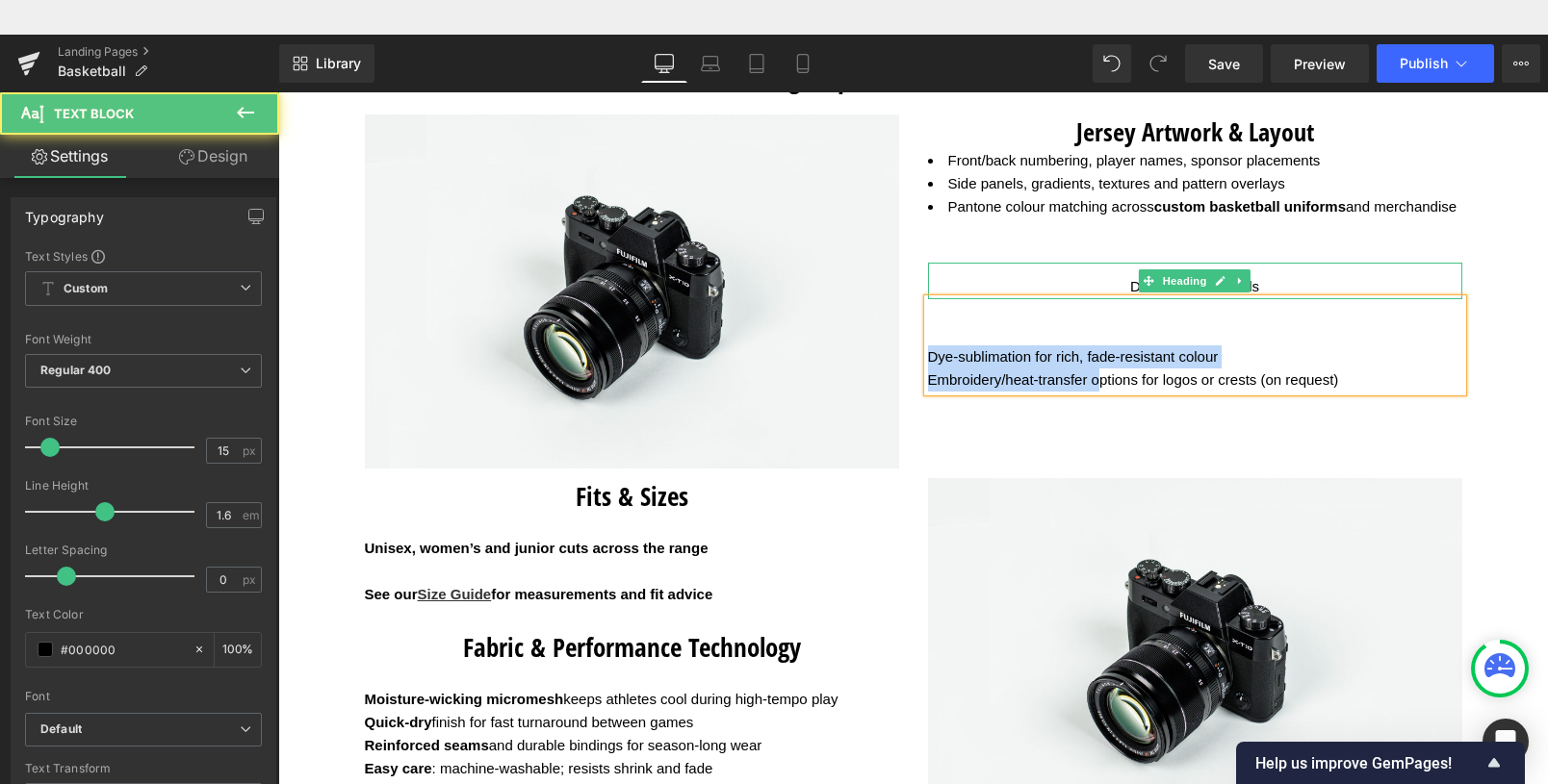
drag, startPoint x: 1088, startPoint y: 371, endPoint x: 1097, endPoint y: 408, distance: 38.1
click at [1097, 392] on div "Dye-sublimation for rich, fade-resistant colour Embroidery/heat-transfer option…" at bounding box center [1195, 345] width 535 height 93
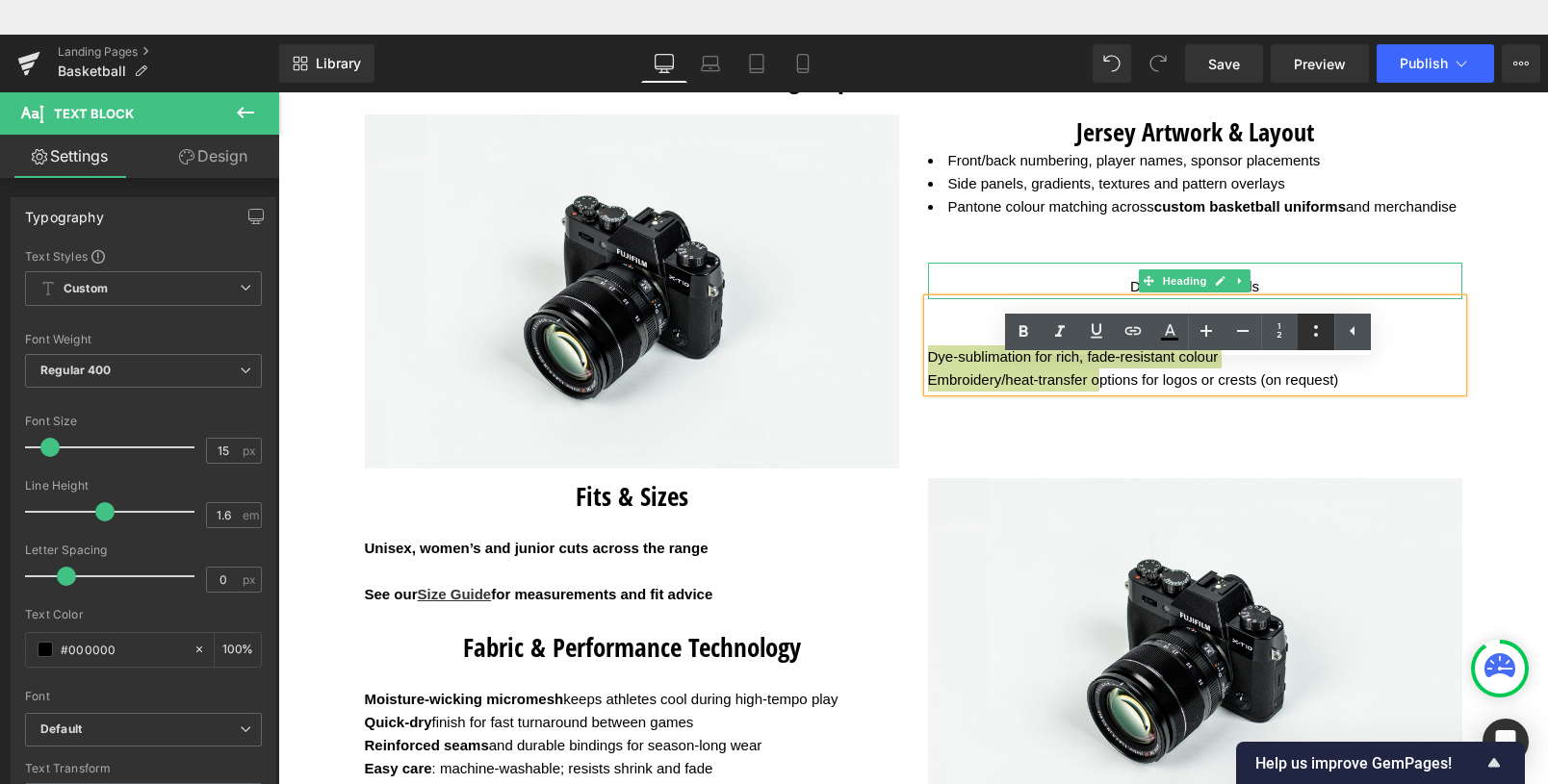
click at [1321, 329] on icon at bounding box center [1316, 331] width 23 height 23
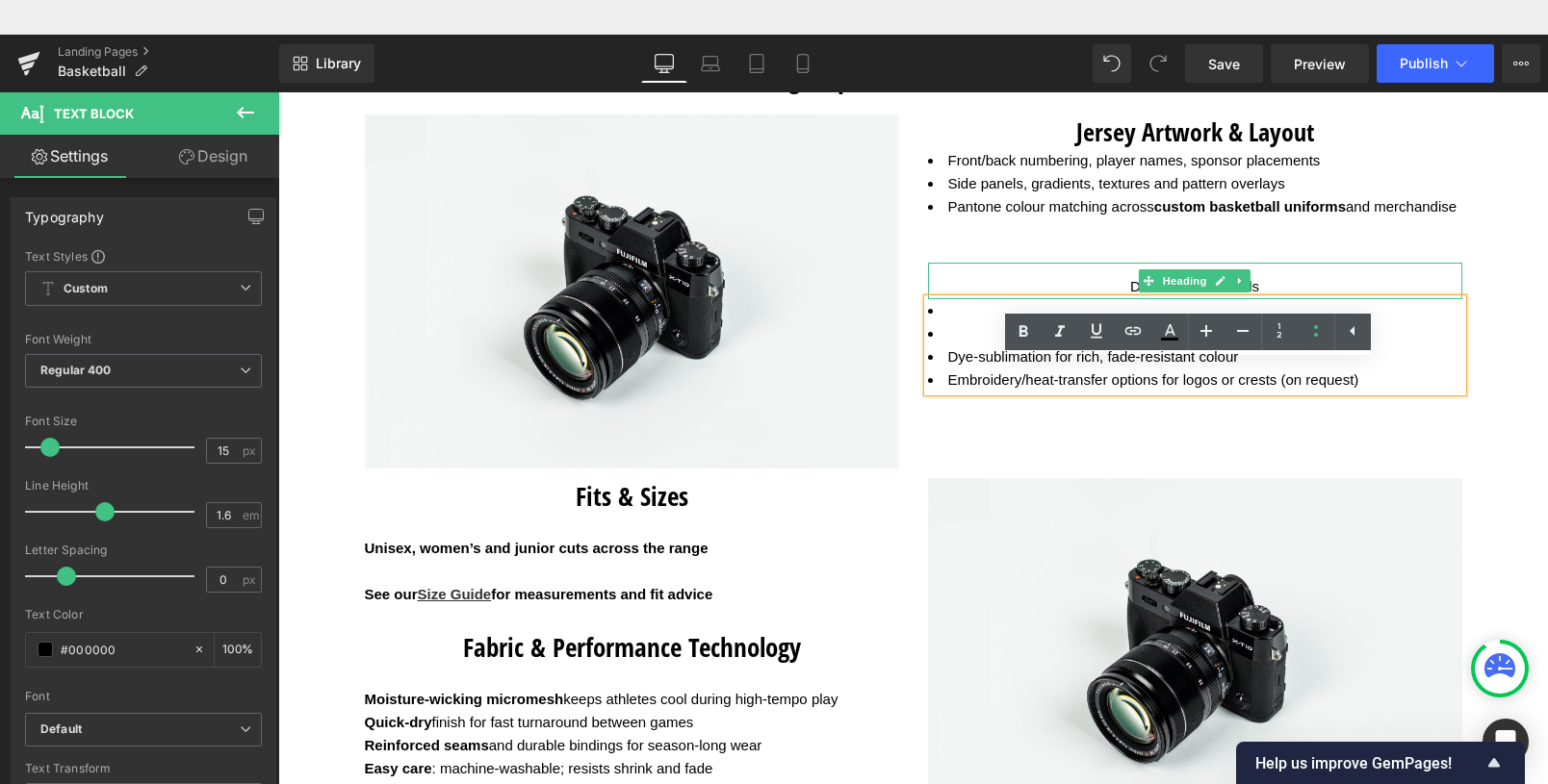
click at [962, 346] on li at bounding box center [1195, 334] width 535 height 23
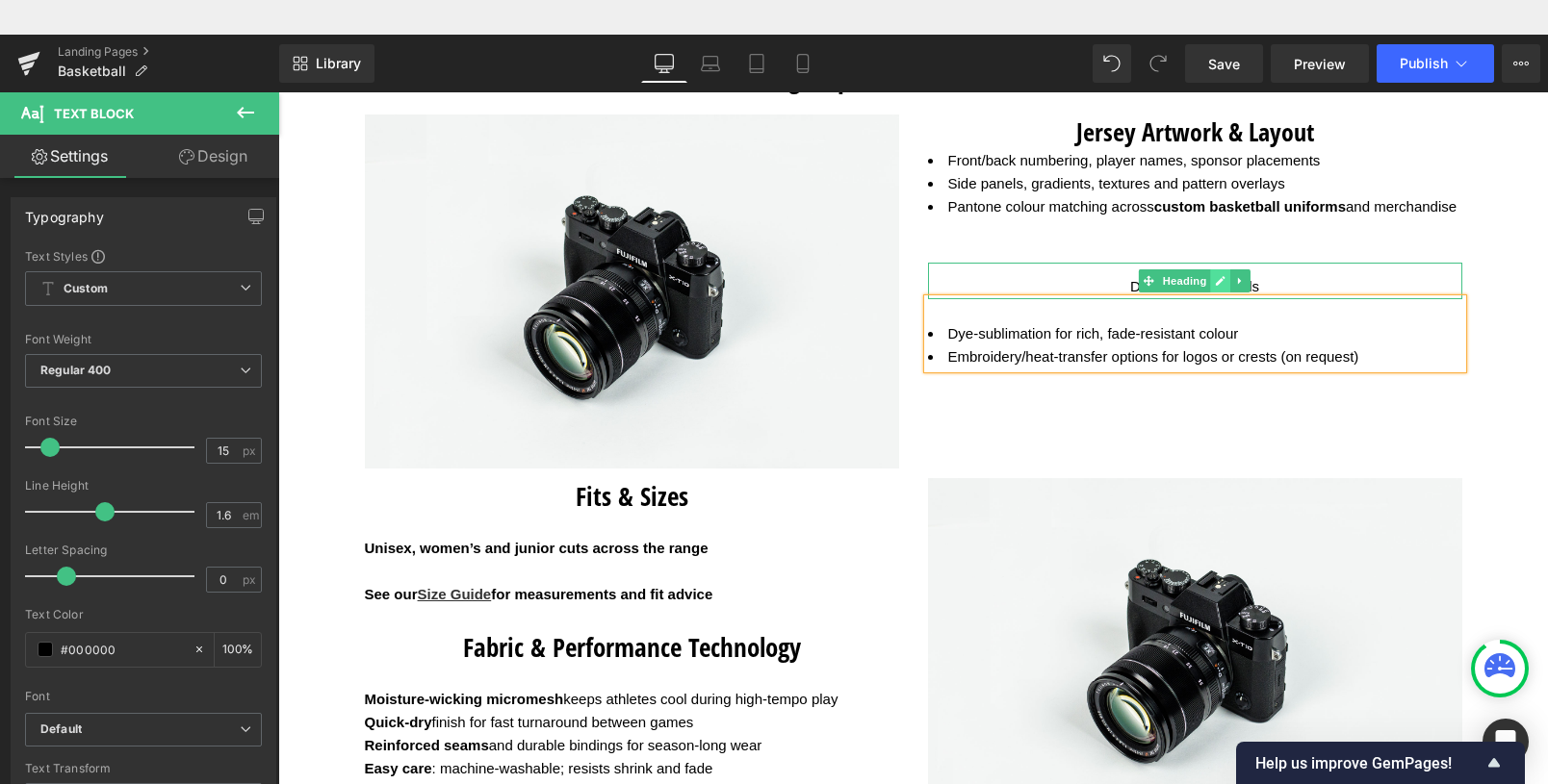
click at [1216, 287] on icon at bounding box center [1221, 282] width 10 height 10
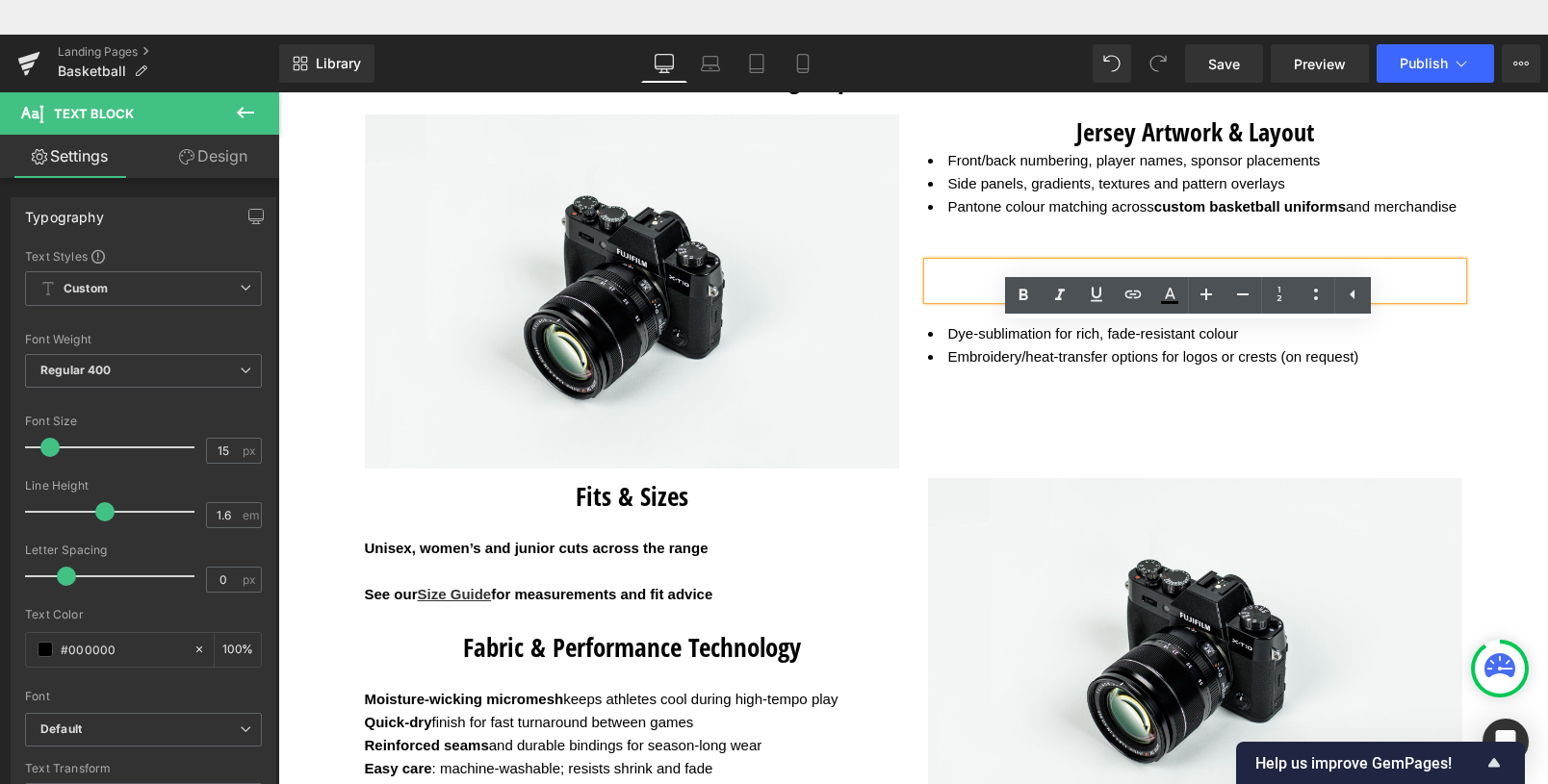
drag, startPoint x: 1414, startPoint y: 303, endPoint x: 1352, endPoint y: 342, distance: 73.2
click at [1414, 299] on h3 "Decoration Methods" at bounding box center [1195, 281] width 535 height 37
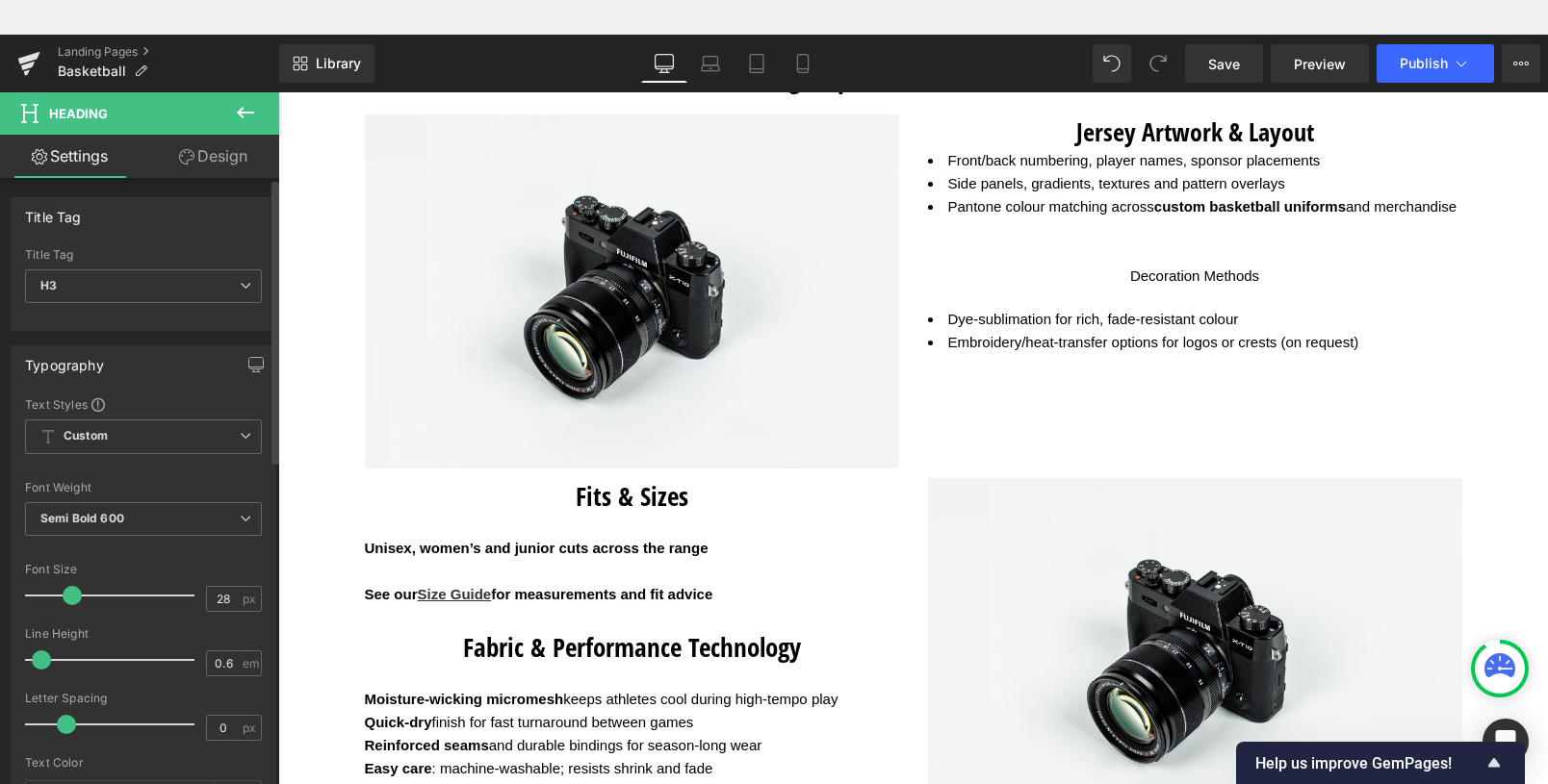
type input "0.5"
click at [38, 661] on span at bounding box center [35, 660] width 19 height 19
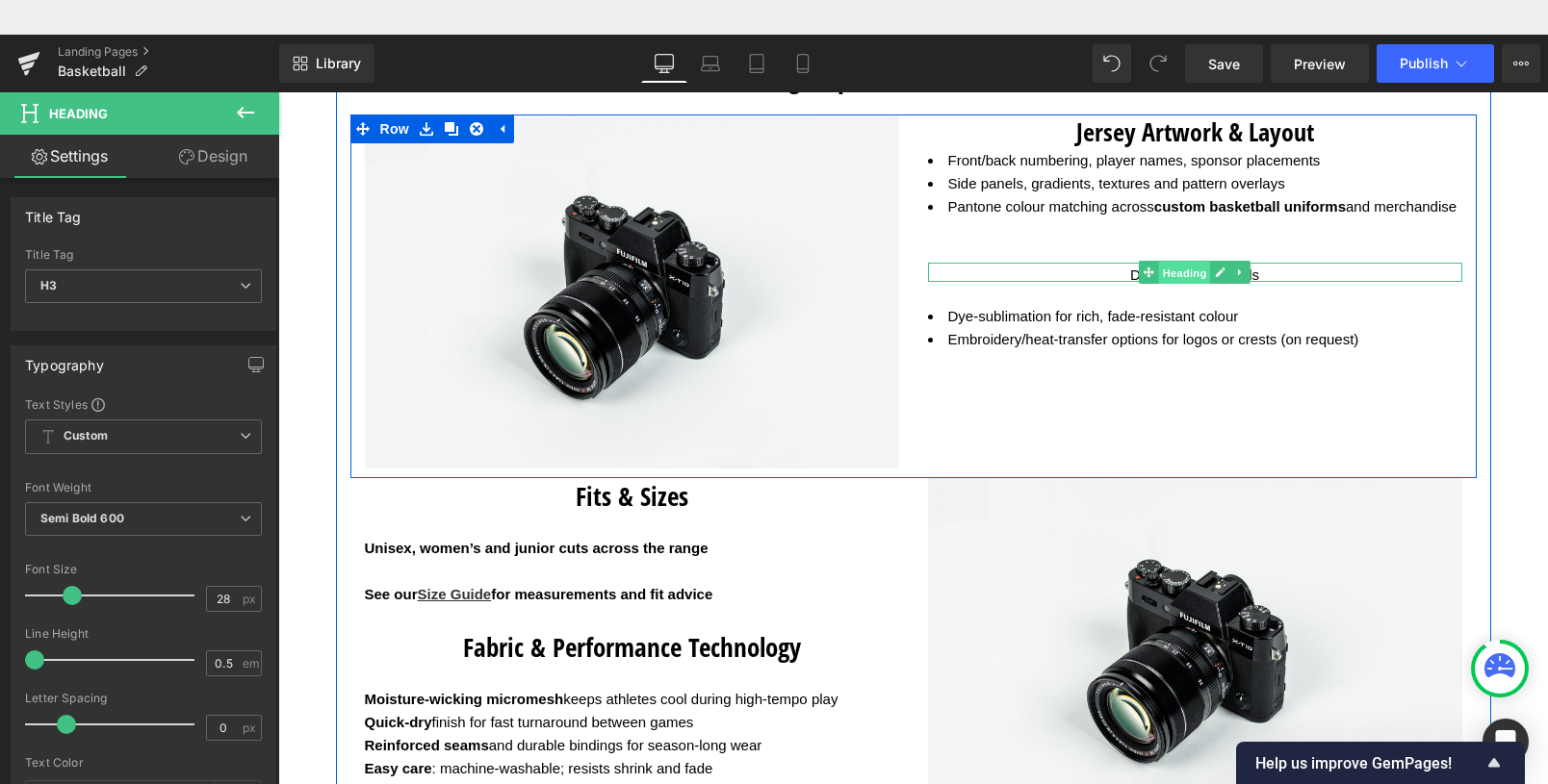
click at [1180, 285] on span "Heading" at bounding box center [1185, 274] width 52 height 23
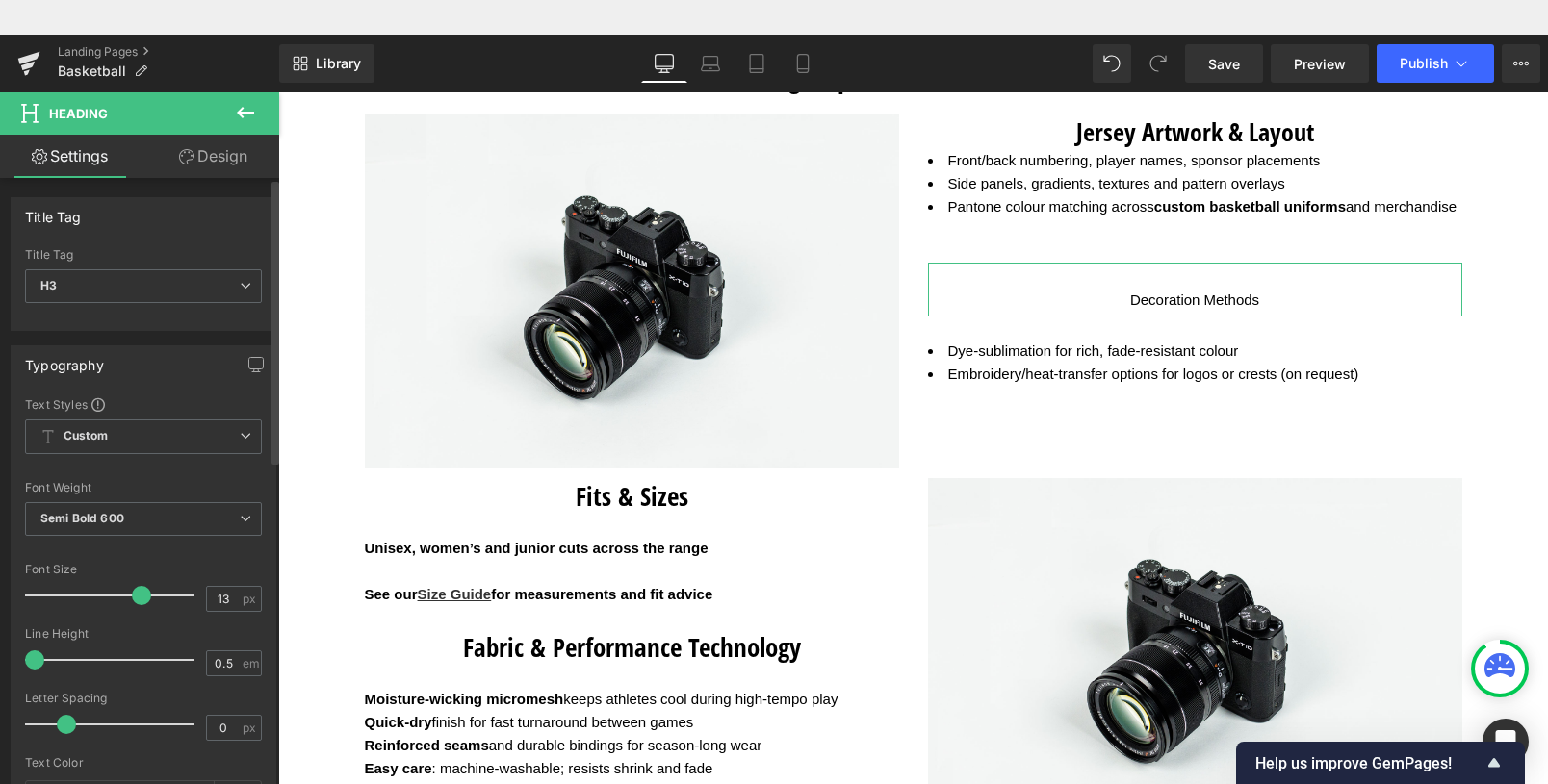
type input "11"
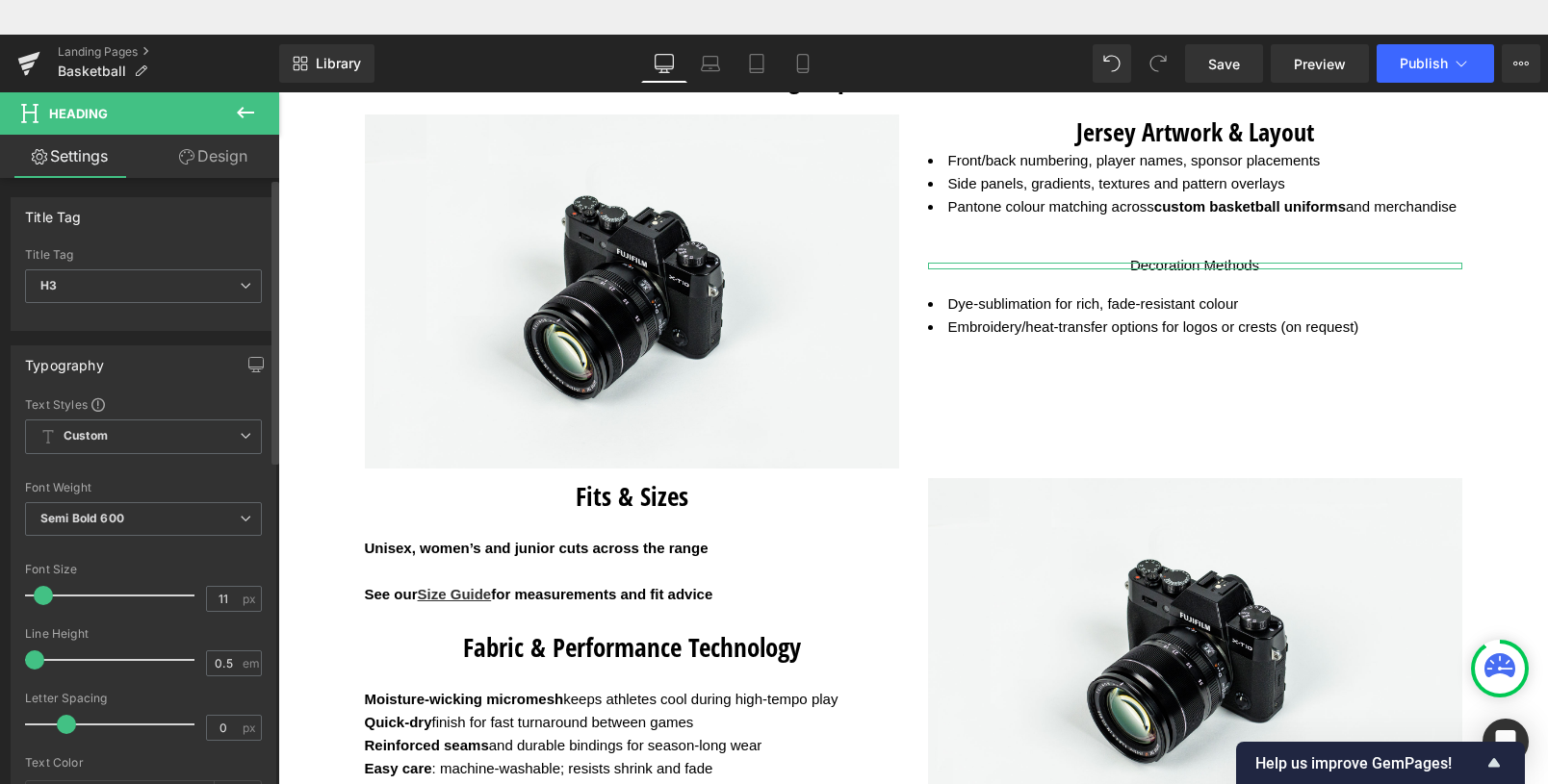
drag, startPoint x: 67, startPoint y: 595, endPoint x: 41, endPoint y: 592, distance: 26.2
click at [41, 592] on span at bounding box center [44, 596] width 19 height 19
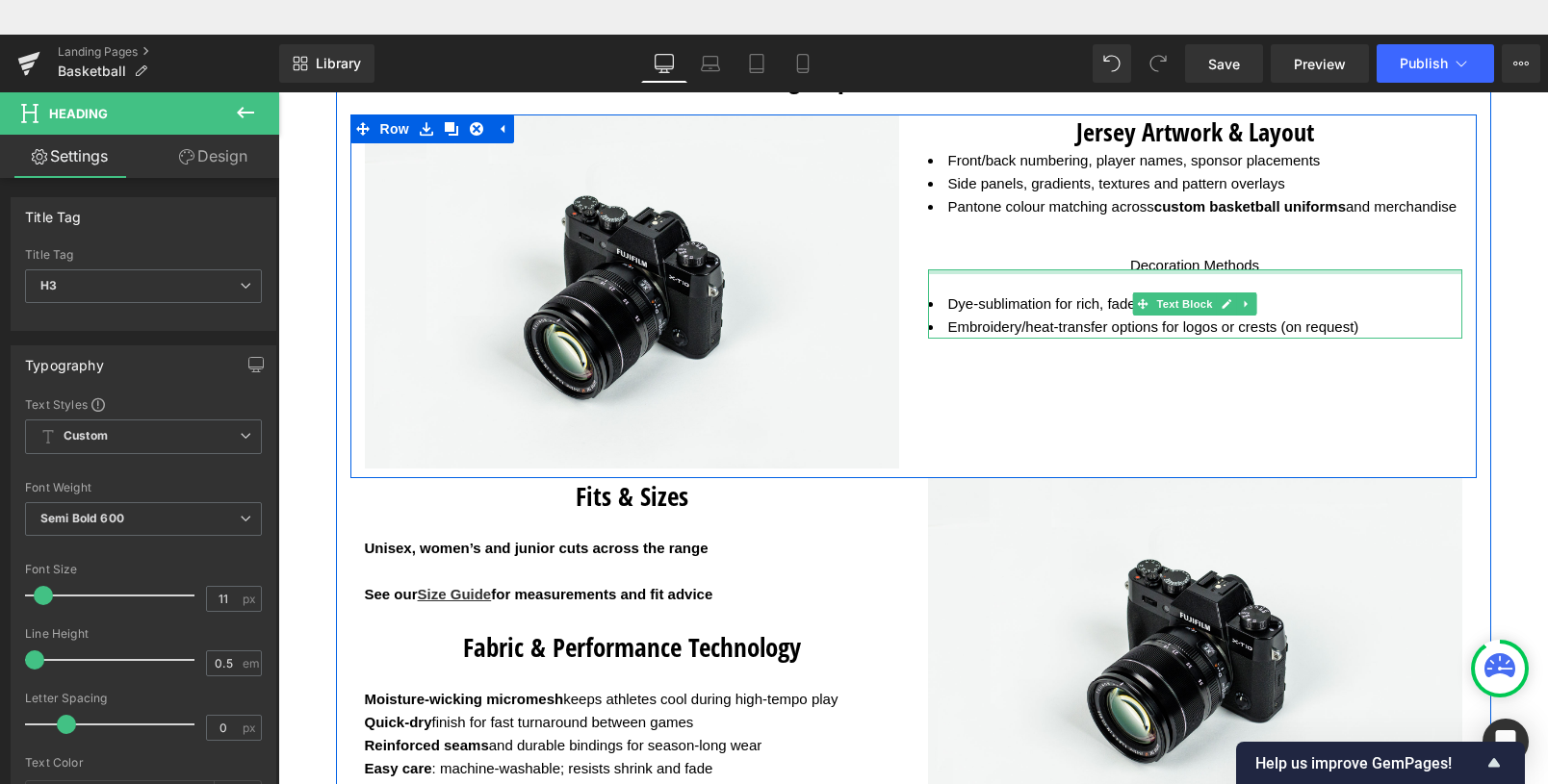
click at [1185, 275] on div at bounding box center [1195, 272] width 535 height 5
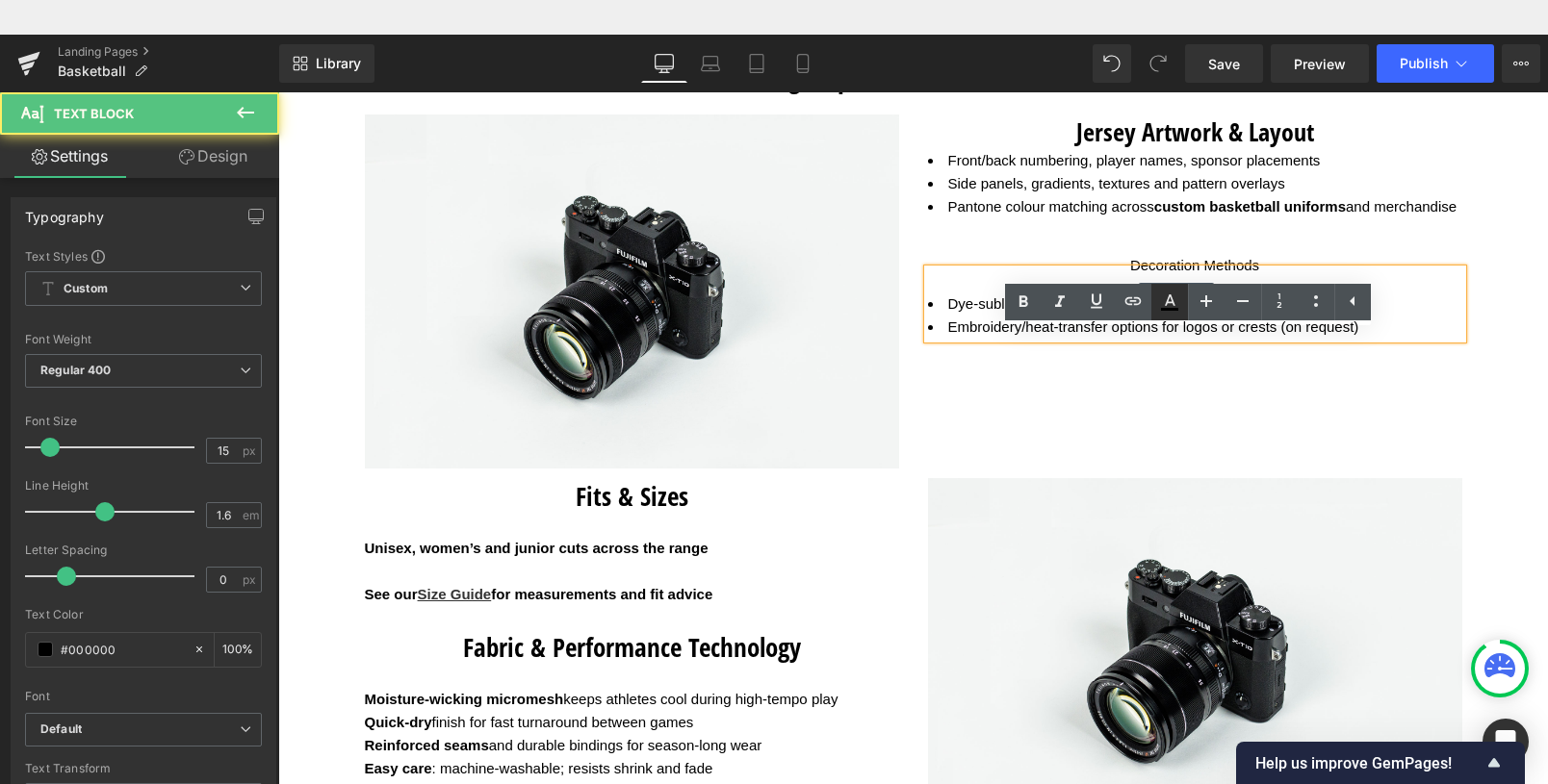
click at [1185, 294] on link at bounding box center [1170, 303] width 37 height 37
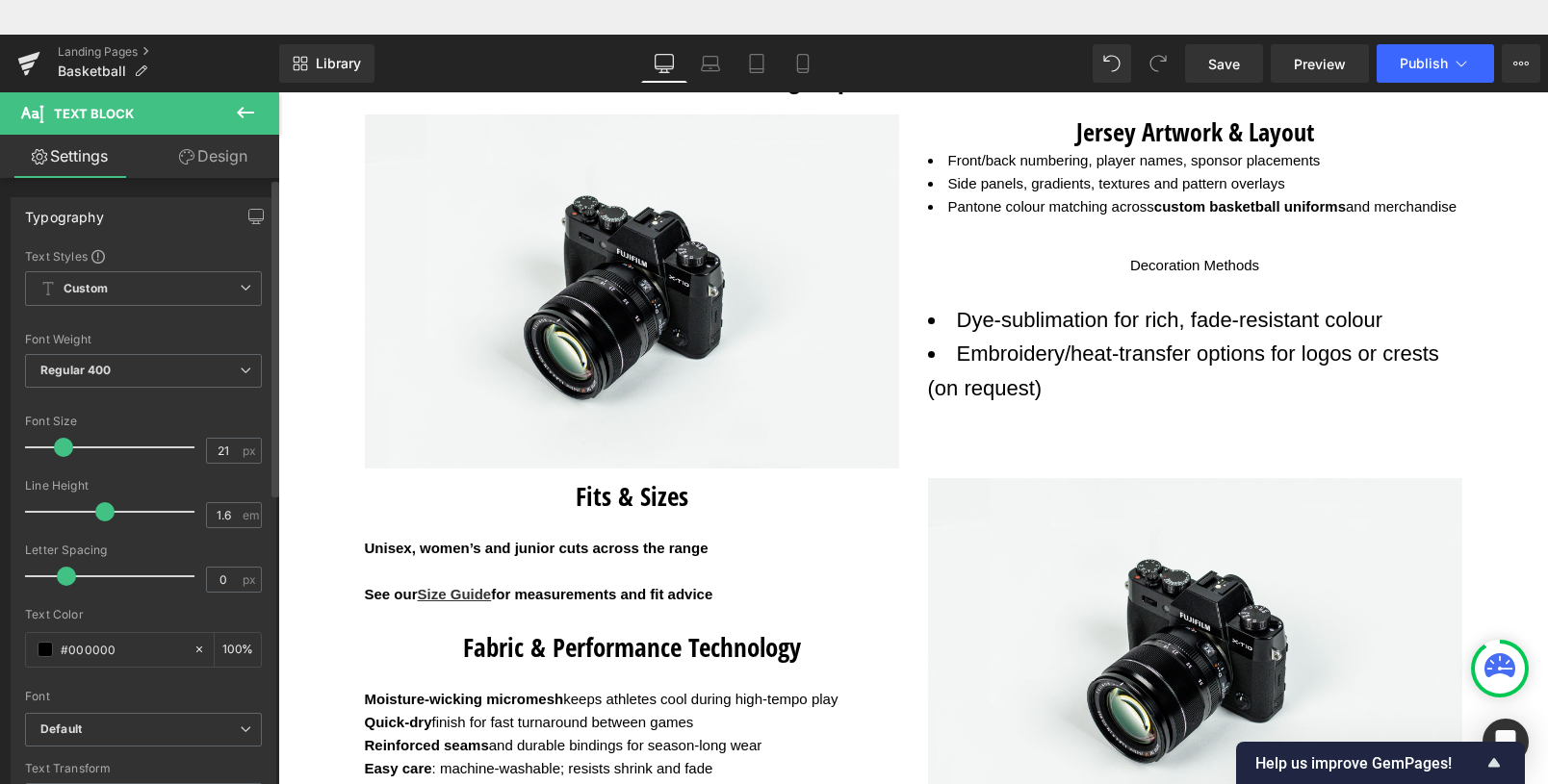
type input "20"
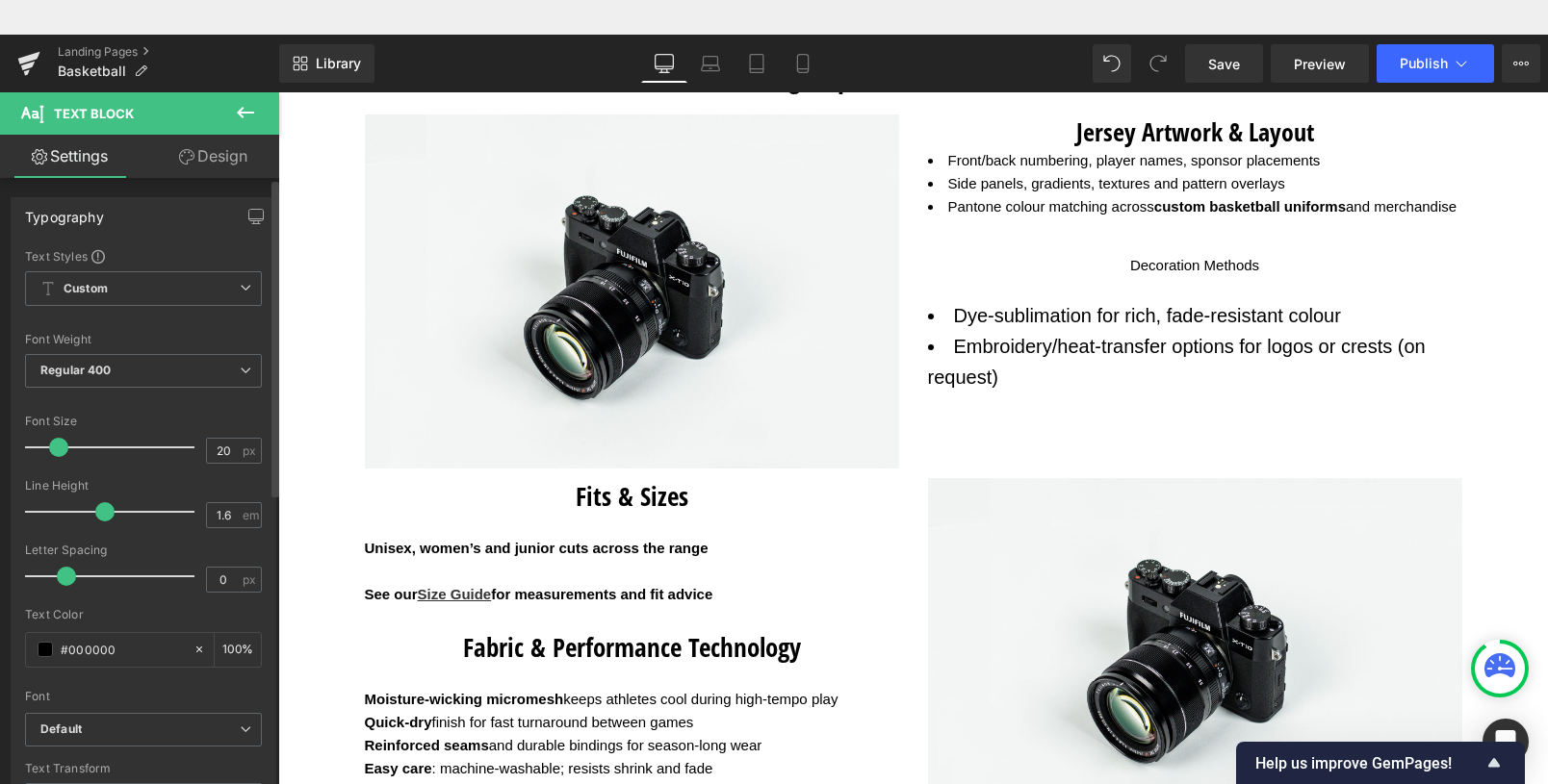
drag, startPoint x: 89, startPoint y: 440, endPoint x: 57, endPoint y: 444, distance: 32.2
click at [57, 444] on span at bounding box center [58, 448] width 19 height 19
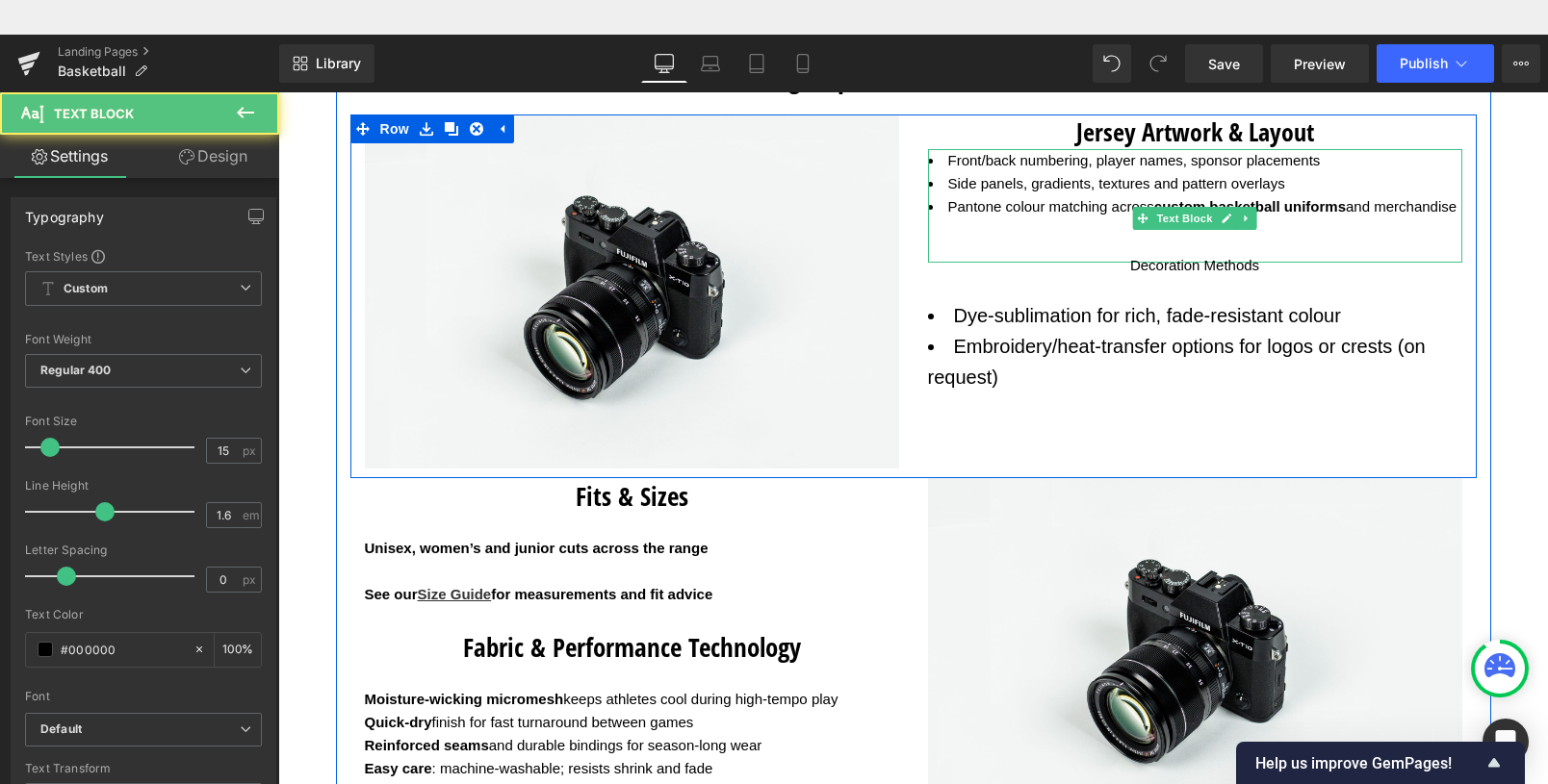
click at [1106, 202] on li "Pantone colour matching across custom basketball uniforms and merchandise" at bounding box center [1195, 207] width 535 height 23
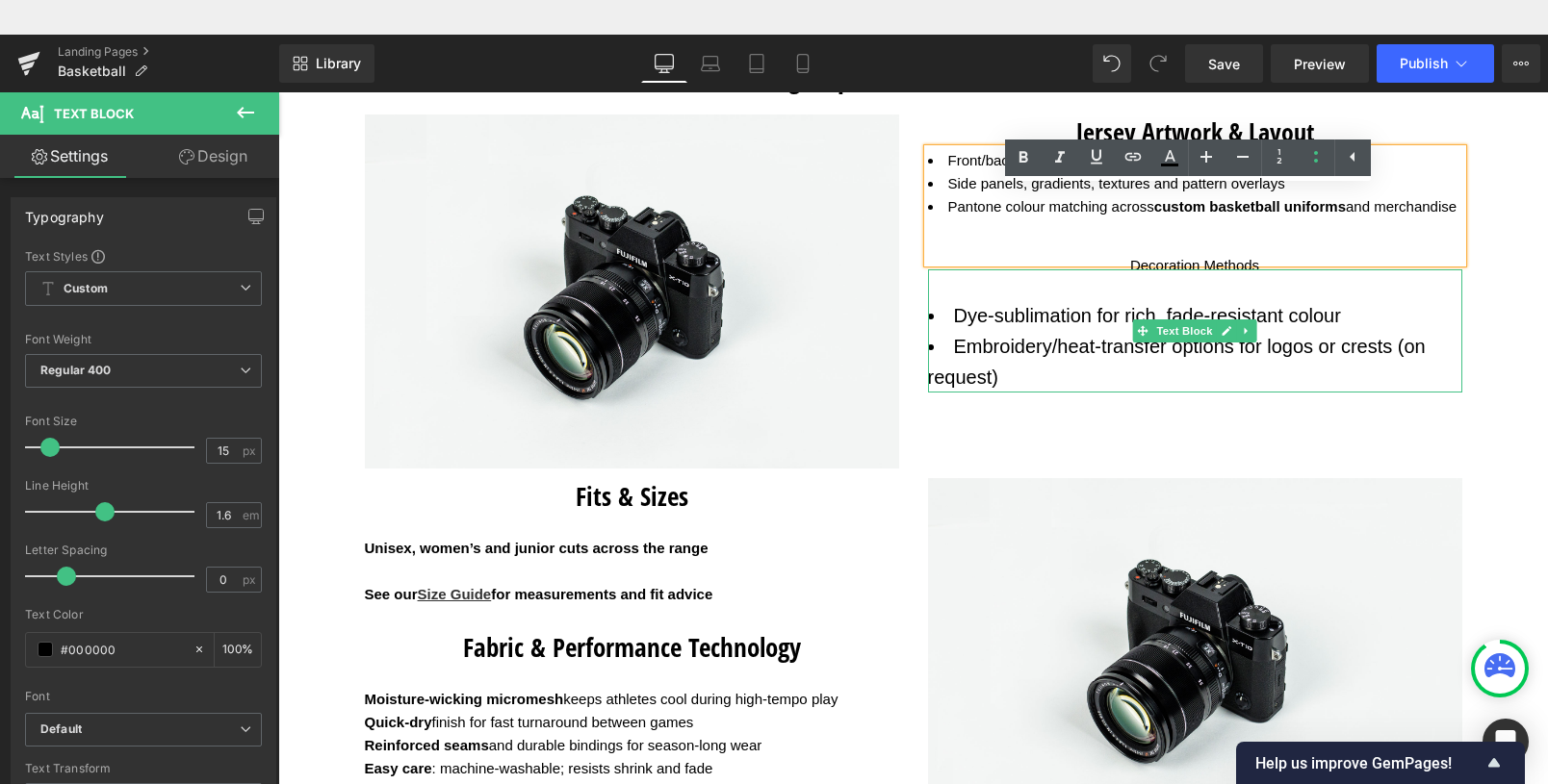
click at [1111, 331] on li "Dye-sublimation for rich, fade-resistant colour" at bounding box center [1195, 316] width 535 height 31
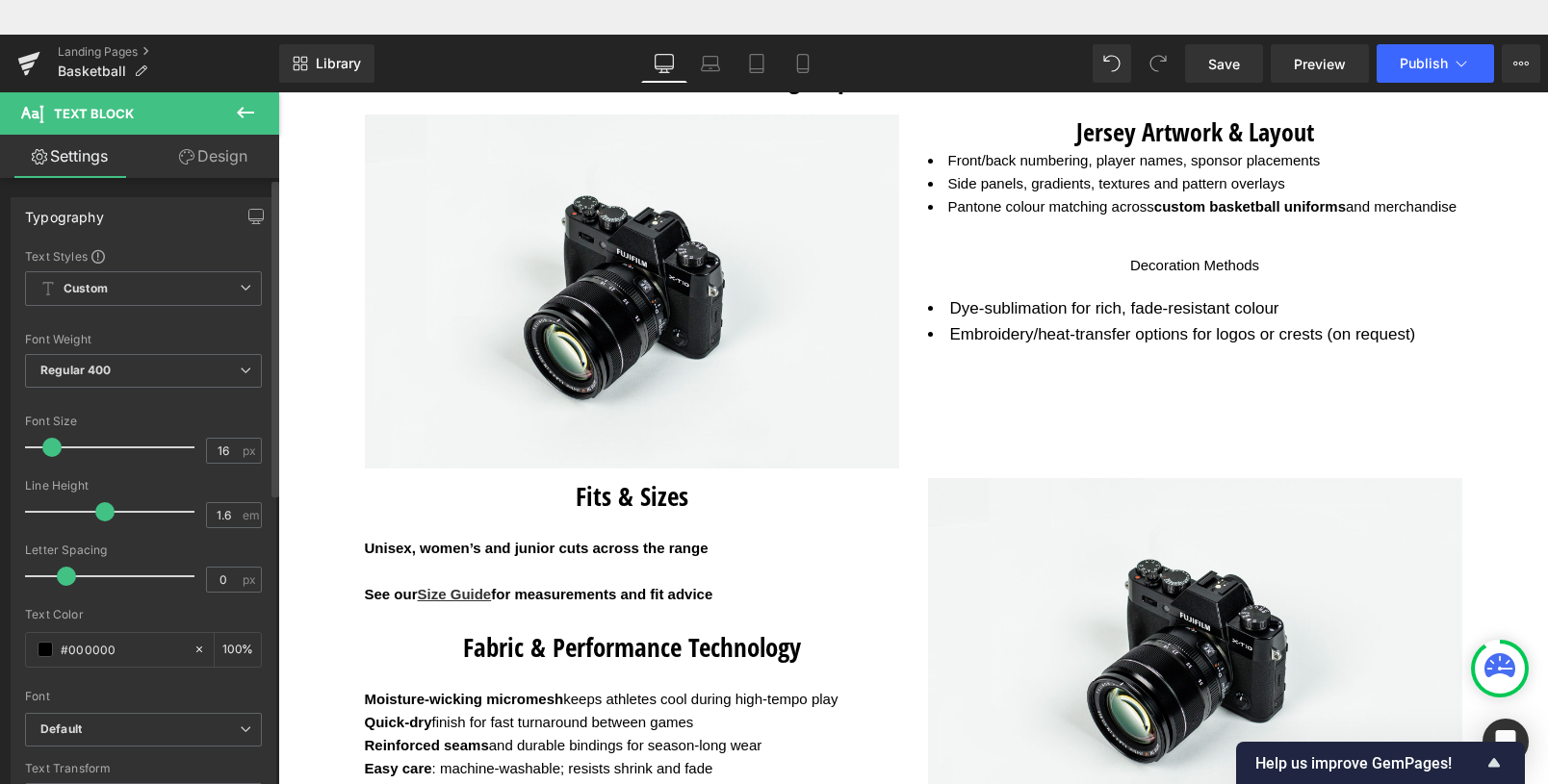
type input "15"
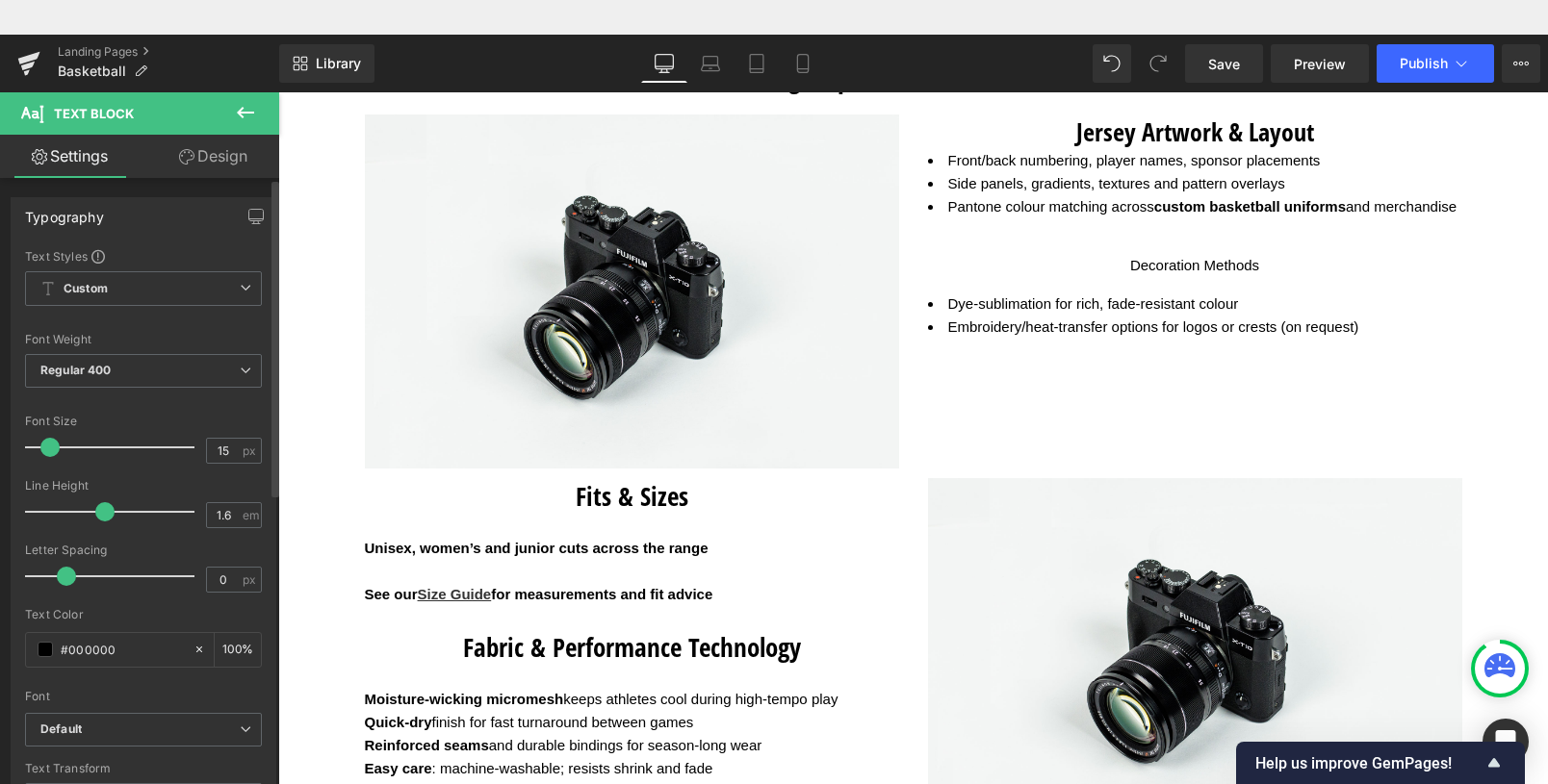
click at [46, 444] on span at bounding box center [51, 448] width 19 height 19
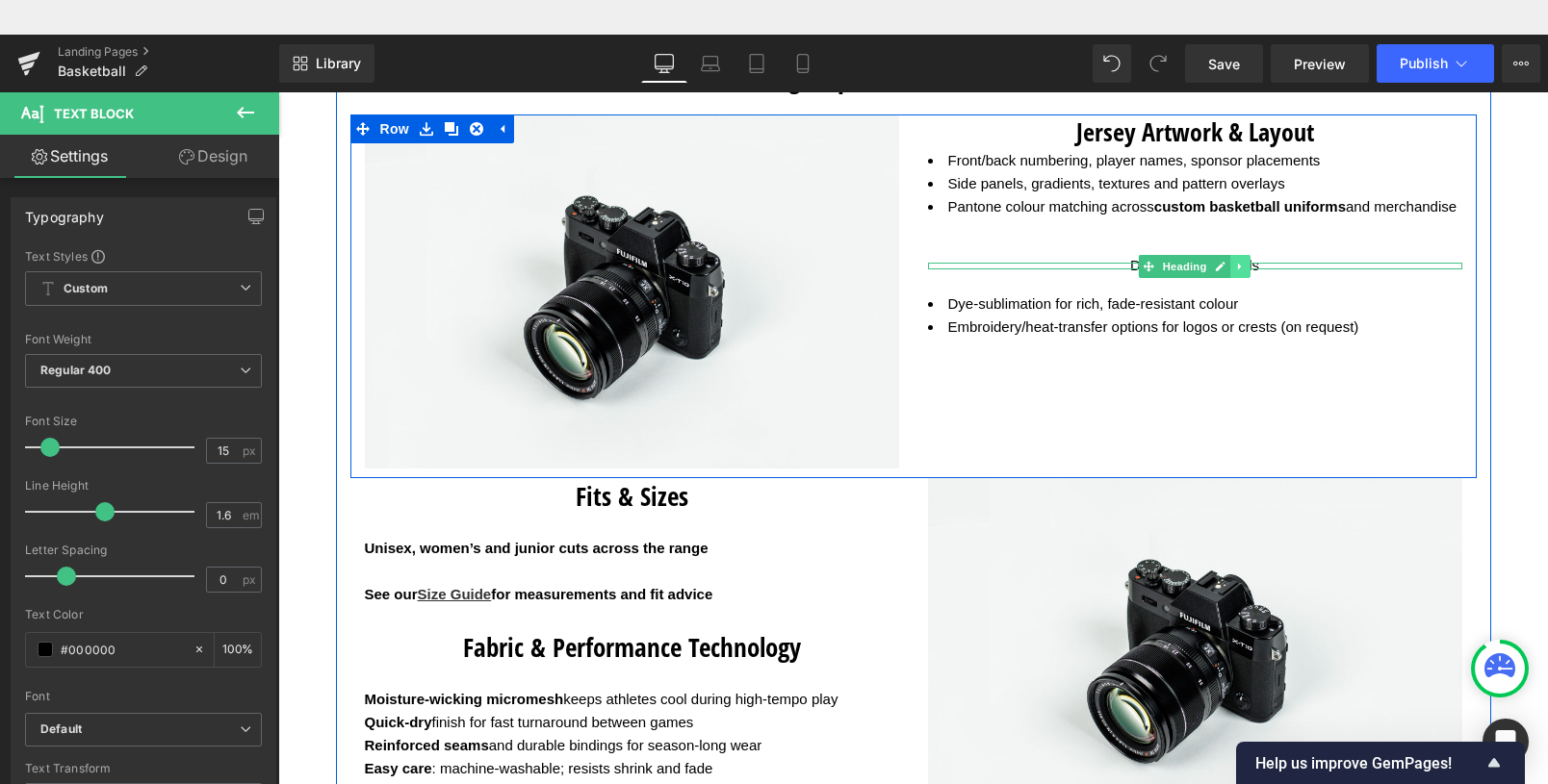
click at [1235, 273] on icon at bounding box center [1240, 267] width 11 height 12
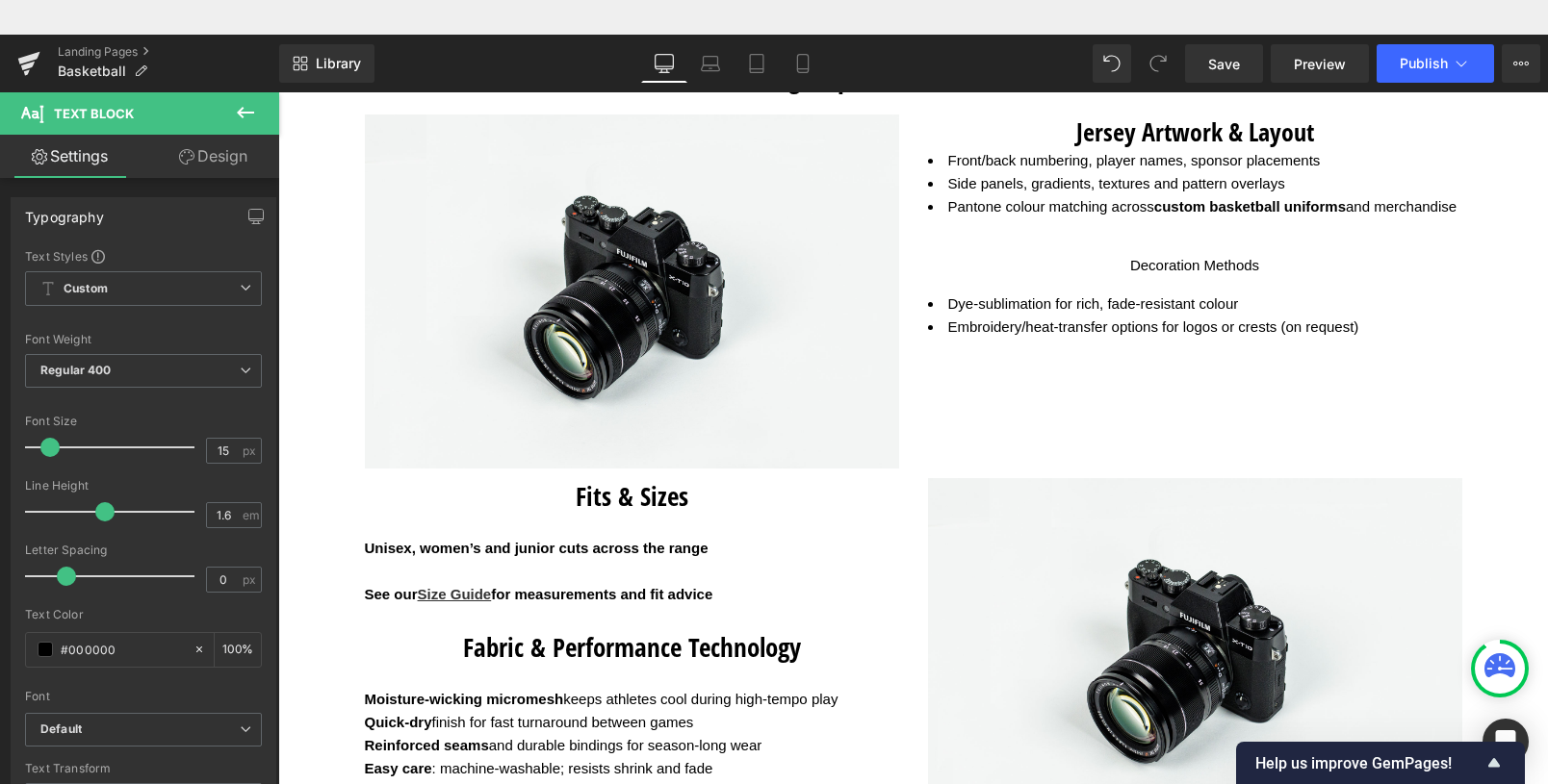
click at [239, 109] on icon at bounding box center [245, 113] width 23 height 23
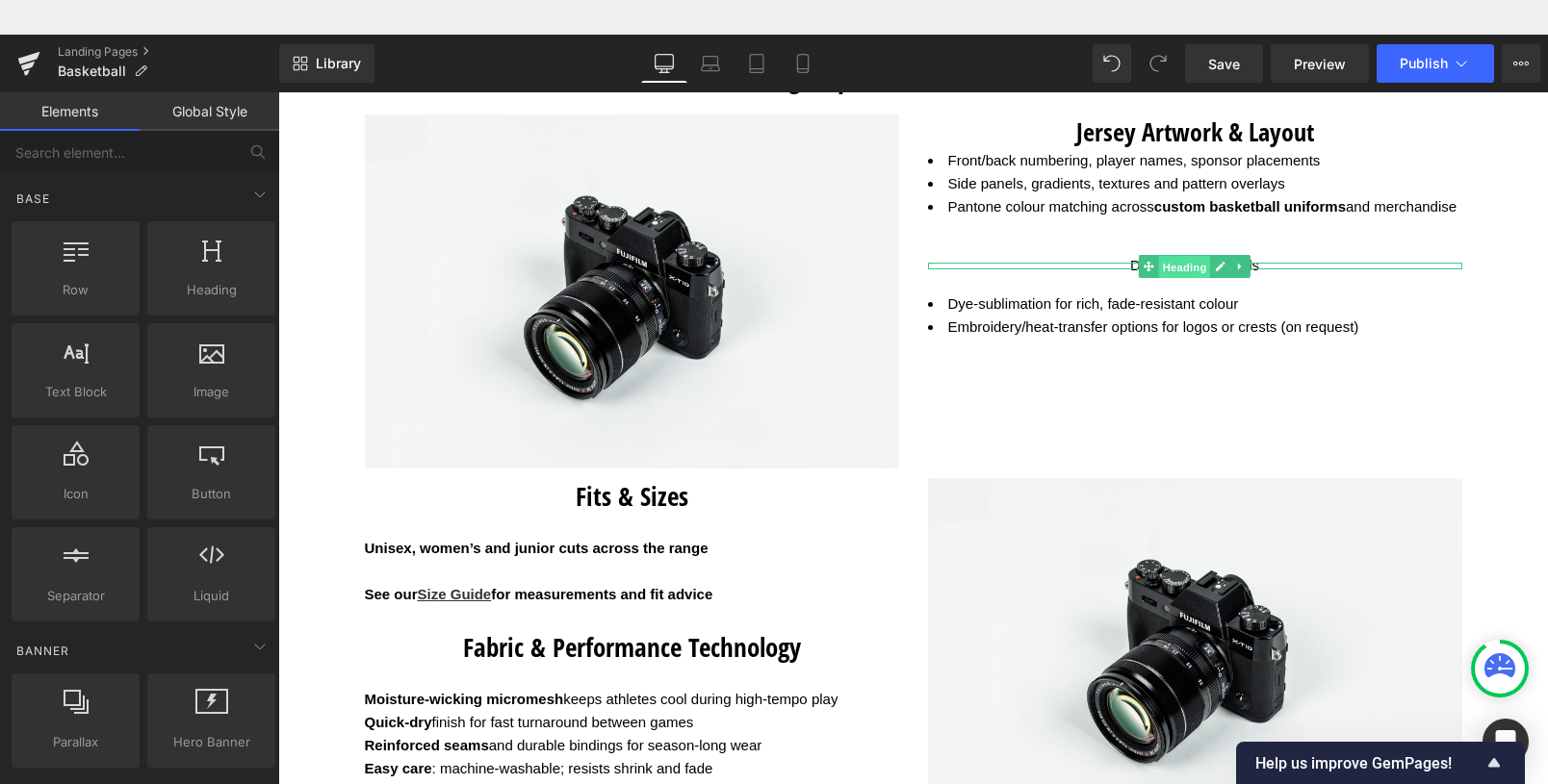
click at [1139, 279] on link "Heading" at bounding box center [1175, 267] width 72 height 23
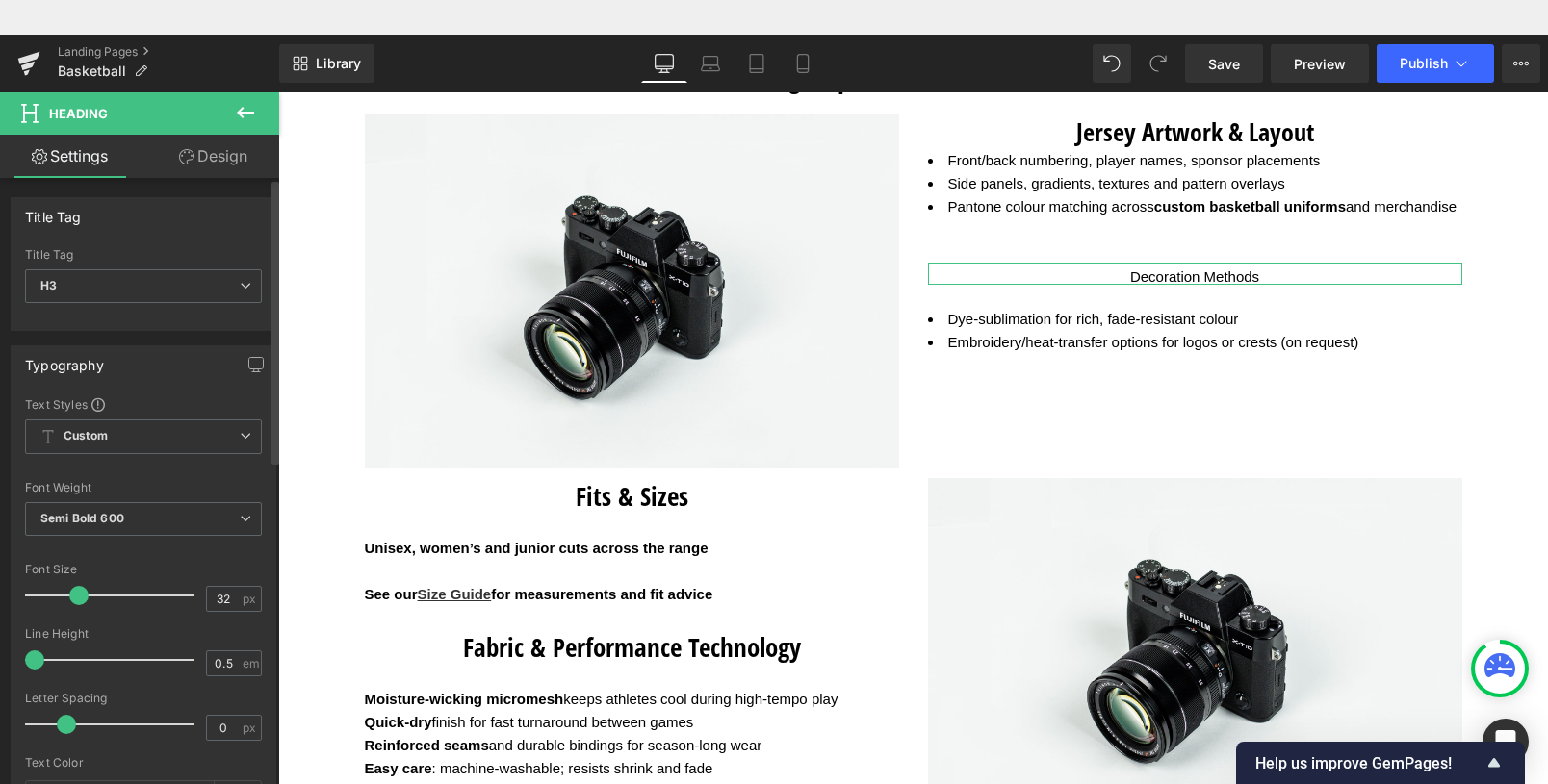
type input "31"
drag, startPoint x: 45, startPoint y: 598, endPoint x: 77, endPoint y: 597, distance: 32.0
click at [77, 597] on span at bounding box center [77, 596] width 19 height 19
click at [116, 517] on b "Semi Bold 600" at bounding box center [83, 518] width 84 height 15
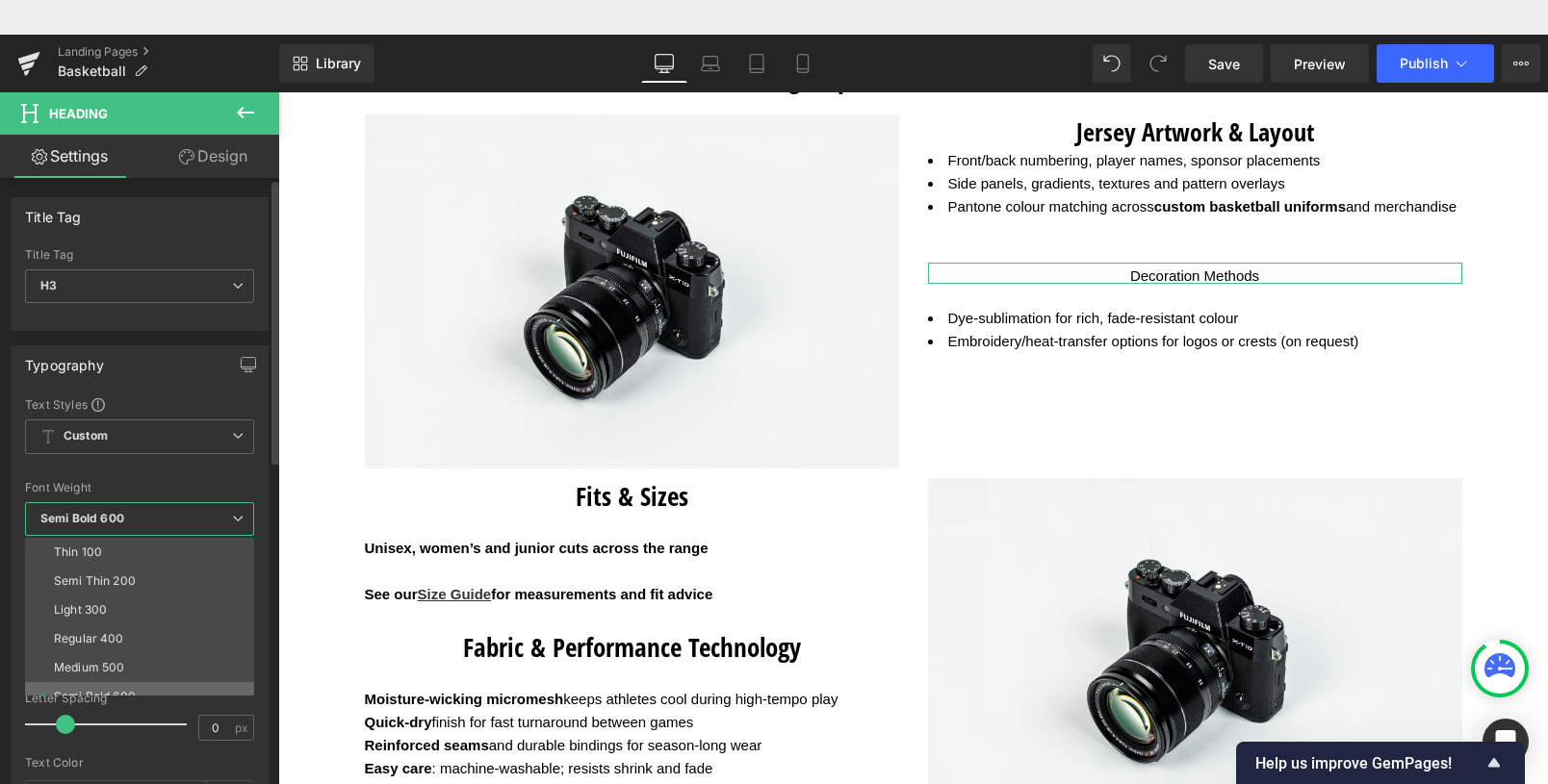
click at [115, 691] on div "Semi Bold 600" at bounding box center [94, 697] width 82 height 14
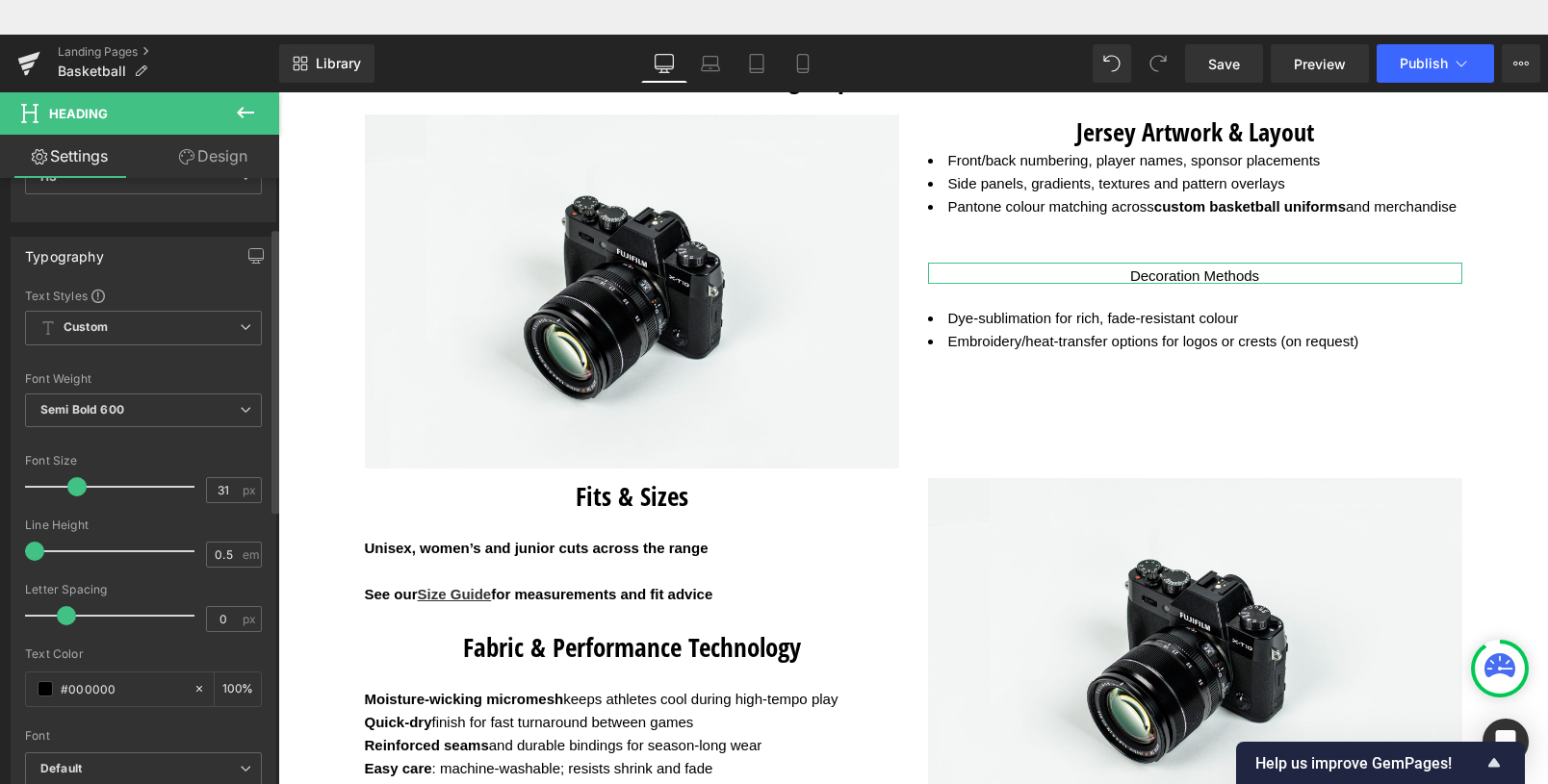
scroll to position [111, 0]
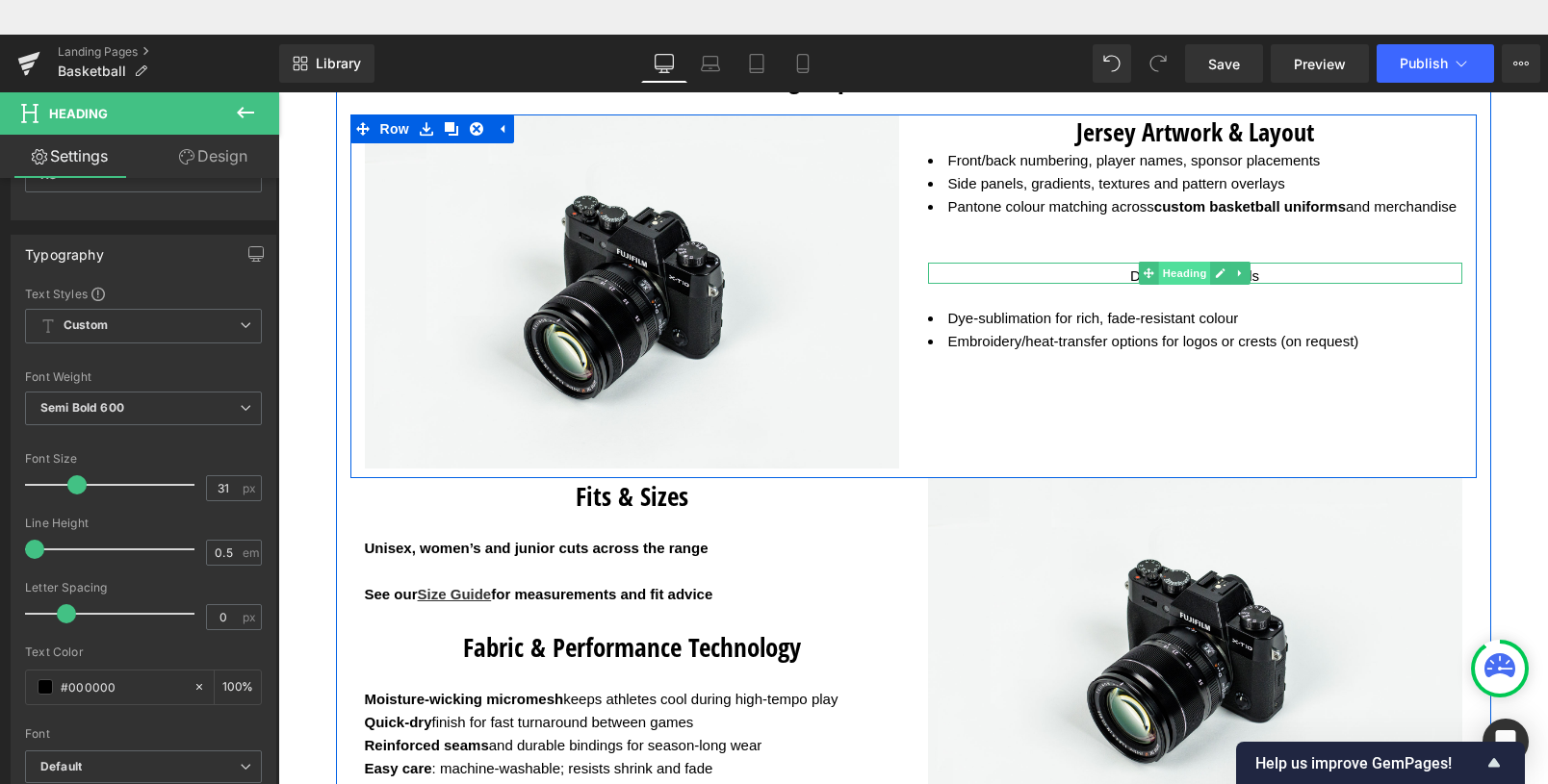
click at [1183, 285] on span "Heading" at bounding box center [1185, 274] width 52 height 23
click at [1240, 285] on link at bounding box center [1240, 274] width 20 height 23
click at [1248, 280] on icon at bounding box center [1251, 274] width 11 height 11
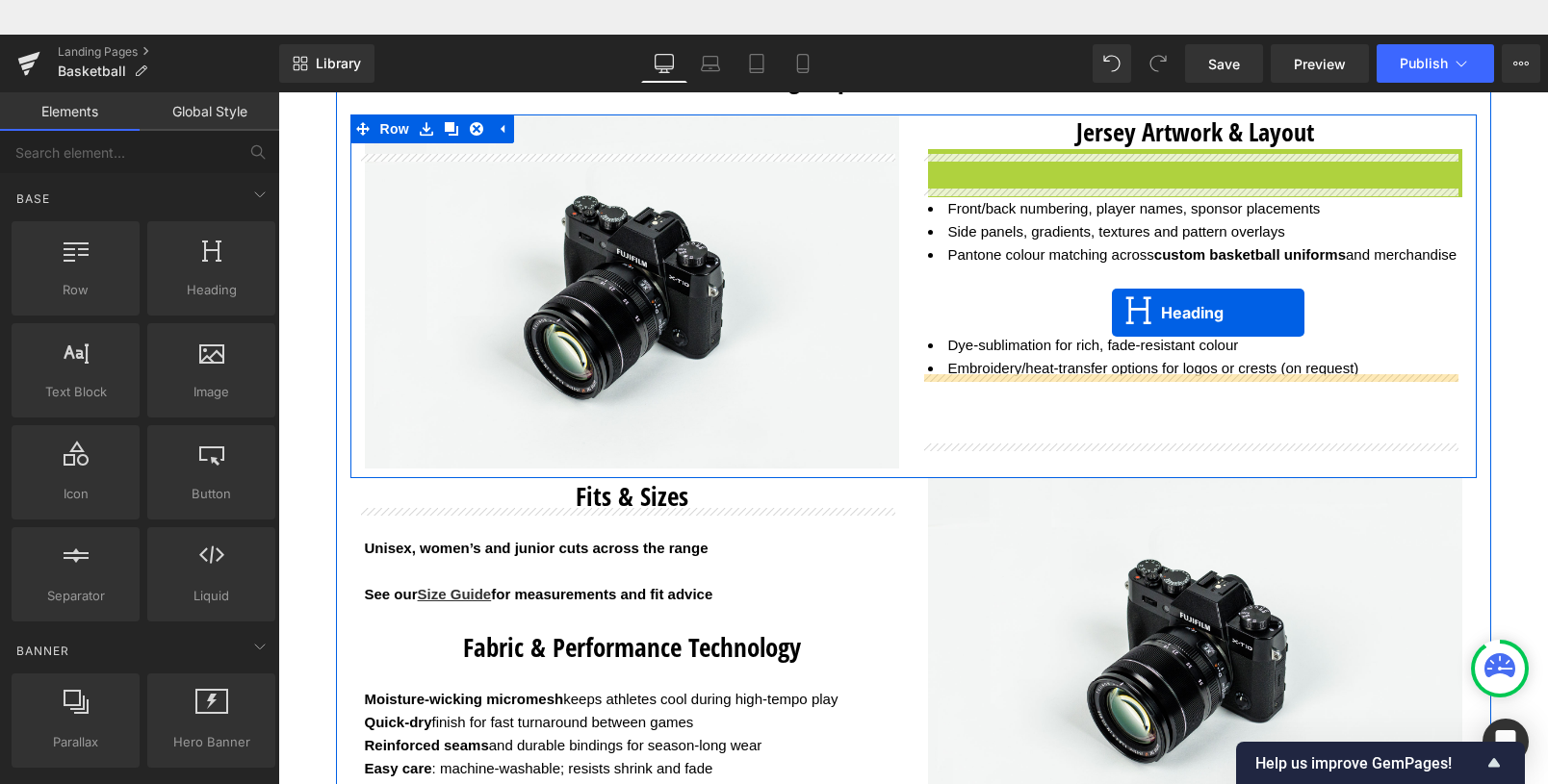
drag, startPoint x: 1166, startPoint y: 170, endPoint x: 1113, endPoint y: 279, distance: 121.2
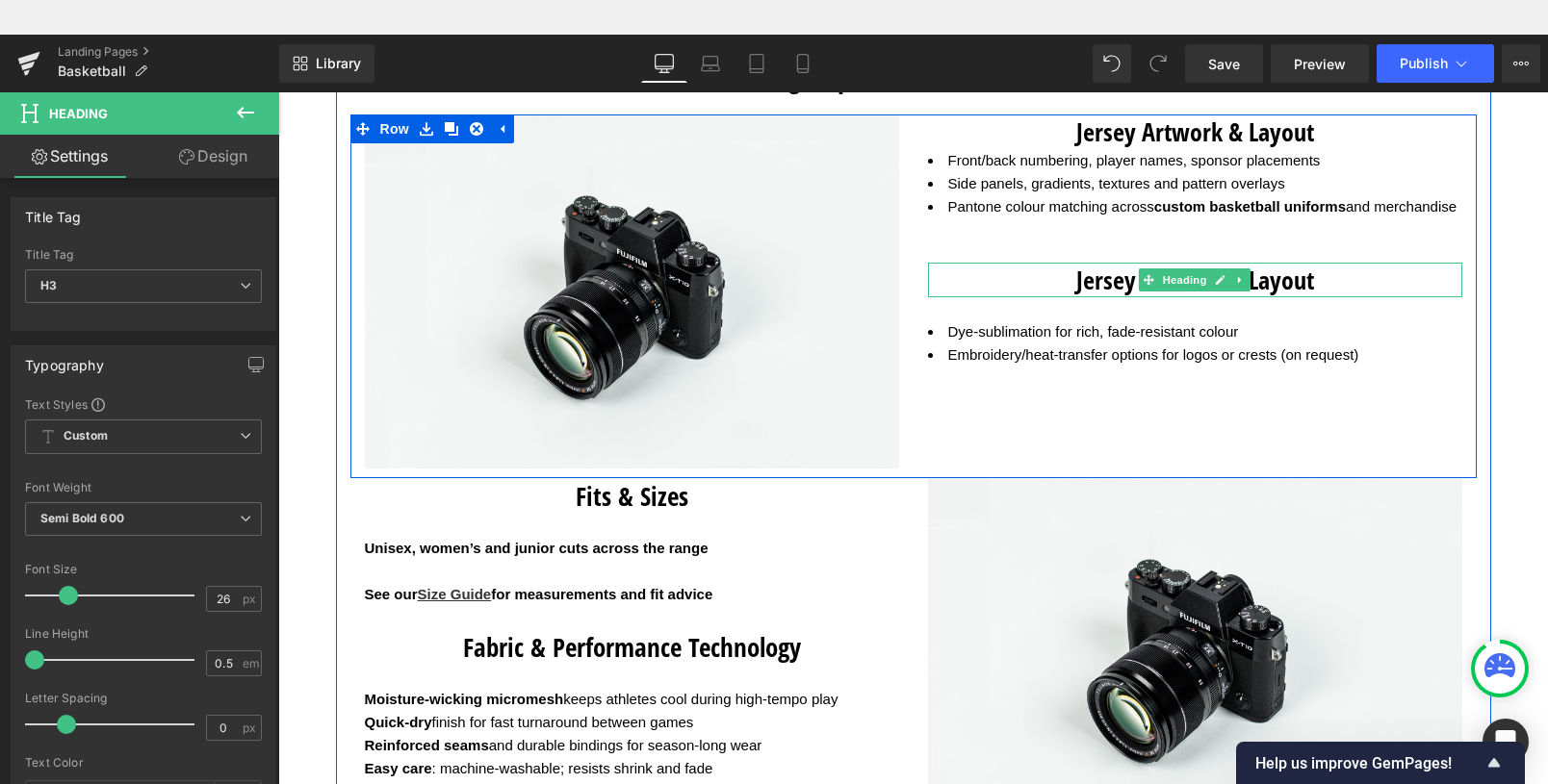
click at [1096, 297] on h3 "Jersey Artwork & Layout" at bounding box center [1195, 280] width 535 height 35
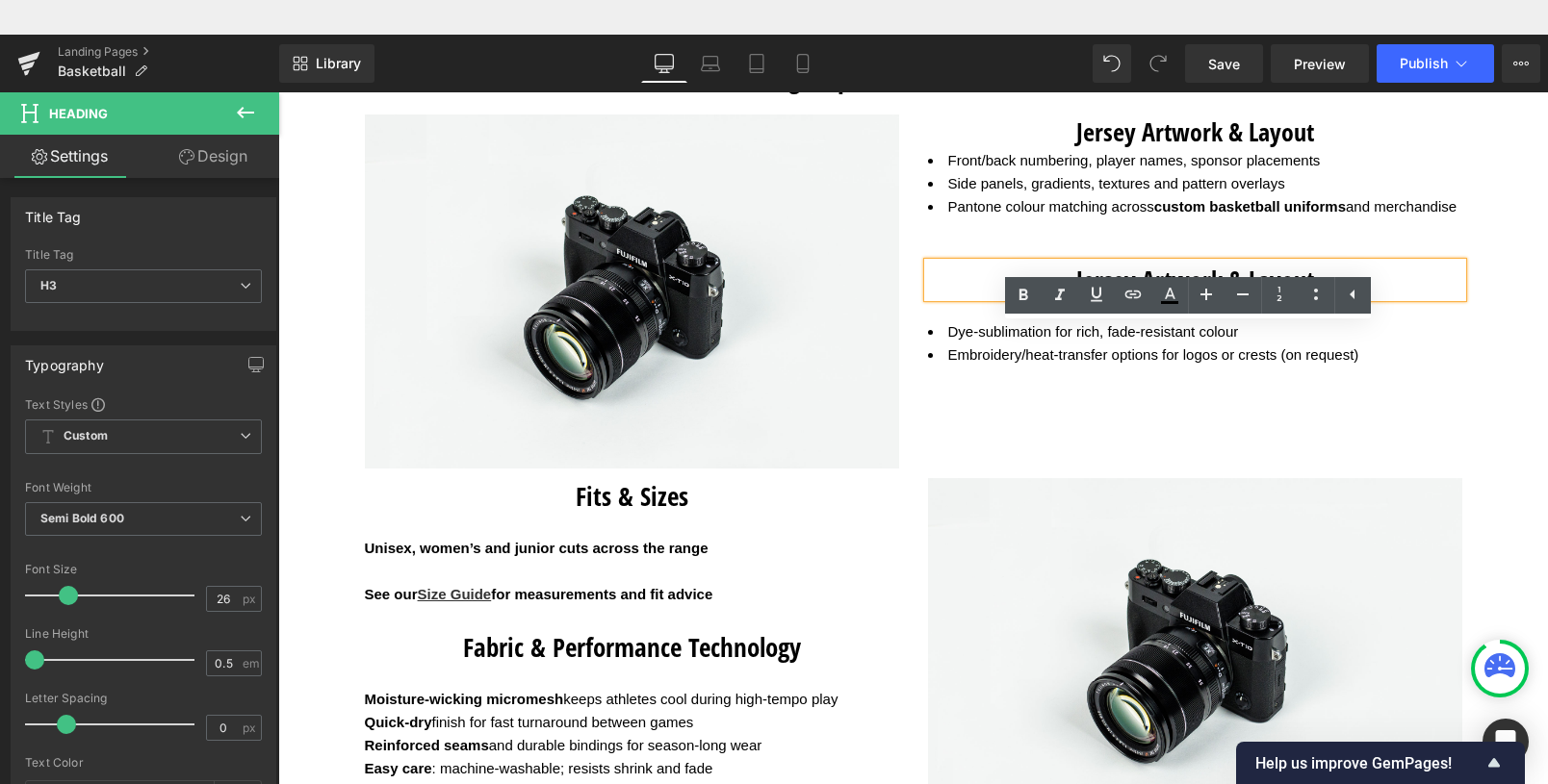
click at [1309, 315] on ul "Text Color Highlight Color rgb(0, 0, 0) #000000 100 % transparent transparent 0…" at bounding box center [1189, 298] width 366 height 41
drag, startPoint x: 1587, startPoint y: 376, endPoint x: 1053, endPoint y: 324, distance: 536.5
click at [1053, 297] on h3 "Jersey Artwork & Layout" at bounding box center [1195, 280] width 535 height 35
paste div
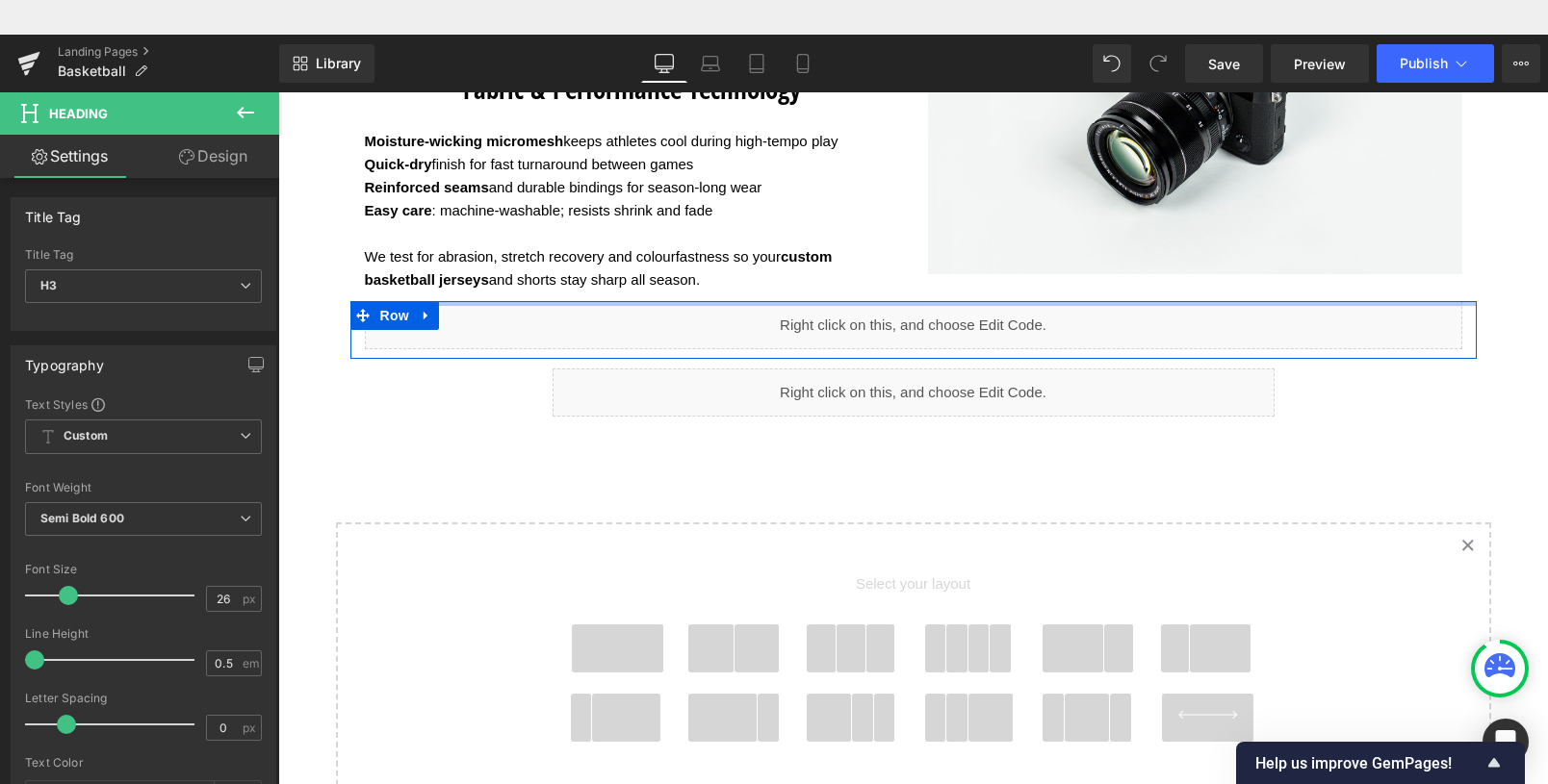
scroll to position [3620, 0]
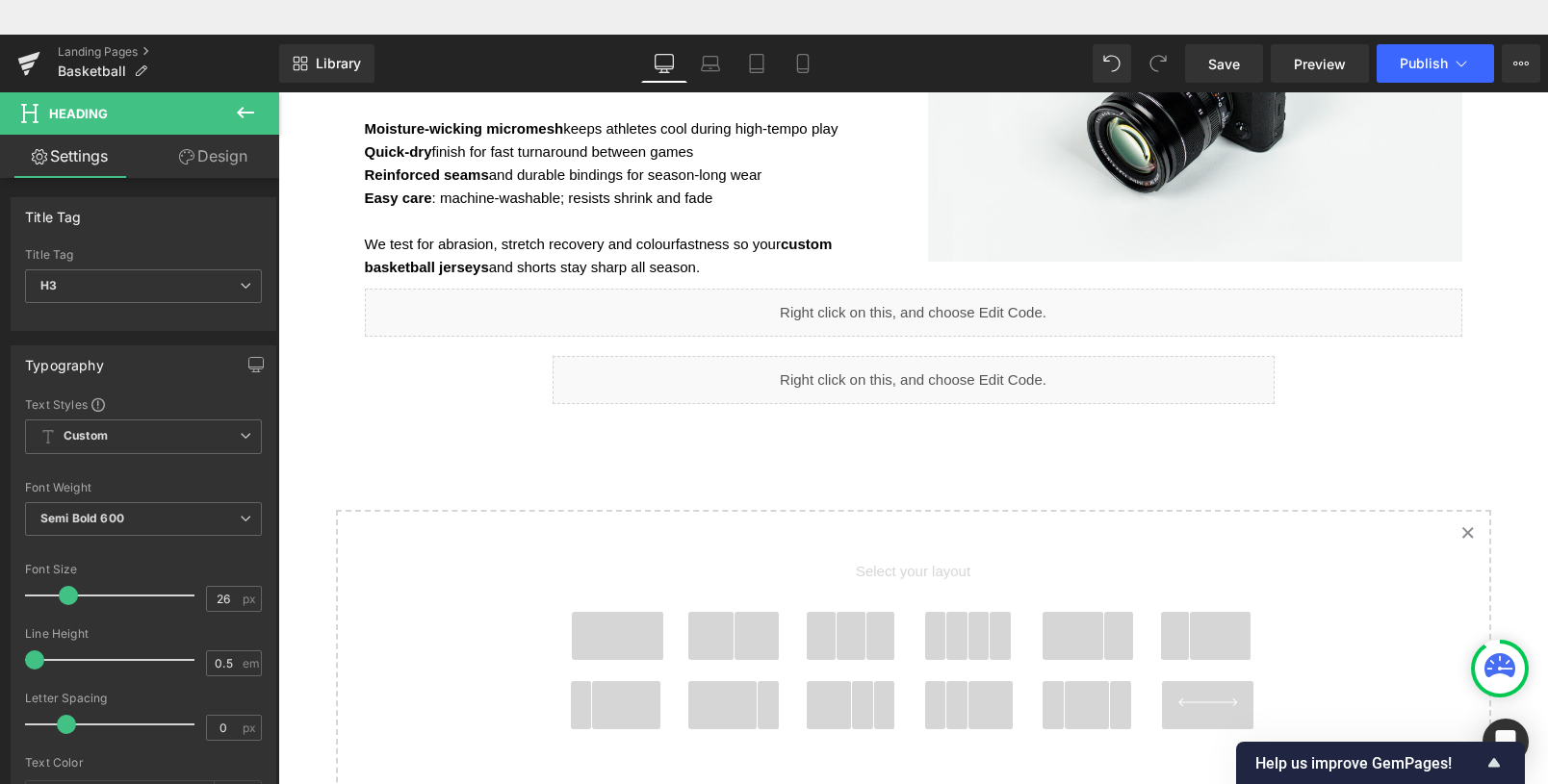
click at [235, 108] on icon at bounding box center [245, 113] width 23 height 23
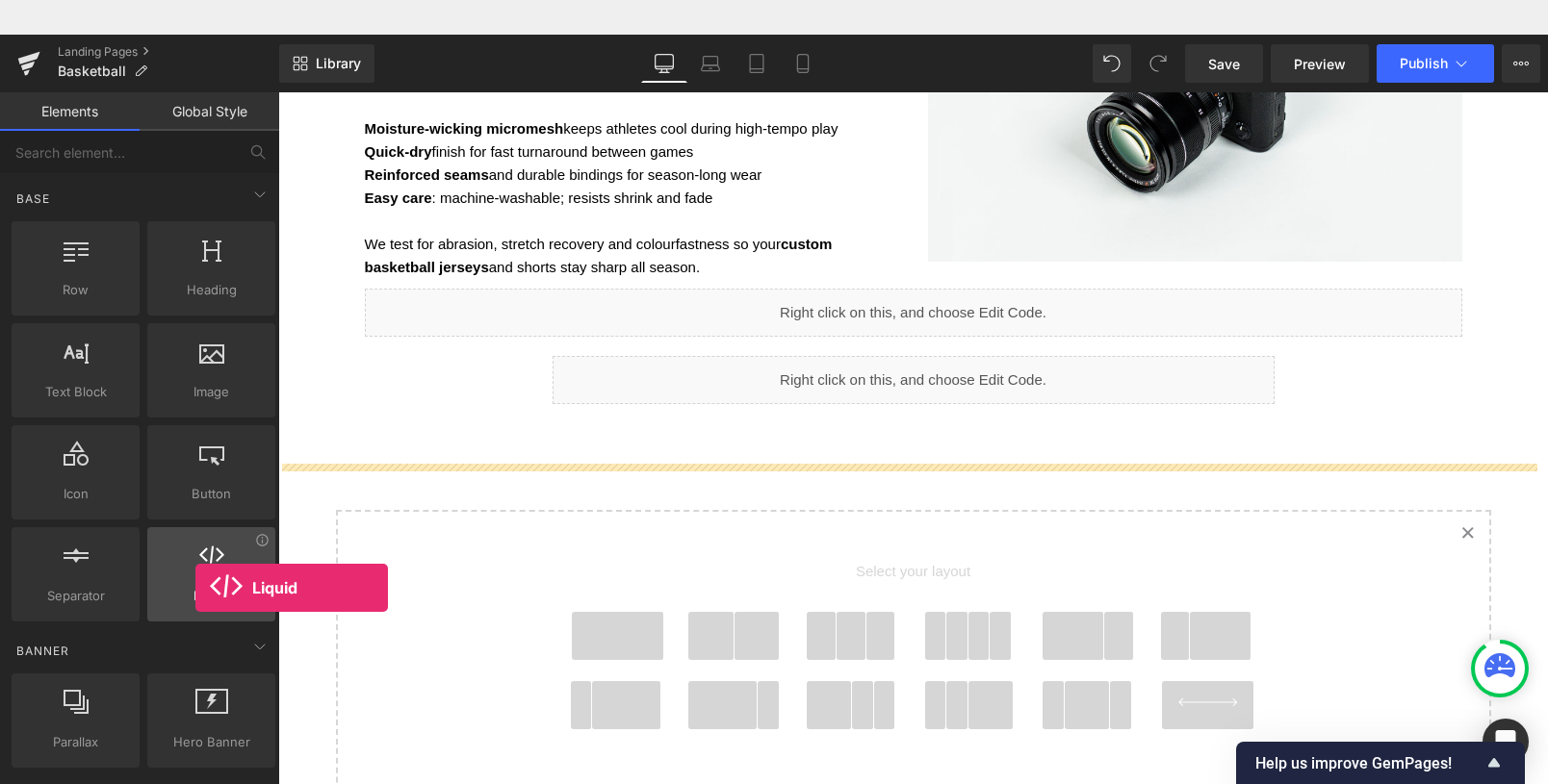
drag, startPoint x: 207, startPoint y: 565, endPoint x: 196, endPoint y: 553, distance: 16.3
click at [200, 553] on icon at bounding box center [212, 555] width 25 height 25
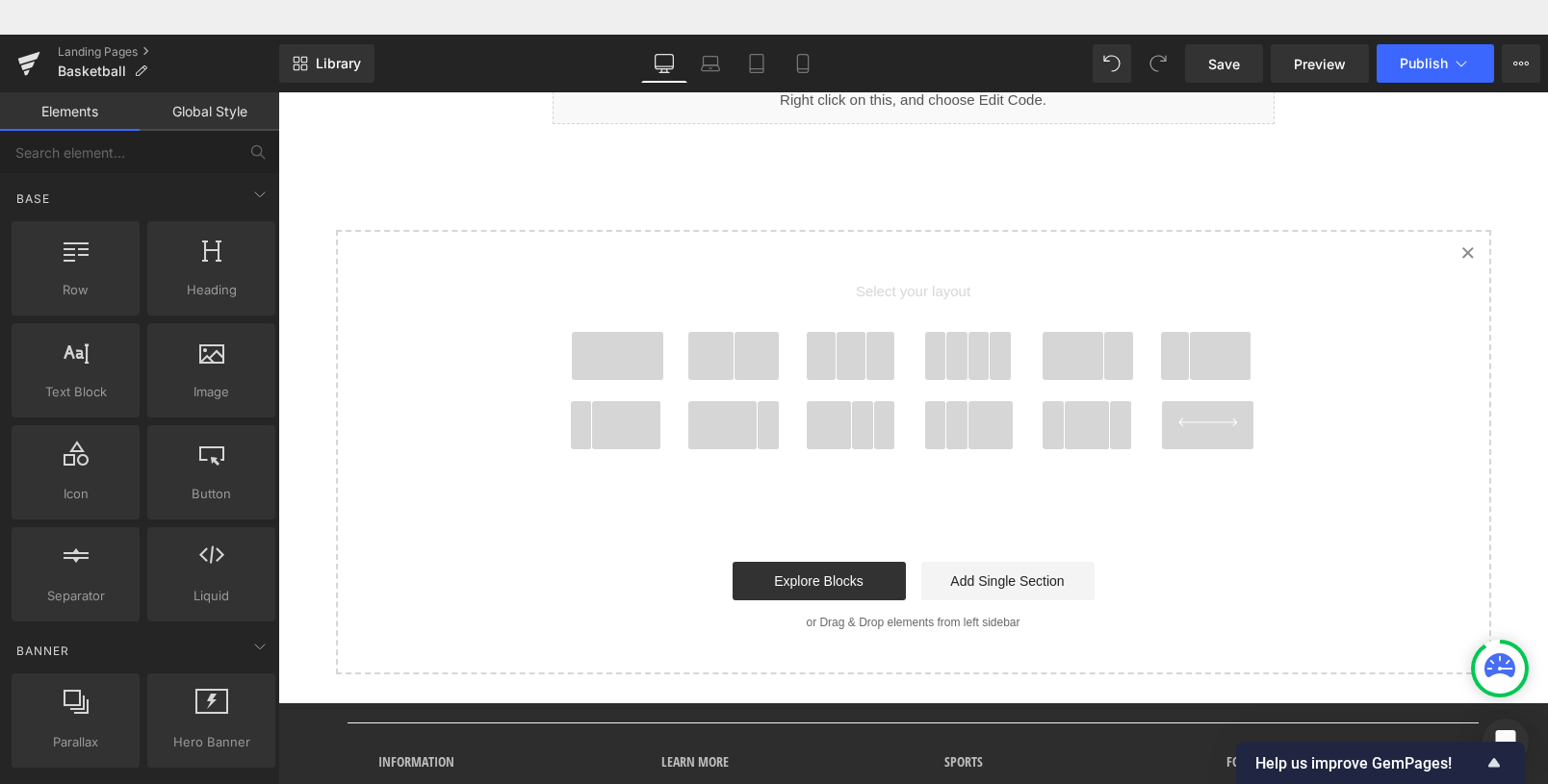
scroll to position [3922, 0]
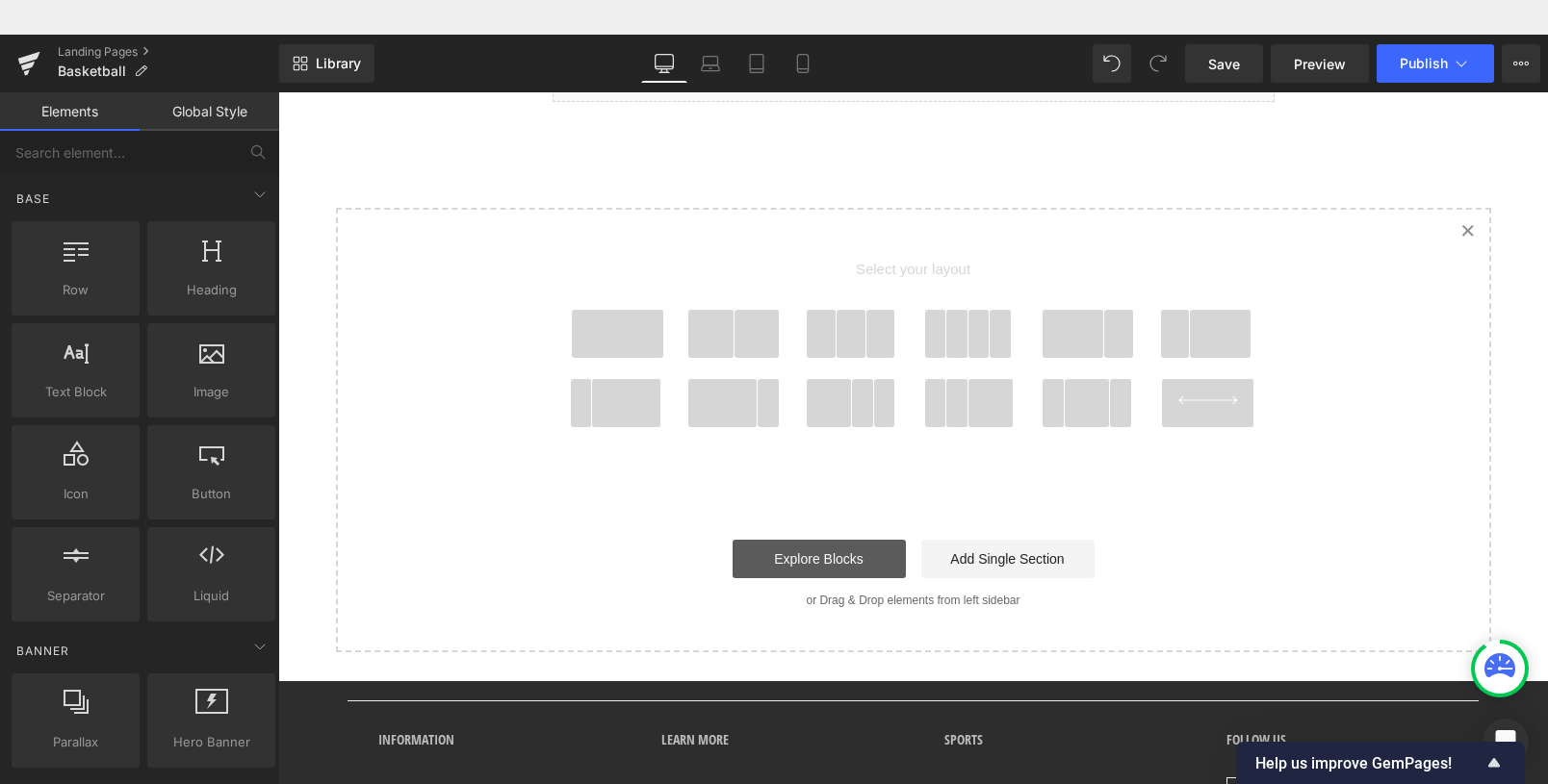
click at [855, 576] on link "Explore Blocks" at bounding box center [819, 559] width 173 height 39
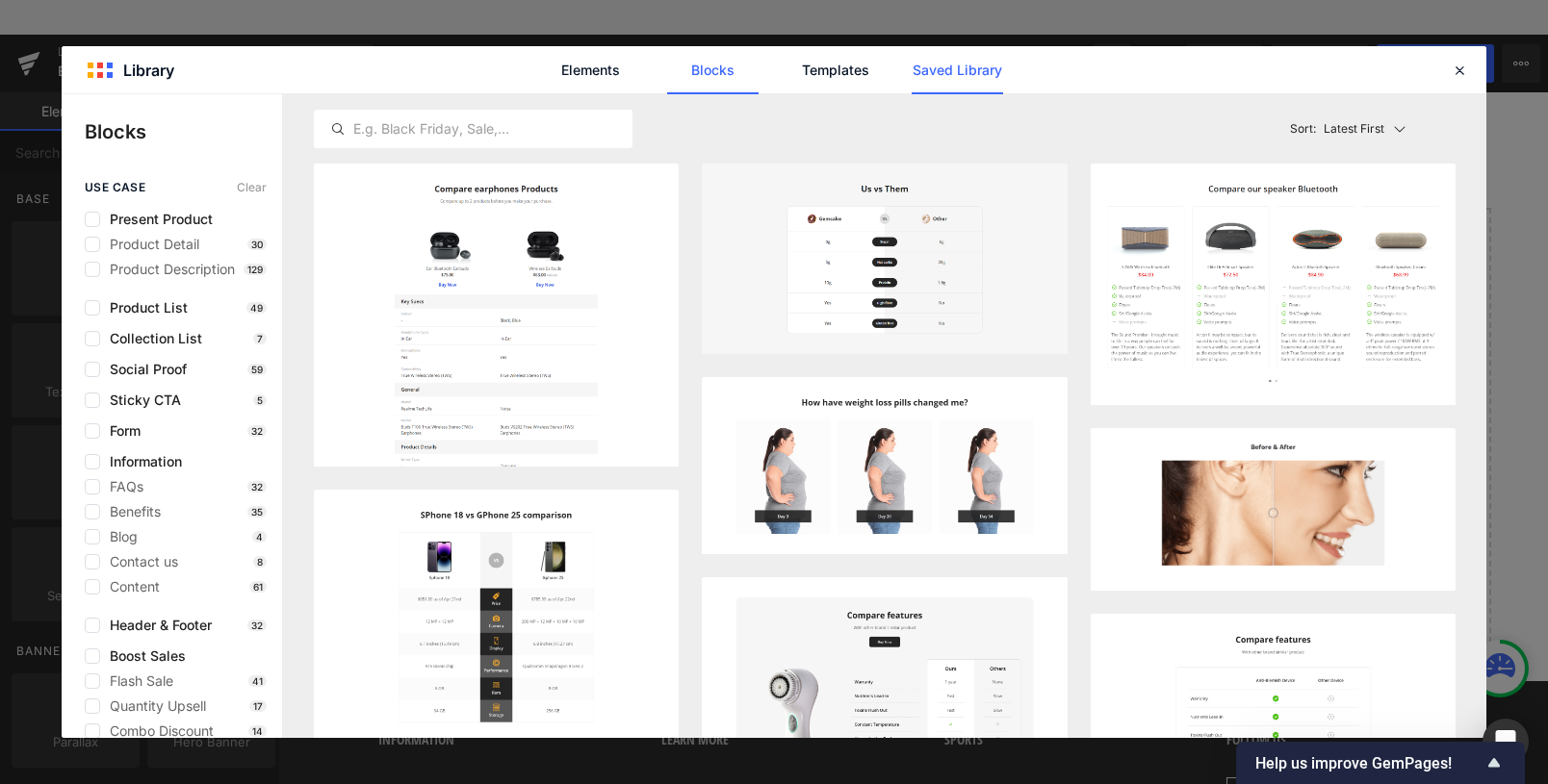
click at [961, 66] on link "Saved Library" at bounding box center [958, 69] width 92 height 48
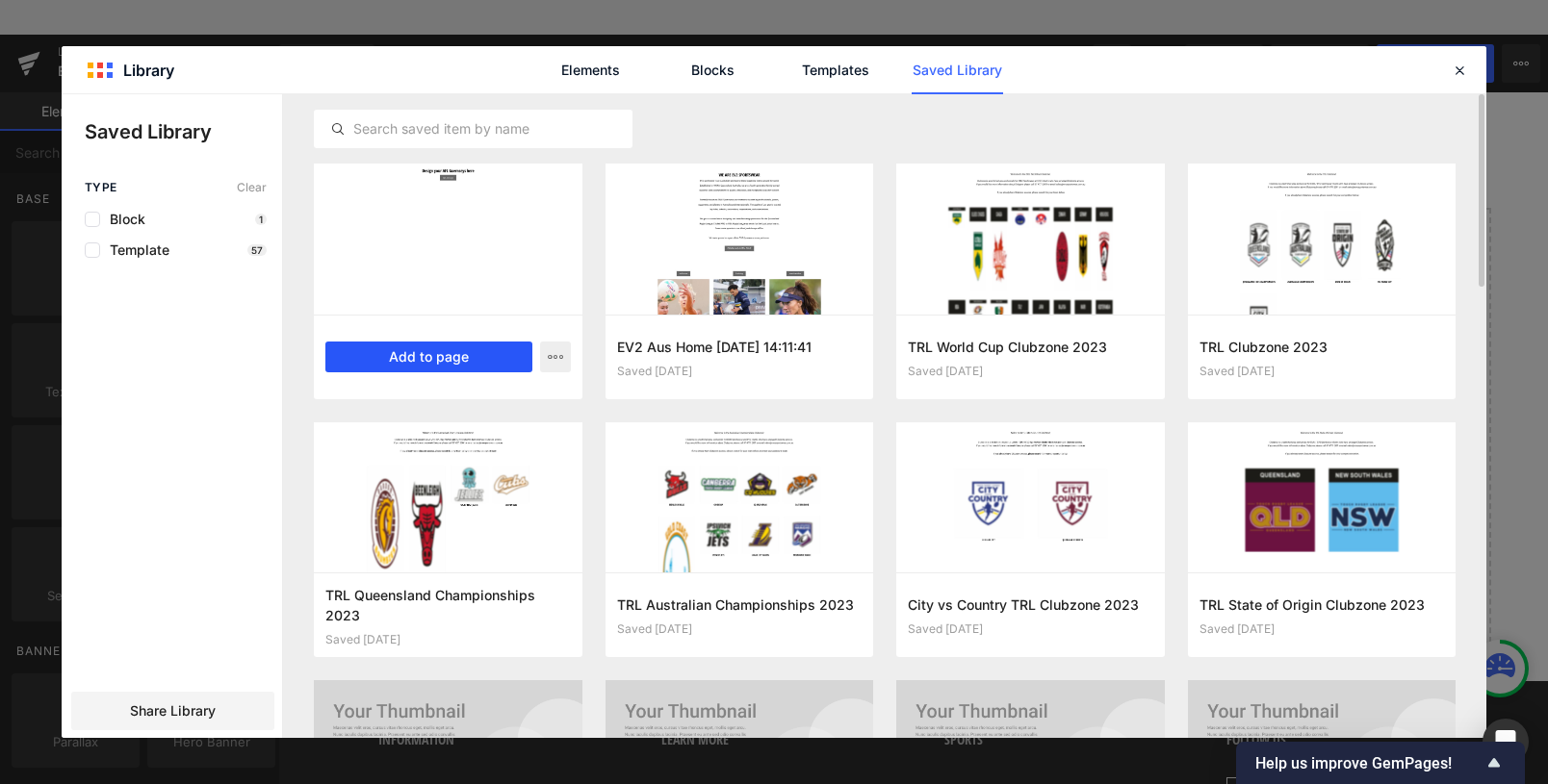
click at [442, 361] on button "Add to page" at bounding box center [429, 357] width 207 height 31
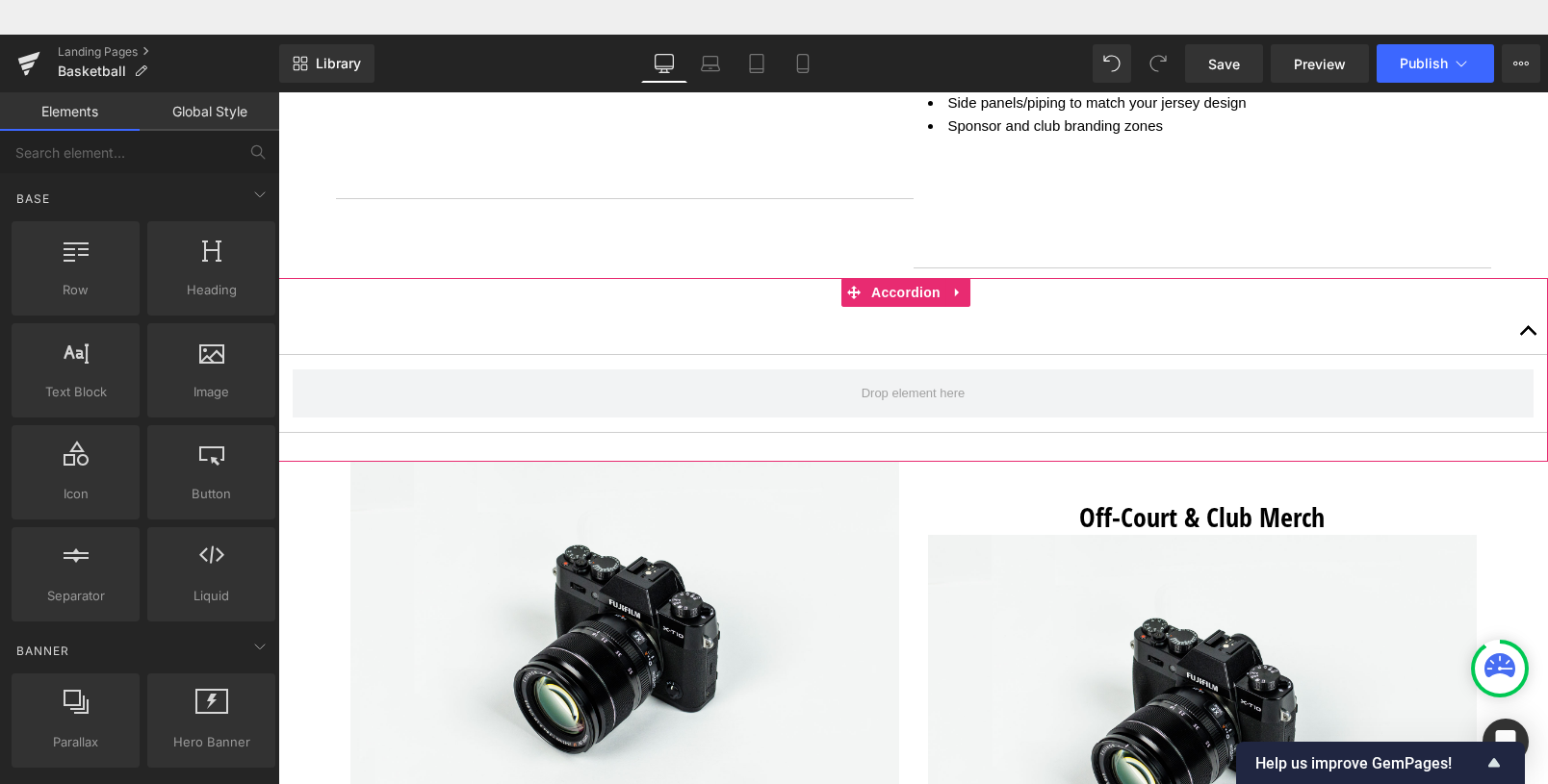
scroll to position [1965, 0]
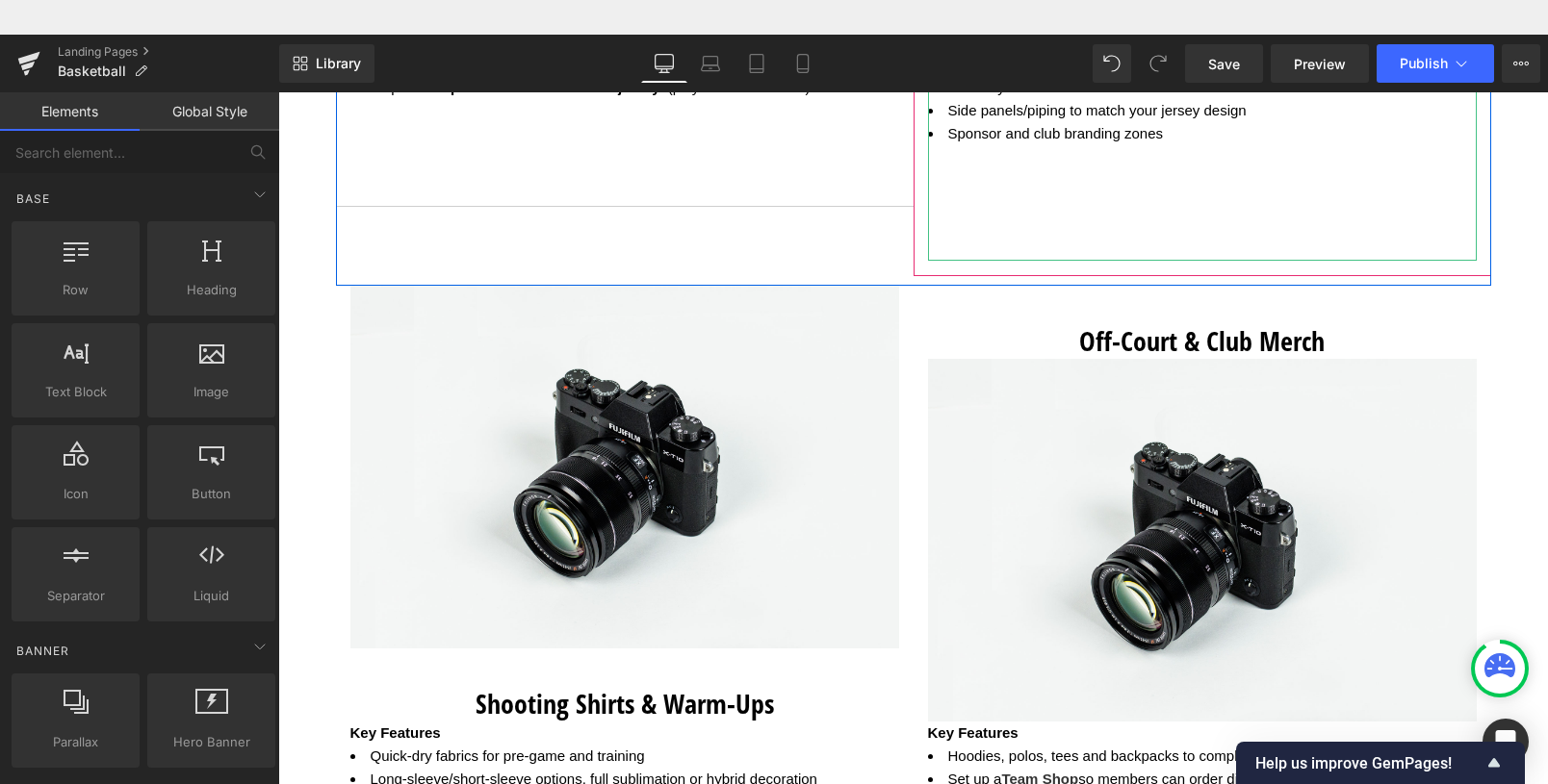
click at [1105, 247] on div "Light-weight reverse micromesh fabric Moisture wicking technology Sports draw c…" at bounding box center [1202, 133] width 548 height 254
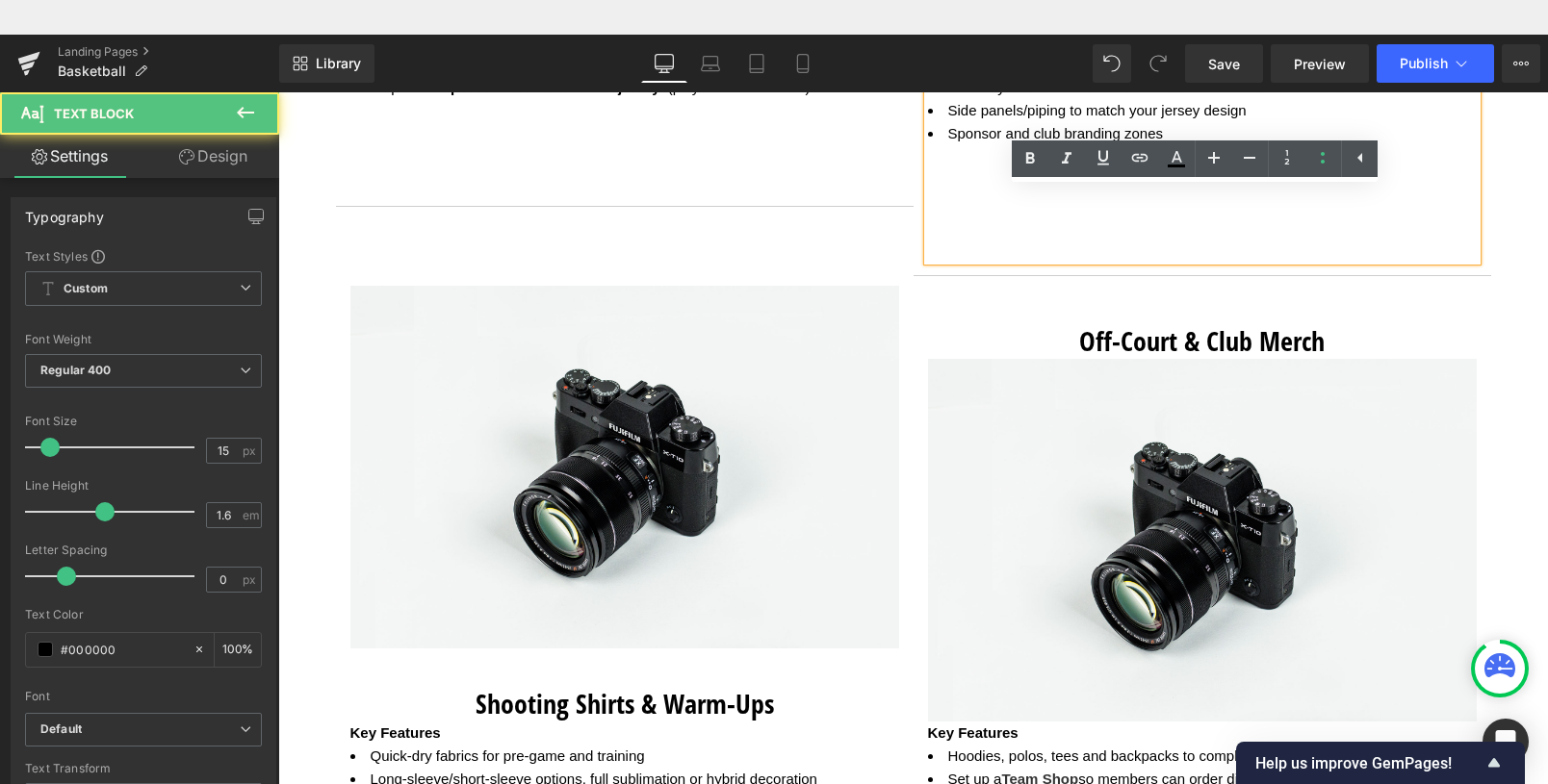
click at [1003, 198] on div "Light-weight reverse micromesh fabric Moisture wicking technology Sports draw c…" at bounding box center [1202, 133] width 548 height 254
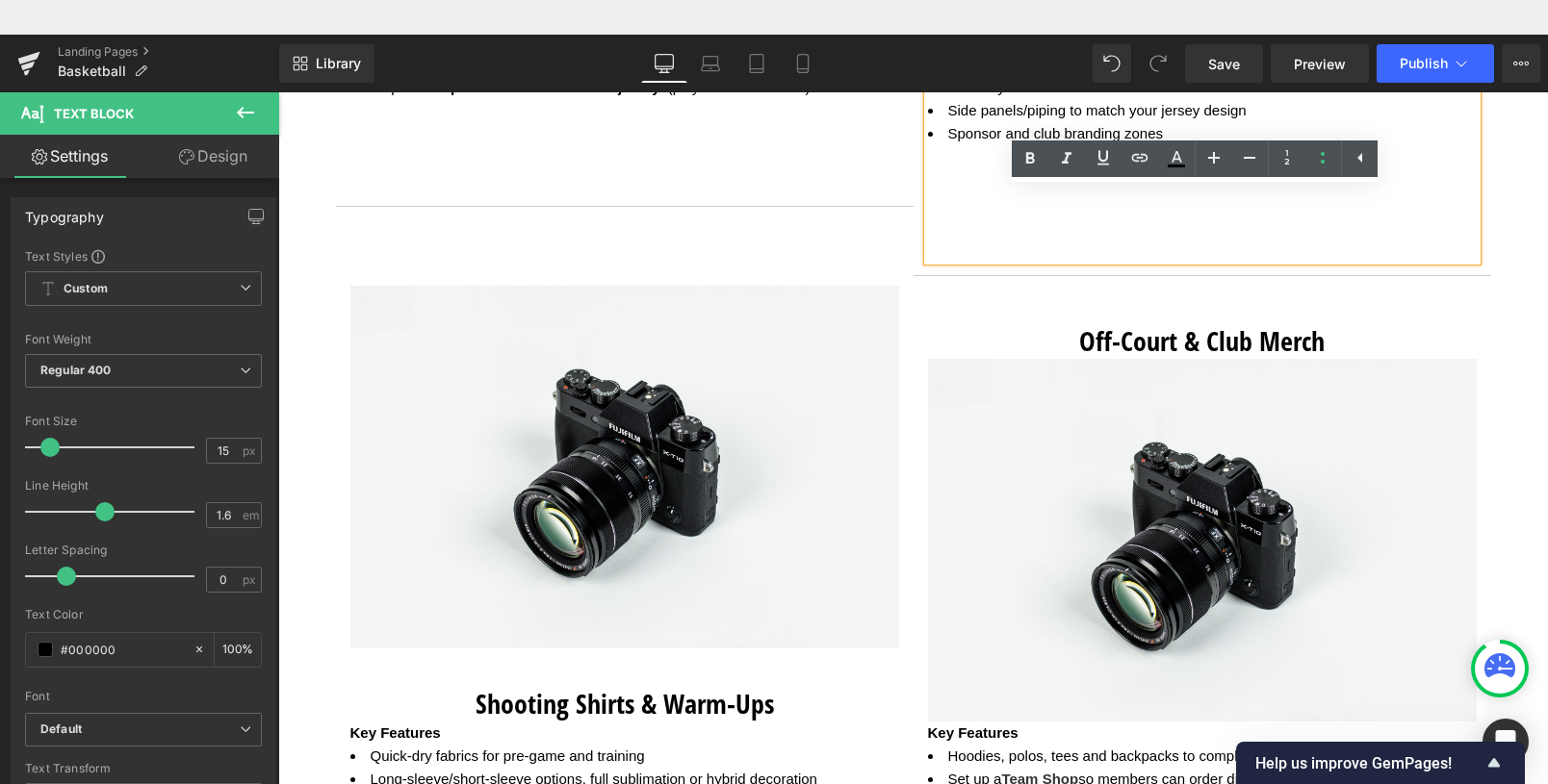
click at [942, 224] on div "Light-weight reverse micromesh fabric Moisture wicking technology Sports draw c…" at bounding box center [1202, 133] width 548 height 254
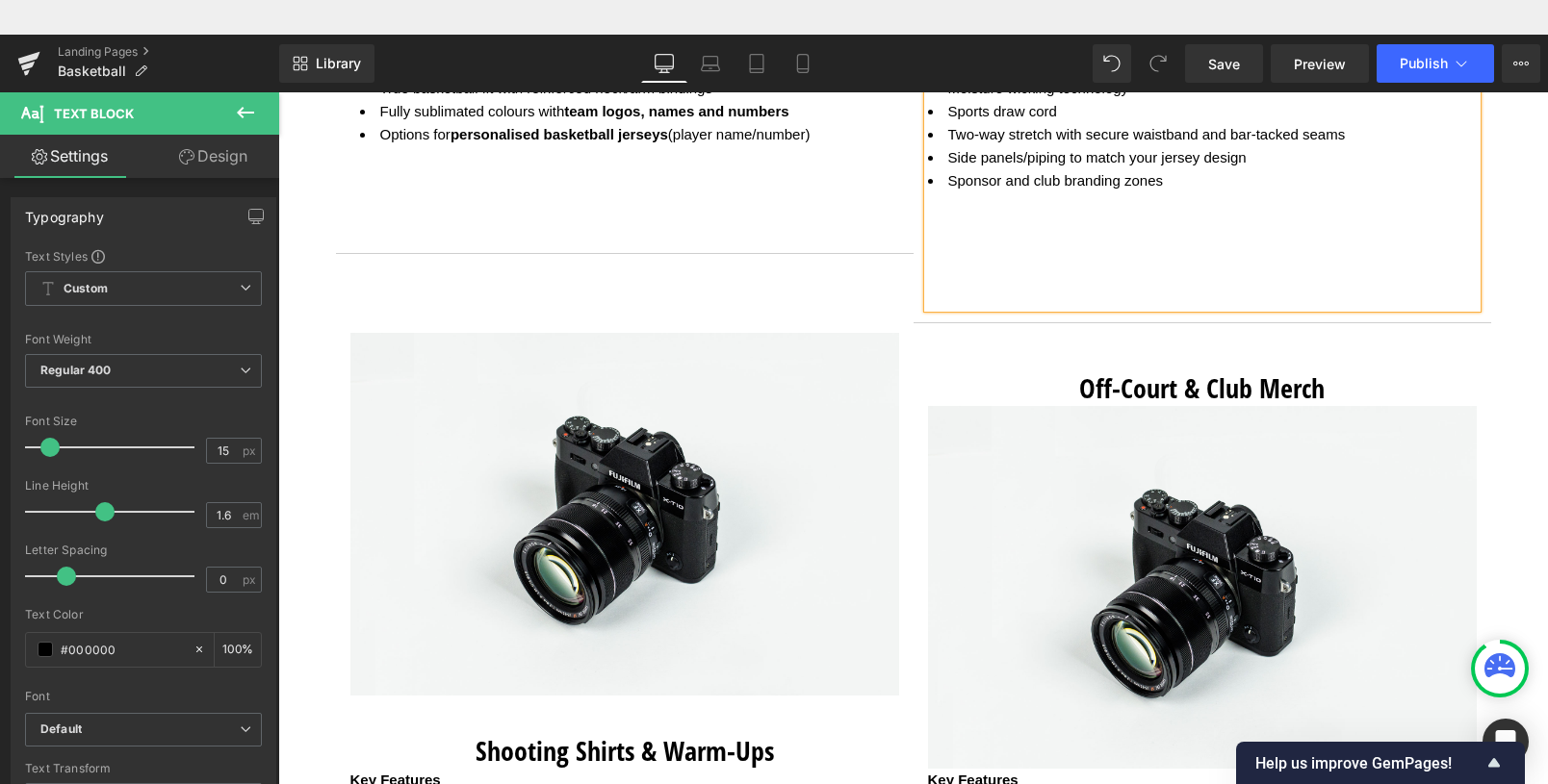
scroll to position [1959, 0]
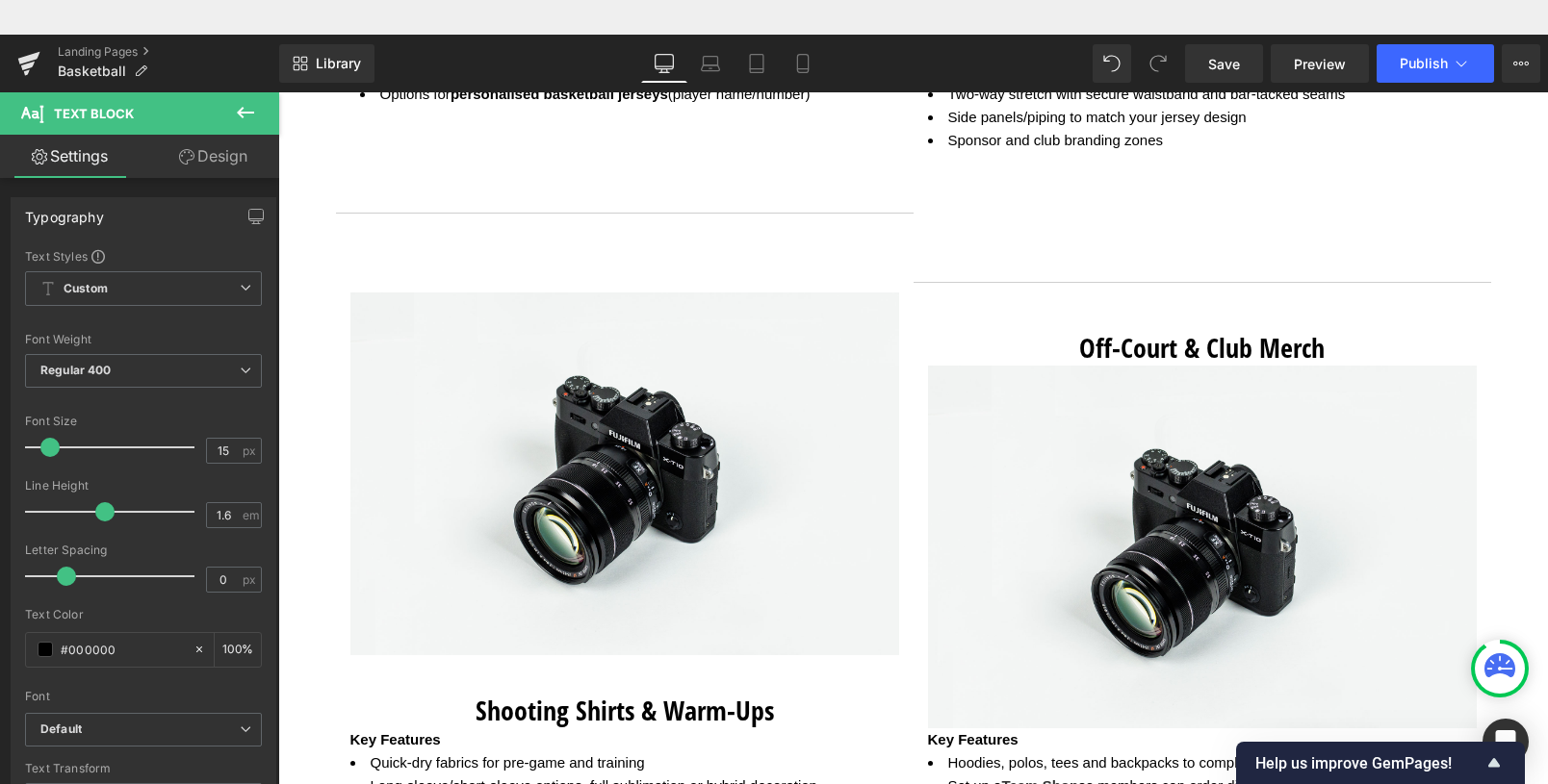
click at [247, 113] on icon at bounding box center [245, 113] width 18 height 12
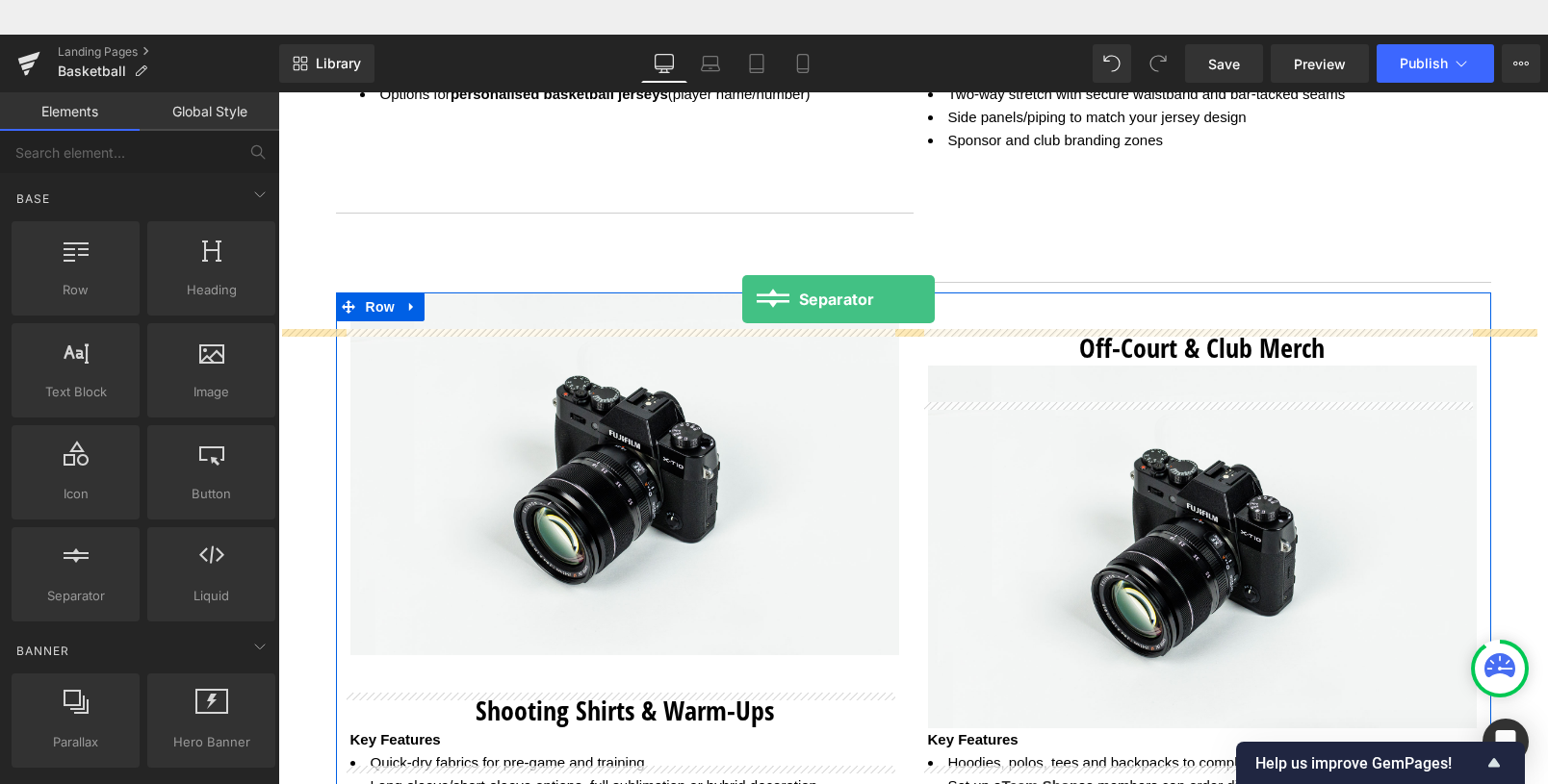
drag, startPoint x: 354, startPoint y: 616, endPoint x: 742, endPoint y: 265, distance: 523.2
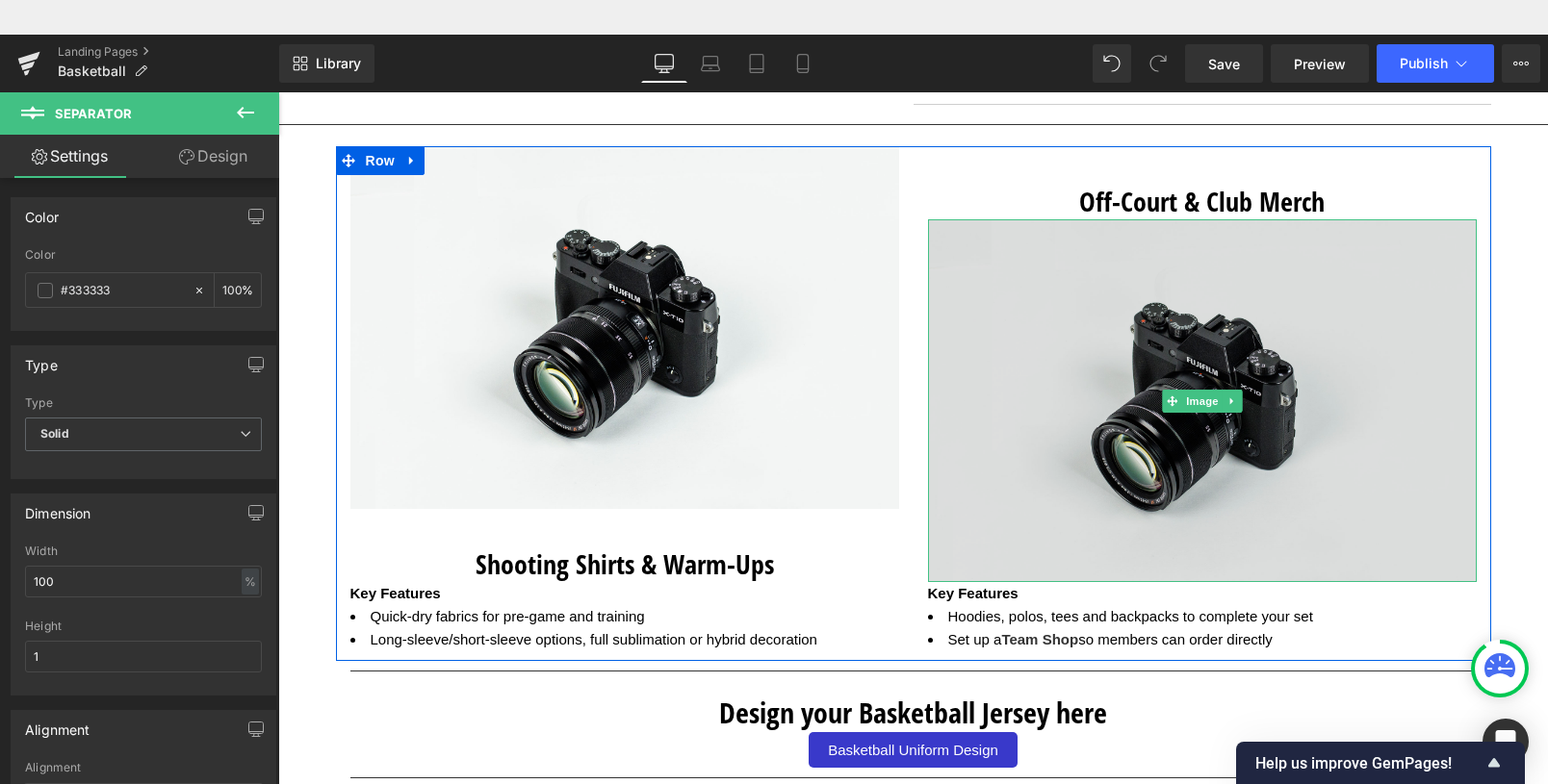
scroll to position [2140, 0]
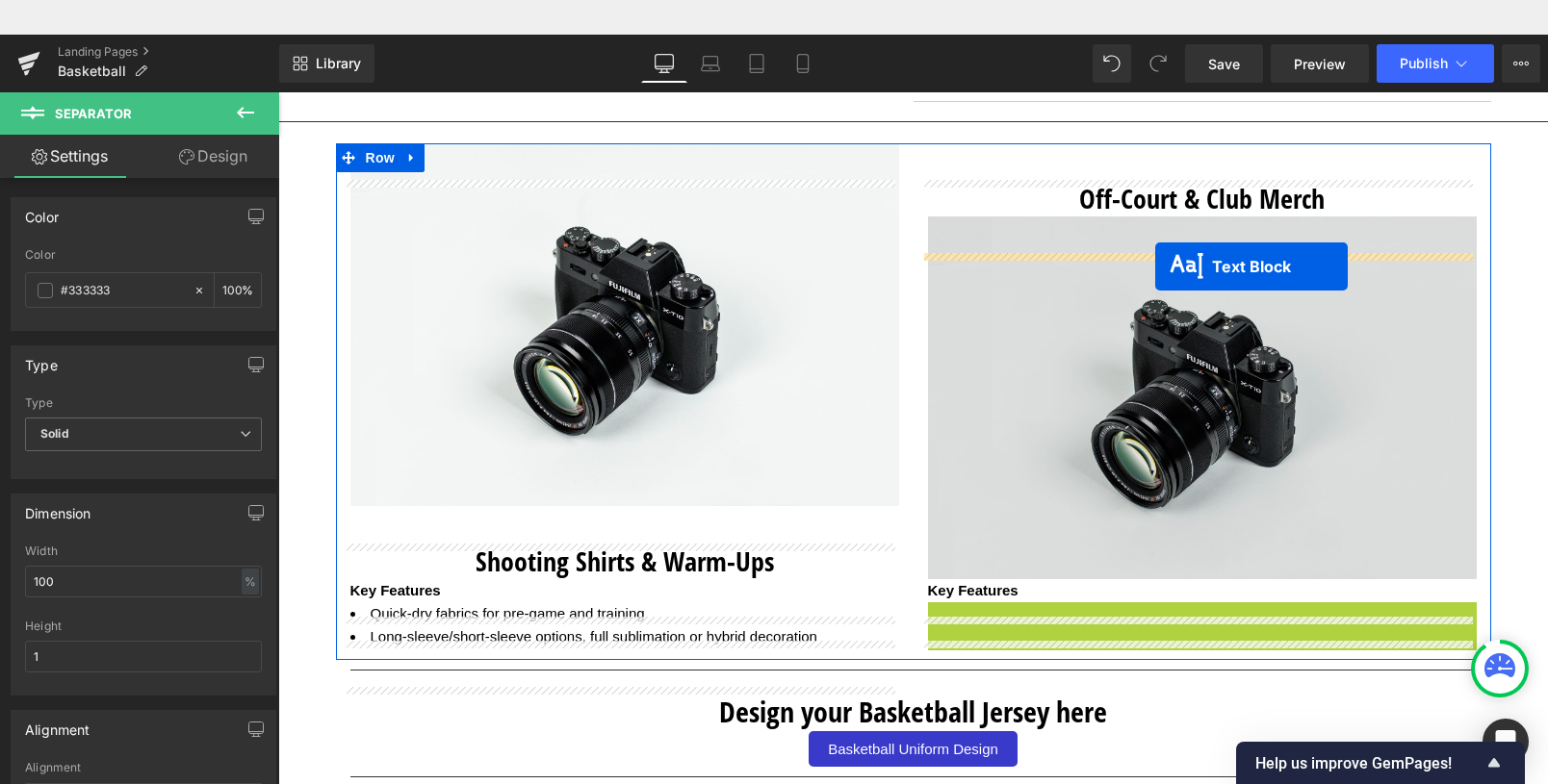
drag, startPoint x: 1188, startPoint y: 631, endPoint x: 1155, endPoint y: 232, distance: 400.4
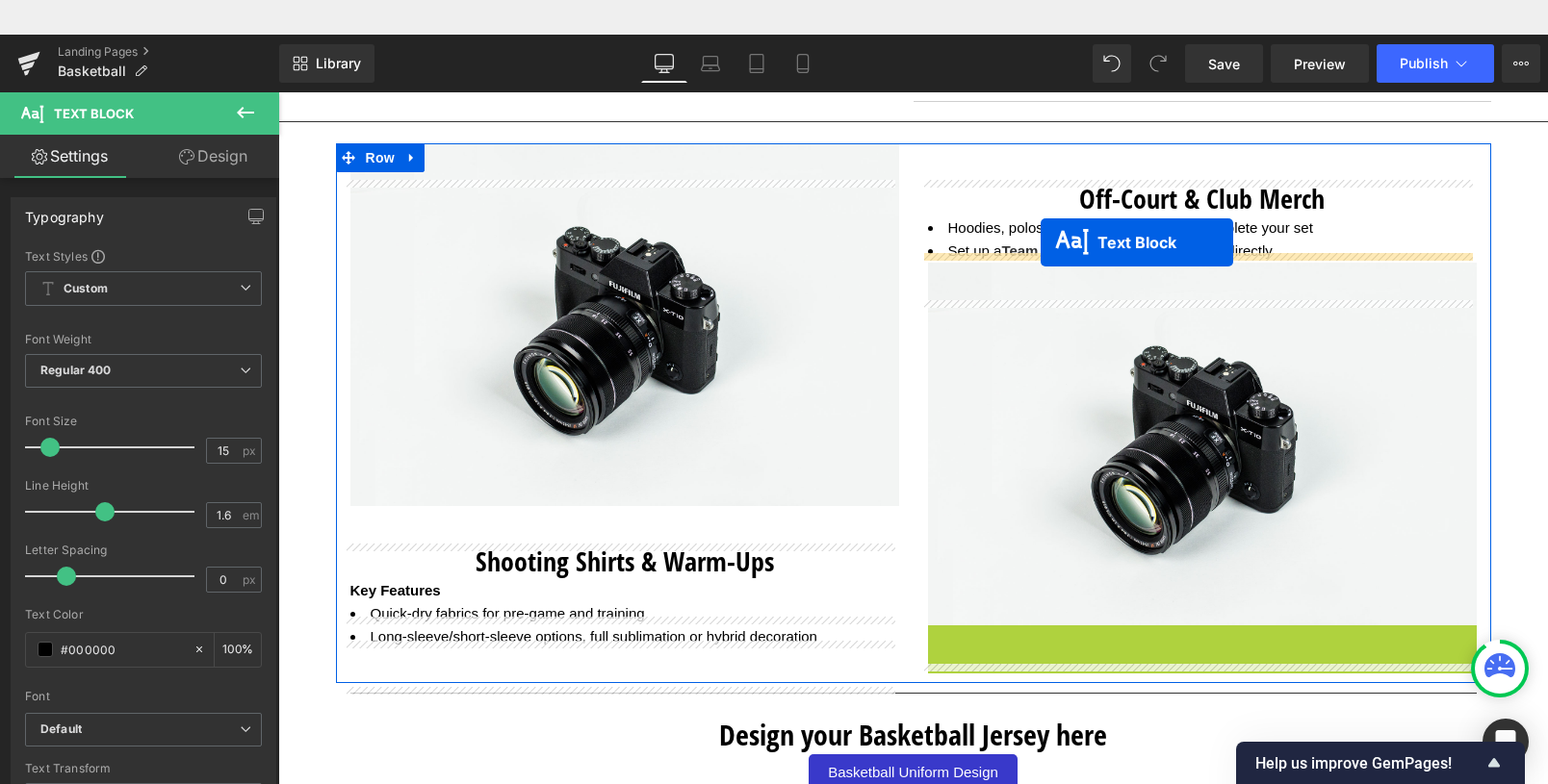
drag, startPoint x: 1179, startPoint y: 638, endPoint x: 1040, endPoint y: 207, distance: 452.9
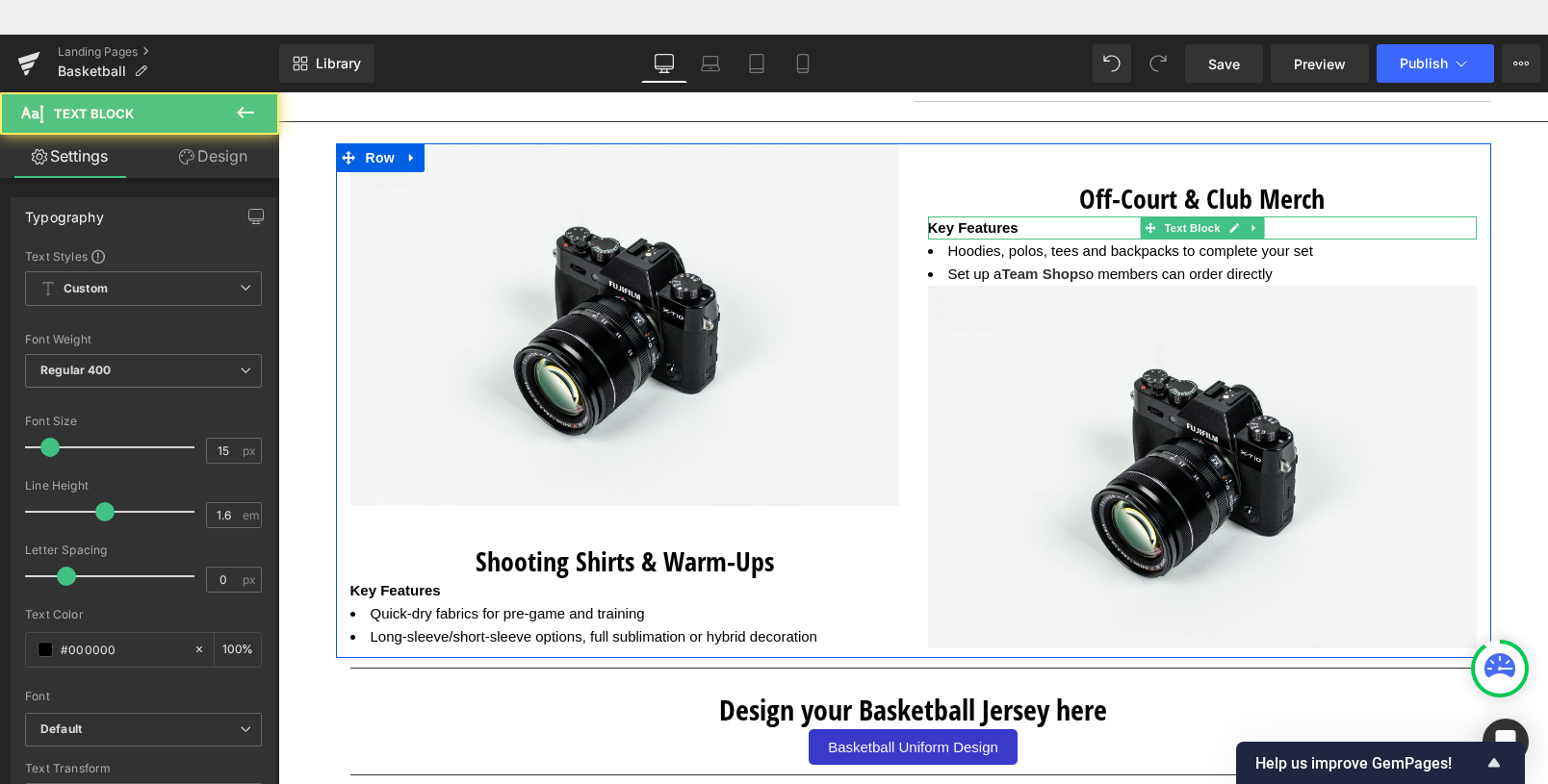
click at [955, 234] on strong "Key Features" at bounding box center [973, 227] width 91 height 17
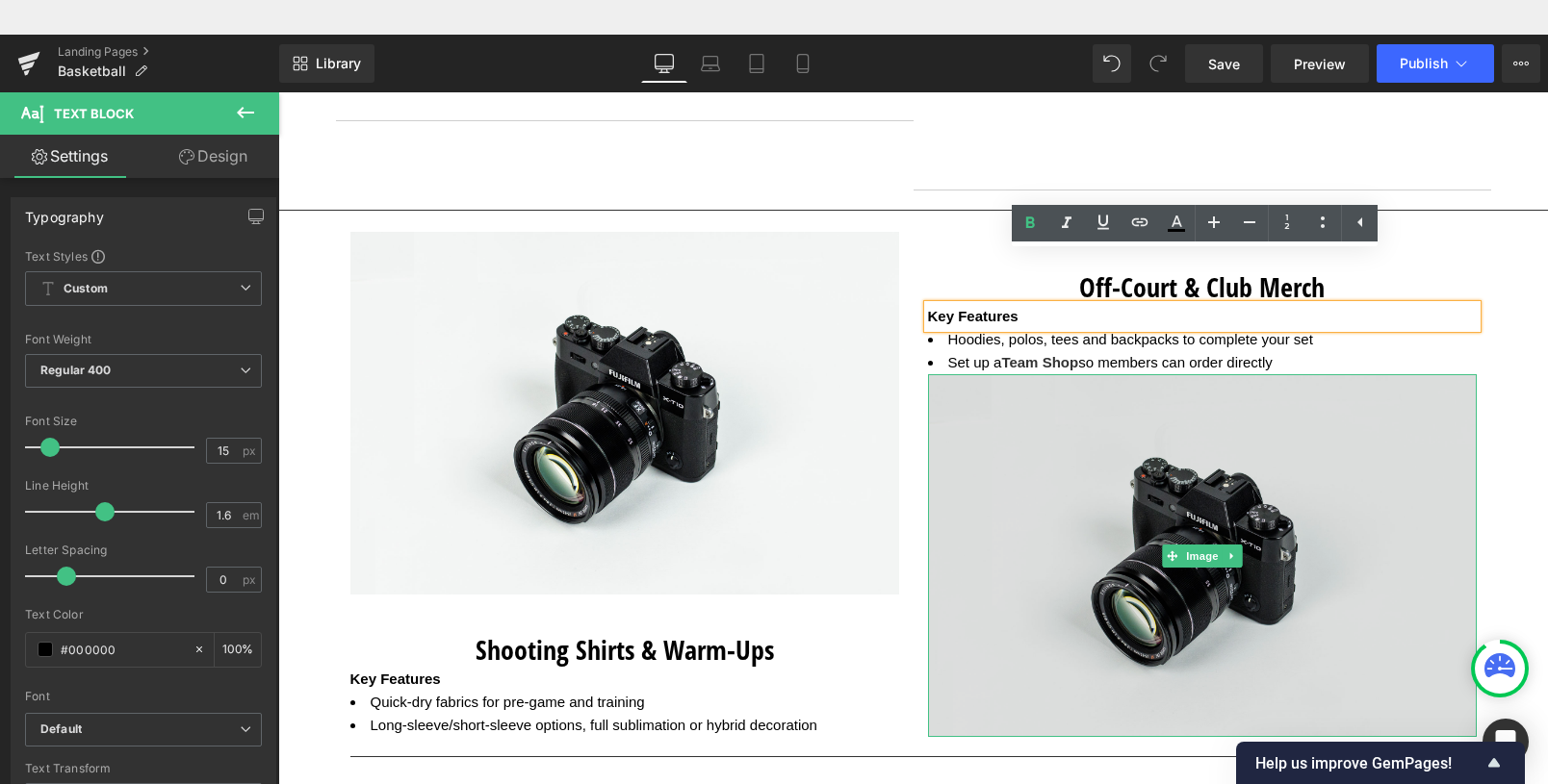
scroll to position [2060, 0]
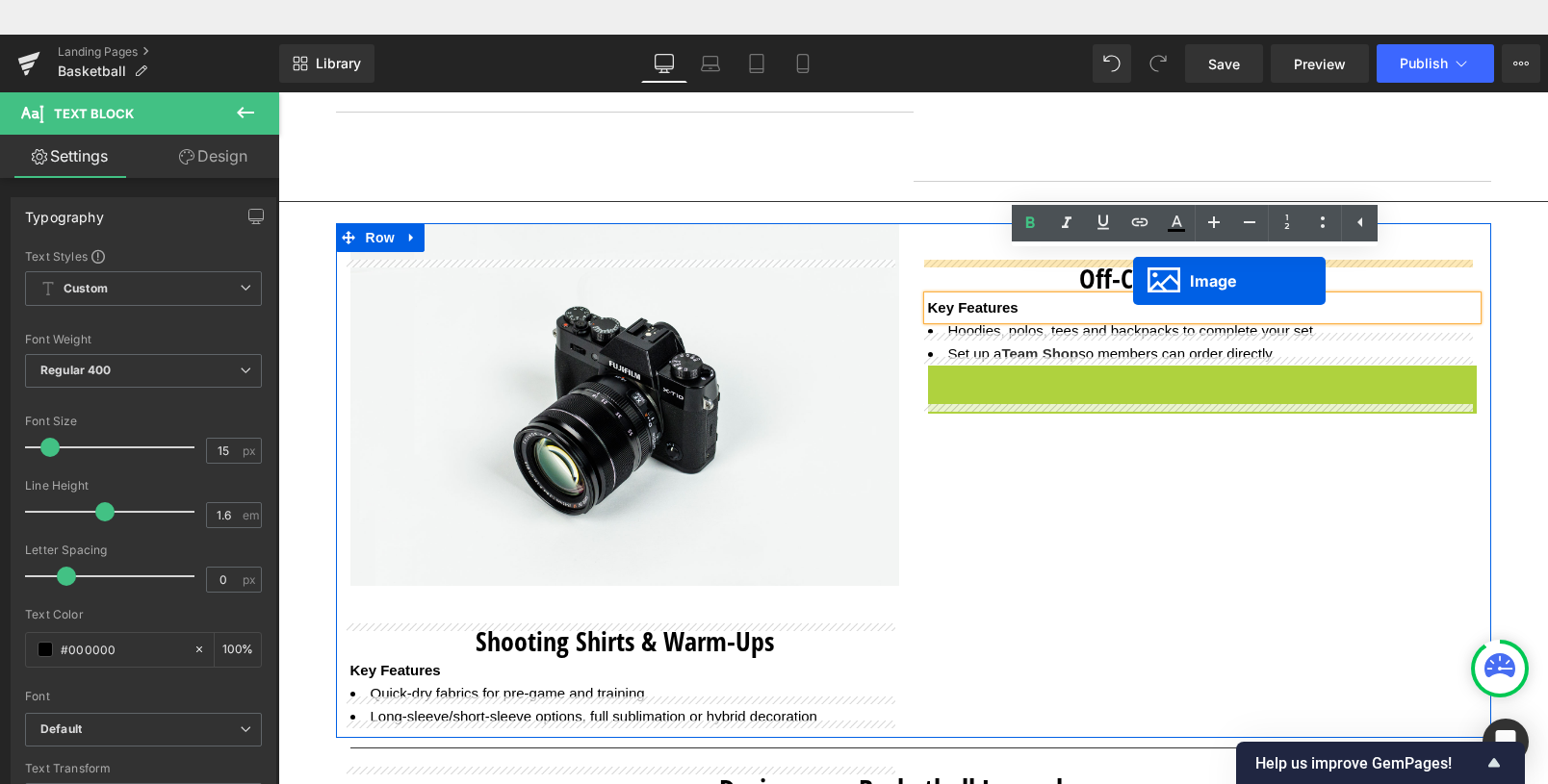
drag, startPoint x: 1200, startPoint y: 546, endPoint x: 1133, endPoint y: 246, distance: 307.4
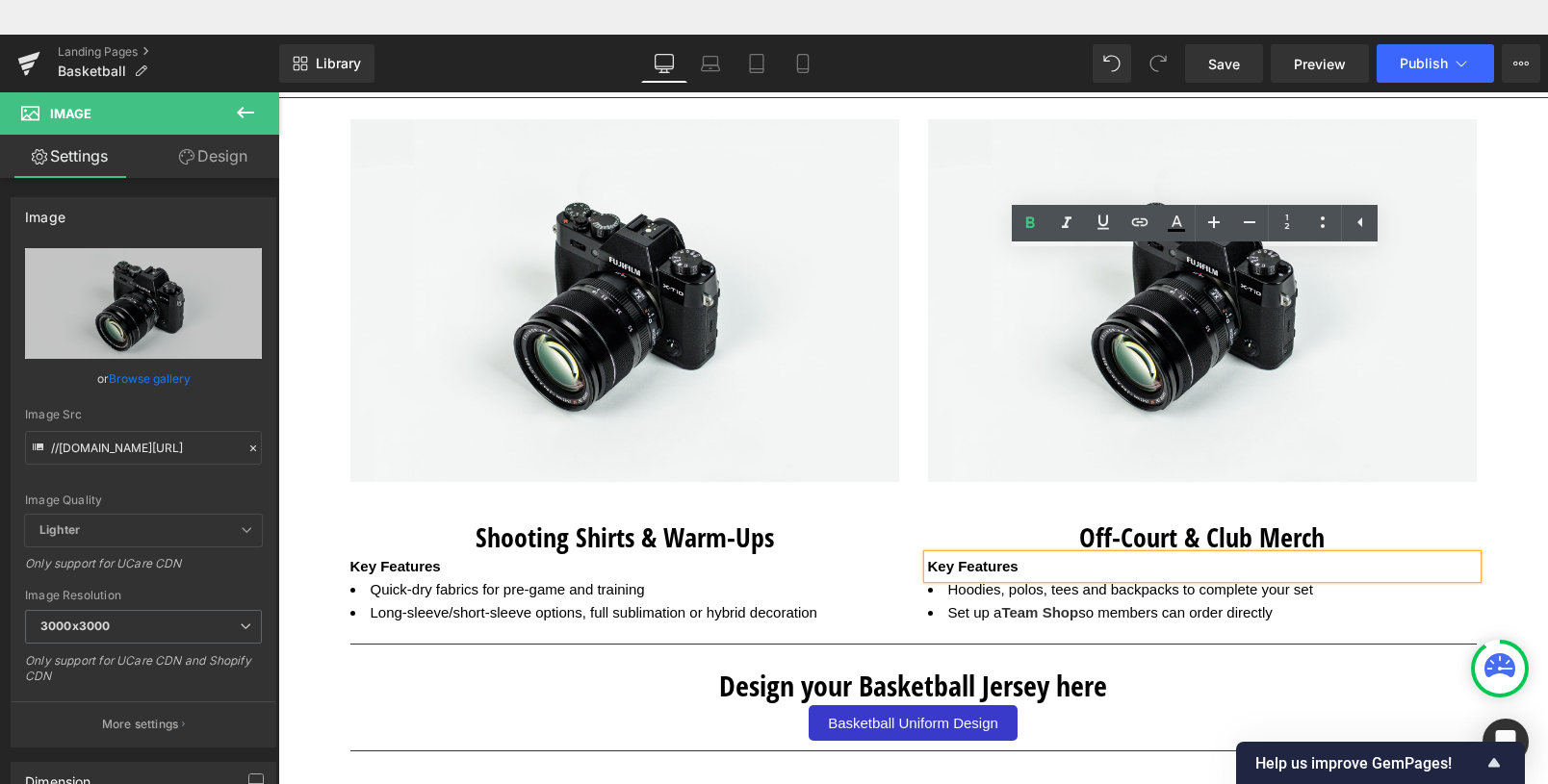
scroll to position [2160, 0]
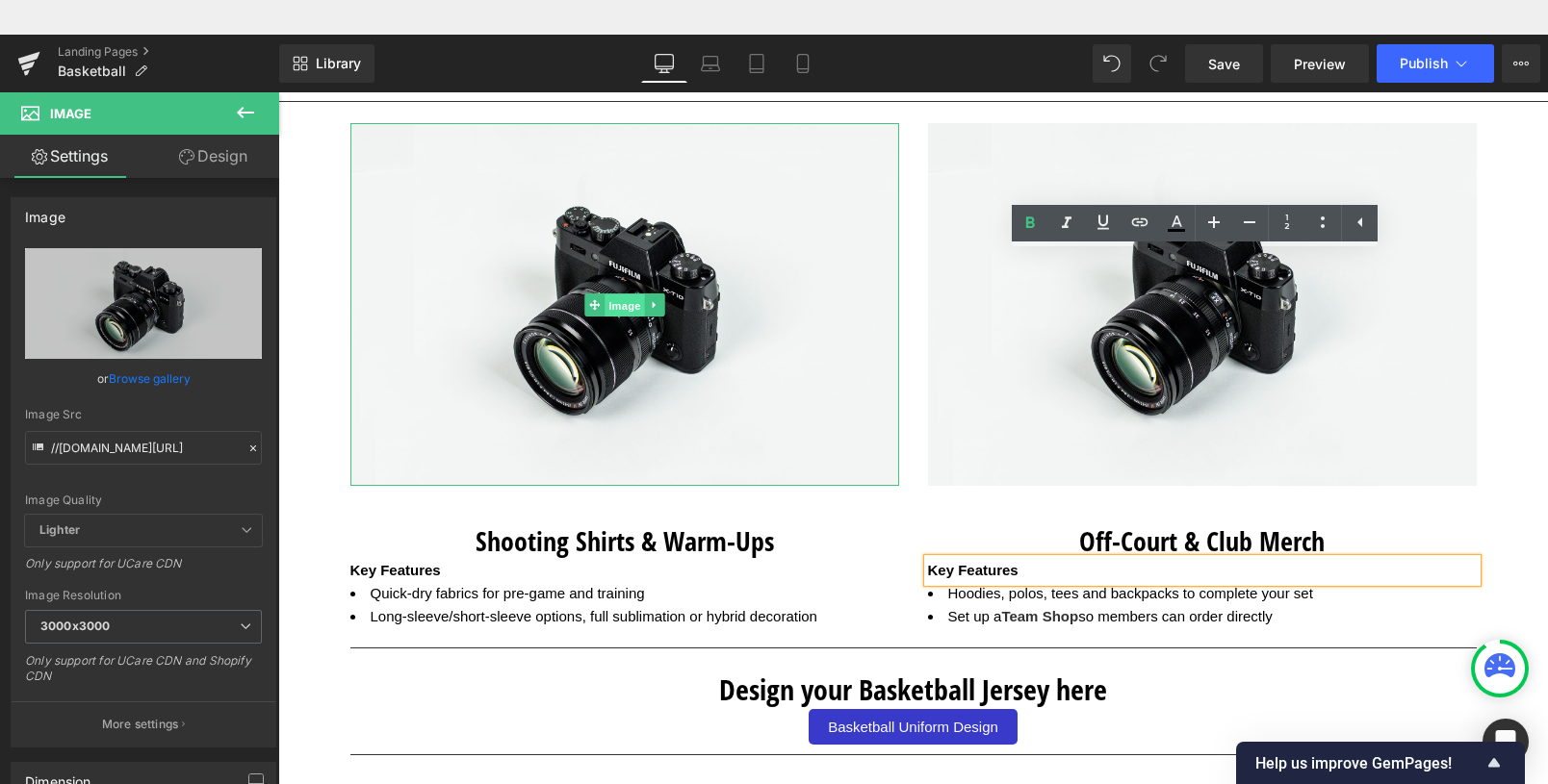
click at [619, 306] on span "Image" at bounding box center [625, 305] width 41 height 23
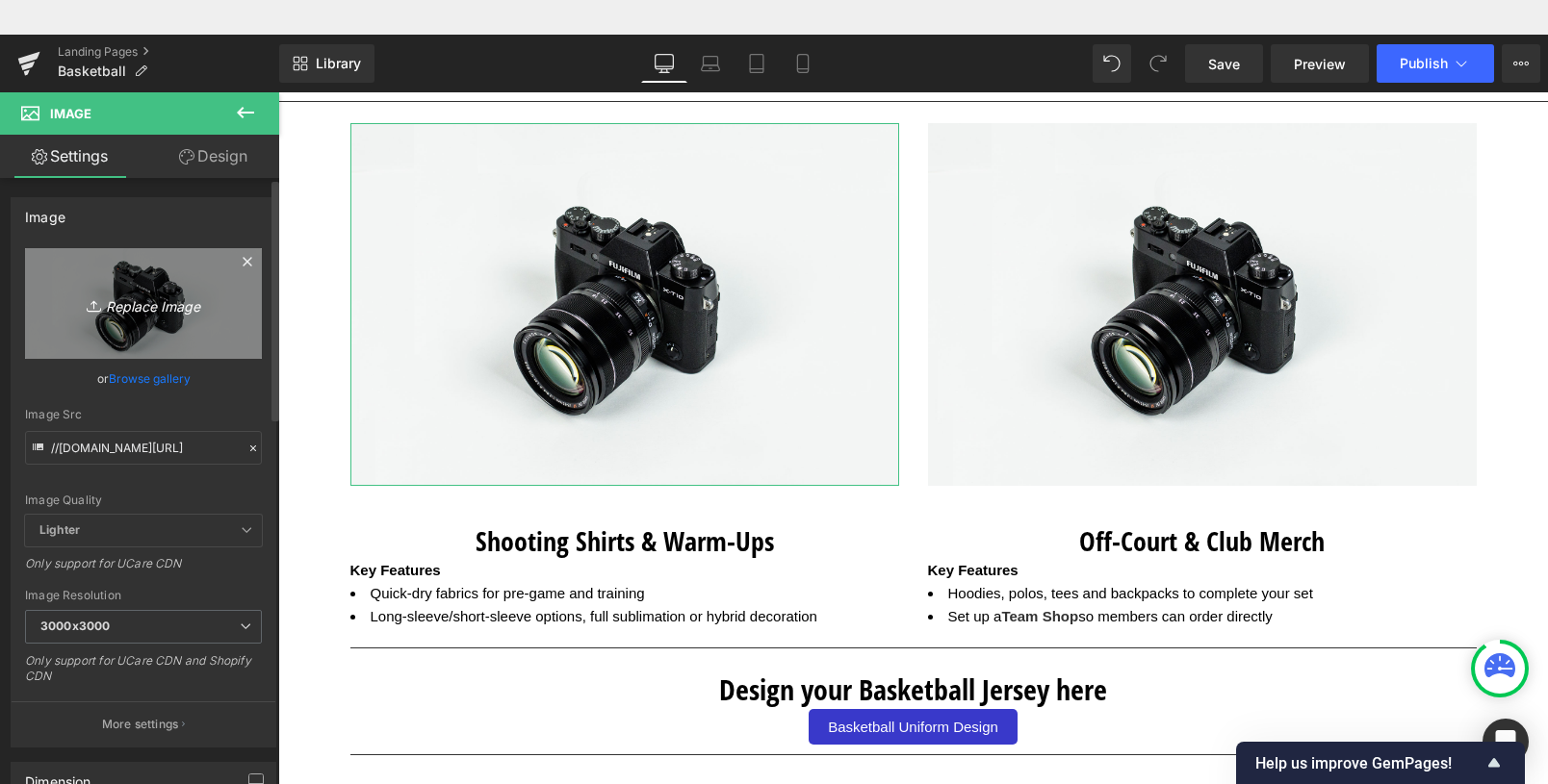
click at [152, 308] on icon "Replace Image" at bounding box center [143, 303] width 154 height 24
type input "C:\fakepath\83023763-1.png"
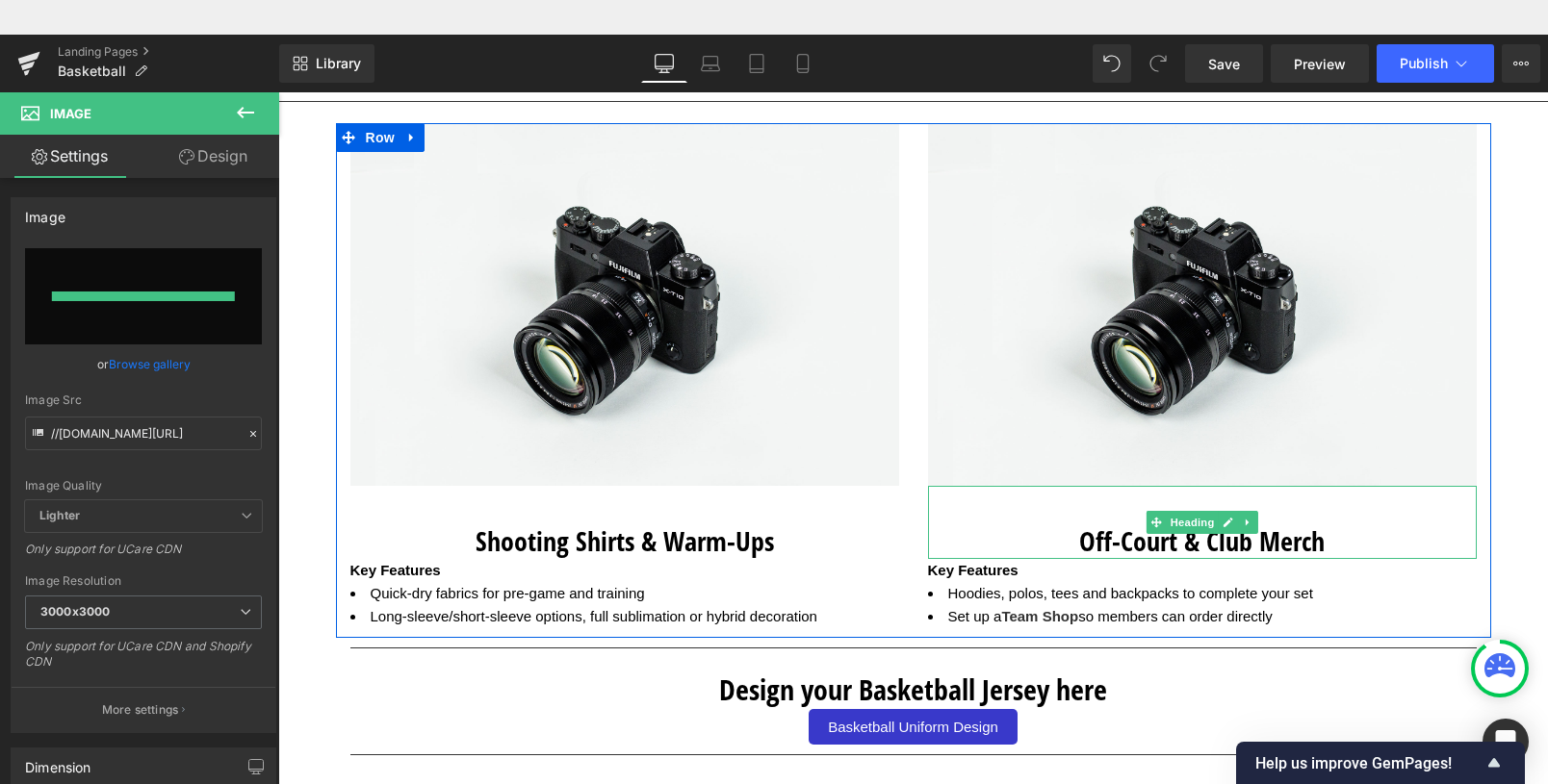
type input "[URL][DOMAIN_NAME]"
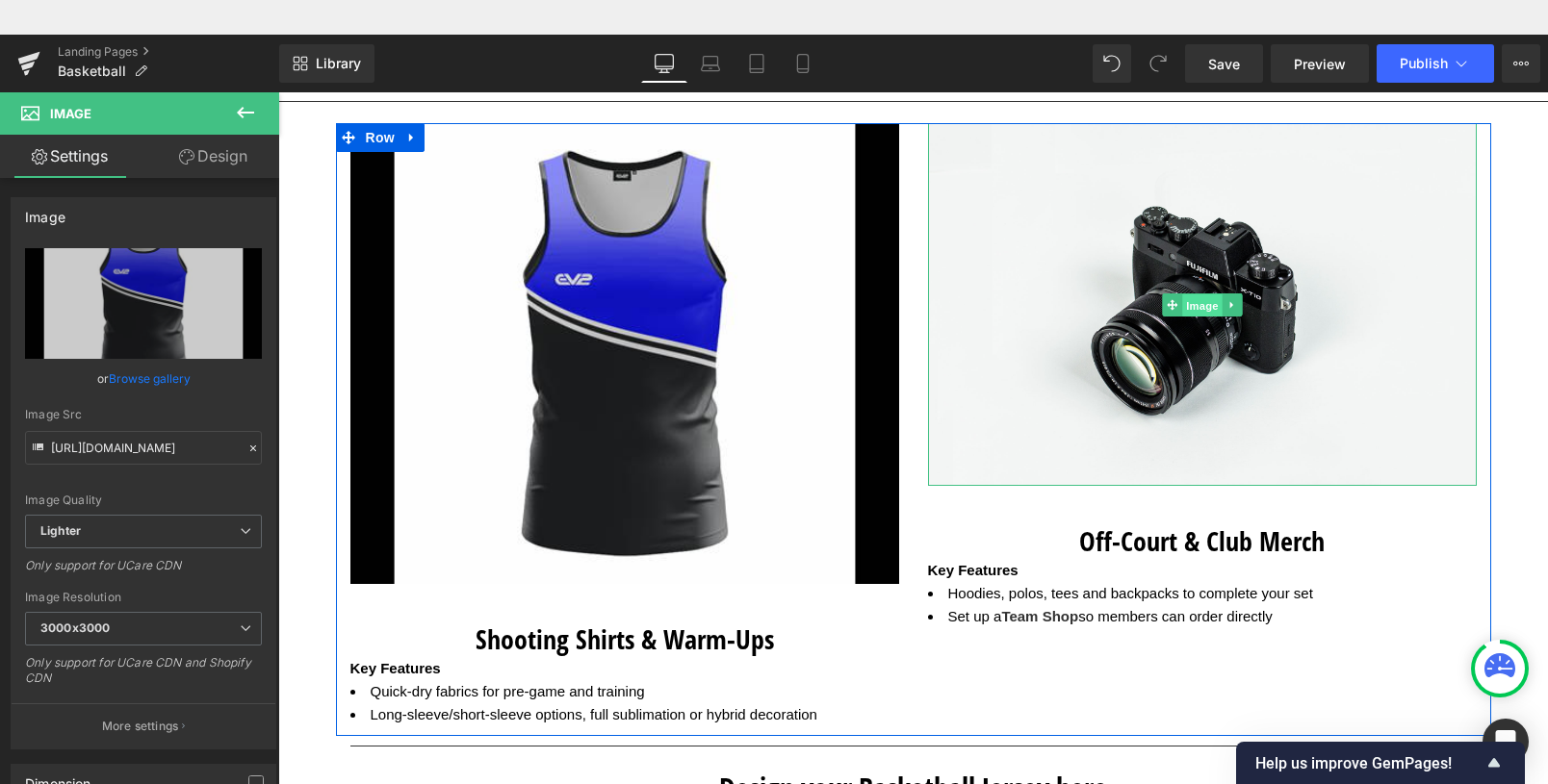
click at [1196, 317] on span "Image" at bounding box center [1203, 305] width 41 height 23
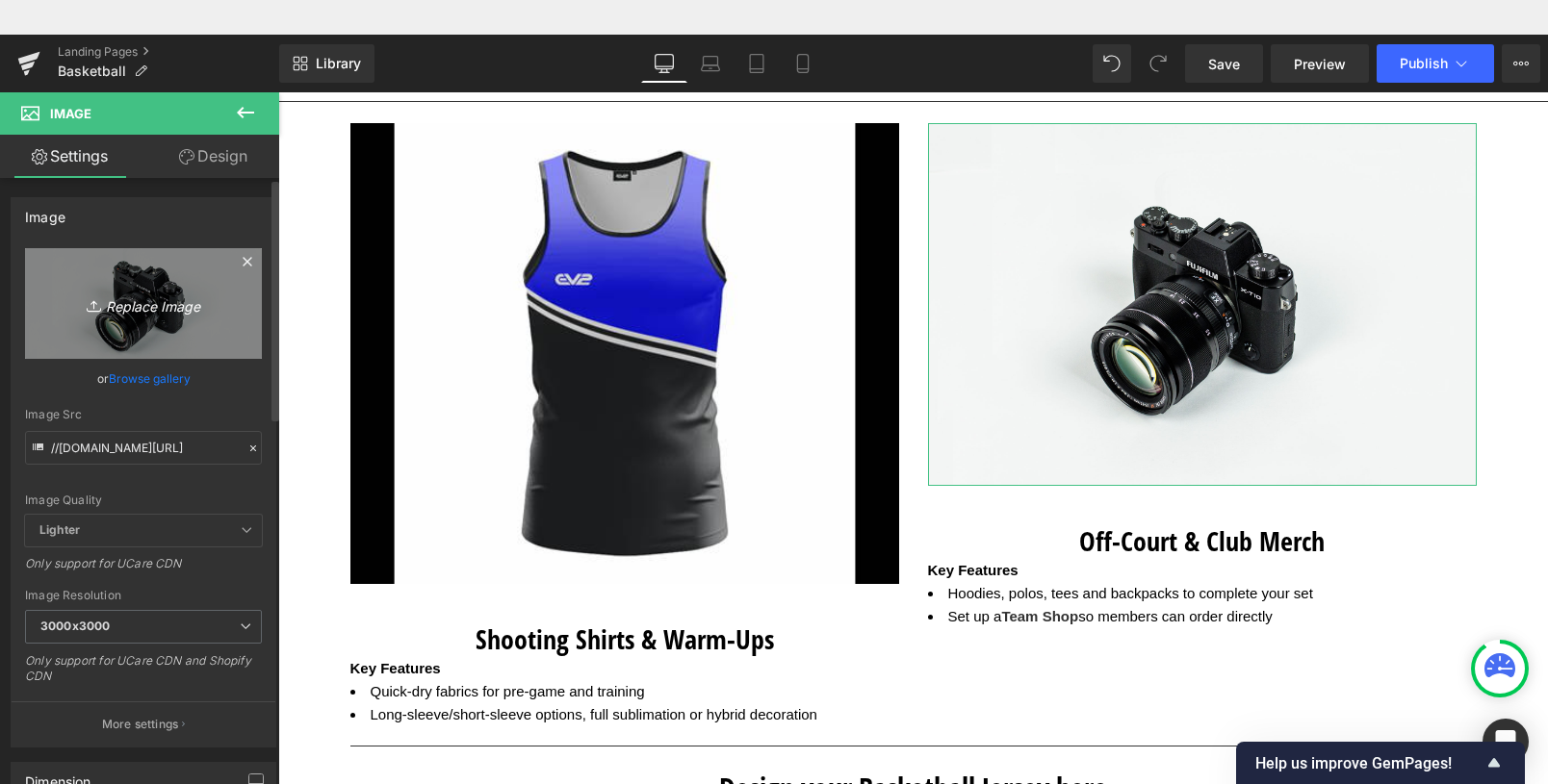
click at [157, 296] on icon "Replace Image" at bounding box center [143, 303] width 154 height 24
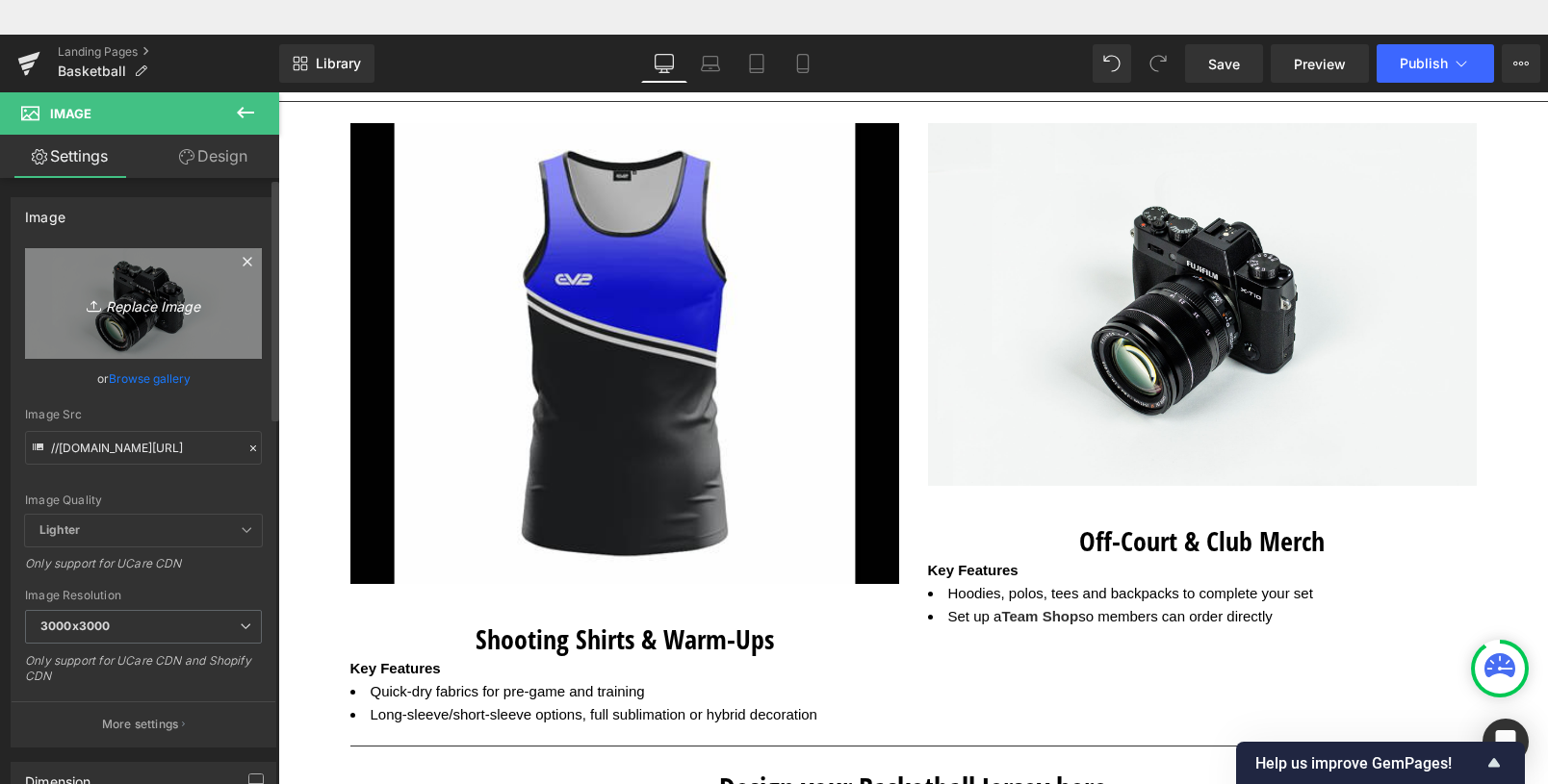
type input "C:\fakepath\81008397-1.png"
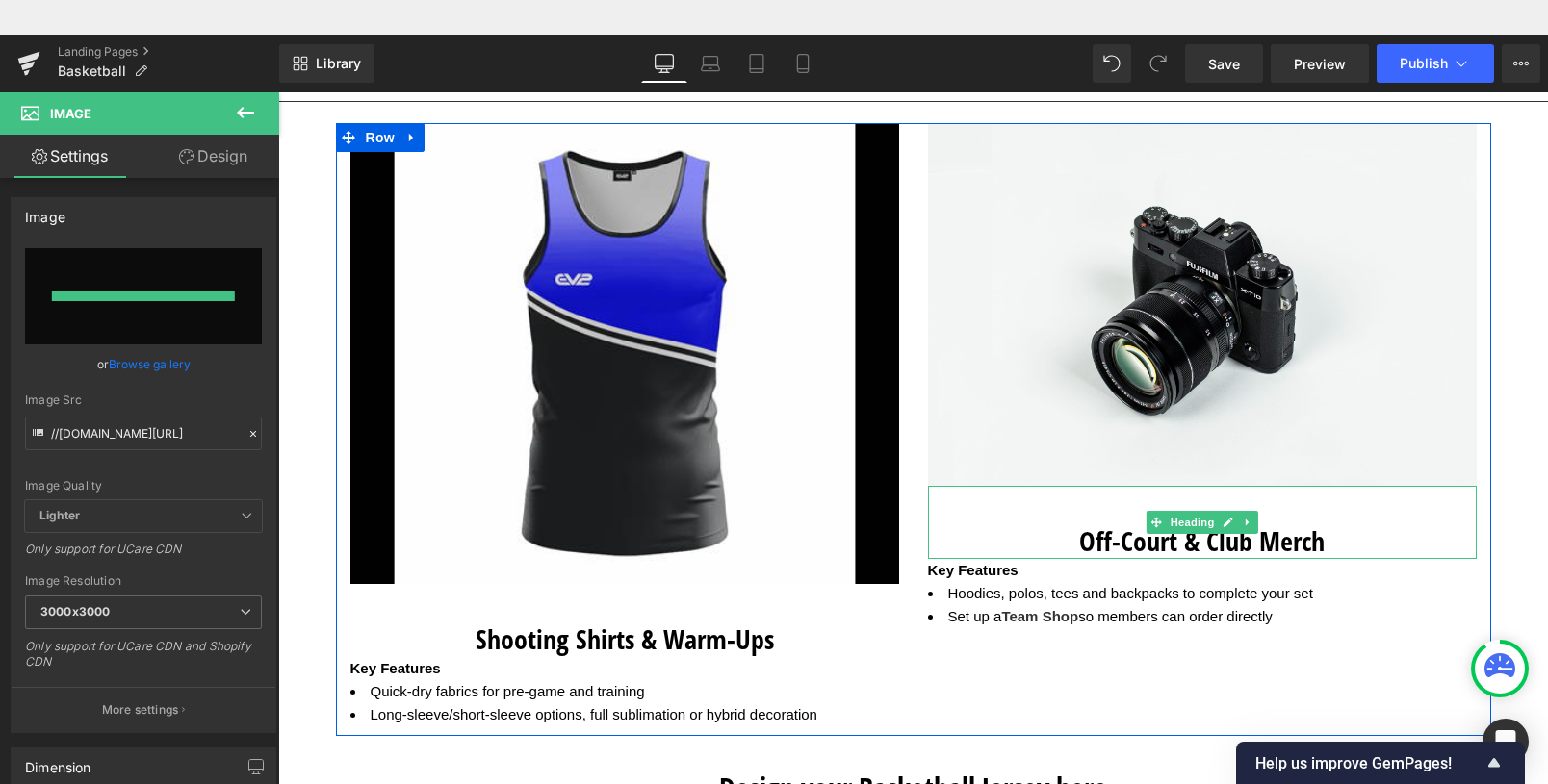
type input "[URL][DOMAIN_NAME]"
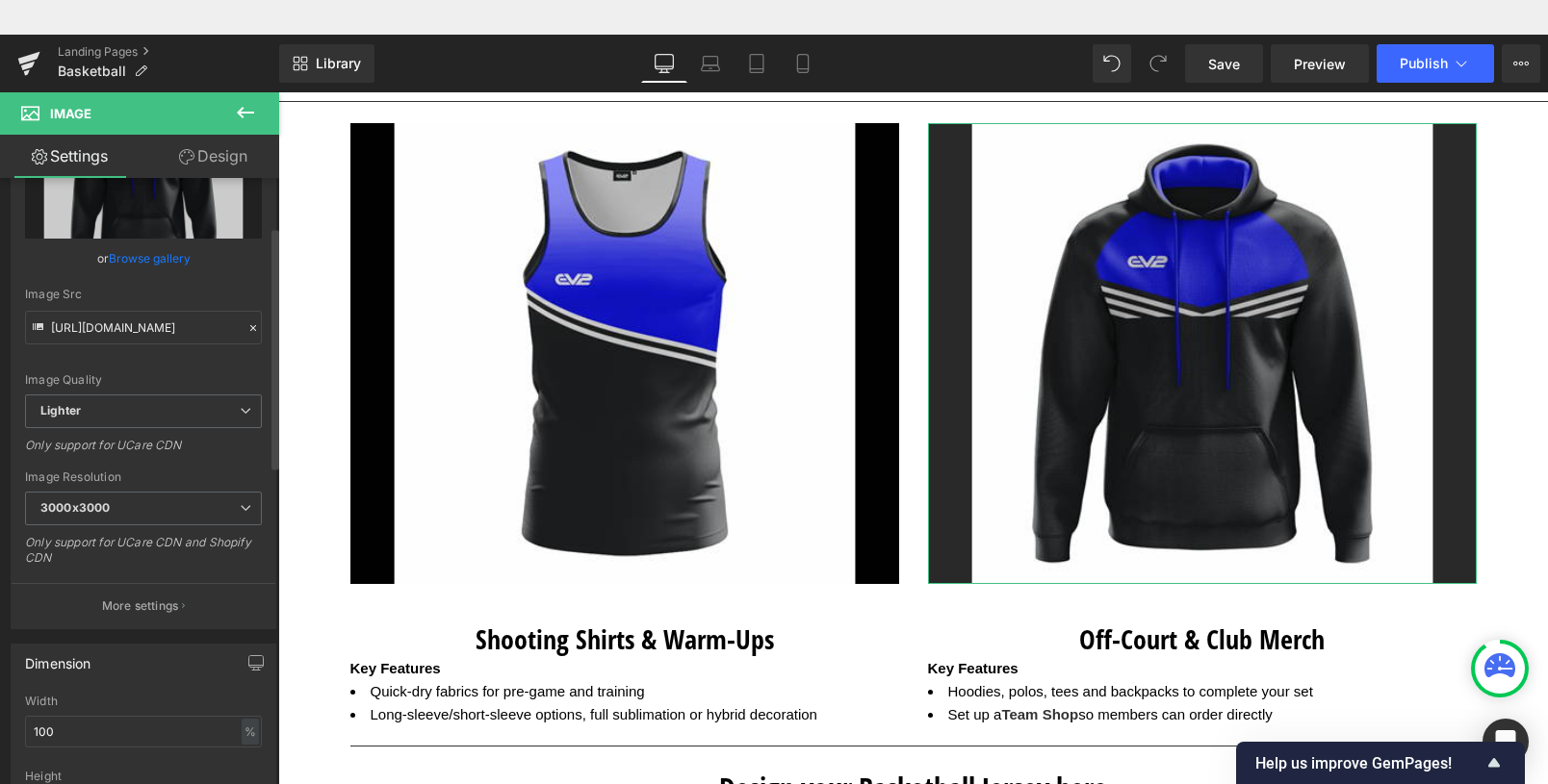
scroll to position [133, 0]
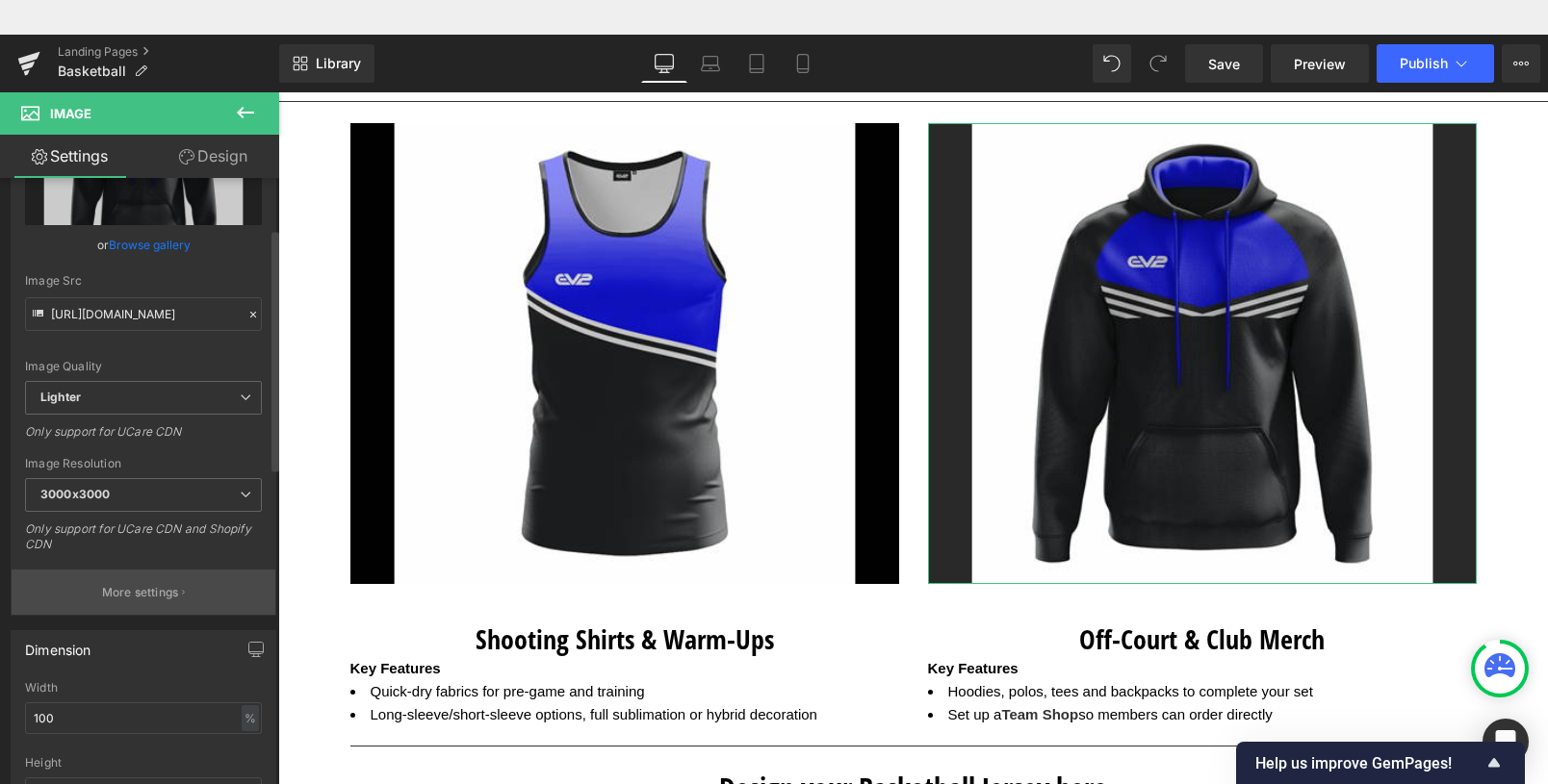
click at [168, 590] on p "More settings" at bounding box center [140, 593] width 77 height 18
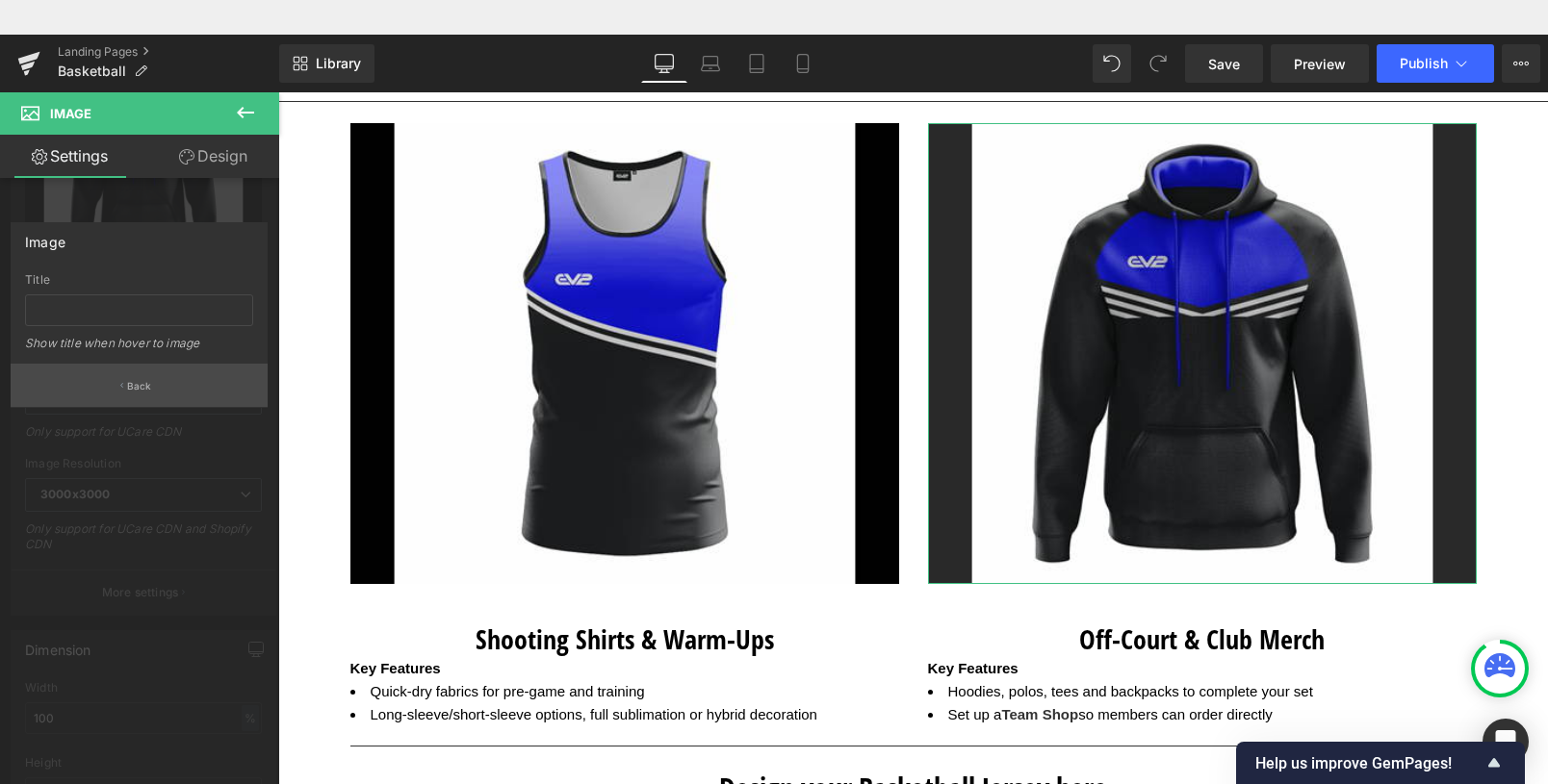
click at [134, 383] on p "Back" at bounding box center [139, 386] width 25 height 15
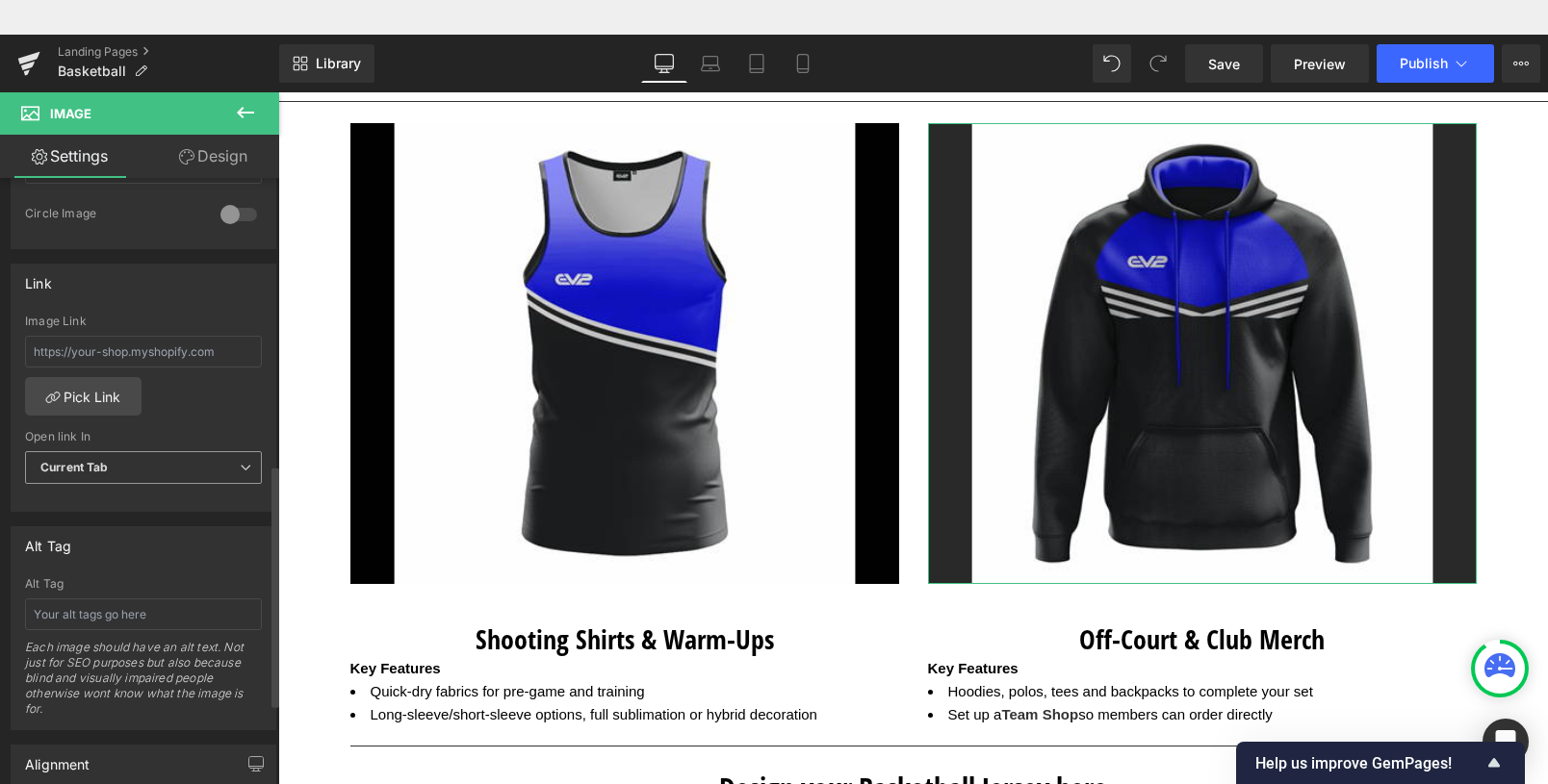
scroll to position [765, 0]
click at [79, 608] on input "text" at bounding box center [143, 610] width 237 height 32
paste input "custom basketball jersey"
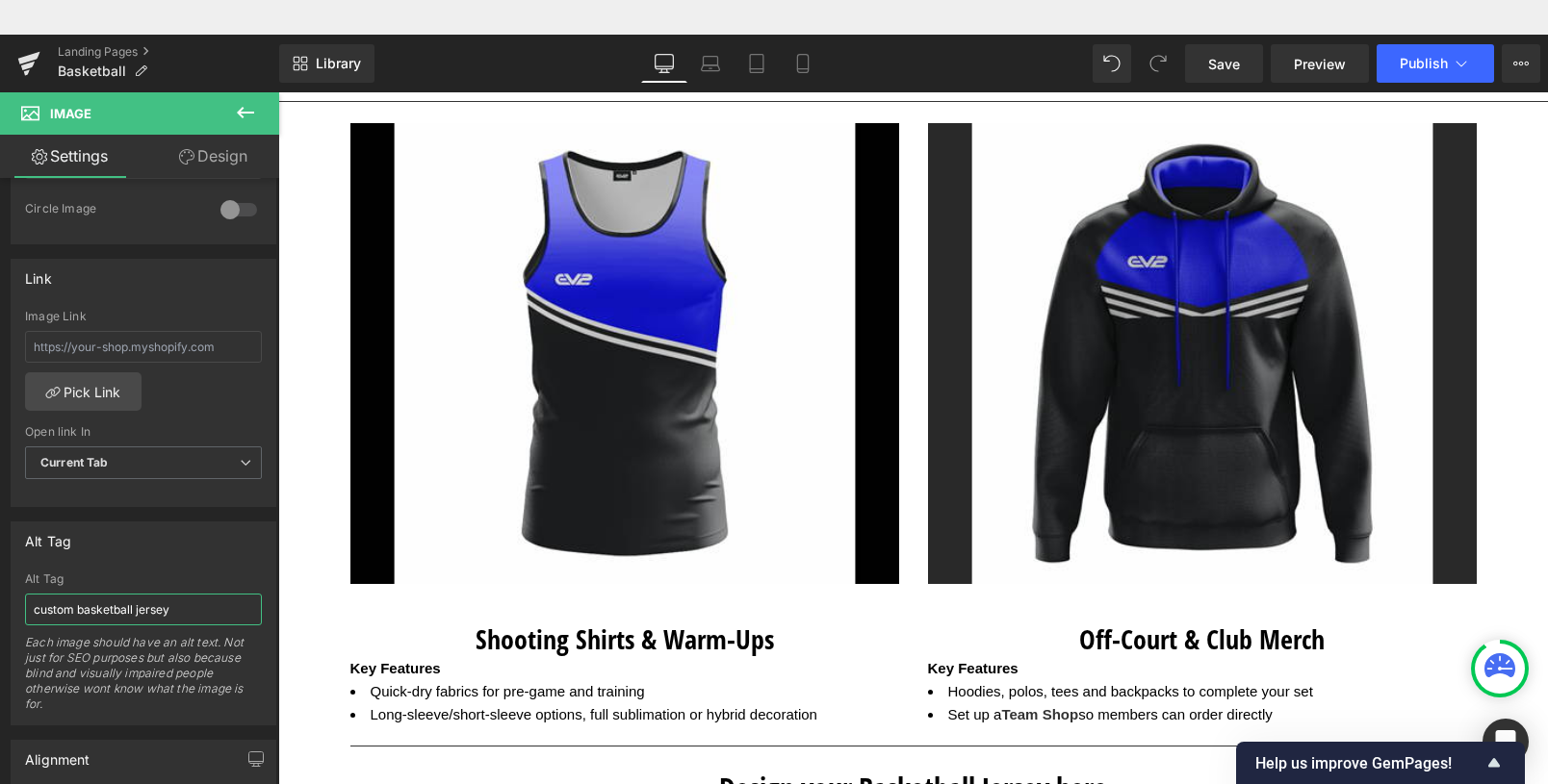
type input "custom basketball jersey"
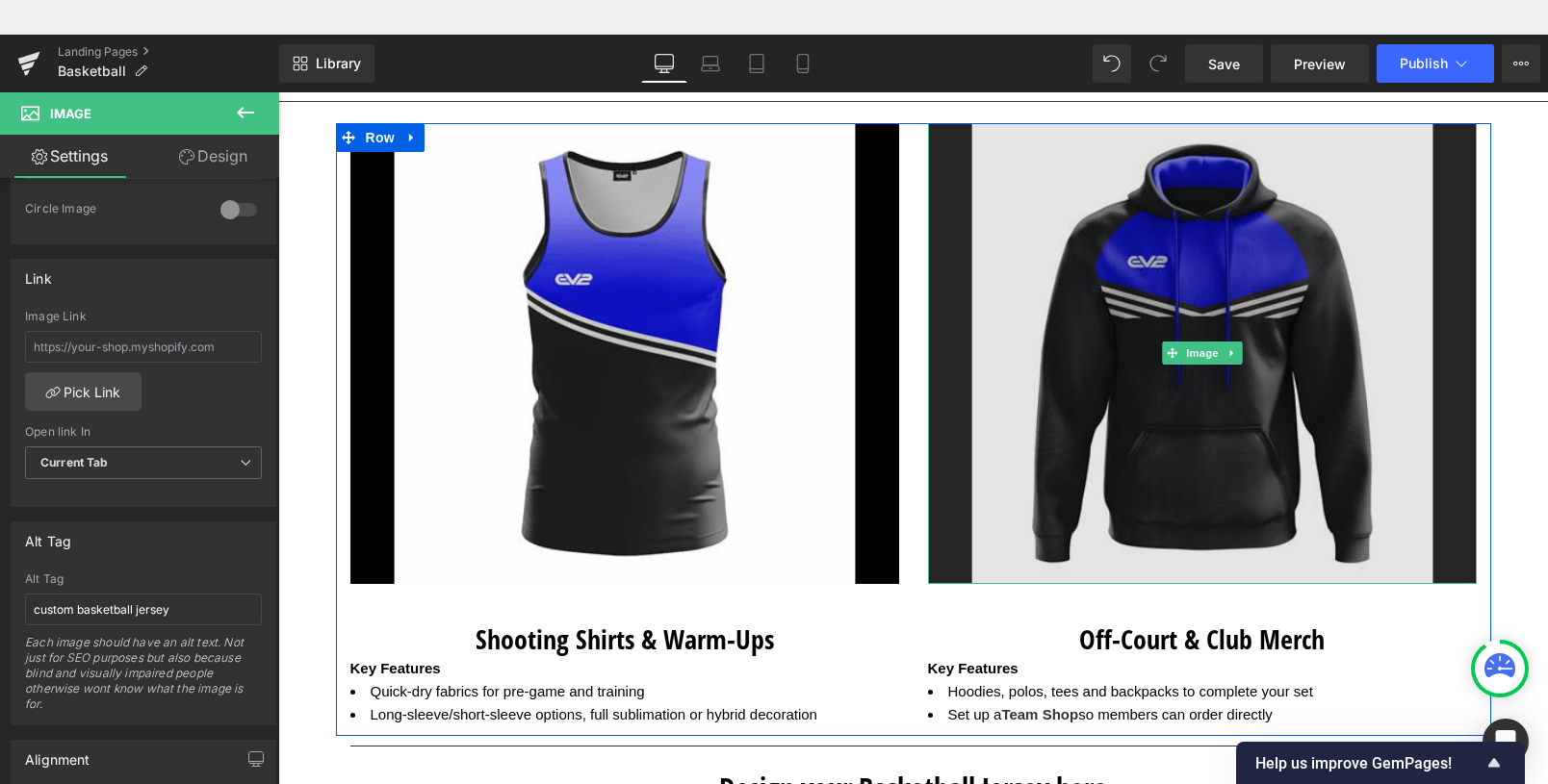
click at [1119, 403] on img at bounding box center [1202, 354] width 548 height 461
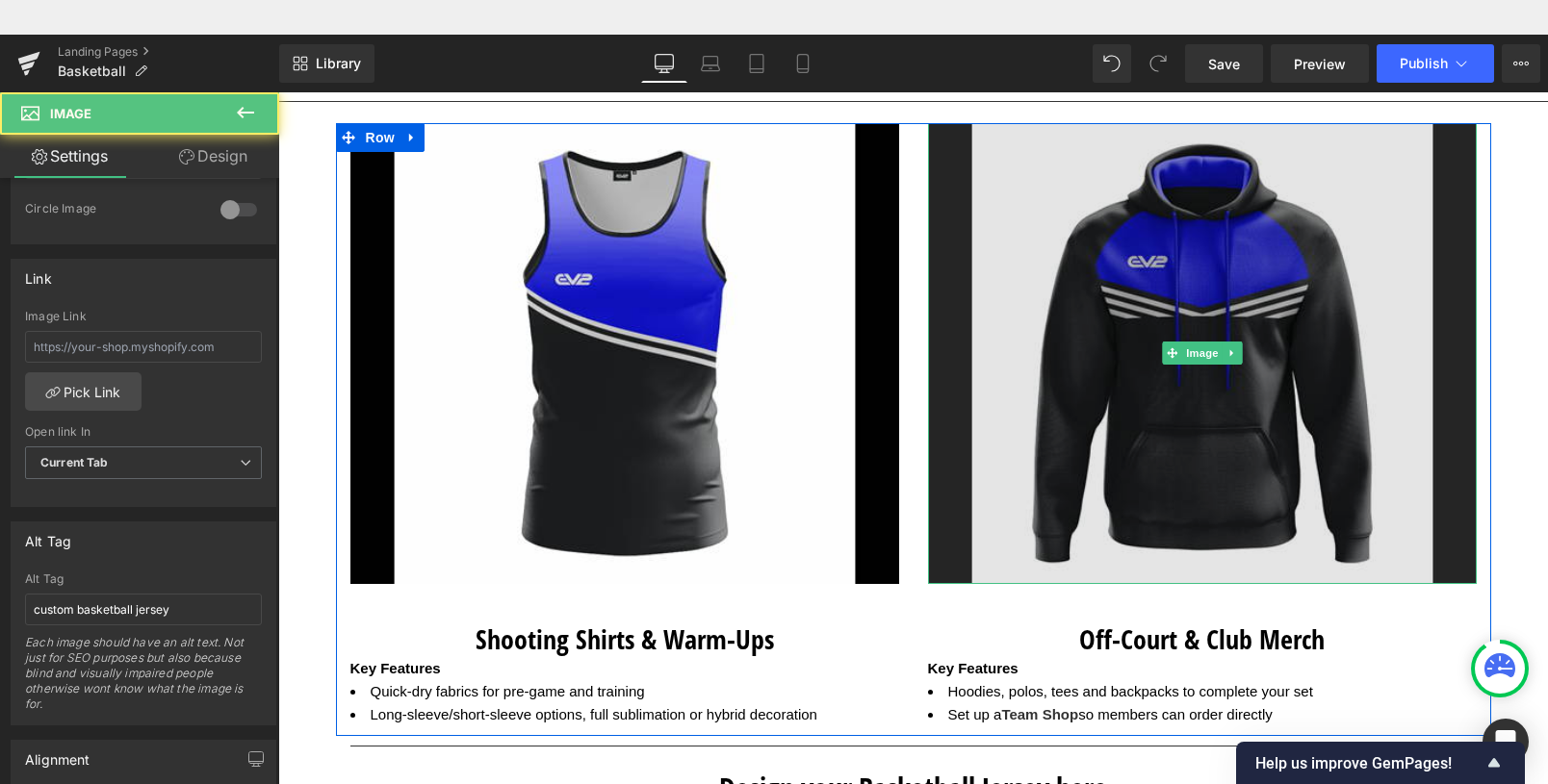
click at [1128, 364] on img at bounding box center [1202, 354] width 548 height 461
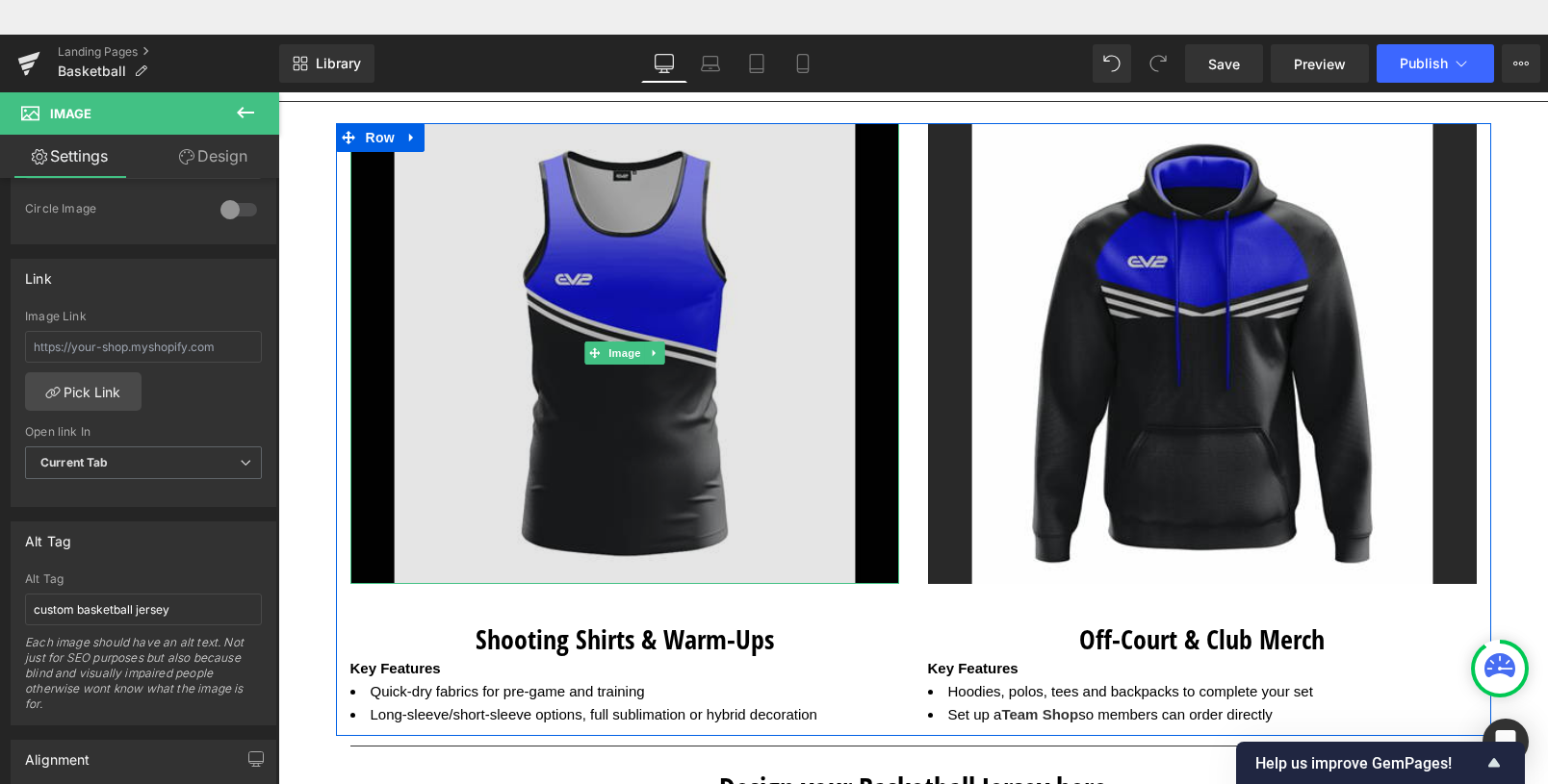
click at [611, 368] on img at bounding box center [624, 354] width 548 height 461
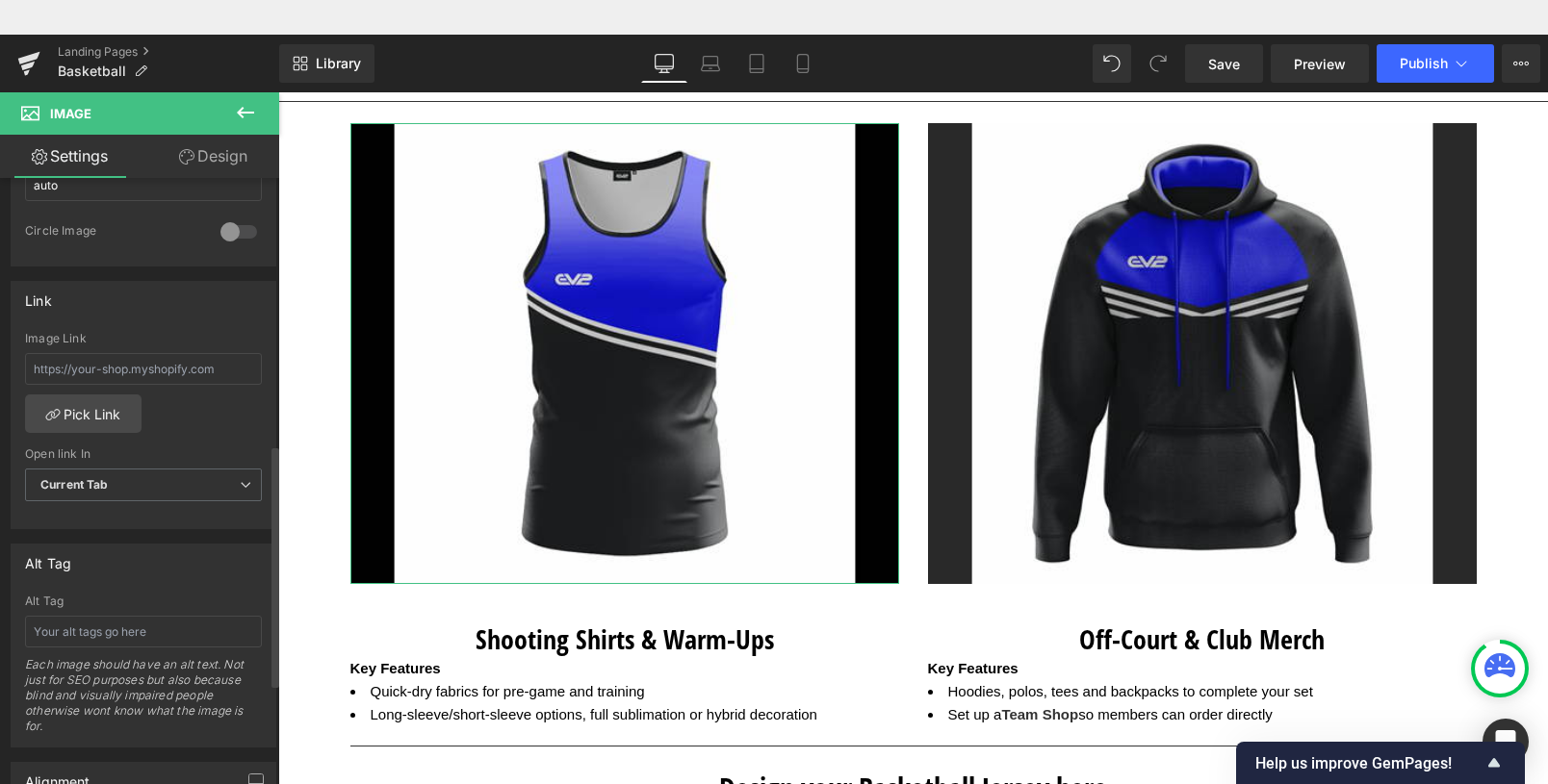
scroll to position [817, 0]
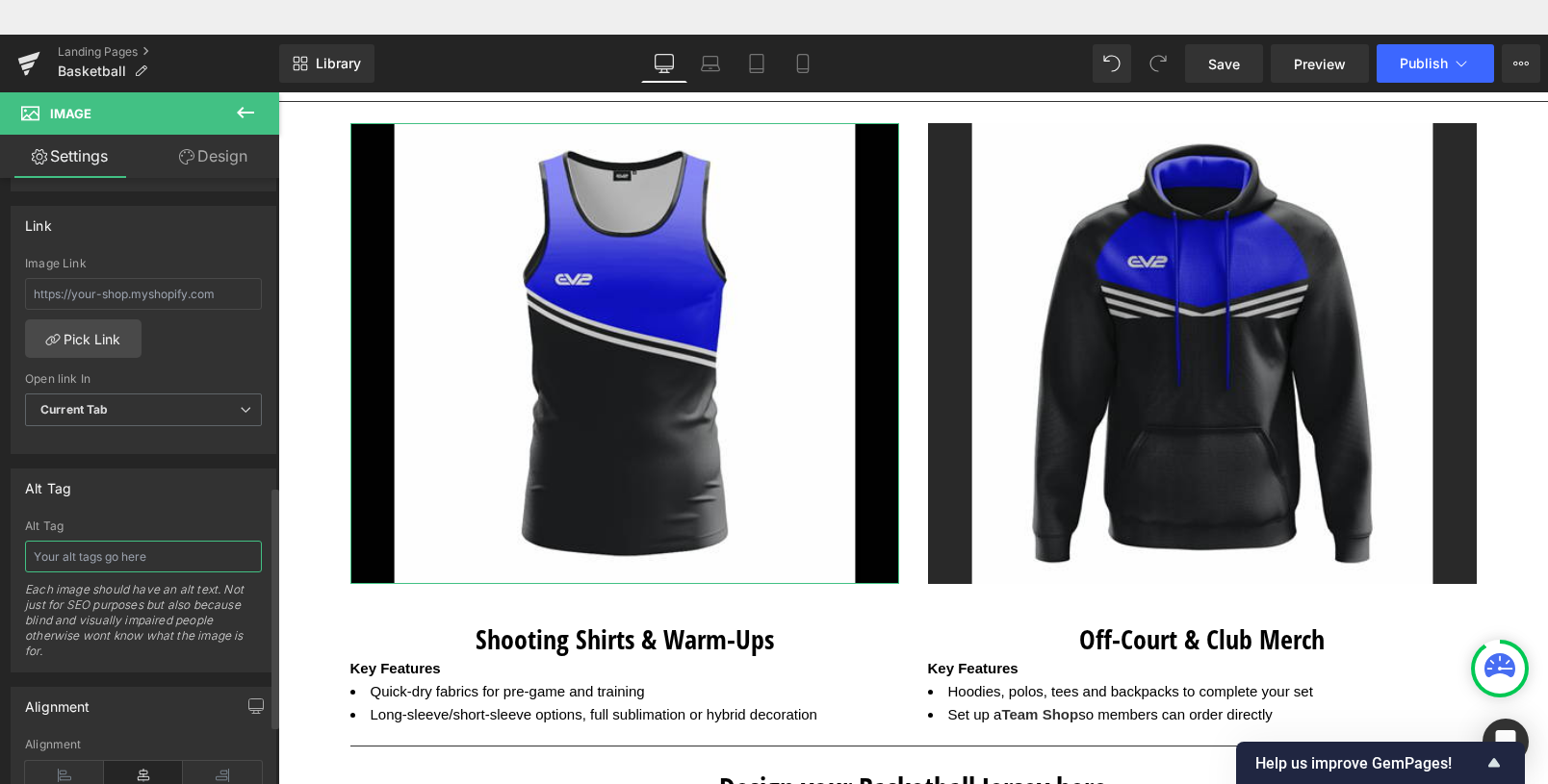
click at [102, 558] on input "text" at bounding box center [143, 556] width 237 height 32
paste input "custom basketball jerseys [GEOGRAPHIC_DATA]"
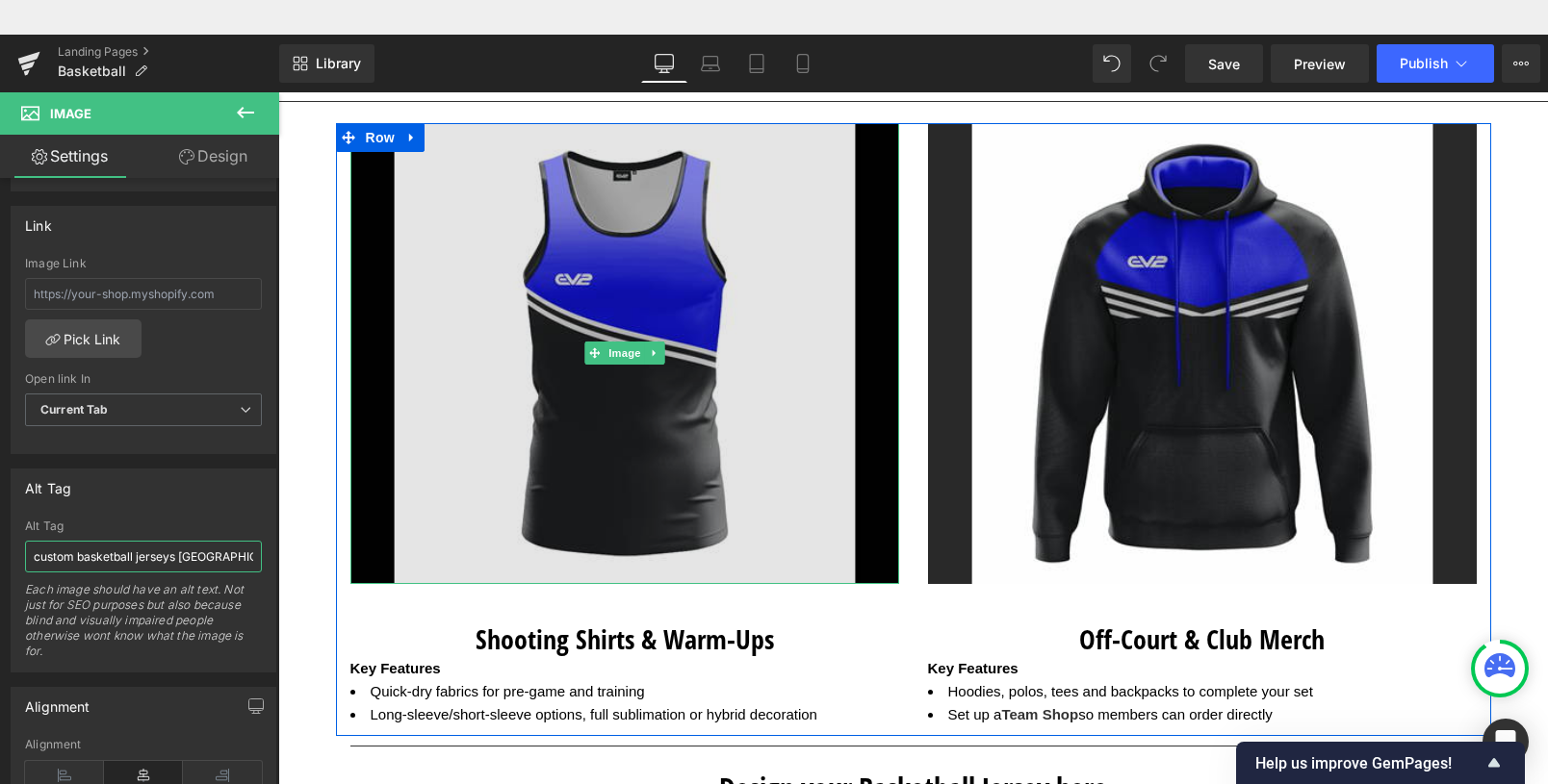
type input "custom basketball jerseys [GEOGRAPHIC_DATA]"
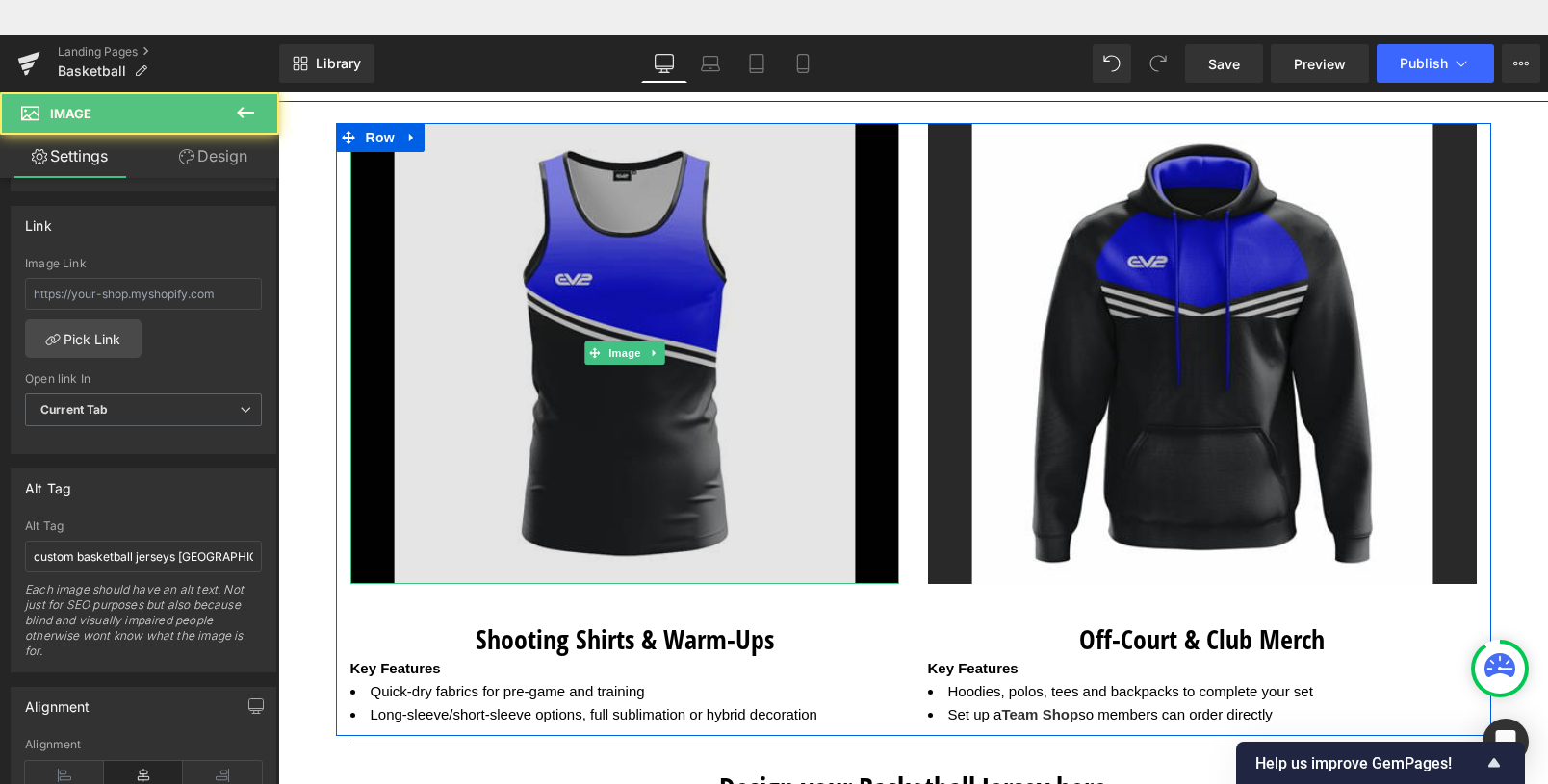
click at [379, 306] on img at bounding box center [624, 354] width 548 height 461
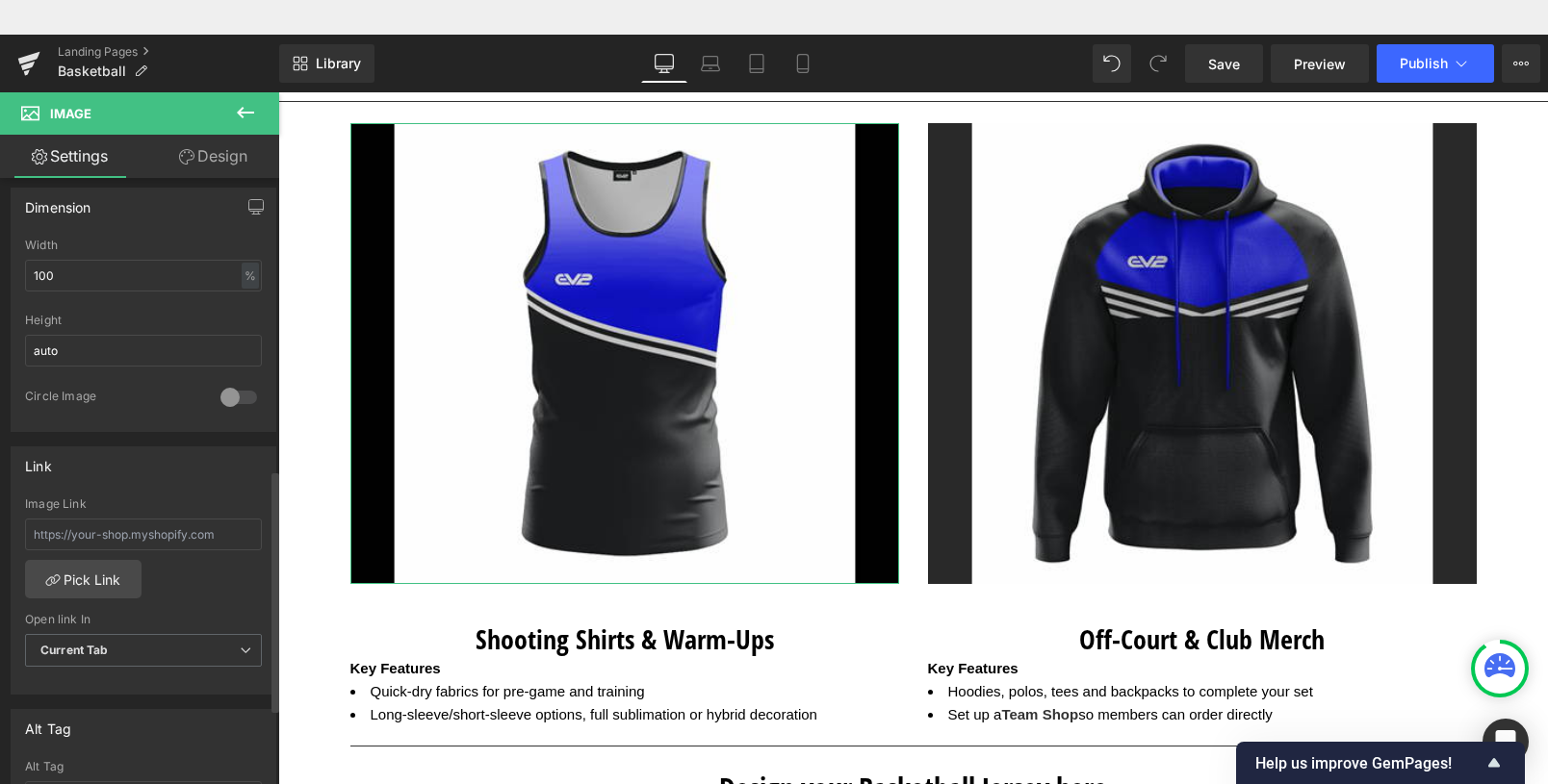
scroll to position [575, 0]
click at [72, 358] on input "auto" at bounding box center [143, 353] width 237 height 32
click at [95, 354] on input "auto" at bounding box center [143, 353] width 237 height 32
drag, startPoint x: 95, startPoint y: 354, endPoint x: 38, endPoint y: 346, distance: 57.6
click at [38, 346] on input "auto" at bounding box center [143, 353] width 237 height 32
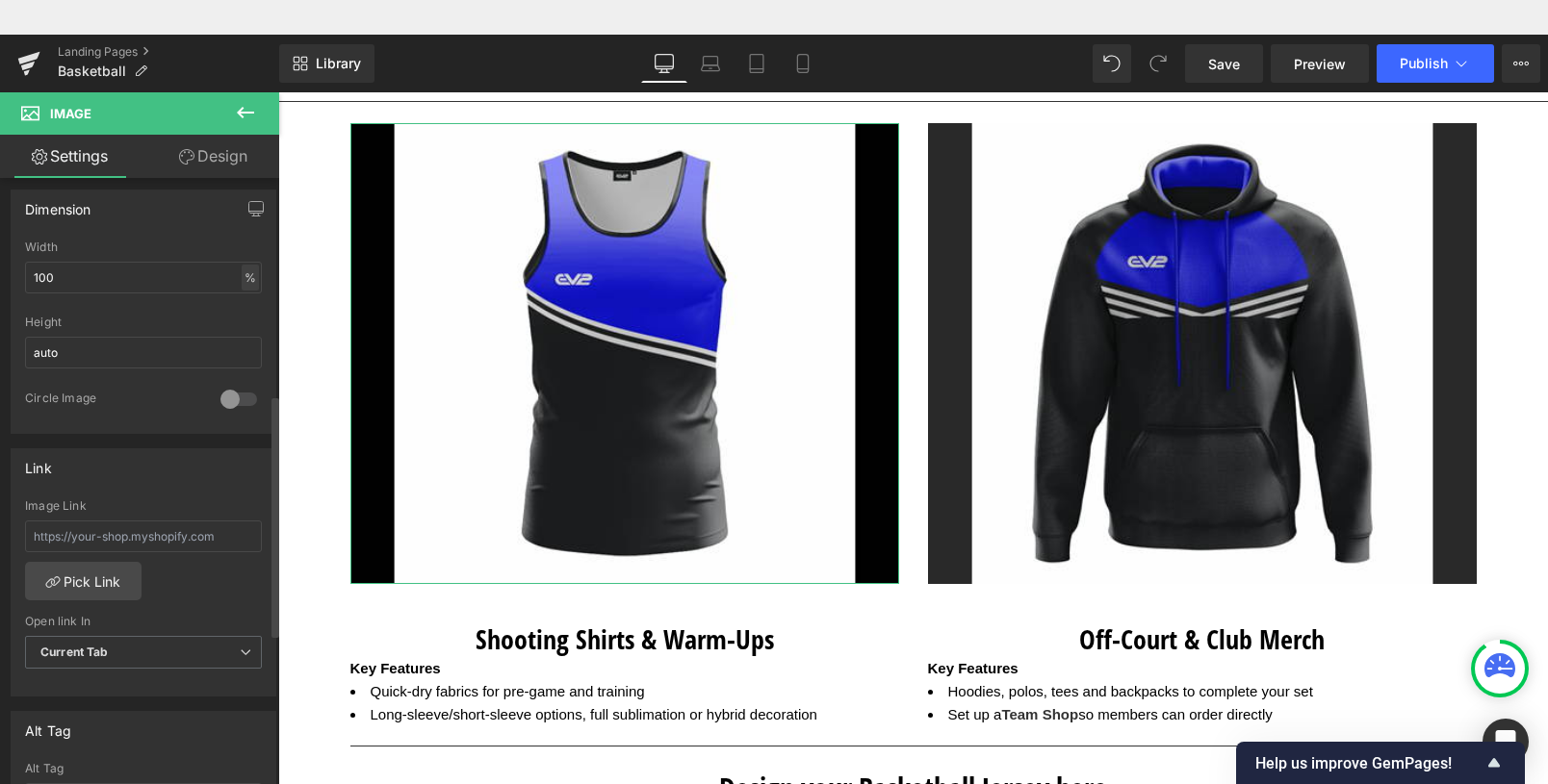
click at [245, 276] on div "%" at bounding box center [250, 278] width 18 height 26
click at [230, 276] on input "100" at bounding box center [143, 278] width 237 height 32
click at [188, 283] on input "100" at bounding box center [143, 278] width 237 height 32
click at [227, 158] on link "Design" at bounding box center [212, 156] width 139 height 43
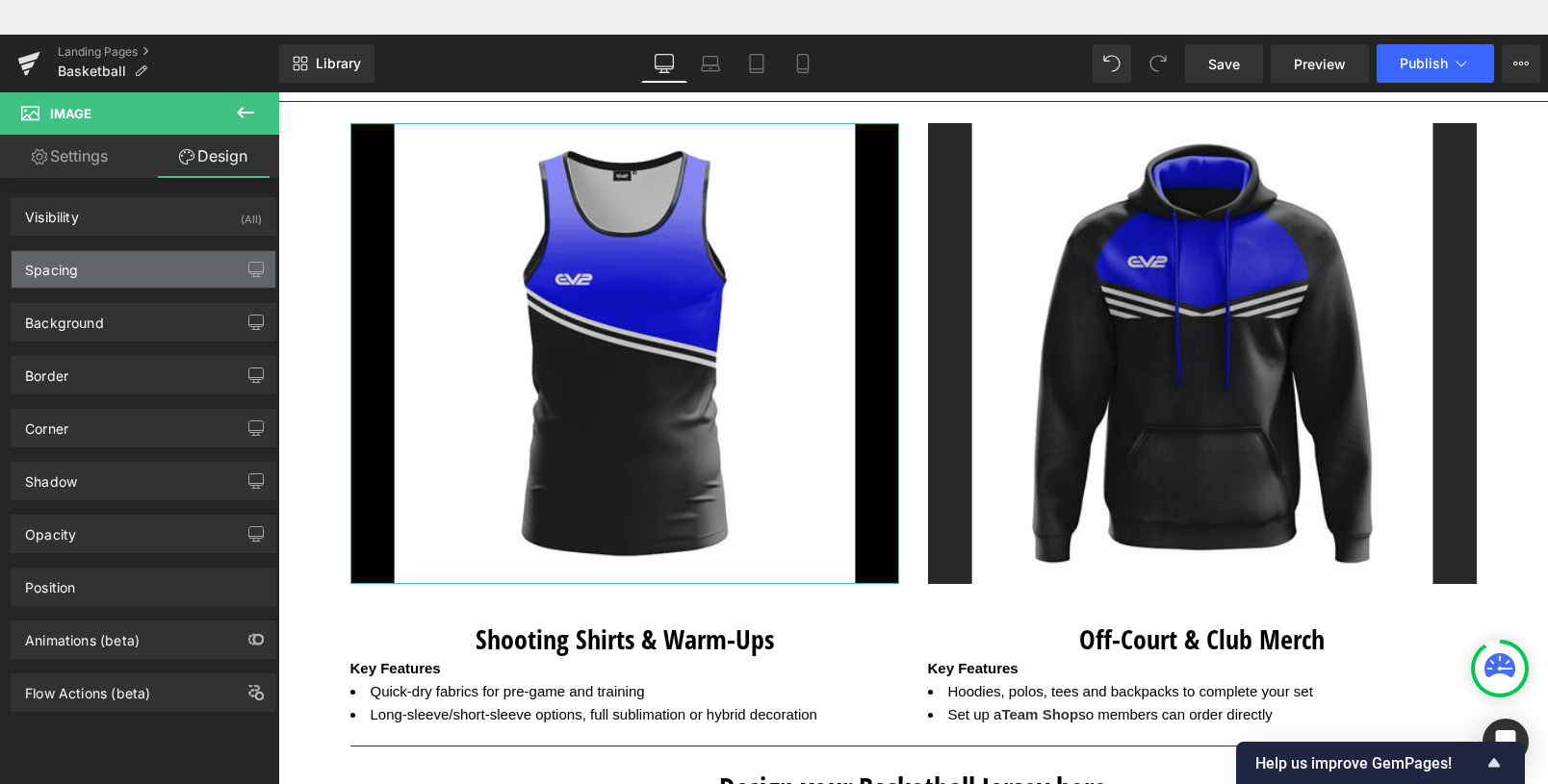
click at [83, 267] on div "Spacing" at bounding box center [143, 270] width 264 height 37
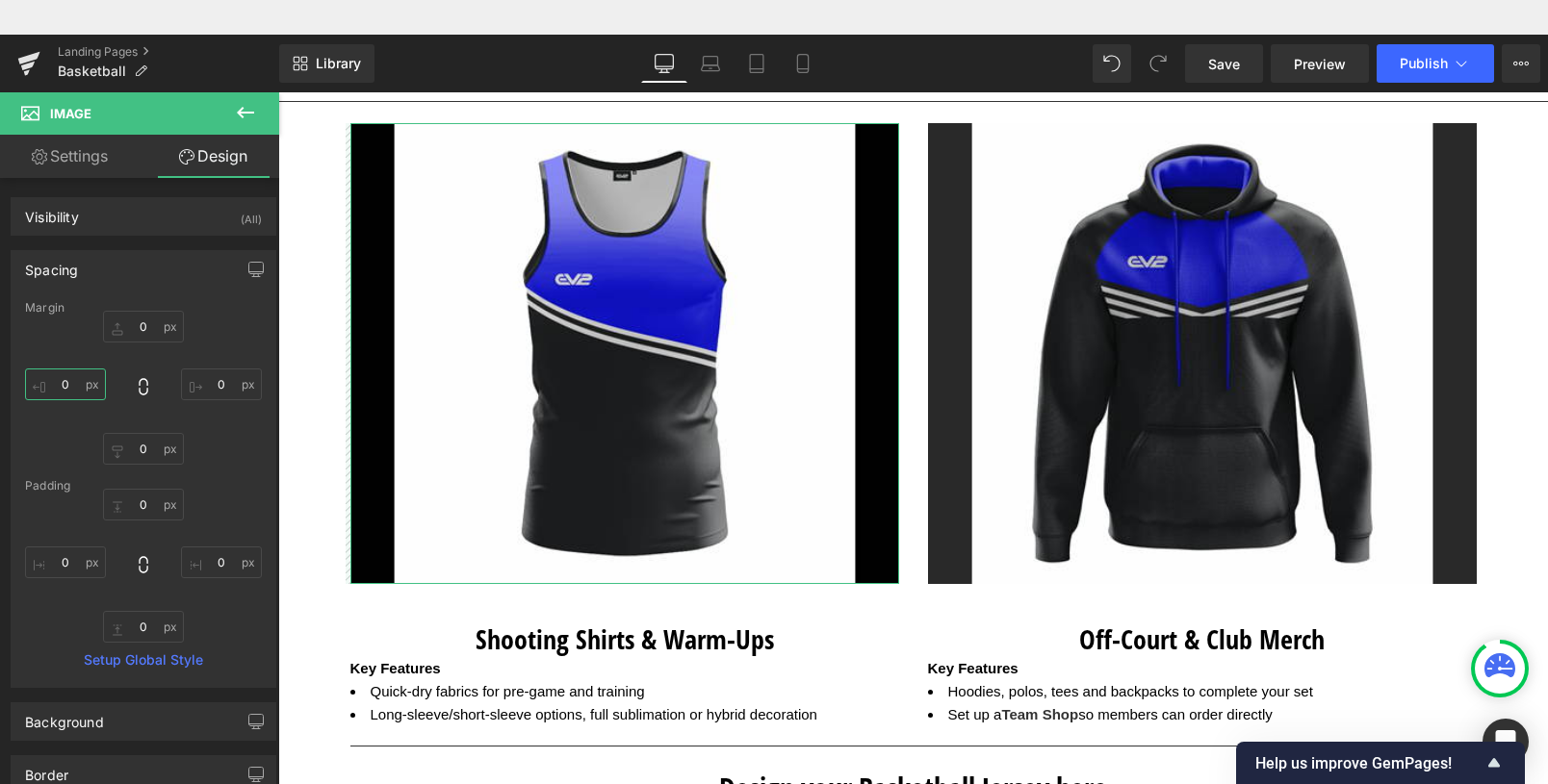
click at [59, 380] on input "0" at bounding box center [65, 385] width 81 height 32
type input "0"
